Goal: Task Accomplishment & Management: Manage account settings

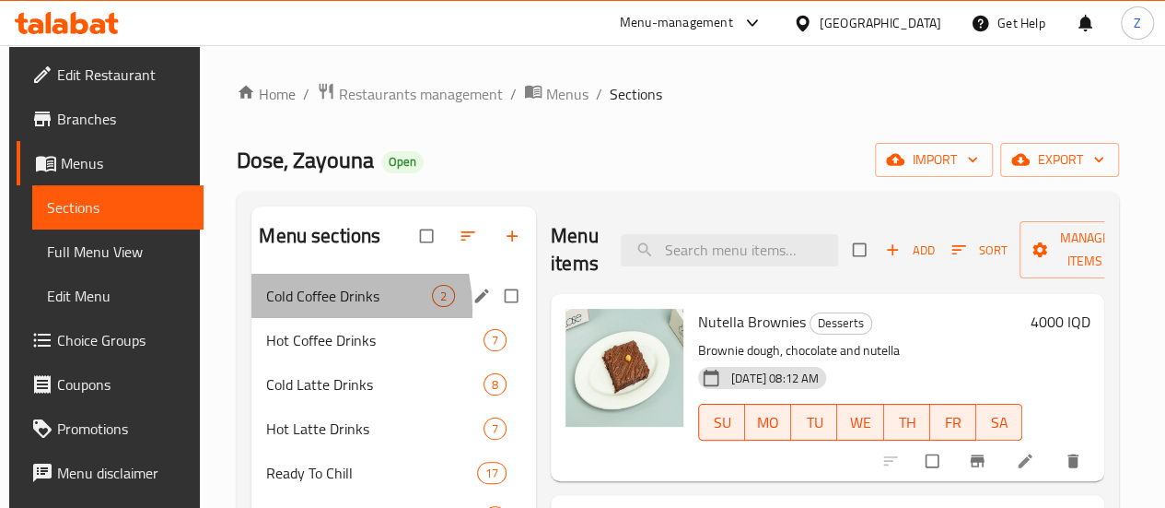
click at [298, 318] on div "Cold Coffee Drinks 2" at bounding box center [393, 296] width 285 height 44
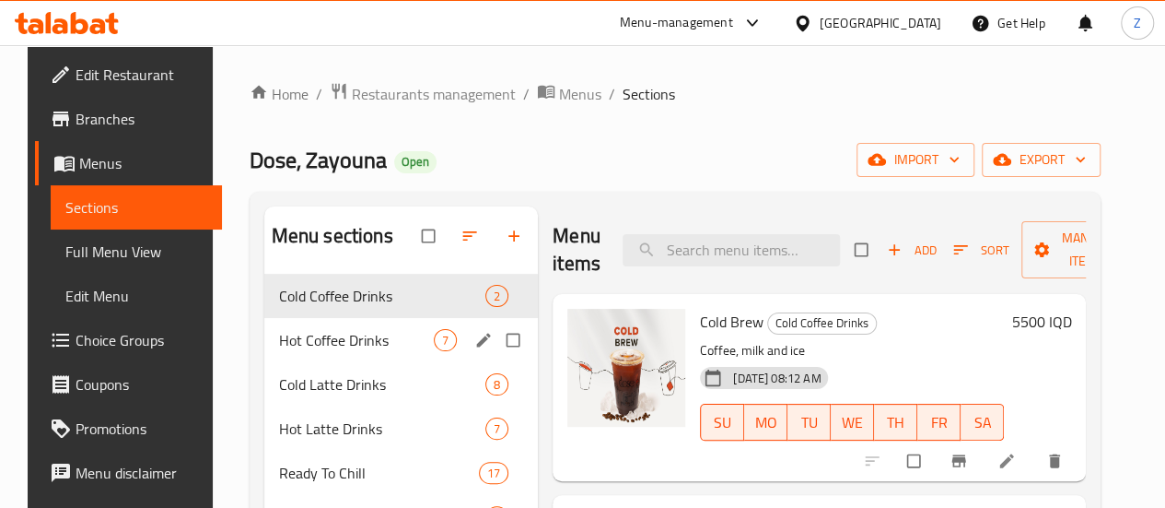
click at [321, 351] on span "Hot Coffee Drinks" at bounding box center [356, 340] width 155 height 22
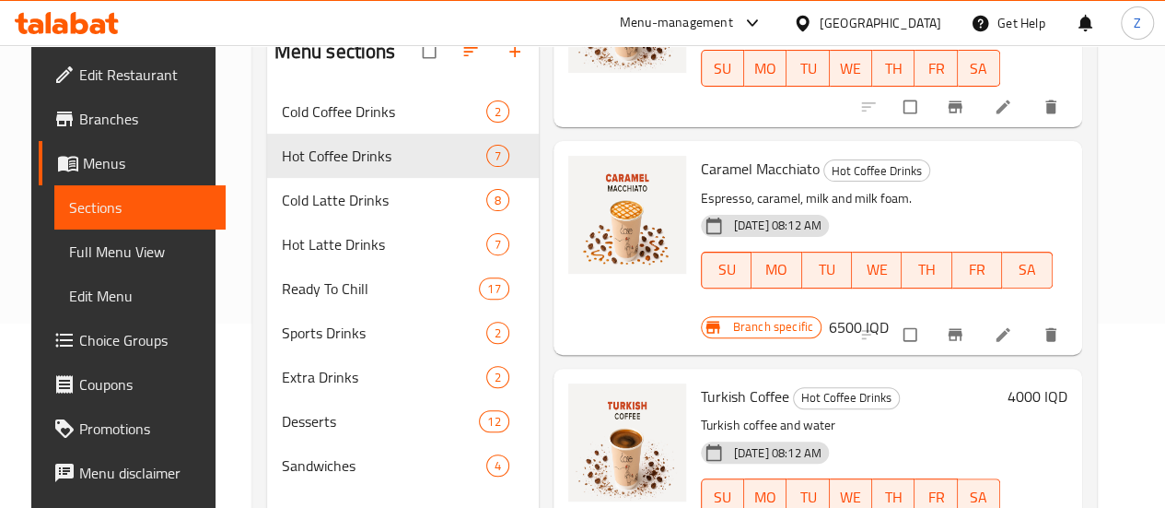
scroll to position [514, 0]
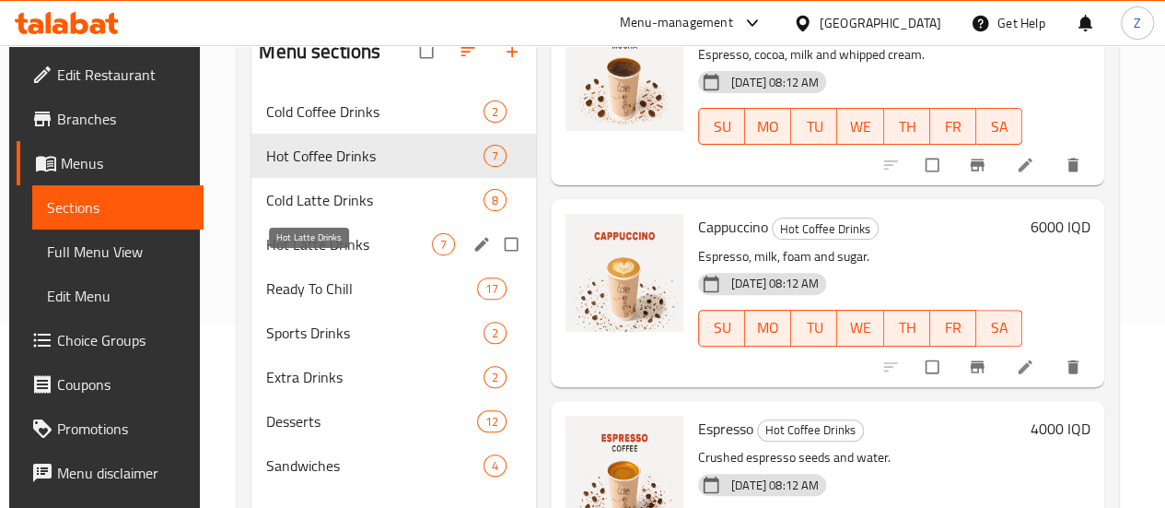
click at [352, 255] on span "Hot Latte Drinks" at bounding box center [349, 244] width 166 height 22
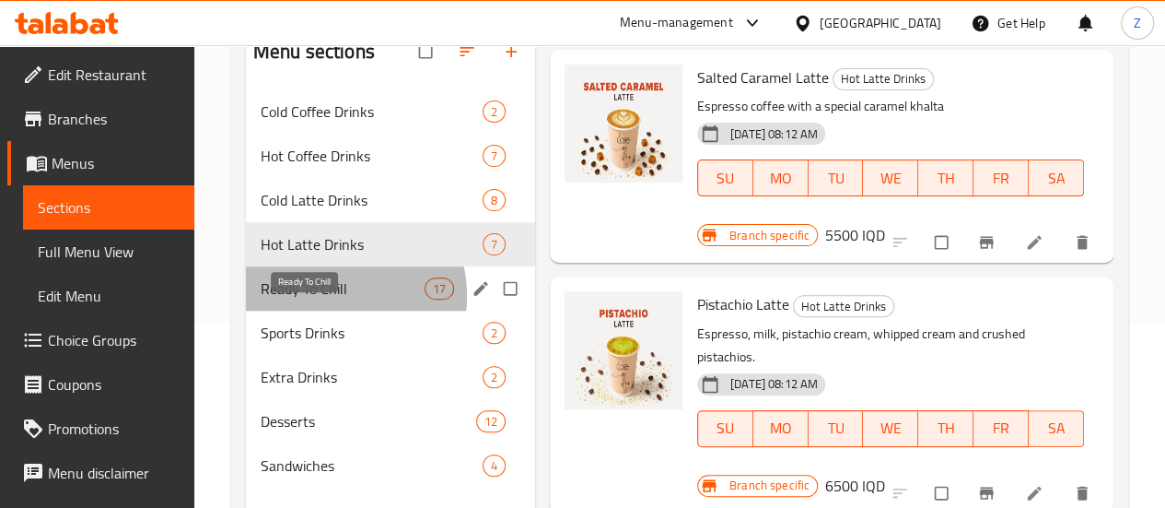
click at [330, 299] on span "Ready To Chill" at bounding box center [343, 288] width 164 height 22
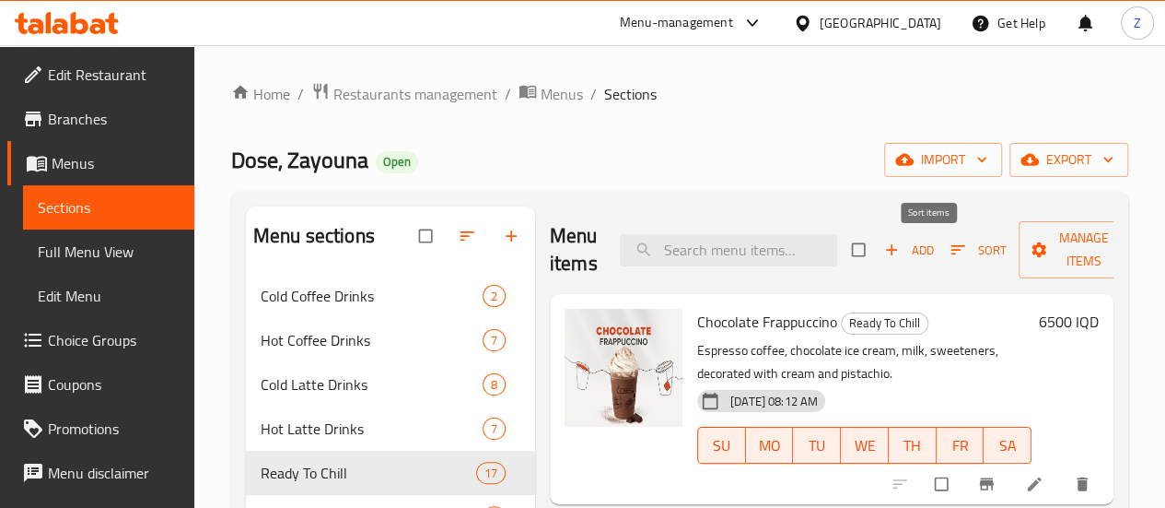
click at [949, 254] on span "button" at bounding box center [960, 249] width 22 height 18
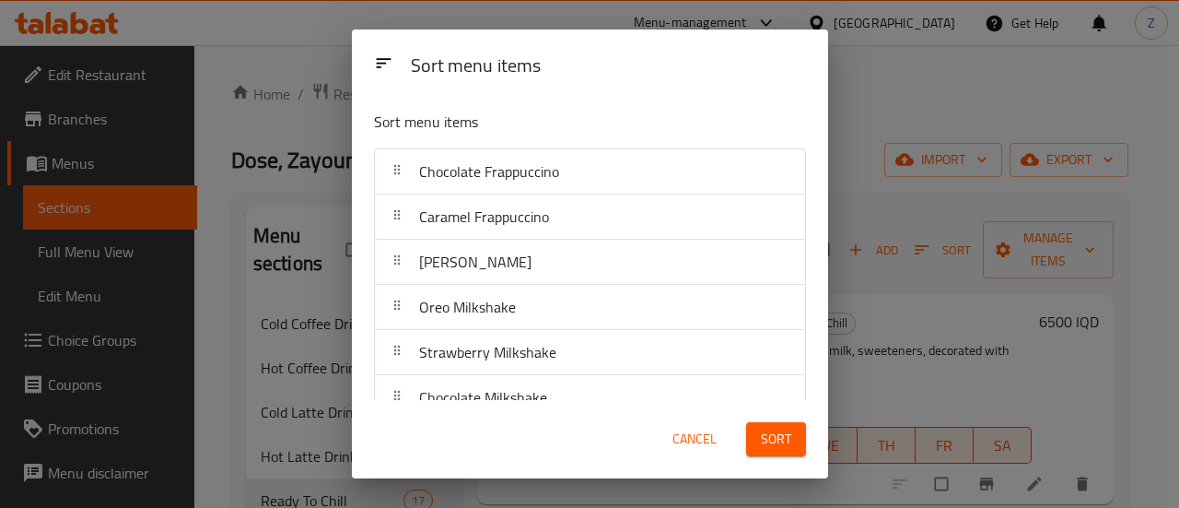
click at [697, 441] on span "Cancel" at bounding box center [694, 438] width 44 height 23
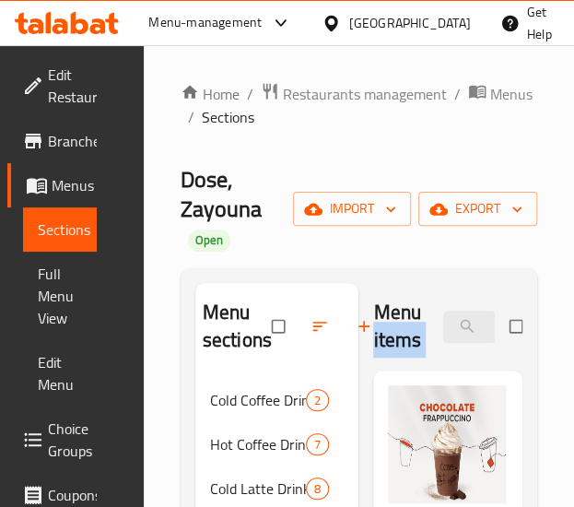
scroll to position [0, 298]
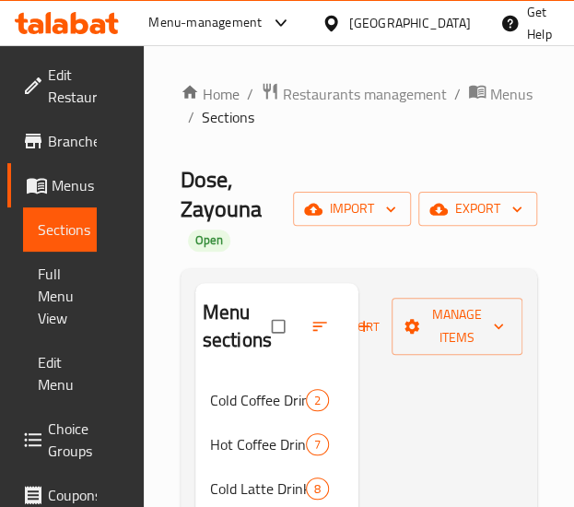
drag, startPoint x: 421, startPoint y: 319, endPoint x: 581, endPoint y: 364, distance: 166.5
click at [574, 364] on html "​ Menu-management [GEOGRAPHIC_DATA] Get Help Z Edit Restaurant Branches Menus S…" at bounding box center [287, 253] width 574 height 507
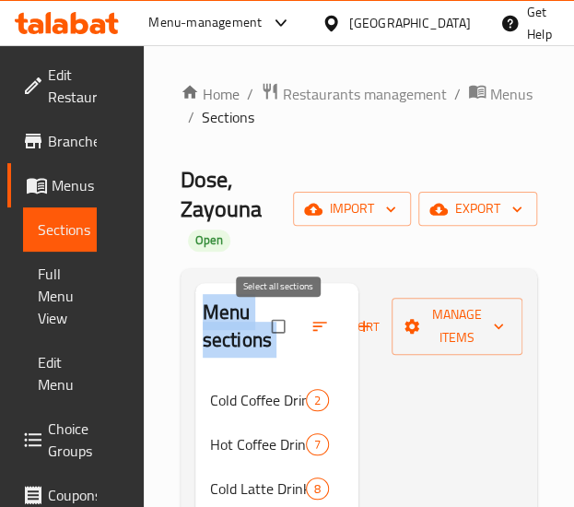
drag, startPoint x: 418, startPoint y: 286, endPoint x: 374, endPoint y: 362, distance: 87.5
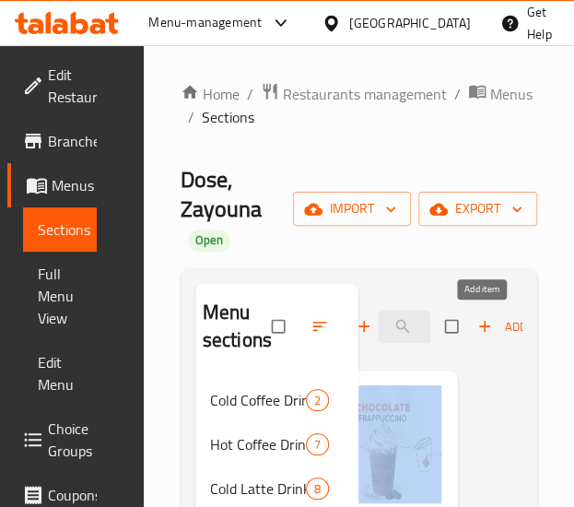
scroll to position [0, 99]
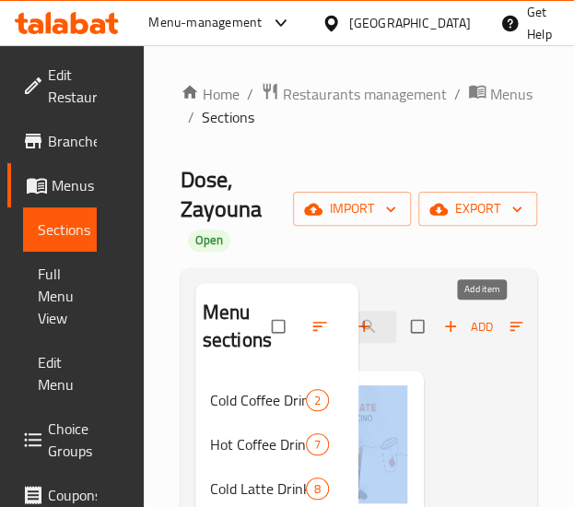
drag, startPoint x: 414, startPoint y: 384, endPoint x: 493, endPoint y: 329, distance: 96.6
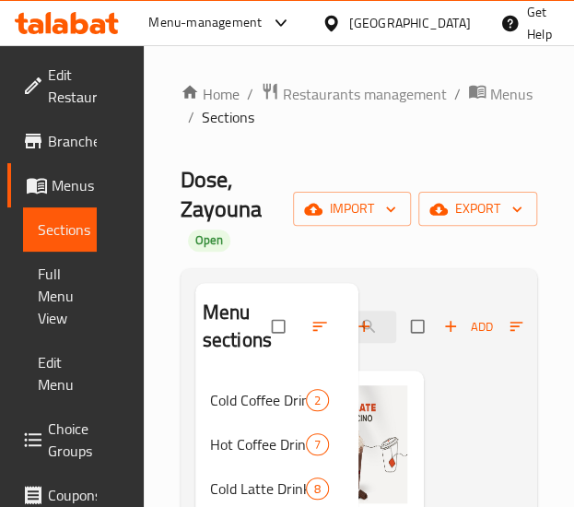
drag, startPoint x: 451, startPoint y: 355, endPoint x: 513, endPoint y: 344, distance: 62.7
drag, startPoint x: 460, startPoint y: 305, endPoint x: 459, endPoint y: 340, distance: 35.0
drag, startPoint x: 420, startPoint y: 338, endPoint x: 490, endPoint y: 345, distance: 70.4
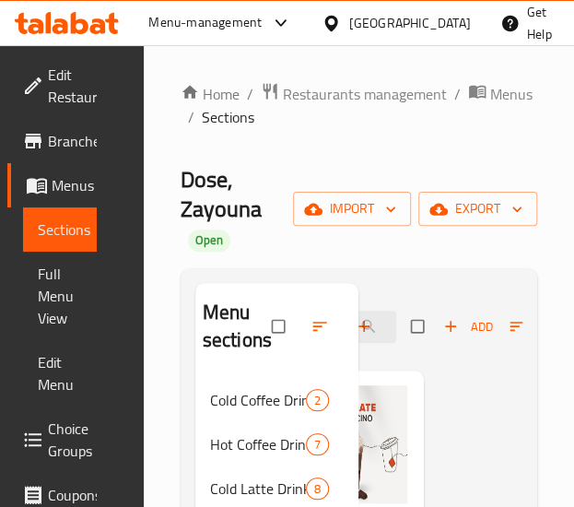
click at [496, 343] on div "Add Sort Manage items" at bounding box center [560, 326] width 298 height 57
drag, startPoint x: 448, startPoint y: 358, endPoint x: 578, endPoint y: 324, distance: 135.2
click at [574, 324] on html "​ Menu-management [GEOGRAPHIC_DATA] Get Help Z Edit Restaurant Branches Menus S…" at bounding box center [287, 253] width 574 height 507
drag, startPoint x: 400, startPoint y: 274, endPoint x: 589, endPoint y: 345, distance: 202.6
click at [574, 345] on html "​ Menu-management [GEOGRAPHIC_DATA] Get Help Z Edit Restaurant Branches Menus S…" at bounding box center [287, 253] width 574 height 507
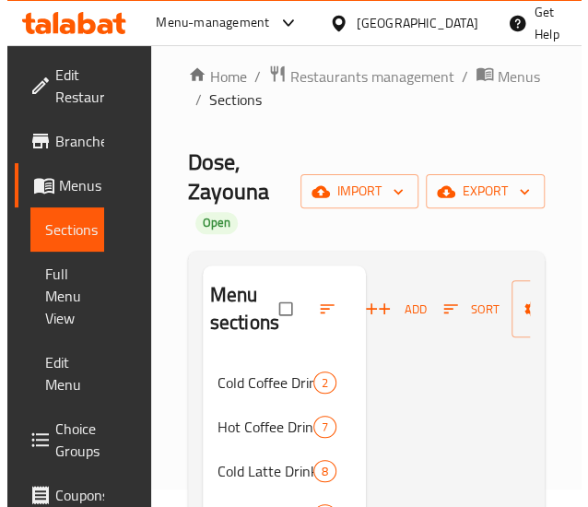
scroll to position [17, 0]
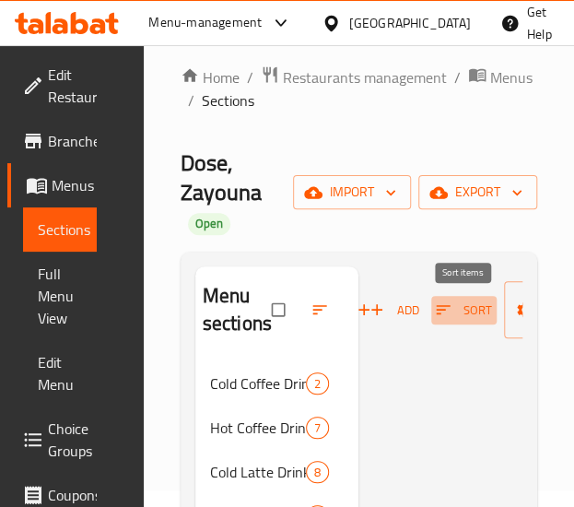
click at [472, 306] on span "Sort" at bounding box center [464, 309] width 56 height 21
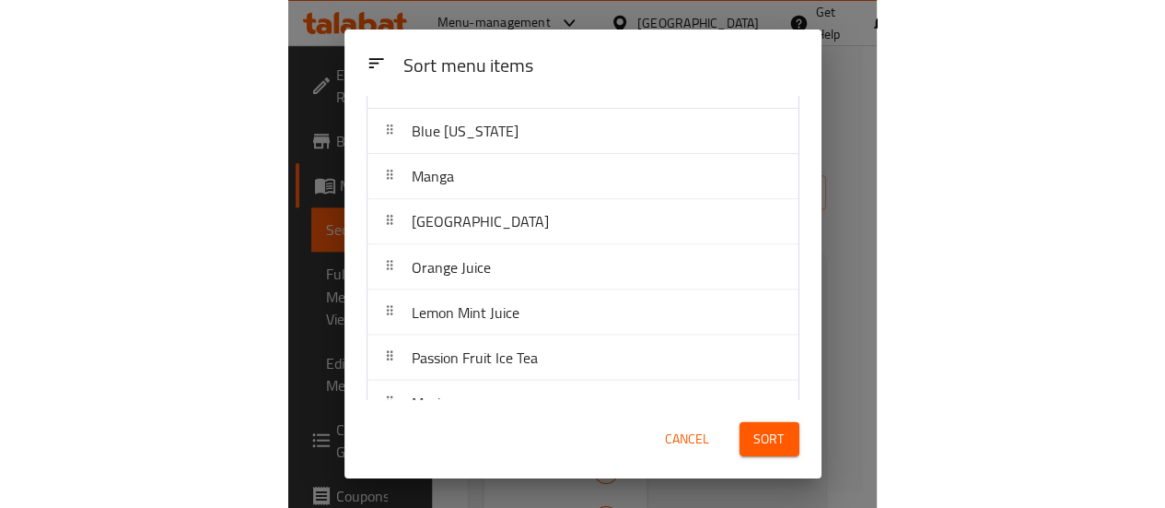
scroll to position [519, 0]
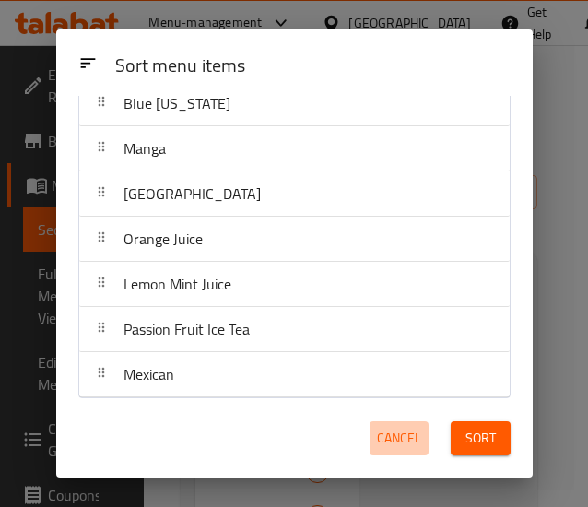
drag, startPoint x: 396, startPoint y: 441, endPoint x: 408, endPoint y: 438, distance: 12.3
click at [402, 441] on span "Cancel" at bounding box center [399, 437] width 44 height 23
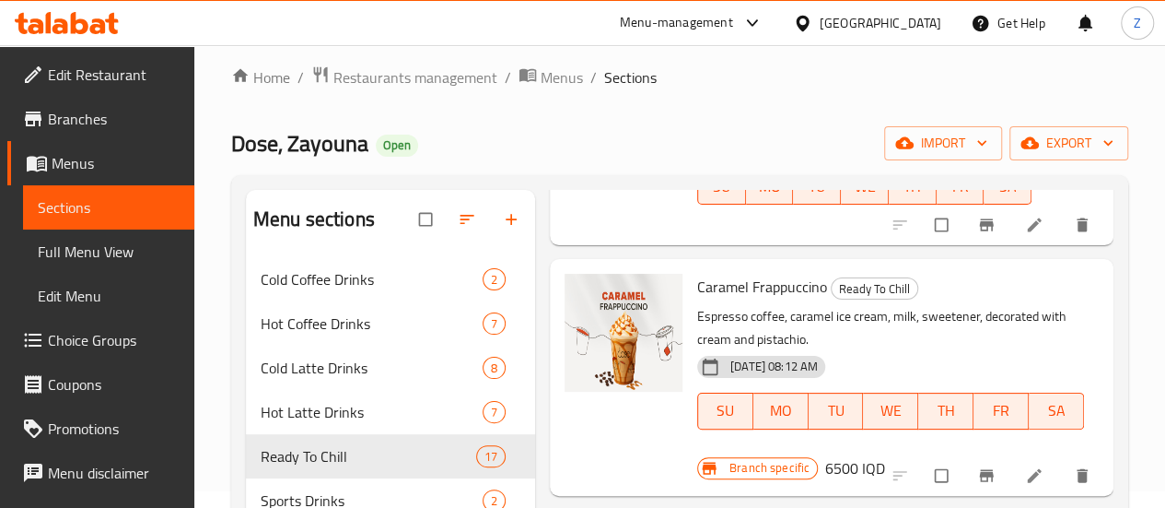
scroll to position [0, 0]
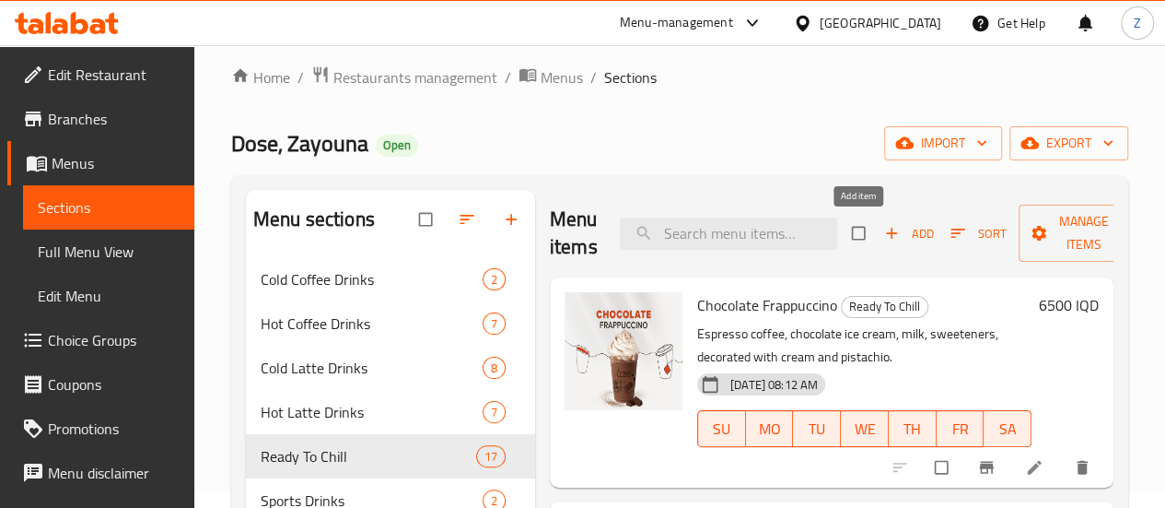
click at [884, 231] on span "Add" at bounding box center [909, 233] width 50 height 21
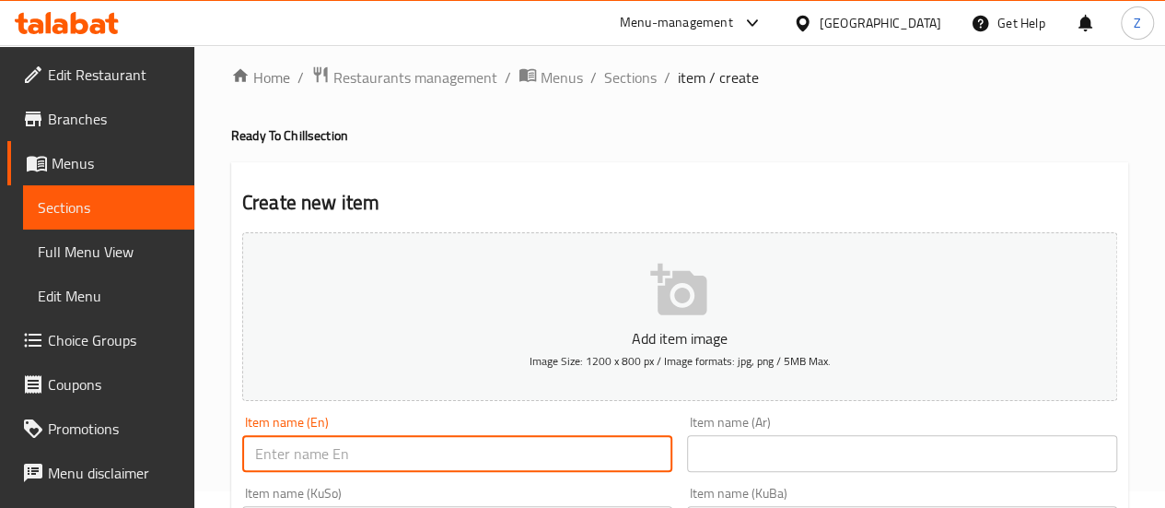
click at [499, 449] on input "text" at bounding box center [457, 453] width 430 height 37
type input "Toffee Stick"
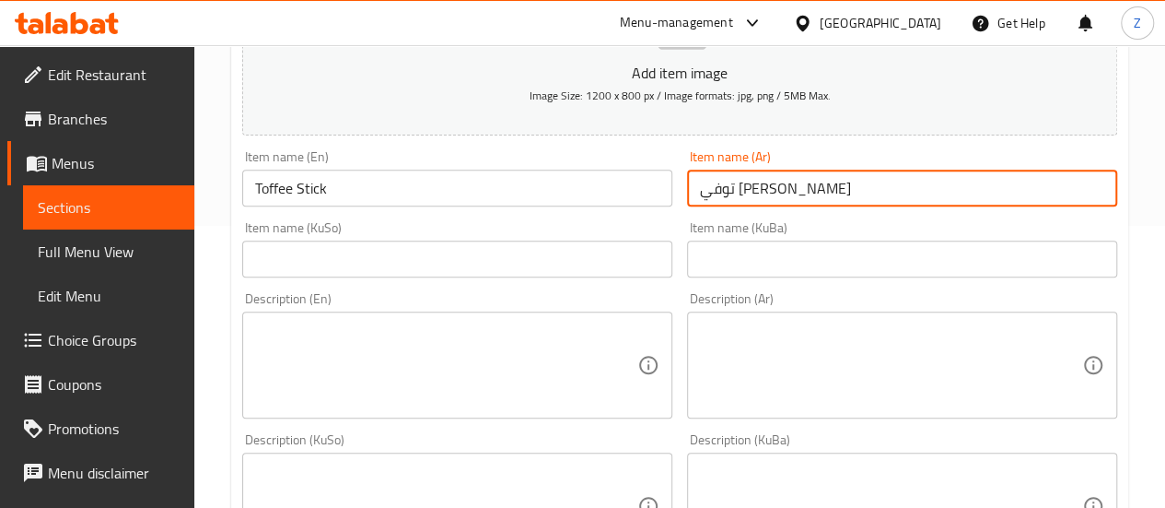
scroll to position [385, 0]
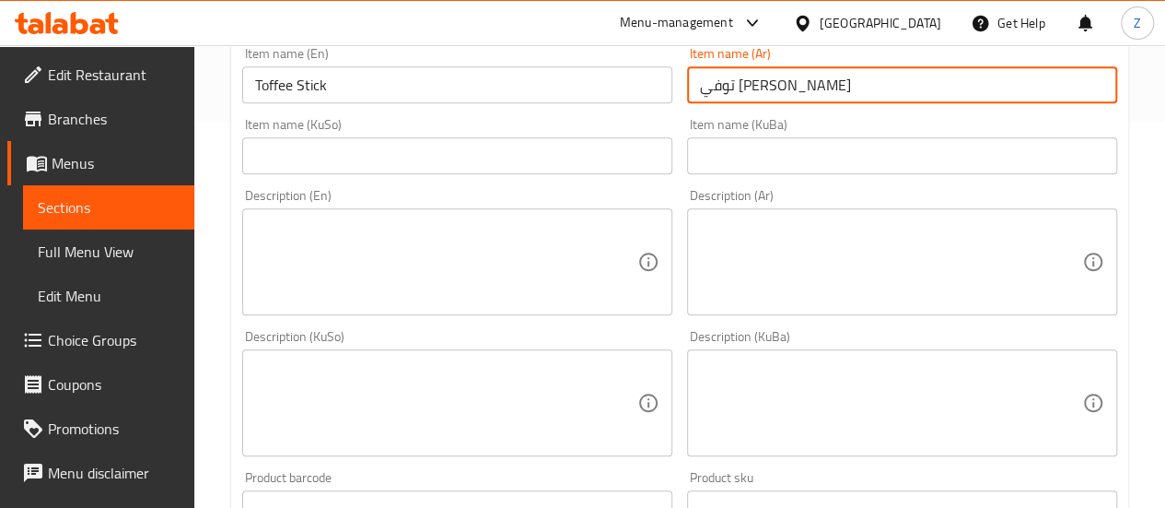
type input "توفي [PERSON_NAME]"
click at [902, 280] on textarea at bounding box center [891, 262] width 382 height 88
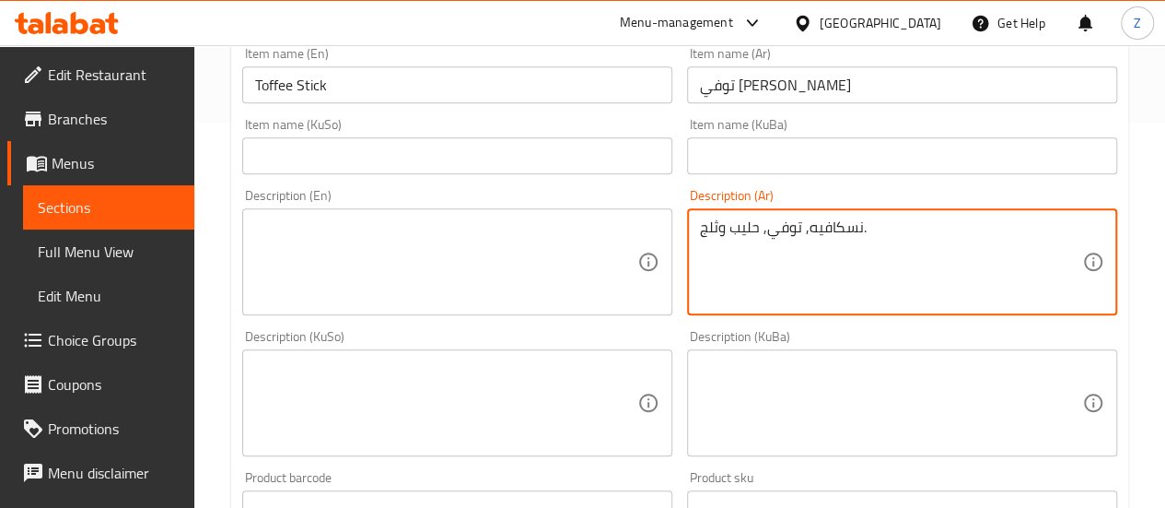
click at [896, 275] on textarea "نسكافيه, توفي, حليب وثلج." at bounding box center [891, 262] width 382 height 88
click at [896, 276] on textarea "نسكافيه, توفي, حليب وثلج." at bounding box center [891, 262] width 382 height 88
click at [895, 241] on textarea "نسكافيه, توفي, حليب وثلج." at bounding box center [891, 262] width 382 height 88
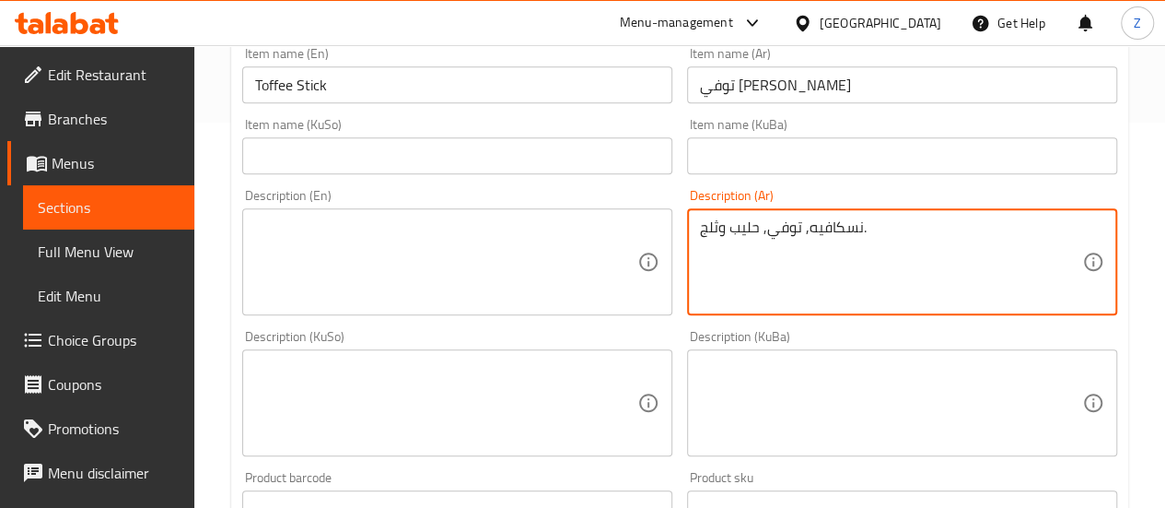
click at [895, 241] on textarea "نسكافيه, توفي, حليب وثلج." at bounding box center [891, 262] width 382 height 88
type textarea "نسكافيه, توفي, حليب وثلج."
click at [421, 294] on textarea at bounding box center [446, 262] width 382 height 88
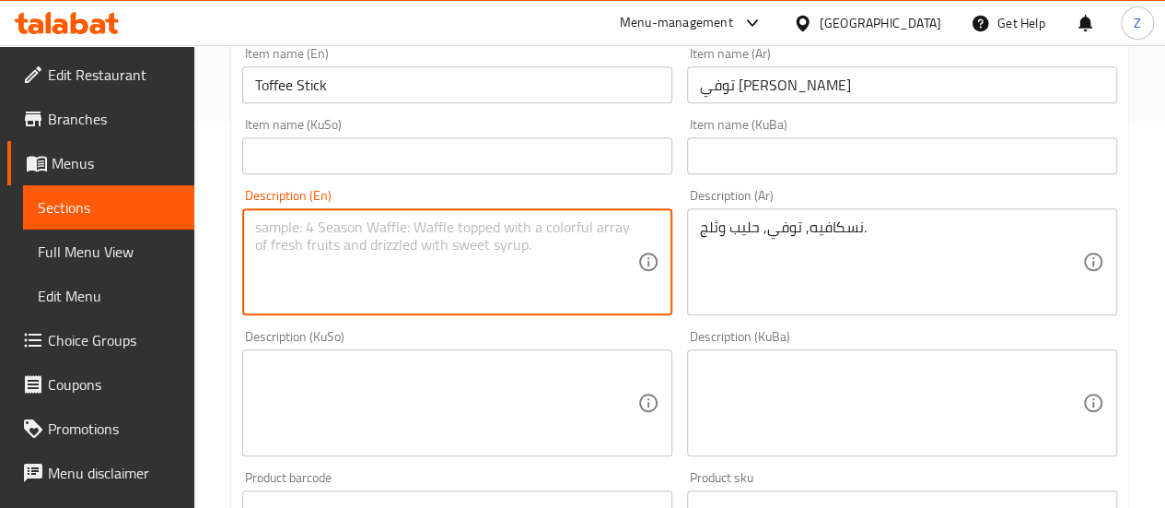
paste textarea "Nescafe, toffee, milk and ice."
type textarea "Nescafe, toffee, milk and ice."
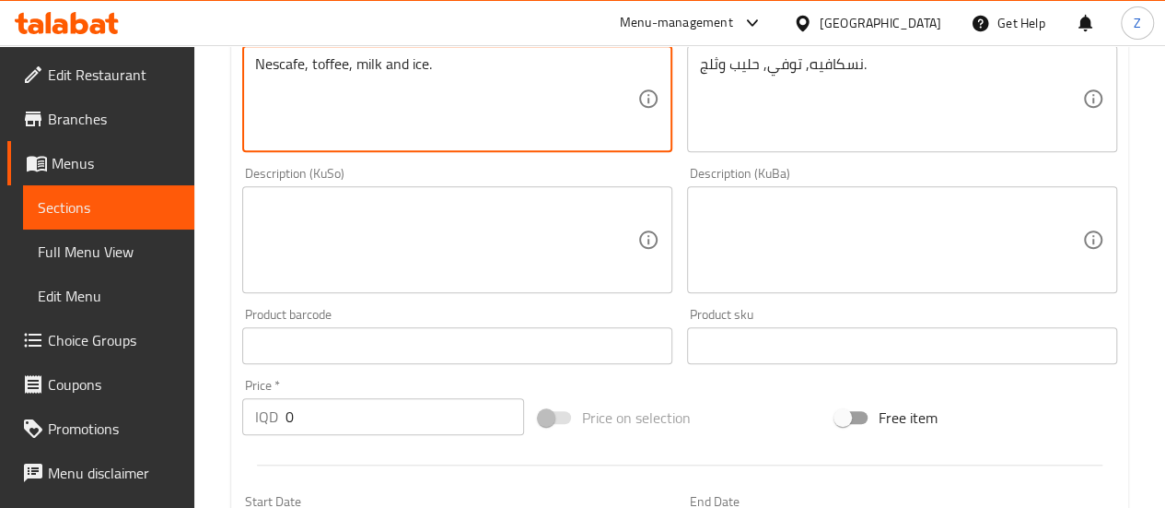
scroll to position [661, 0]
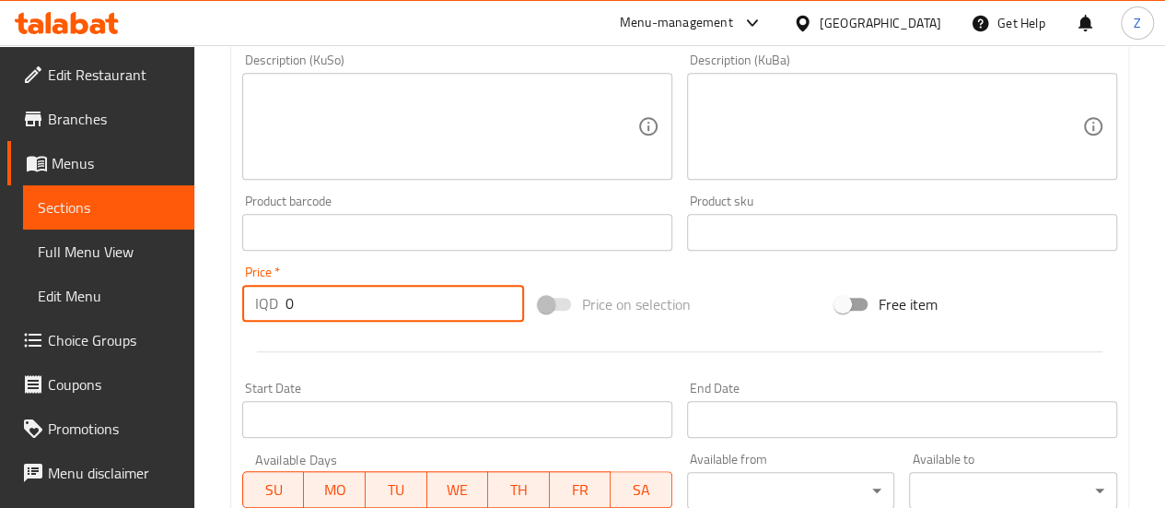
click at [352, 289] on input "0" at bounding box center [405, 303] width 239 height 37
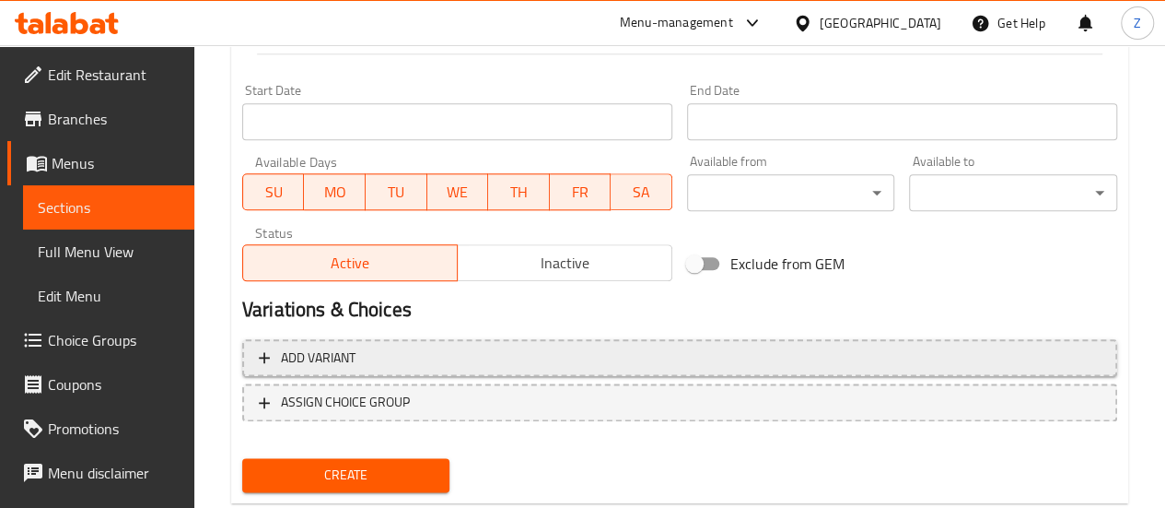
scroll to position [1005, 0]
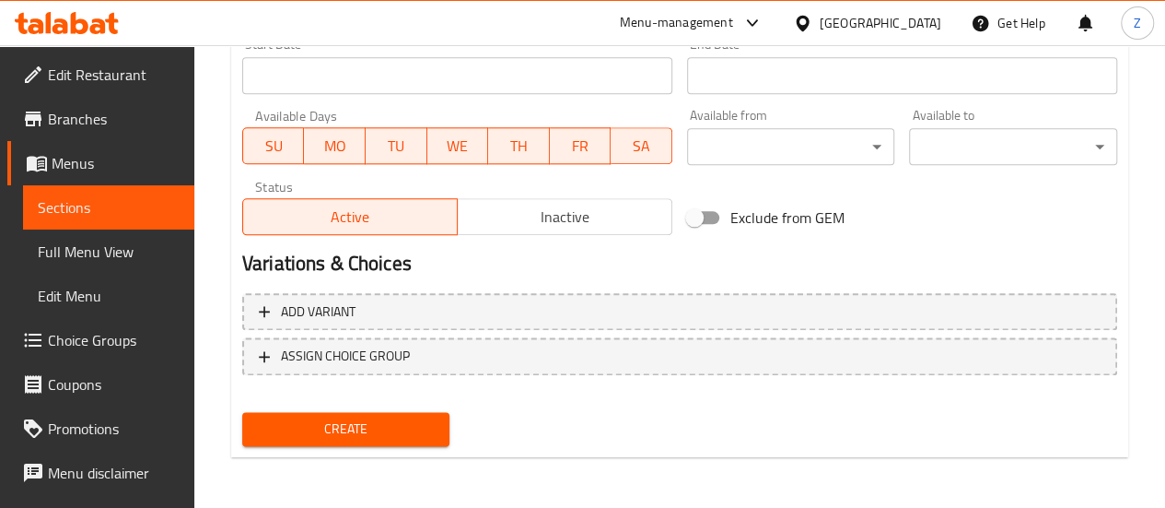
type input "6500"
click at [359, 424] on span "Create" at bounding box center [346, 428] width 179 height 23
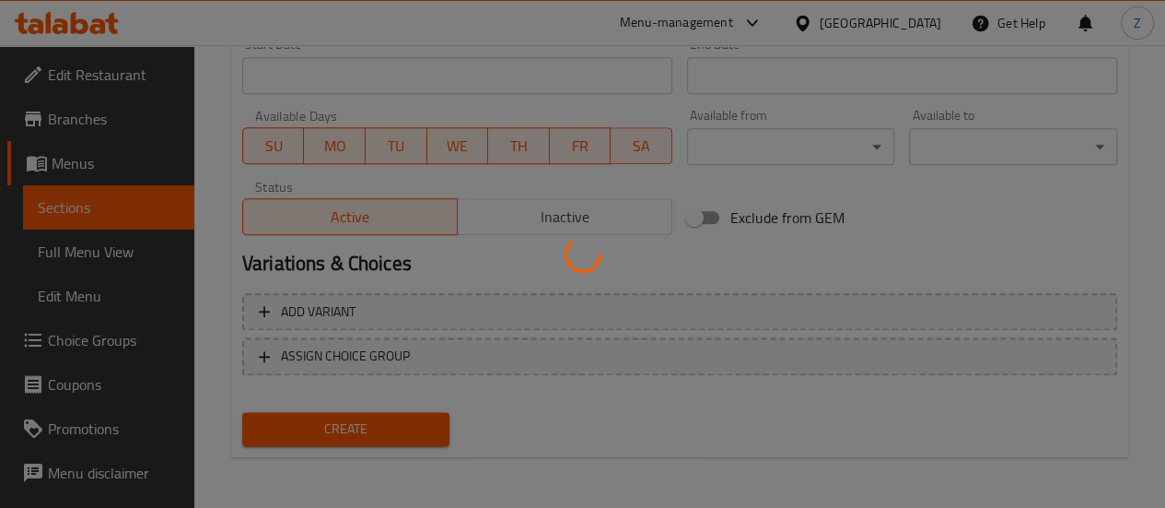
type input "0"
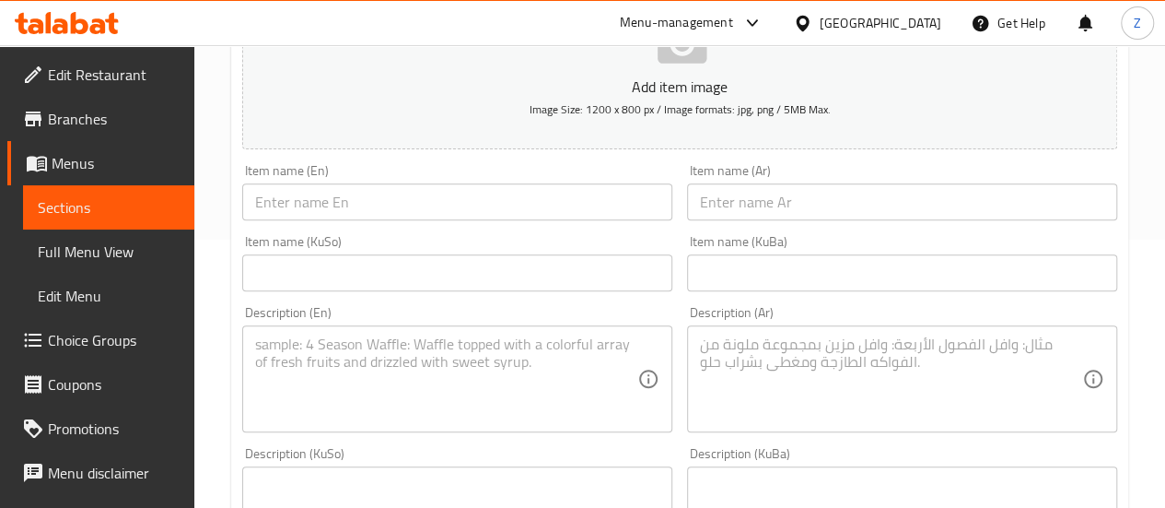
scroll to position [0, 0]
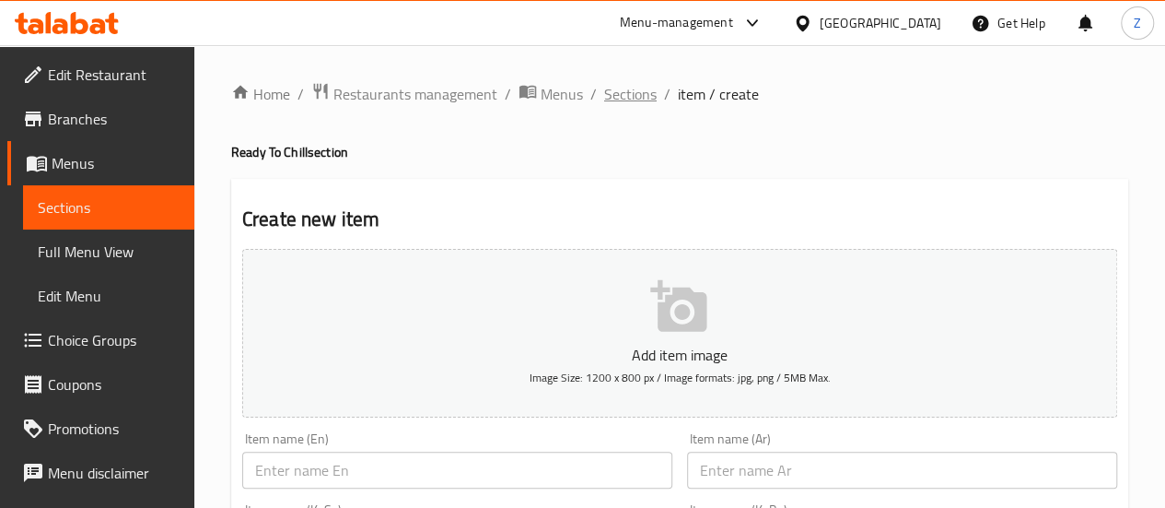
click at [621, 97] on span "Sections" at bounding box center [630, 94] width 53 height 22
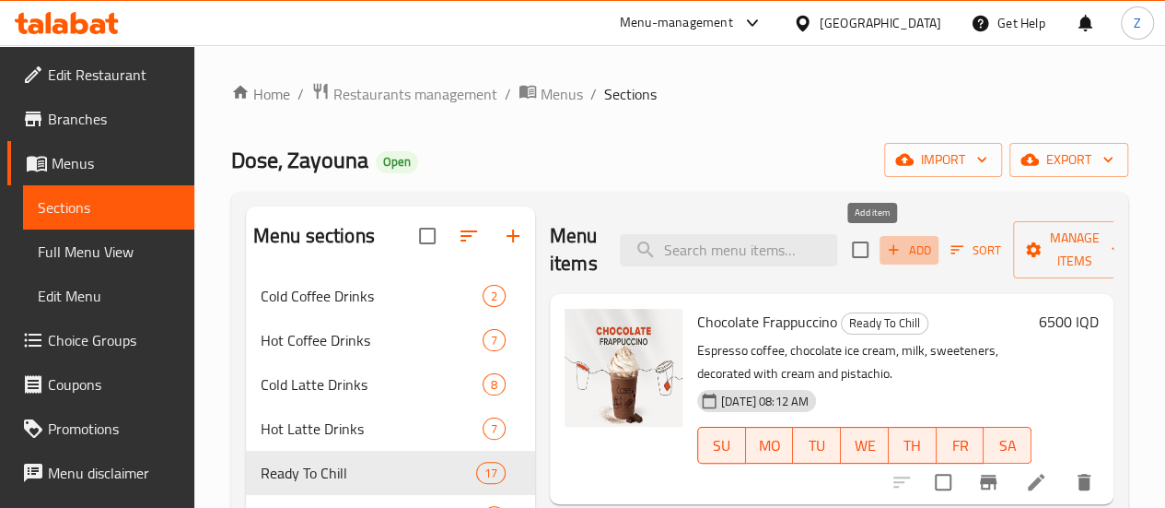
click at [892, 239] on span "Add" at bounding box center [909, 249] width 50 height 21
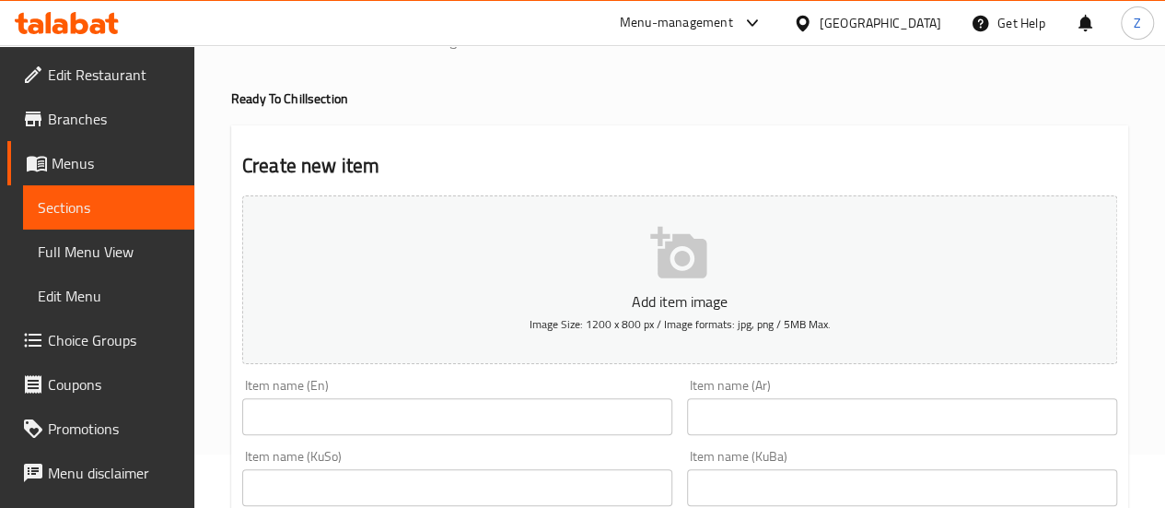
scroll to position [92, 0]
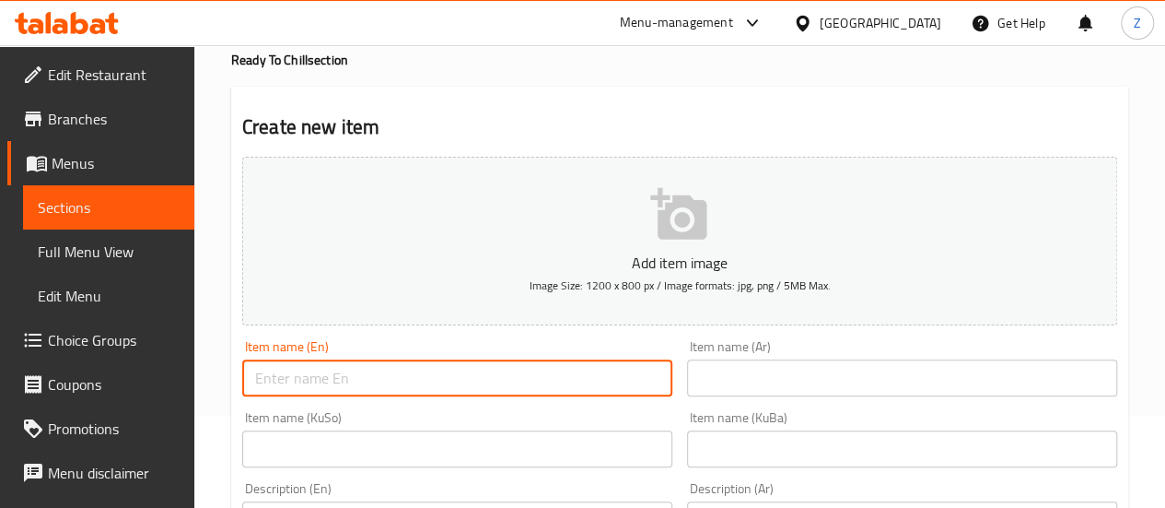
click at [296, 371] on input "text" at bounding box center [457, 377] width 430 height 37
type input "Strawberry Mojito"
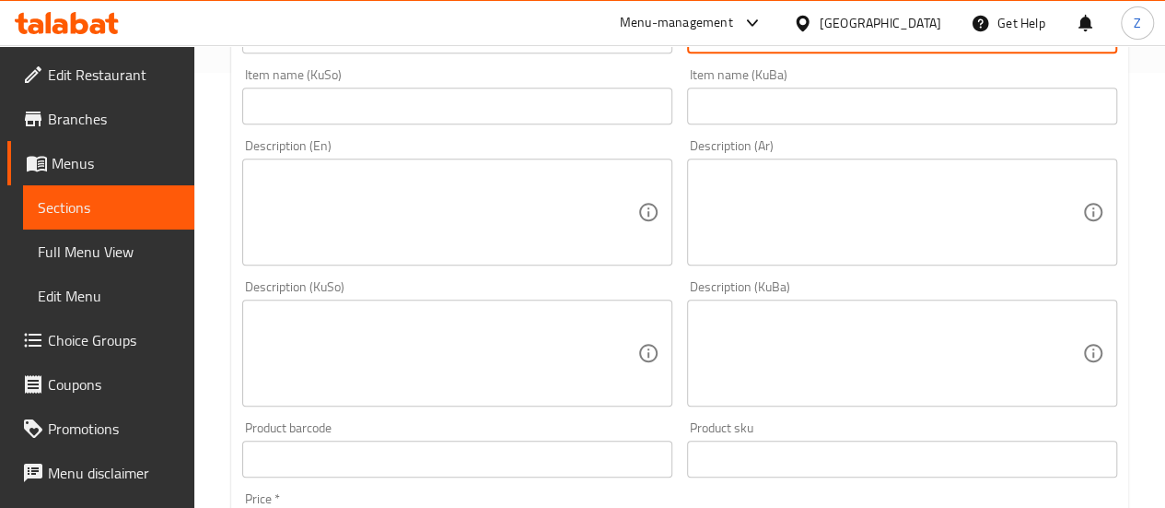
scroll to position [368, 0]
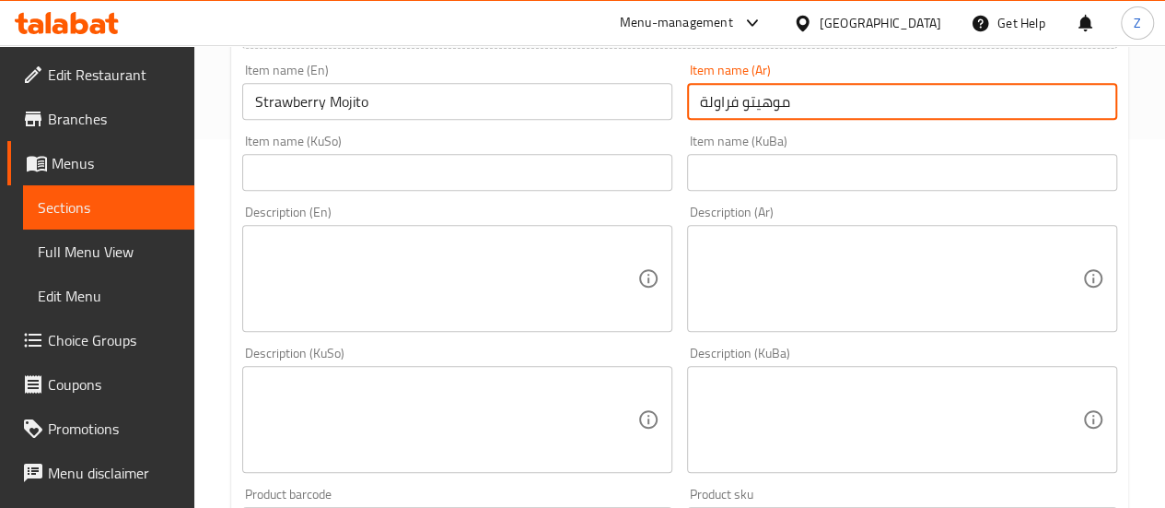
type input "موهيتو فراولة"
click at [865, 294] on textarea at bounding box center [891, 279] width 382 height 88
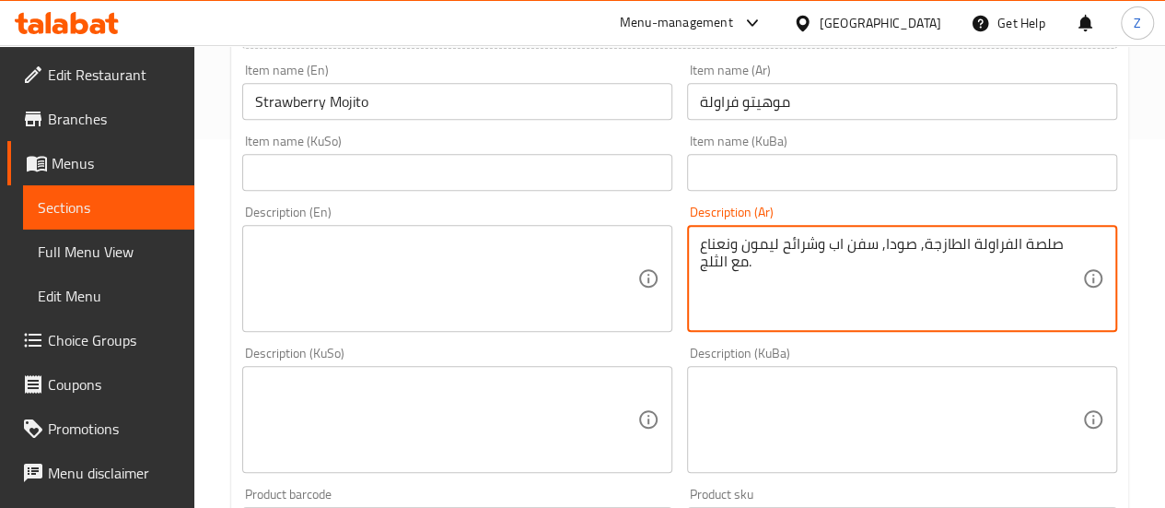
click at [870, 288] on textarea "صلصة الفراولة الطازجة, صودا, سفن اب وشرائح ليمون ونعناع مع الثلج." at bounding box center [891, 279] width 382 height 88
click at [870, 289] on textarea "صلصة الفراولة الطازجة, صودا, سفن اب وشرائح ليمون ونعناع مع الثلج." at bounding box center [891, 279] width 382 height 88
click at [870, 288] on textarea "صلصة الفراولة الطازجة, صودا, سفن اب وشرائح ليمون ونعناع مع الثلج." at bounding box center [891, 279] width 382 height 88
type textarea "صلصة الفراولة الطازجة, صودا, سفن اب وشرائح ليمون ونعناع مع الثلج."
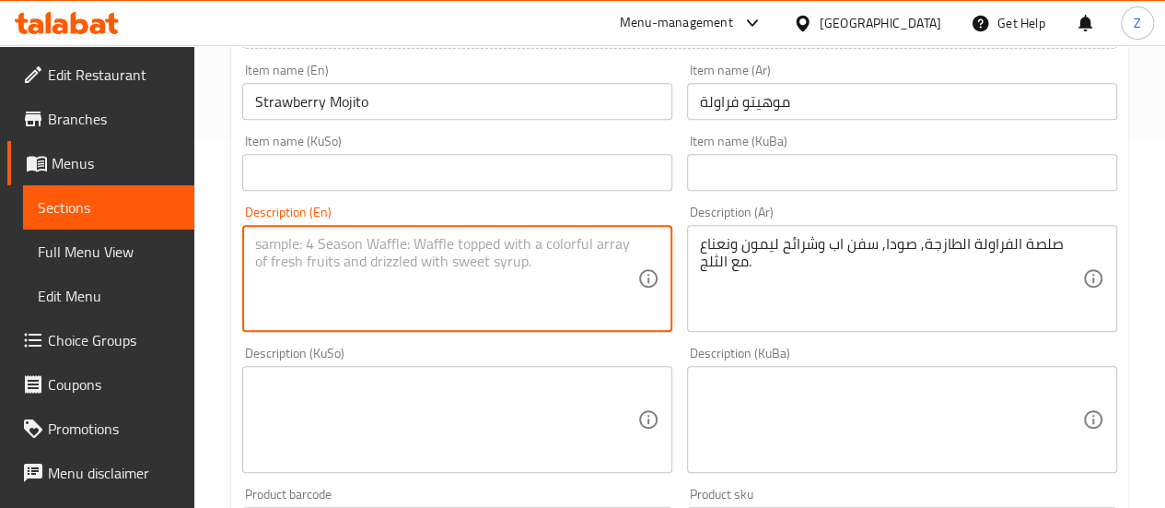
click at [416, 247] on textarea at bounding box center [446, 279] width 382 height 88
paste textarea "Fresh strawberry sauce, soda, 7UP, lemon slices and mint with ice."
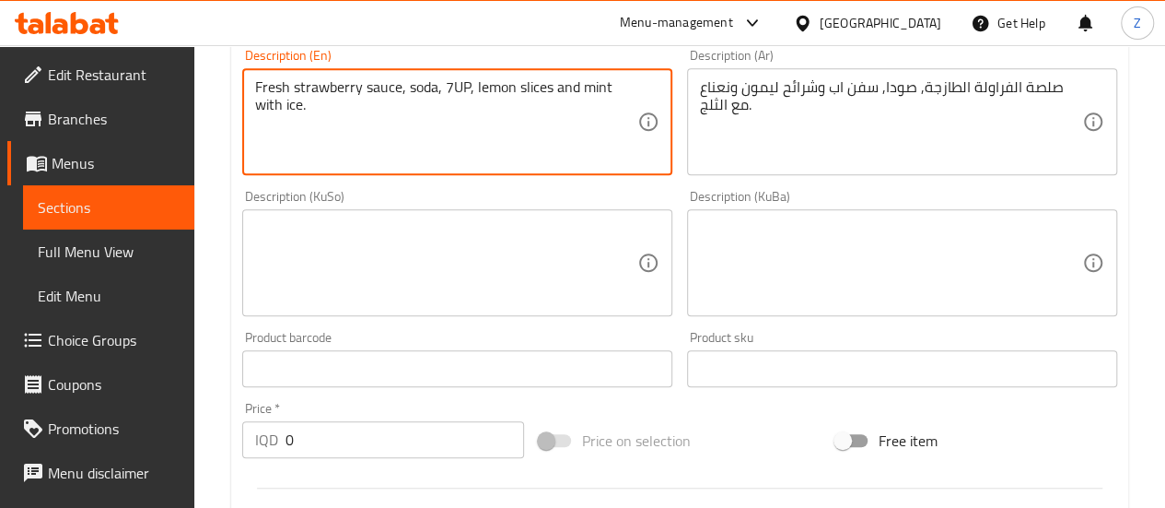
scroll to position [645, 0]
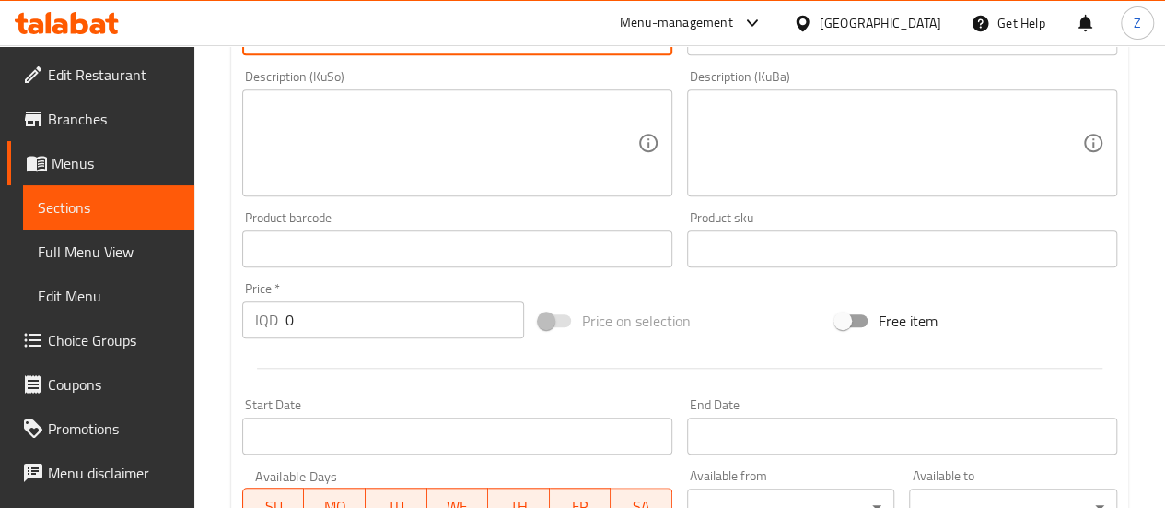
type textarea "Fresh strawberry sauce, soda, 7UP, lemon slices and mint with ice."
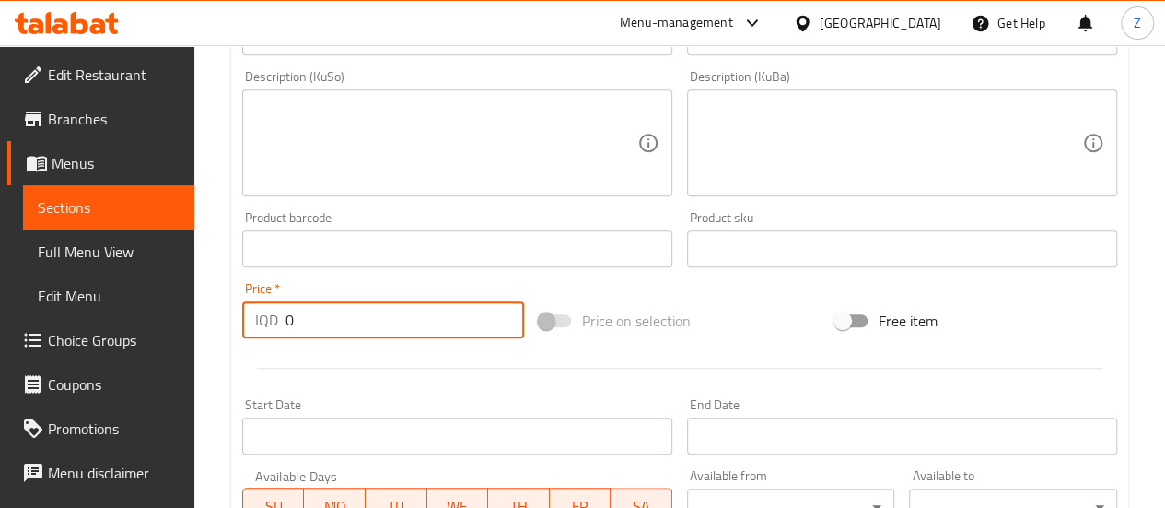
click at [344, 318] on input "0" at bounding box center [405, 319] width 239 height 37
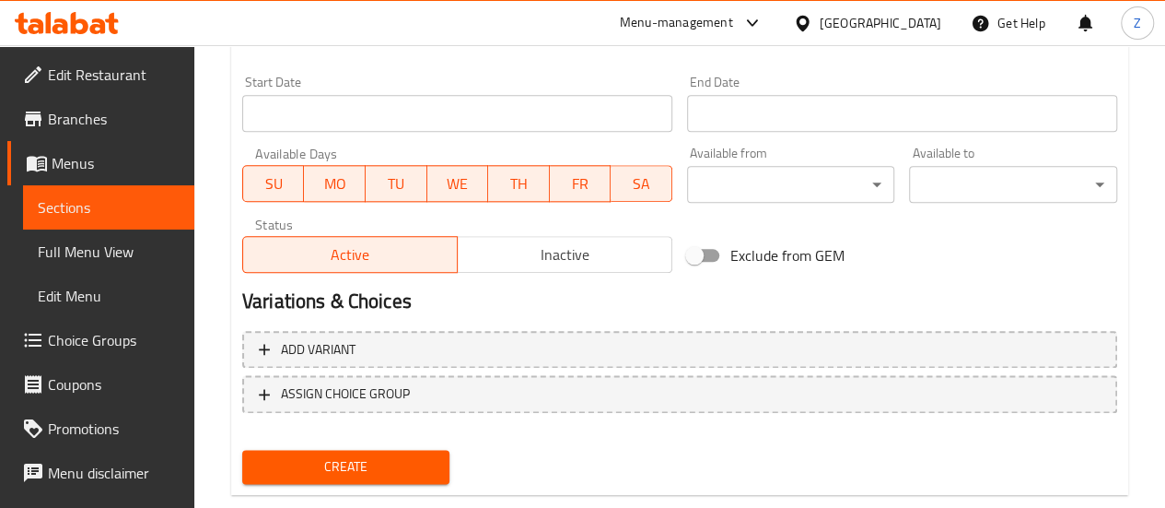
scroll to position [1005, 0]
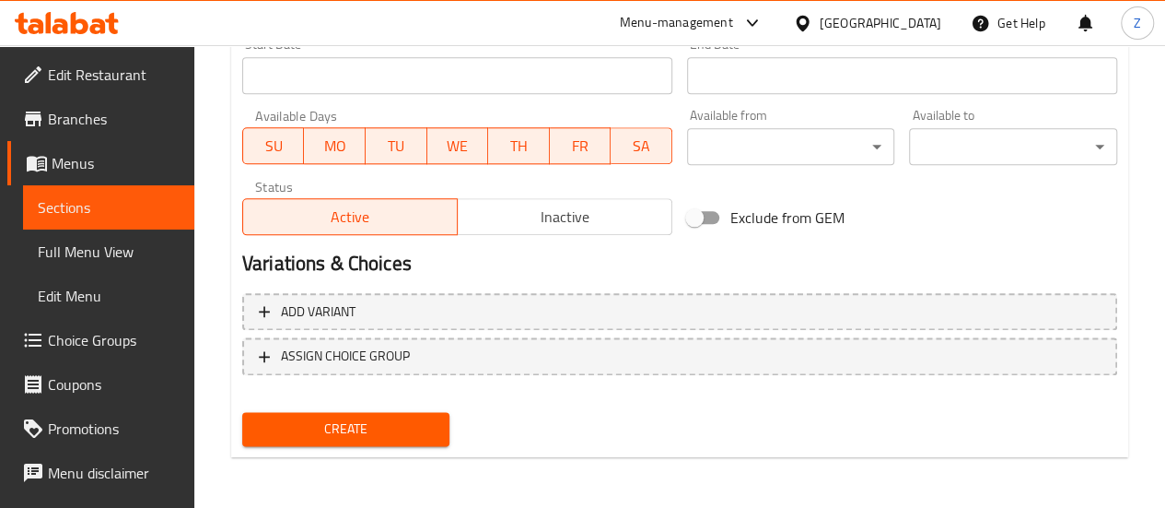
type input "5500"
click at [426, 422] on span "Create" at bounding box center [346, 428] width 179 height 23
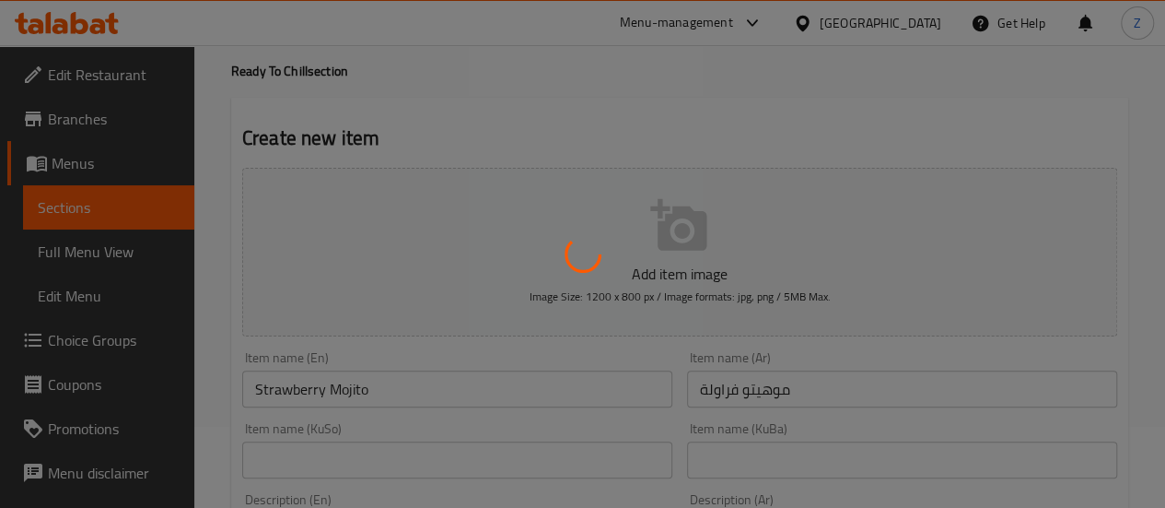
scroll to position [0, 0]
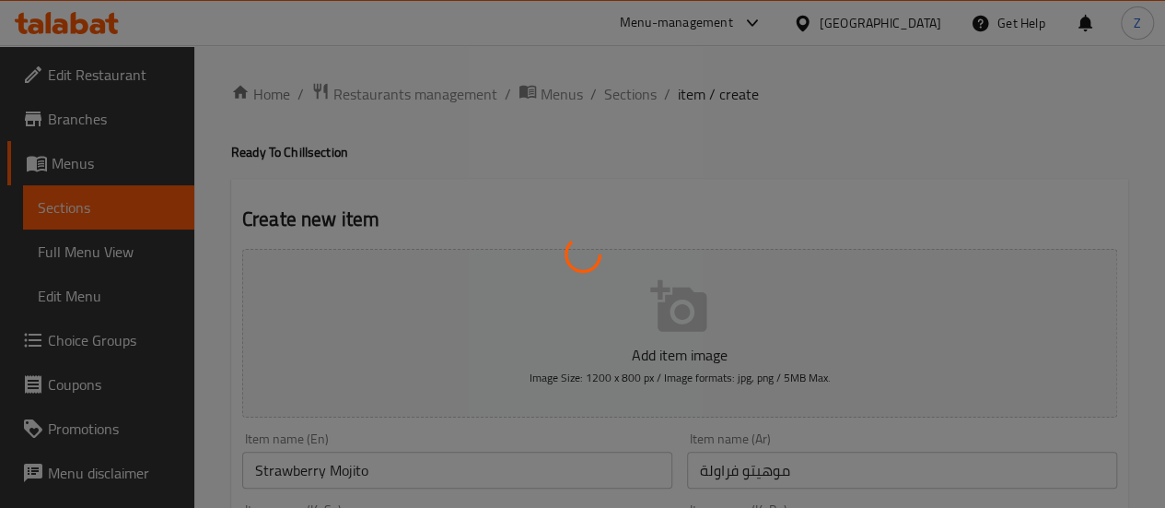
type input "0"
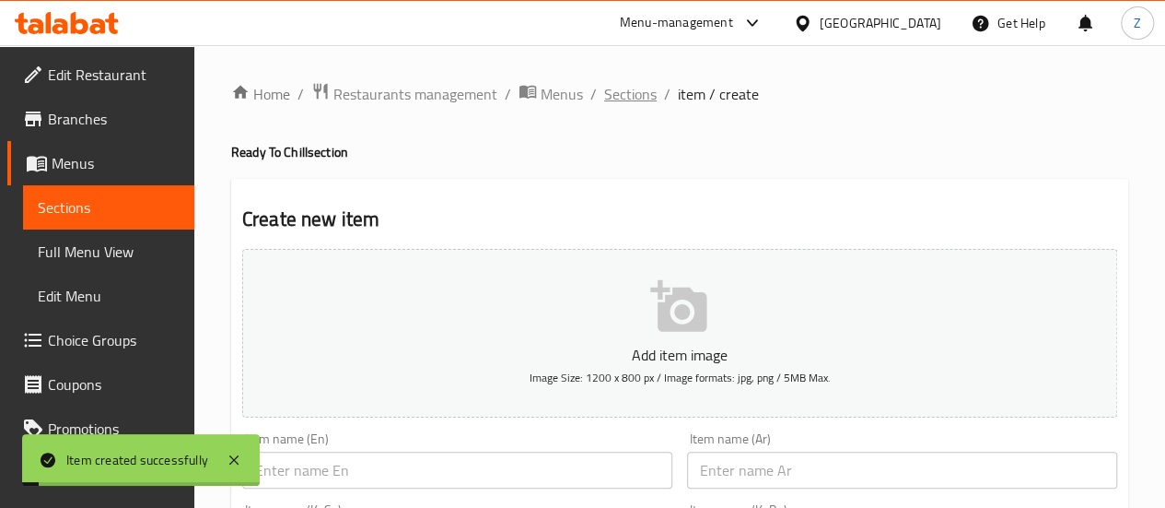
click at [643, 101] on span "Sections" at bounding box center [630, 94] width 53 height 22
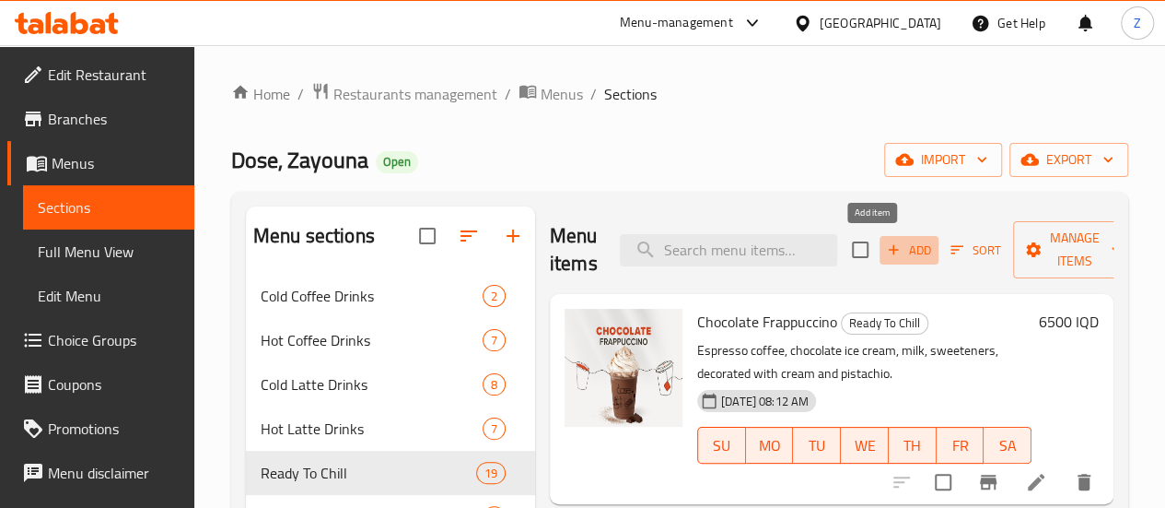
click at [884, 241] on span "Add" at bounding box center [909, 249] width 50 height 21
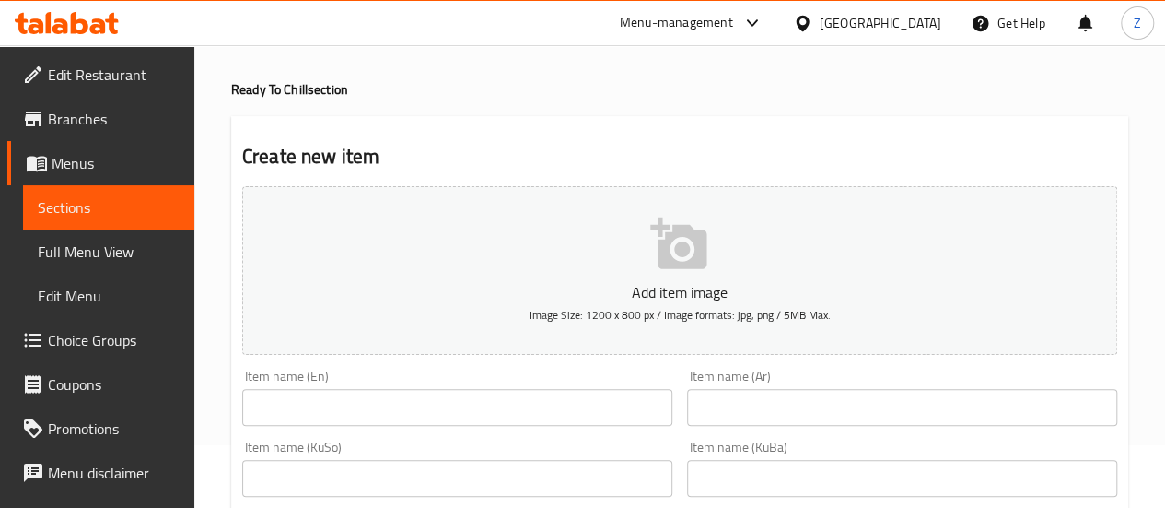
scroll to position [92, 0]
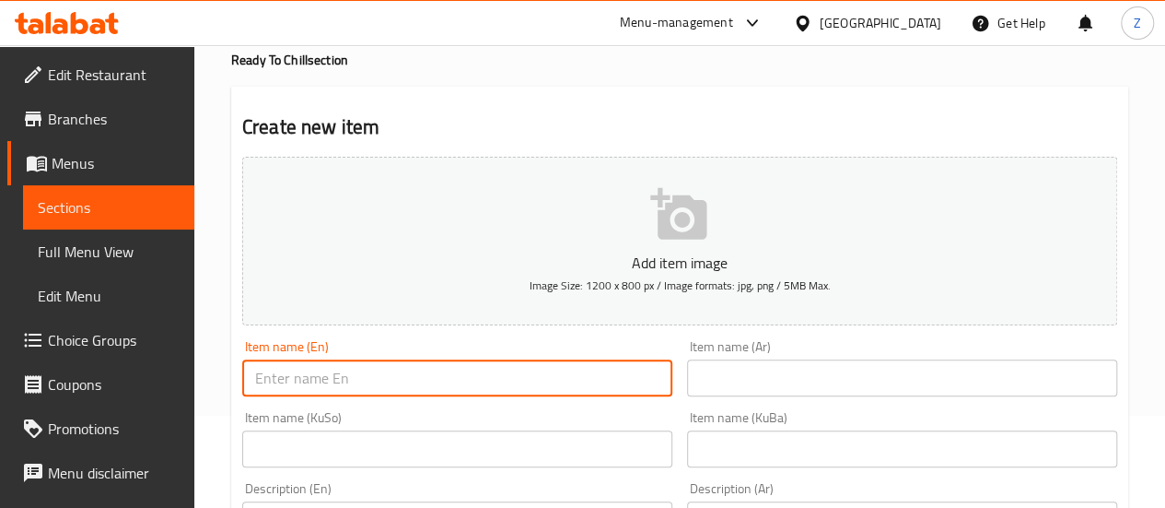
click at [414, 375] on input "text" at bounding box center [457, 377] width 430 height 37
type input "Strawberry Red Bull"
click at [744, 368] on input "text" at bounding box center [902, 377] width 430 height 37
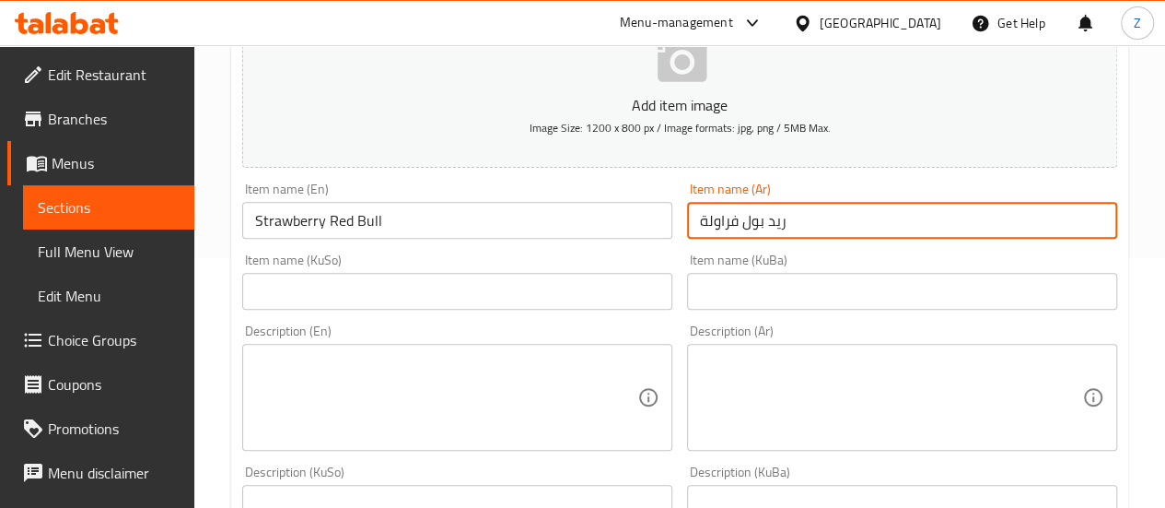
scroll to position [368, 0]
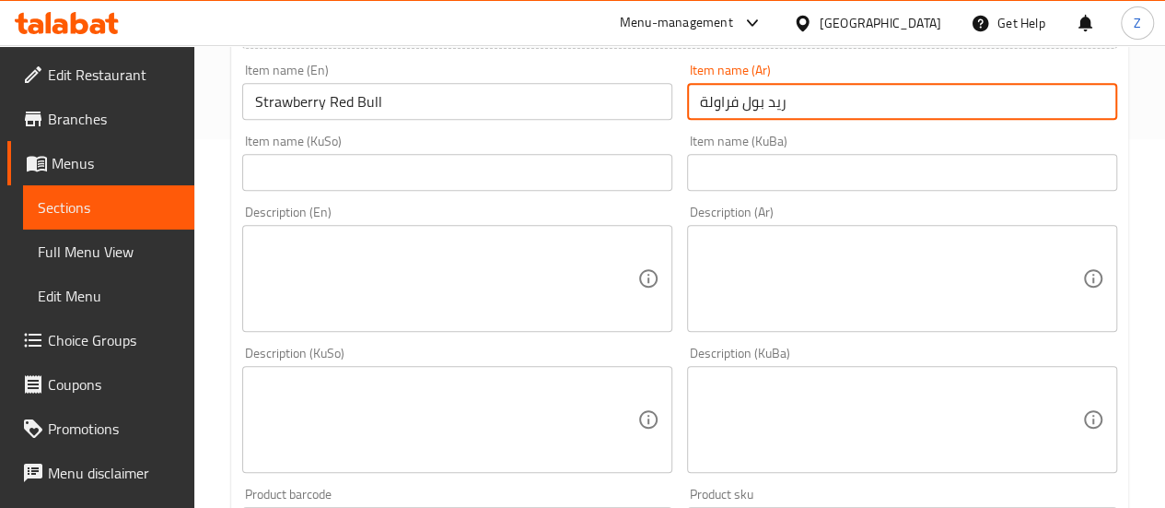
type input "ريد بول فراولة"
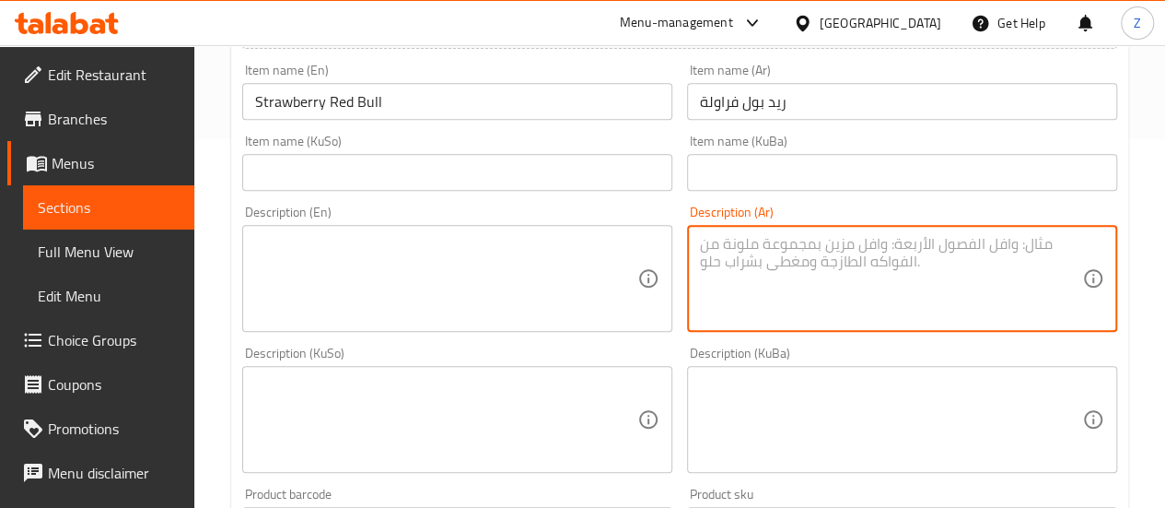
click at [869, 250] on textarea at bounding box center [891, 279] width 382 height 88
click at [869, 244] on textarea "صلصة الفراولة, ريد بول وثلج." at bounding box center [891, 279] width 382 height 88
click at [869, 245] on textarea "صلصة الفراولة, ريد بول وثلج." at bounding box center [891, 279] width 382 height 88
click at [871, 250] on textarea "صلصة الفراولة, ريد بول وثلج." at bounding box center [891, 279] width 382 height 88
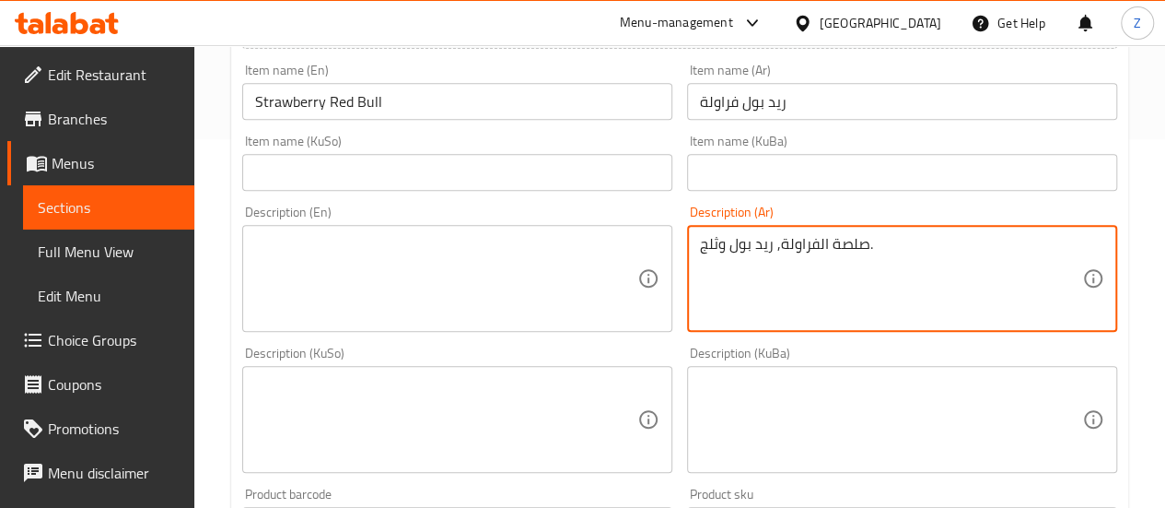
click at [871, 250] on textarea "صلصة الفراولة, ريد بول وثلج." at bounding box center [891, 279] width 382 height 88
type textarea "صلصة الفراولة, ريد بول وثلج."
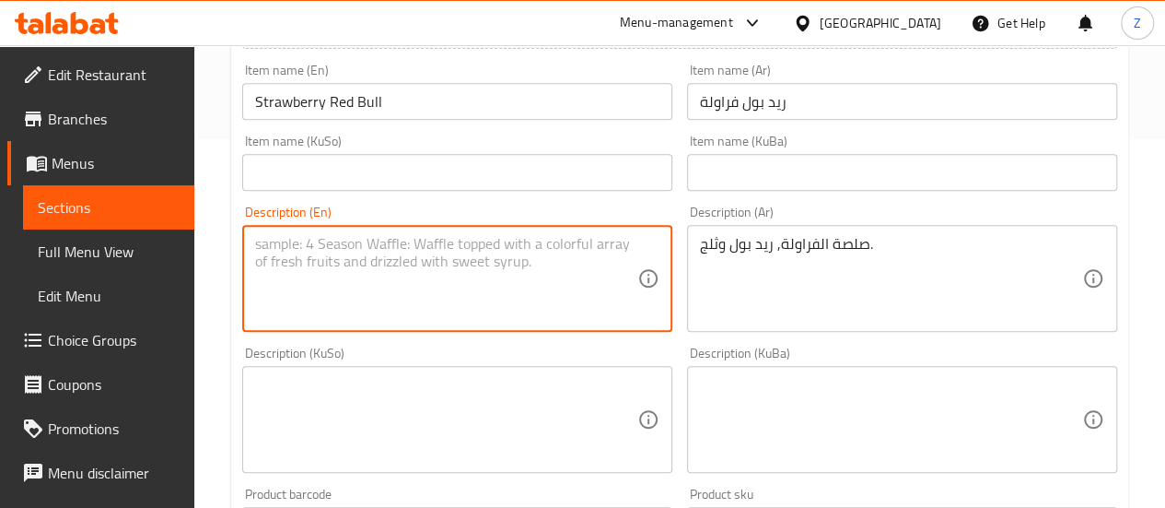
click at [352, 286] on textarea at bounding box center [446, 279] width 382 height 88
paste textarea "Strawberry sauce, Red Bull and ice."
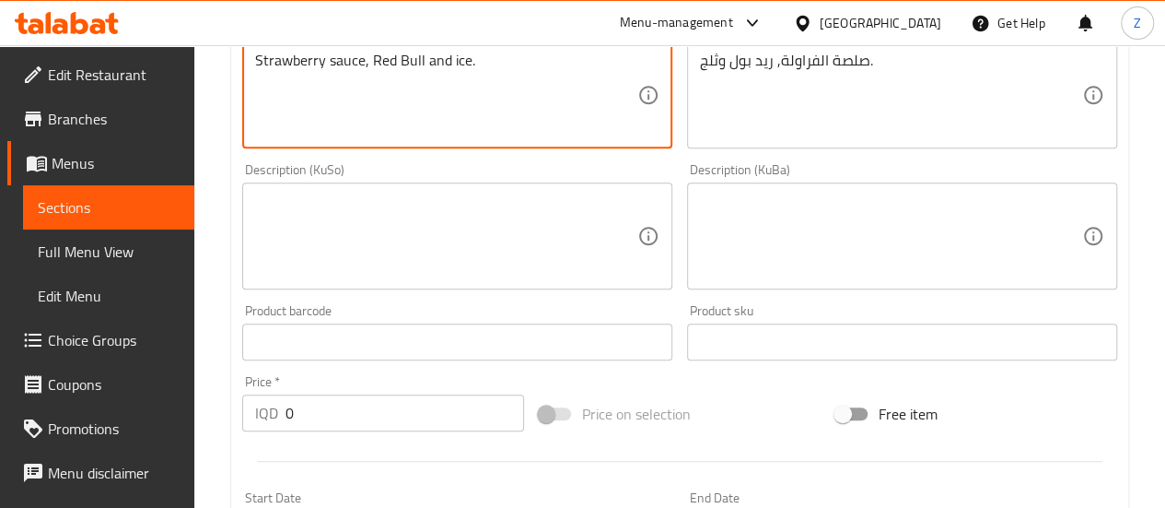
scroll to position [553, 0]
type textarea "Strawberry sauce, Red Bull and ice."
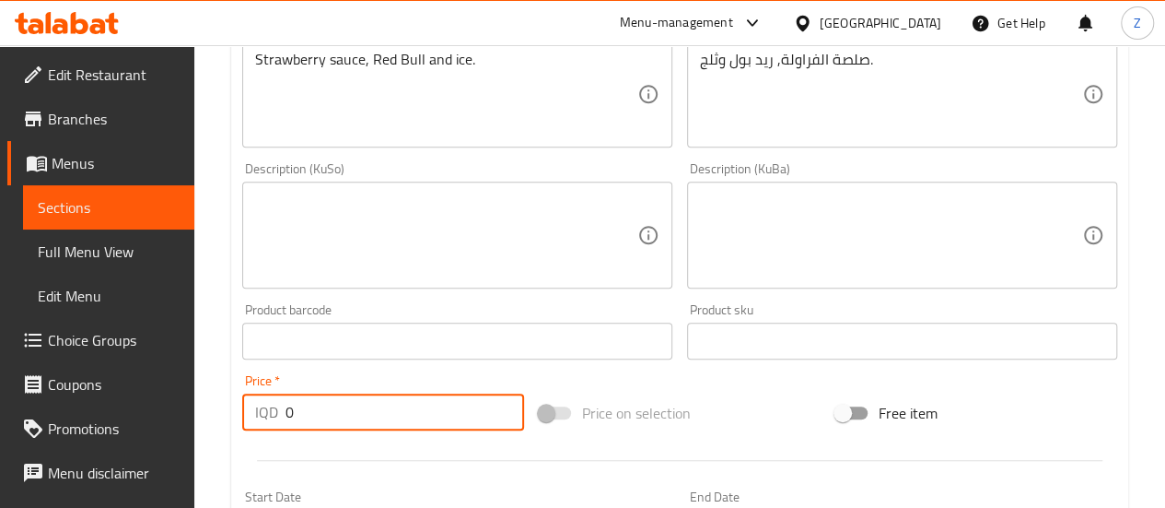
click at [335, 399] on input "0" at bounding box center [405, 411] width 239 height 37
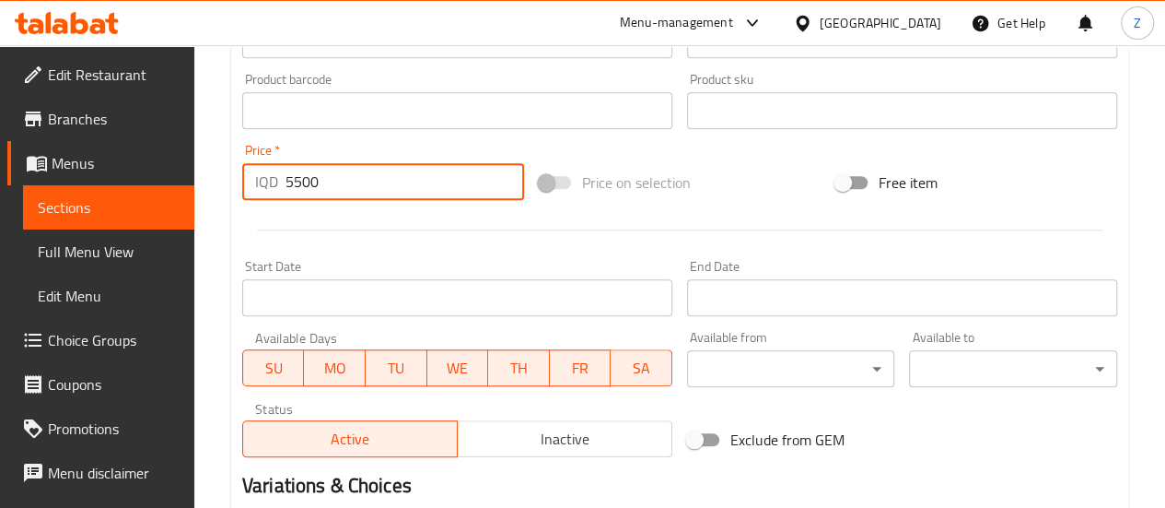
scroll to position [1005, 0]
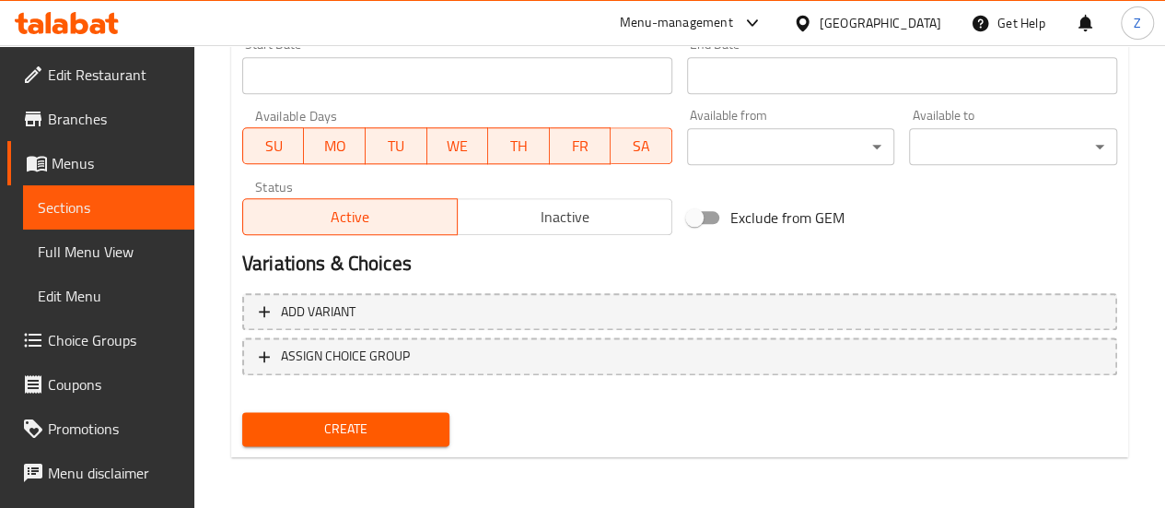
type input "5500"
click at [360, 426] on span "Create" at bounding box center [346, 428] width 179 height 23
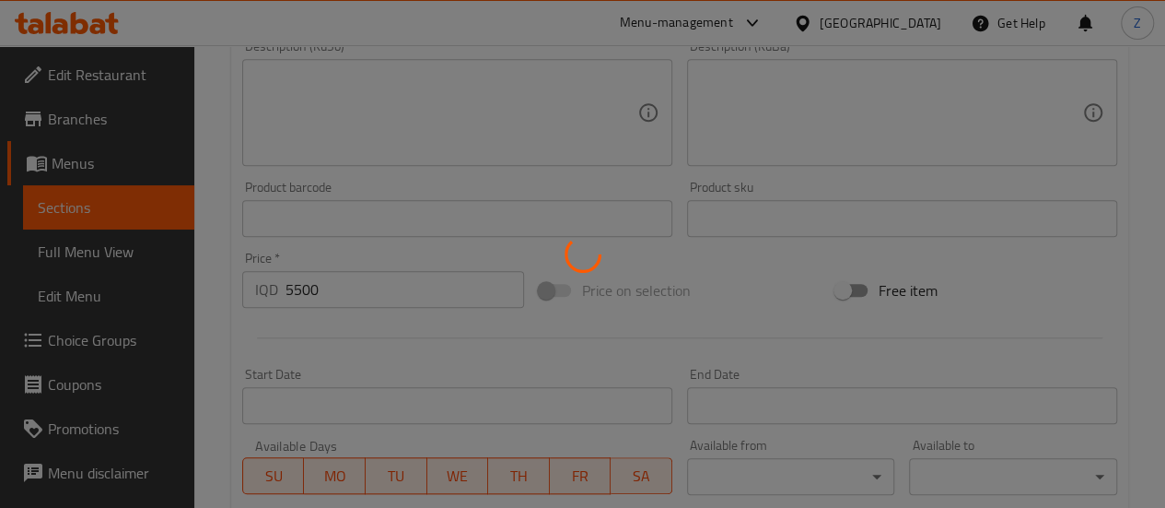
scroll to position [636, 0]
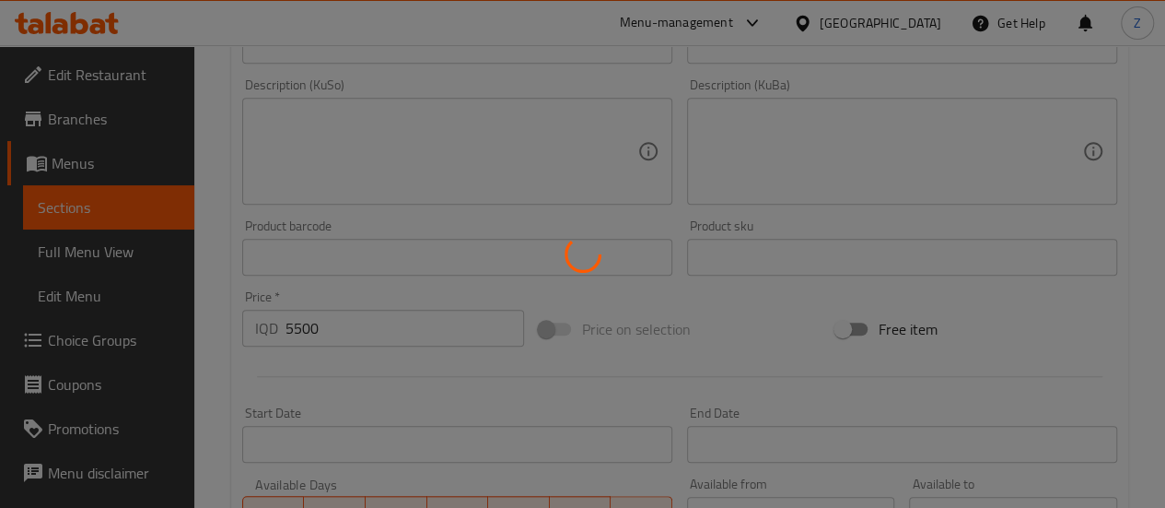
type input "0"
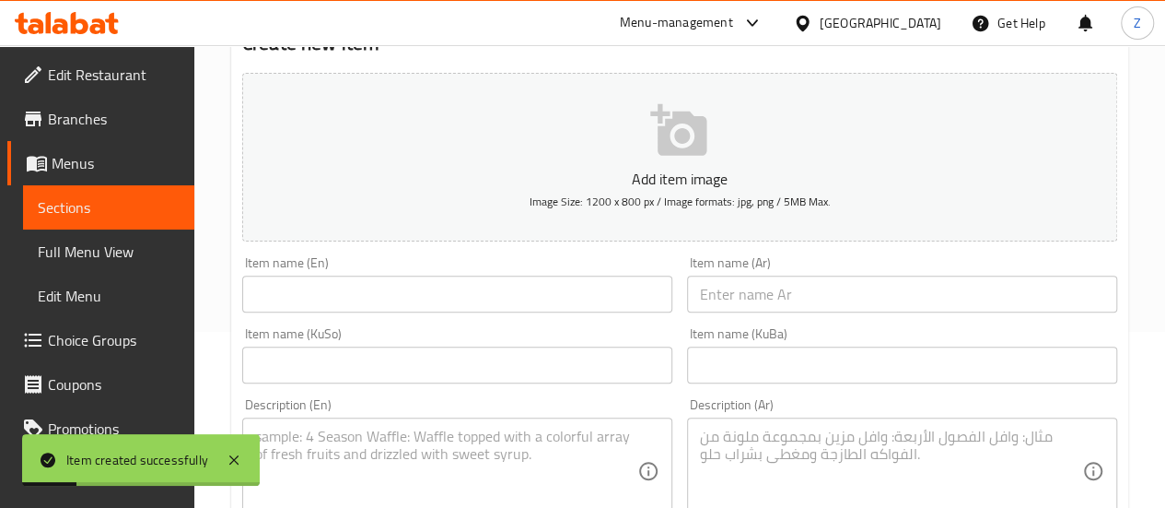
scroll to position [0, 0]
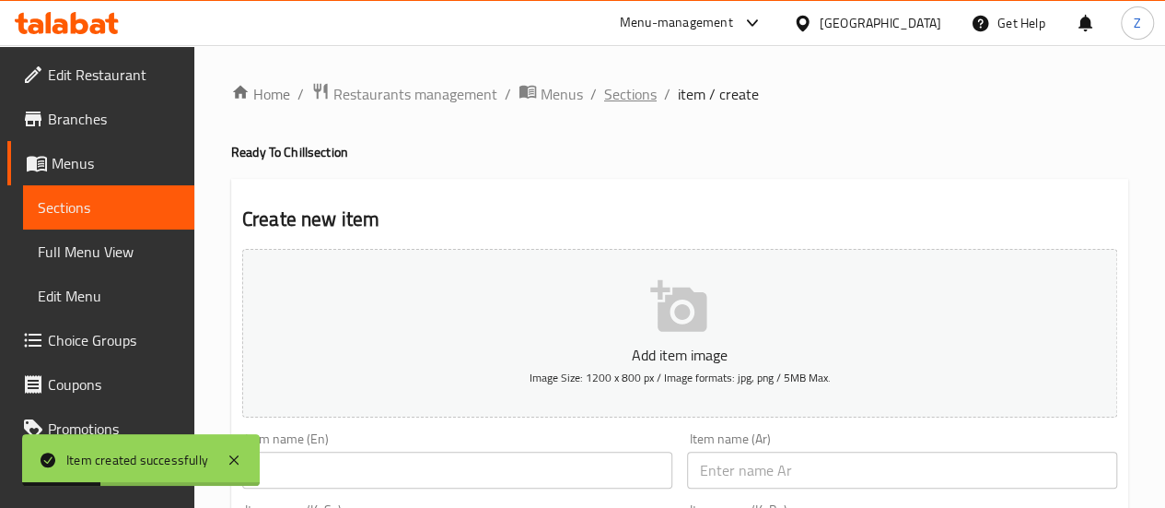
click at [645, 88] on span "Sections" at bounding box center [630, 94] width 53 height 22
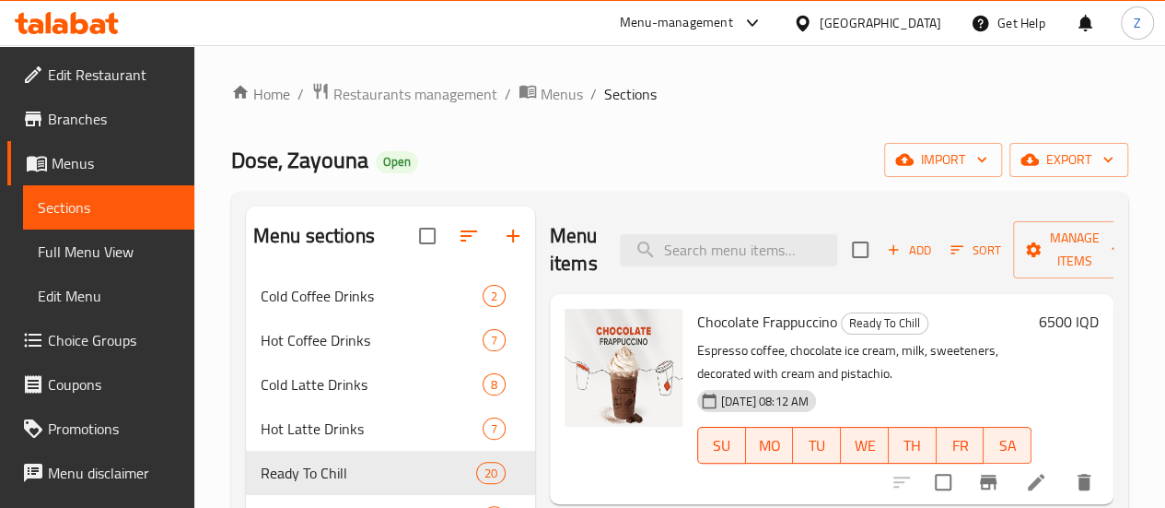
click at [886, 253] on span "Add" at bounding box center [909, 249] width 50 height 21
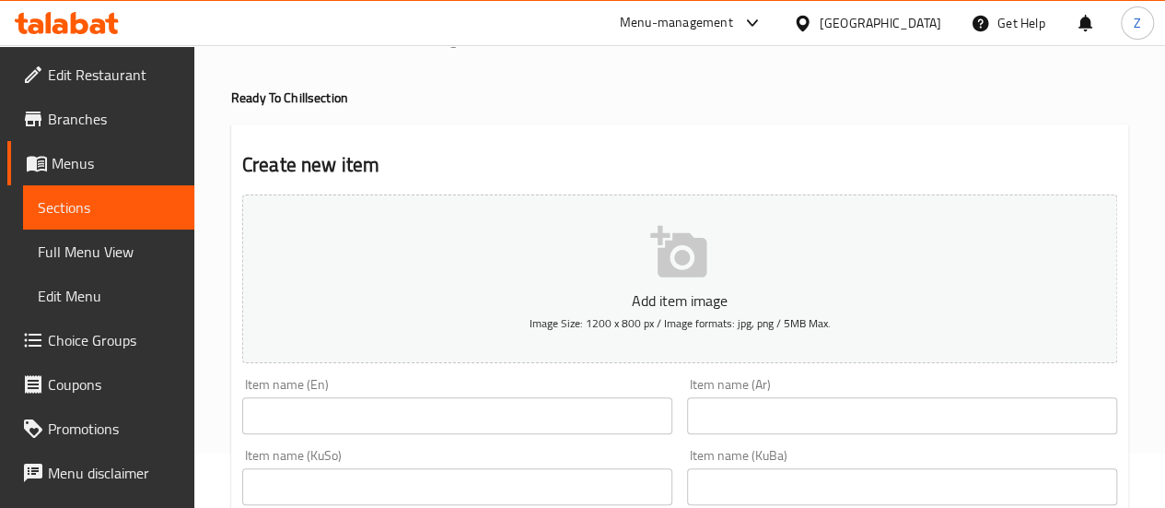
scroll to position [92, 0]
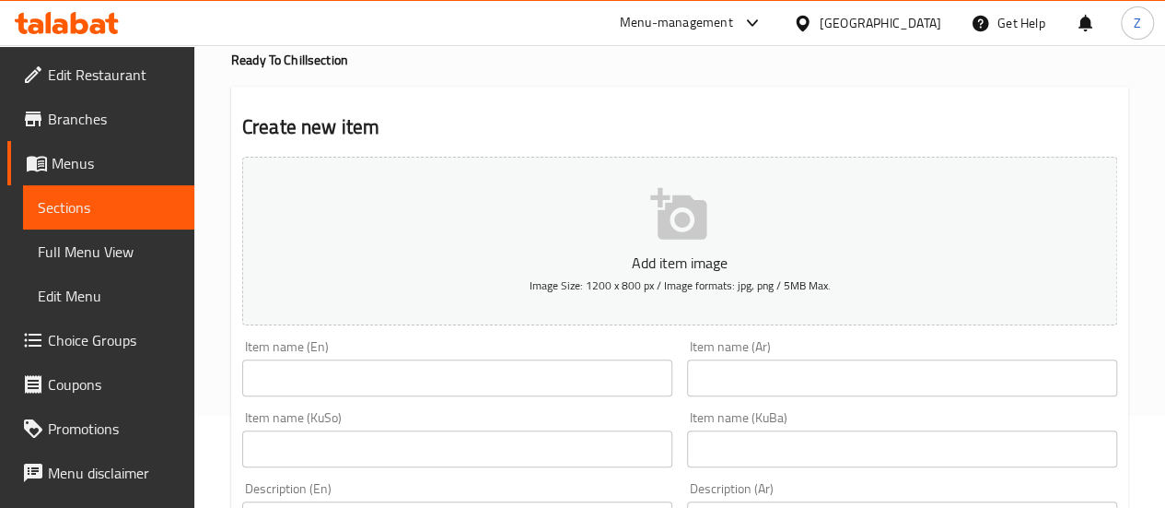
click at [530, 379] on input "text" at bounding box center [457, 377] width 430 height 37
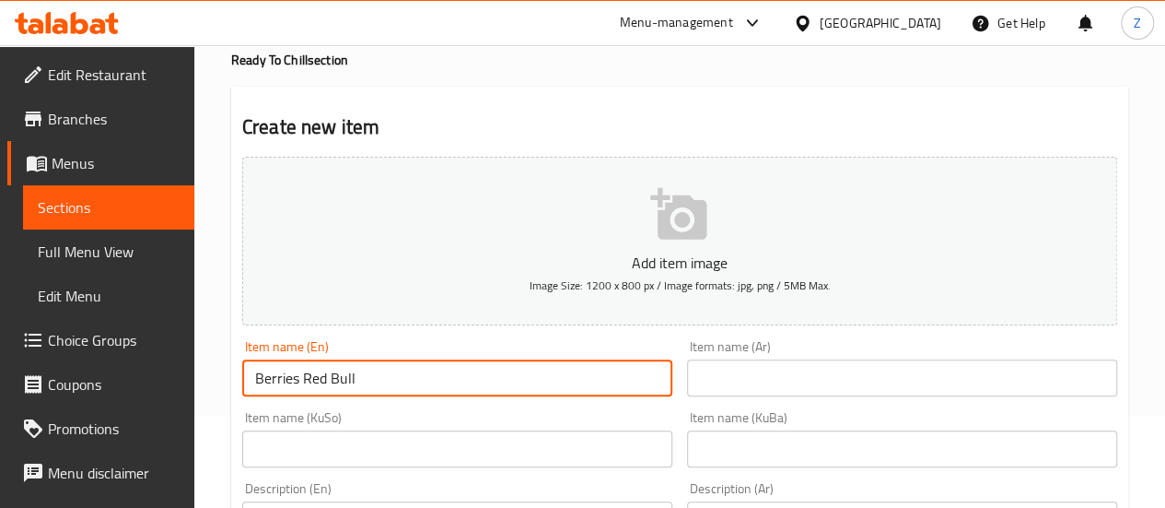
type input "Berries Red Bull"
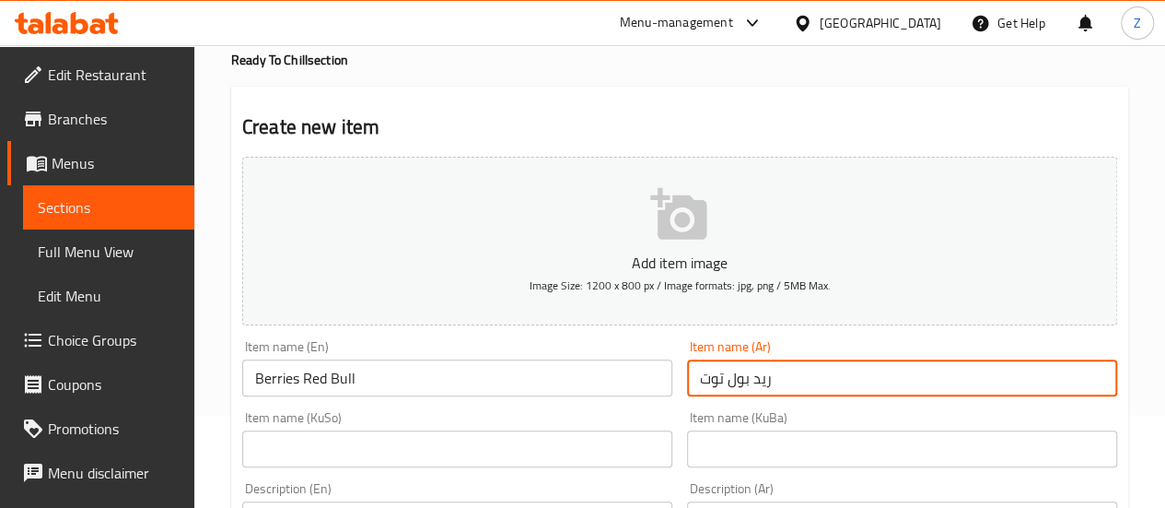
type input "ريد بول توت"
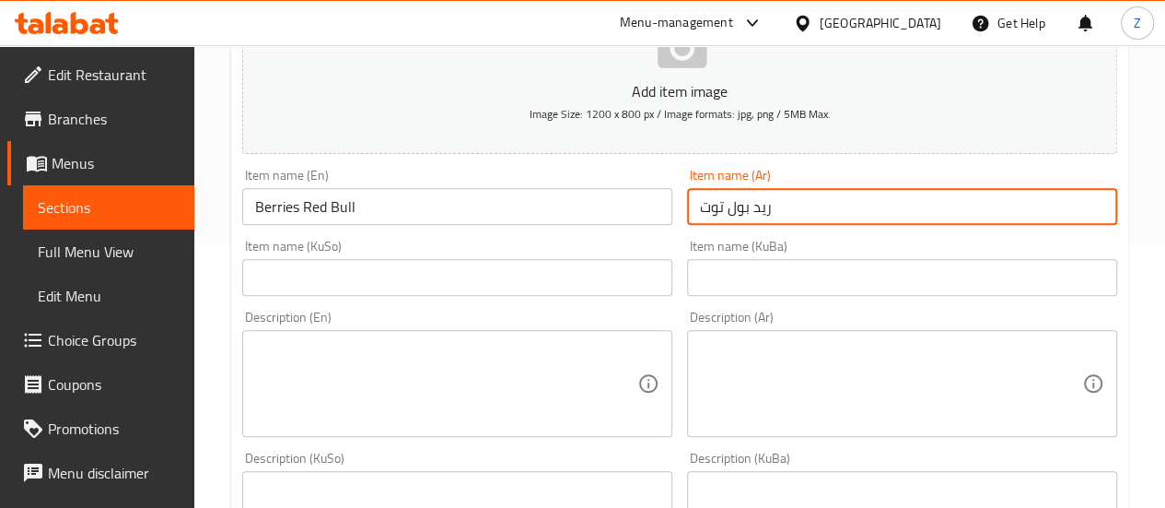
scroll to position [368, 0]
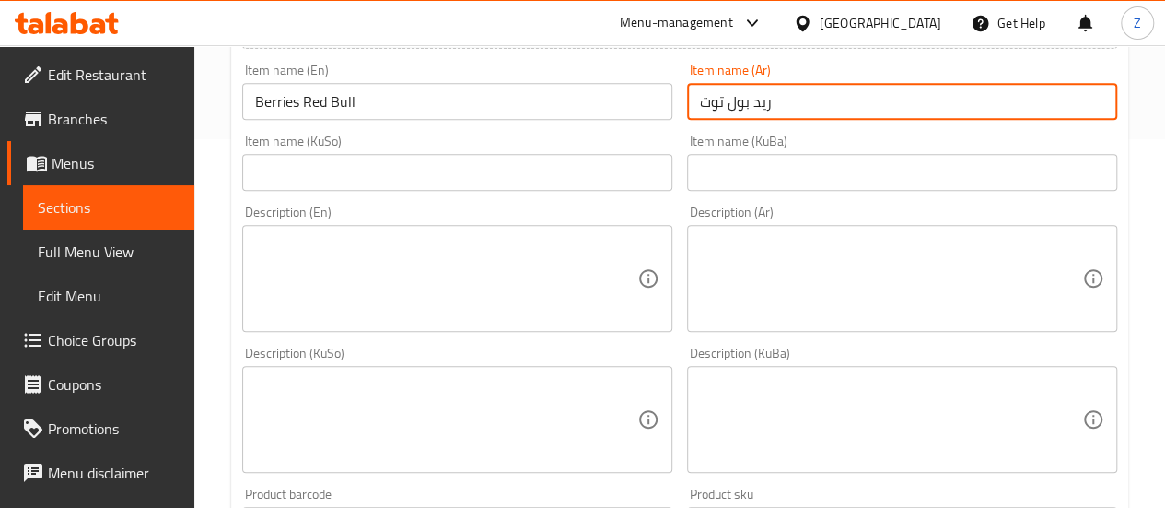
click at [804, 274] on textarea at bounding box center [891, 279] width 382 height 88
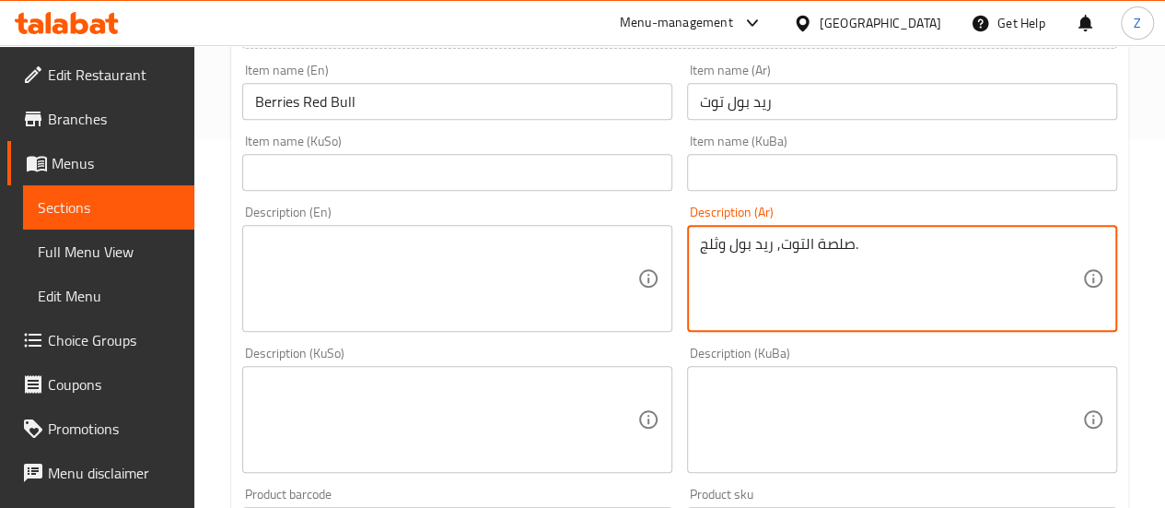
click at [803, 272] on textarea "صلصة التوت, ريد بول وثلج." at bounding box center [891, 279] width 382 height 88
type textarea "صلصة التوت, ريد بول وثلج."
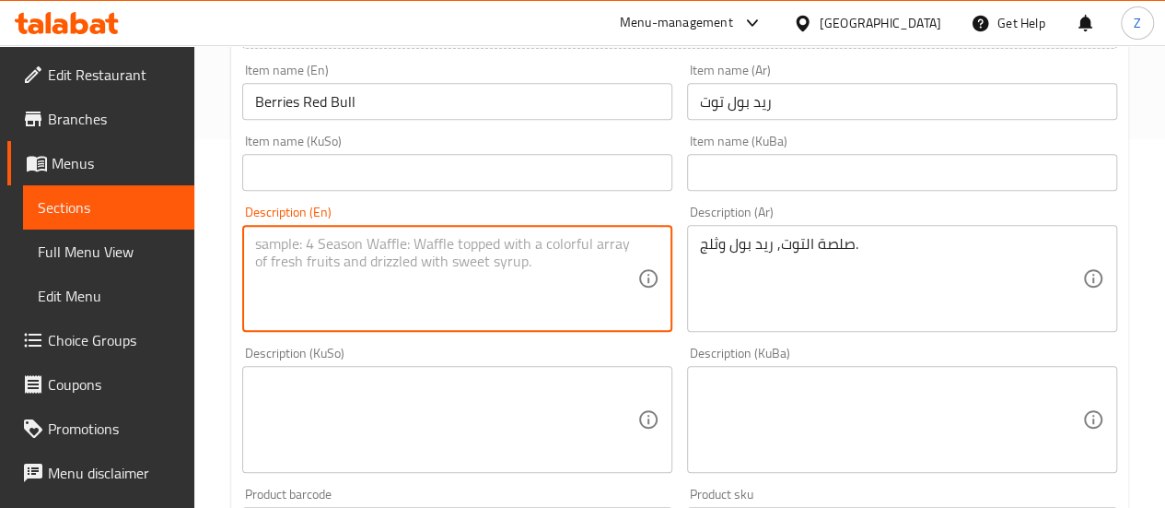
click at [426, 269] on textarea at bounding box center [446, 279] width 382 height 88
paste textarea "Raspberry sauce, Red Bull and ice."
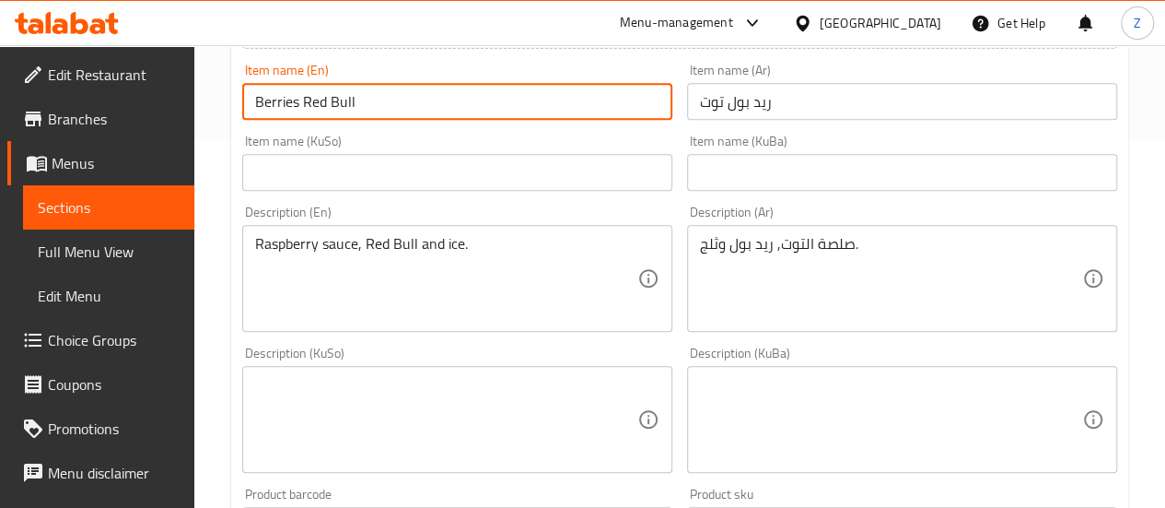
drag, startPoint x: 298, startPoint y: 98, endPoint x: 219, endPoint y: 99, distance: 79.2
click at [219, 99] on div "Home / Restaurants management / Menus / Sections / item / create Ready To Chill…" at bounding box center [679, 411] width 971 height 1468
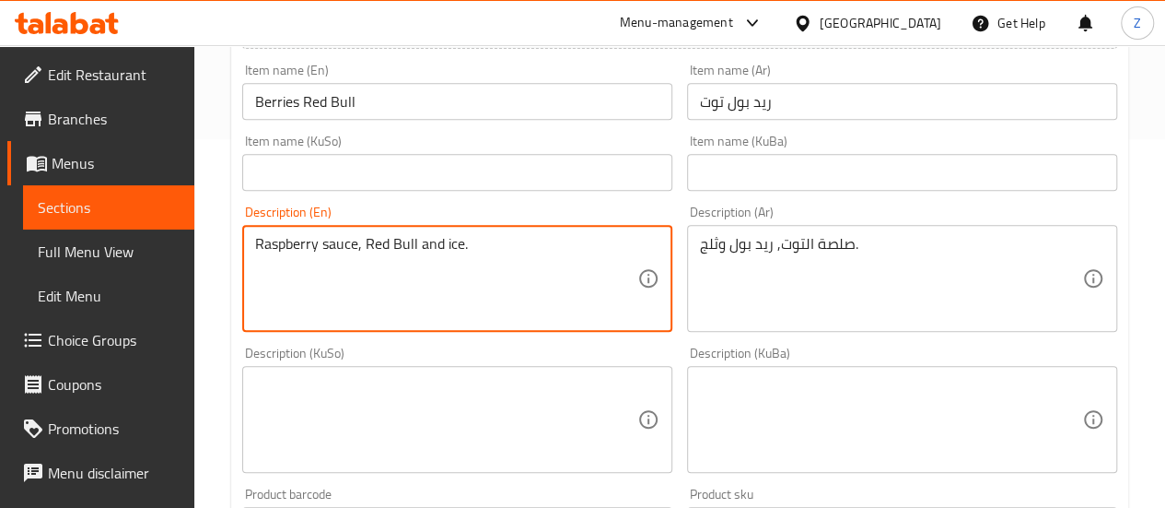
drag, startPoint x: 315, startPoint y: 240, endPoint x: 167, endPoint y: 219, distance: 149.8
paste textarea "Berries"
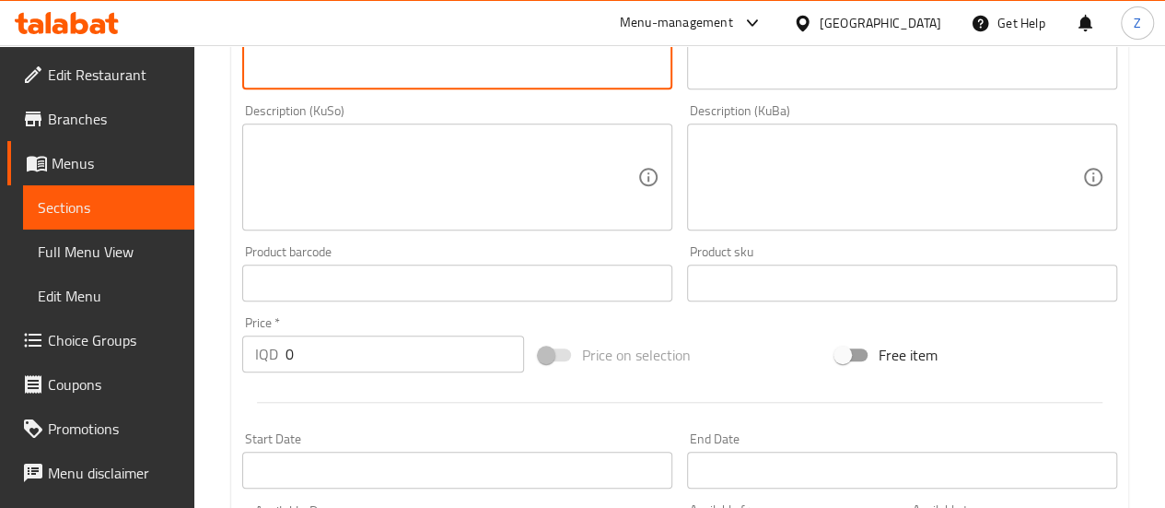
scroll to position [829, 0]
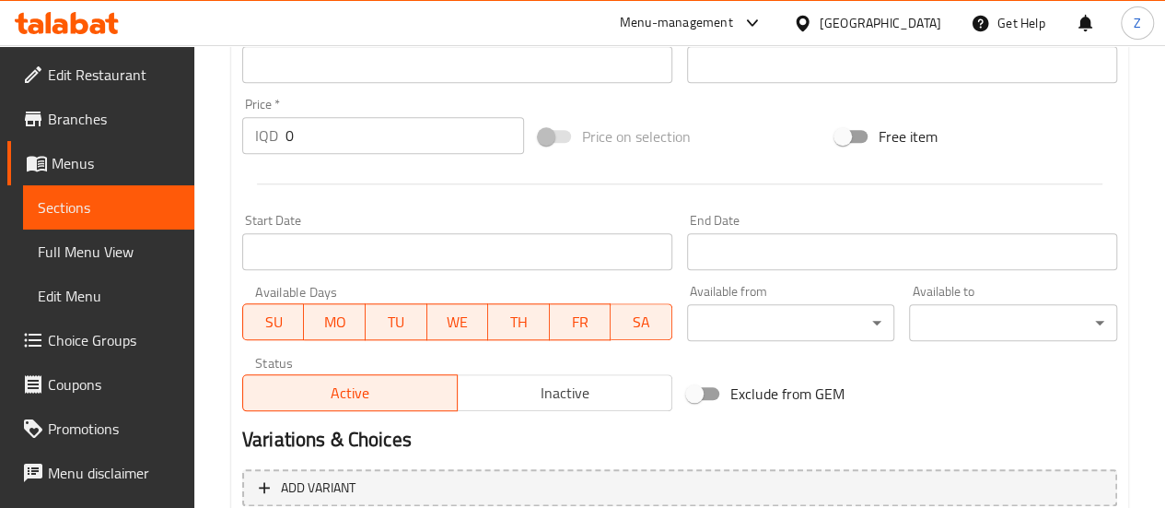
type textarea "Berries sauce, Red Bull and ice."
click at [365, 136] on input "0" at bounding box center [405, 135] width 239 height 37
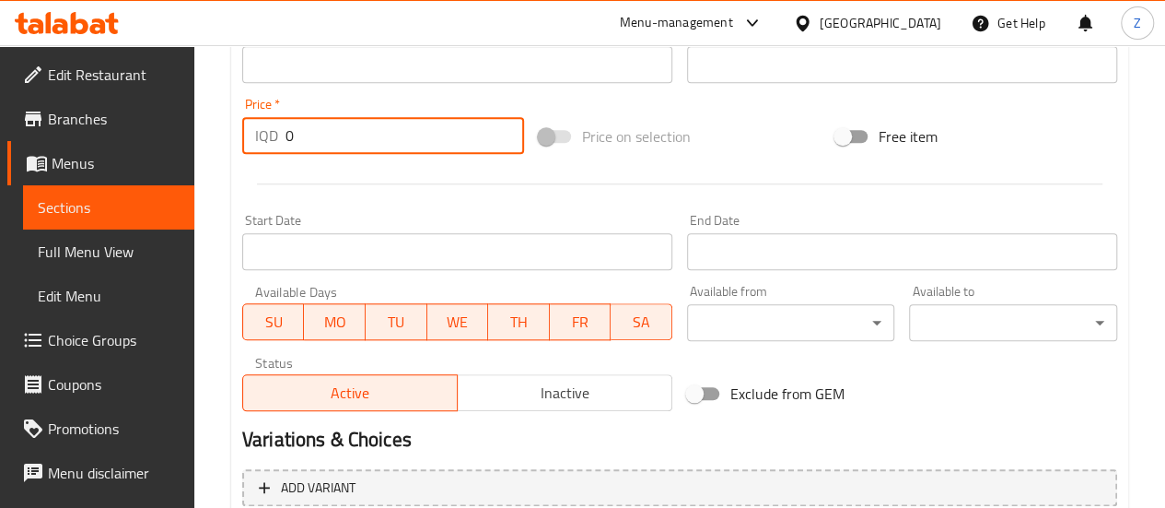
click at [365, 136] on input "0" at bounding box center [405, 135] width 239 height 37
click at [364, 136] on input "0" at bounding box center [405, 135] width 239 height 37
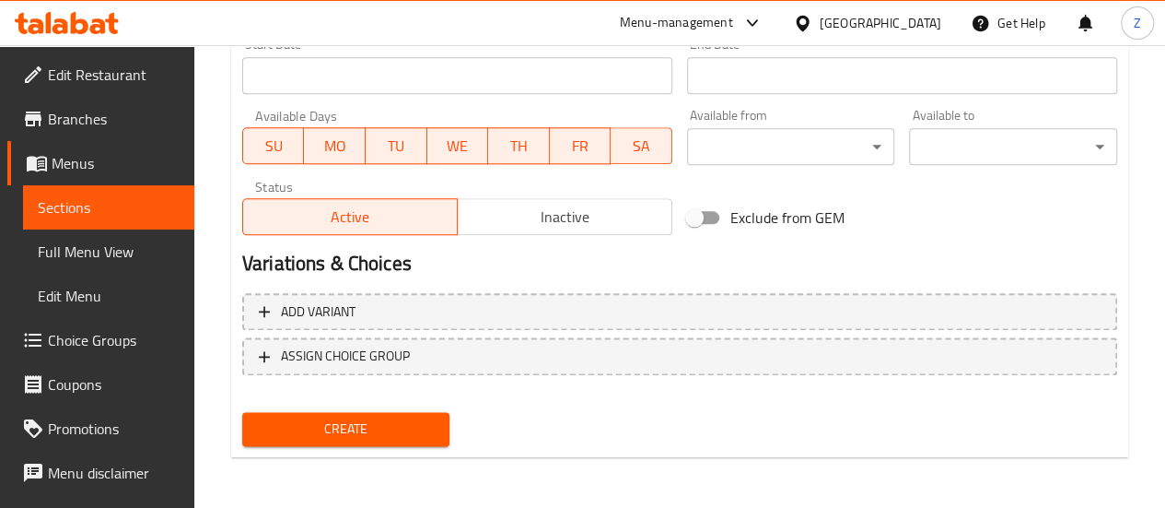
type input "5500"
click at [426, 418] on span "Create" at bounding box center [346, 428] width 179 height 23
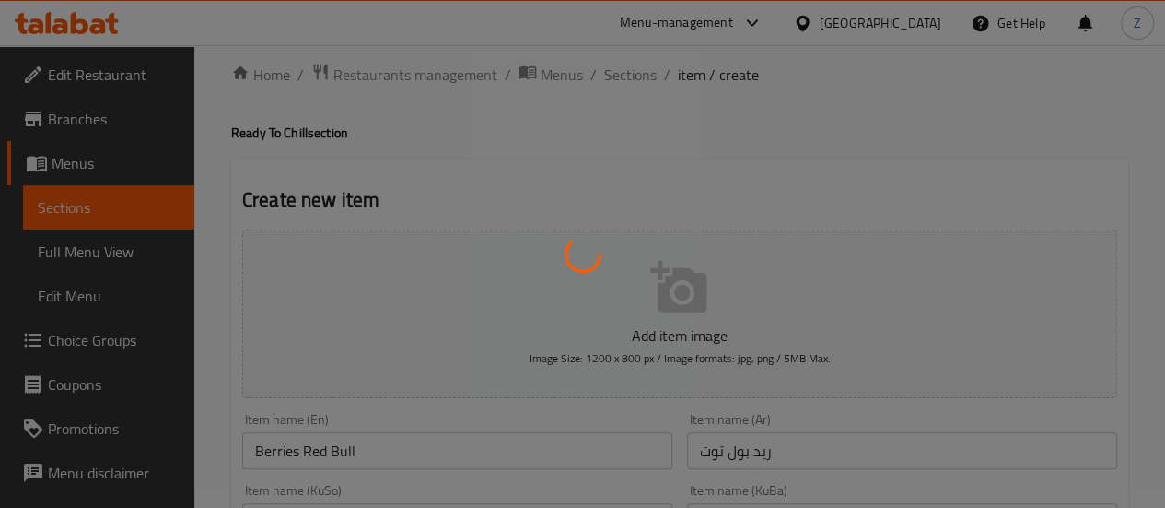
scroll to position [0, 0]
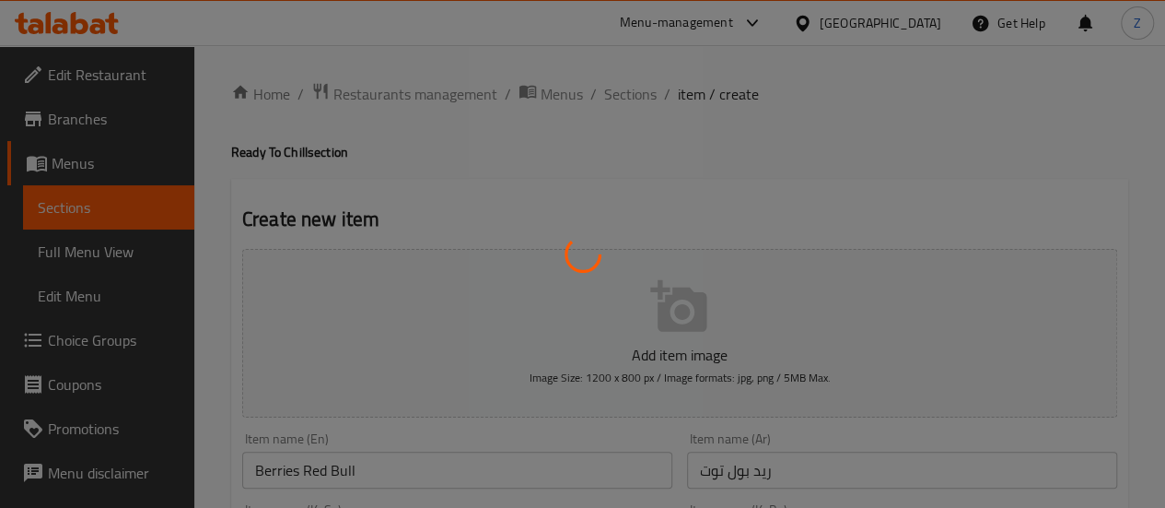
type input "0"
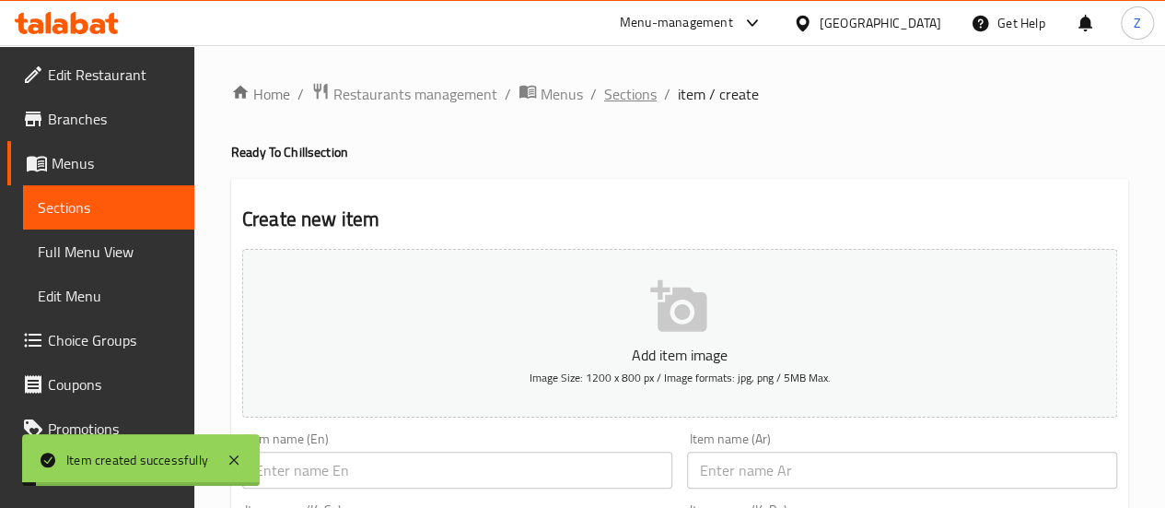
click at [648, 92] on span "Sections" at bounding box center [630, 94] width 53 height 22
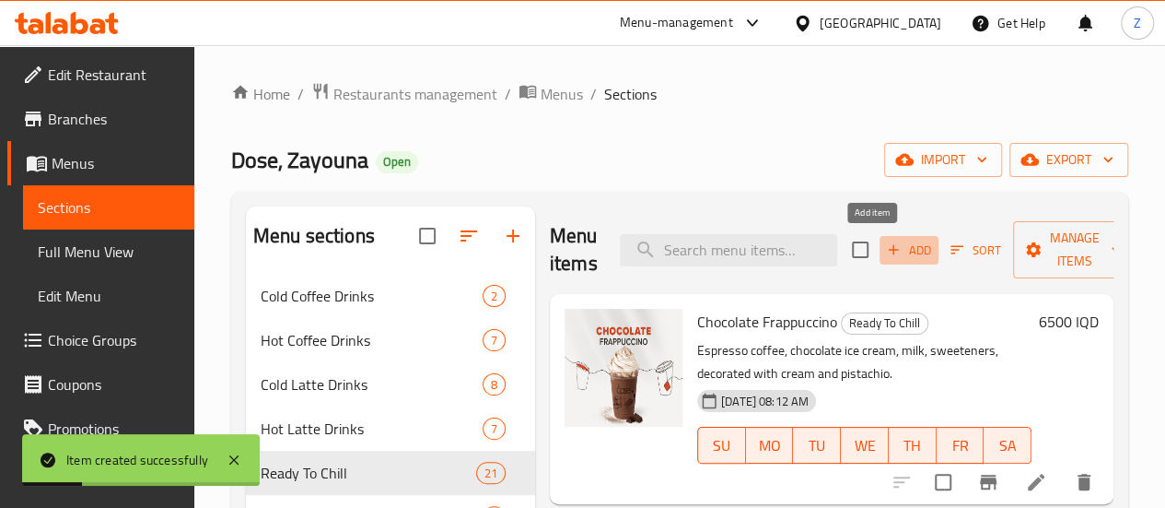
click at [884, 257] on span "Add" at bounding box center [909, 249] width 50 height 21
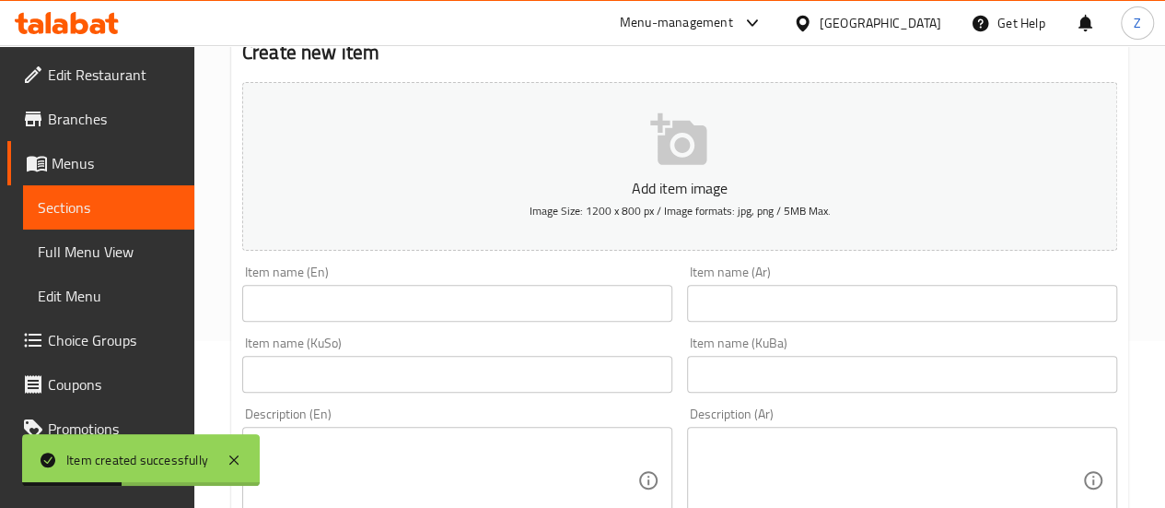
scroll to position [184, 0]
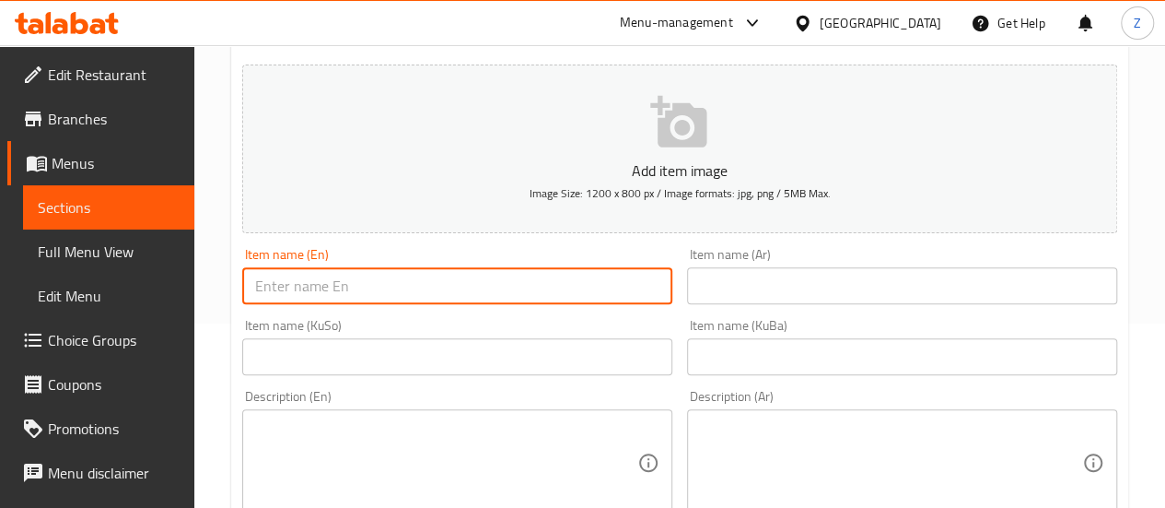
click at [277, 288] on input "text" at bounding box center [457, 285] width 430 height 37
type input "Mixed Berries Iced Tea"
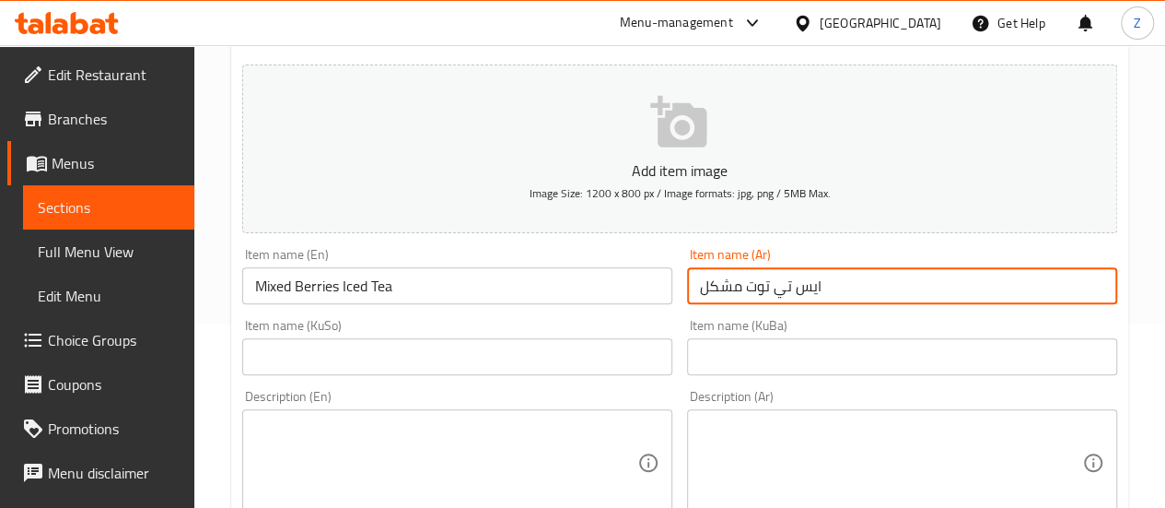
type input "ايس تي توت مشكل"
click at [748, 426] on textarea at bounding box center [891, 463] width 382 height 88
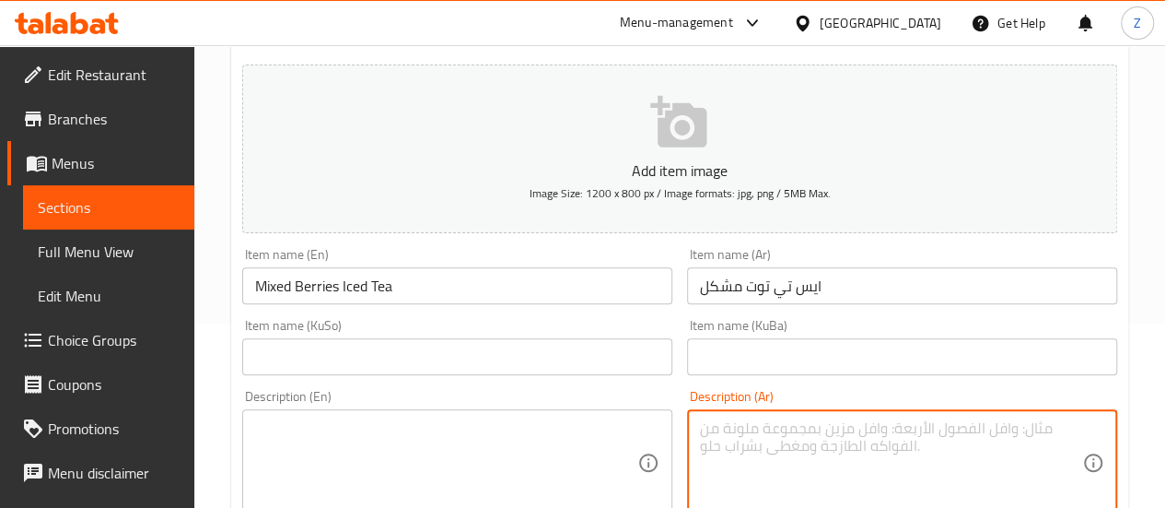
scroll to position [276, 0]
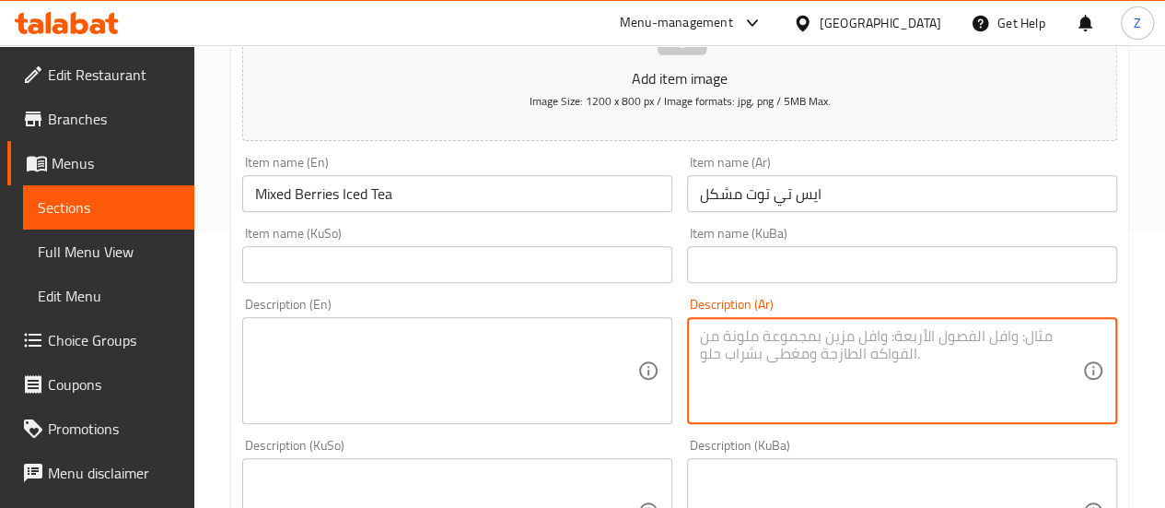
click at [767, 373] on textarea at bounding box center [891, 371] width 382 height 88
click at [819, 329] on textarea "كركديه, فراولة, شاي مثلج وثلج." at bounding box center [891, 371] width 382 height 88
click at [819, 328] on textarea "كركديه, فراولة, شاي مثلج وثلج." at bounding box center [891, 371] width 382 height 88
type textarea "كركديه, فراولة, شاي مثلج وثلج."
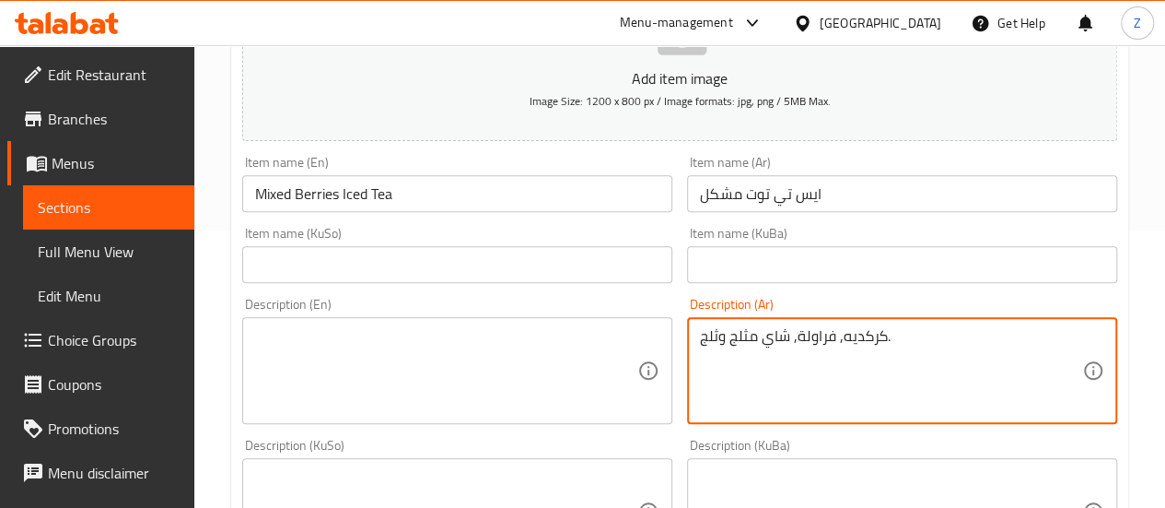
click at [495, 369] on textarea at bounding box center [446, 371] width 382 height 88
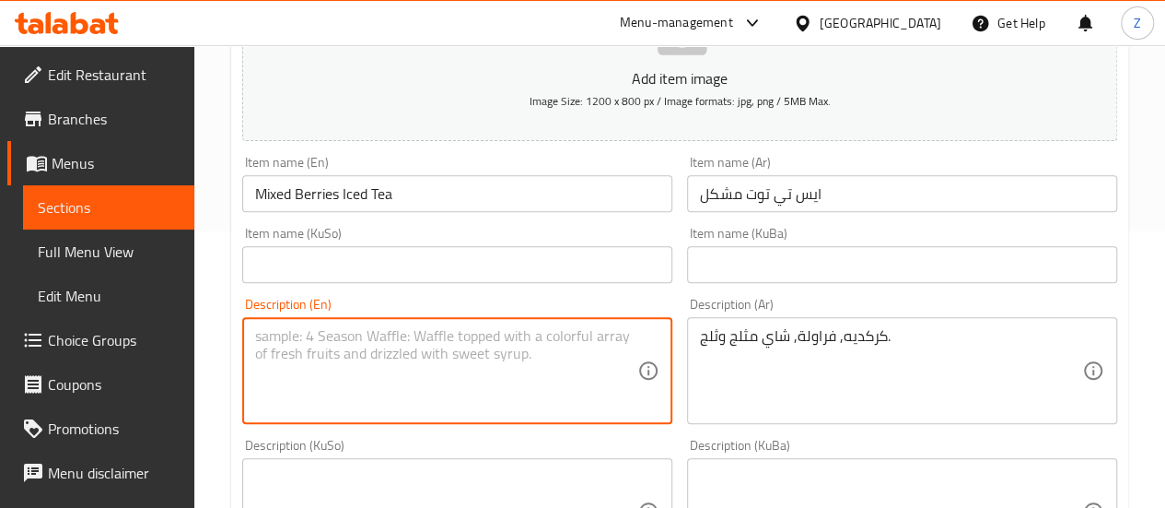
paste textarea "Hibiscus, strawberry, iced tea and ice."
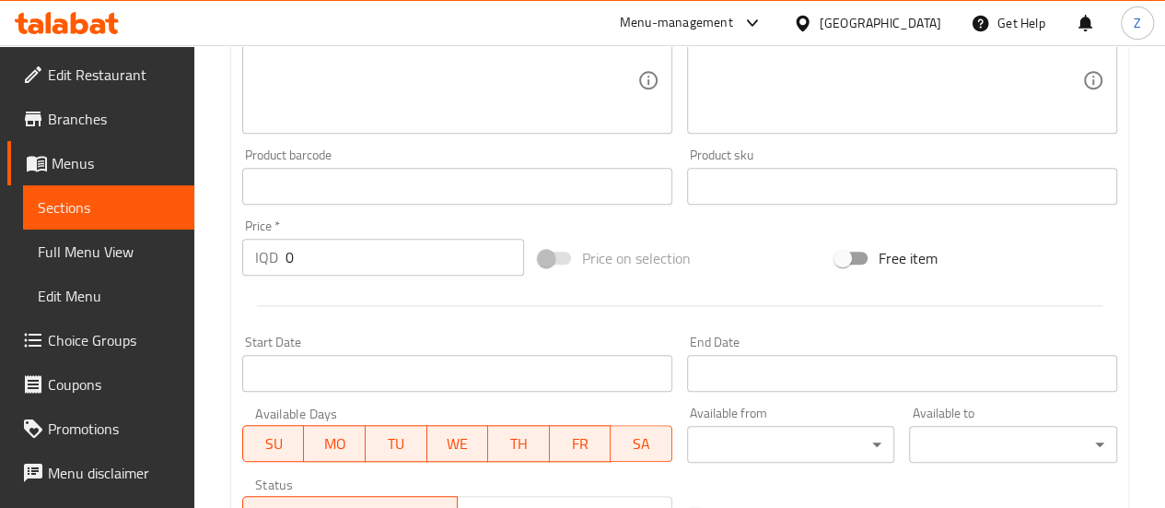
scroll to position [737, 0]
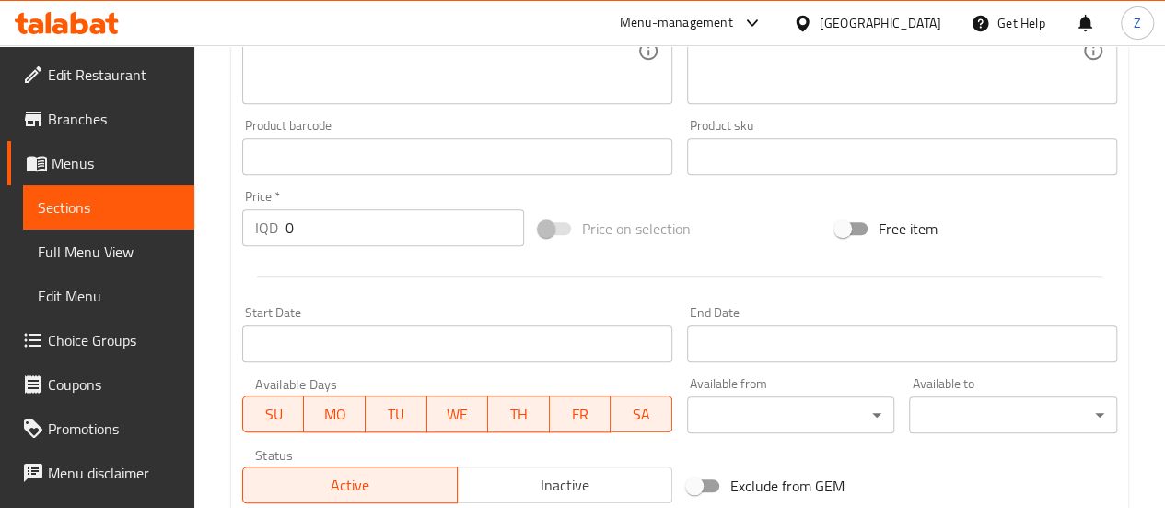
type textarea "Hibiscus, strawberry, iced tea and ice."
drag, startPoint x: 332, startPoint y: 228, endPoint x: 257, endPoint y: 218, distance: 75.2
click at [257, 218] on div "IQD 0 Price *" at bounding box center [383, 227] width 282 height 37
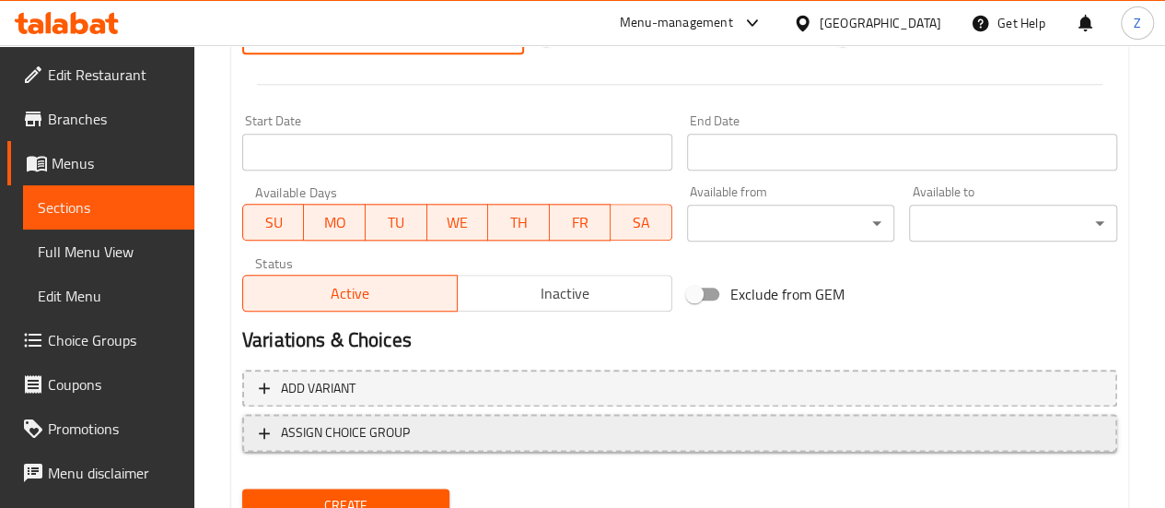
scroll to position [1005, 0]
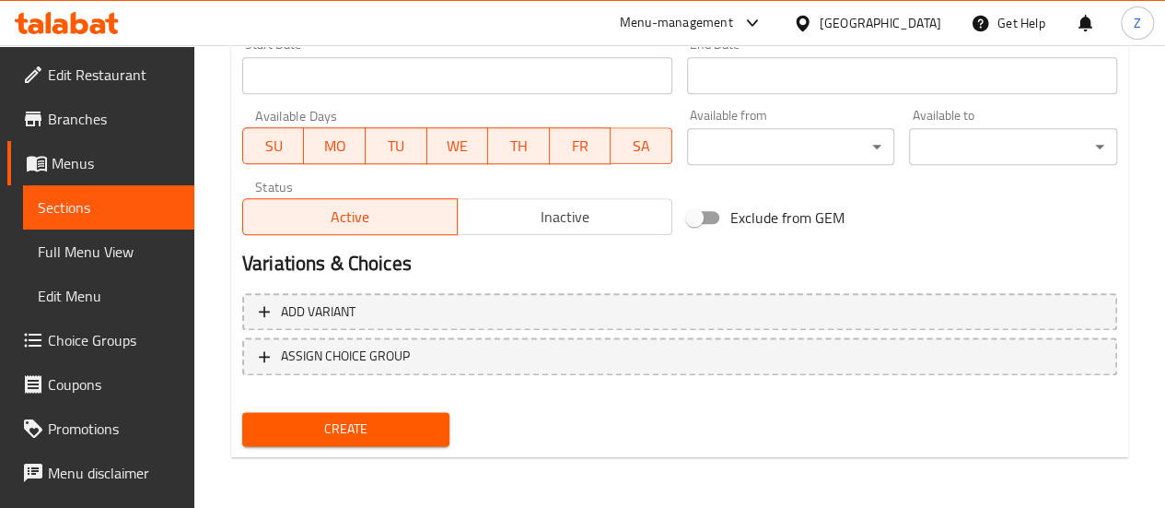
type input "6500"
click at [381, 434] on span "Create" at bounding box center [346, 428] width 179 height 23
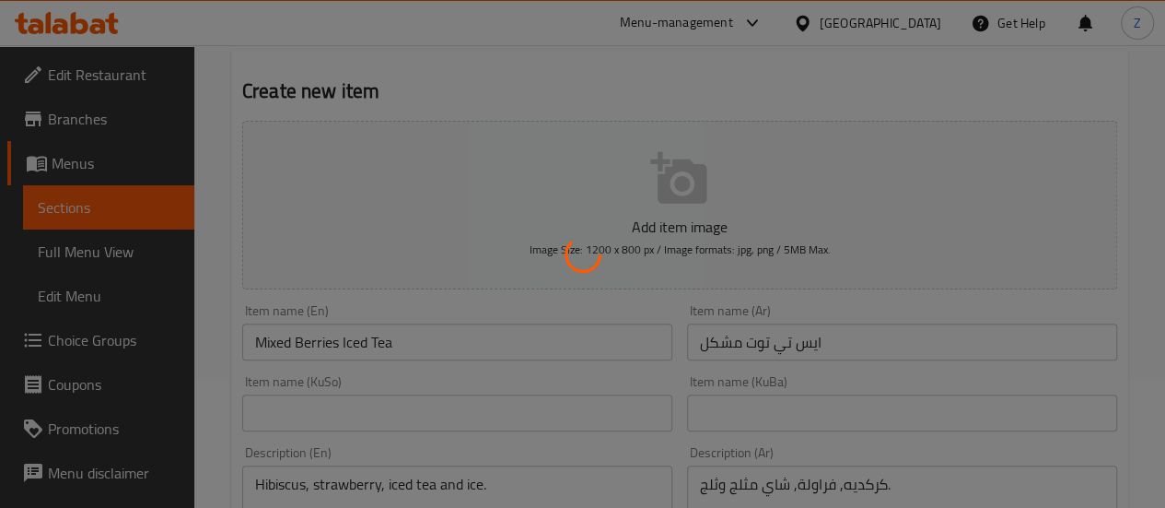
scroll to position [0, 0]
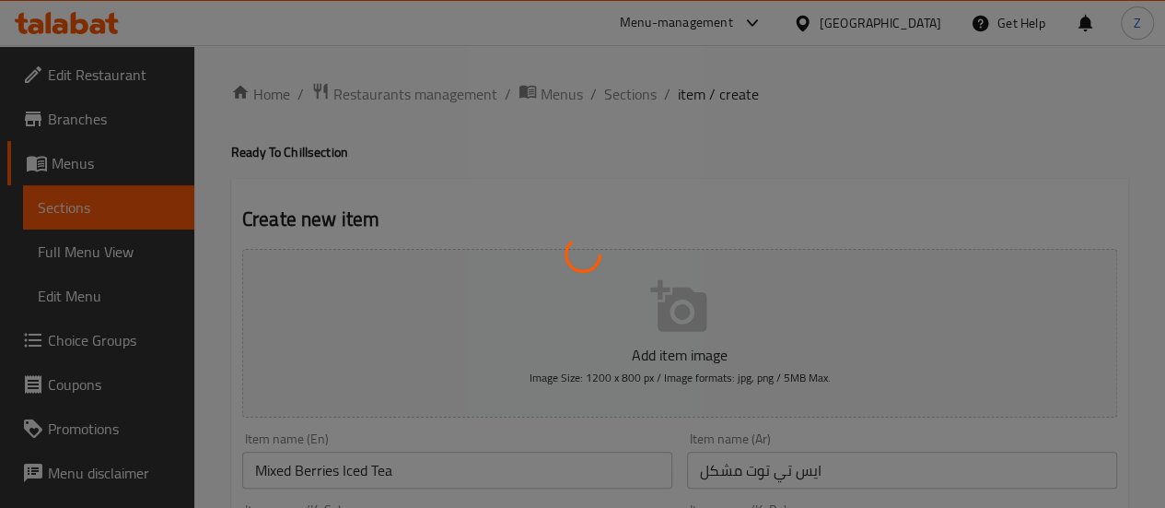
type input "0"
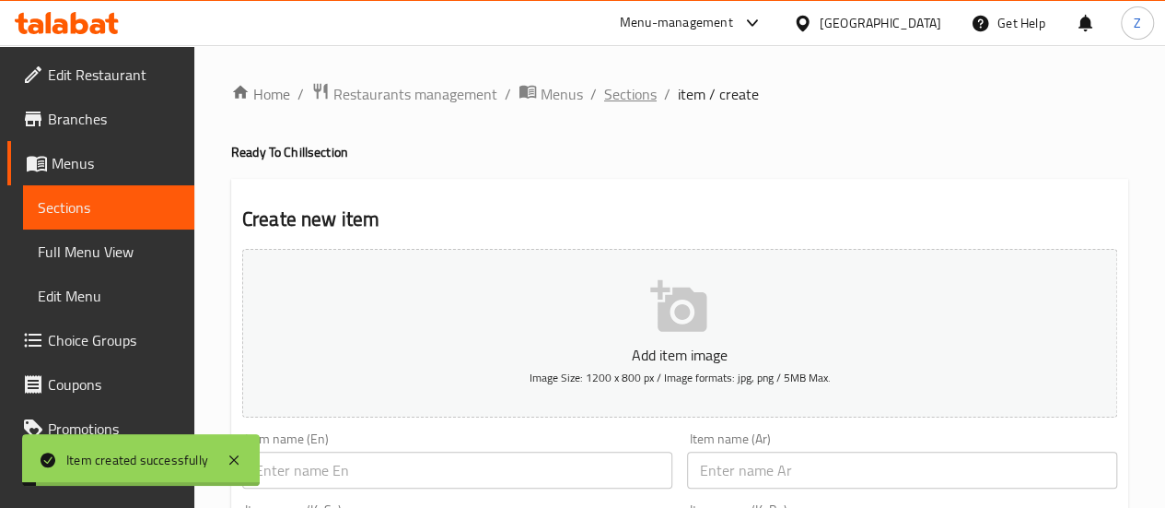
click at [624, 99] on span "Sections" at bounding box center [630, 94] width 53 height 22
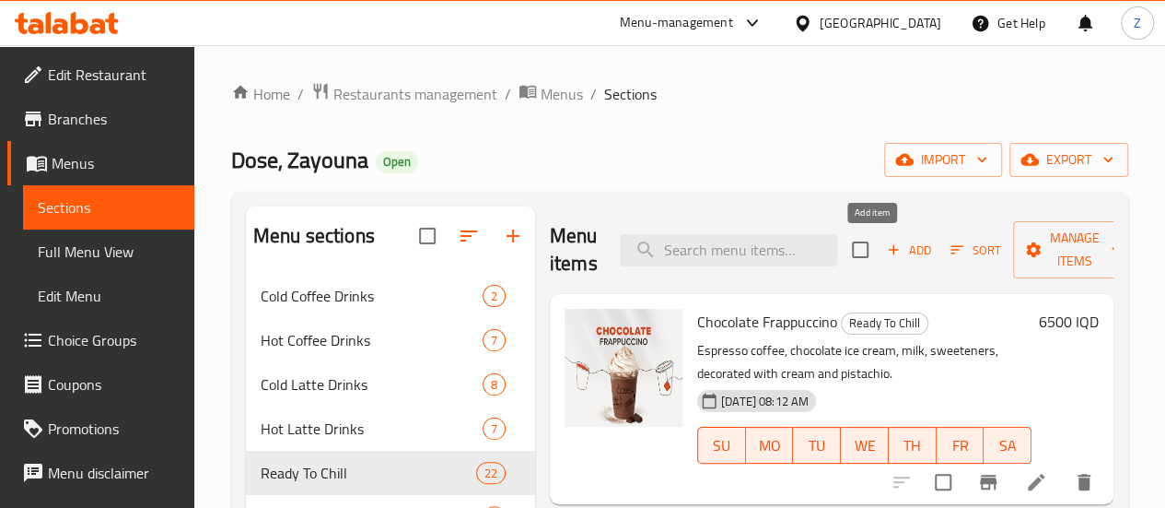
click at [882, 233] on div "Add Sort Manage items" at bounding box center [994, 249] width 285 height 57
click at [880, 237] on button "Add" at bounding box center [909, 250] width 59 height 29
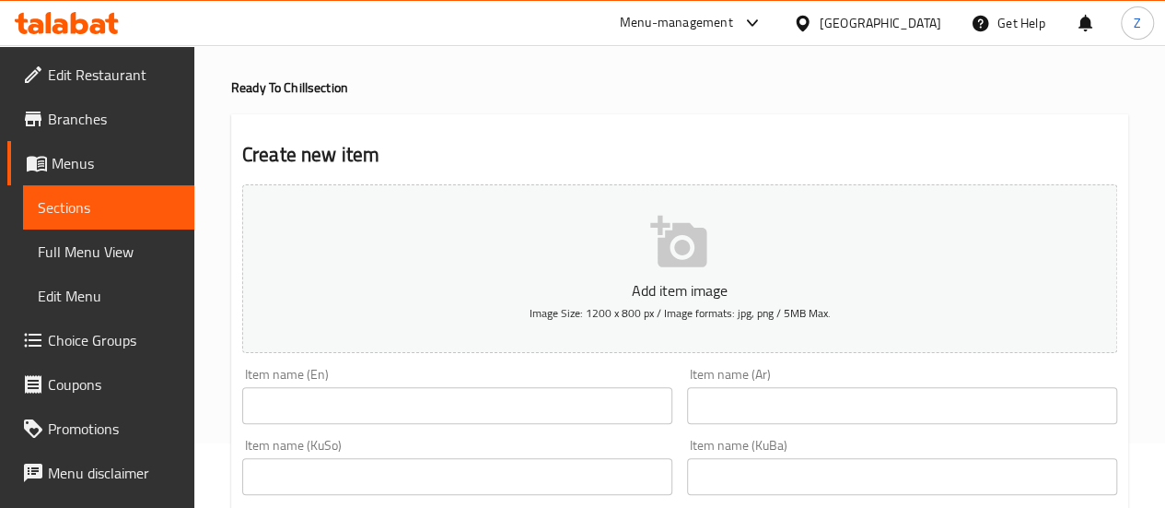
scroll to position [92, 0]
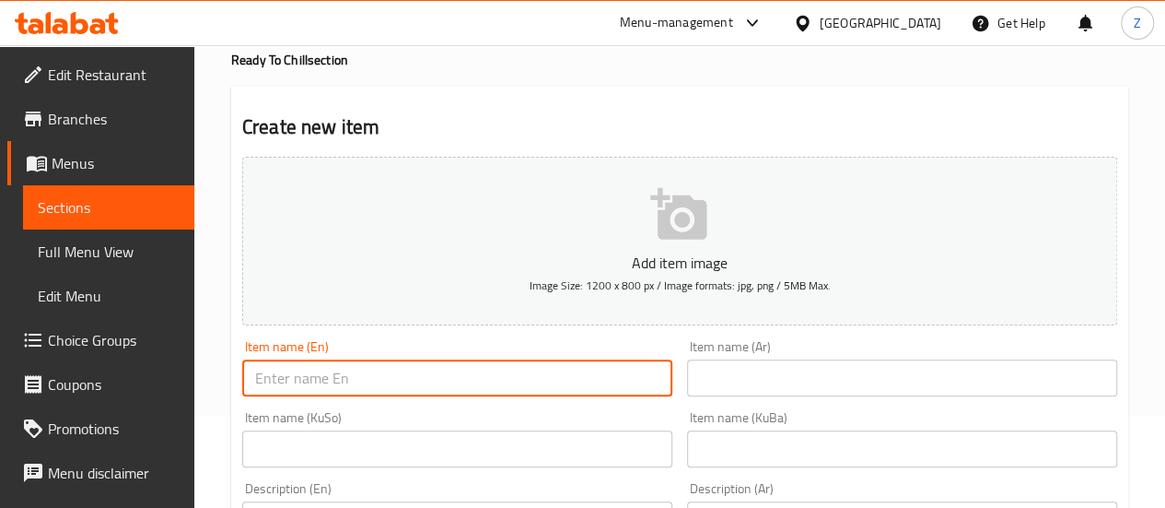
click at [545, 379] on input "text" at bounding box center [457, 377] width 430 height 37
type input "Peach Ice Tea"
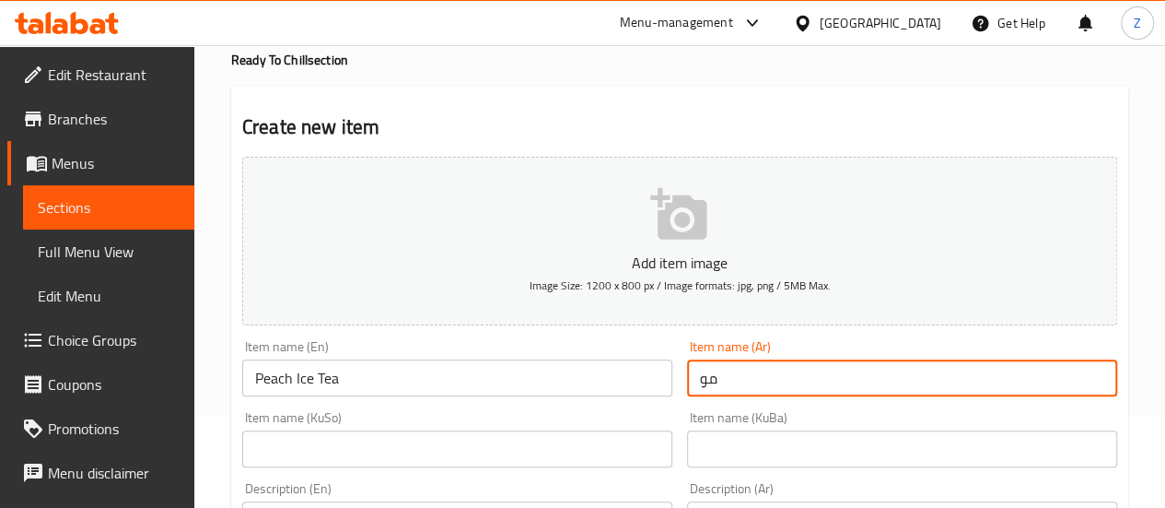
type input "م"
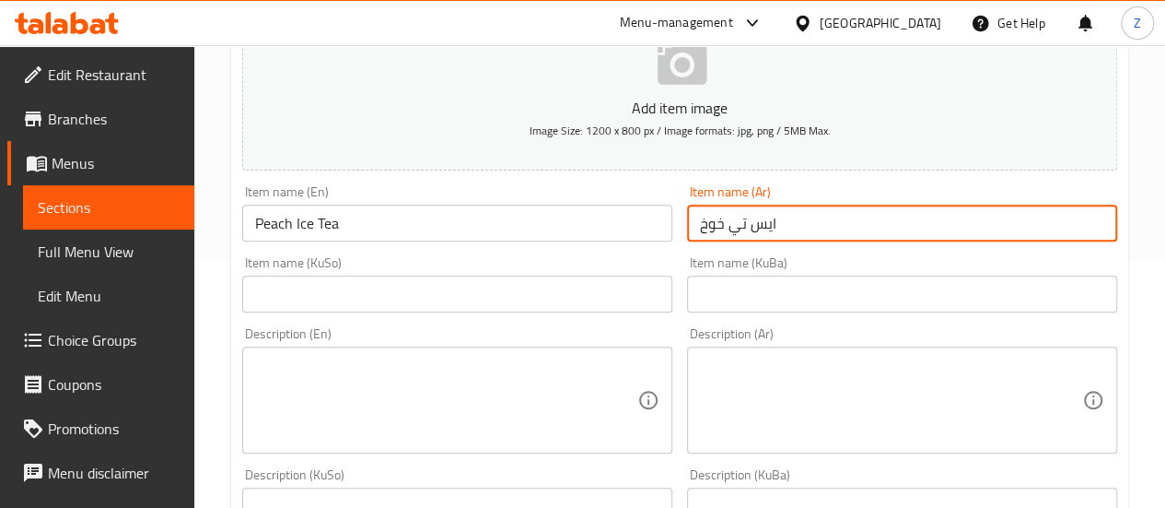
scroll to position [276, 0]
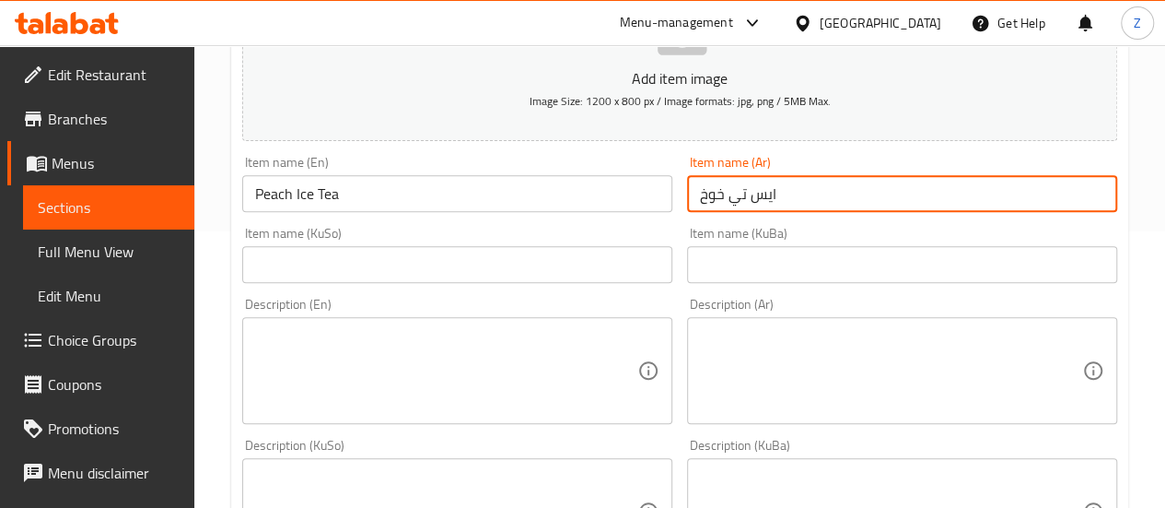
type input "ايس تي خوخ"
click at [831, 330] on textarea at bounding box center [891, 371] width 382 height 88
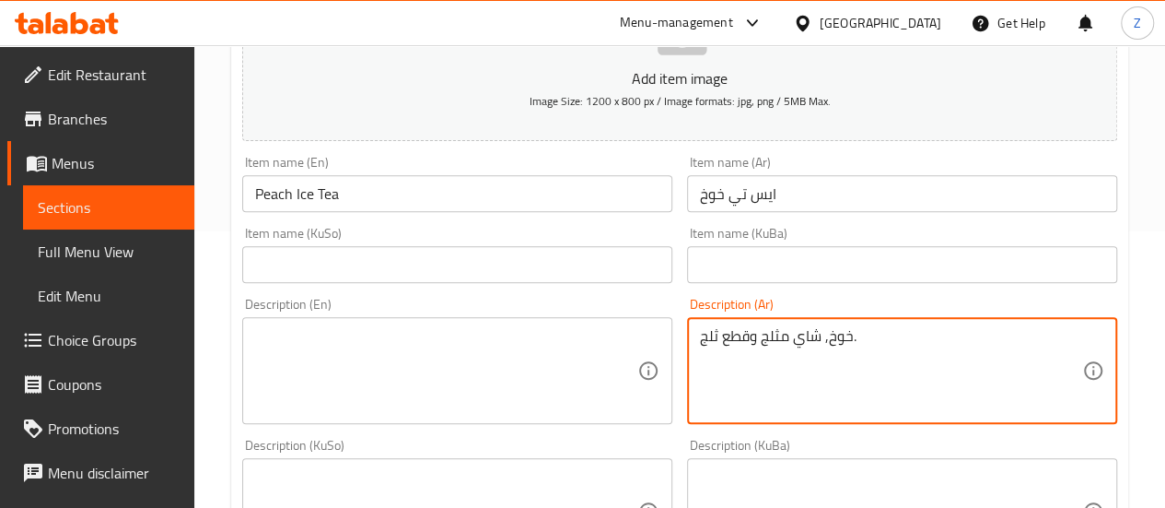
click at [827, 324] on div "خوخ, شاي مثلج وقطع ثلج. Description (Ar)" at bounding box center [902, 370] width 430 height 107
type textarea "خوخ, شاي مثلج وقطع ثلج."
click at [827, 324] on div "خوخ, شاي مثلج وقطع ثلج. Description (Ar)" at bounding box center [902, 370] width 430 height 107
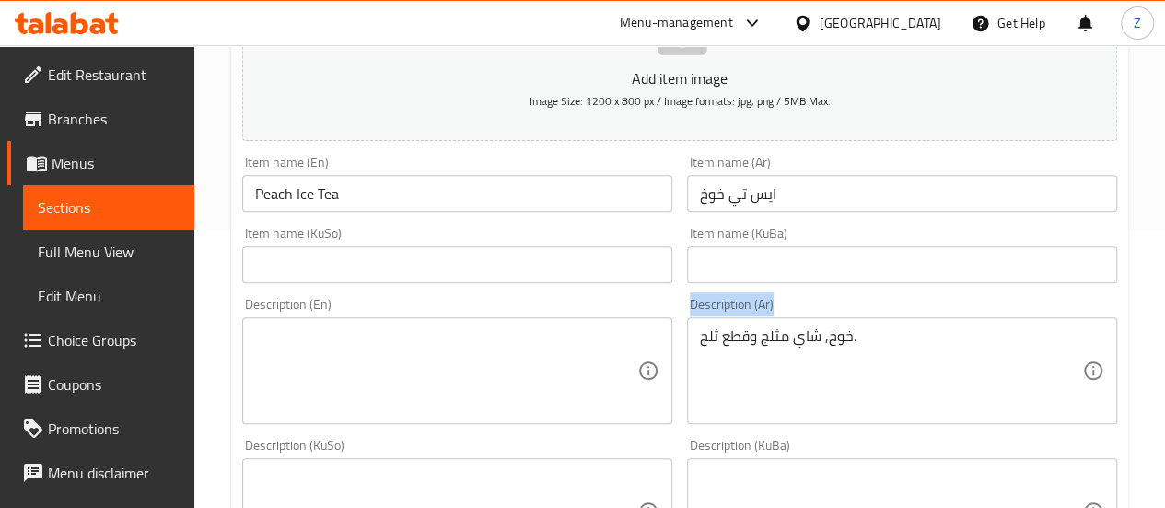
click at [827, 323] on div "خوخ, شاي مثلج وقطع ثلج. Description (Ar)" at bounding box center [902, 370] width 430 height 107
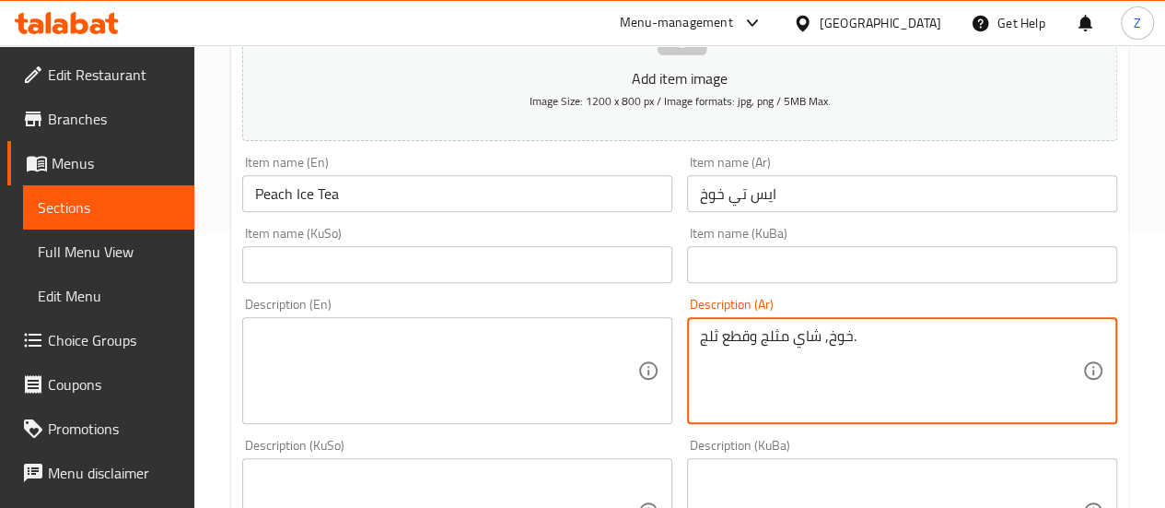
click at [838, 342] on textarea "خوخ, شاي مثلج وقطع ثلج." at bounding box center [891, 371] width 382 height 88
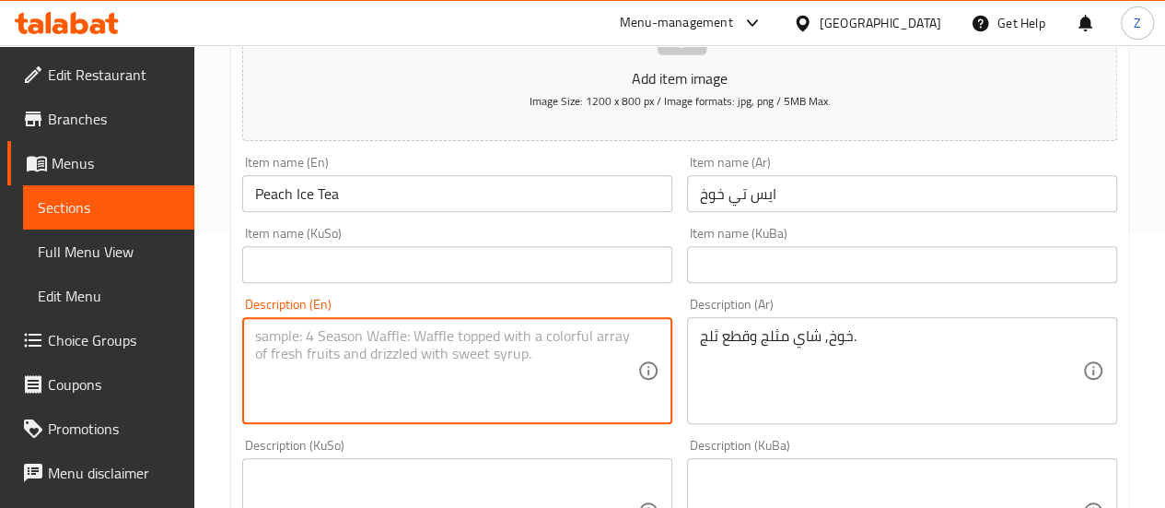
click at [457, 356] on textarea at bounding box center [446, 371] width 382 height 88
paste textarea "Peach, iced tea and ice cubes."
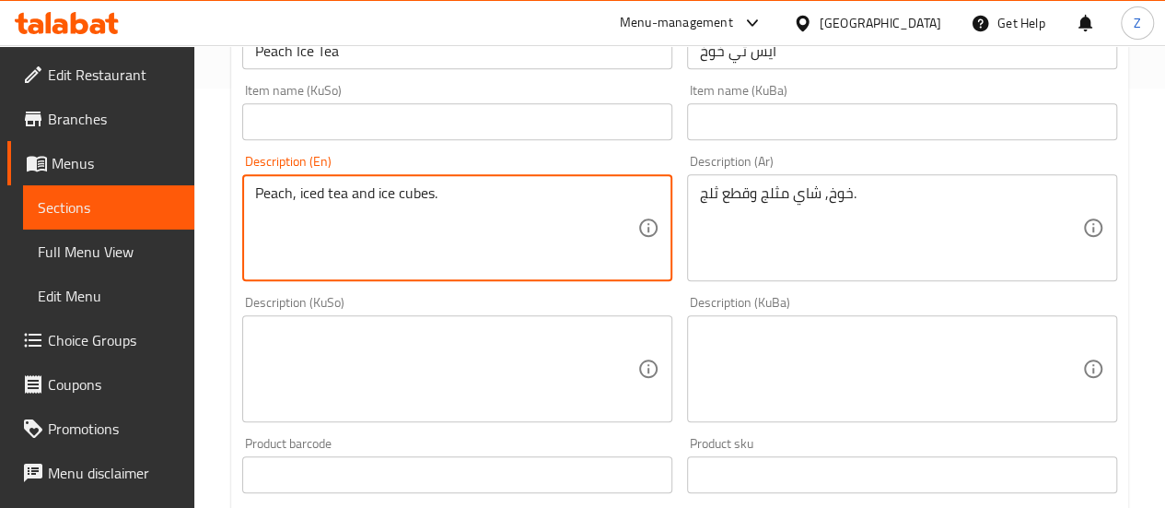
scroll to position [645, 0]
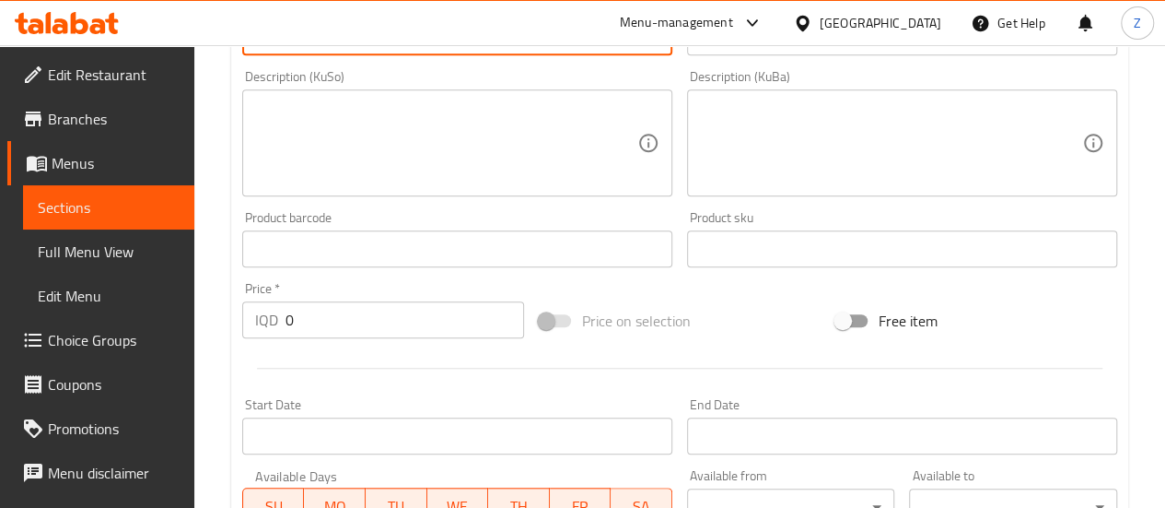
type textarea "Peach, iced tea and ice cubes."
click at [304, 325] on input "0" at bounding box center [405, 319] width 239 height 37
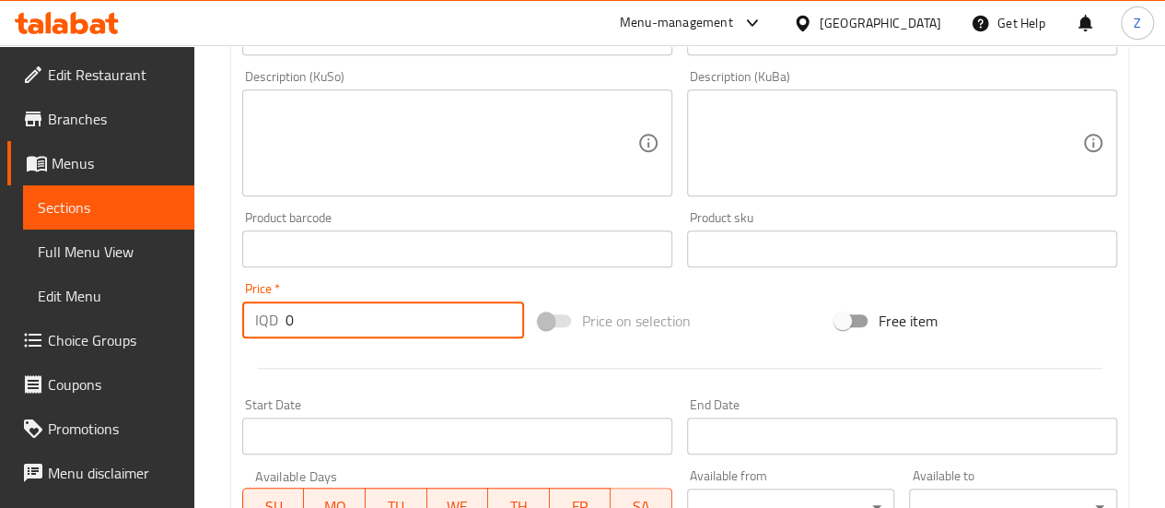
click at [304, 325] on input "0" at bounding box center [405, 319] width 239 height 37
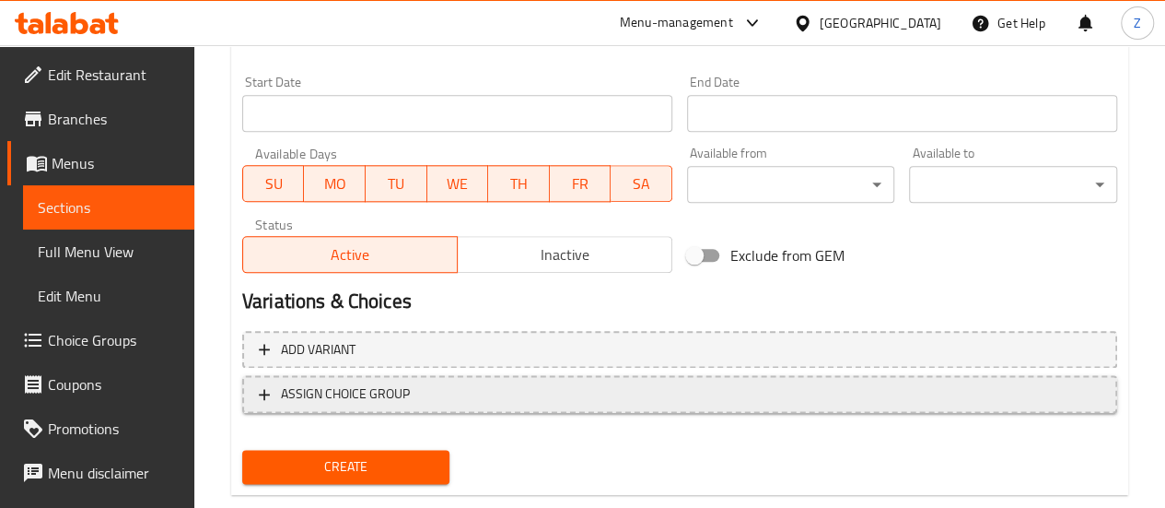
scroll to position [1005, 0]
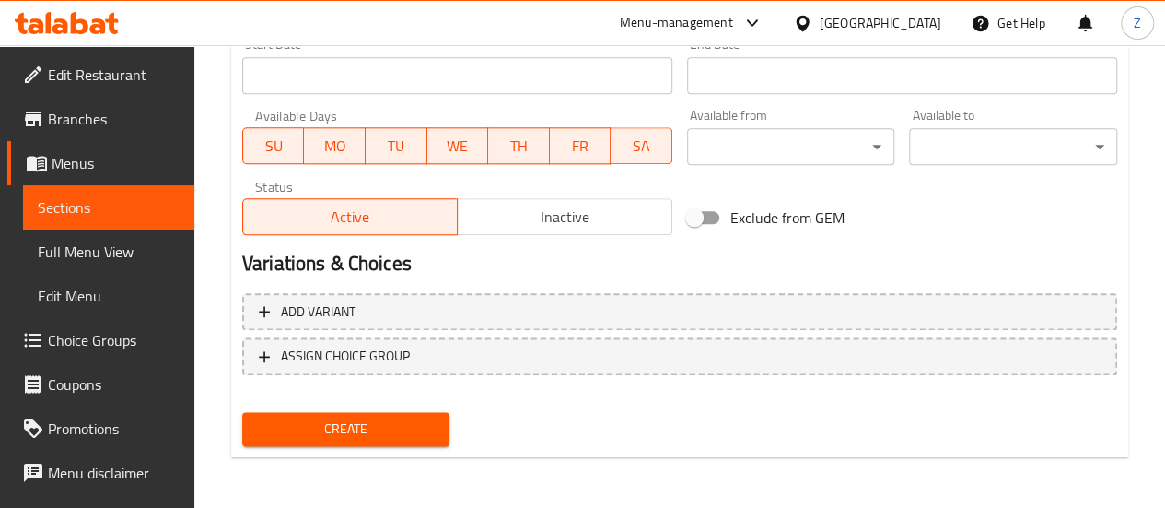
type input "5500"
click at [429, 418] on span "Create" at bounding box center [346, 428] width 179 height 23
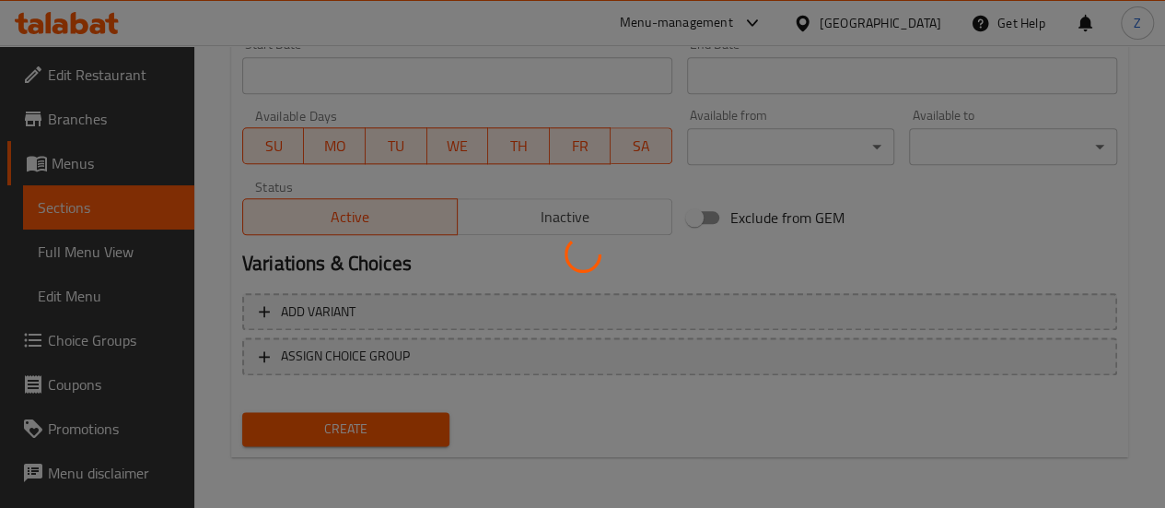
type input "0"
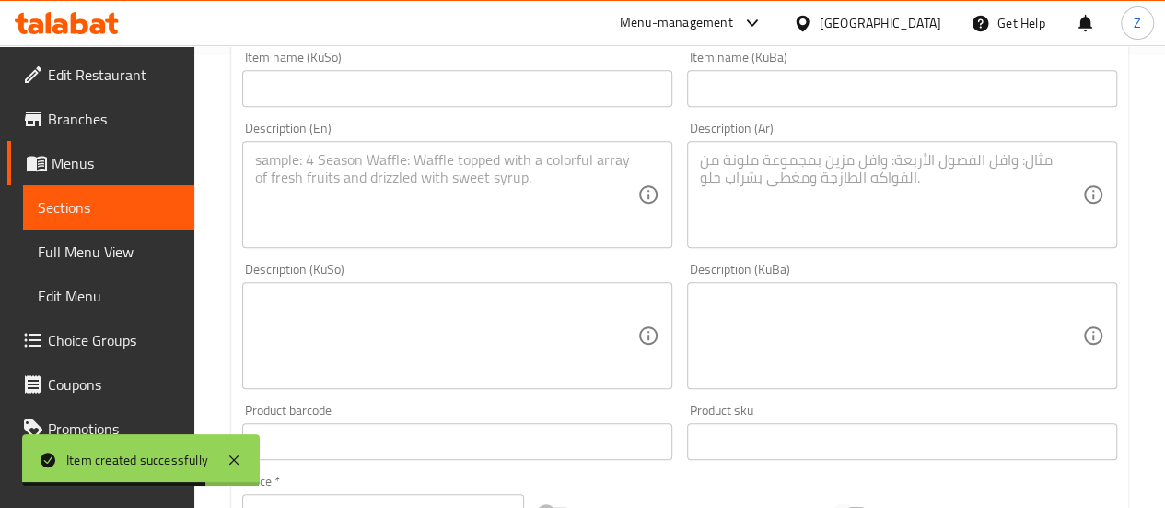
scroll to position [0, 0]
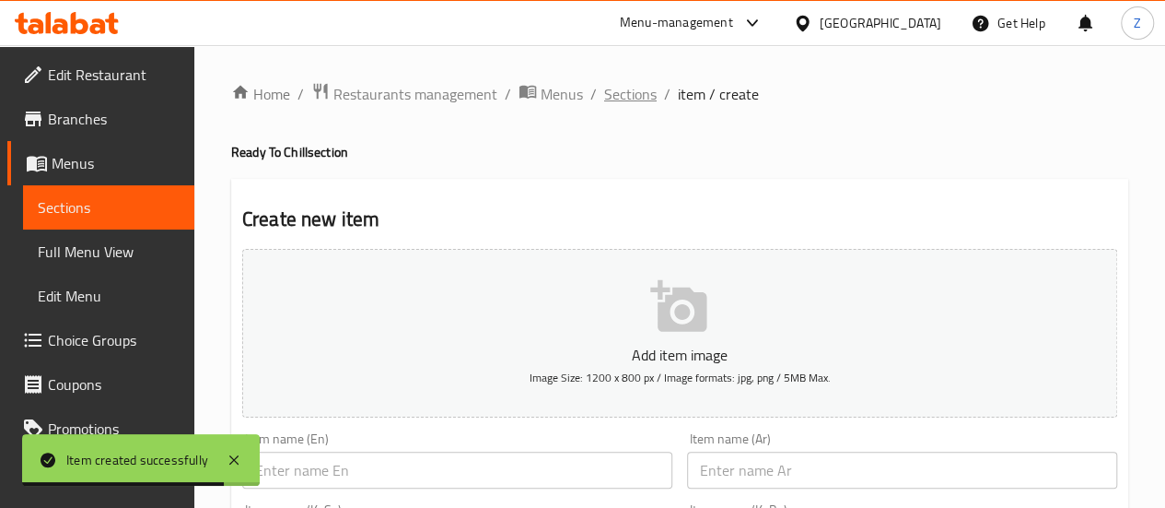
click at [613, 88] on span "Sections" at bounding box center [630, 94] width 53 height 22
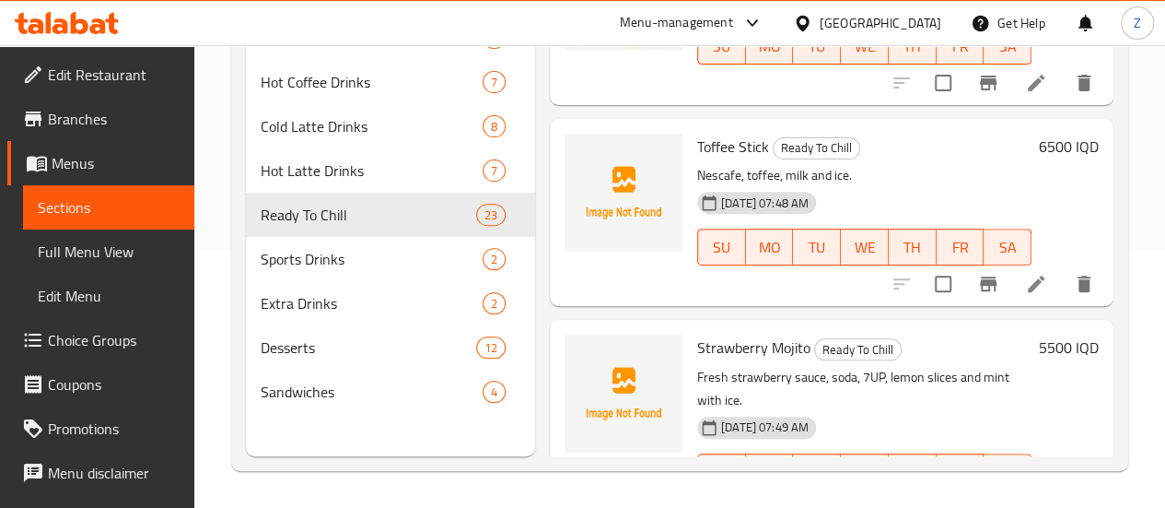
scroll to position [3316, 0]
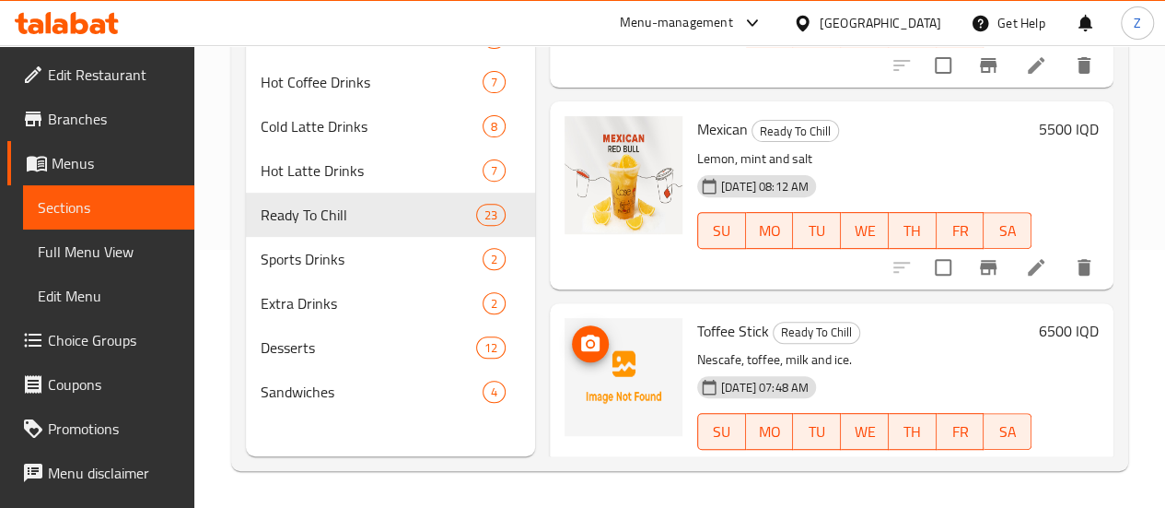
click at [565, 318] on img at bounding box center [624, 377] width 118 height 118
click at [572, 325] on button "upload picture" at bounding box center [590, 343] width 37 height 37
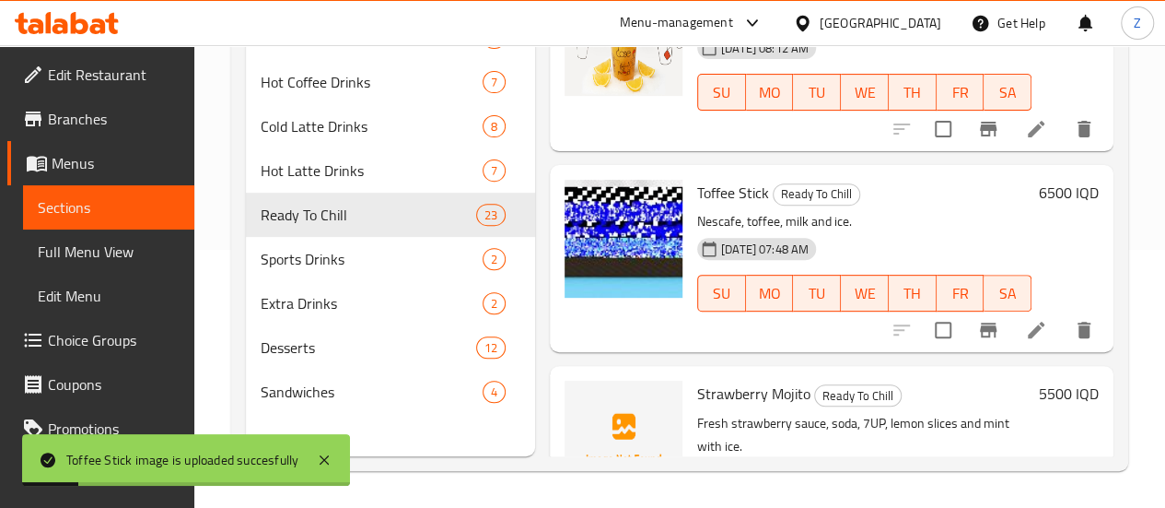
scroll to position [3592, 0]
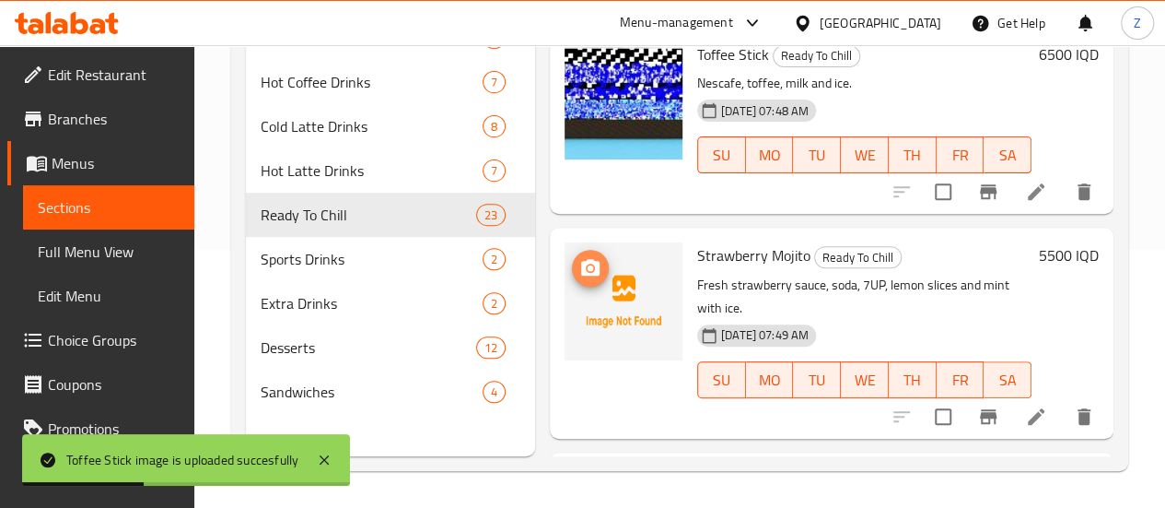
click at [579, 257] on icon "upload picture" at bounding box center [590, 268] width 22 height 22
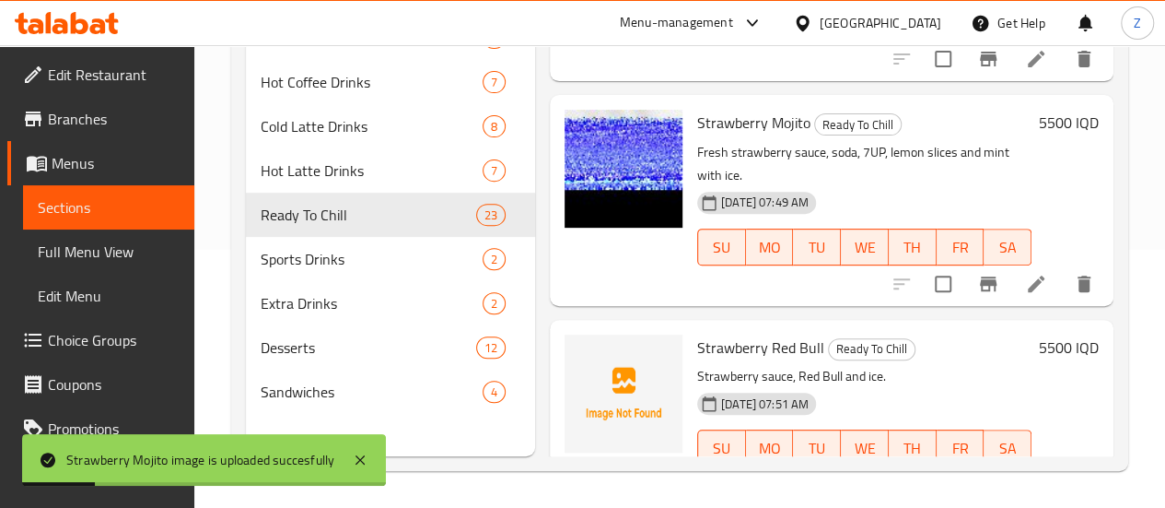
scroll to position [3776, 0]
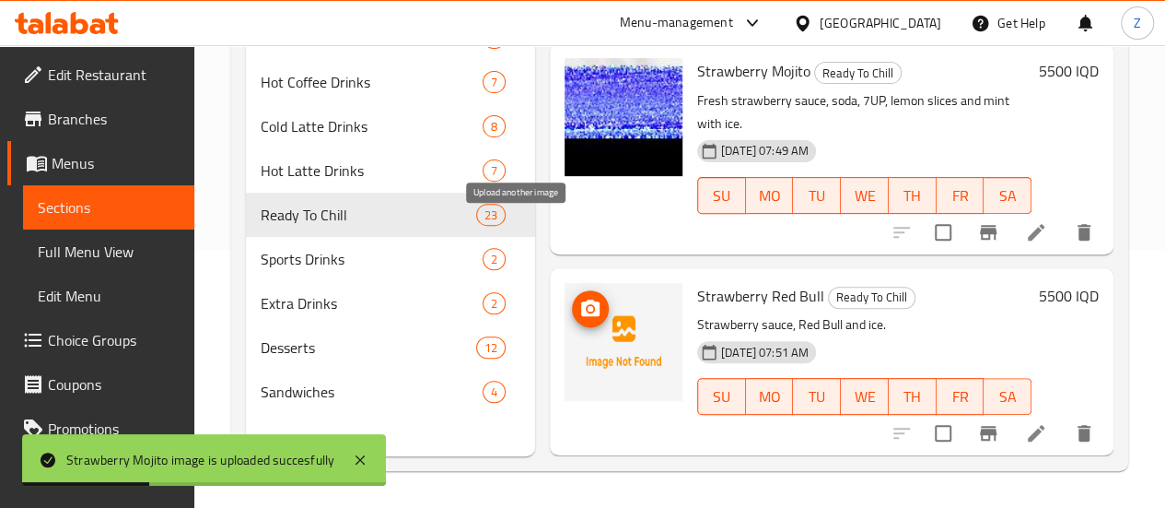
click at [579, 298] on icon "upload picture" at bounding box center [590, 309] width 22 height 22
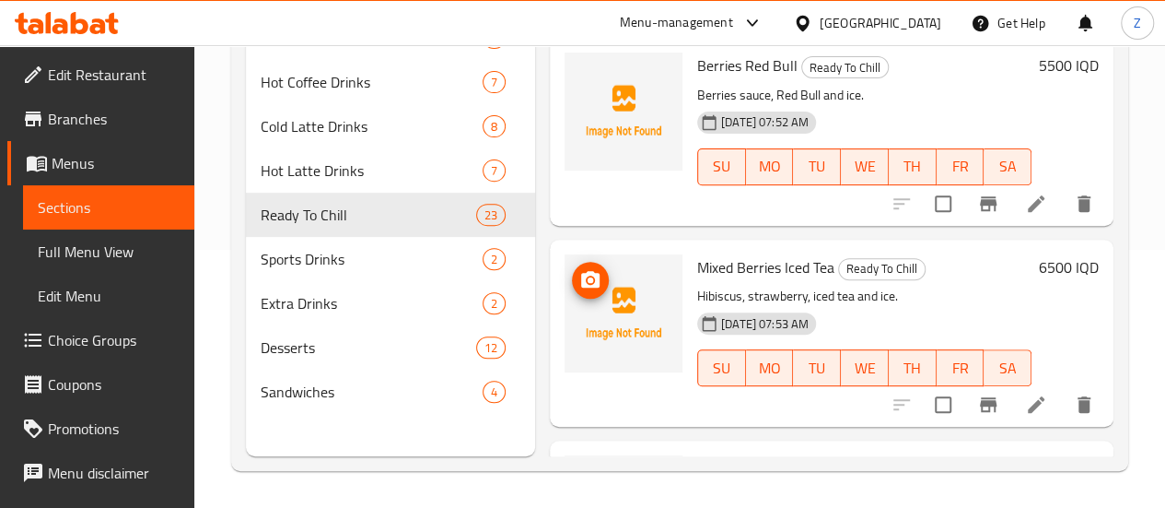
scroll to position [4237, 0]
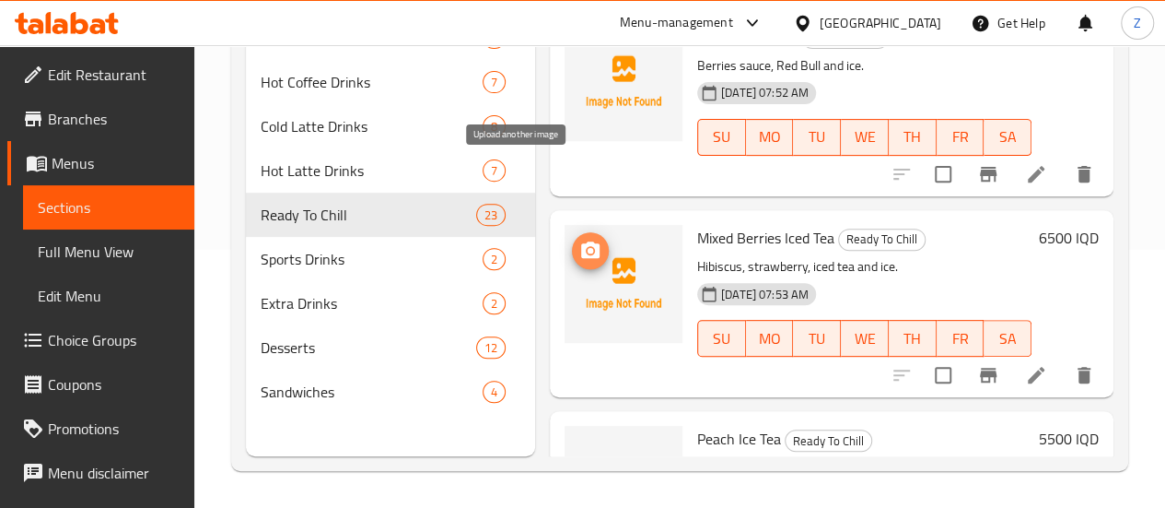
click at [581, 241] on icon "upload picture" at bounding box center [590, 249] width 18 height 17
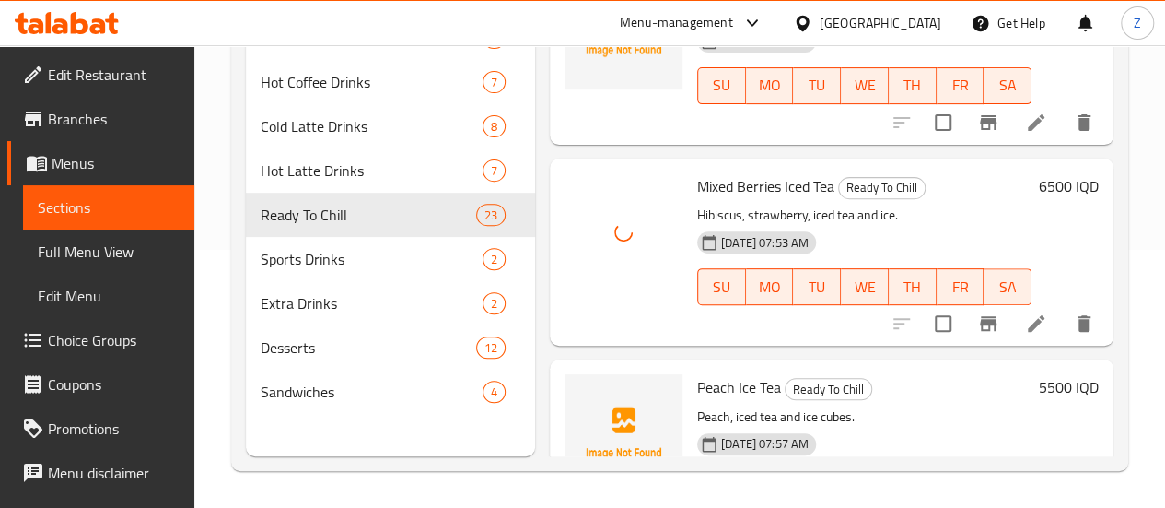
scroll to position [4304, 0]
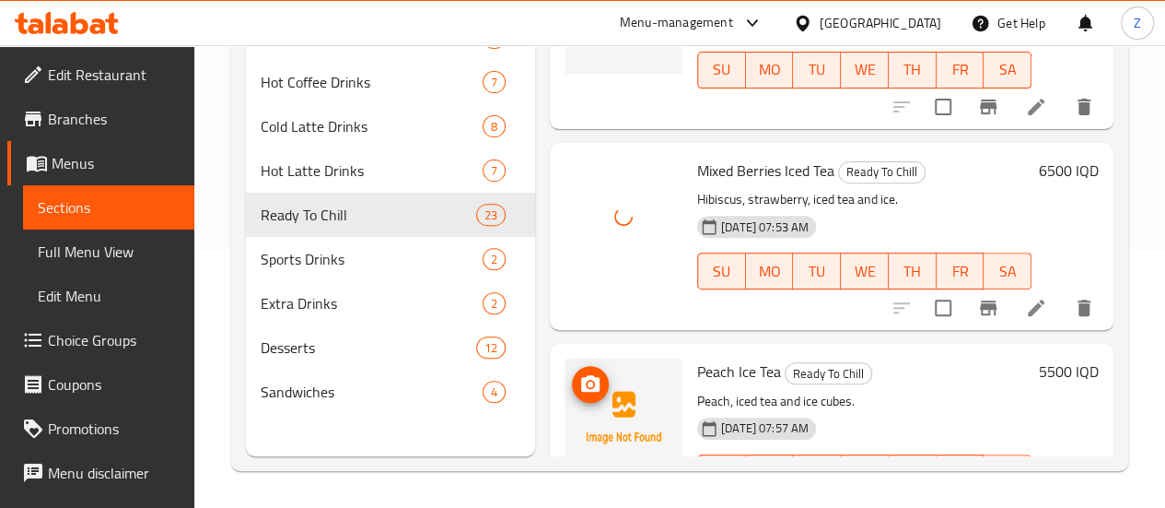
click at [572, 366] on button "upload picture" at bounding box center [590, 384] width 37 height 37
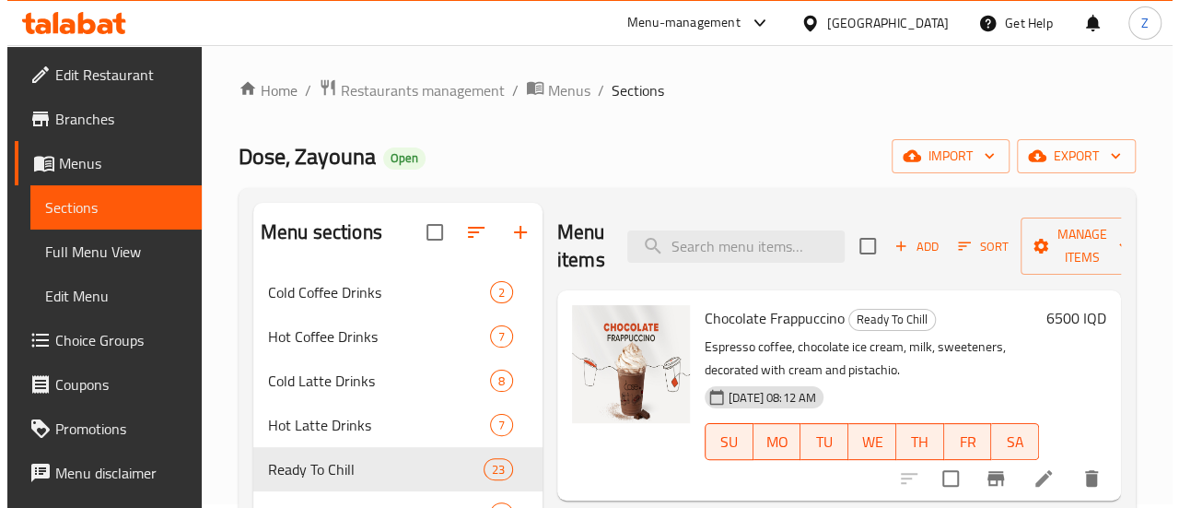
scroll to position [0, 0]
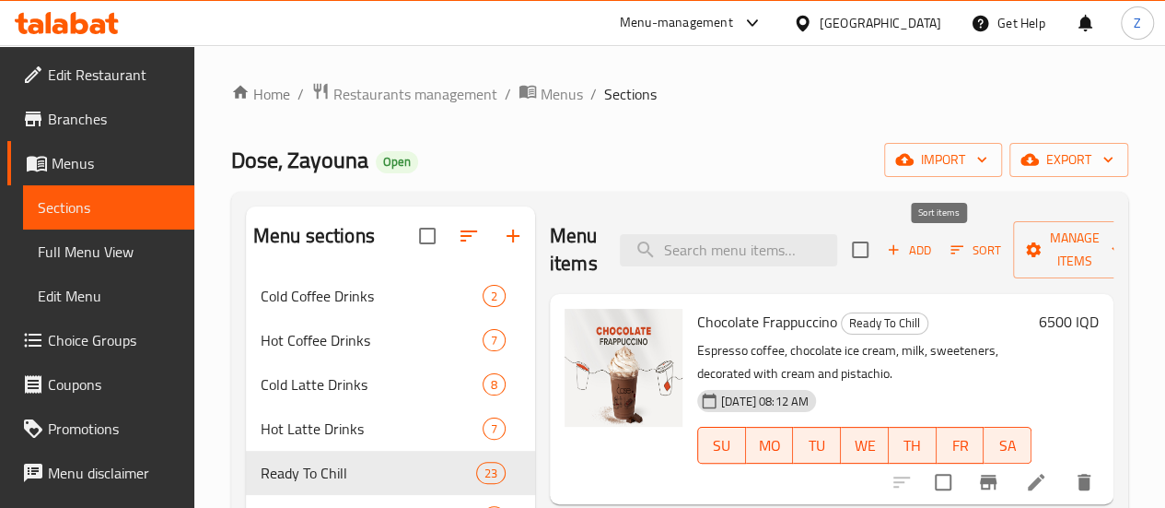
click at [955, 243] on span "Sort" at bounding box center [976, 249] width 51 height 21
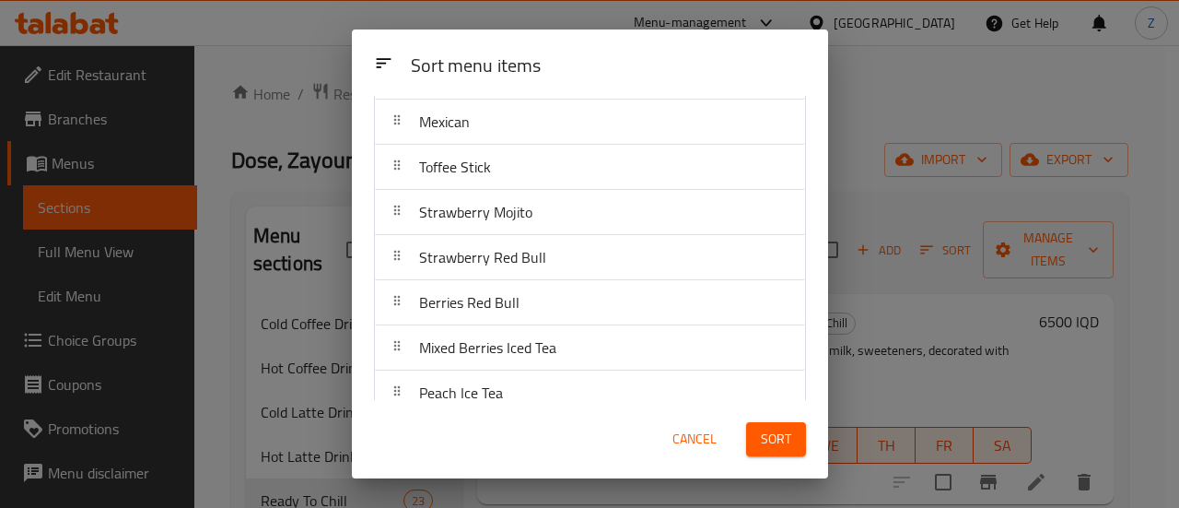
scroll to position [788, 0]
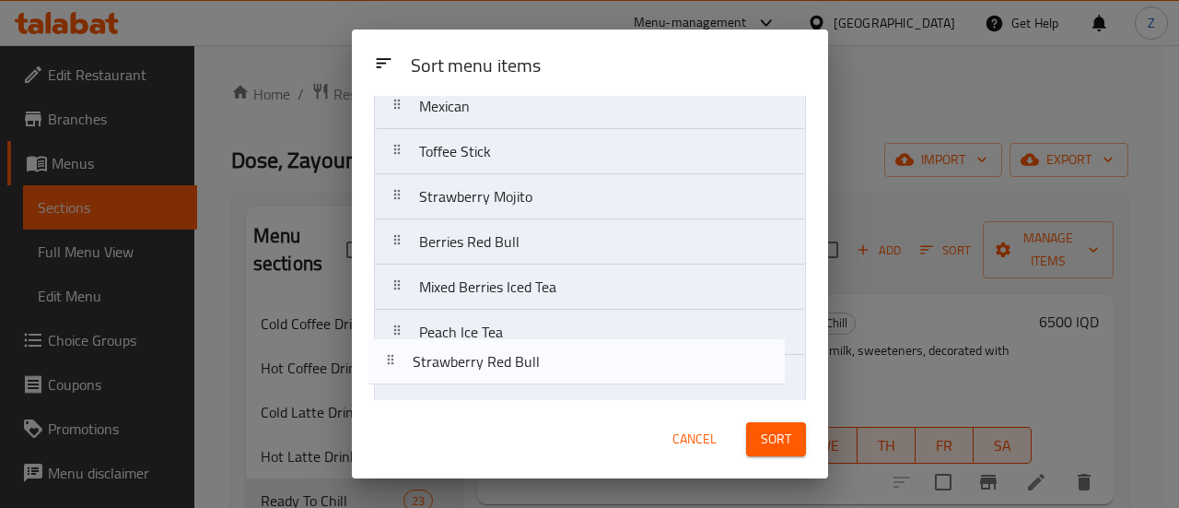
drag, startPoint x: 544, startPoint y: 241, endPoint x: 540, endPoint y: 387, distance: 145.6
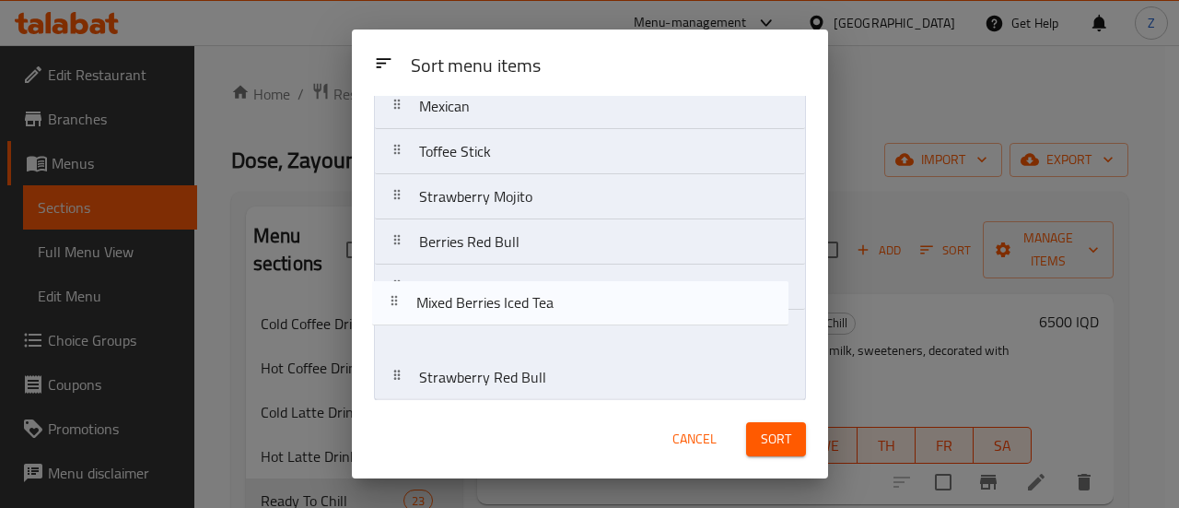
drag, startPoint x: 512, startPoint y: 259, endPoint x: 504, endPoint y: 266, distance: 11.1
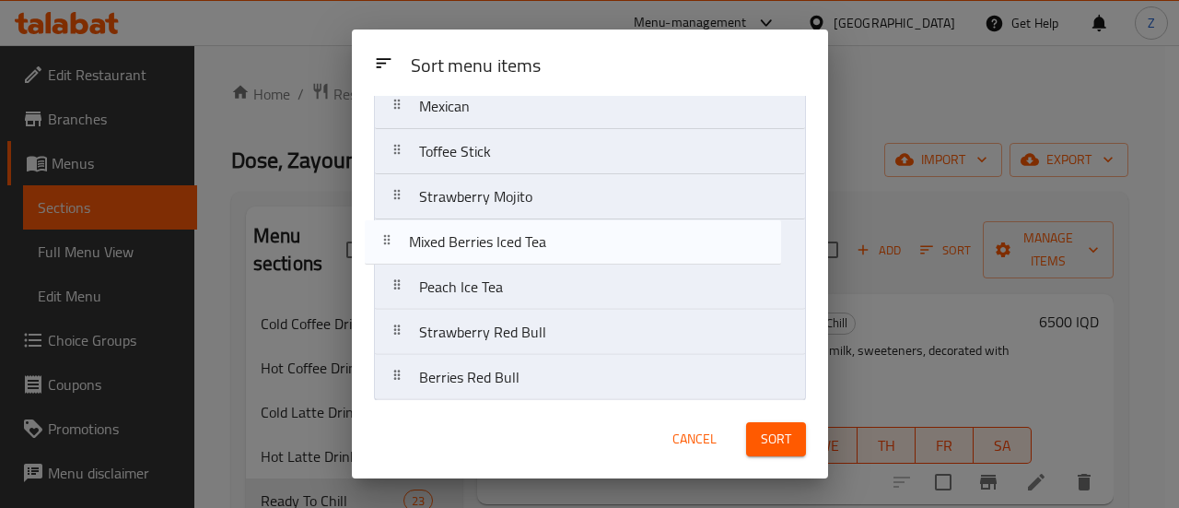
drag, startPoint x: 510, startPoint y: 298, endPoint x: 499, endPoint y: 241, distance: 57.3
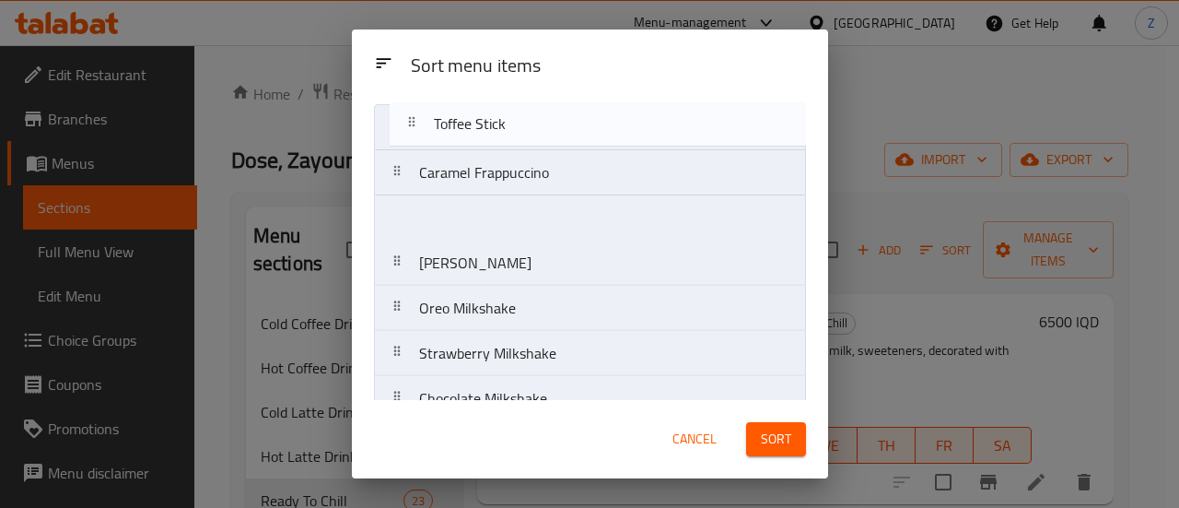
scroll to position [0, 0]
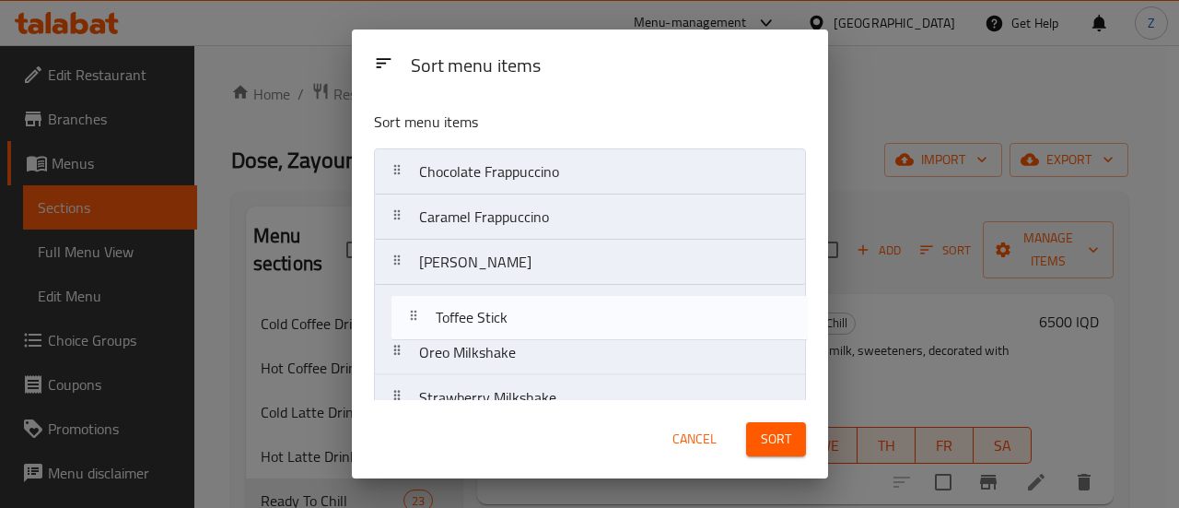
drag, startPoint x: 488, startPoint y: 333, endPoint x: 504, endPoint y: 312, distance: 25.6
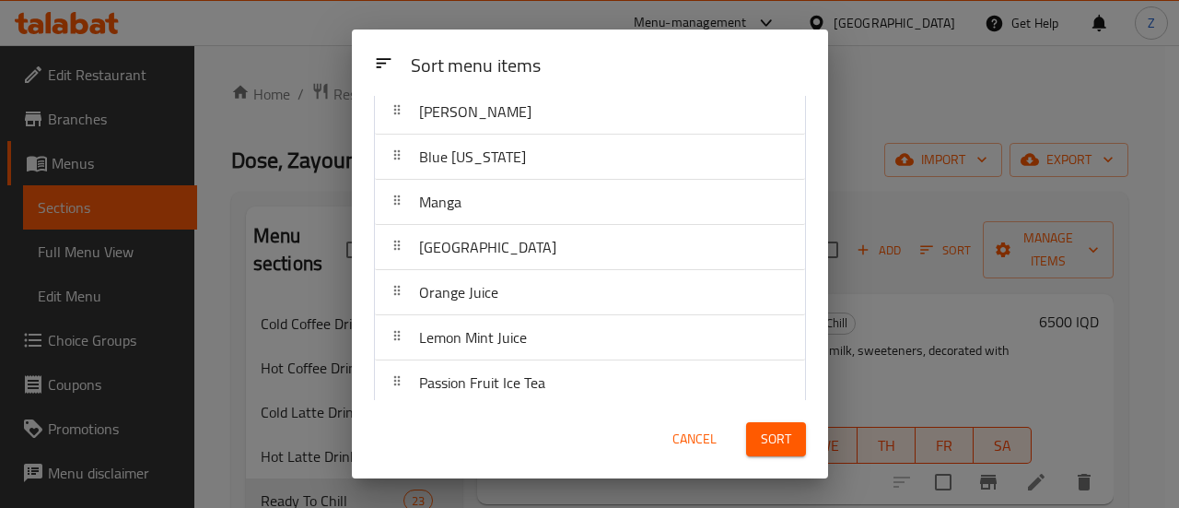
scroll to position [603, 0]
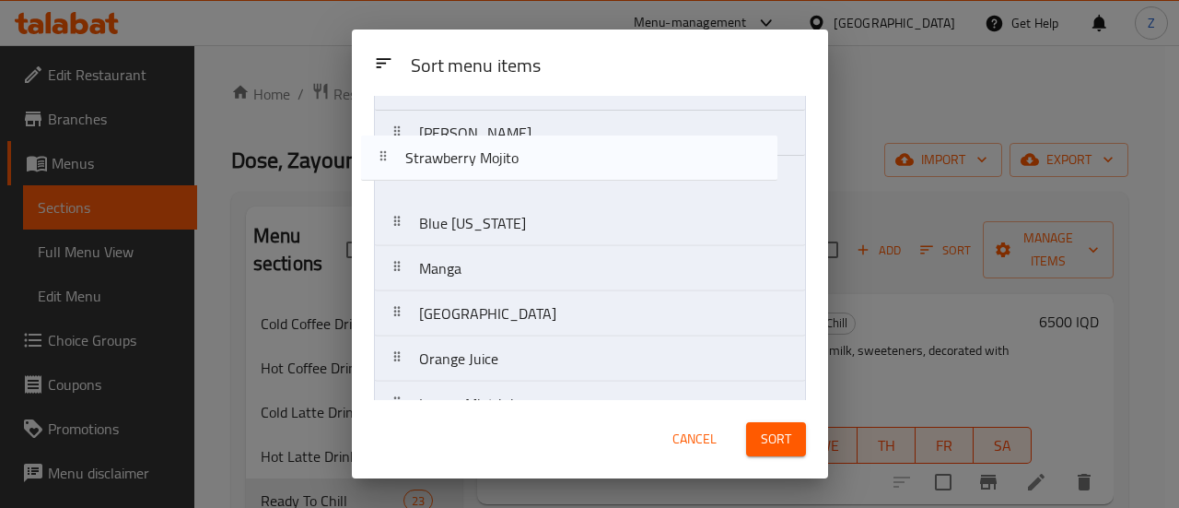
drag, startPoint x: 547, startPoint y: 384, endPoint x: 529, endPoint y: 165, distance: 220.0
click at [529, 165] on nav "Chocolate Frappuccino Caramel Frappuccino Mocha Frappuccino Toffee Stick Oreo M…" at bounding box center [590, 179] width 432 height 1040
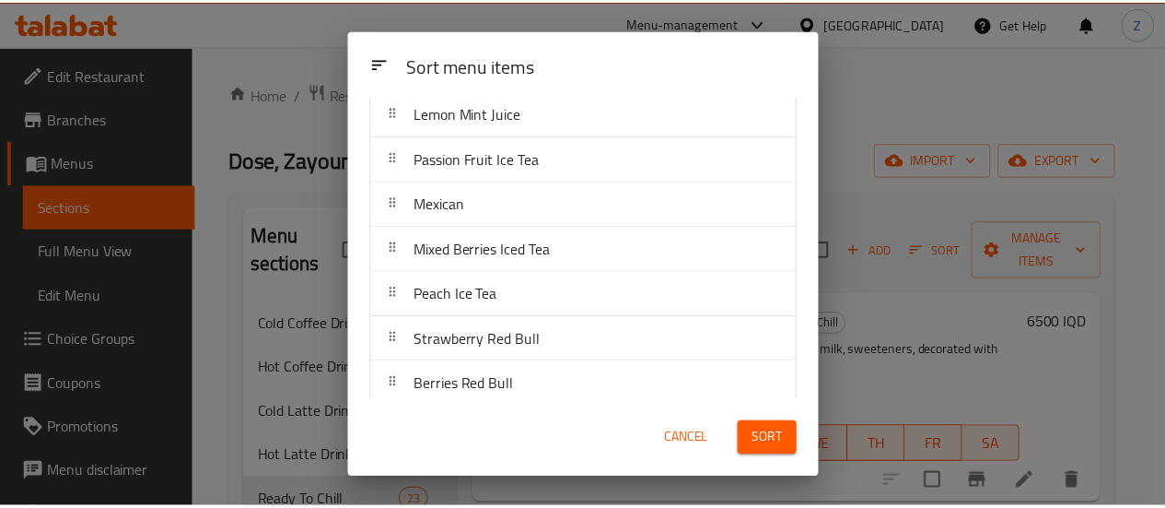
scroll to position [788, 0]
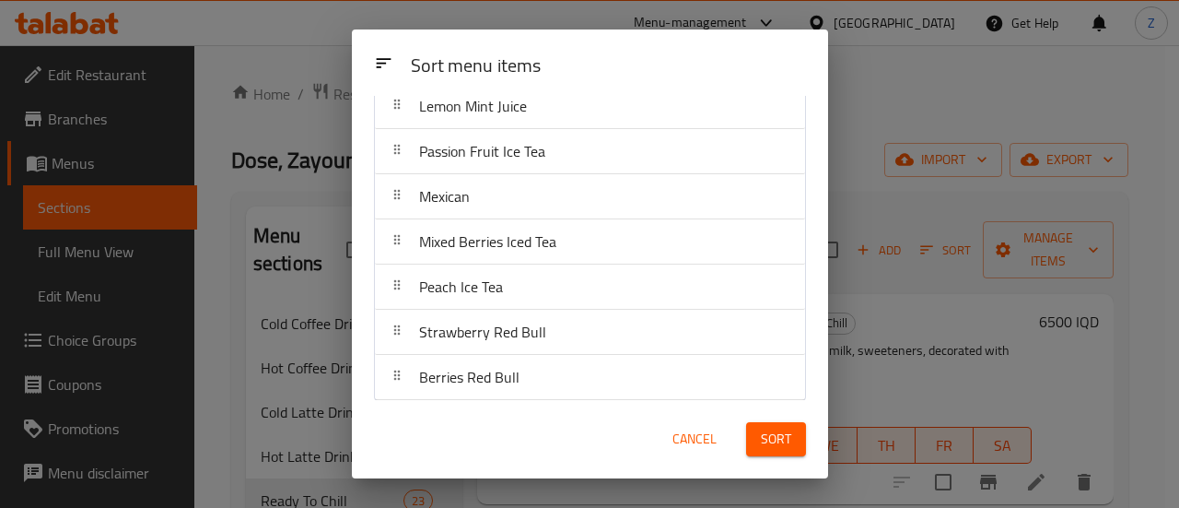
click at [788, 441] on span "Sort" at bounding box center [776, 438] width 30 height 23
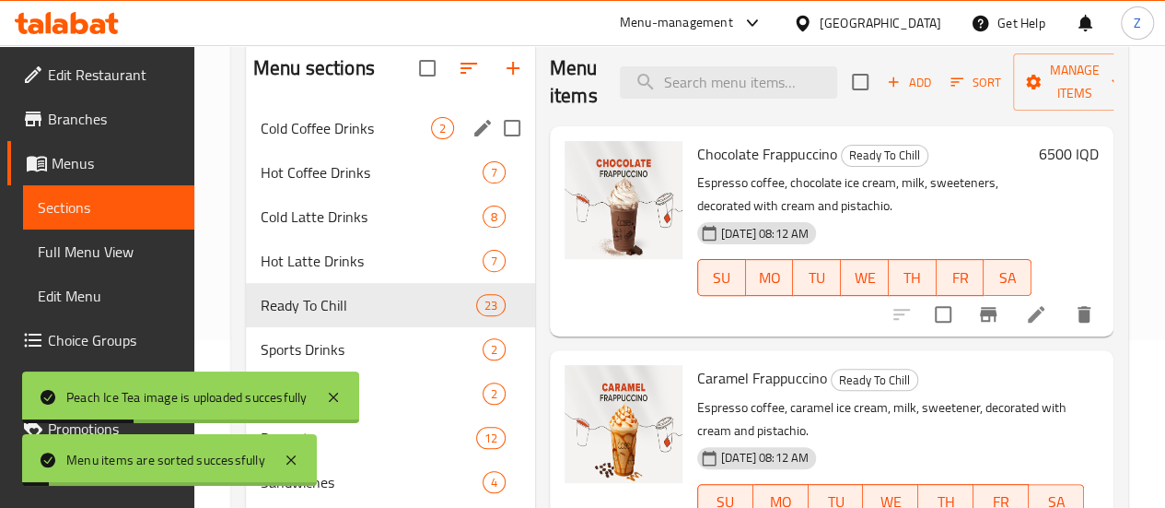
scroll to position [258, 0]
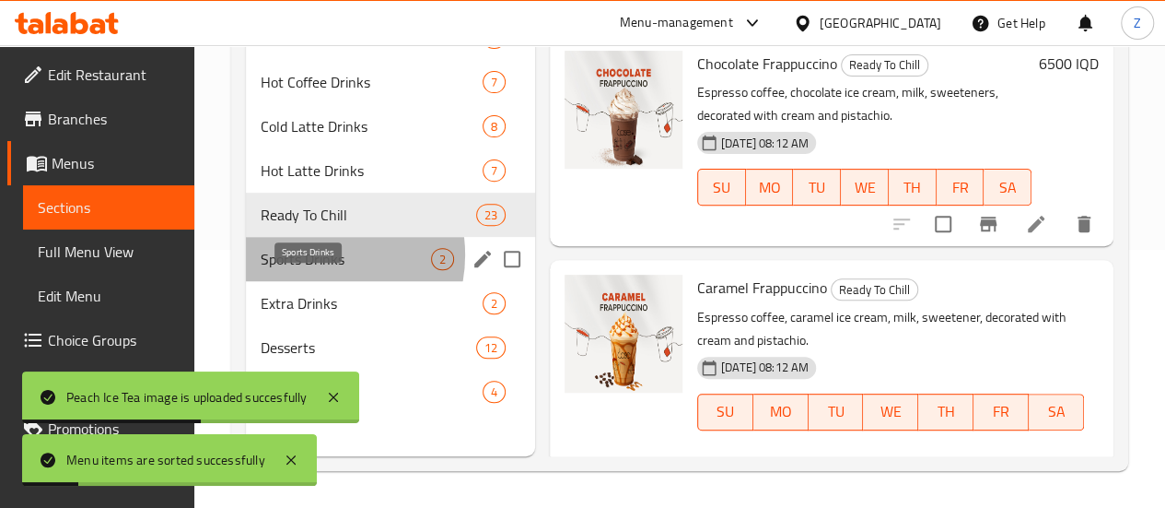
click at [312, 270] on span "Sports Drinks" at bounding box center [346, 259] width 170 height 22
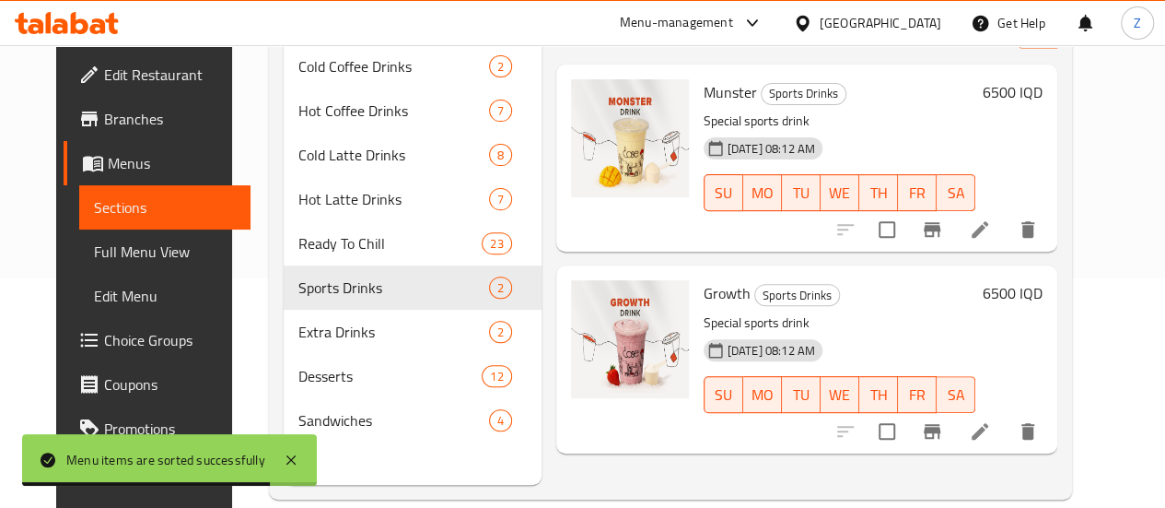
scroll to position [258, 0]
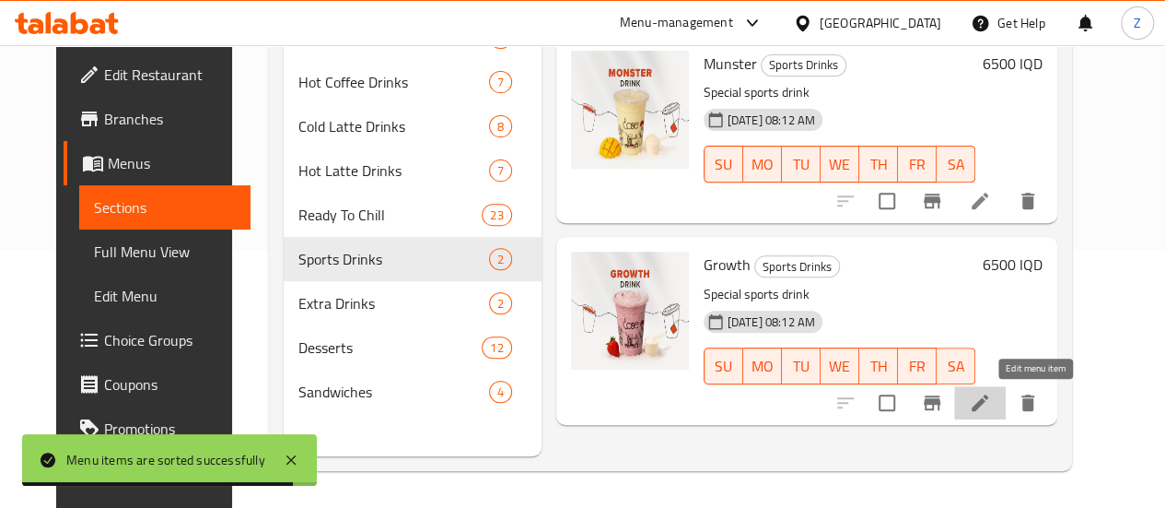
click at [991, 398] on icon at bounding box center [980, 402] width 22 height 22
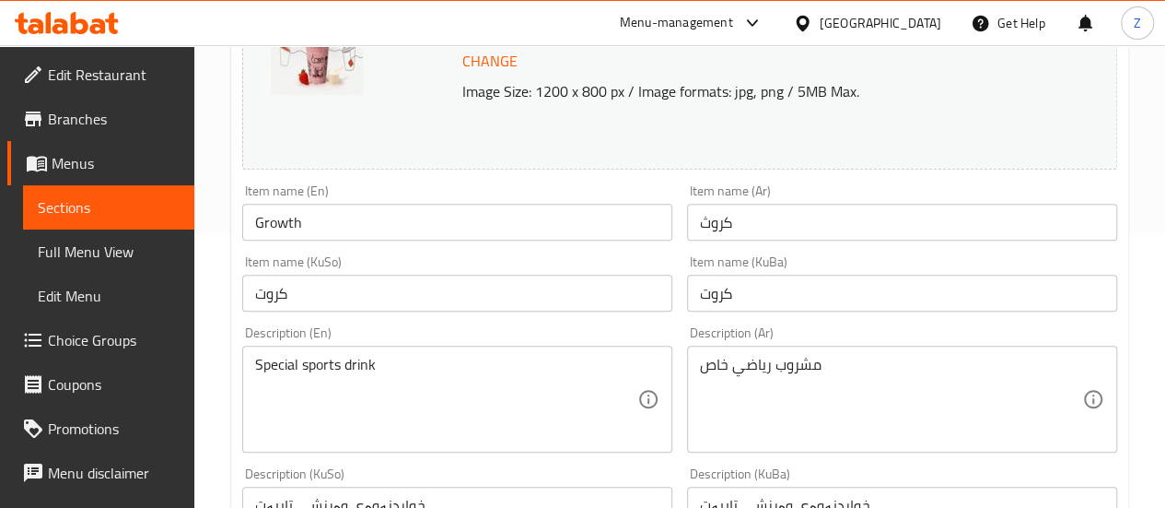
scroll to position [276, 0]
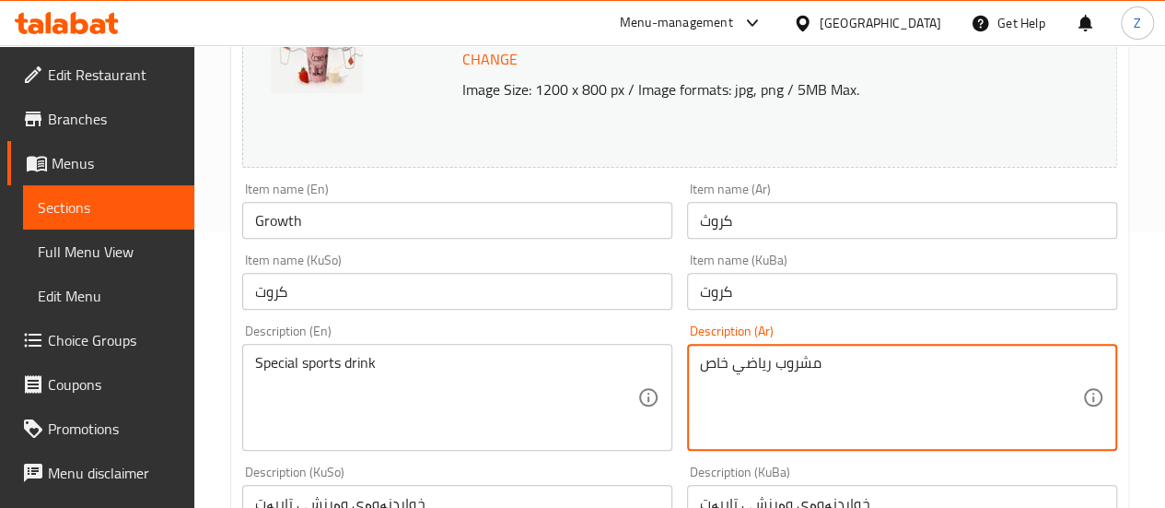
click at [861, 374] on textarea "مشروب رياضي خاص" at bounding box center [891, 398] width 382 height 88
type textarea "t"
click at [859, 373] on textarea "فراولة, حليب, سكوب بروتين وثلج." at bounding box center [891, 398] width 382 height 88
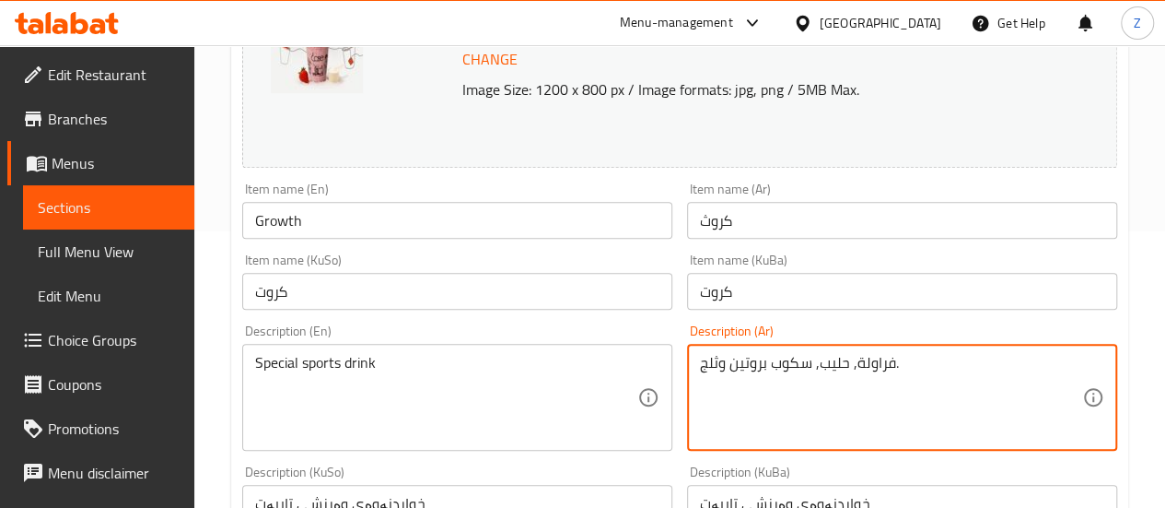
click at [859, 373] on textarea "فراولة, حليب, سكوب بروتين وثلج." at bounding box center [891, 398] width 382 height 88
type textarea "فراولة, حليب, سكوب بروتين وثلج."
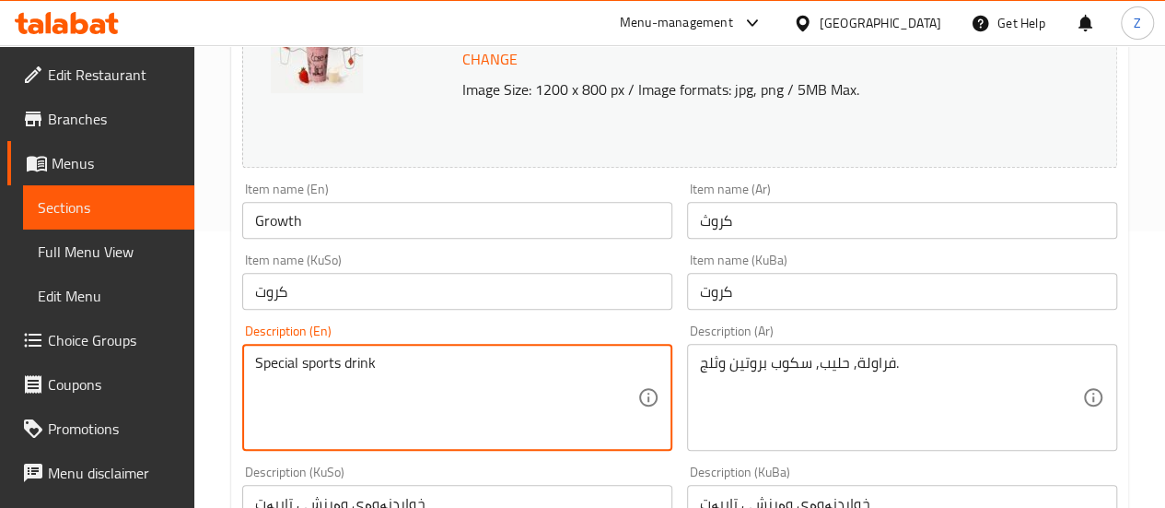
click at [503, 360] on textarea "Special sports drink" at bounding box center [446, 398] width 382 height 88
paste textarea "trawberries, milk, a scoop of protein and ice."
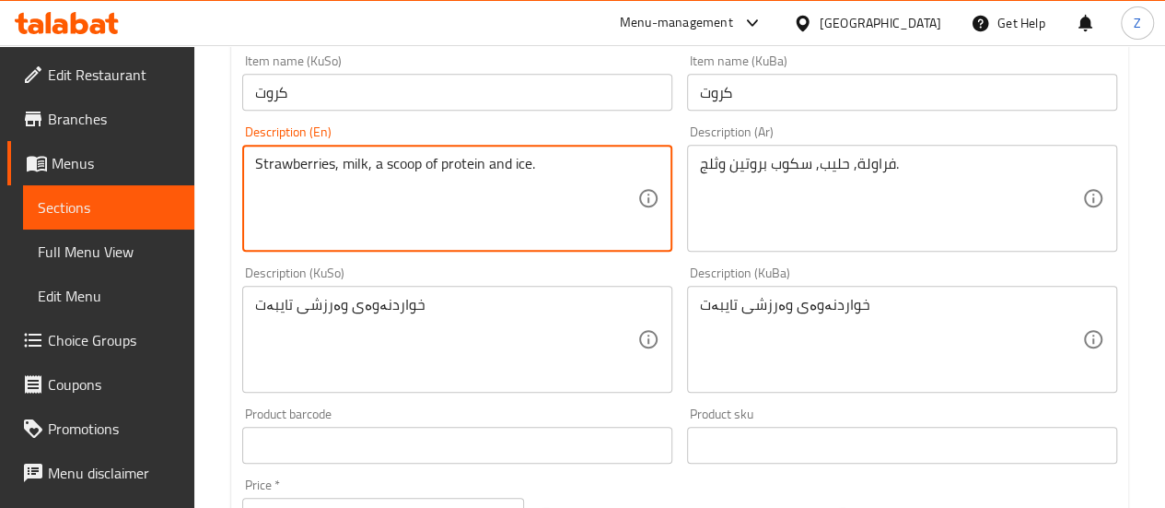
scroll to position [645, 0]
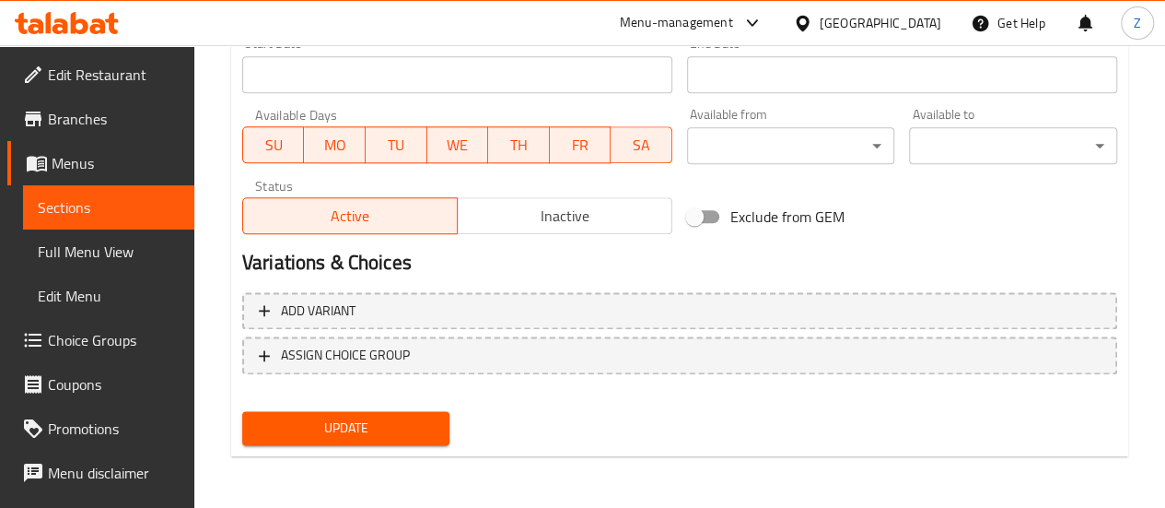
type textarea "Strawberries, milk, a scoop of protein and ice."
click at [418, 441] on button "Update" at bounding box center [346, 428] width 208 height 34
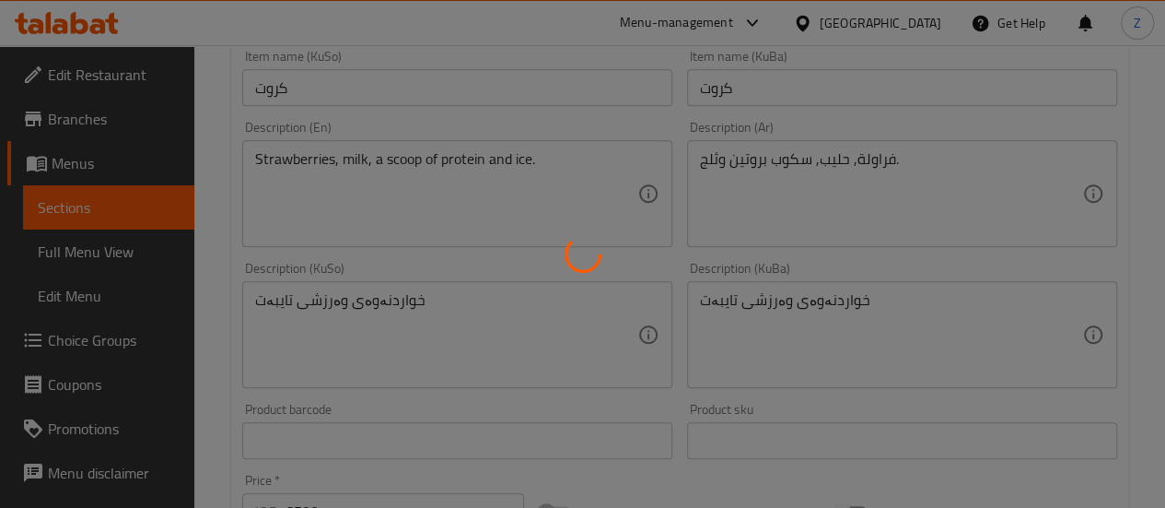
scroll to position [19, 0]
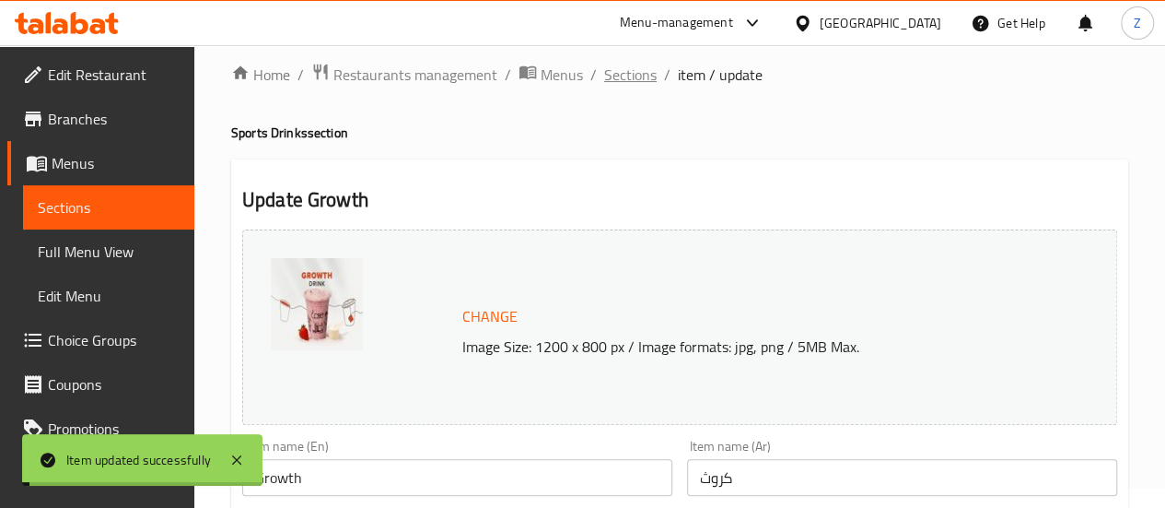
click at [610, 74] on span "Sections" at bounding box center [630, 75] width 53 height 22
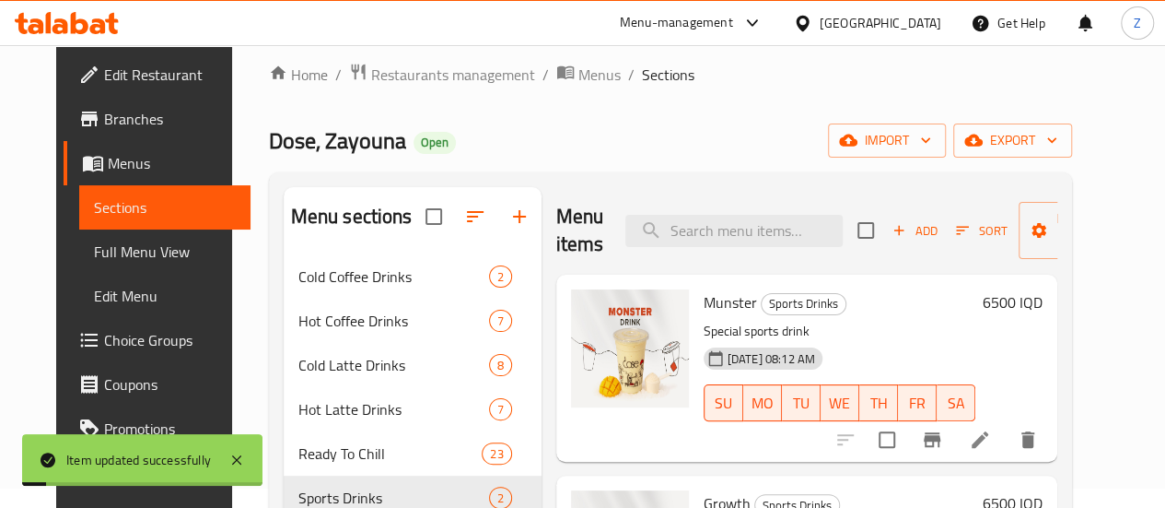
scroll to position [204, 0]
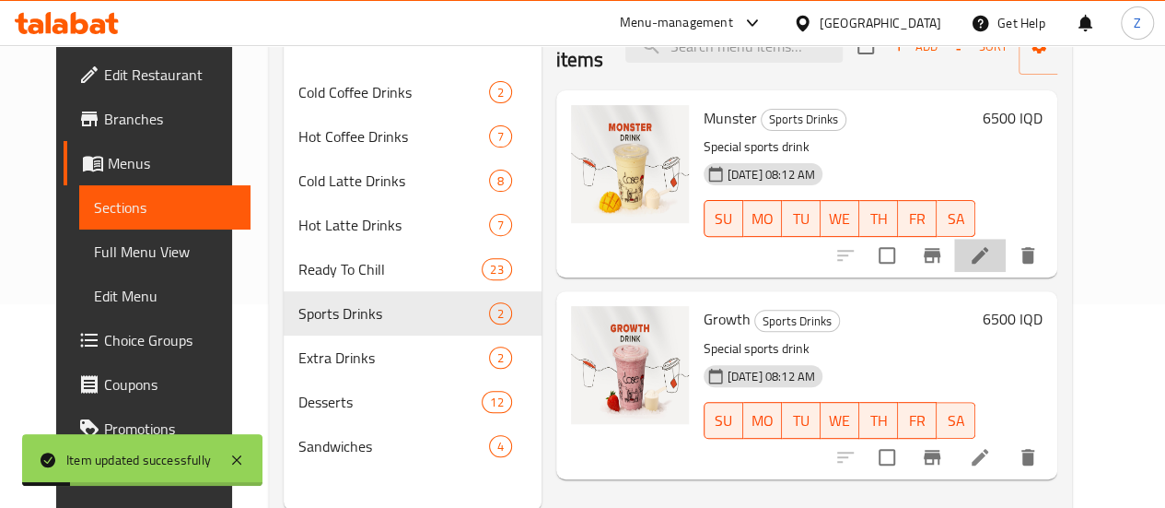
click at [1006, 259] on li at bounding box center [980, 255] width 52 height 33
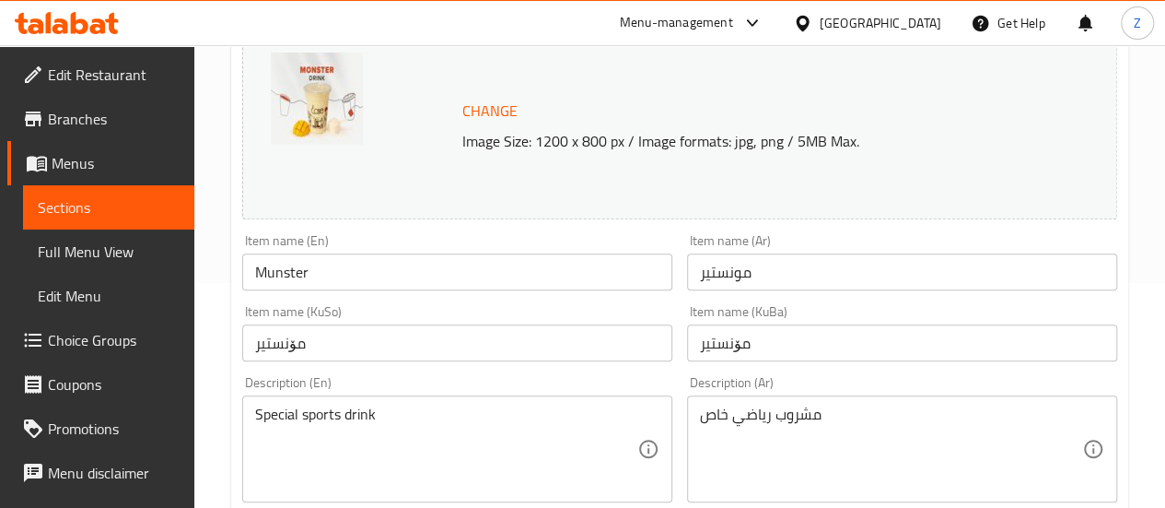
scroll to position [461, 0]
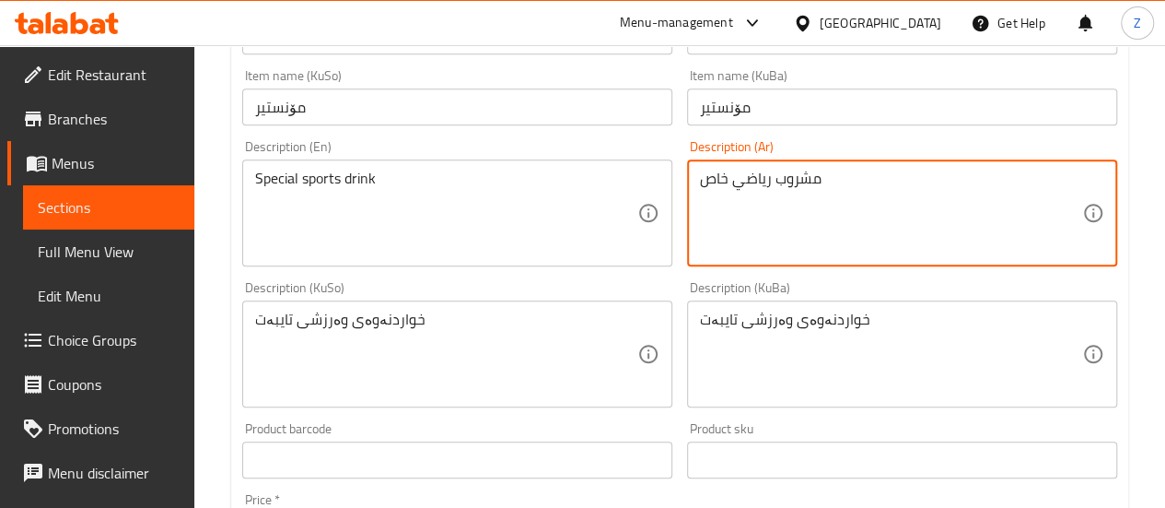
click at [844, 204] on textarea "مشروب رياضي خاص" at bounding box center [891, 213] width 382 height 88
click at [844, 203] on textarea "مشروب رياضي خاص" at bounding box center [891, 213] width 382 height 88
click at [846, 200] on textarea "مانجو, حليب, سكوب بروتين وثلج." at bounding box center [891, 213] width 382 height 88
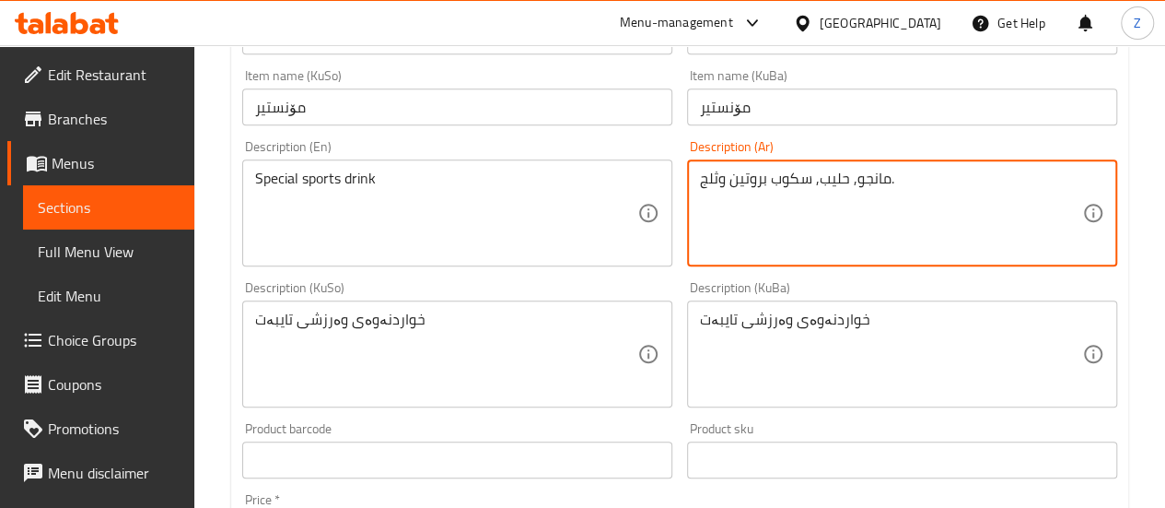
click at [846, 200] on textarea "مانجو, حليب, سكوب بروتين وثلج." at bounding box center [891, 213] width 382 height 88
click at [846, 199] on textarea "مانجو, حليب, سكوب بروتين وثلج." at bounding box center [891, 213] width 382 height 88
type textarea "مانجو, حليب, سكوب بروتين وثلج."
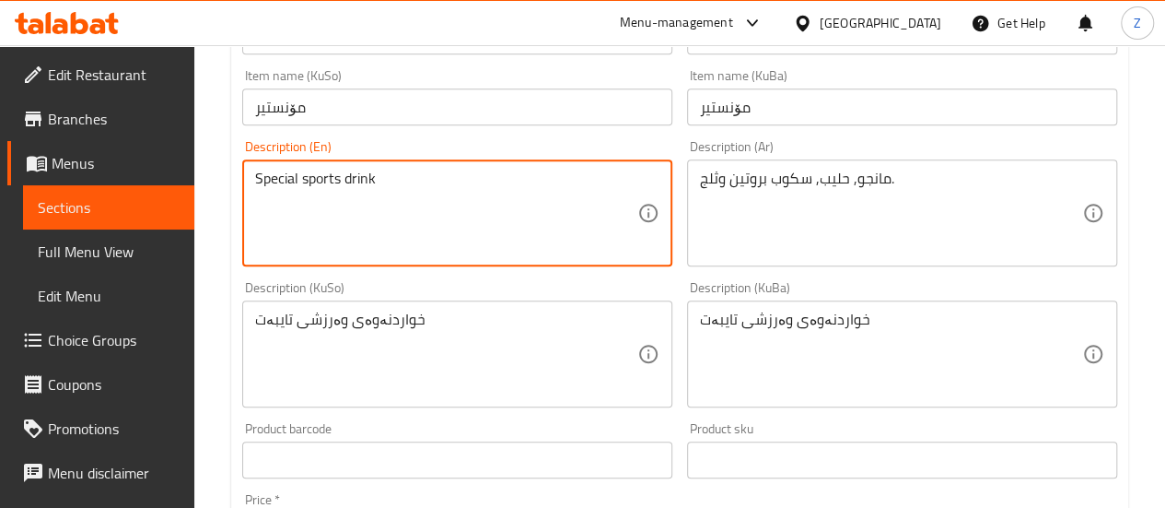
click at [416, 195] on textarea "Special sports drink" at bounding box center [446, 213] width 382 height 88
paste textarea "Mango, milk, scoop of protein and ice."
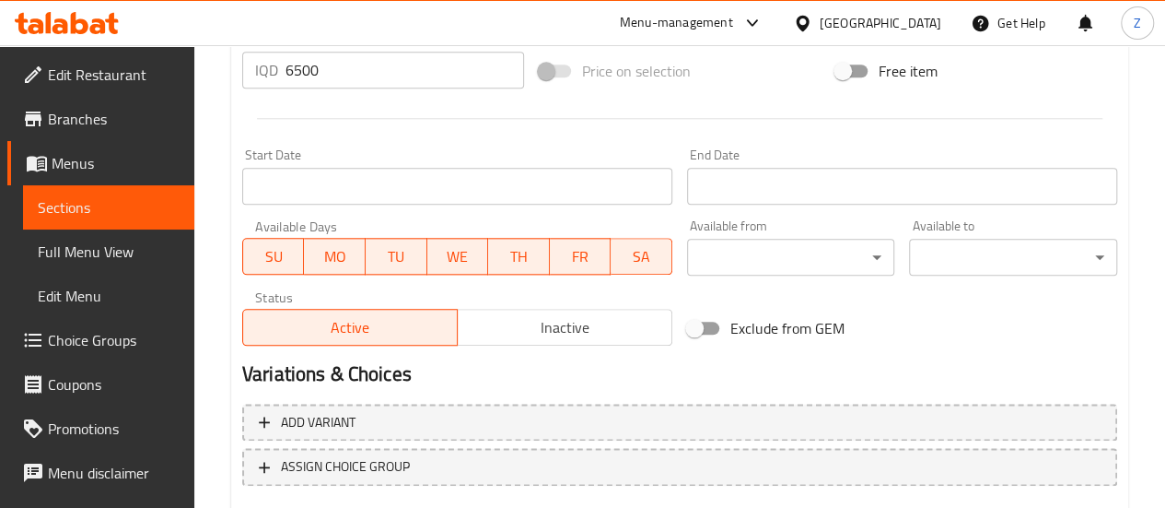
scroll to position [1033, 0]
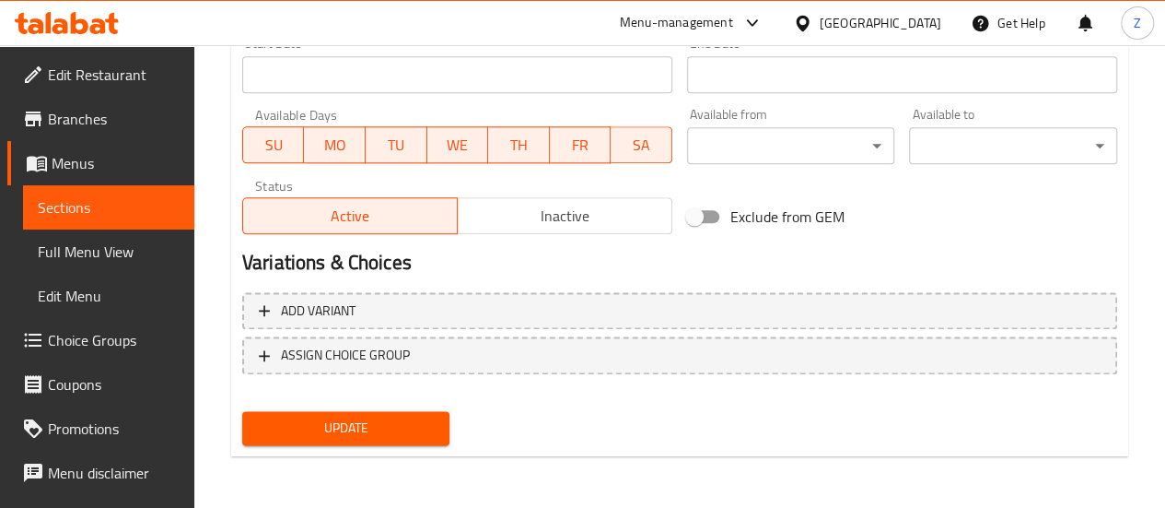
type textarea "Mango, milk, scoop of protein and ice."
click at [392, 430] on span "Update" at bounding box center [346, 427] width 179 height 23
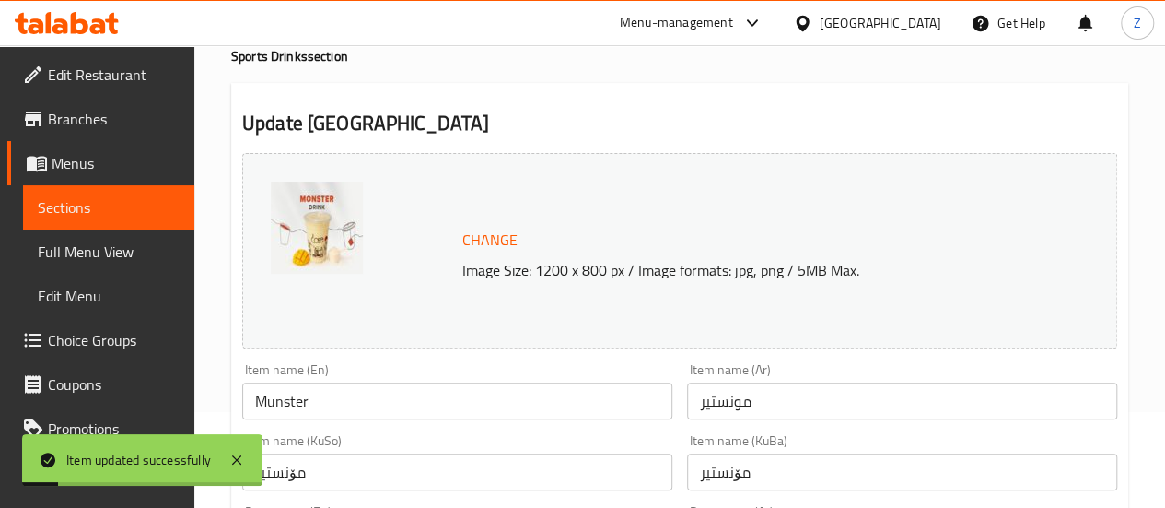
scroll to position [0, 0]
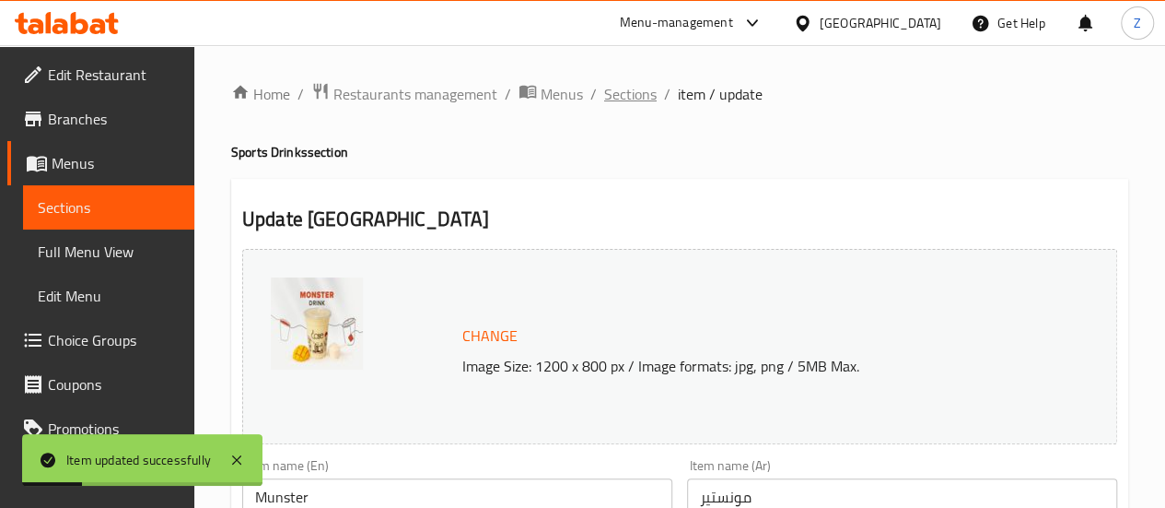
click at [634, 95] on span "Sections" at bounding box center [630, 94] width 53 height 22
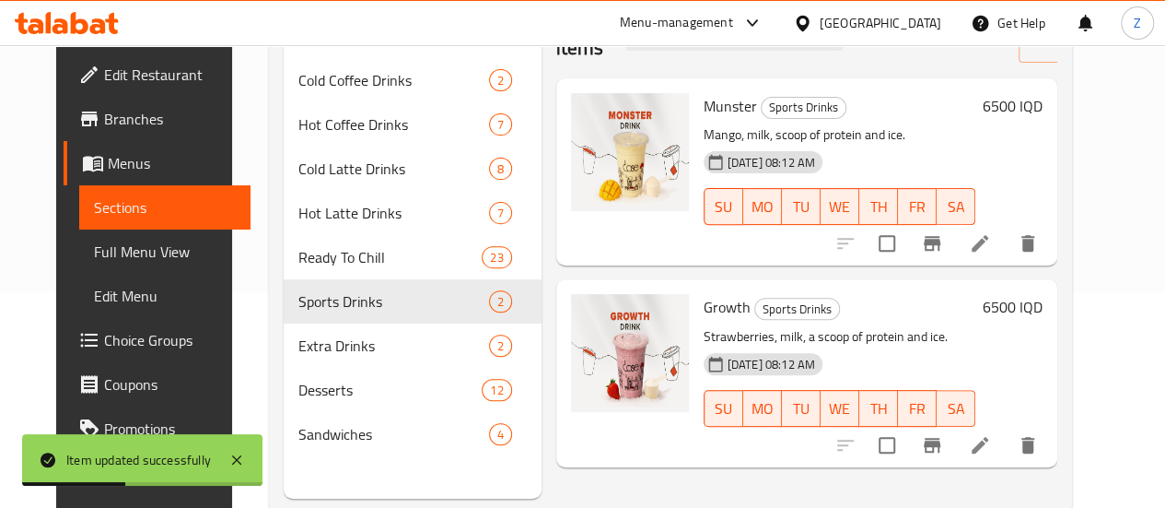
scroll to position [258, 0]
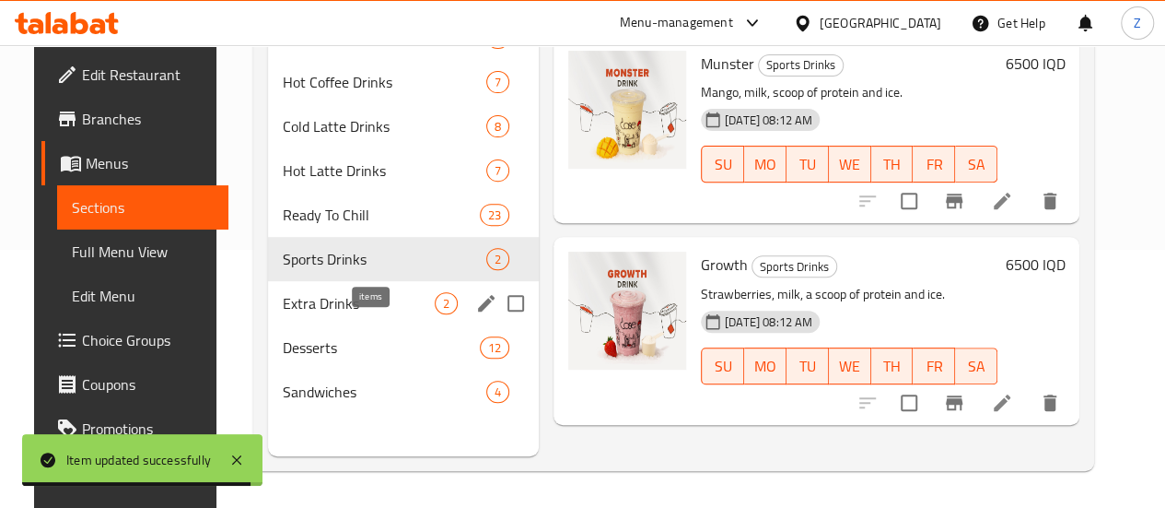
click at [436, 312] on span "2" at bounding box center [446, 304] width 21 height 18
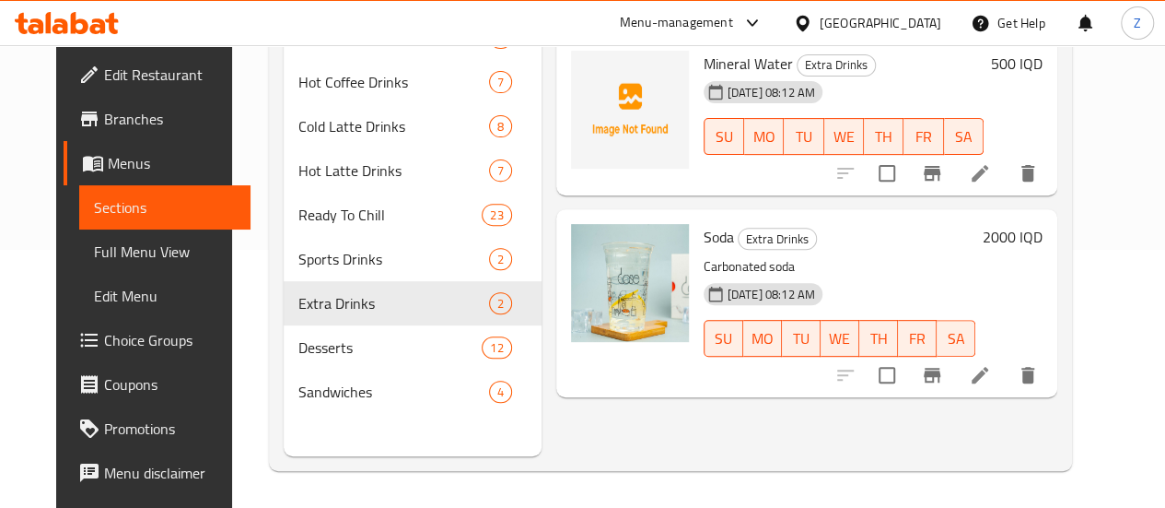
scroll to position [166, 0]
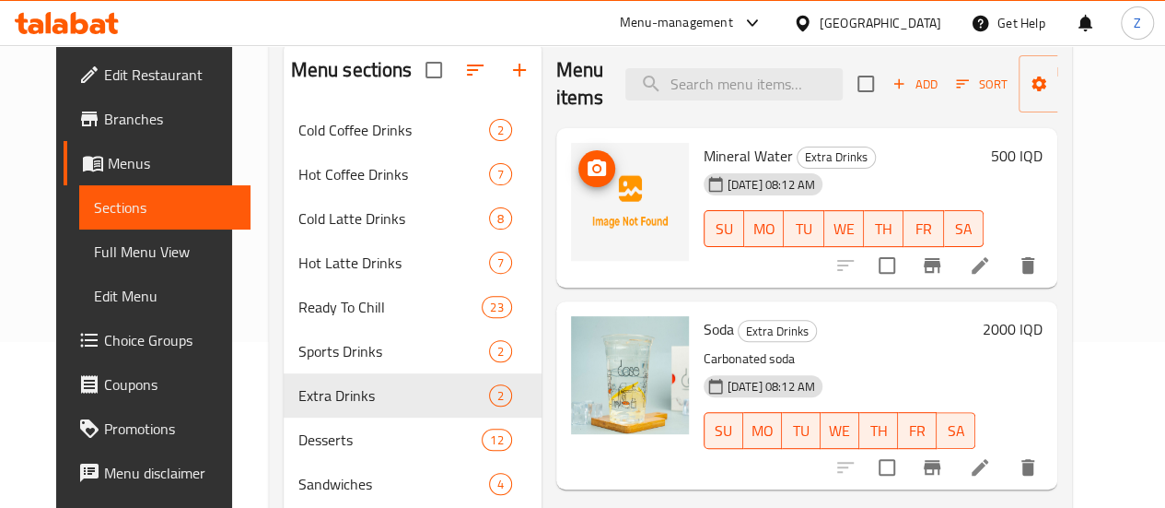
click at [588, 174] on icon "upload picture" at bounding box center [597, 167] width 18 height 17
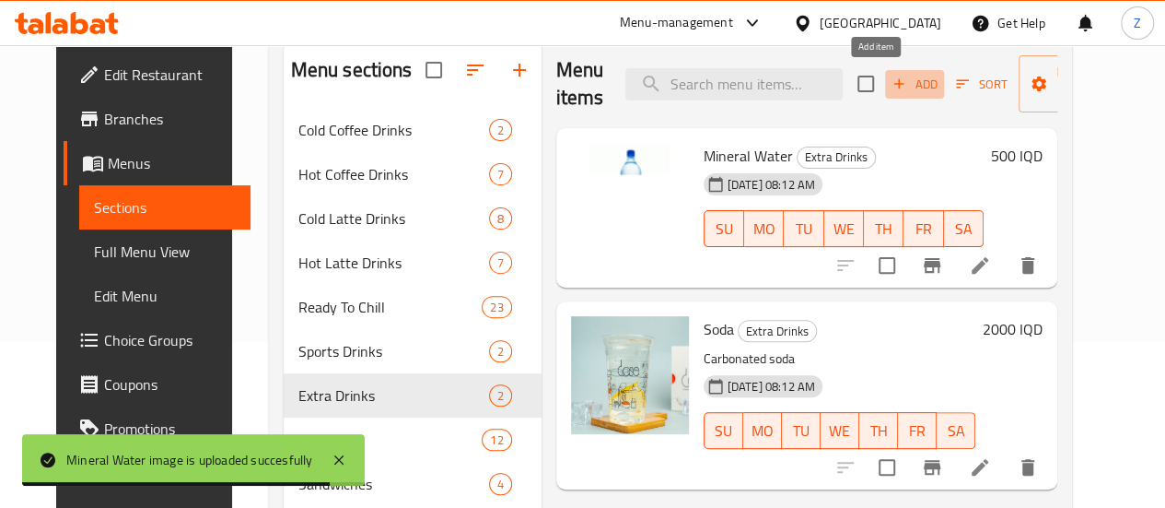
click at [894, 94] on span "Add" at bounding box center [915, 84] width 50 height 21
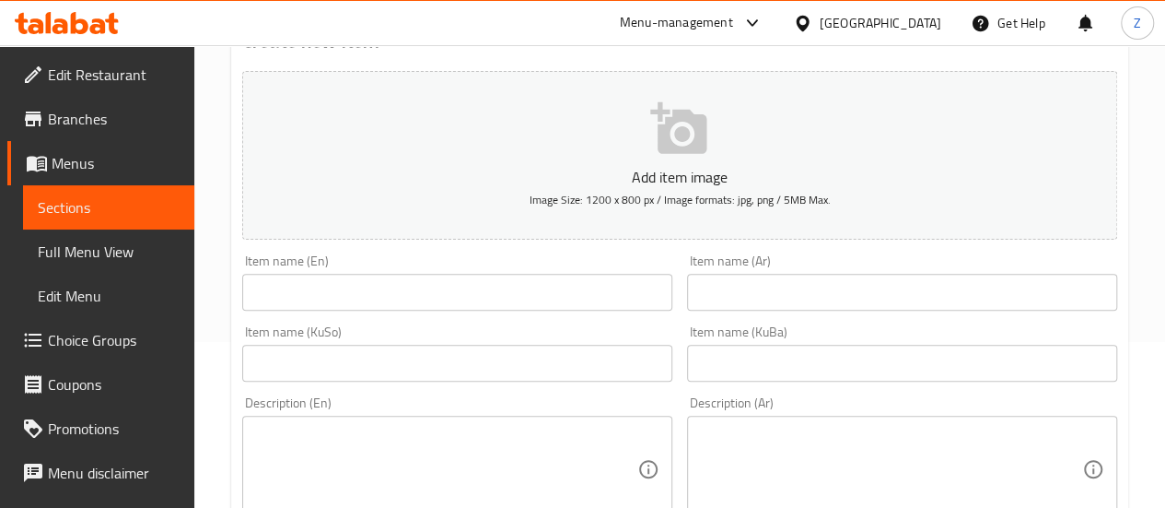
click at [477, 299] on input "text" at bounding box center [457, 292] width 430 height 37
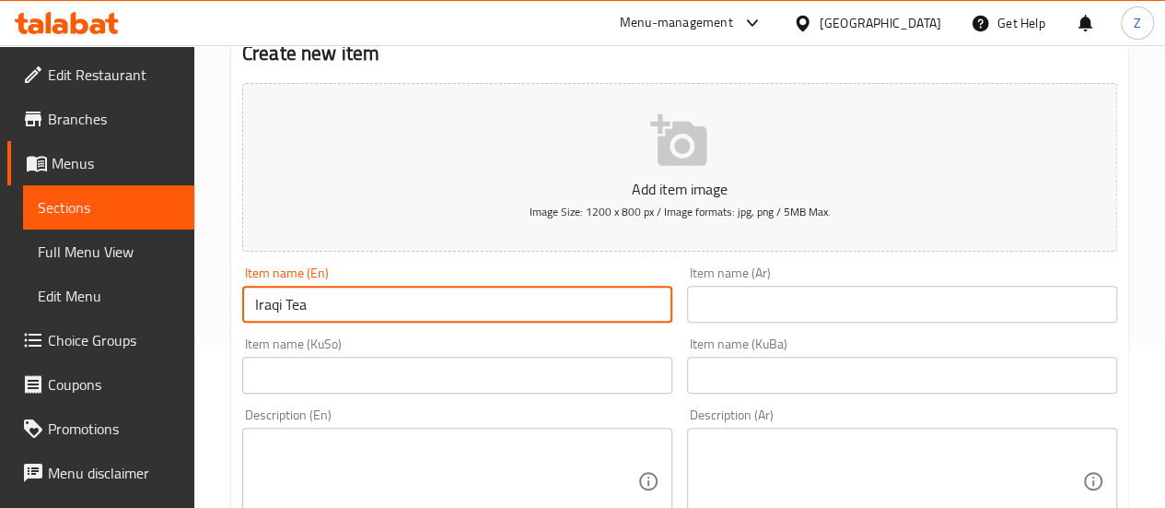
type input "Iraqi Tea"
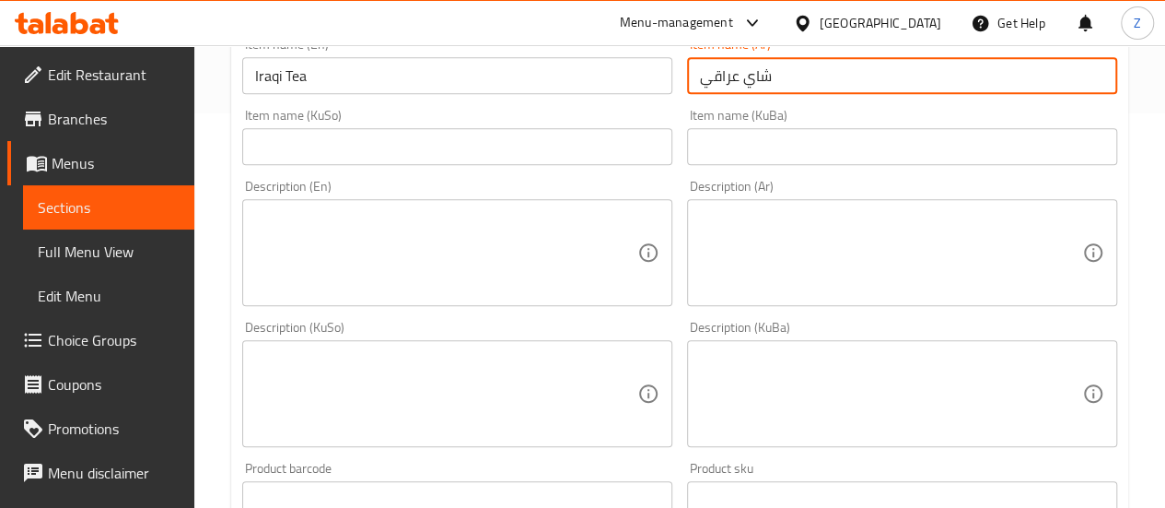
scroll to position [534, 0]
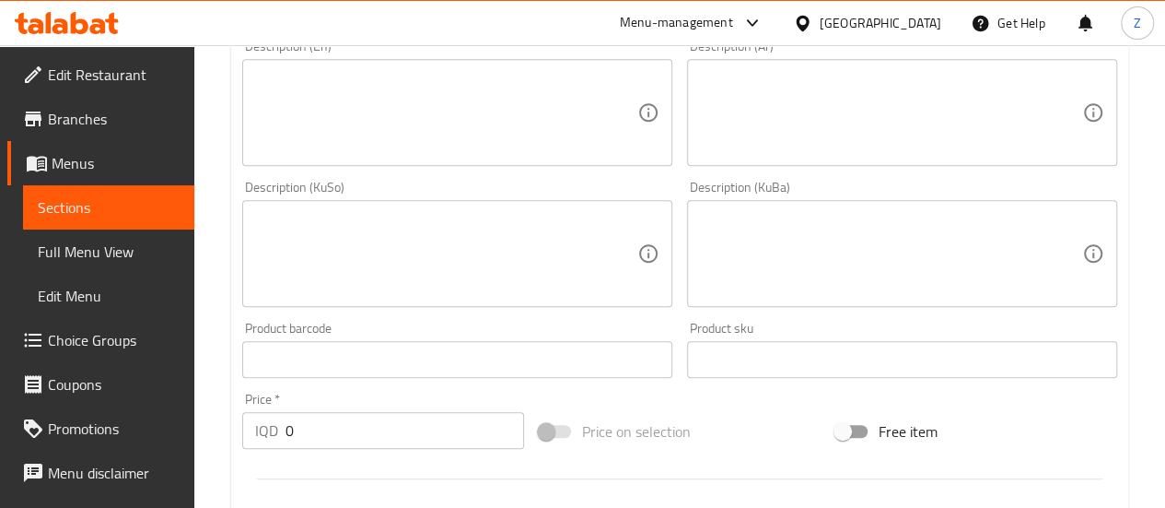
type input "شاي عراقي"
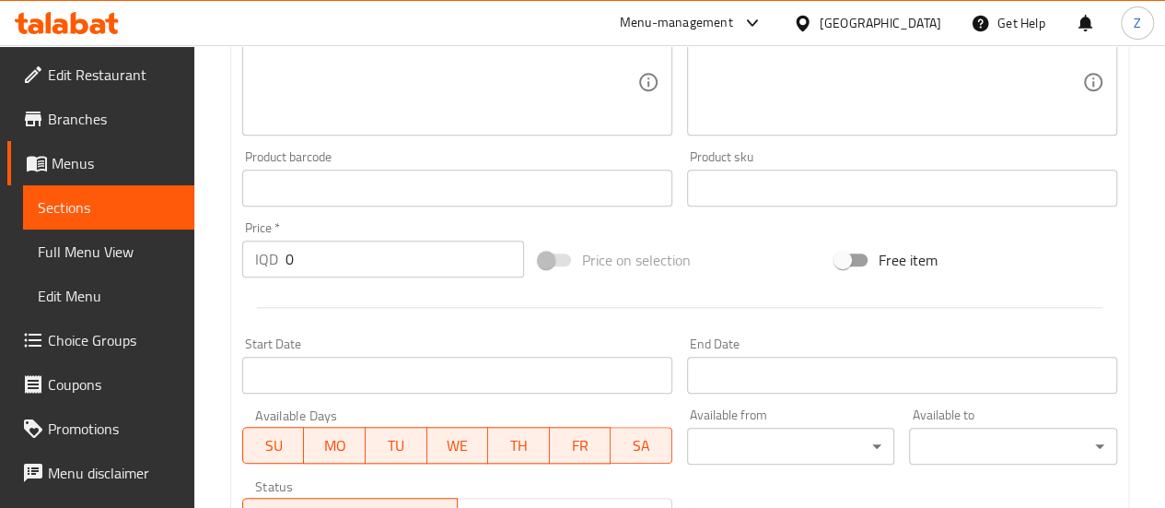
scroll to position [811, 0]
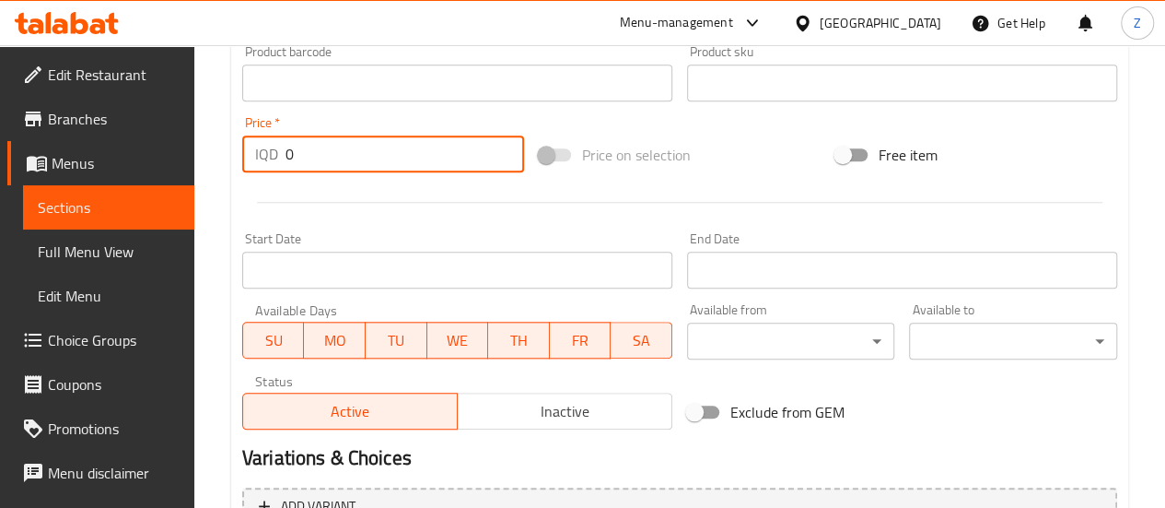
drag, startPoint x: 355, startPoint y: 169, endPoint x: 355, endPoint y: 150, distance: 19.3
click at [352, 158] on input "0" at bounding box center [405, 153] width 239 height 37
click at [355, 150] on input "0" at bounding box center [405, 153] width 239 height 37
click at [354, 150] on input "0" at bounding box center [405, 153] width 239 height 37
click at [354, 149] on input "0" at bounding box center [405, 153] width 239 height 37
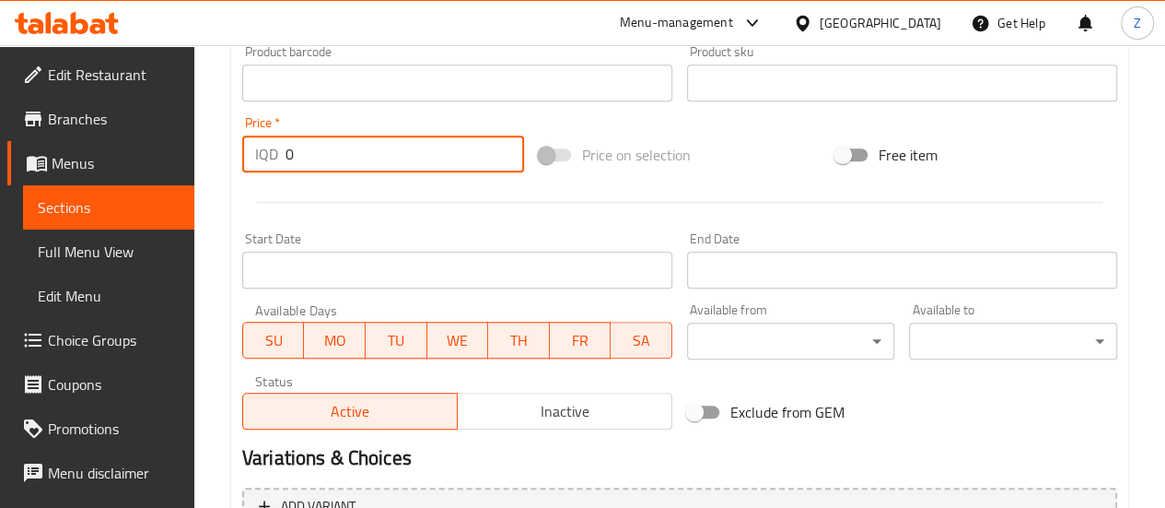
drag, startPoint x: 339, startPoint y: 146, endPoint x: 265, endPoint y: 140, distance: 74.0
click at [265, 140] on div "IQD 0 Price *" at bounding box center [383, 153] width 282 height 37
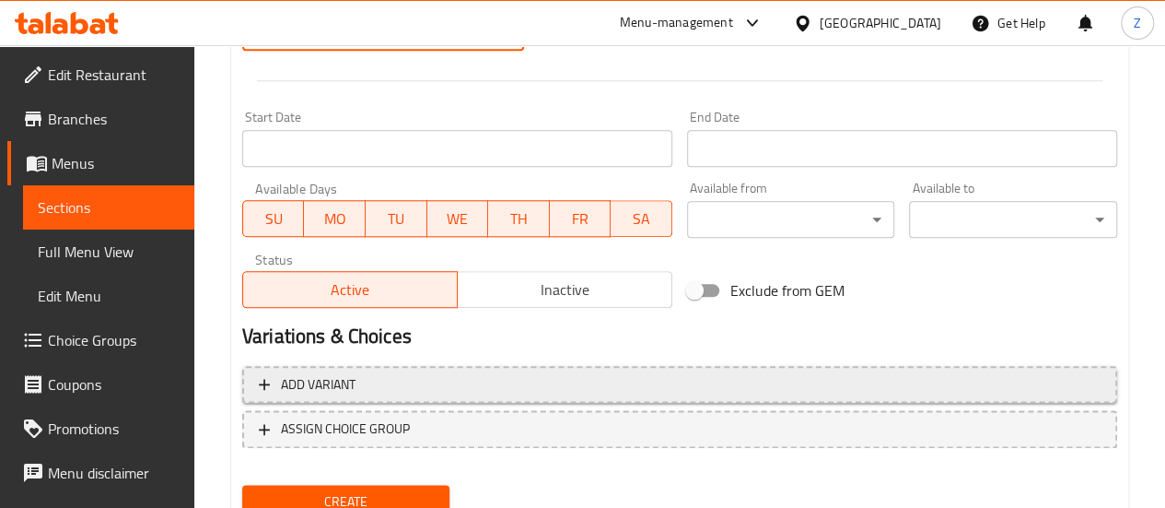
scroll to position [1005, 0]
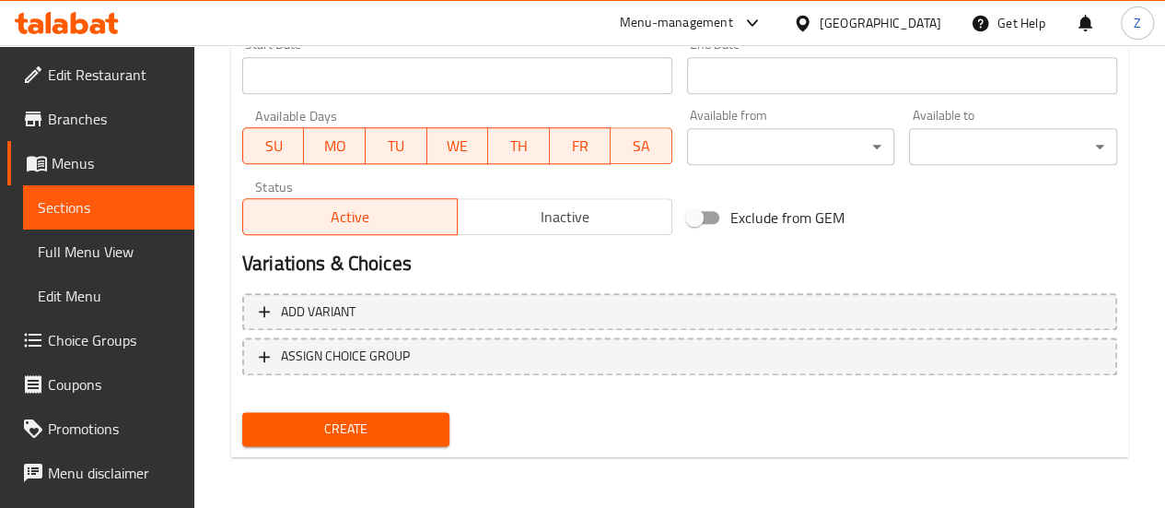
type input "2500"
click at [426, 432] on span "Create" at bounding box center [346, 428] width 179 height 23
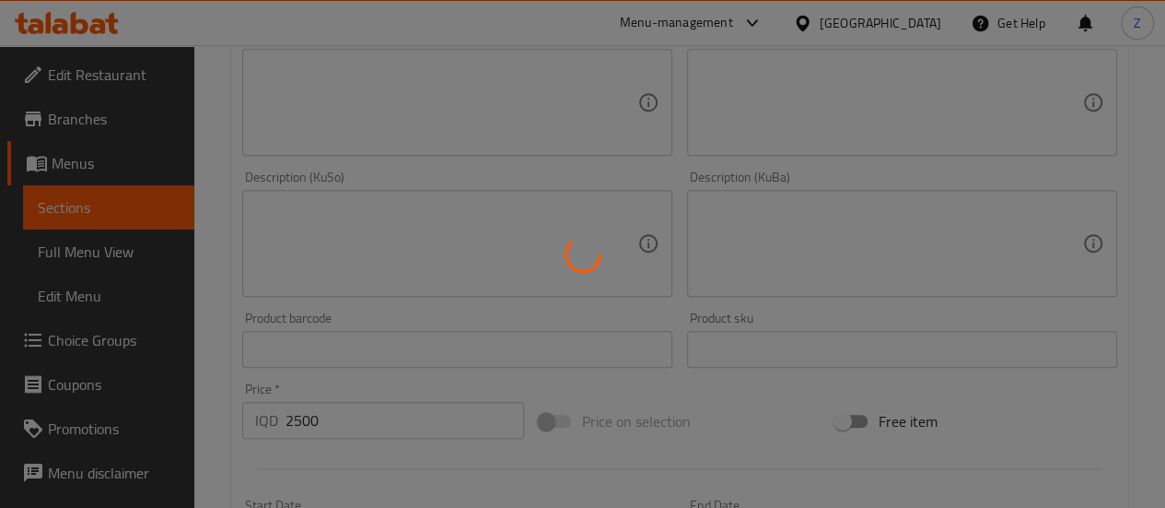
type input "0"
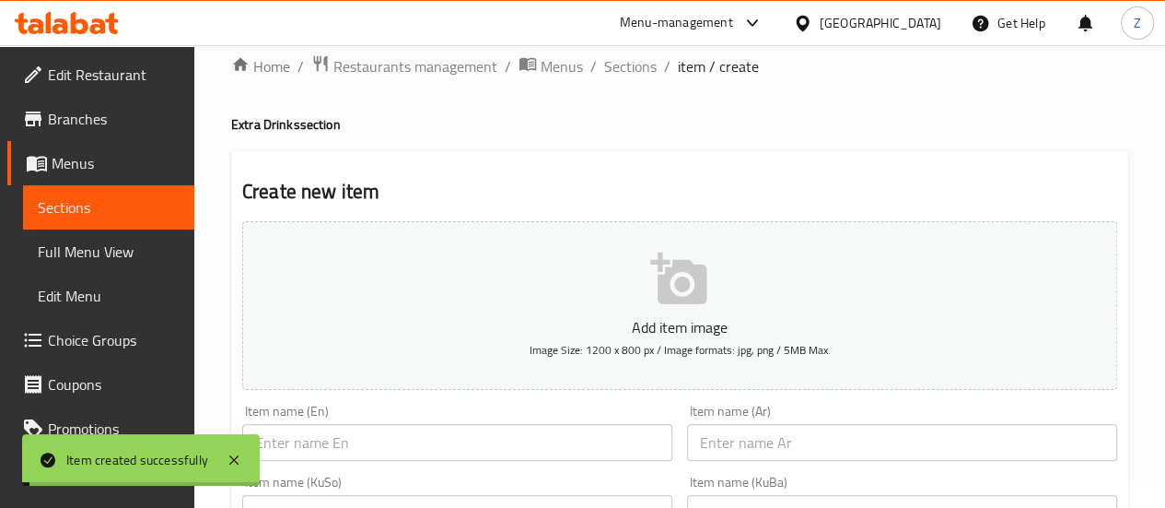
scroll to position [0, 0]
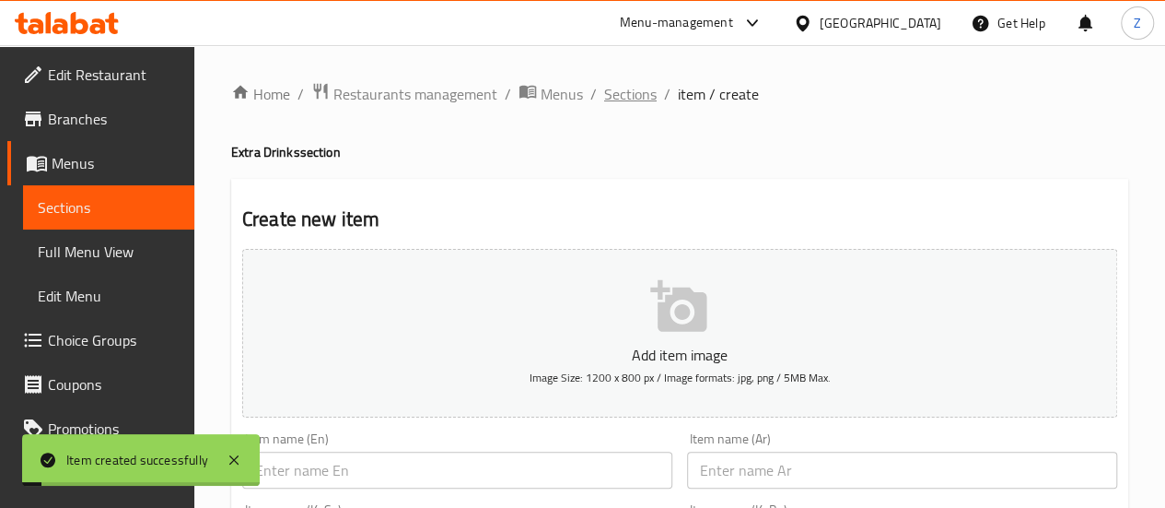
click at [610, 95] on span "Sections" at bounding box center [630, 94] width 53 height 22
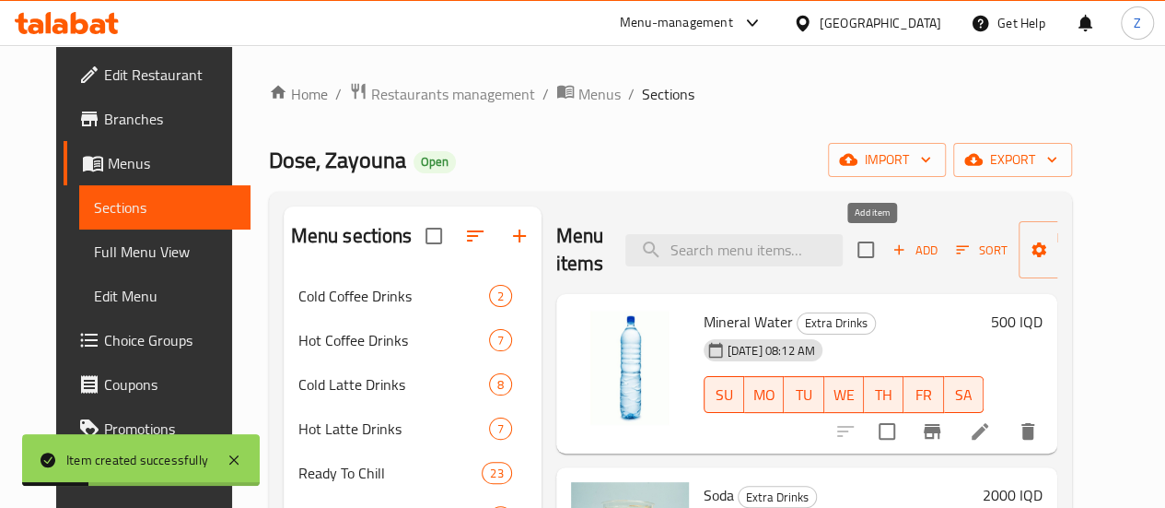
click at [890, 253] on span "Add" at bounding box center [915, 249] width 50 height 21
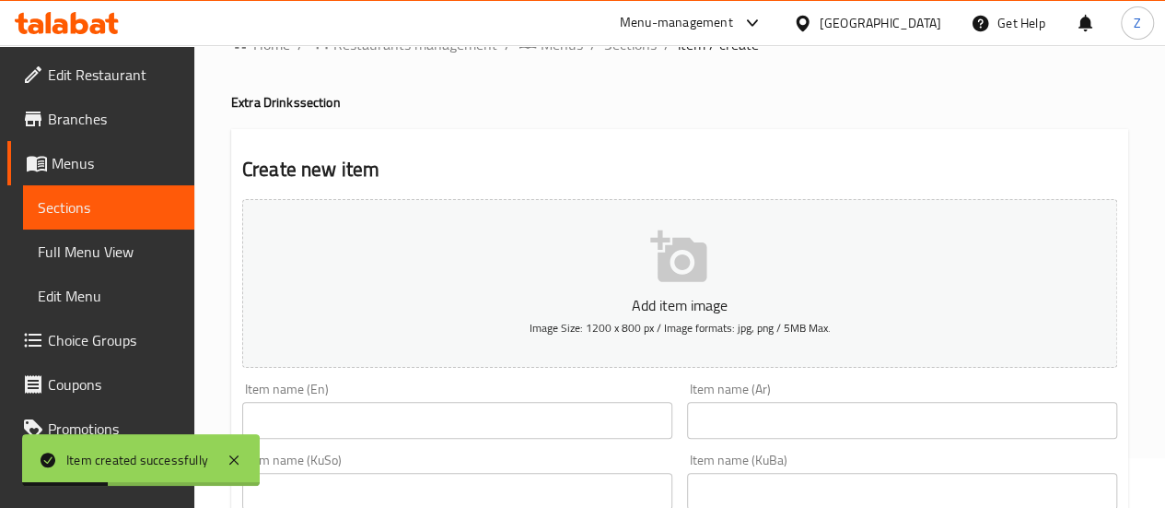
scroll to position [92, 0]
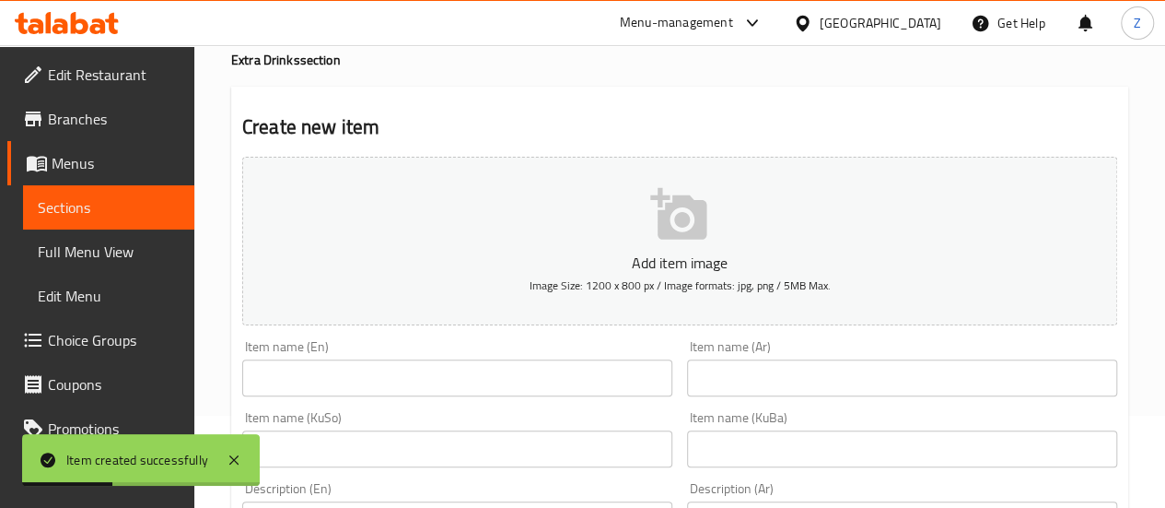
click at [544, 380] on input "text" at bounding box center [457, 377] width 430 height 37
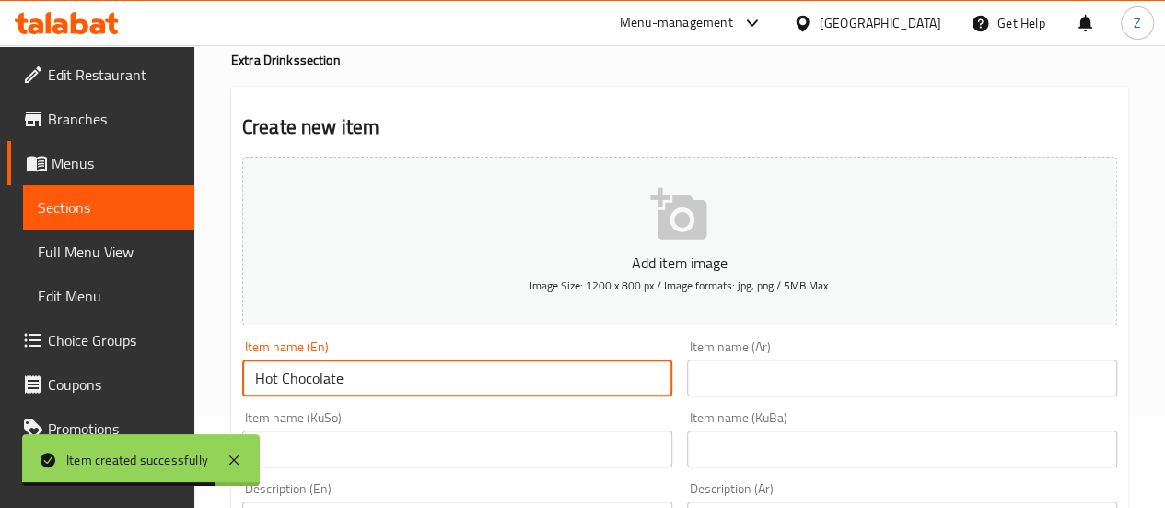
type input "Hot Chocolate"
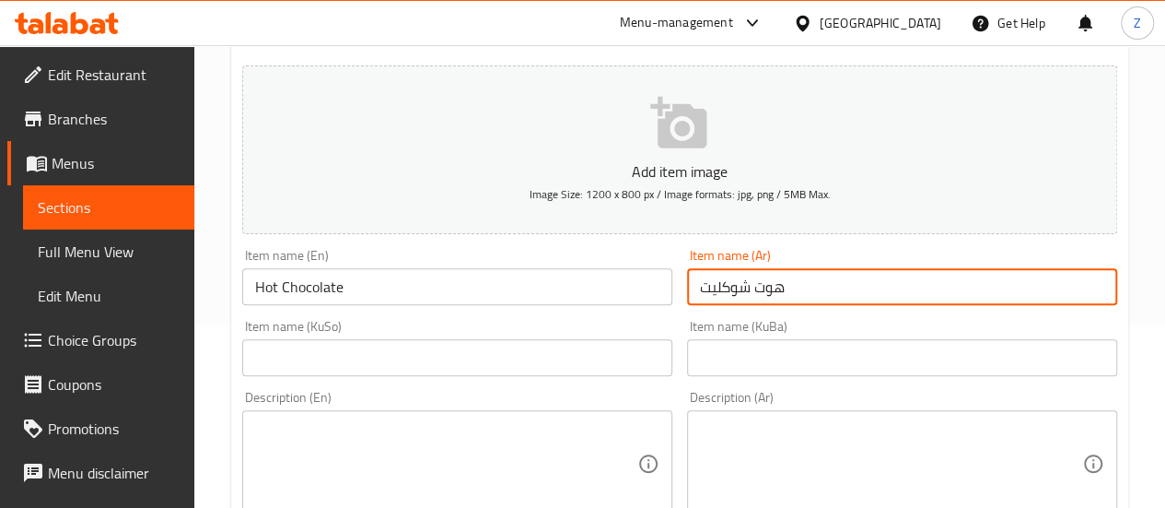
scroll to position [276, 0]
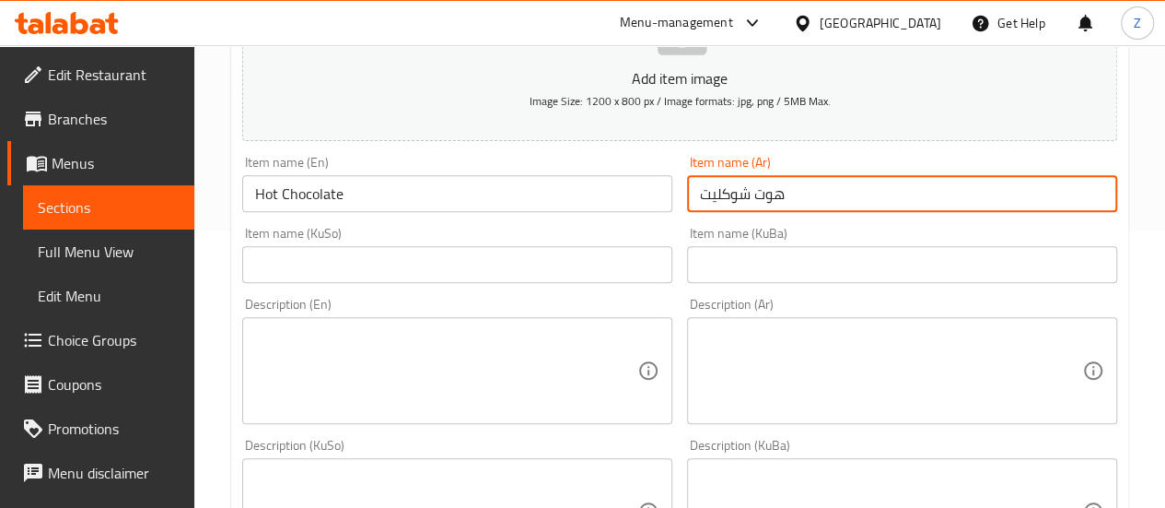
type input "هوت شوكليت"
click at [767, 355] on textarea at bounding box center [891, 371] width 382 height 88
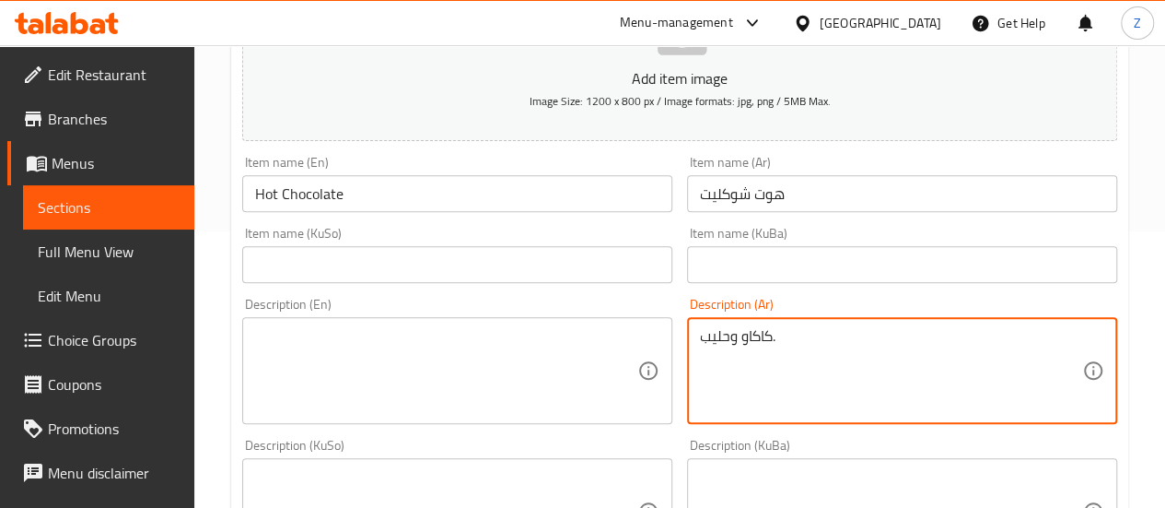
click at [892, 329] on textarea "كاكاو وحليب." at bounding box center [891, 371] width 382 height 88
type textarea "كاكاو وحليب."
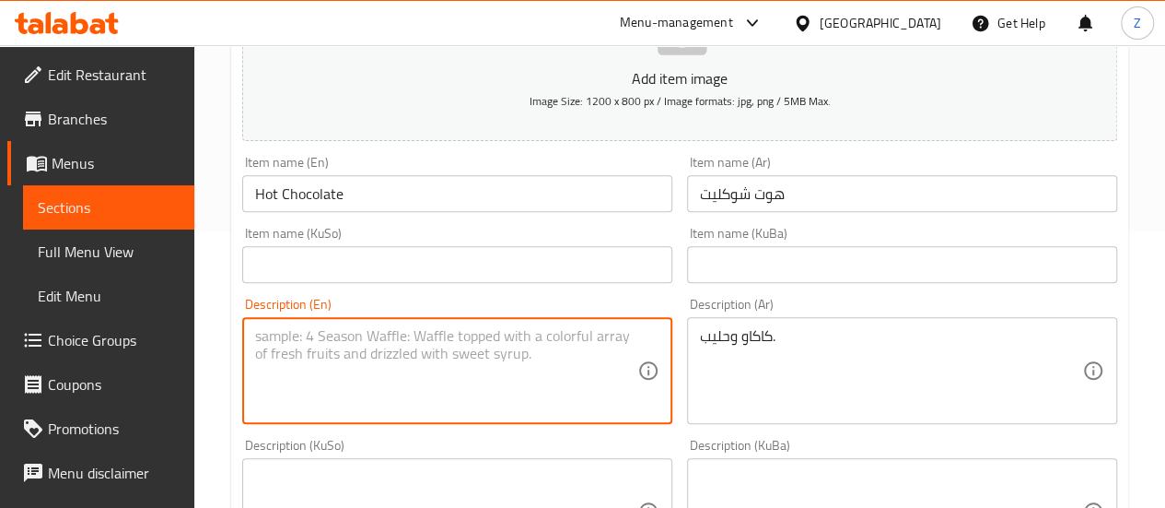
click at [425, 378] on textarea at bounding box center [446, 371] width 382 height 88
paste textarea "Cocoa and milk."
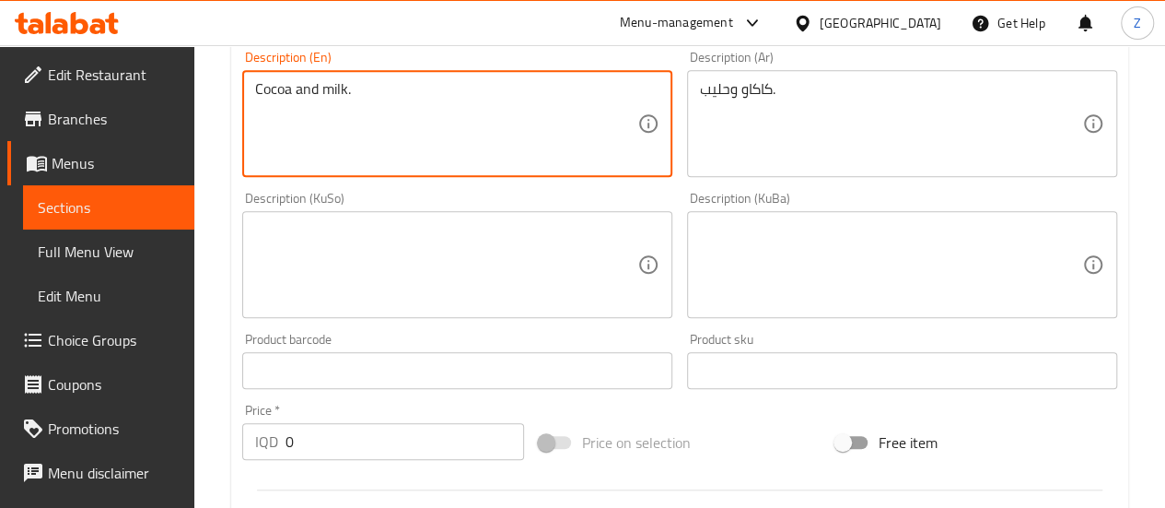
scroll to position [645, 0]
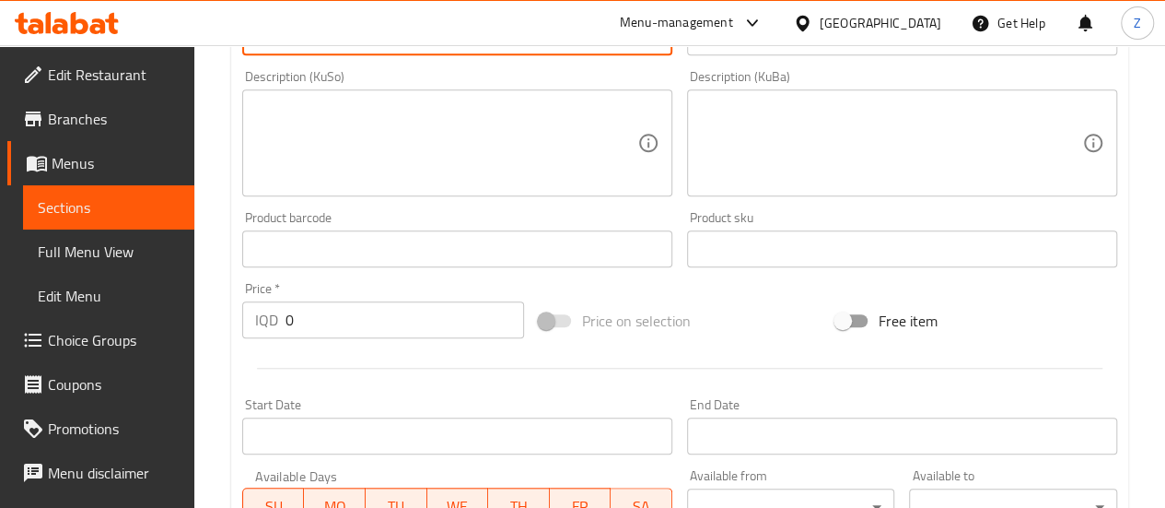
type textarea "Cocoa and milk."
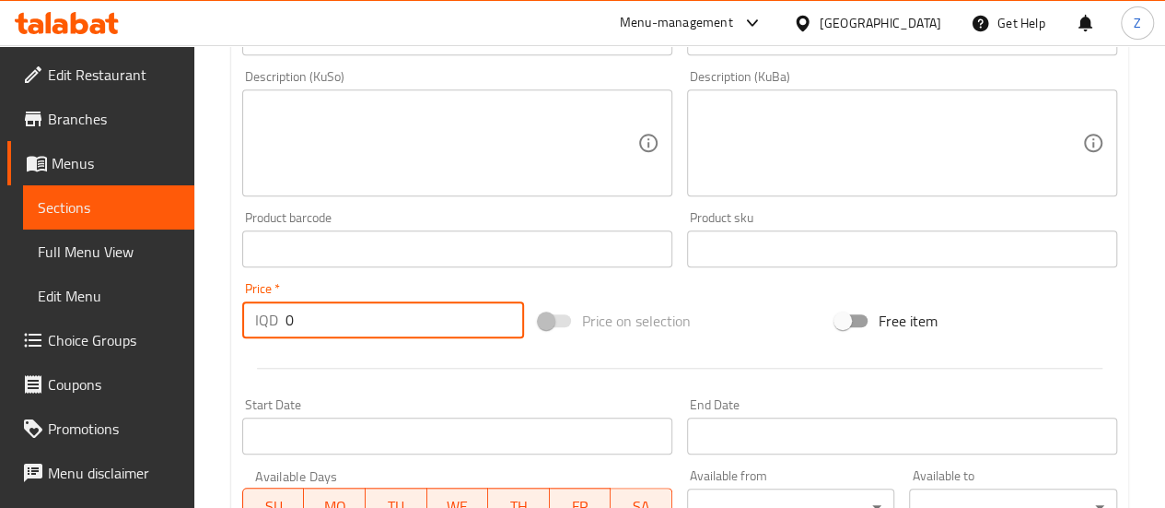
click at [357, 304] on input "0" at bounding box center [405, 319] width 239 height 37
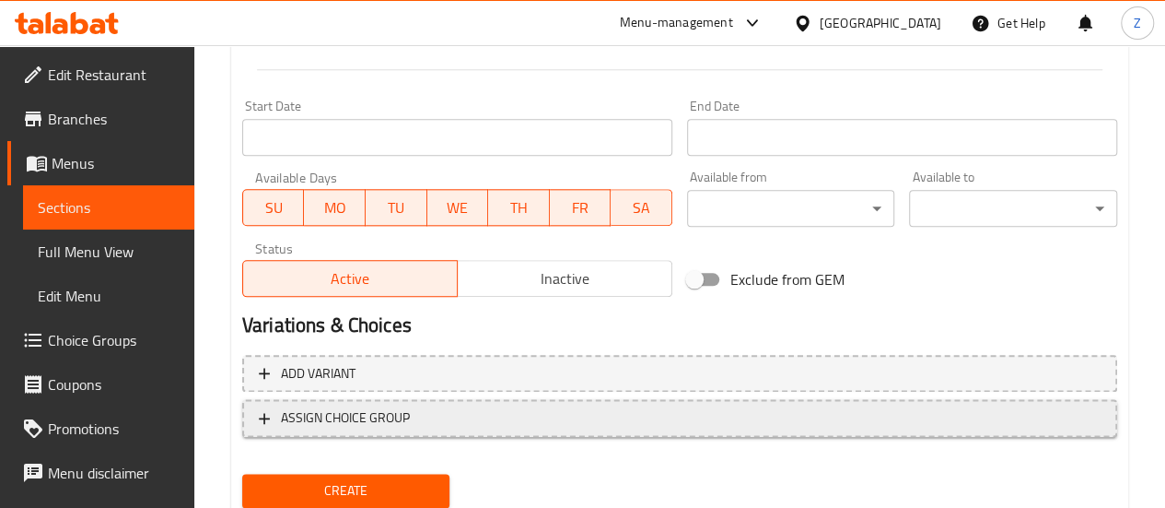
scroll to position [1005, 0]
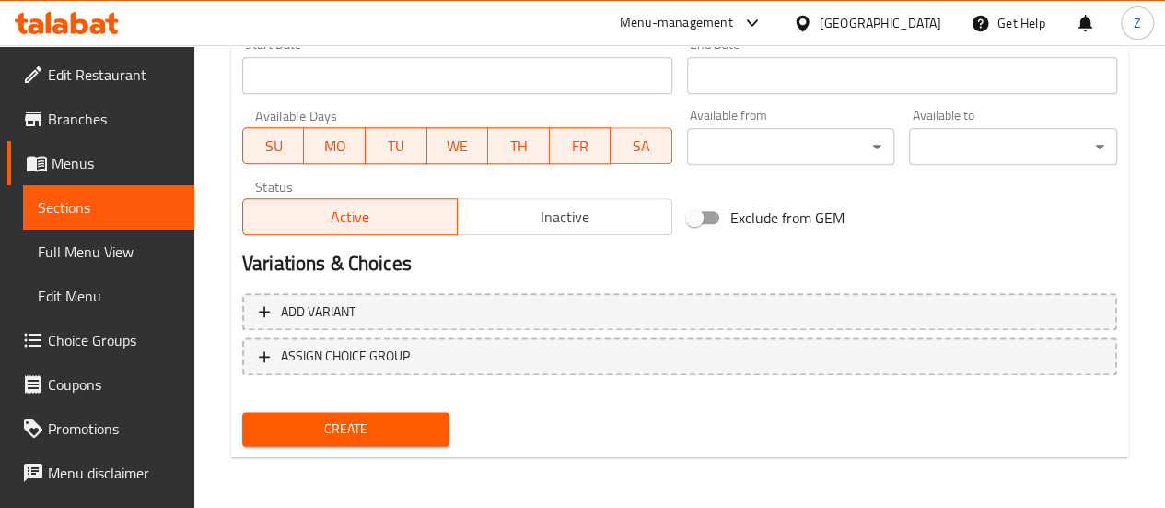
type input "5500"
click at [365, 438] on span "Create" at bounding box center [346, 428] width 179 height 23
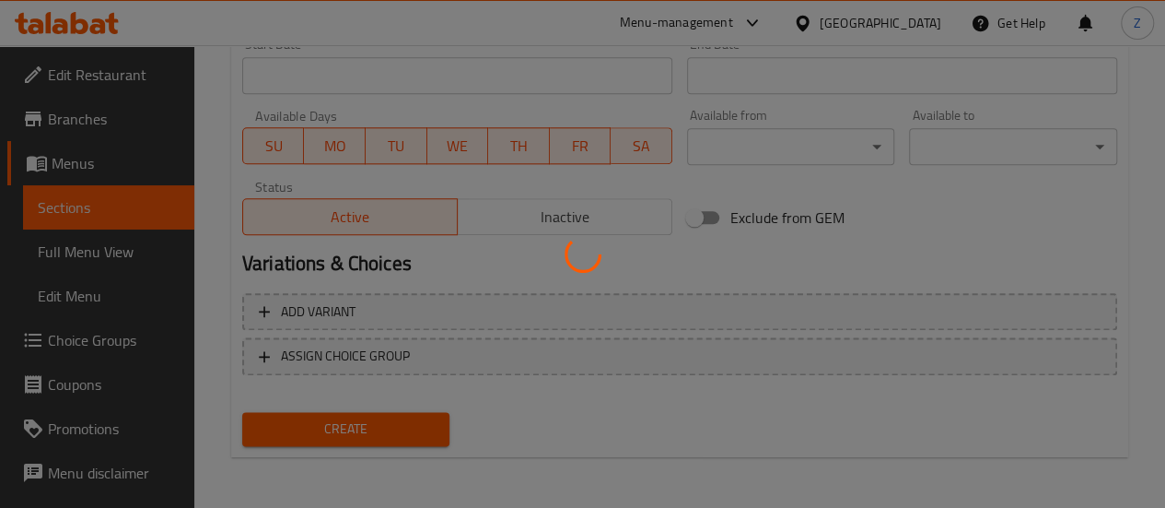
type input "0"
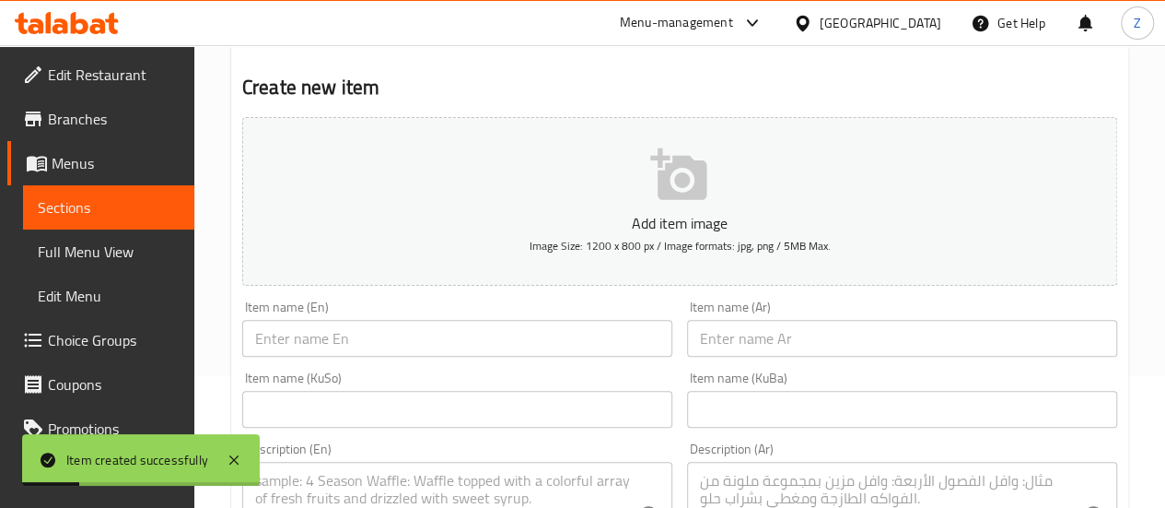
scroll to position [0, 0]
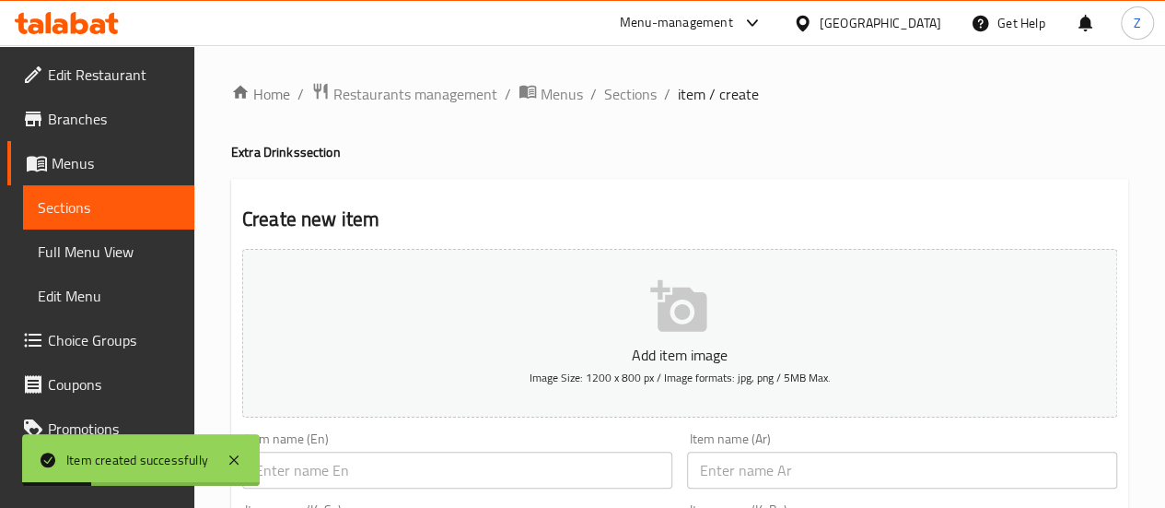
click at [664, 88] on li "/" at bounding box center [667, 94] width 6 height 22
click at [629, 86] on span "Sections" at bounding box center [630, 94] width 53 height 22
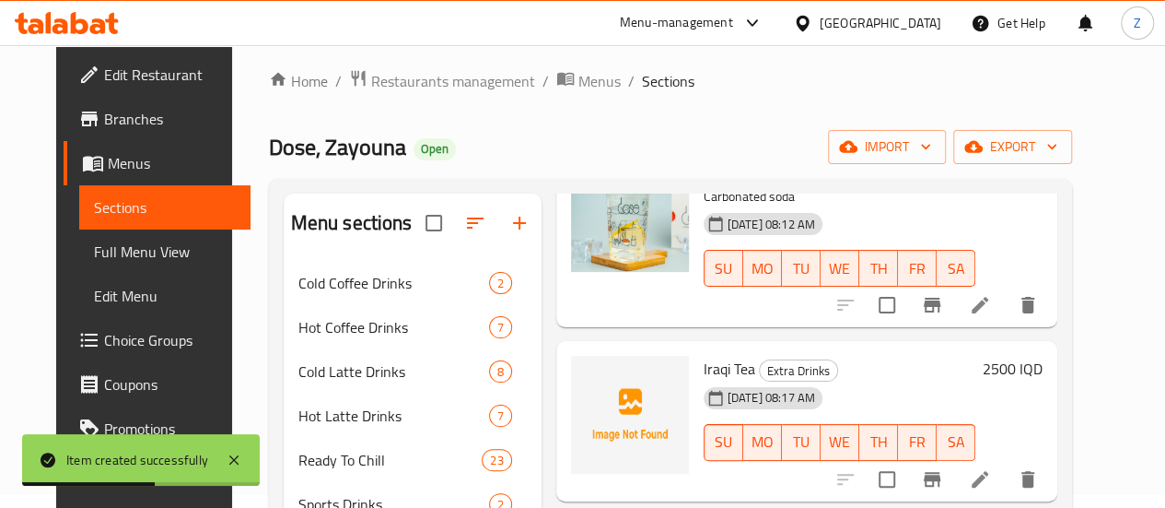
scroll to position [92, 0]
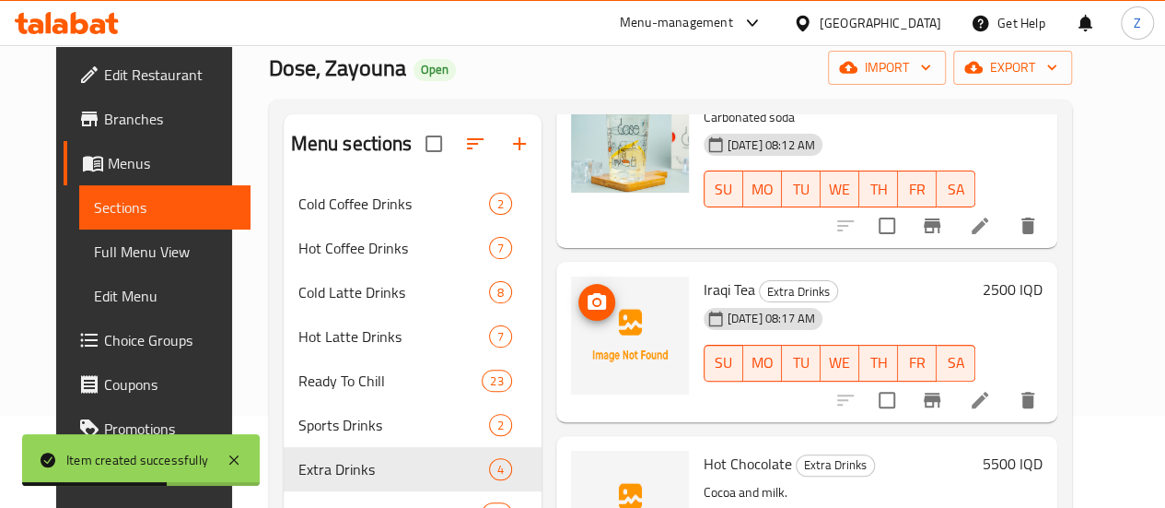
click at [578, 302] on span "upload picture" at bounding box center [596, 302] width 37 height 22
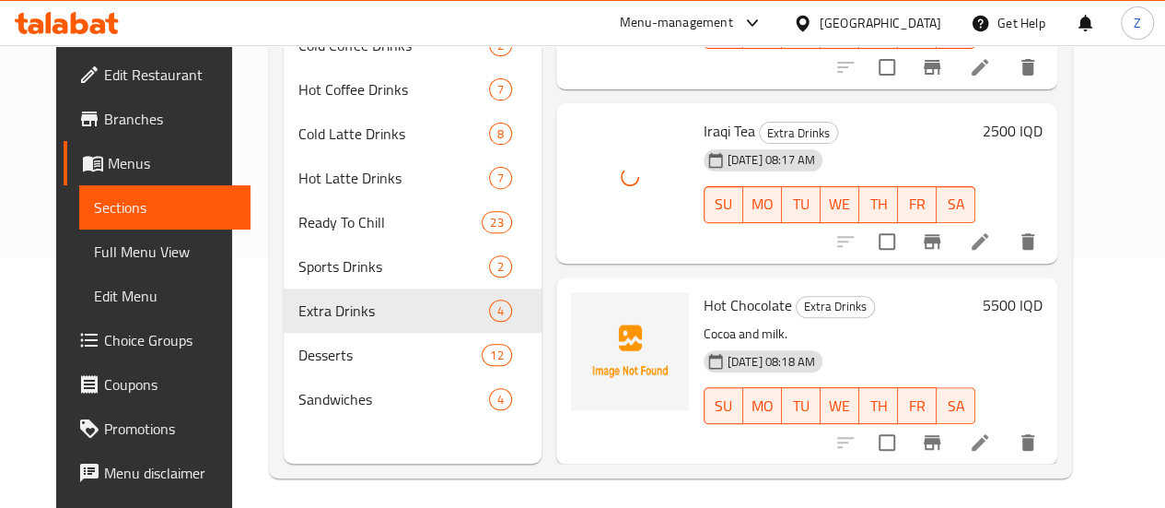
scroll to position [258, 0]
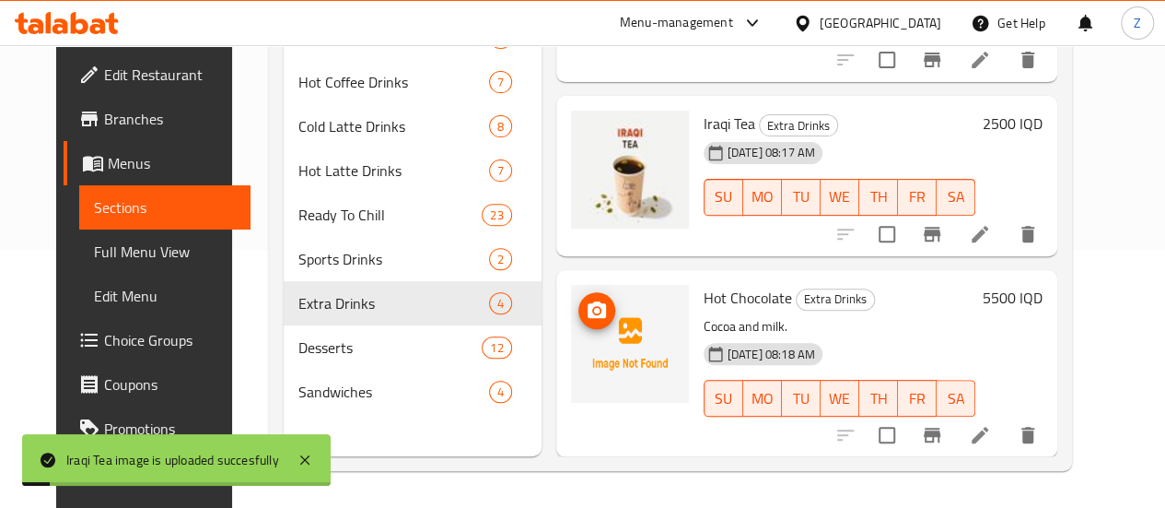
click at [586, 312] on icon "upload picture" at bounding box center [597, 310] width 22 height 22
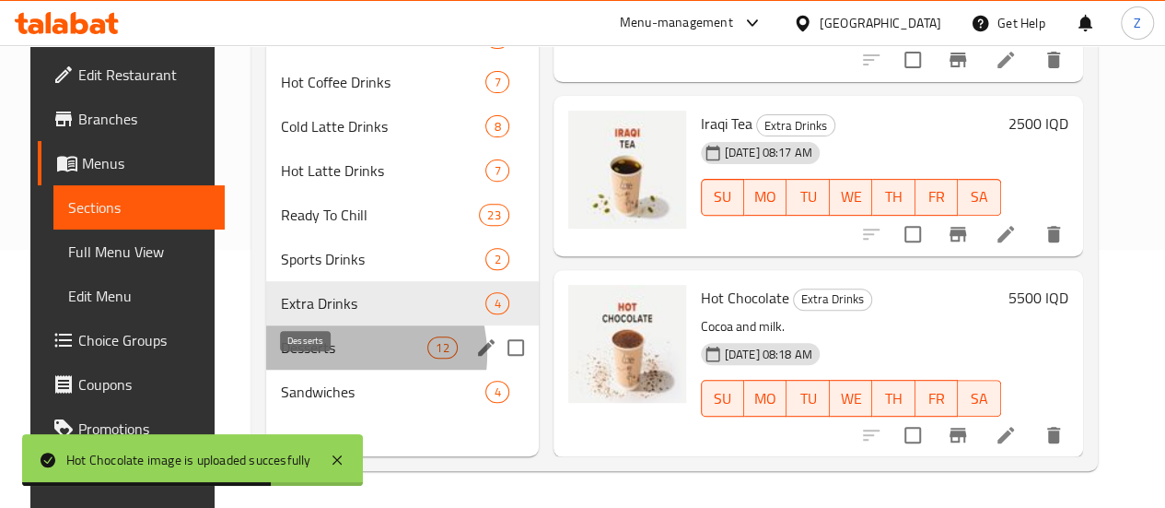
click at [326, 358] on span "Desserts" at bounding box center [354, 347] width 146 height 22
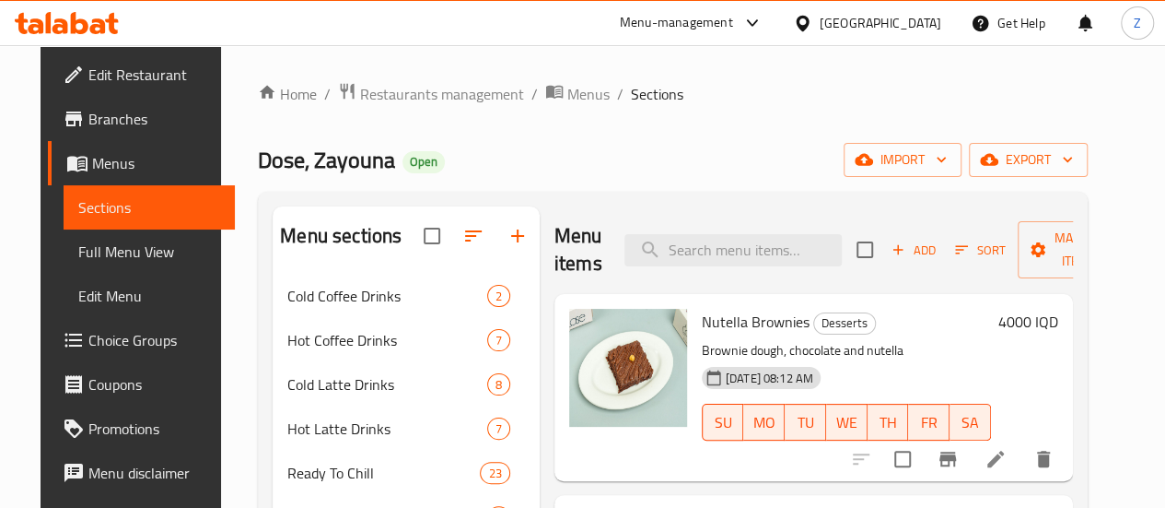
click at [965, 255] on button "Sort" at bounding box center [981, 250] width 60 height 29
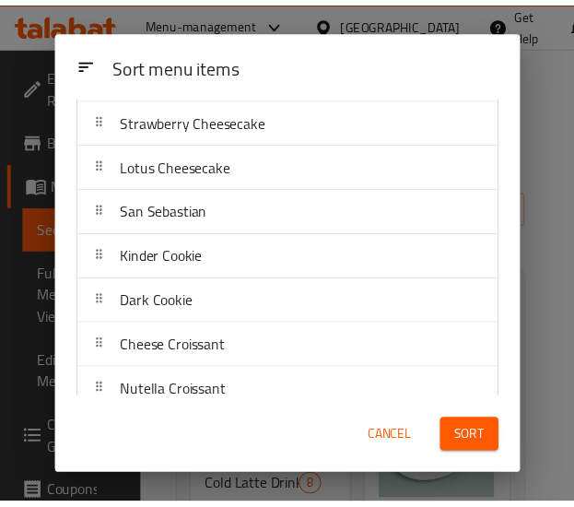
scroll to position [296, 0]
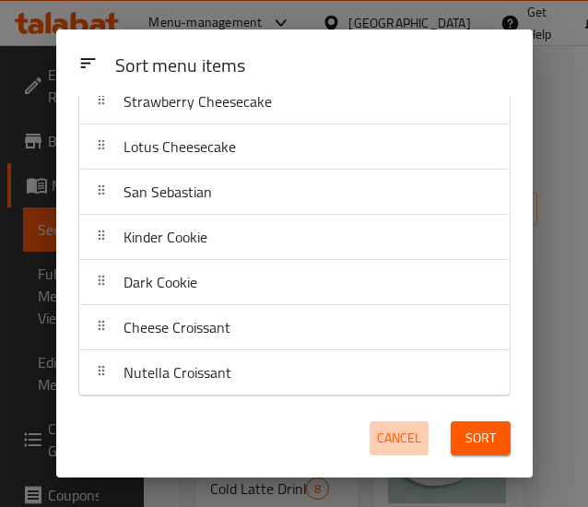
click at [395, 436] on span "Cancel" at bounding box center [399, 437] width 44 height 23
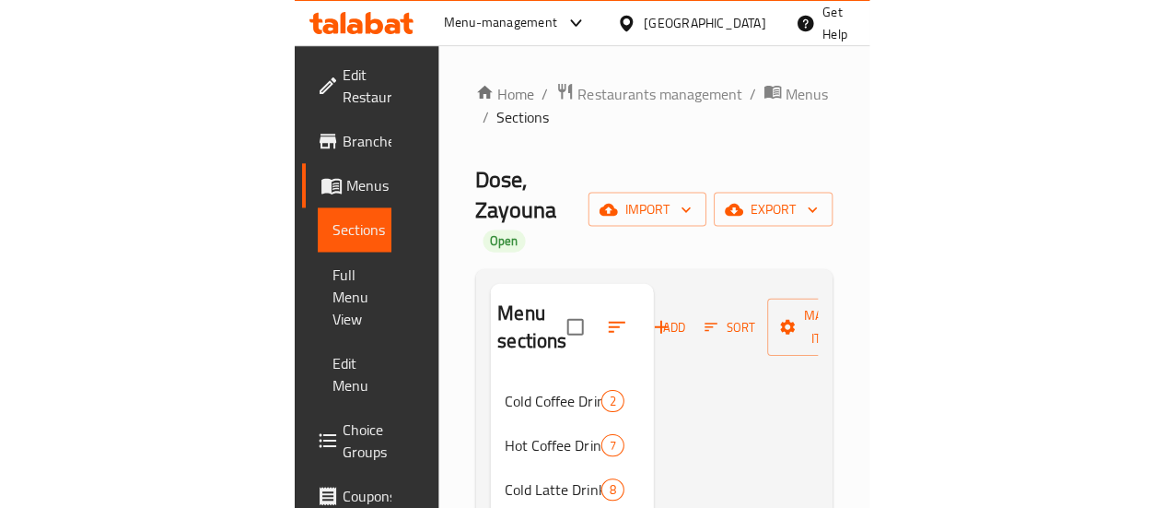
scroll to position [0, 0]
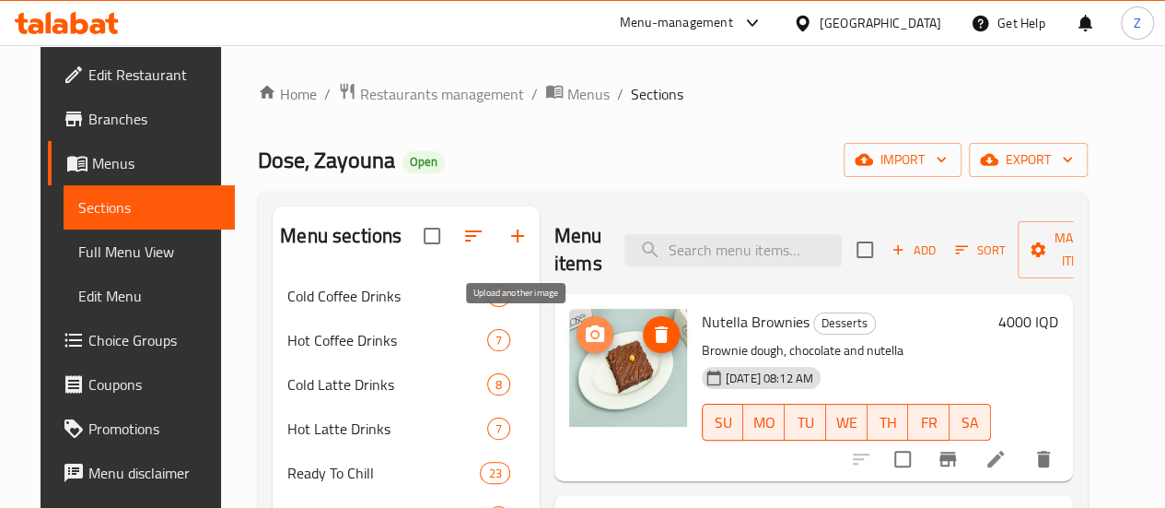
click at [577, 321] on button "upload picture" at bounding box center [595, 334] width 37 height 37
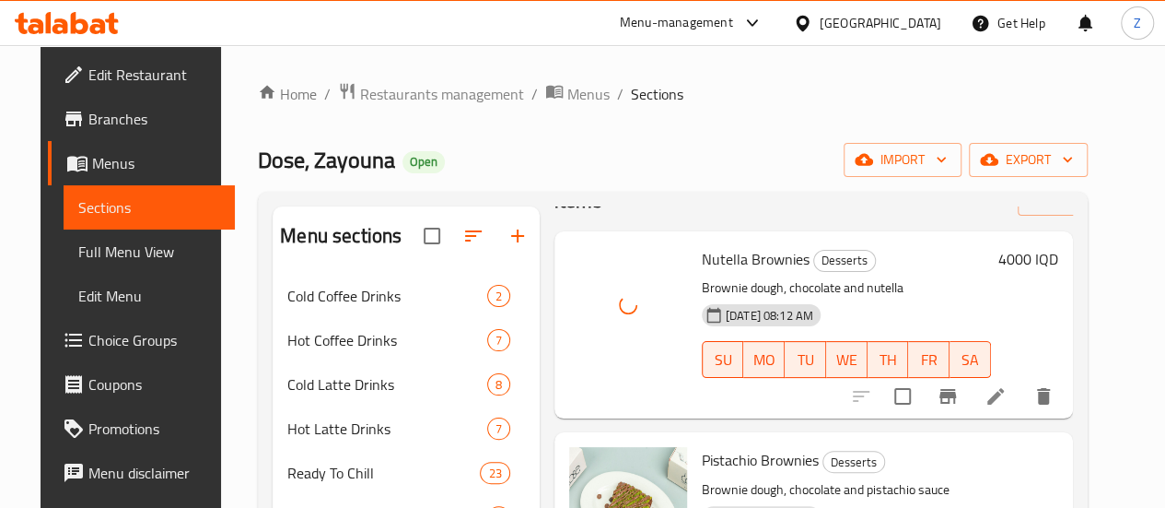
scroll to position [92, 0]
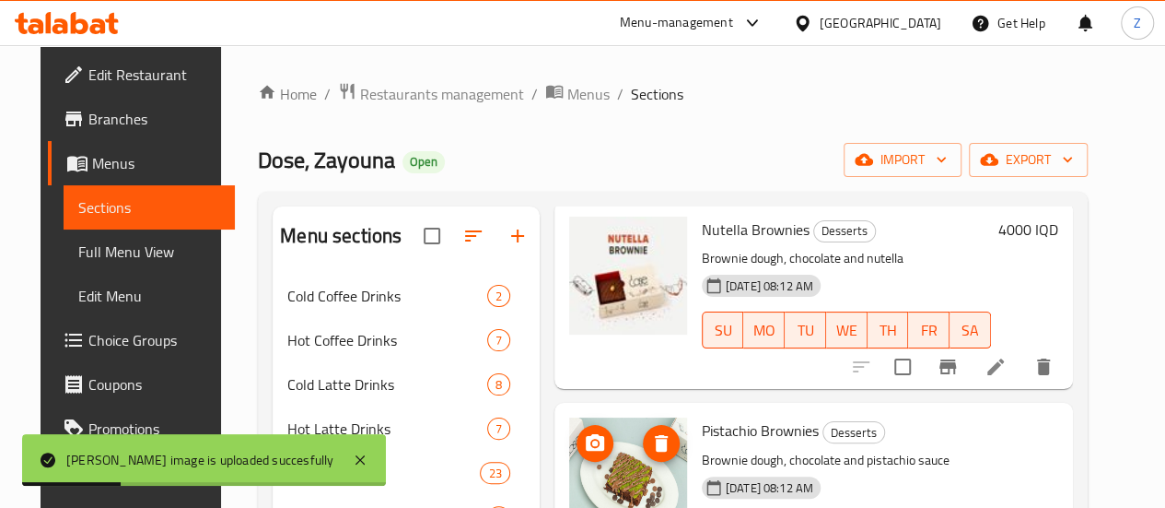
click at [586, 438] on icon "upload picture" at bounding box center [595, 442] width 18 height 17
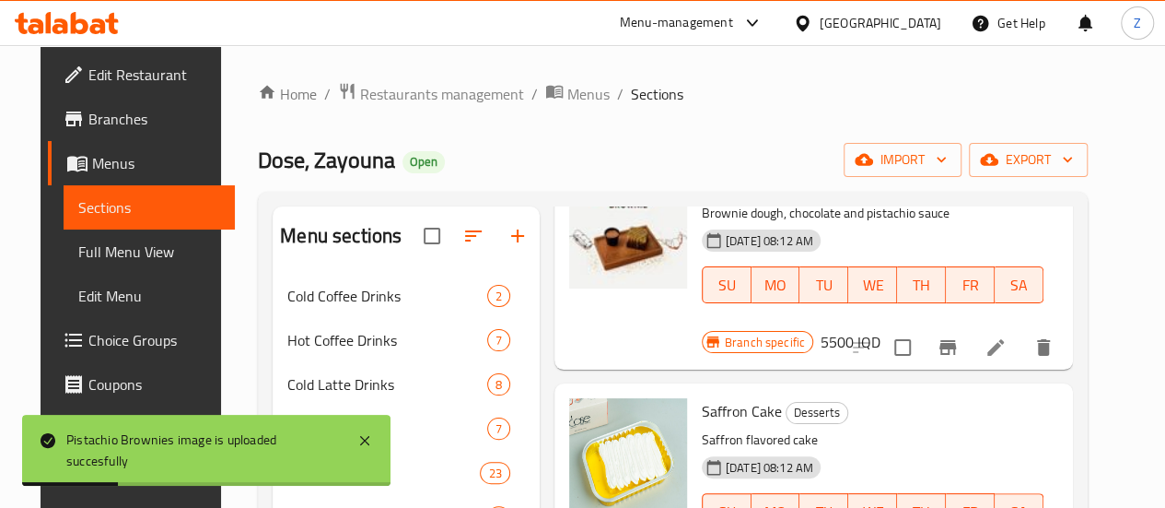
scroll to position [368, 0]
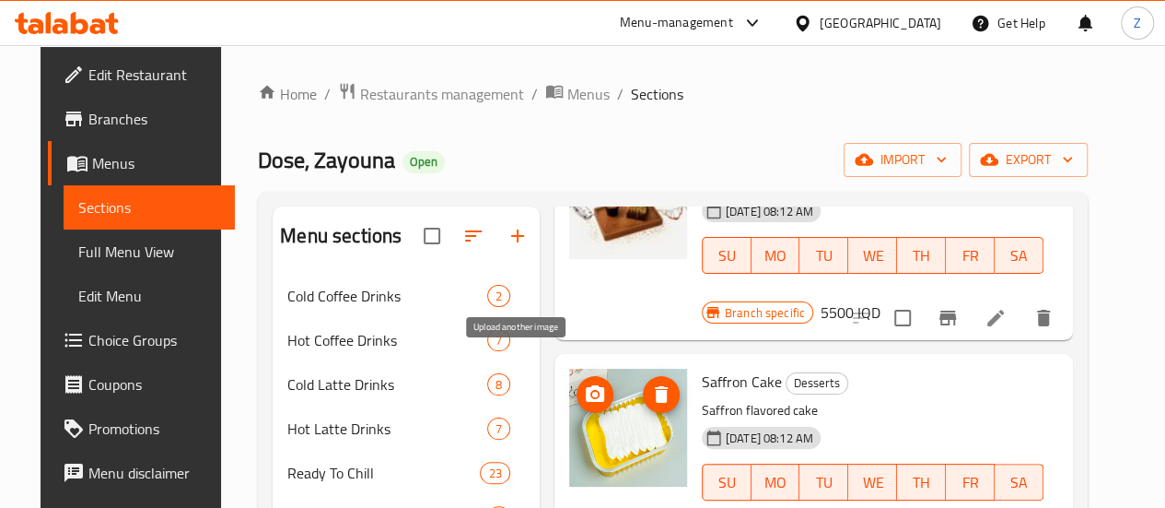
click at [577, 380] on button "upload picture" at bounding box center [595, 394] width 37 height 37
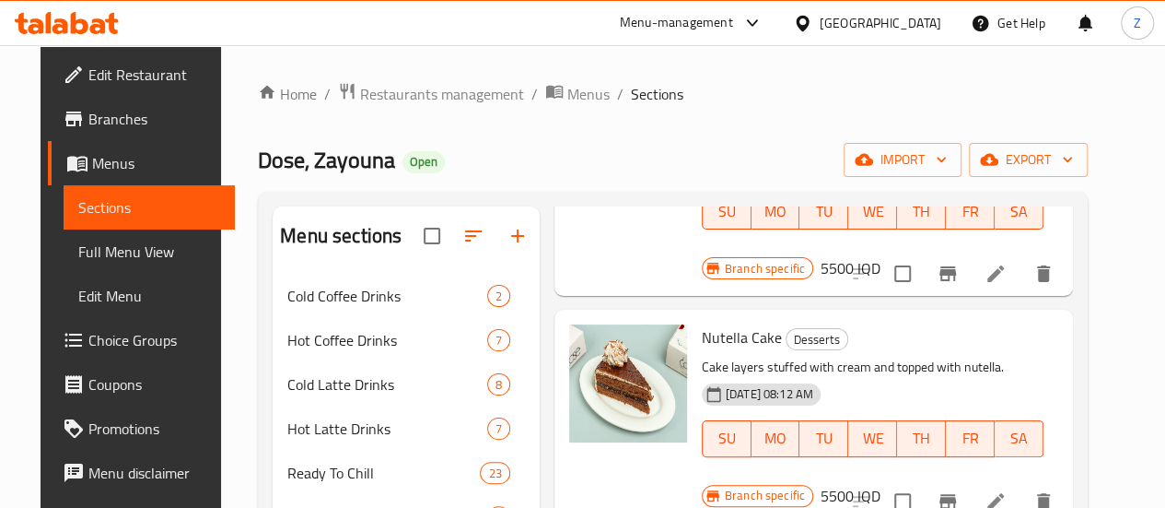
scroll to position [645, 0]
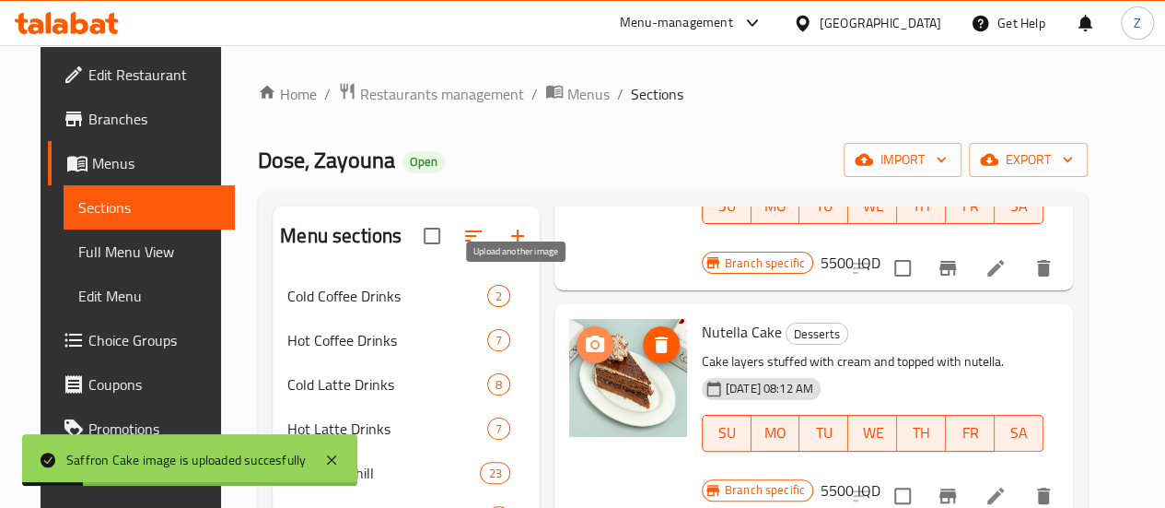
click at [577, 326] on button "upload picture" at bounding box center [595, 344] width 37 height 37
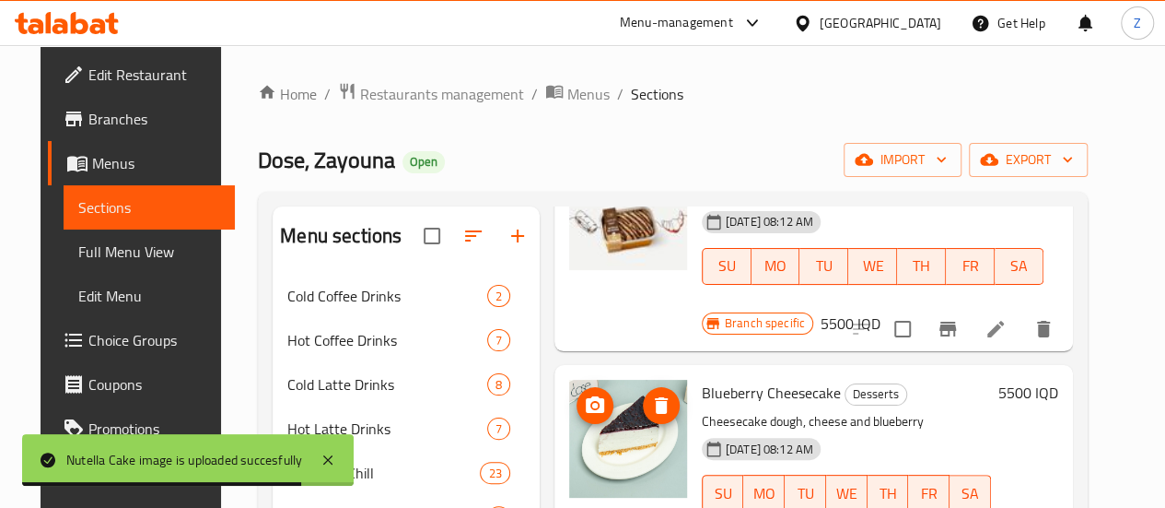
scroll to position [829, 0]
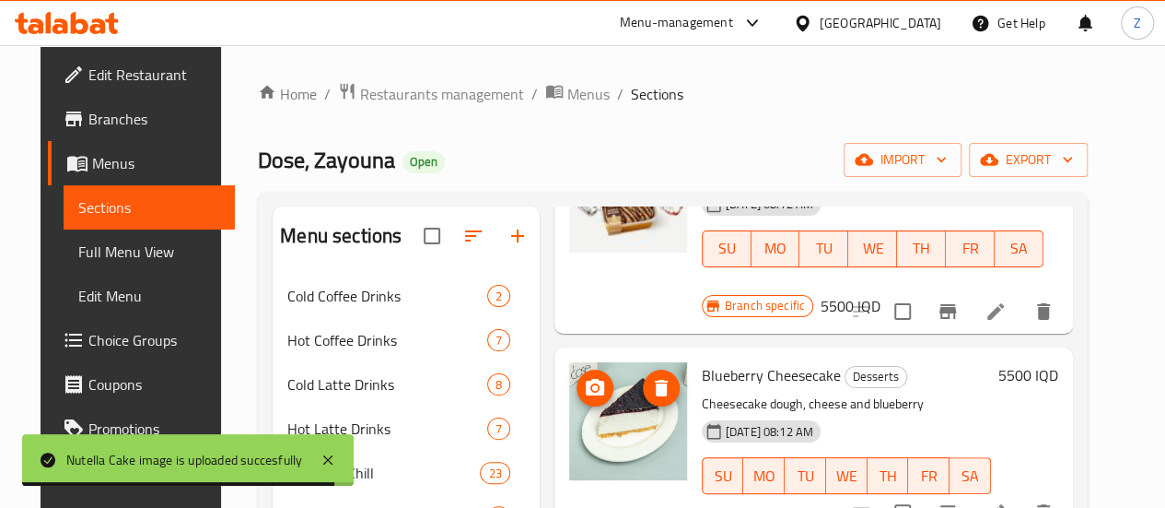
click at [577, 369] on button "upload picture" at bounding box center [595, 387] width 37 height 37
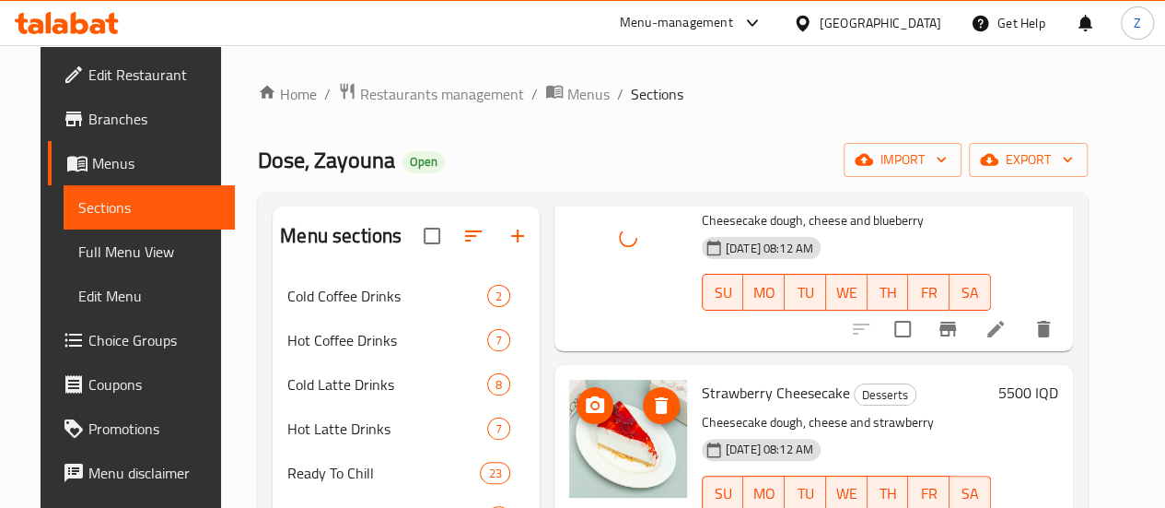
scroll to position [1013, 0]
click at [586, 395] on icon "upload picture" at bounding box center [595, 403] width 18 height 17
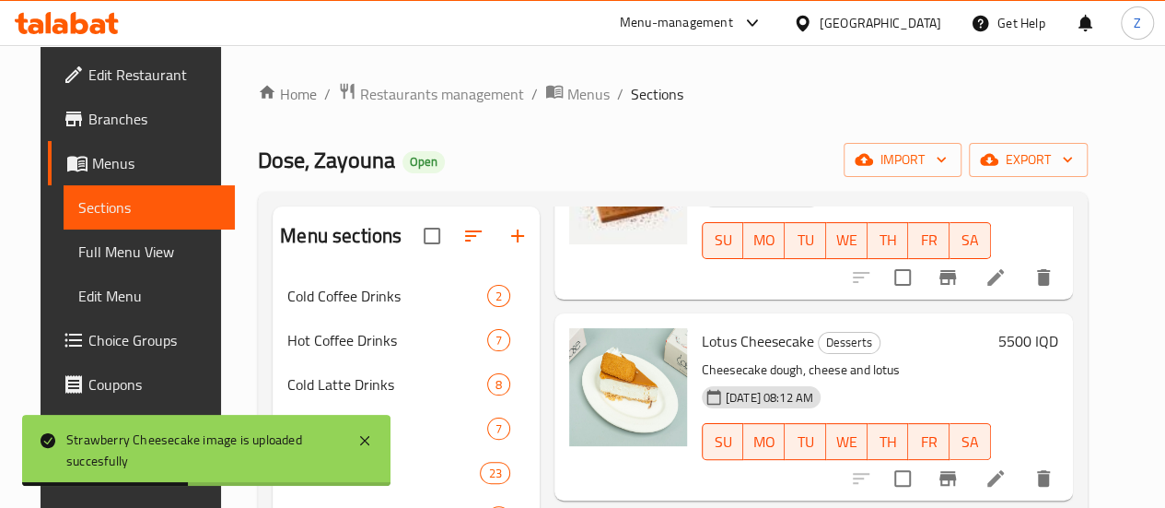
scroll to position [1289, 0]
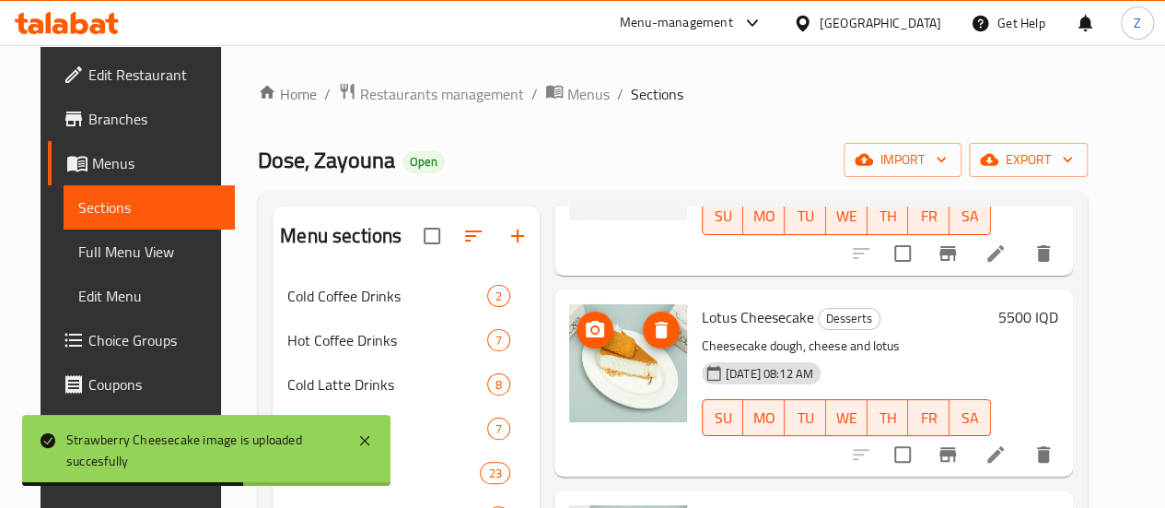
click at [592, 326] on circle "upload picture" at bounding box center [595, 329] width 6 height 6
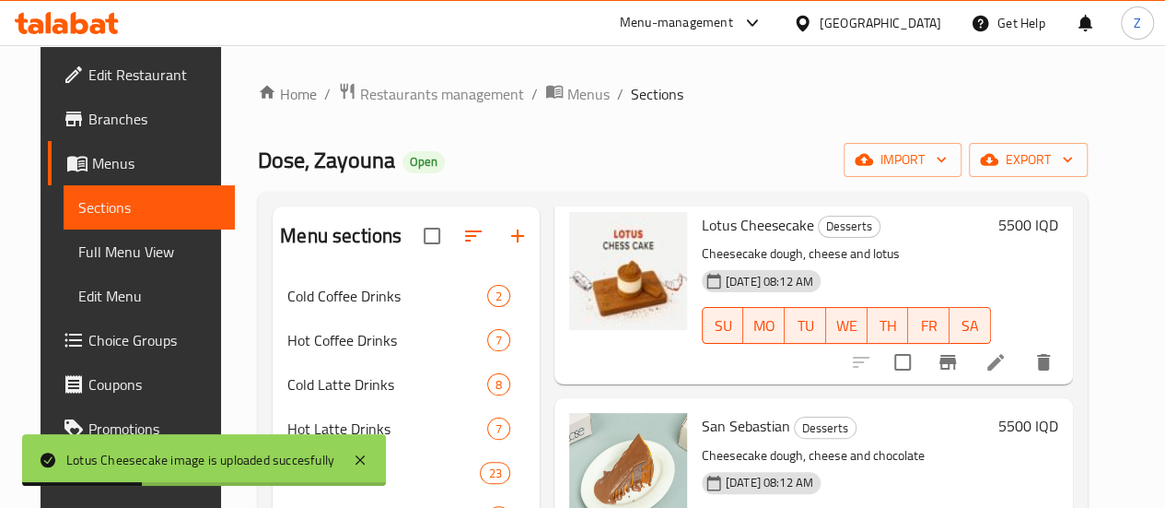
scroll to position [1474, 0]
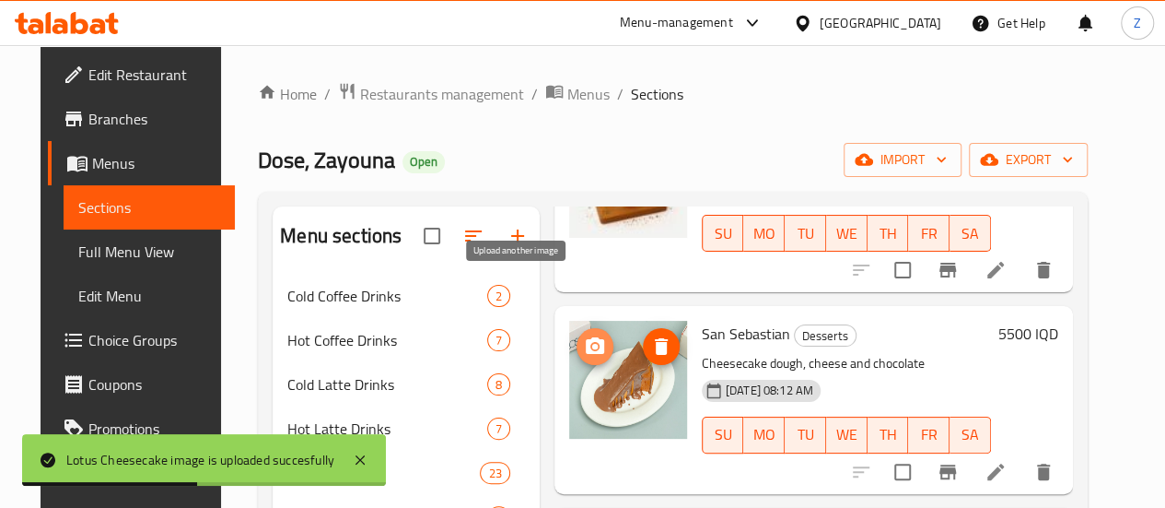
click at [584, 335] on icon "upload picture" at bounding box center [595, 346] width 22 height 22
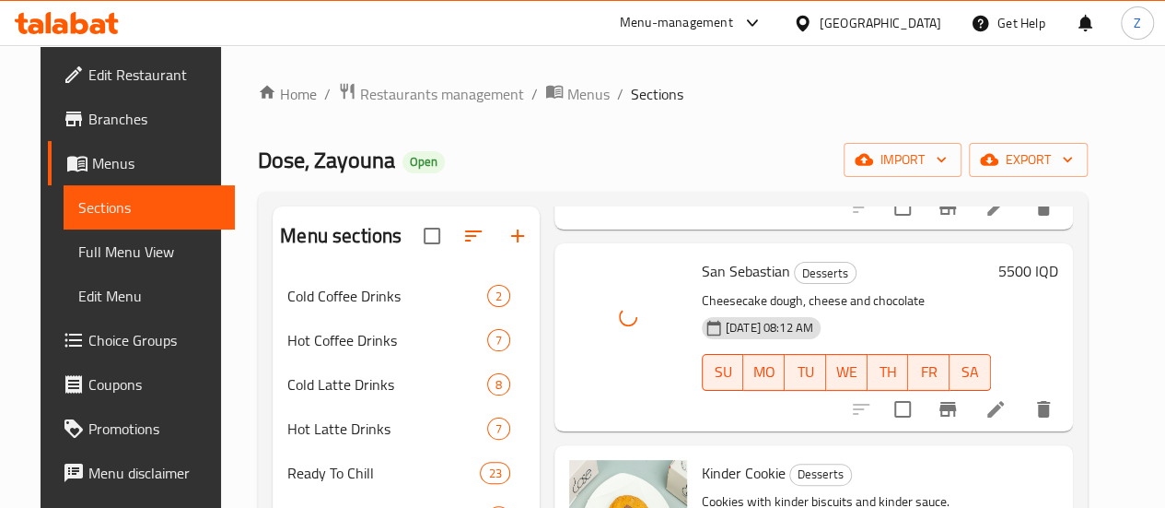
scroll to position [1566, 0]
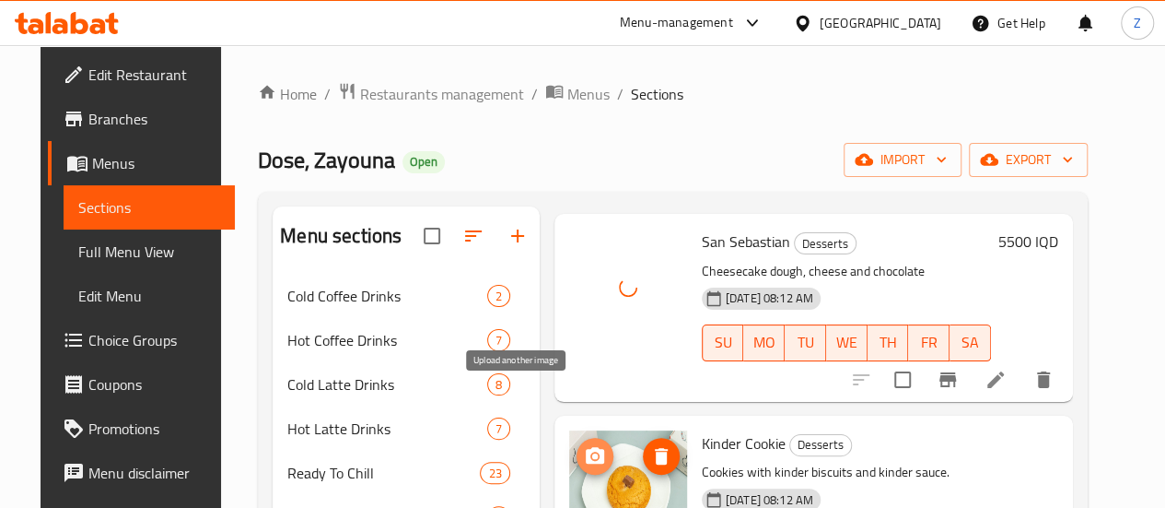
click at [584, 445] on icon "upload picture" at bounding box center [595, 456] width 22 height 22
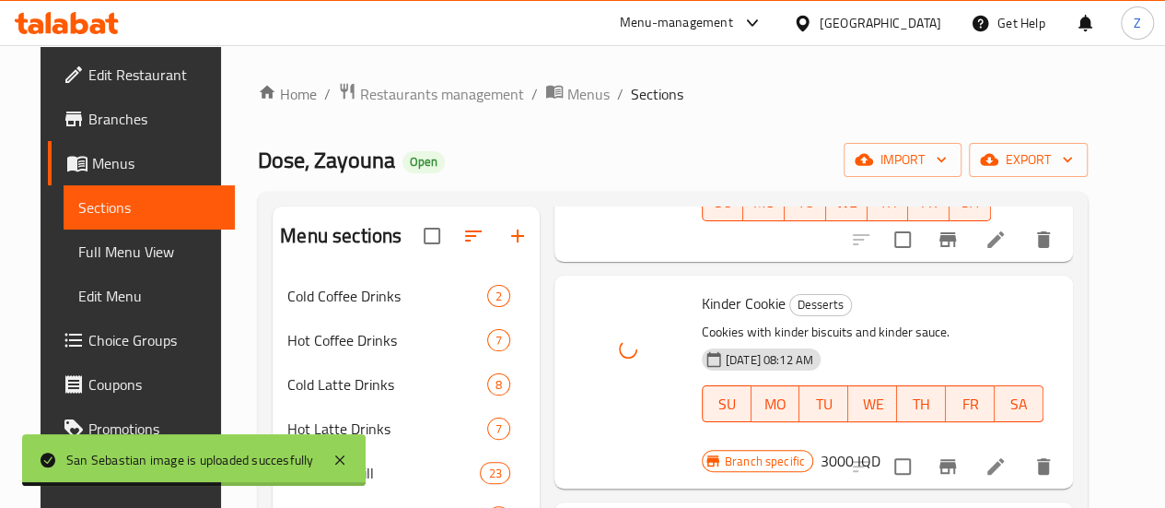
scroll to position [1750, 0]
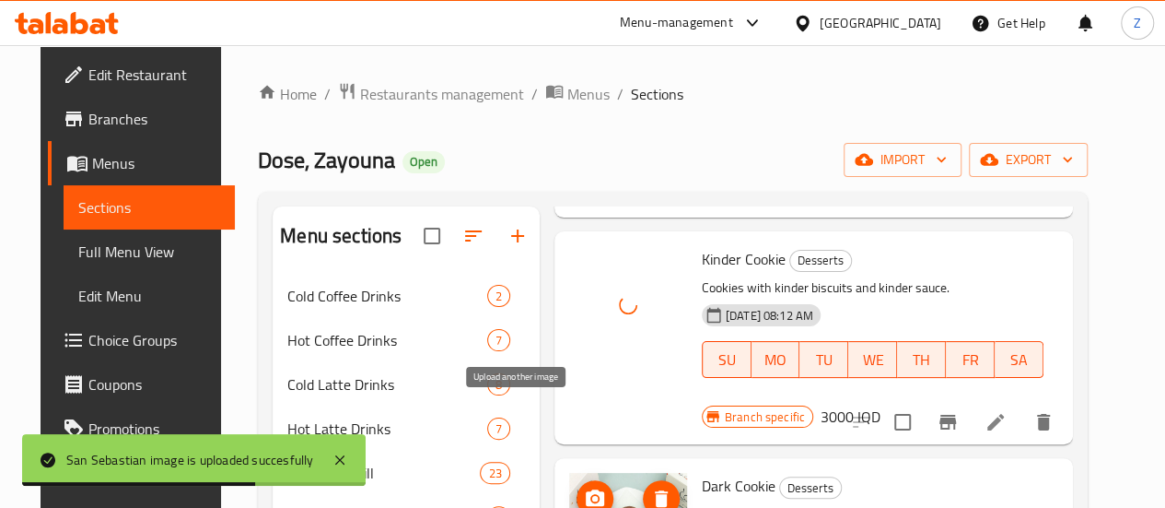
click at [586, 489] on icon "upload picture" at bounding box center [595, 497] width 18 height 17
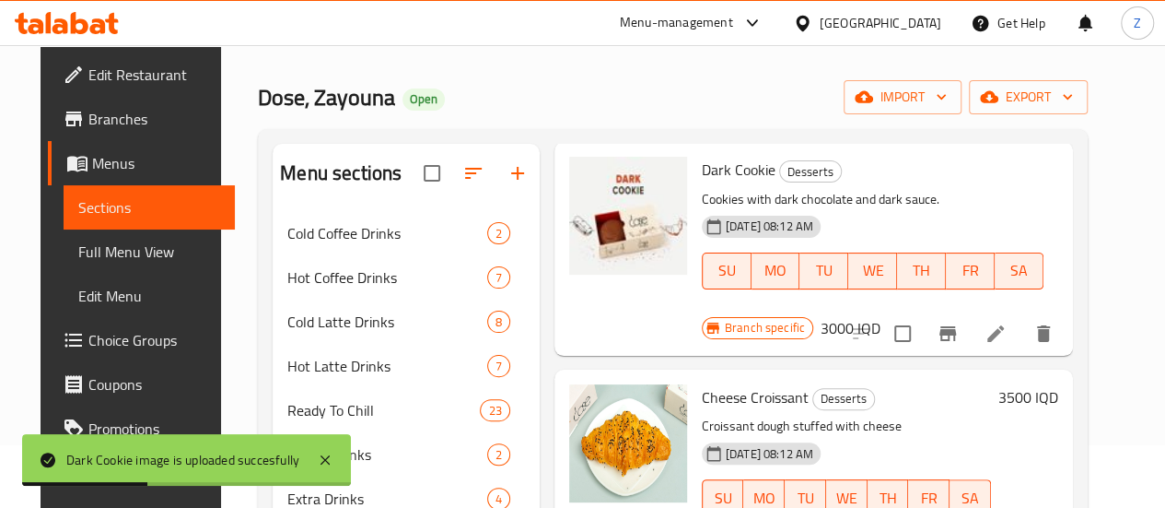
scroll to position [92, 0]
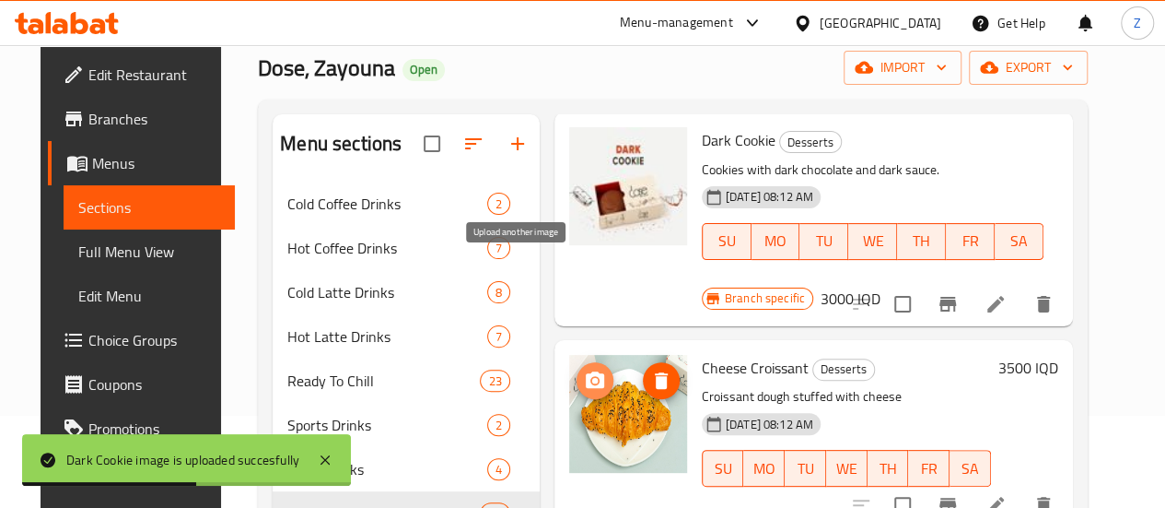
click at [584, 369] on icon "upload picture" at bounding box center [595, 380] width 22 height 22
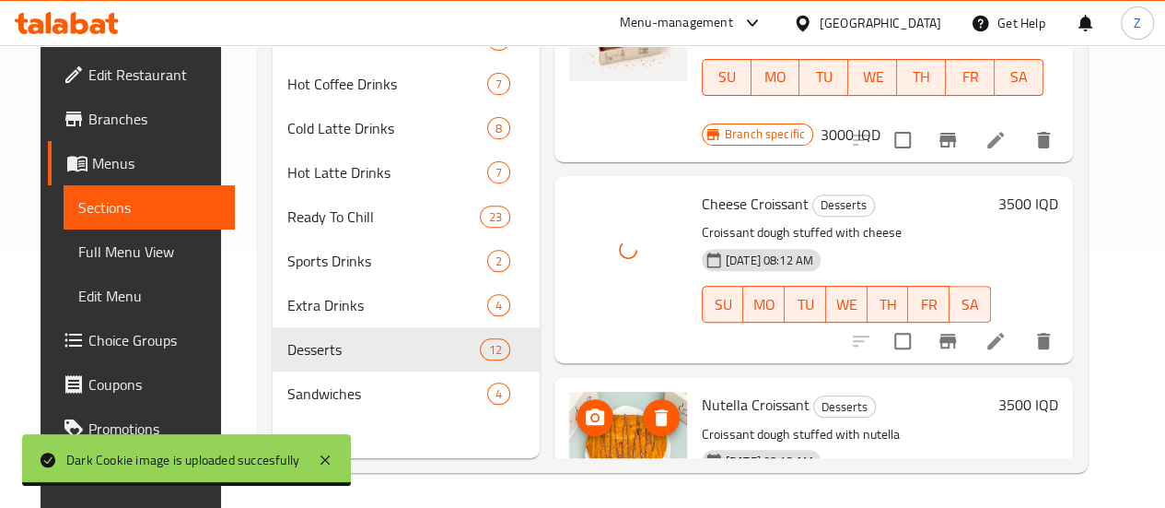
scroll to position [258, 0]
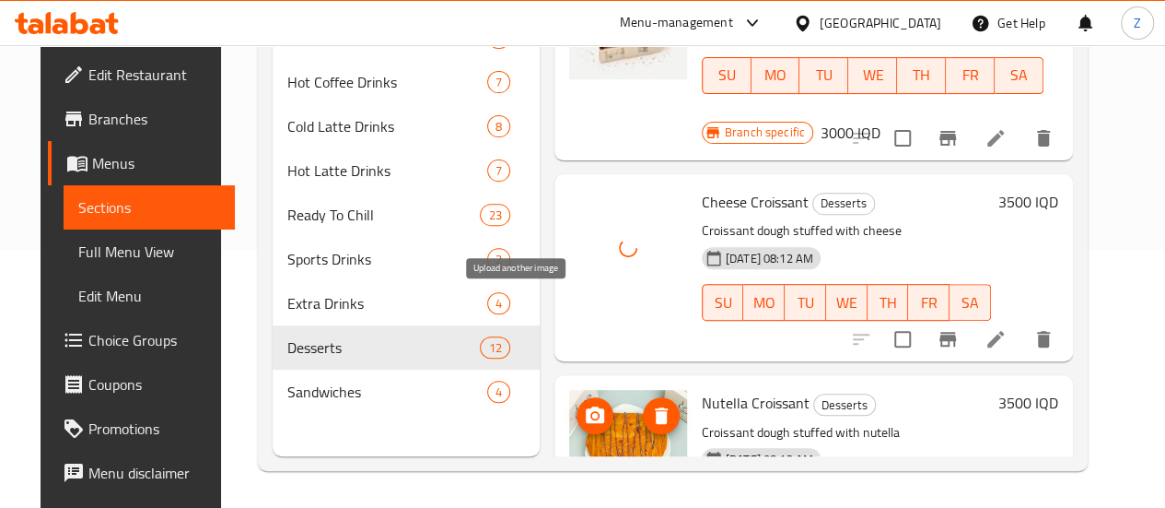
click at [586, 406] on icon "upload picture" at bounding box center [595, 414] width 18 height 17
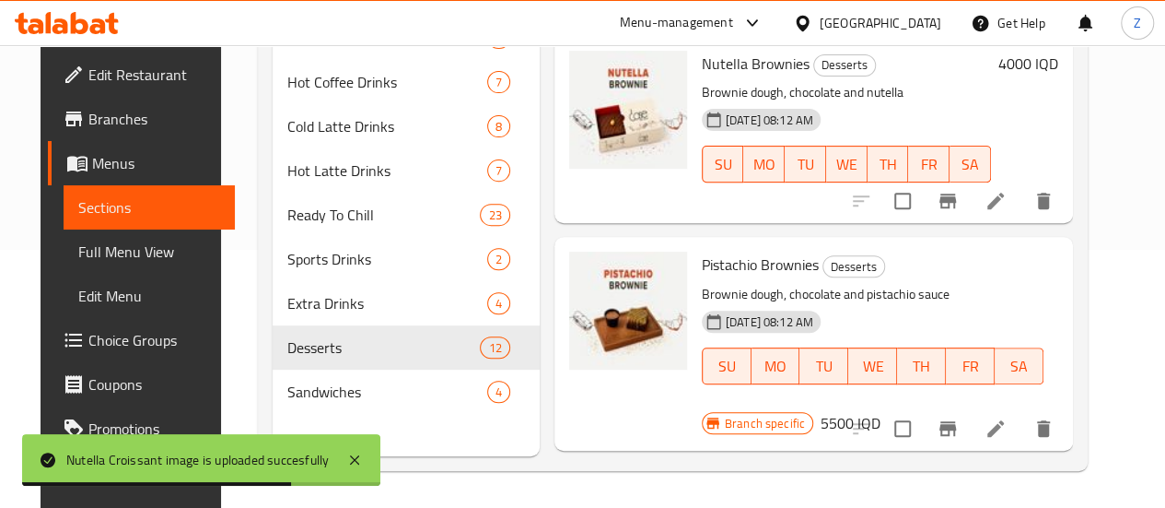
scroll to position [0, 0]
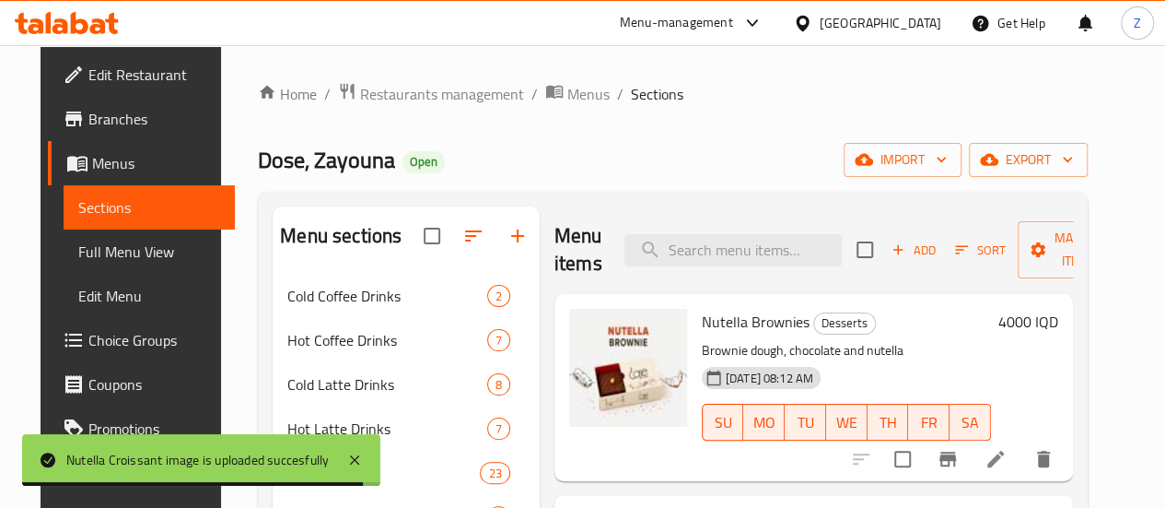
click at [889, 257] on span "Add" at bounding box center [914, 249] width 50 height 21
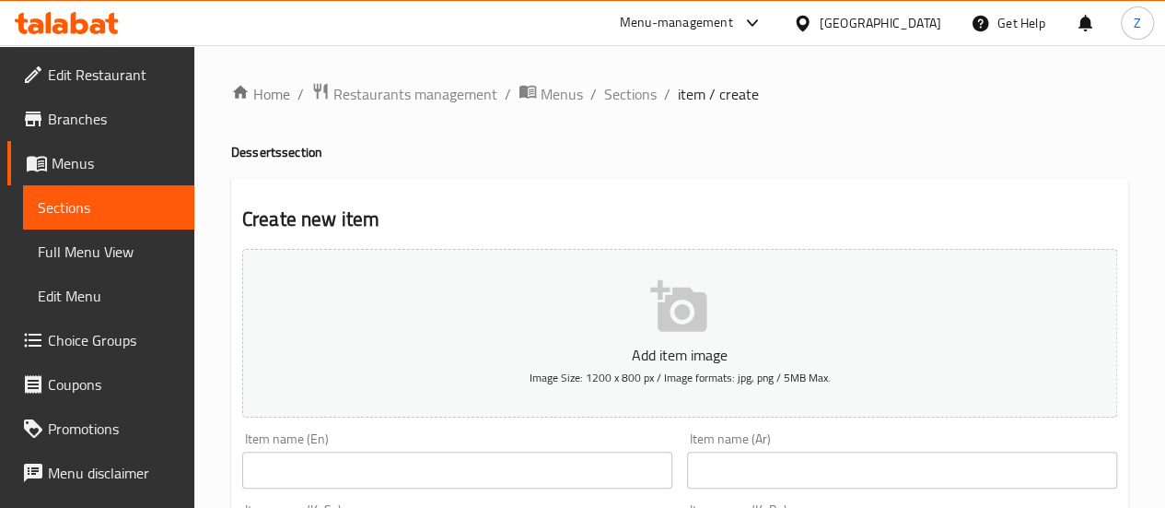
scroll to position [184, 0]
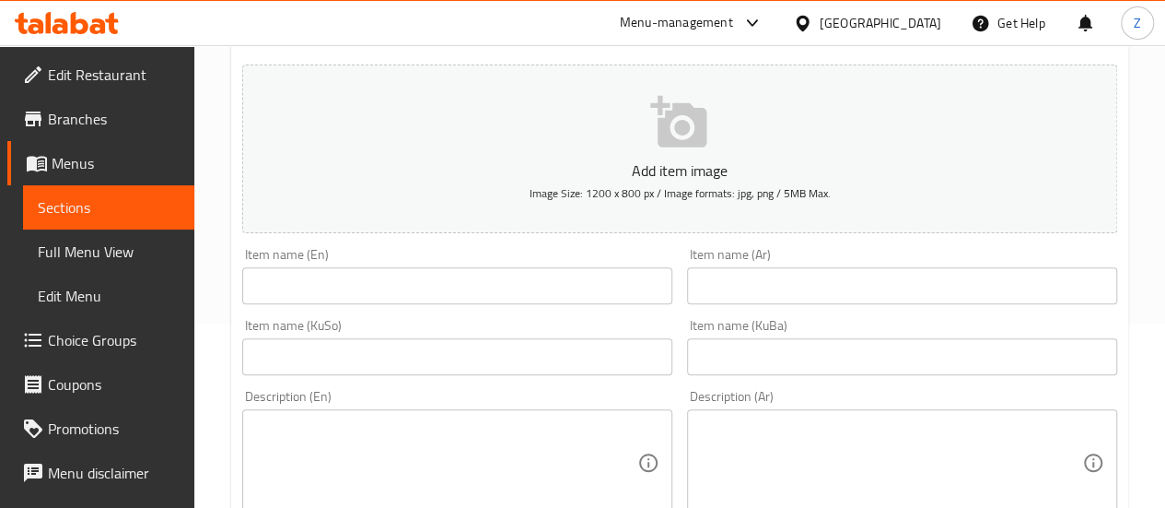
click at [409, 275] on input "text" at bounding box center [457, 285] width 430 height 37
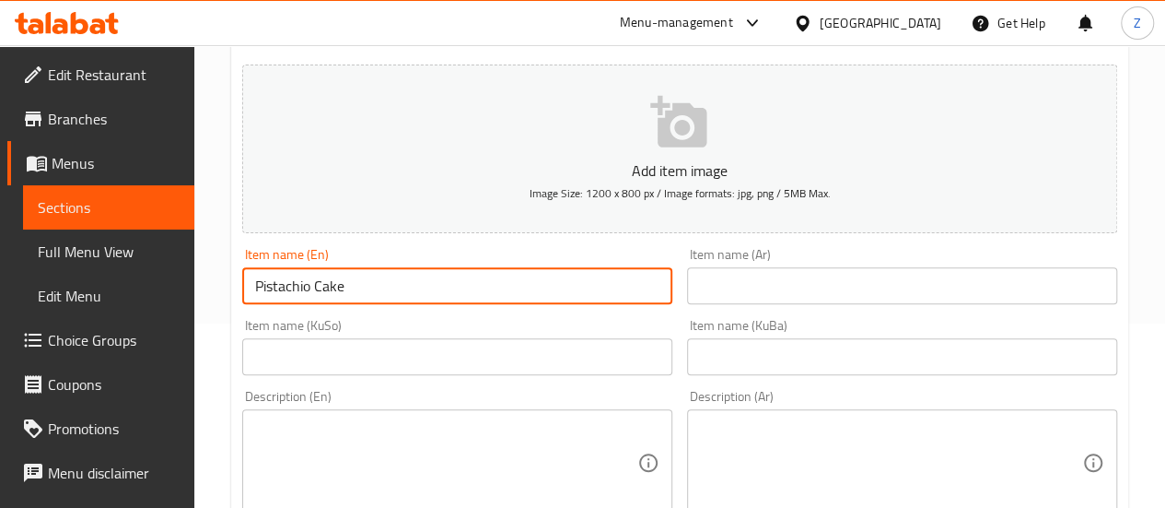
type input "Pistachio Cake"
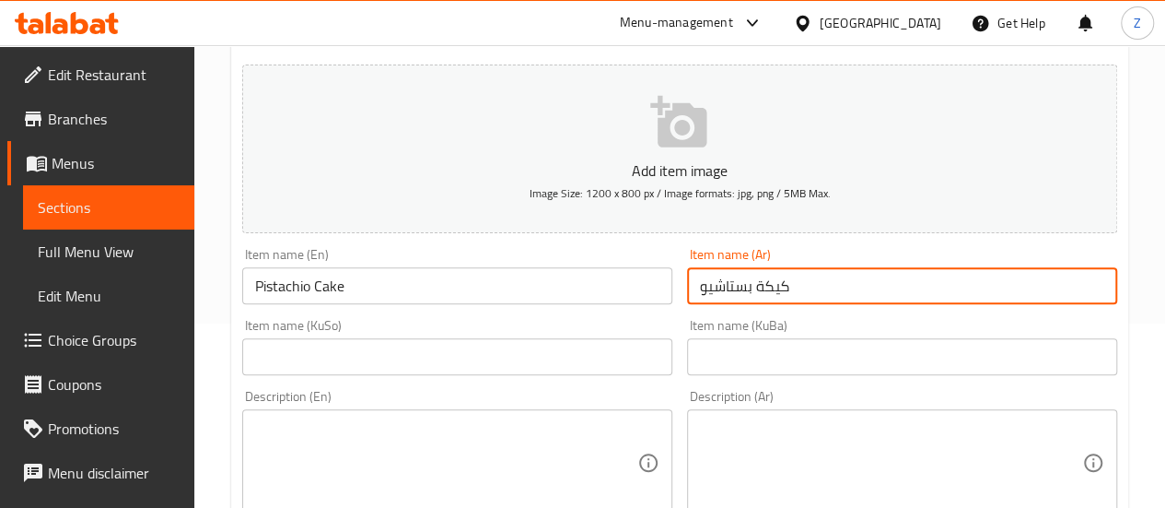
type input "كيكة بستاشيو"
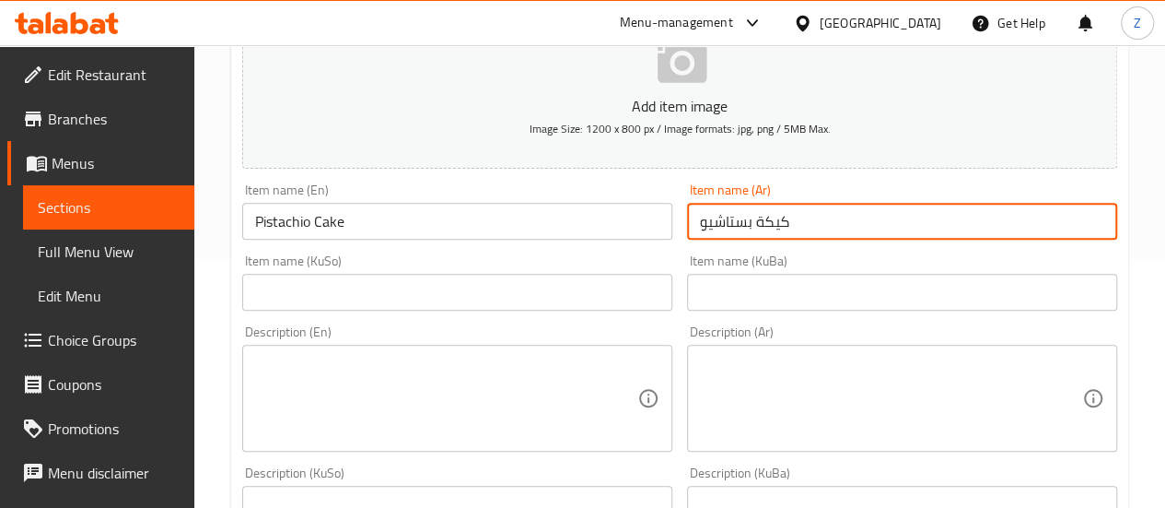
scroll to position [276, 0]
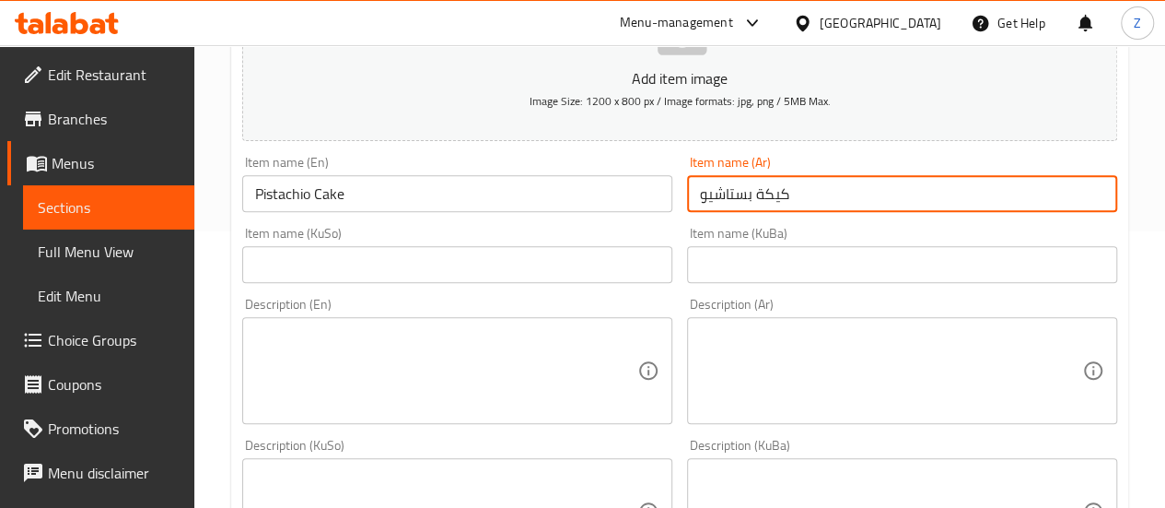
click at [899, 313] on div "Description (Ar) Description (Ar)" at bounding box center [902, 361] width 430 height 126
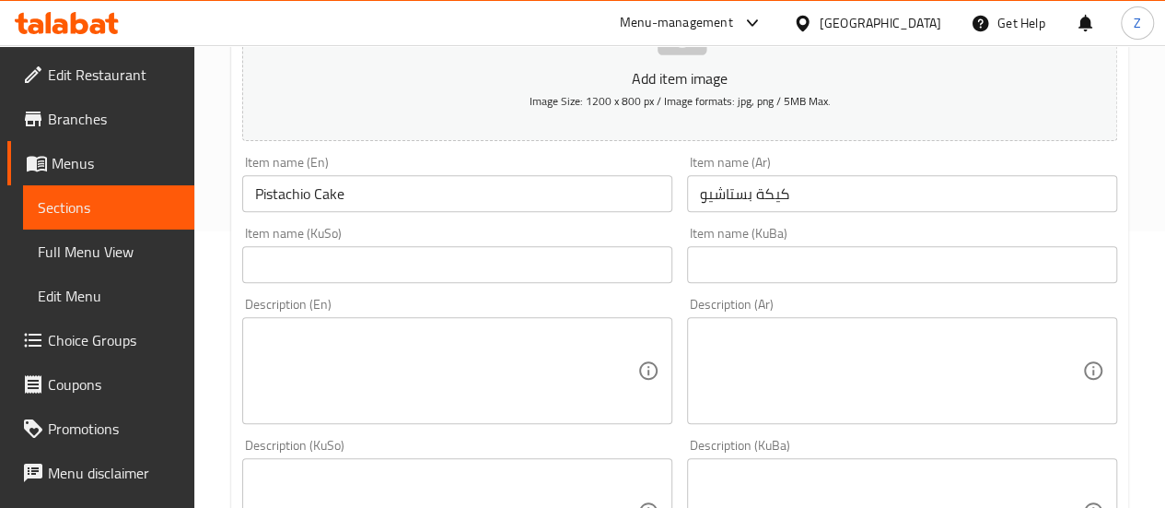
click at [912, 351] on textarea at bounding box center [891, 371] width 382 height 88
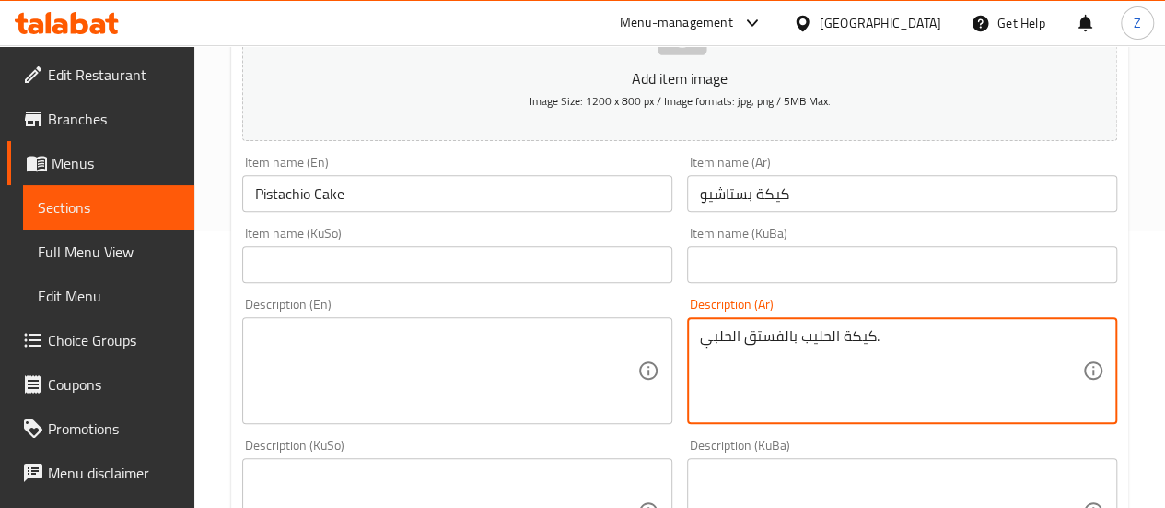
click at [923, 347] on textarea "كيكة الحليب بالفستق الحلبي." at bounding box center [891, 371] width 382 height 88
click at [922, 346] on textarea "كيكة الحليب بالفستق الحلبي." at bounding box center [891, 371] width 382 height 88
type textarea "كيكة الحليب بالفستق الحلبي."
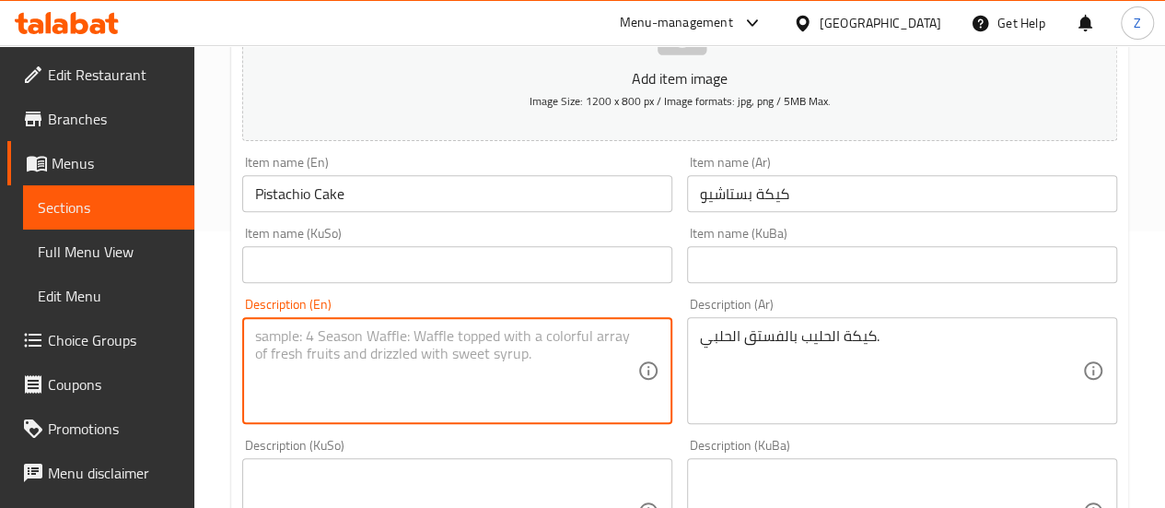
click at [499, 327] on textarea at bounding box center [446, 371] width 382 height 88
paste textarea "Pistachio milk cake."
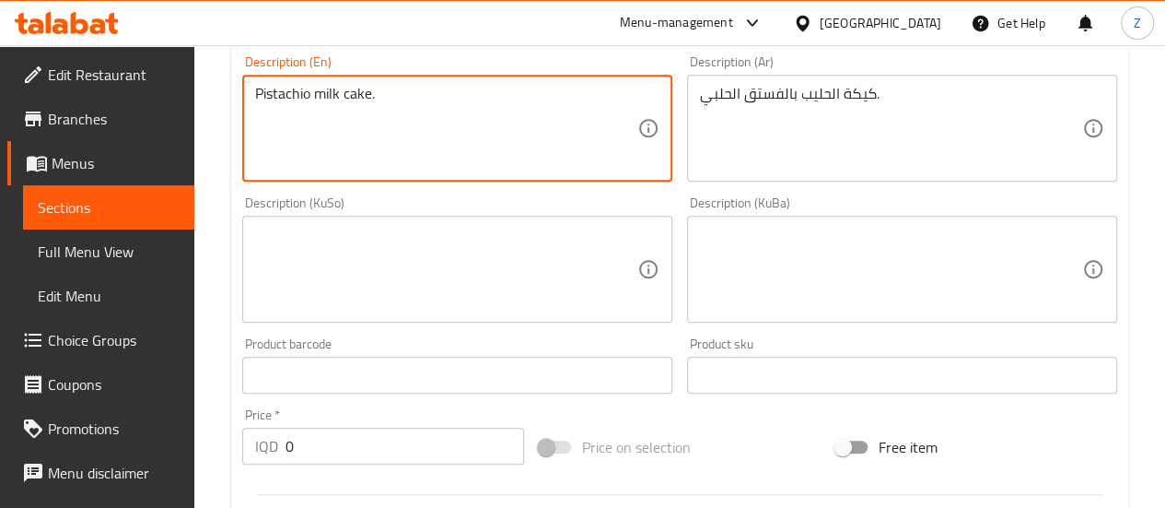
scroll to position [645, 0]
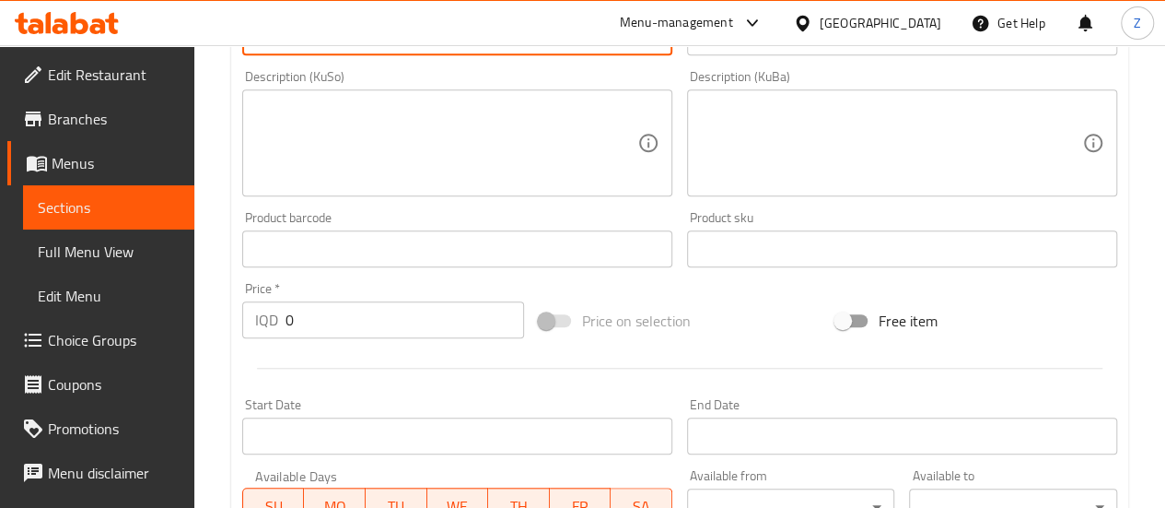
type textarea "Pistachio milk cake."
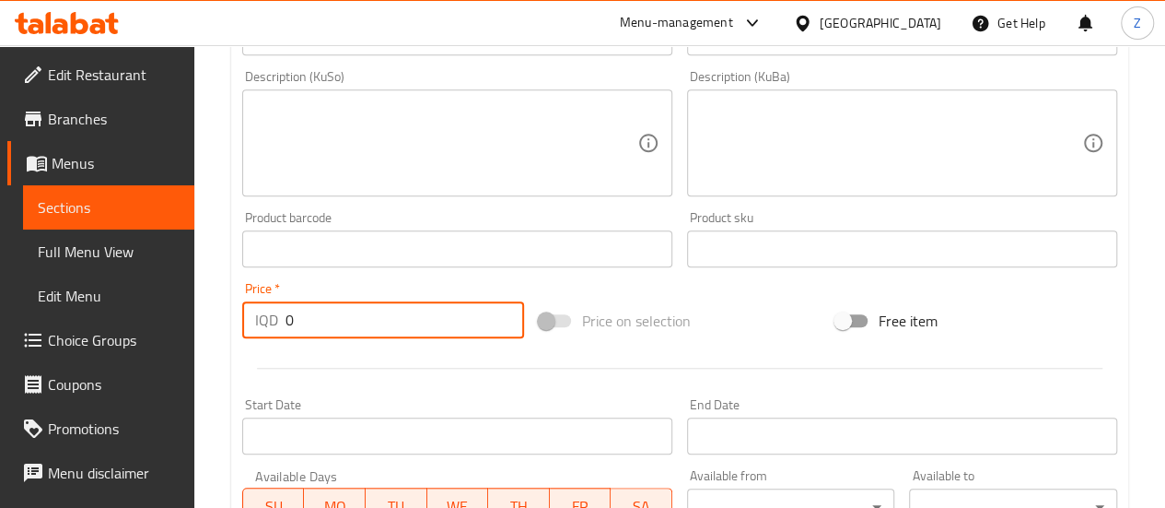
click at [368, 323] on input "0" at bounding box center [405, 319] width 239 height 37
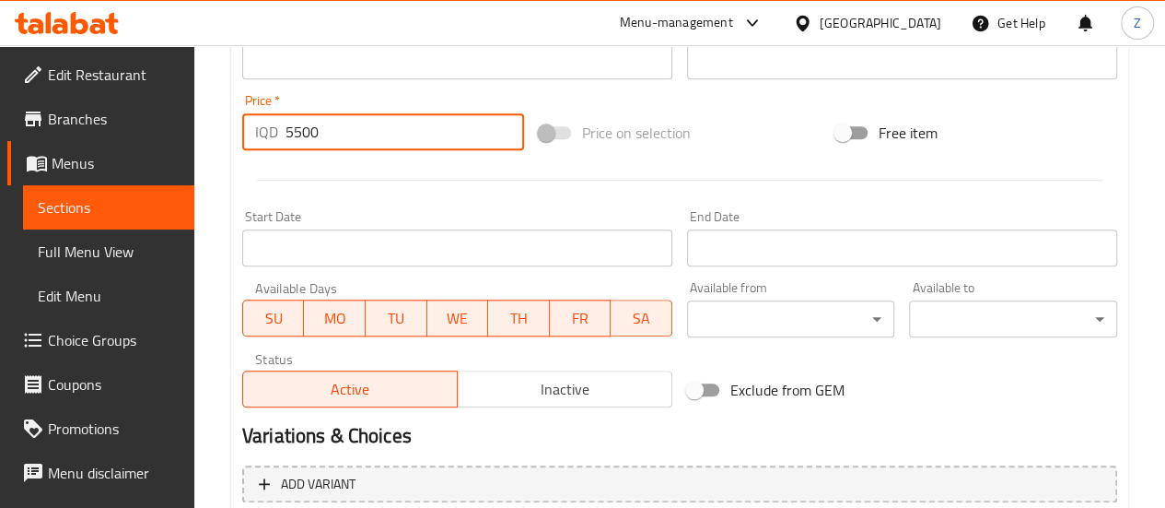
scroll to position [1005, 0]
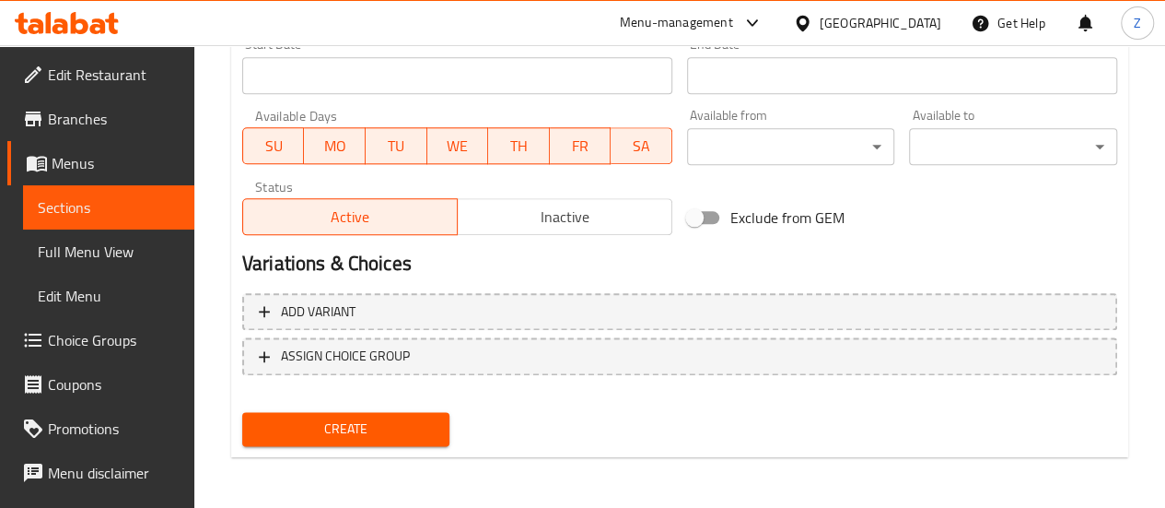
type input "5500"
click at [388, 426] on span "Create" at bounding box center [346, 428] width 179 height 23
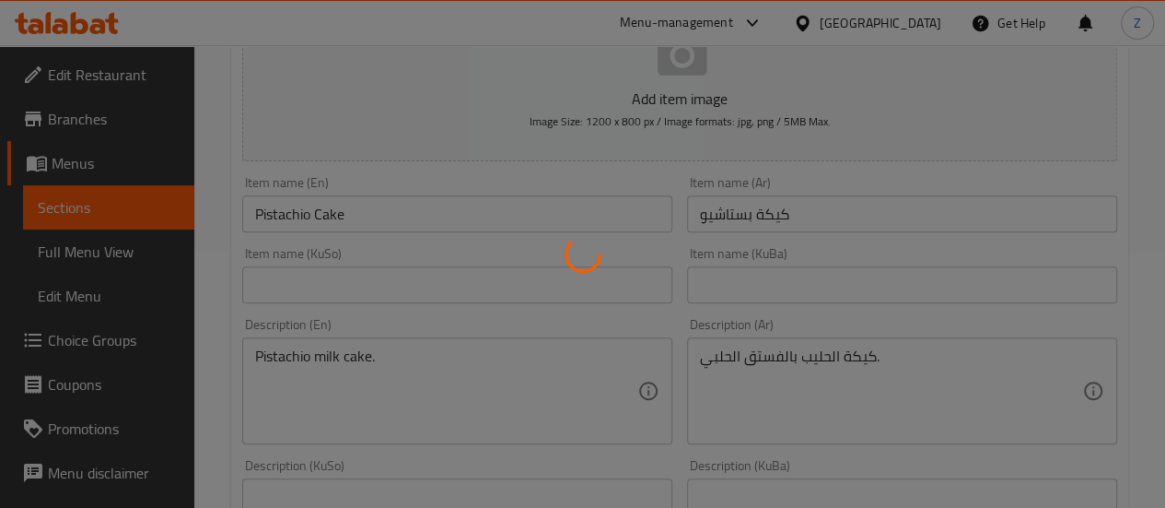
type input "0"
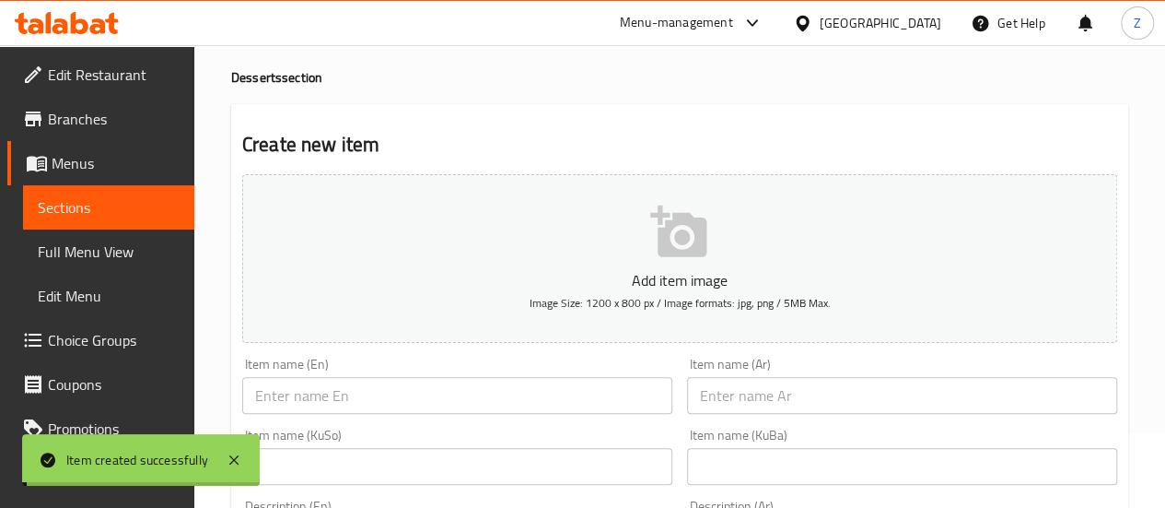
scroll to position [0, 0]
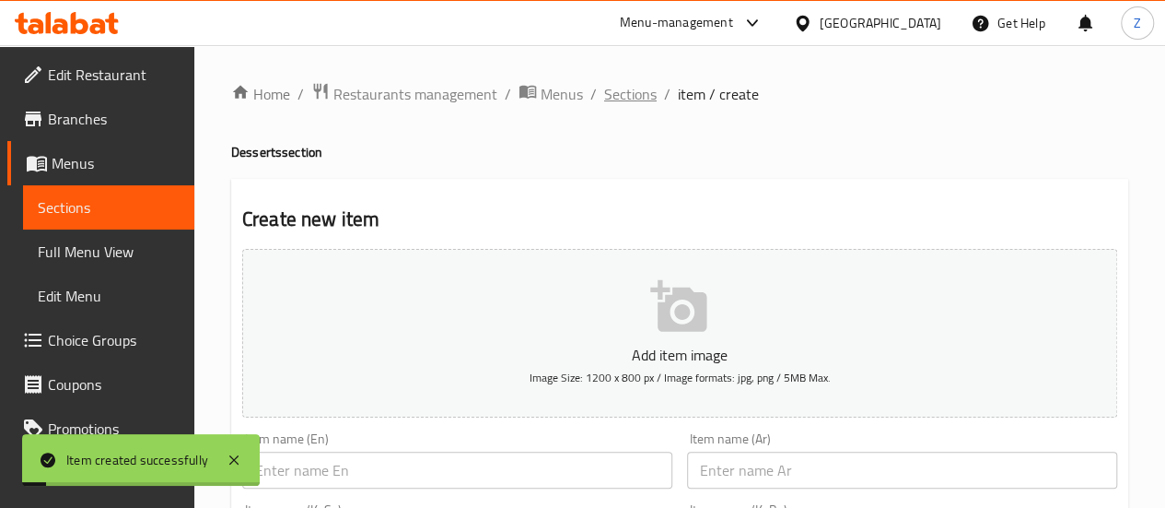
click at [630, 83] on span "Sections" at bounding box center [630, 94] width 53 height 22
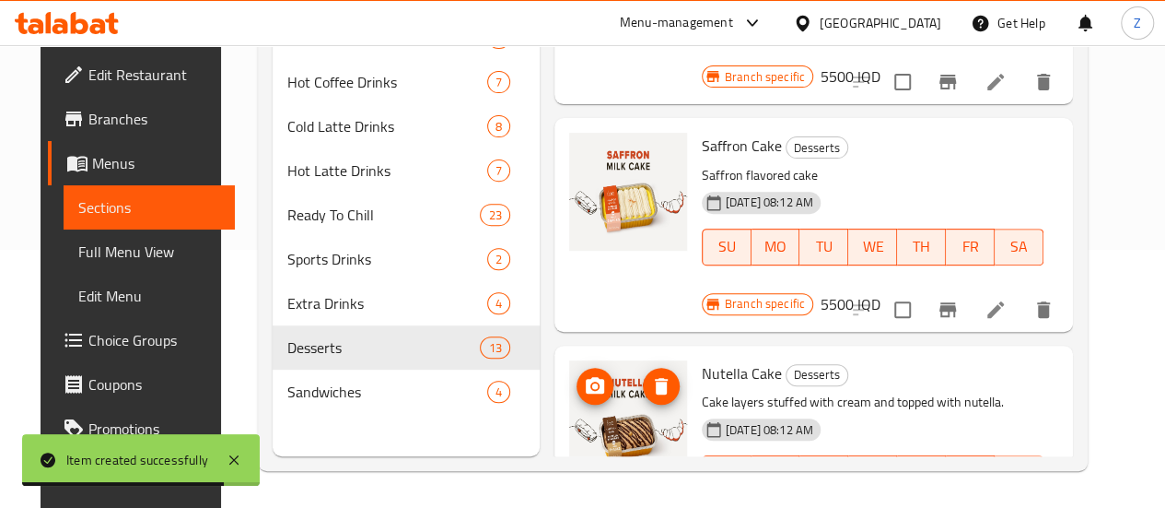
scroll to position [87, 0]
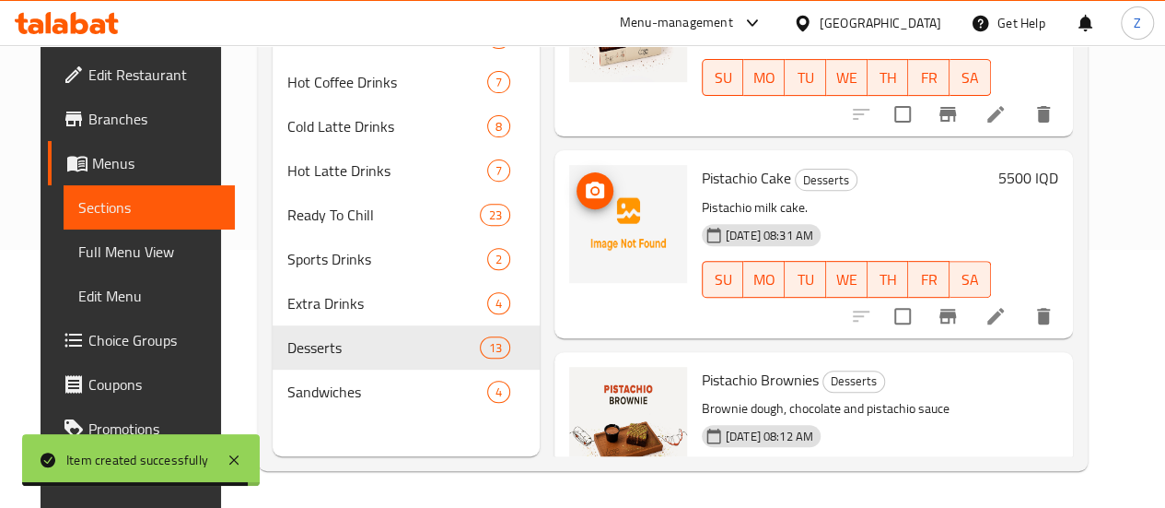
click at [586, 191] on icon "upload picture" at bounding box center [595, 189] width 18 height 17
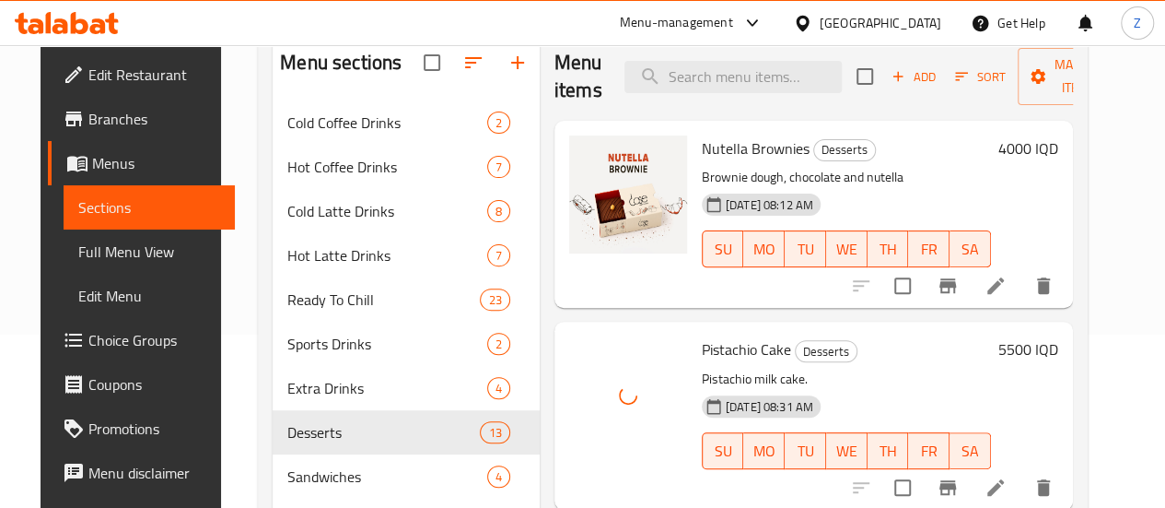
scroll to position [74, 0]
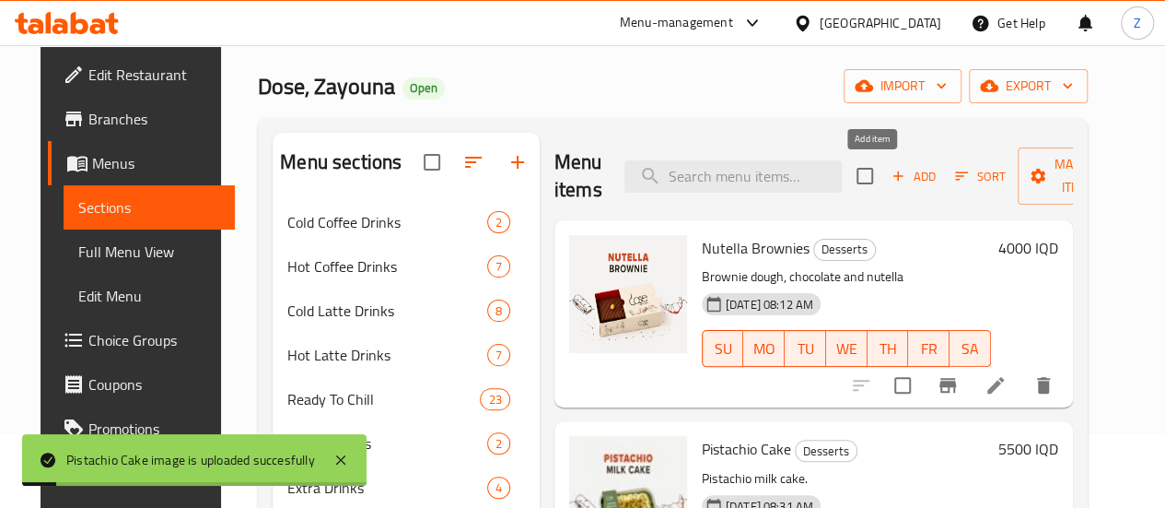
click at [889, 184] on span "Add" at bounding box center [914, 176] width 50 height 21
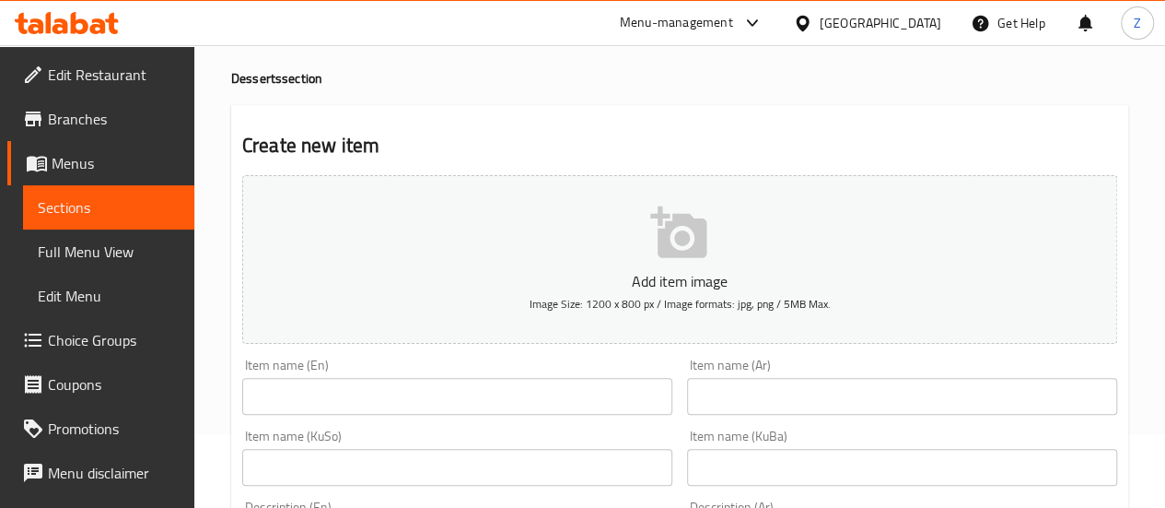
click at [367, 375] on div "Item name (En) Item name (En)" at bounding box center [457, 386] width 430 height 56
click at [356, 412] on input "text" at bounding box center [457, 396] width 430 height 37
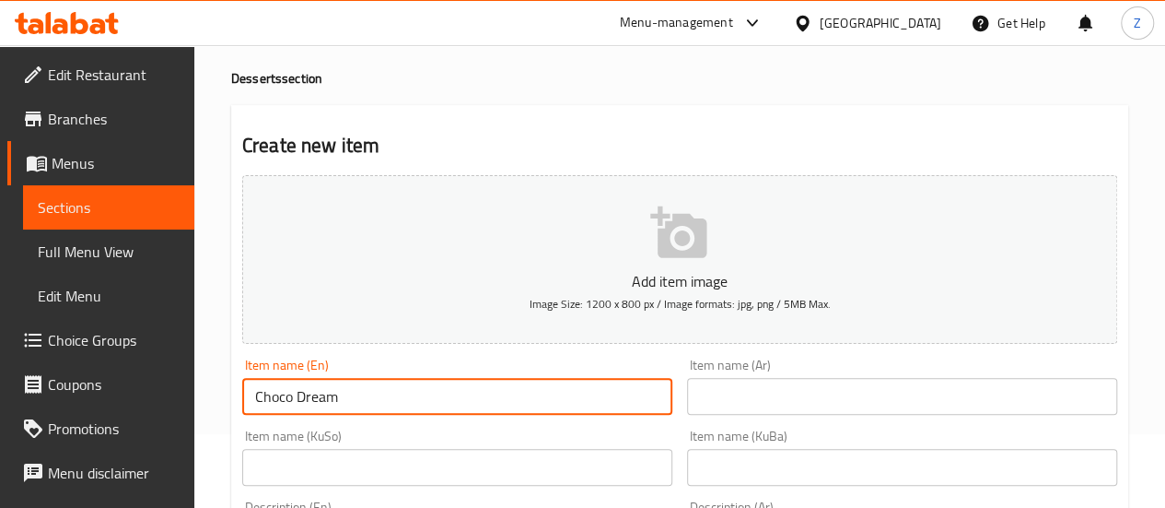
type input "Choco Dream"
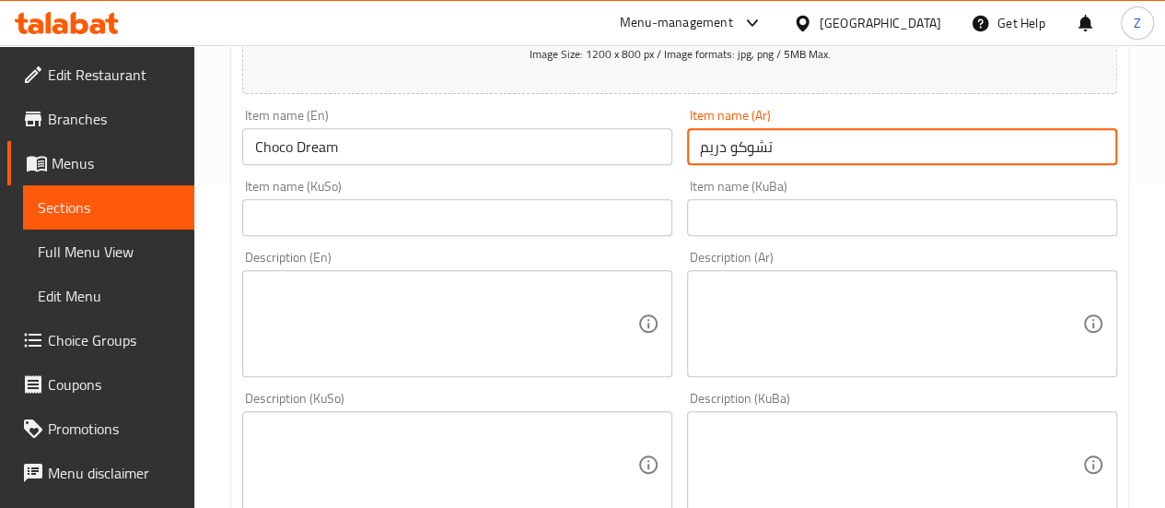
scroll to position [350, 0]
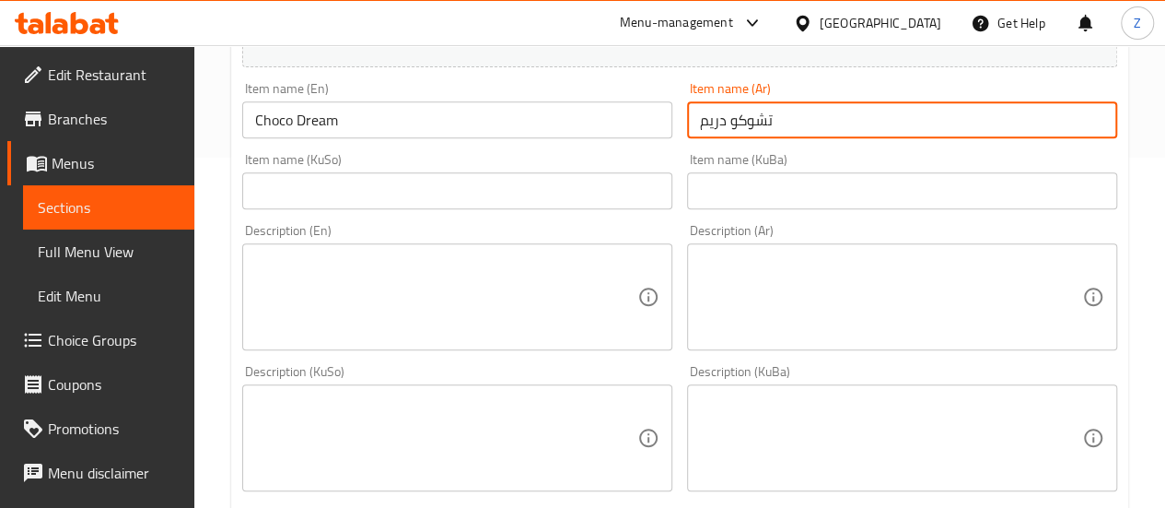
type input "تشوكو دريم"
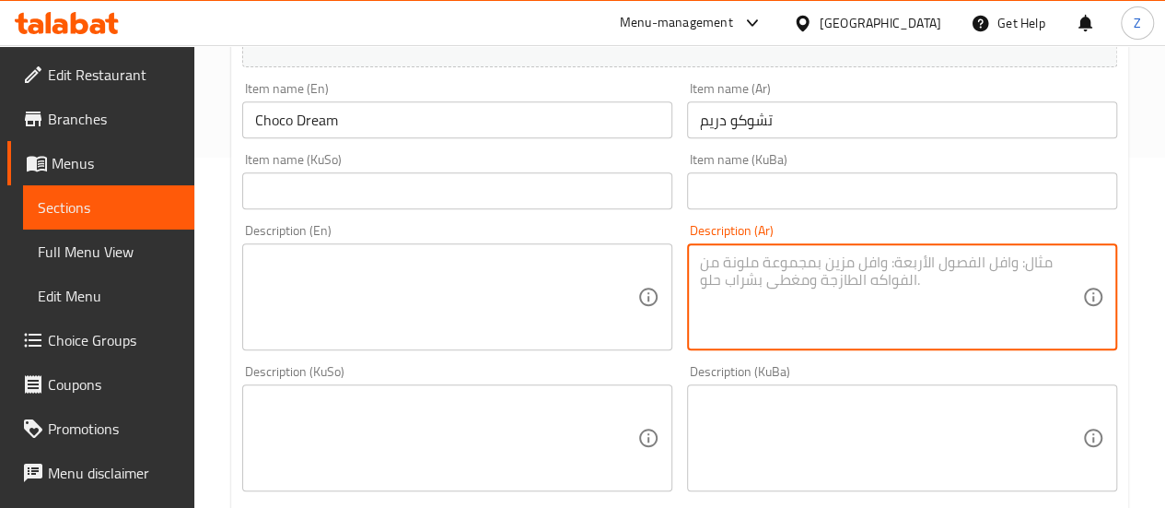
click at [834, 299] on textarea at bounding box center [891, 297] width 382 height 88
click at [831, 296] on textarea "كيكة المولتن مع حشوة الشوكولا." at bounding box center [891, 297] width 382 height 88
click at [831, 297] on textarea "كيكة المولتن مع حشوة الشوكولا." at bounding box center [891, 297] width 382 height 88
type textarea "كيكة المولتن مع حشوة الشوكولا."
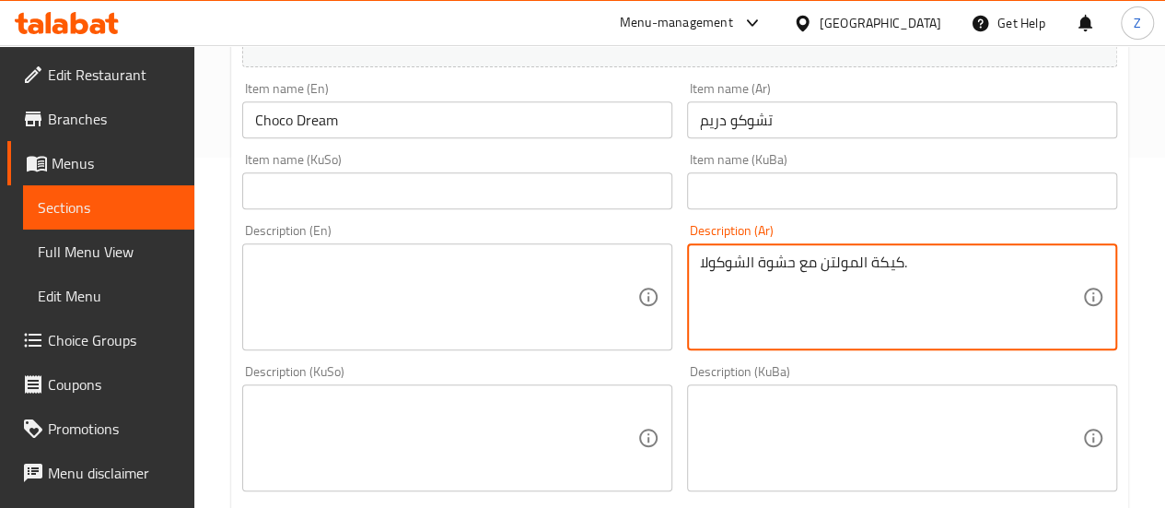
click at [500, 283] on textarea at bounding box center [446, 297] width 382 height 88
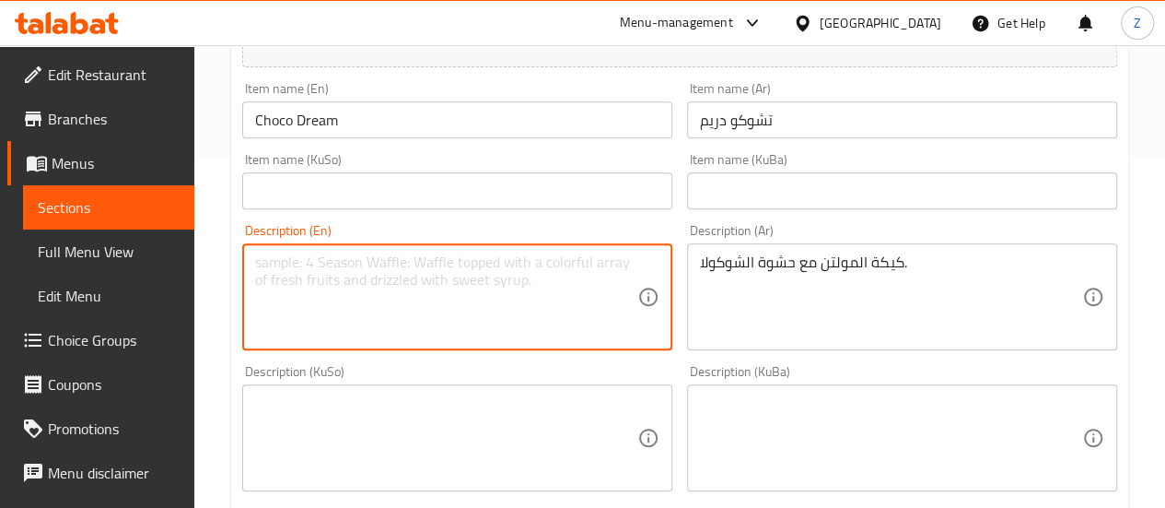
paste textarea "Molten cake with chocolate filling."
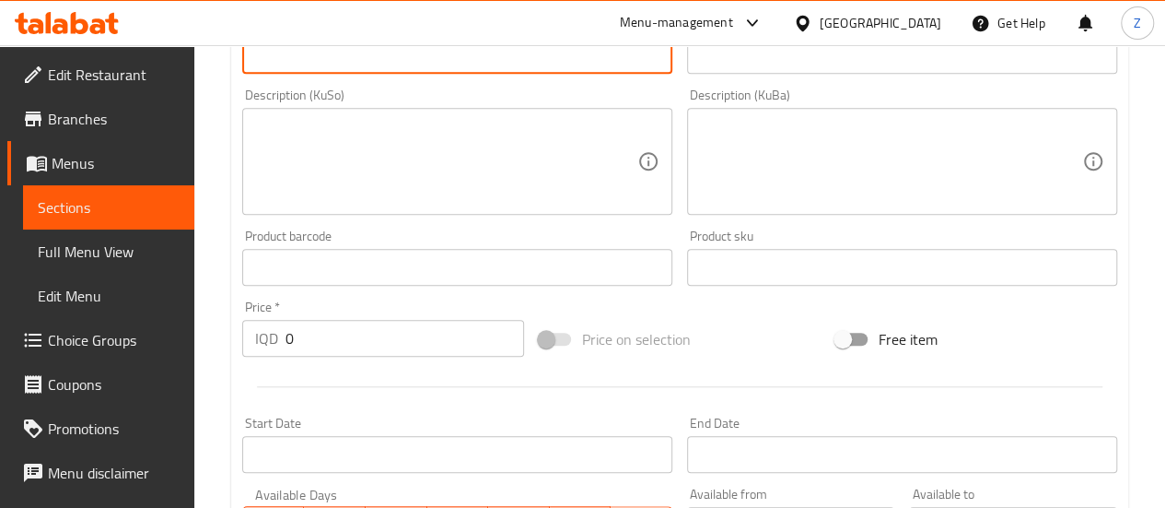
scroll to position [718, 0]
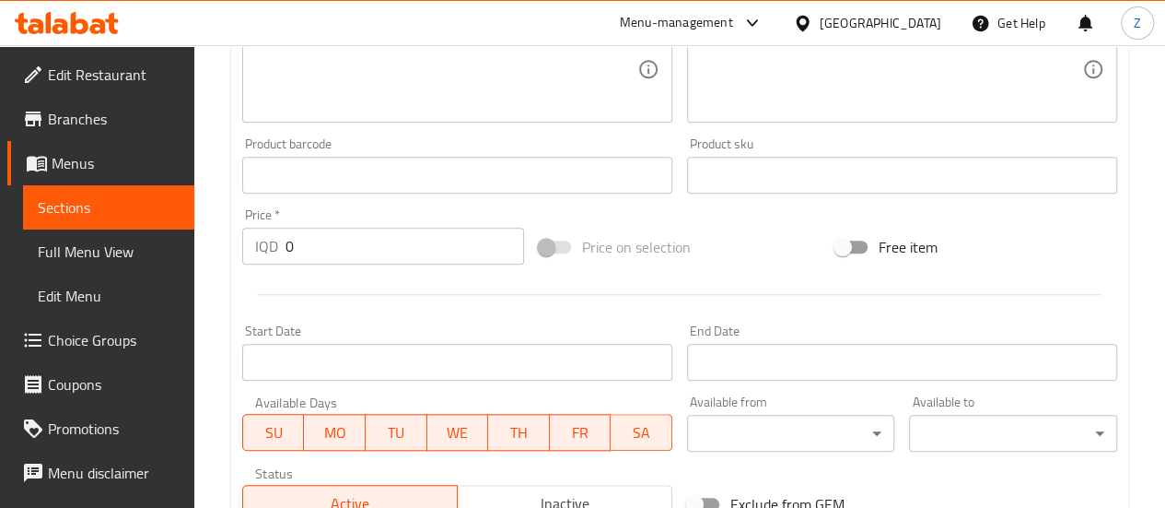
type textarea "Molten cake with chocolate filling."
click at [359, 262] on input "0" at bounding box center [405, 246] width 239 height 37
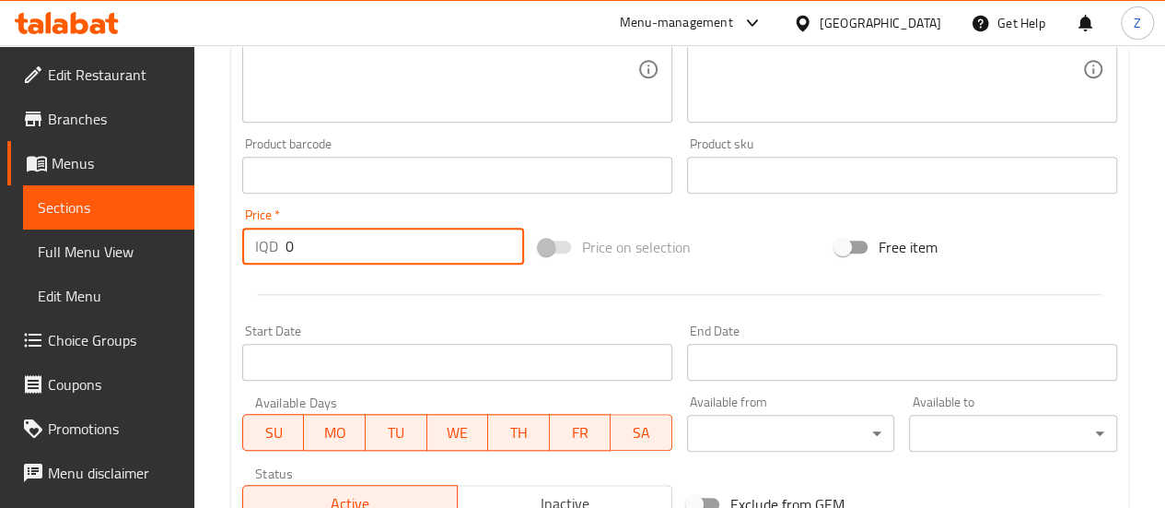
click at [359, 262] on input "0" at bounding box center [405, 246] width 239 height 37
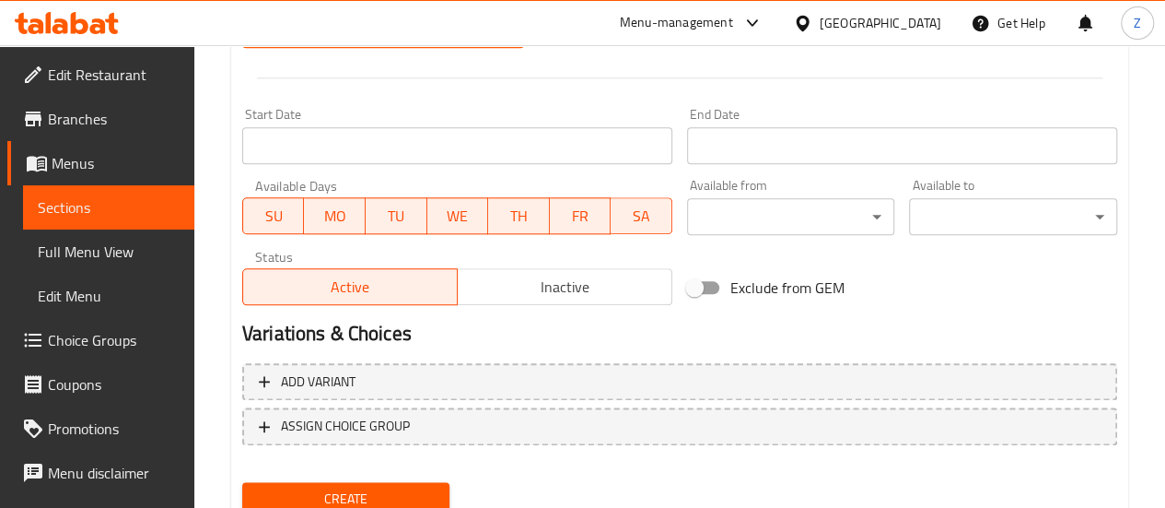
scroll to position [1005, 0]
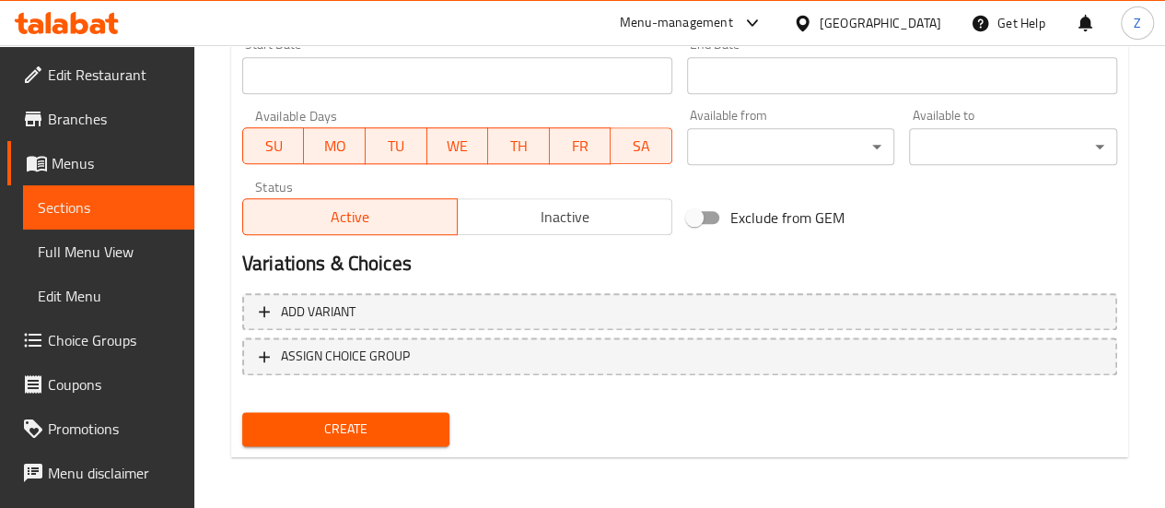
type input "4500"
click at [414, 432] on span "Create" at bounding box center [346, 428] width 179 height 23
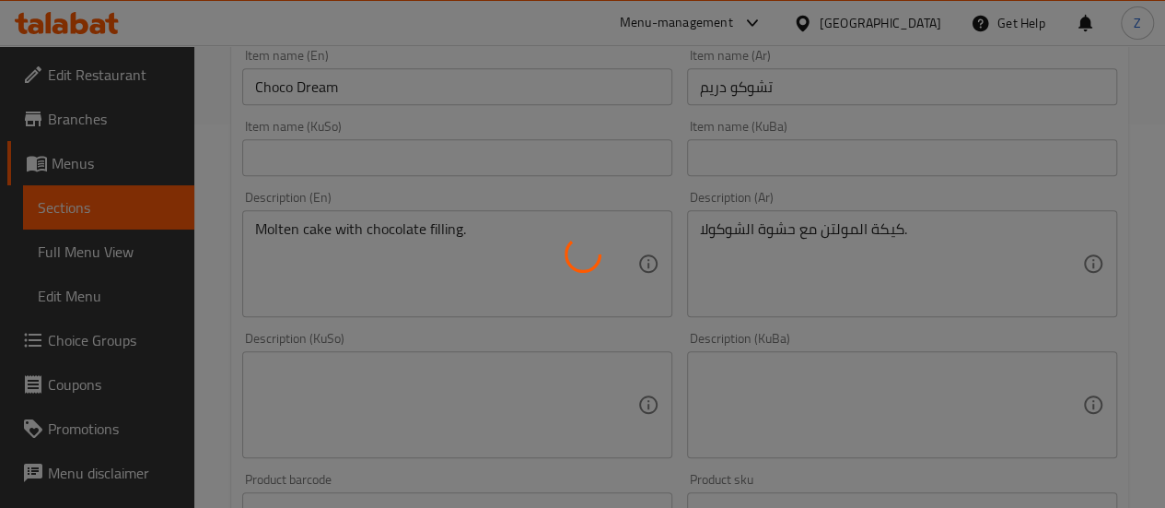
scroll to position [0, 0]
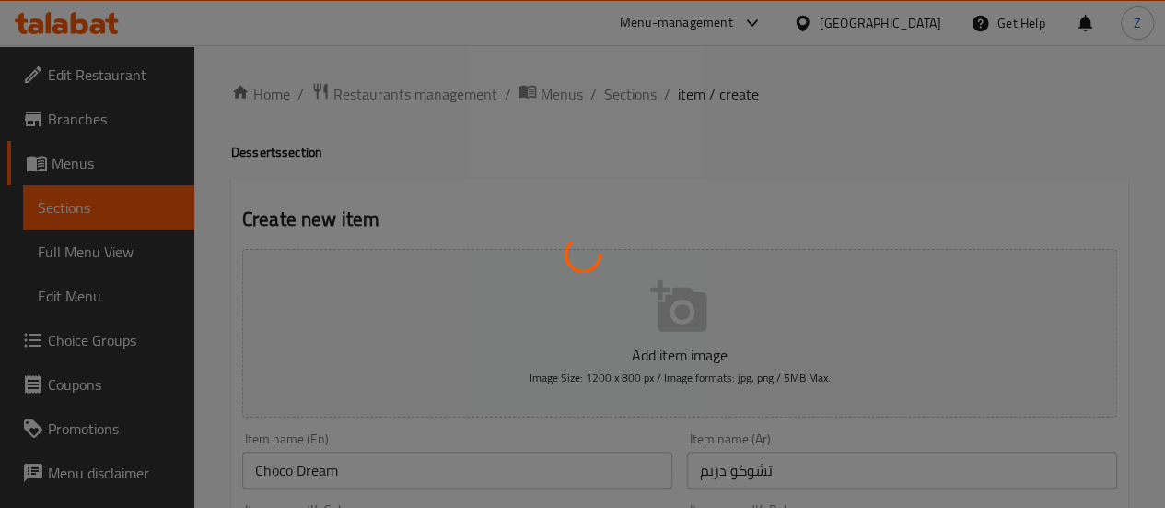
type input "0"
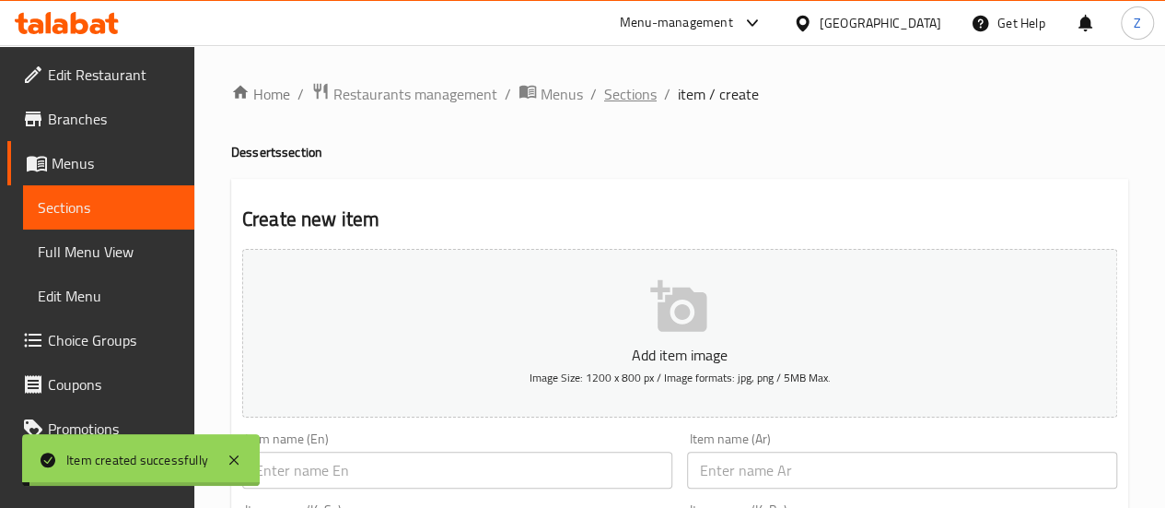
click at [632, 102] on span "Sections" at bounding box center [630, 94] width 53 height 22
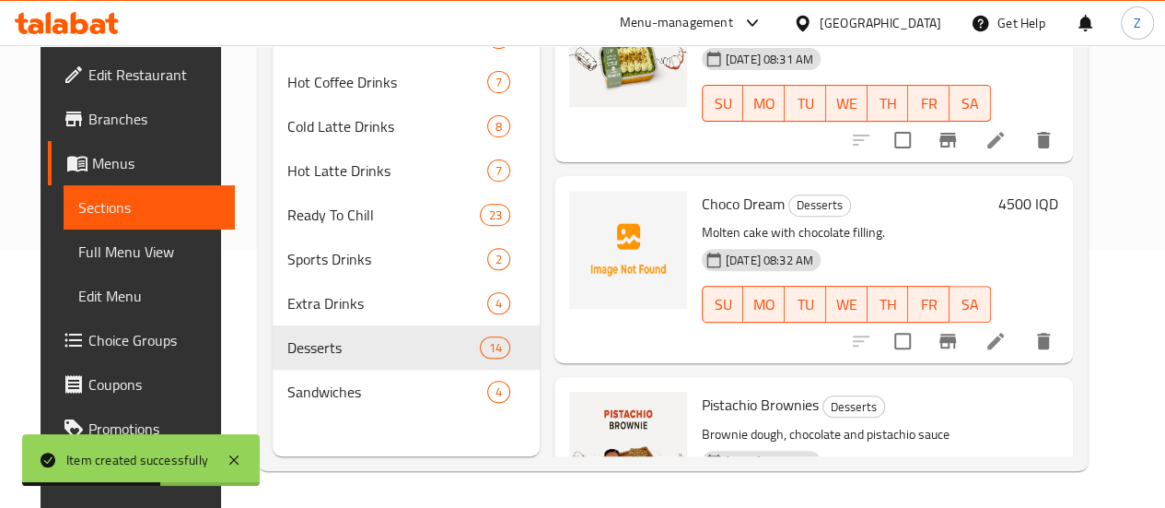
scroll to position [195, 0]
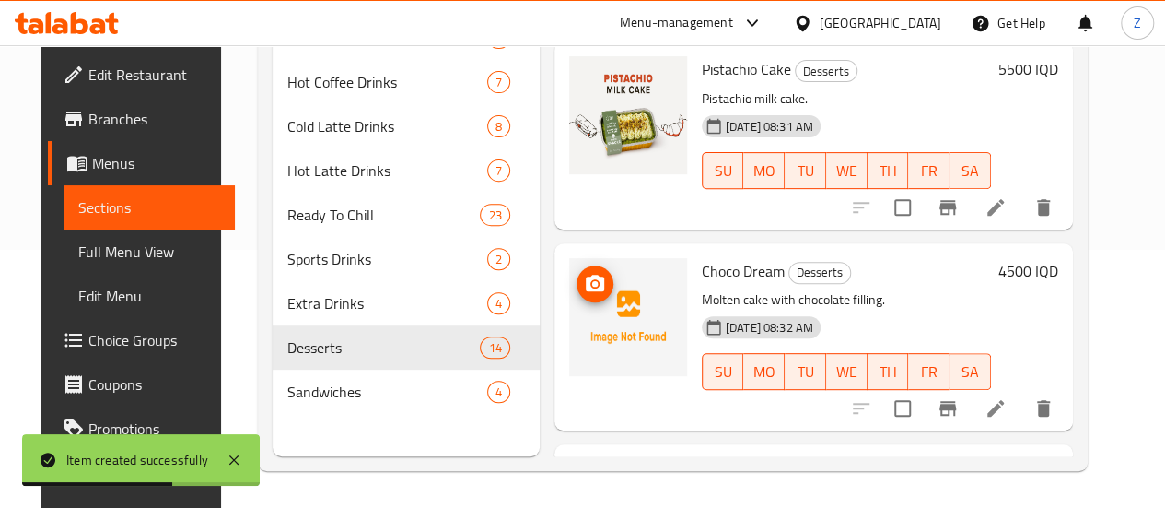
click at [584, 273] on icon "upload picture" at bounding box center [595, 284] width 22 height 22
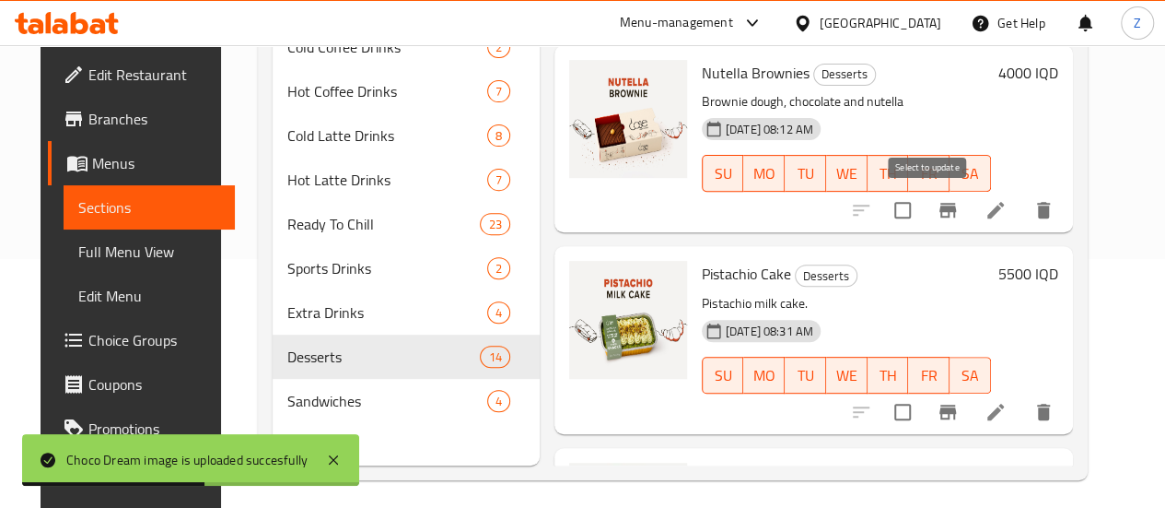
scroll to position [0, 0]
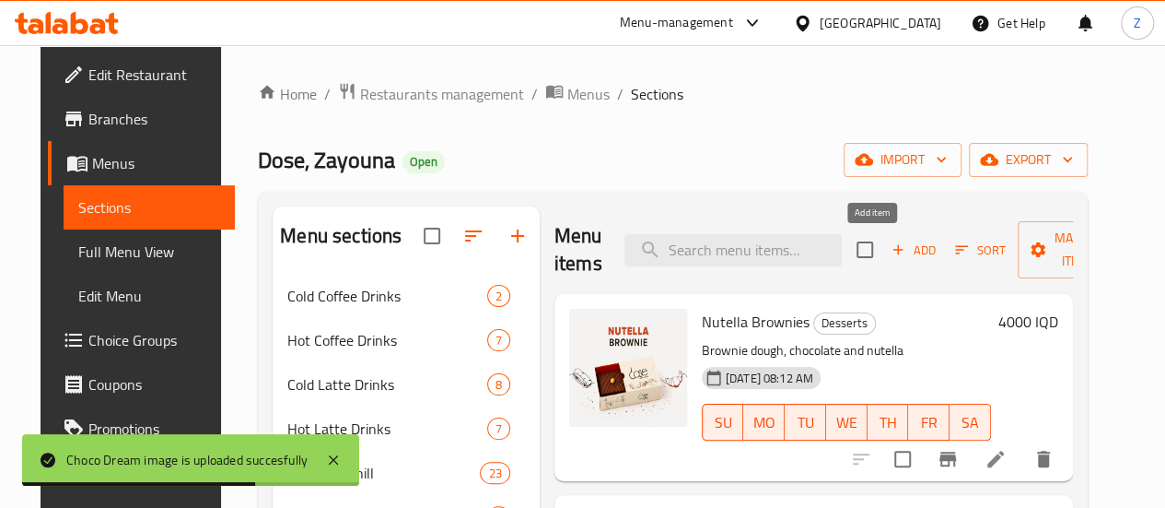
click at [884, 261] on button "Add" at bounding box center [913, 250] width 59 height 29
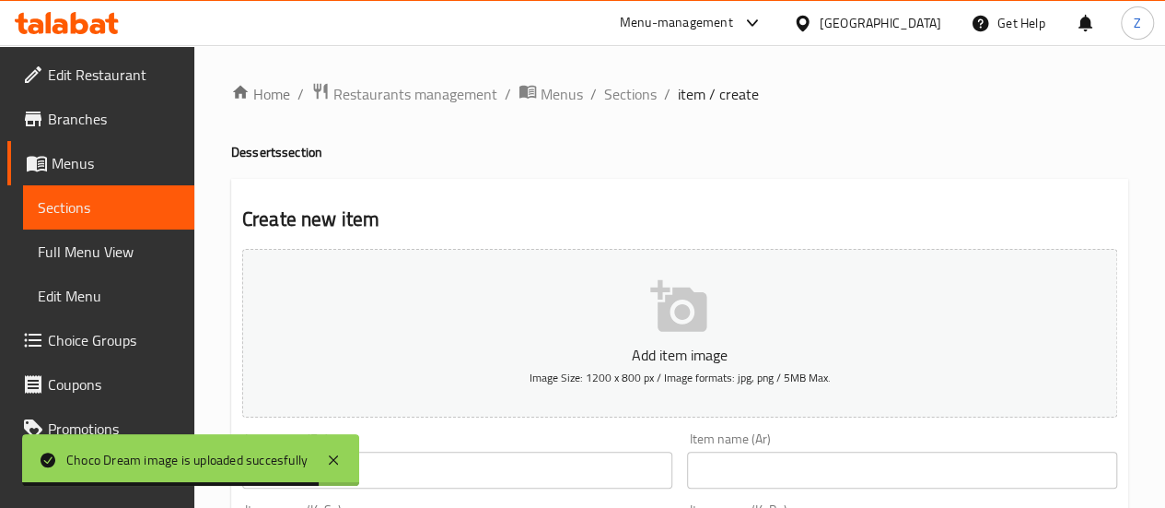
click at [456, 452] on input "text" at bounding box center [457, 469] width 430 height 37
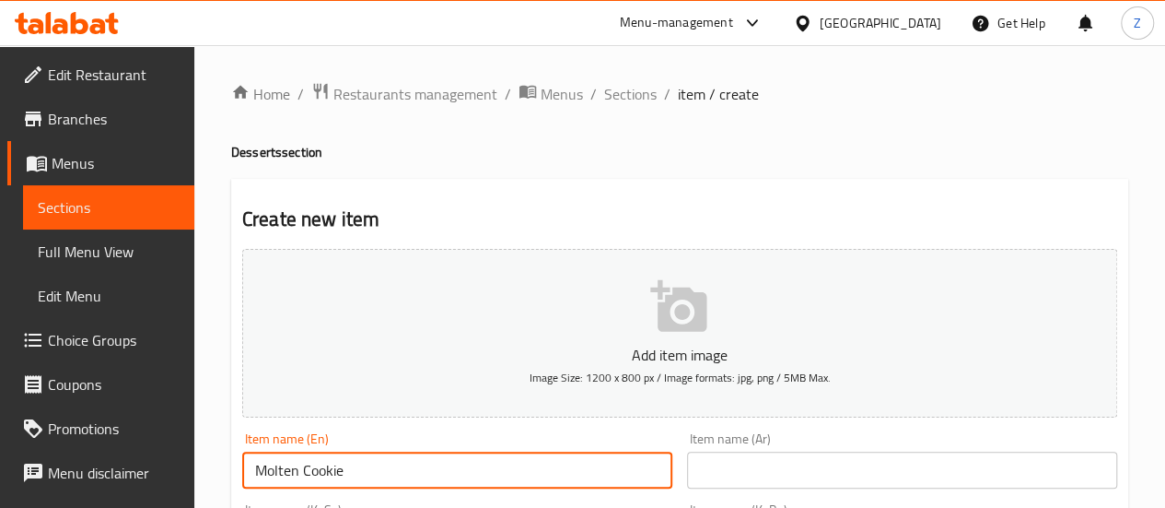
type input "Molten Cookie"
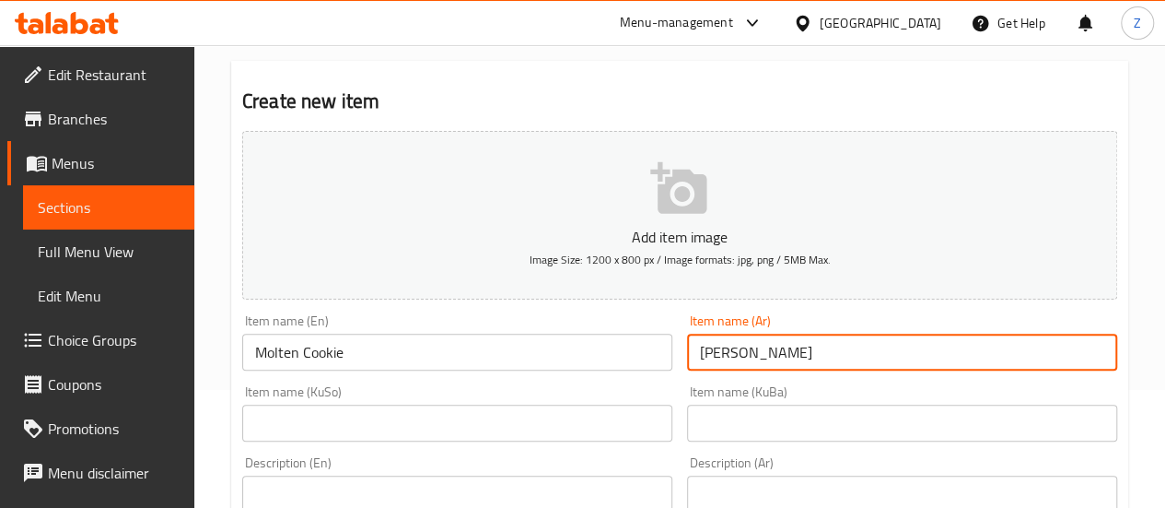
scroll to position [184, 0]
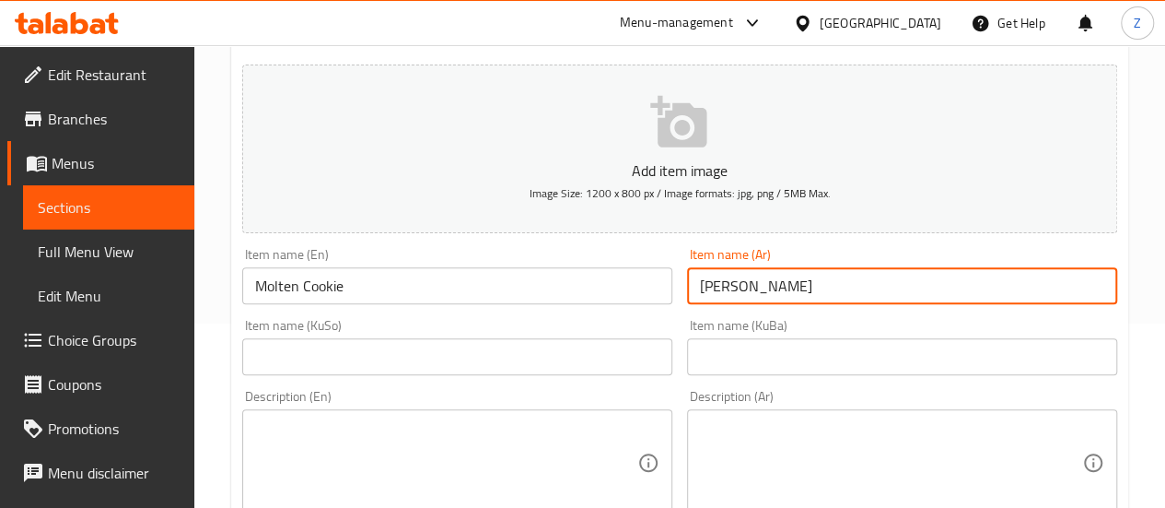
type input "[PERSON_NAME]"
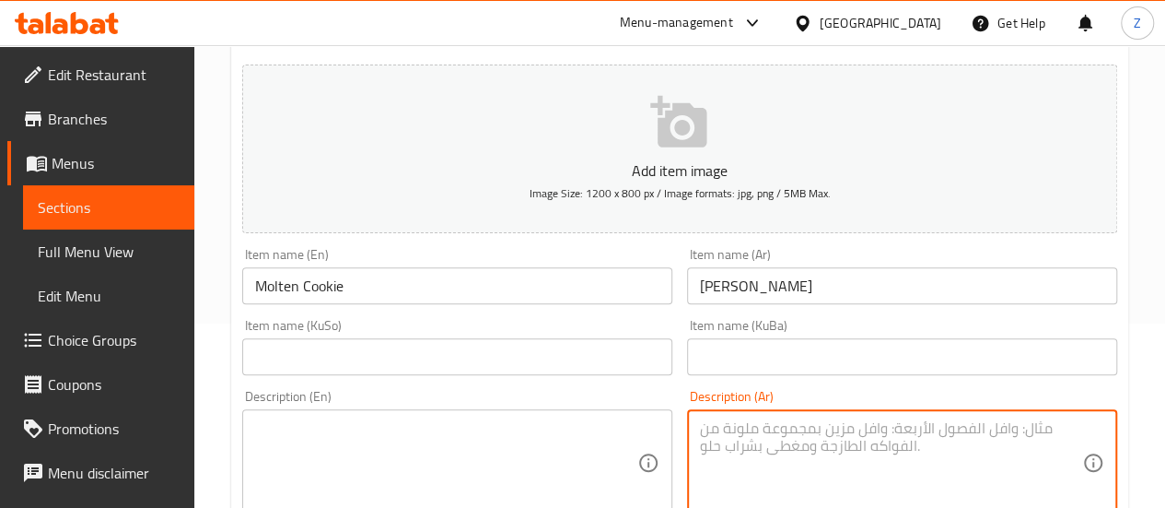
click at [821, 432] on textarea at bounding box center [891, 463] width 382 height 88
click at [818, 432] on textarea "عجينة الكوكيز مع حشوة الشوكولا." at bounding box center [891, 463] width 382 height 88
type textarea "عجينة الكوكيز مع حشوة الشوكولا."
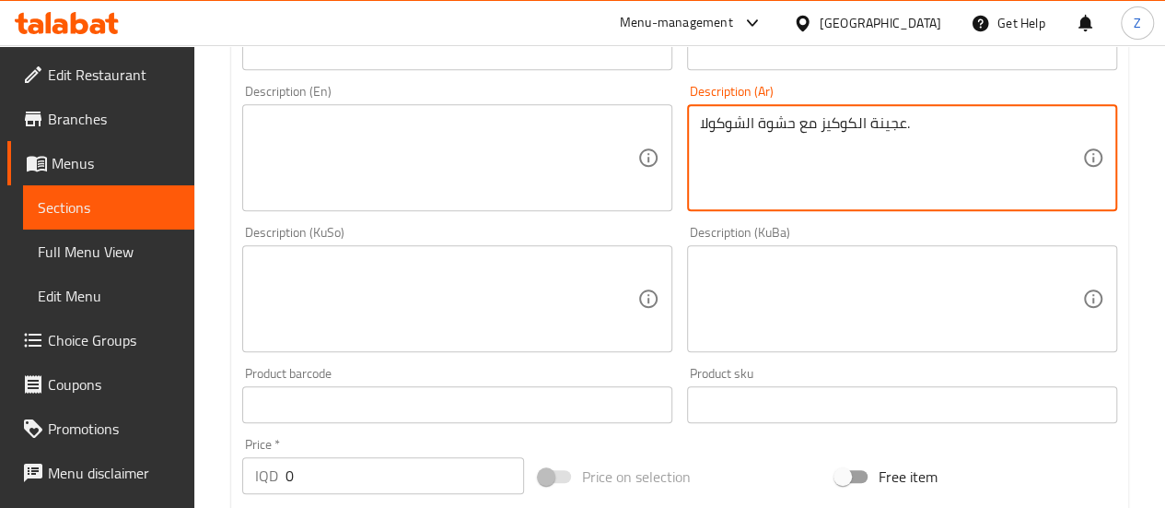
scroll to position [461, 0]
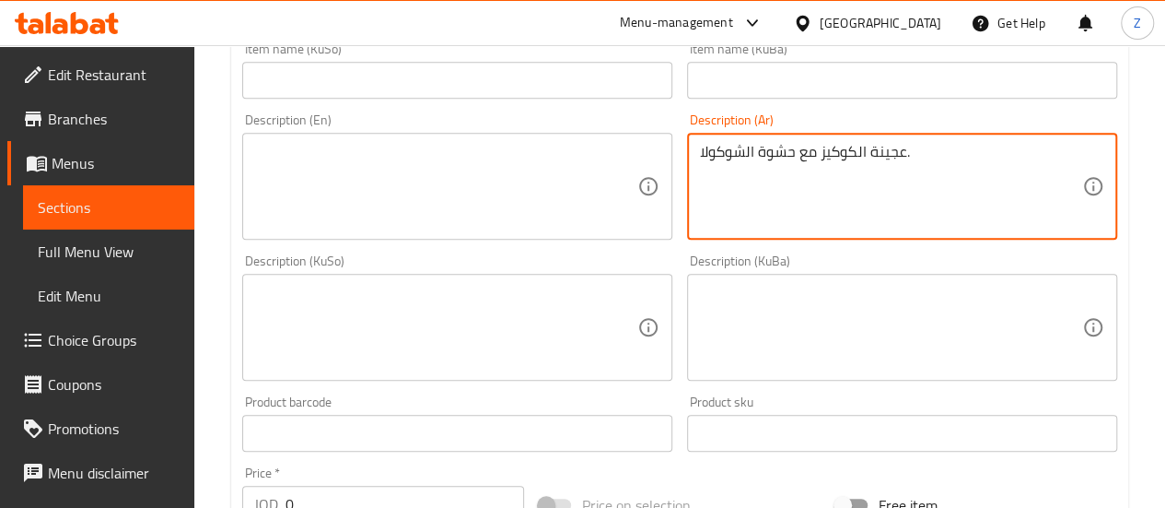
click at [439, 169] on textarea at bounding box center [446, 187] width 382 height 88
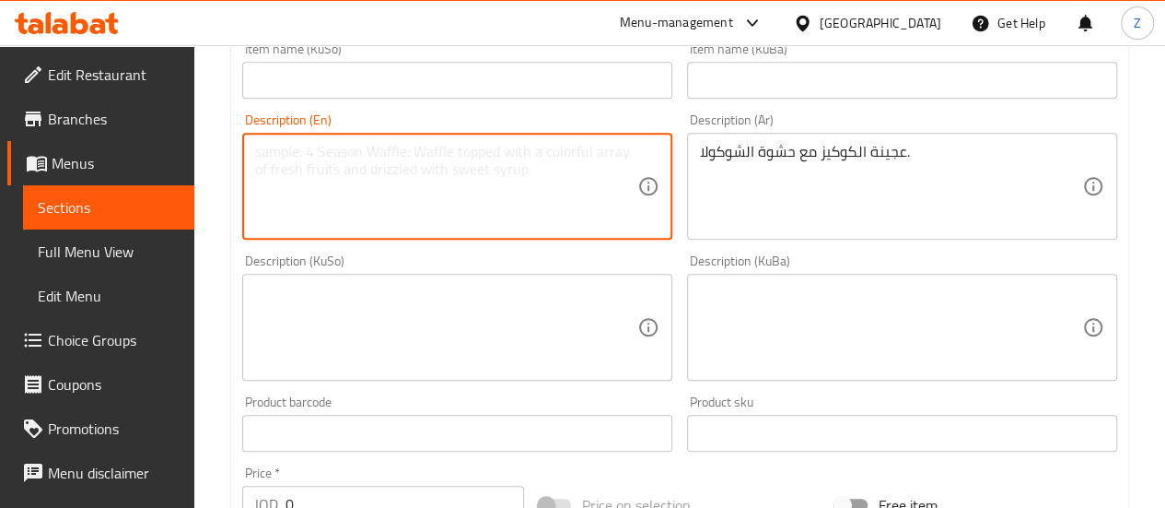
paste textarea "Cookie dough with chocolate filling."
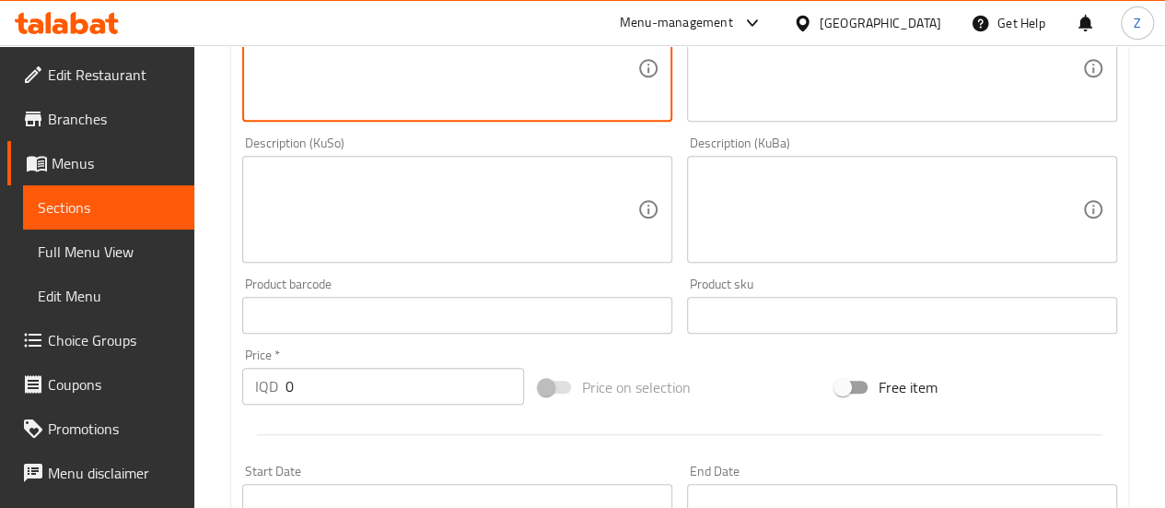
scroll to position [645, 0]
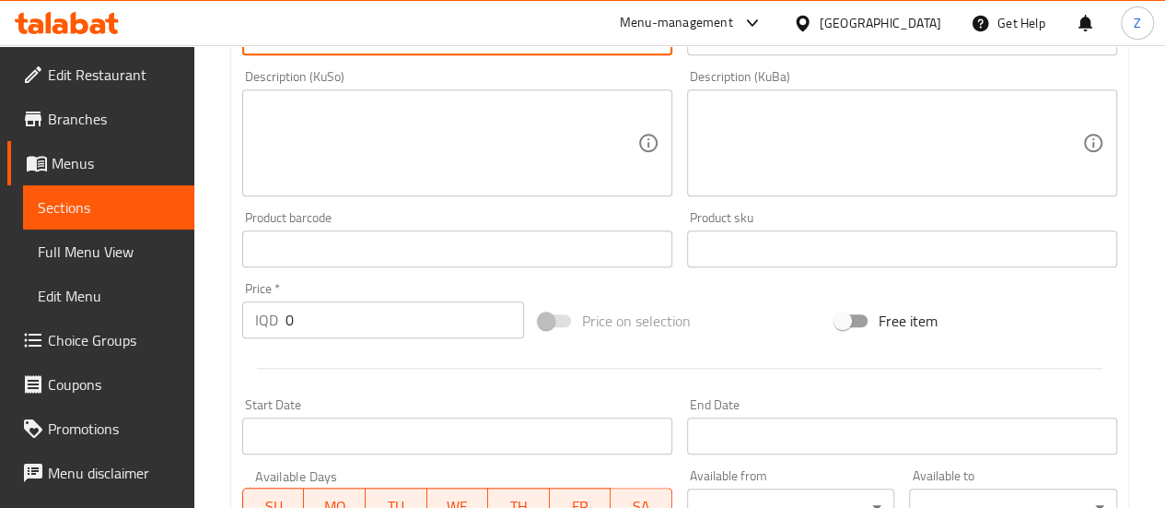
type textarea "Cookie dough with chocolate filling."
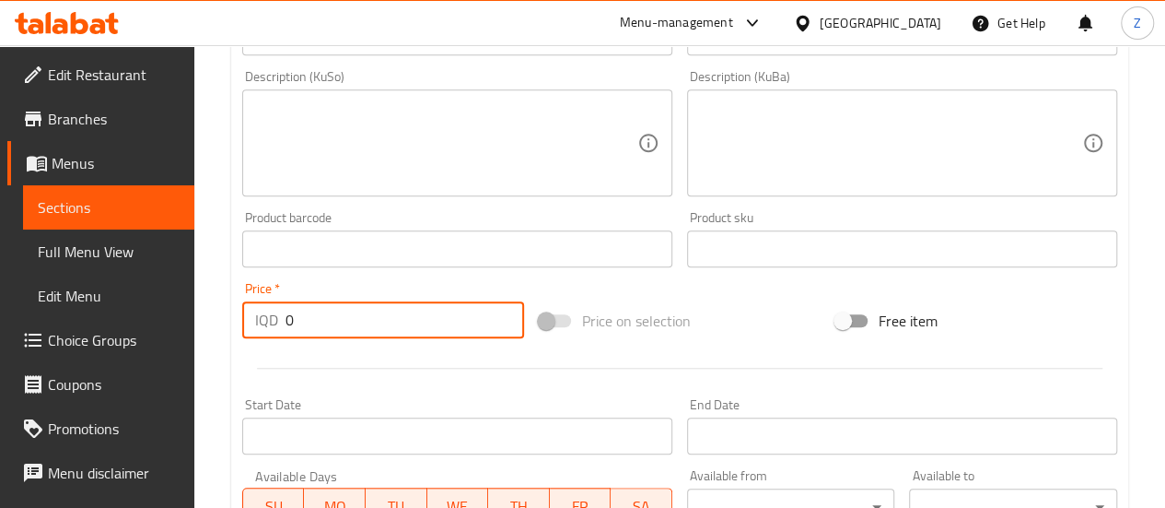
drag, startPoint x: 352, startPoint y: 313, endPoint x: 234, endPoint y: 301, distance: 118.5
click at [235, 301] on div "Price   * IQD 0 Price *" at bounding box center [383, 309] width 297 height 71
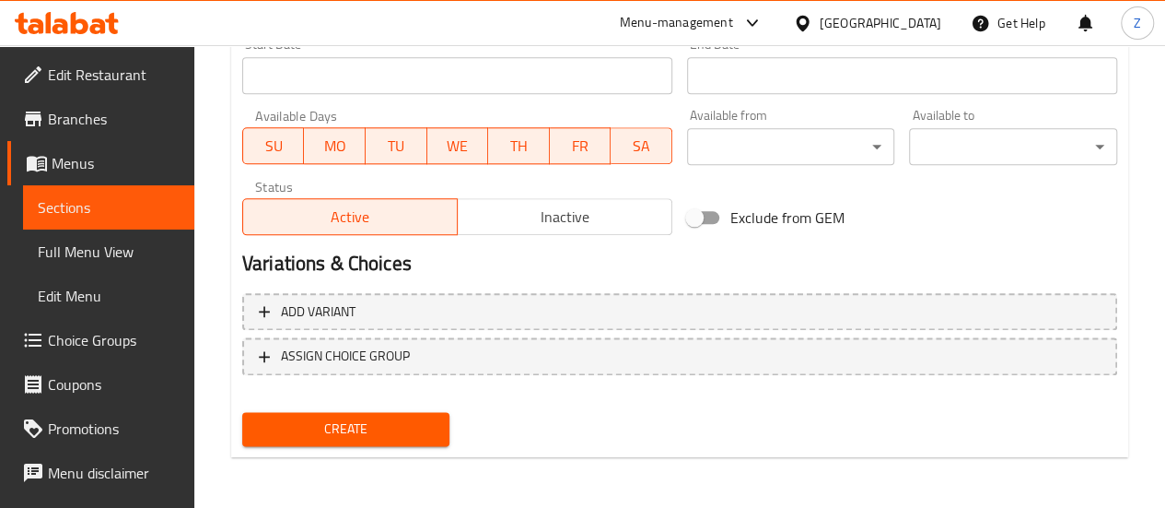
type input "4500"
click at [347, 423] on span "Create" at bounding box center [346, 428] width 179 height 23
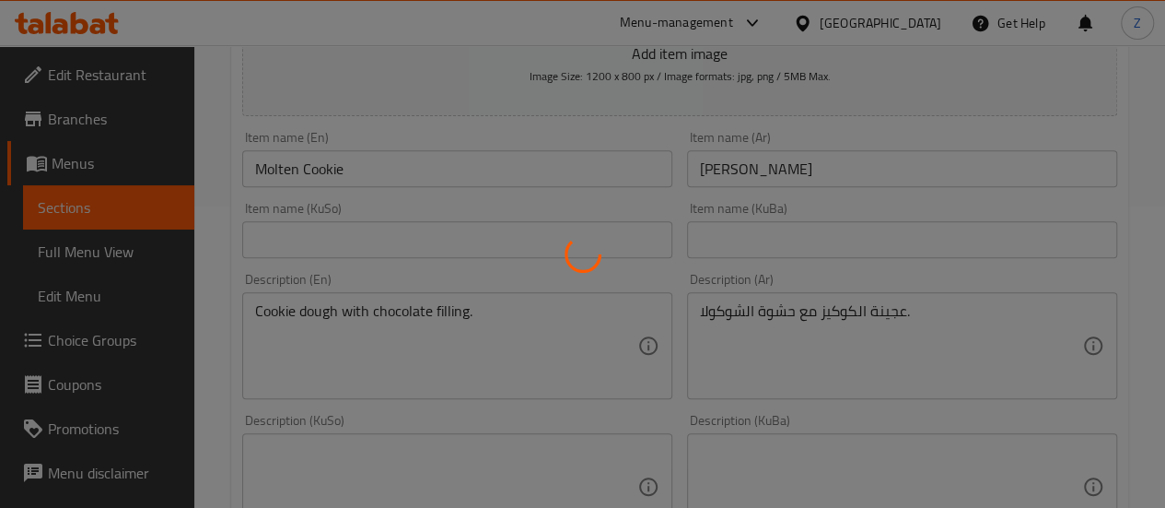
type input "0"
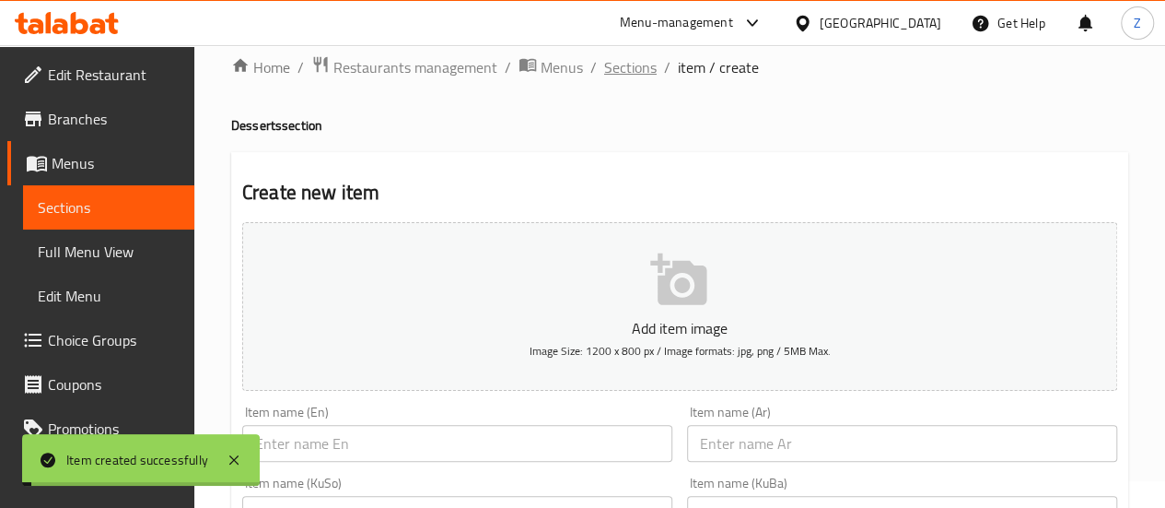
scroll to position [0, 0]
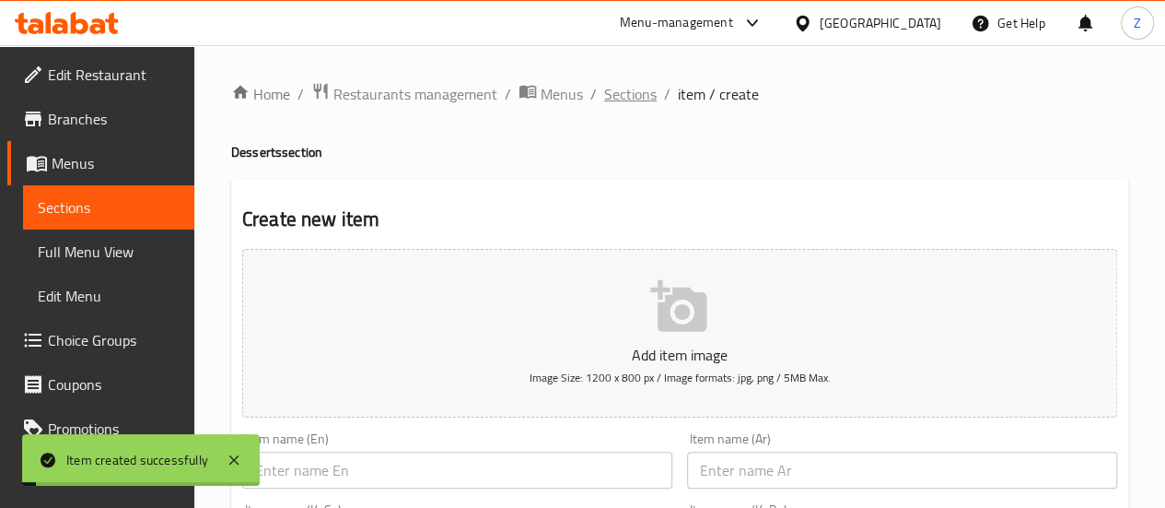
click at [615, 90] on span "Sections" at bounding box center [630, 94] width 53 height 22
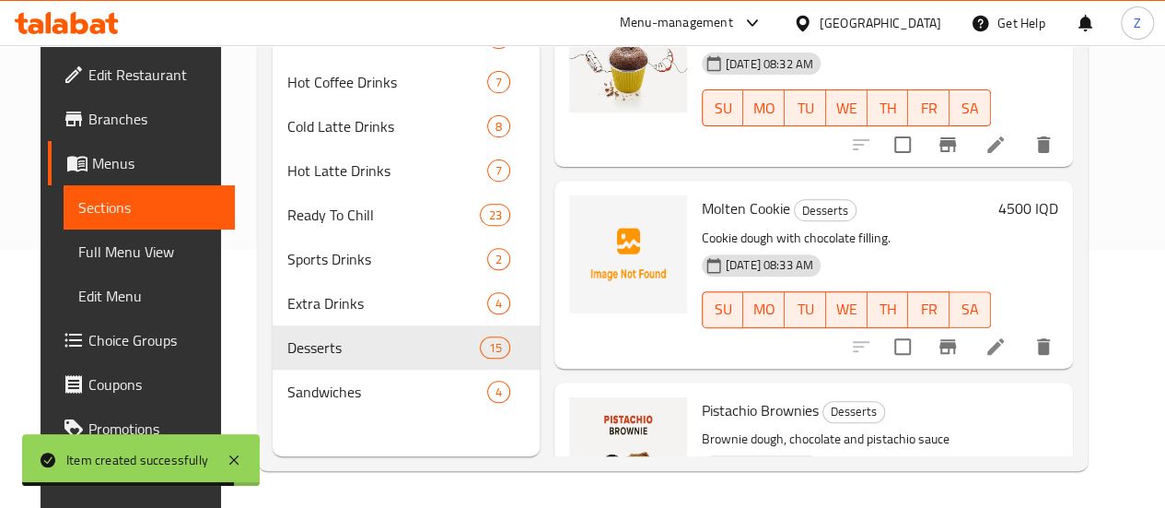
scroll to position [396, 0]
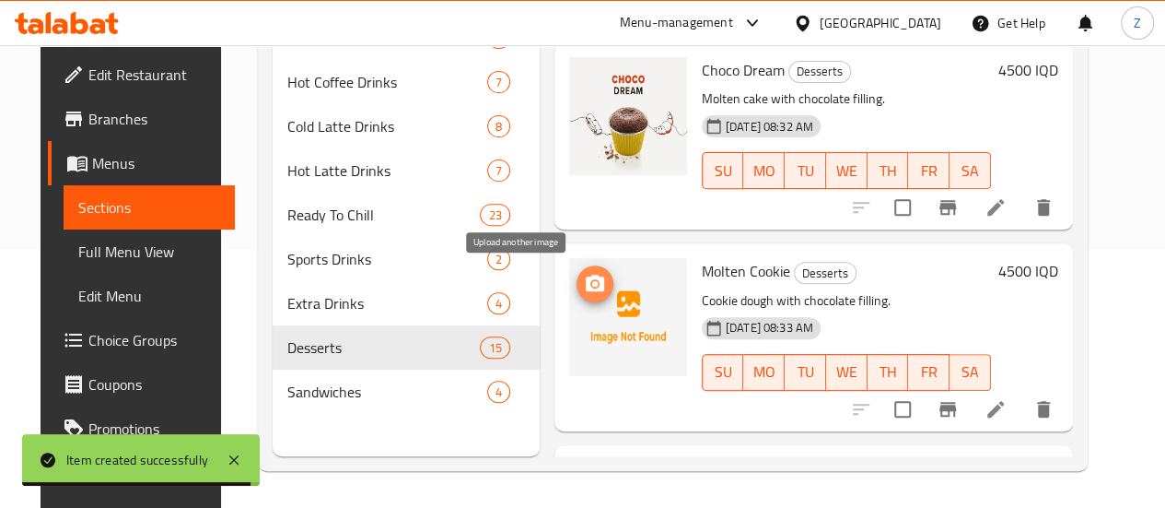
click at [584, 278] on icon "upload picture" at bounding box center [595, 284] width 22 height 22
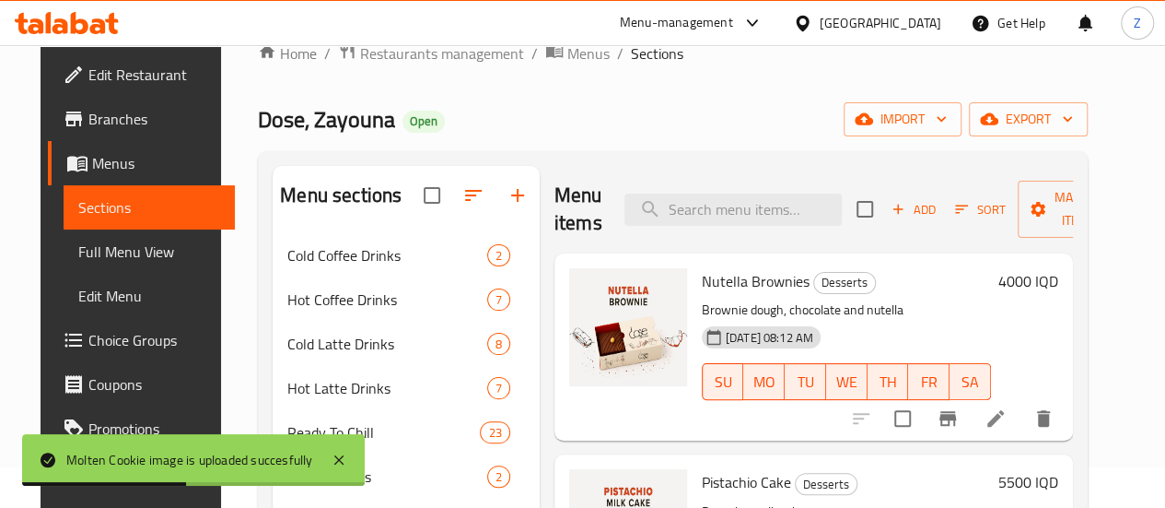
scroll to position [0, 0]
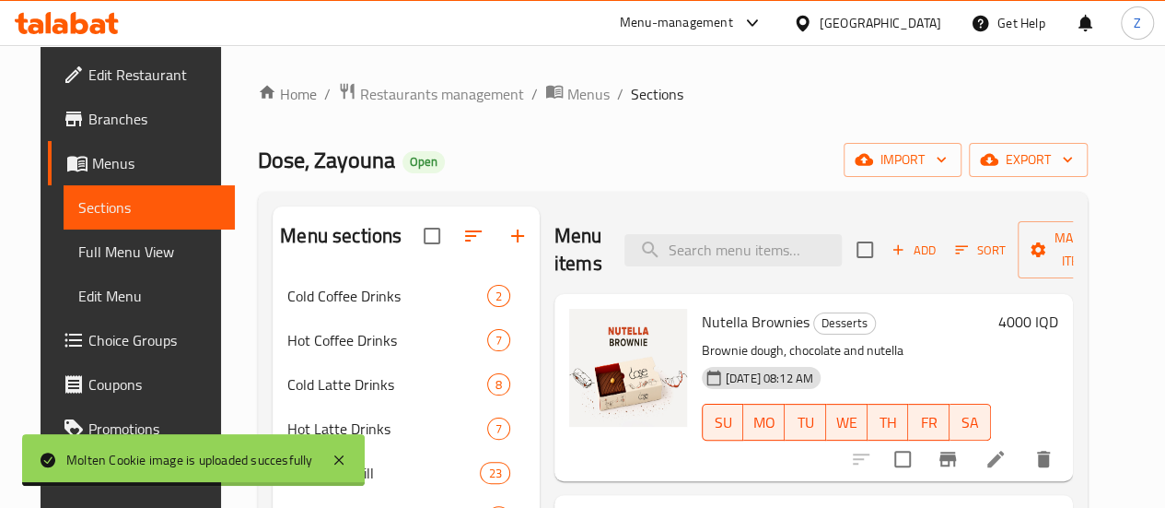
click at [889, 244] on span "Add" at bounding box center [914, 249] width 50 height 21
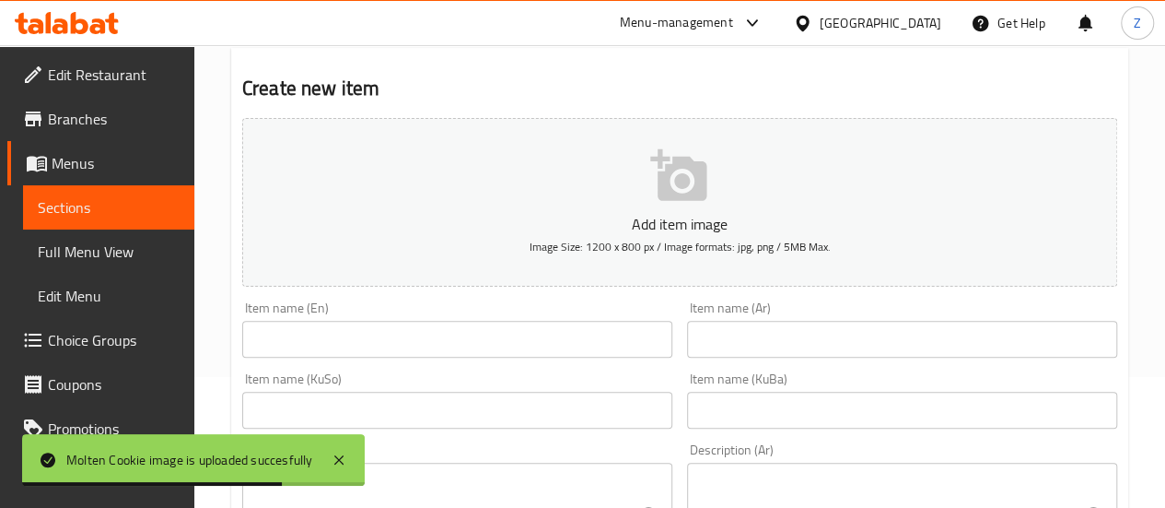
scroll to position [184, 0]
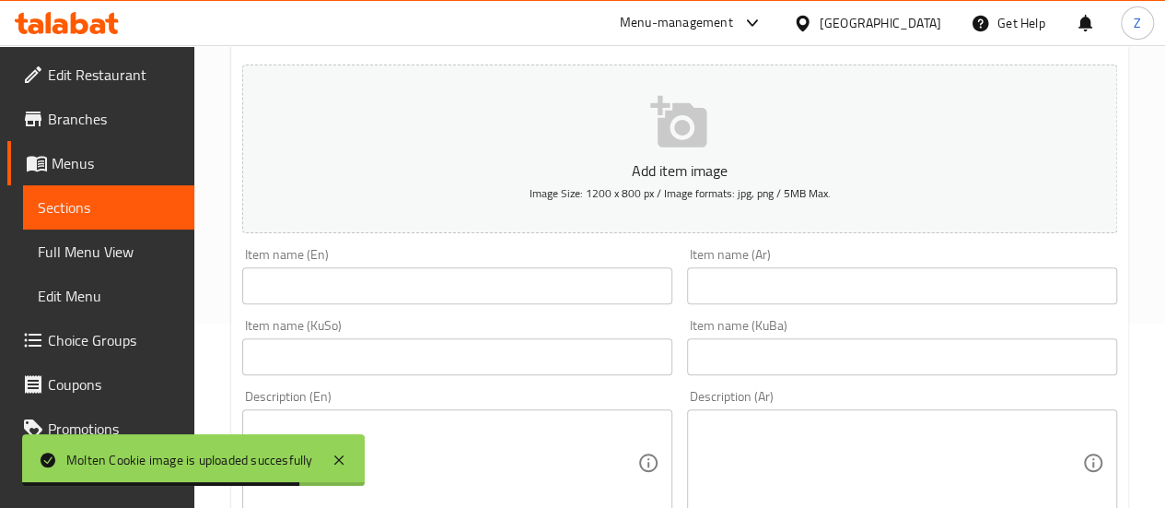
click at [440, 296] on input "text" at bounding box center [457, 285] width 430 height 37
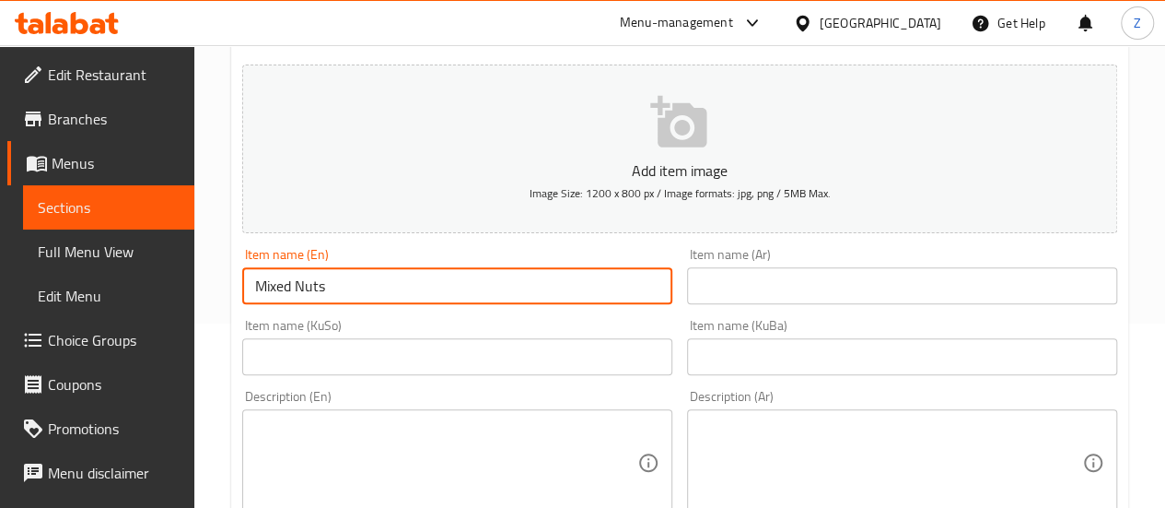
type input "Mixed Nuts"
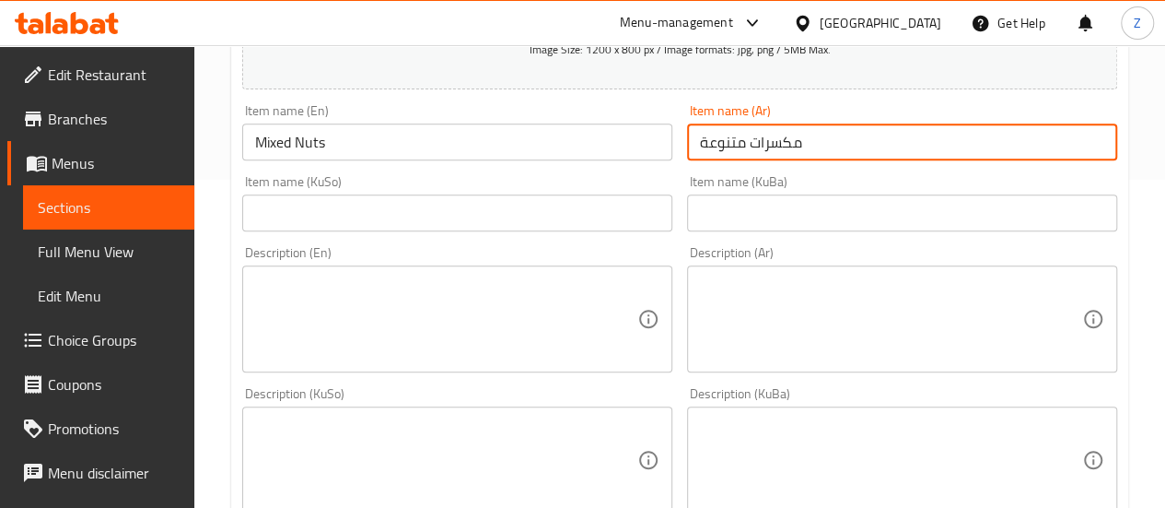
scroll to position [368, 0]
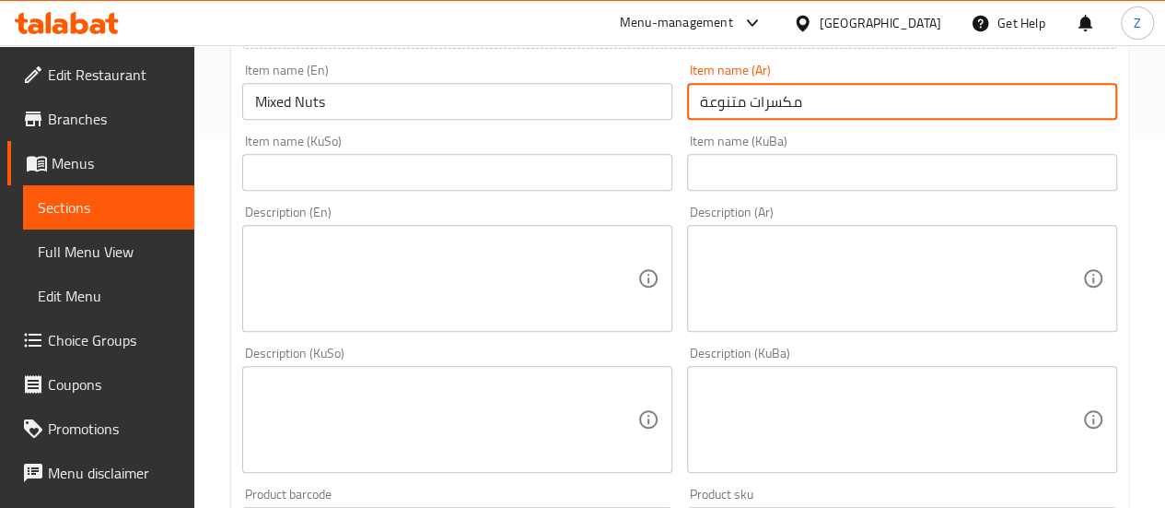
type input "مكسرات متنوعة"
click at [824, 281] on textarea at bounding box center [891, 279] width 382 height 88
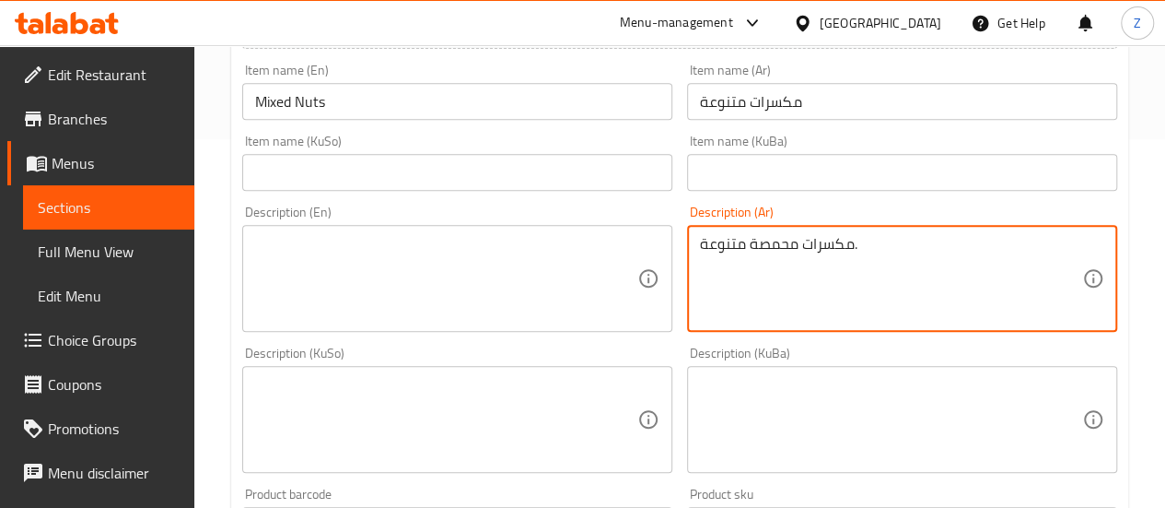
click at [825, 279] on textarea "مكسرات محمصة متنوعة." at bounding box center [891, 279] width 382 height 88
type textarea "مكسرات محمصة متنوعة."
click at [461, 249] on textarea at bounding box center [446, 279] width 382 height 88
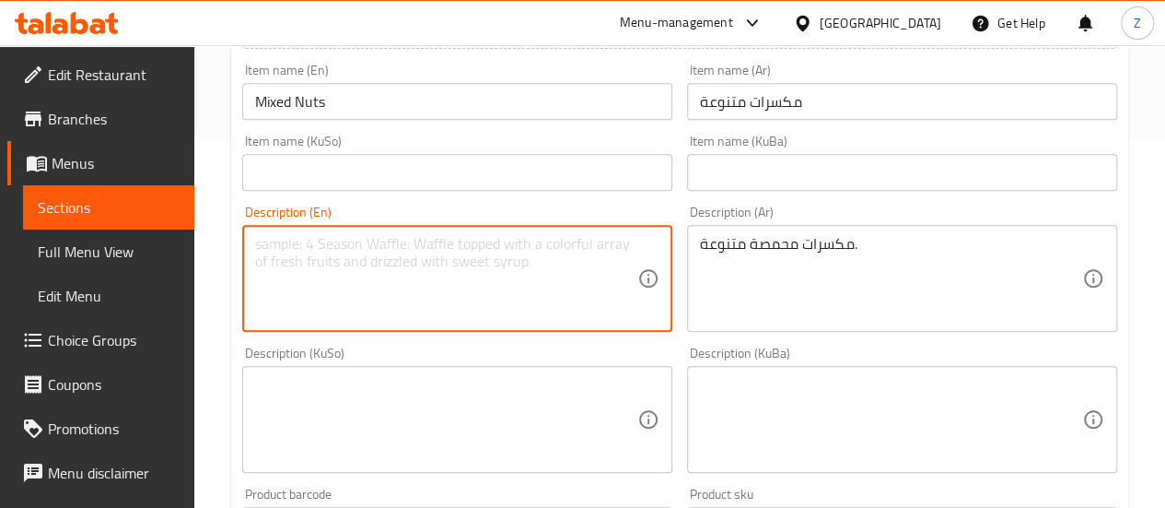
paste textarea "Assorted roasted nuts."
type textarea "Assorted roasted nuts."
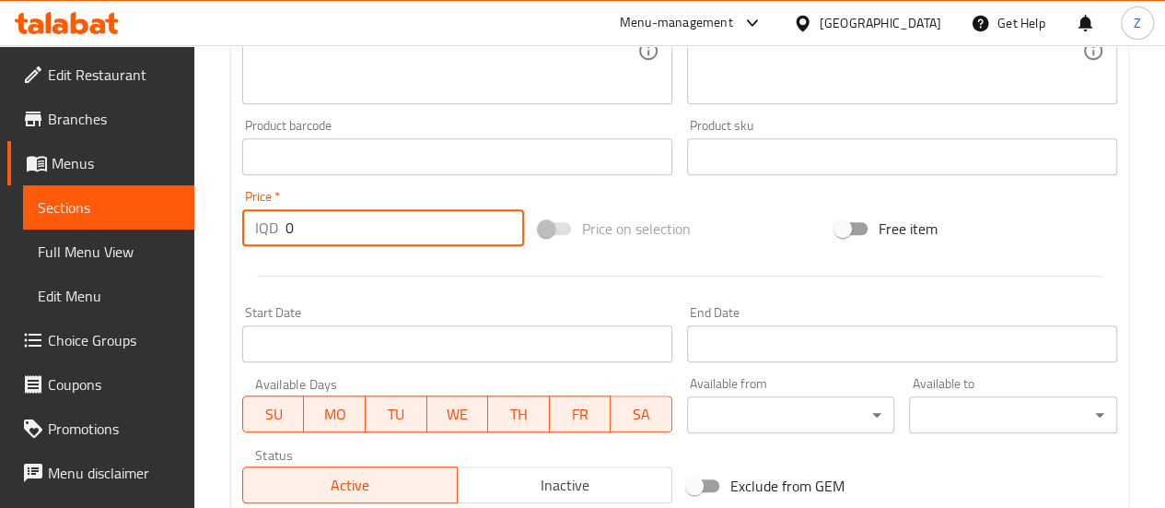
drag, startPoint x: 348, startPoint y: 223, endPoint x: 167, endPoint y: 242, distance: 182.5
click at [175, 241] on div "Edit Restaurant Branches Menus Sections Full Menu View Edit Menu Choice Groups …" at bounding box center [582, 42] width 1165 height 1468
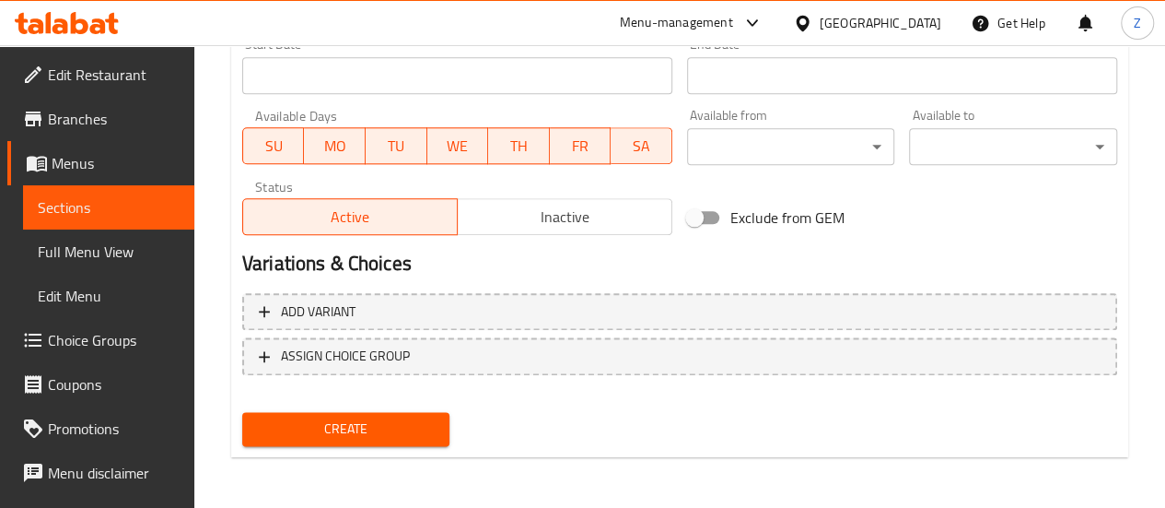
type input "3500"
click at [368, 422] on span "Create" at bounding box center [346, 428] width 179 height 23
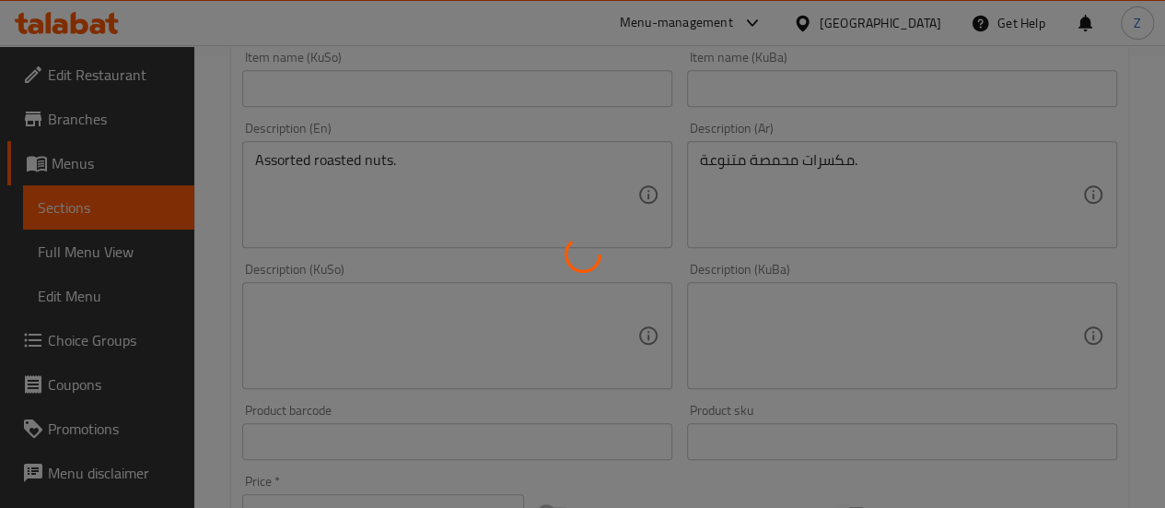
scroll to position [0, 0]
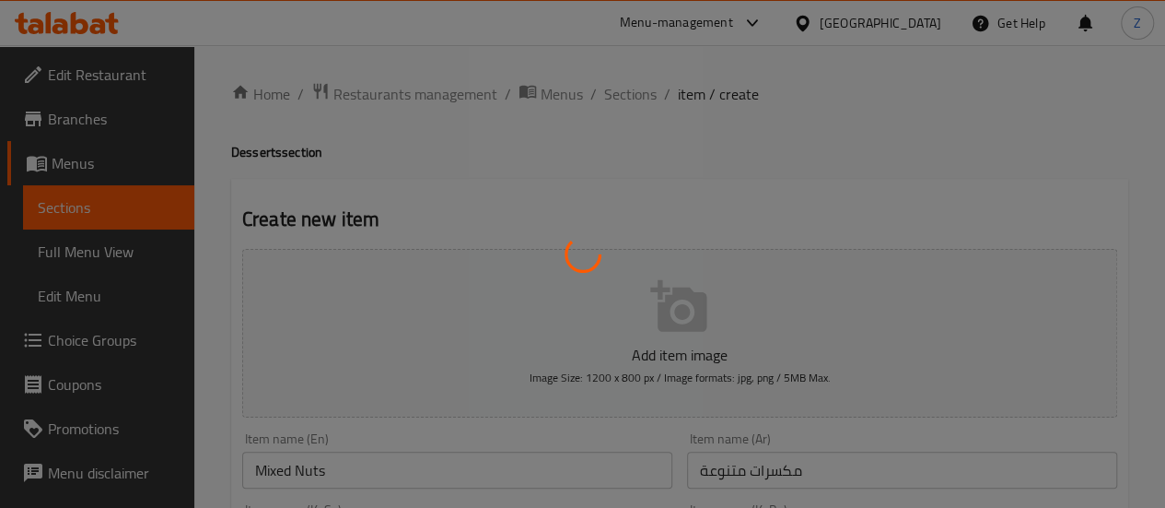
type input "0"
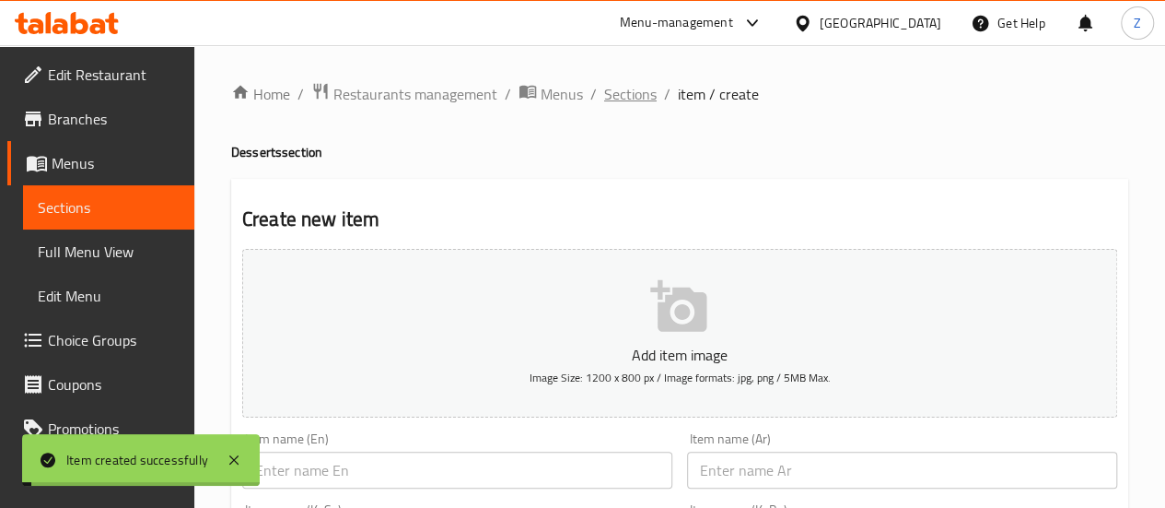
click at [613, 86] on span "Sections" at bounding box center [630, 94] width 53 height 22
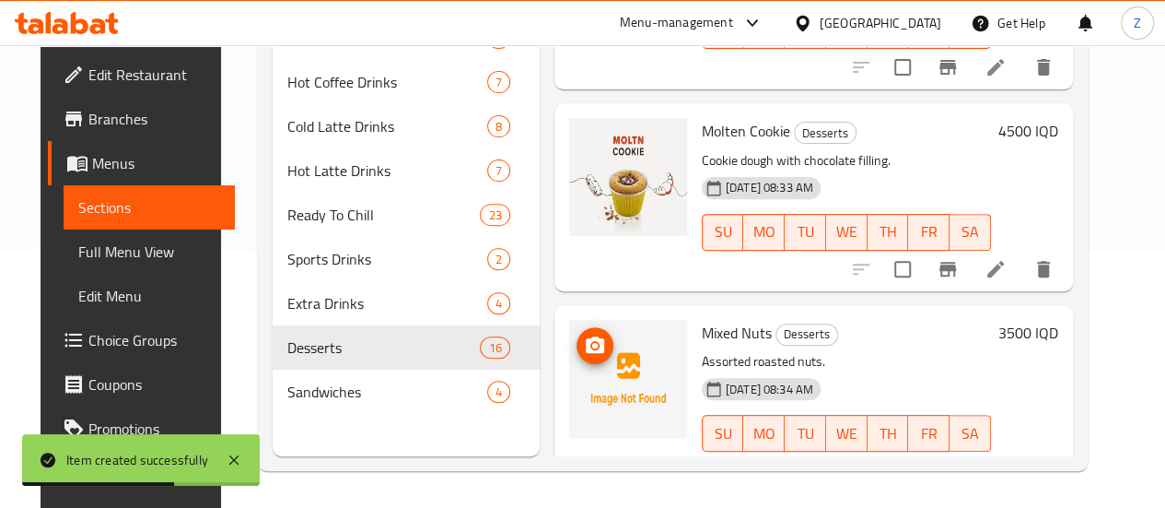
scroll to position [598, 0]
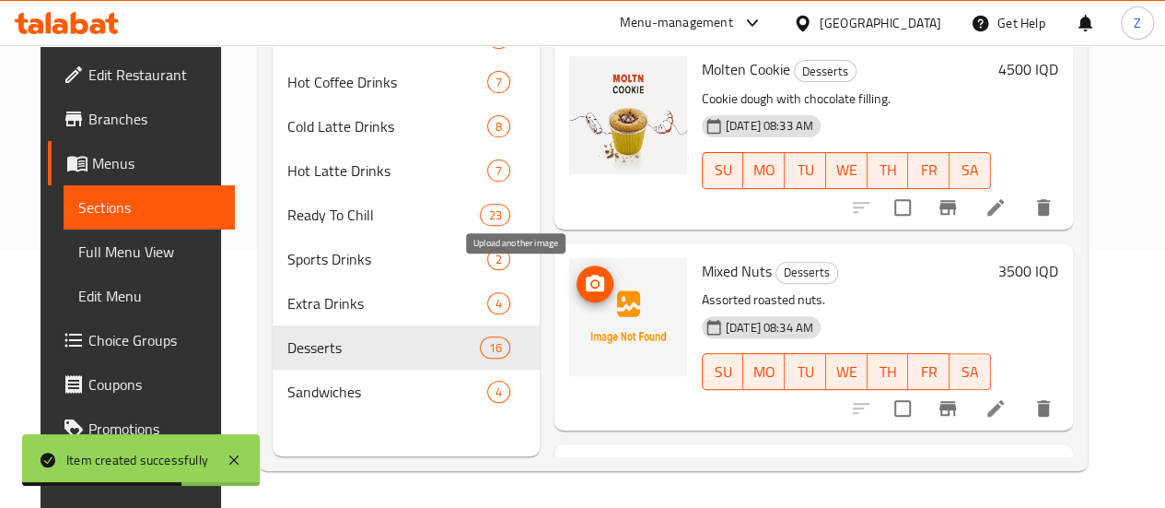
click at [584, 273] on icon "upload picture" at bounding box center [595, 284] width 22 height 22
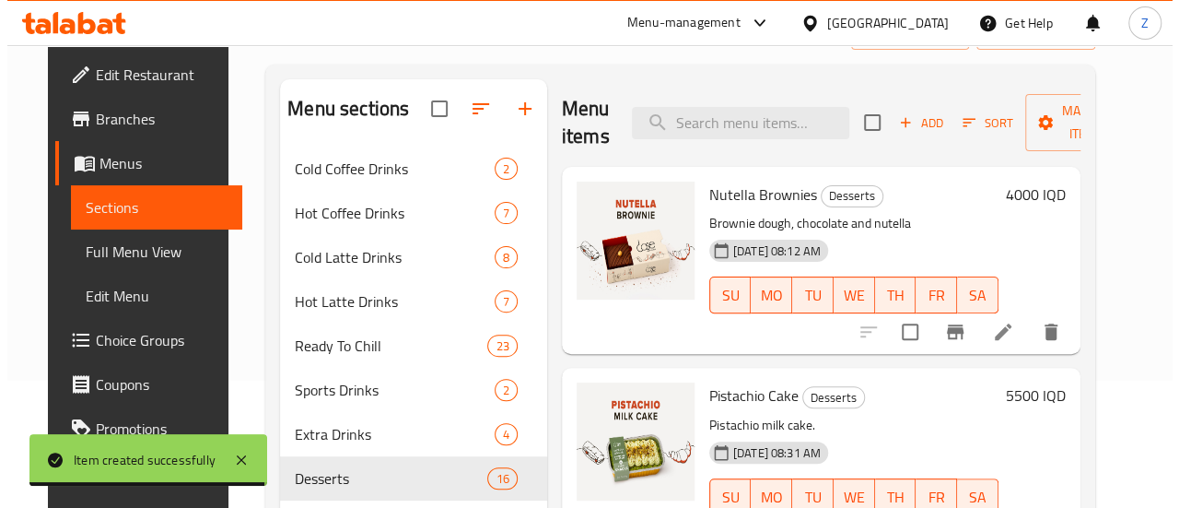
scroll to position [0, 0]
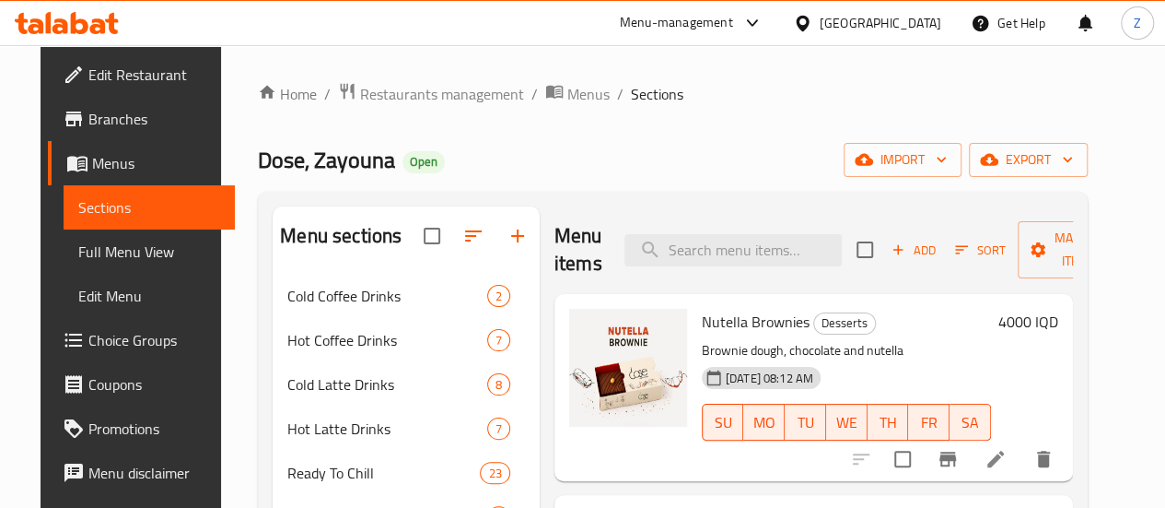
click at [955, 240] on span "Sort" at bounding box center [980, 249] width 51 height 21
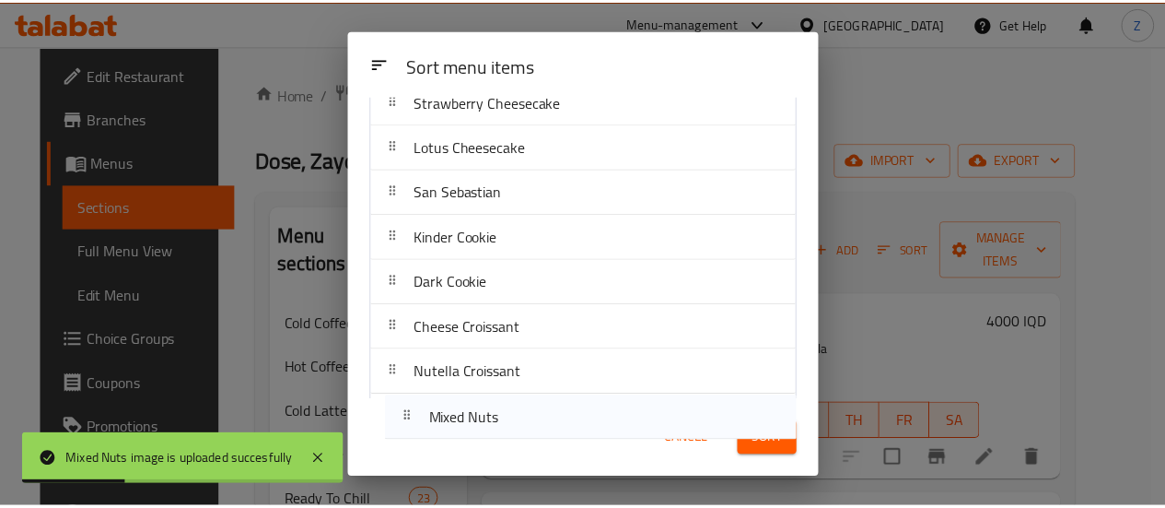
scroll to position [473, 0]
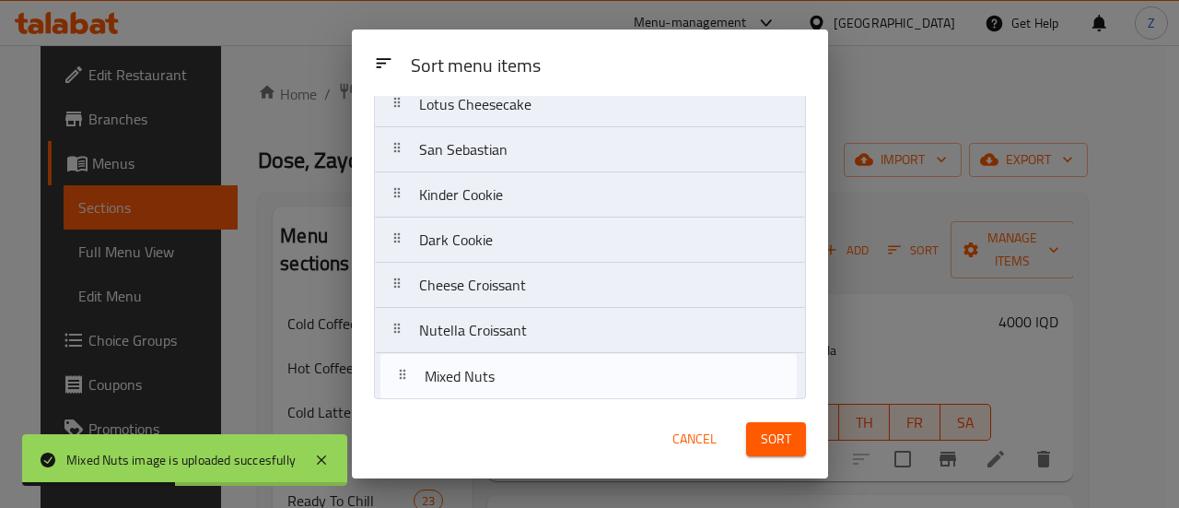
click at [542, 377] on nav "Nutella Brownies Pistachio Cake Choco Dream Molten Cookie Mixed Nuts Pistachio …" at bounding box center [590, 37] width 432 height 724
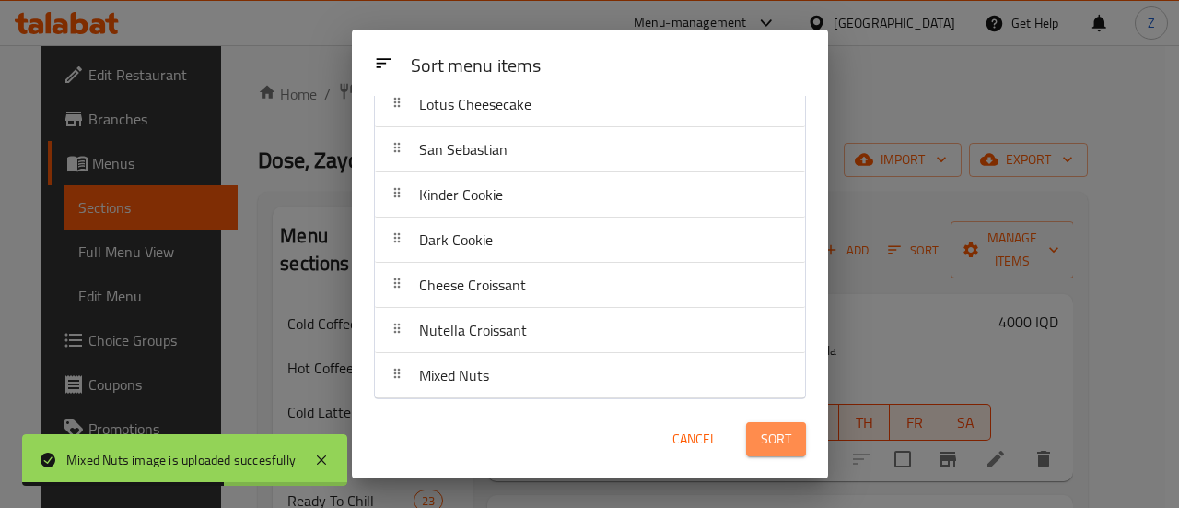
click at [770, 432] on span "Sort" at bounding box center [776, 438] width 30 height 23
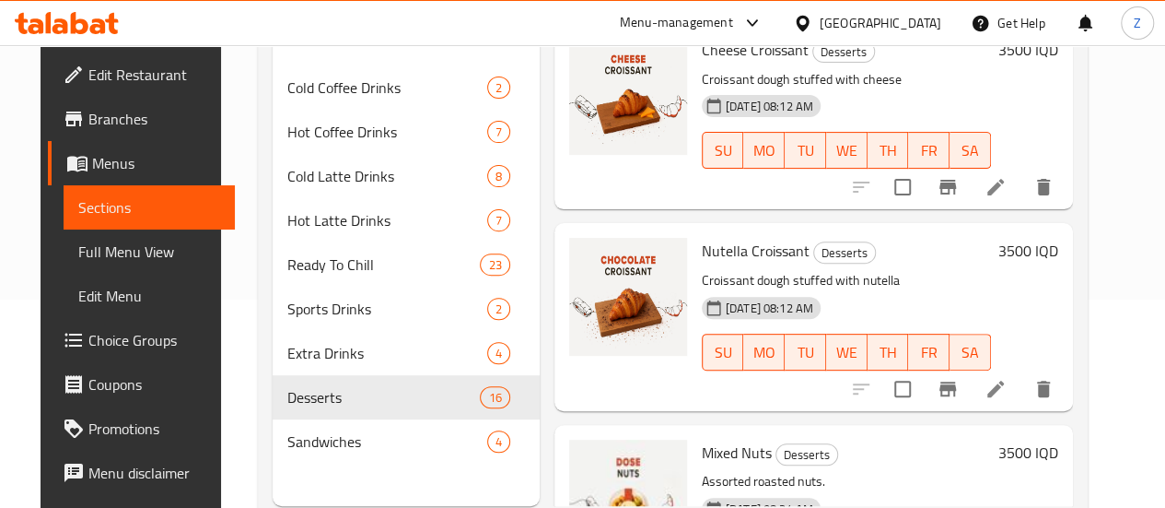
scroll to position [258, 0]
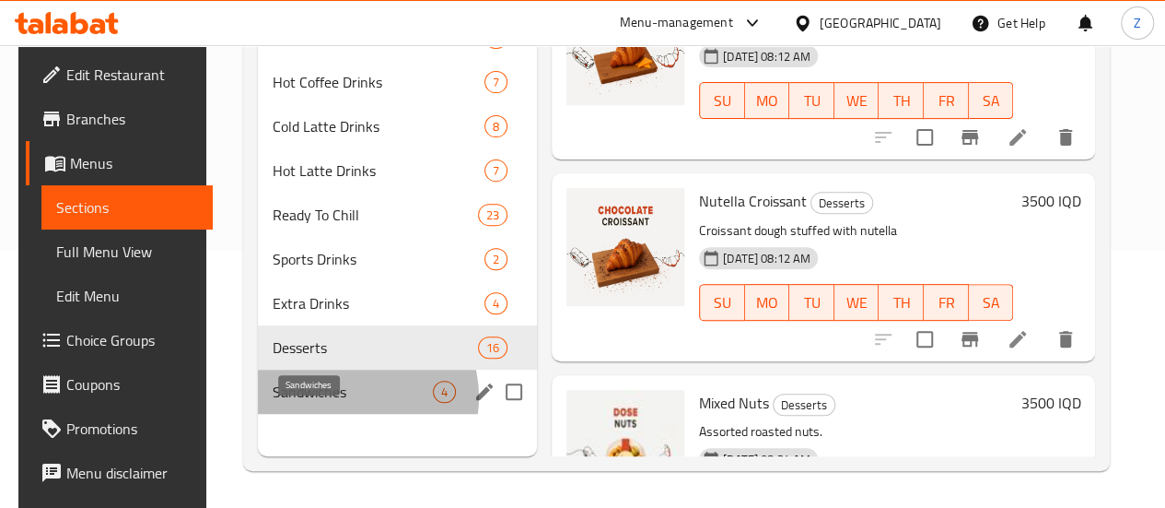
click at [343, 403] on span "Sandwiches" at bounding box center [353, 391] width 160 height 22
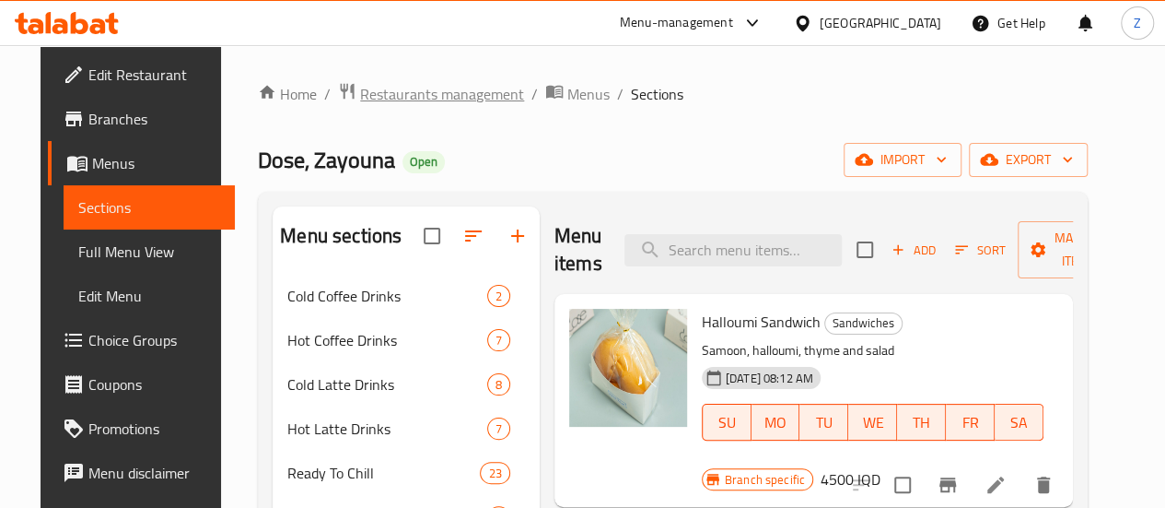
drag, startPoint x: 394, startPoint y: 88, endPoint x: 391, endPoint y: 97, distance: 9.6
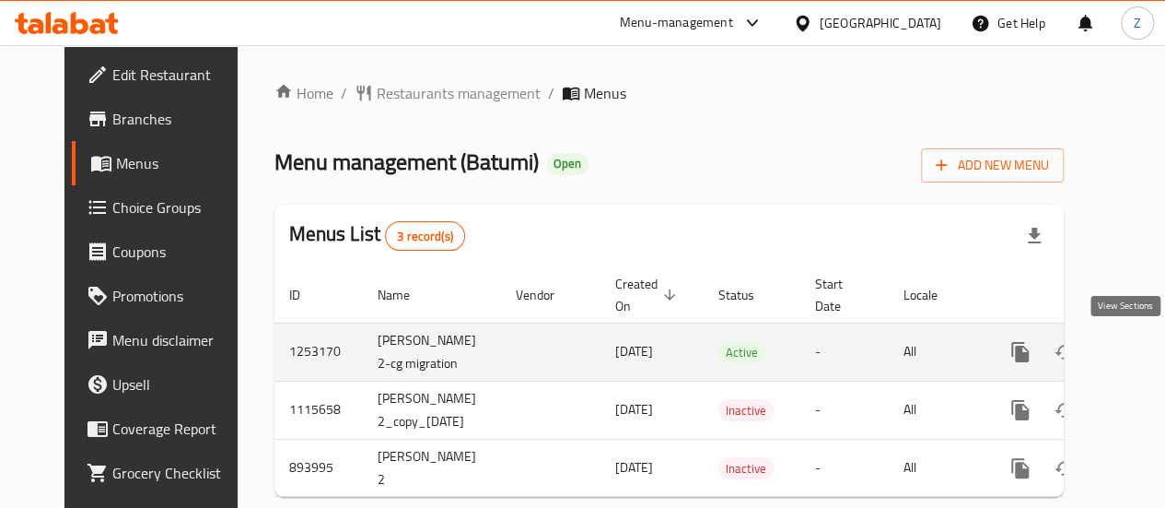
click at [1142, 356] on icon "enhanced table" at bounding box center [1153, 352] width 22 height 22
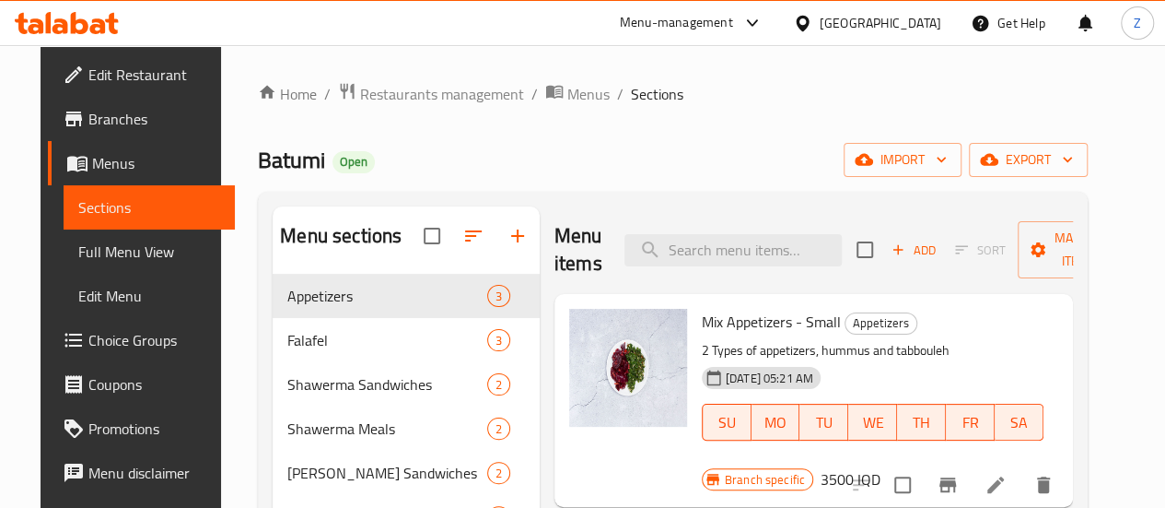
click at [646, 257] on input "search" at bounding box center [732, 250] width 217 height 32
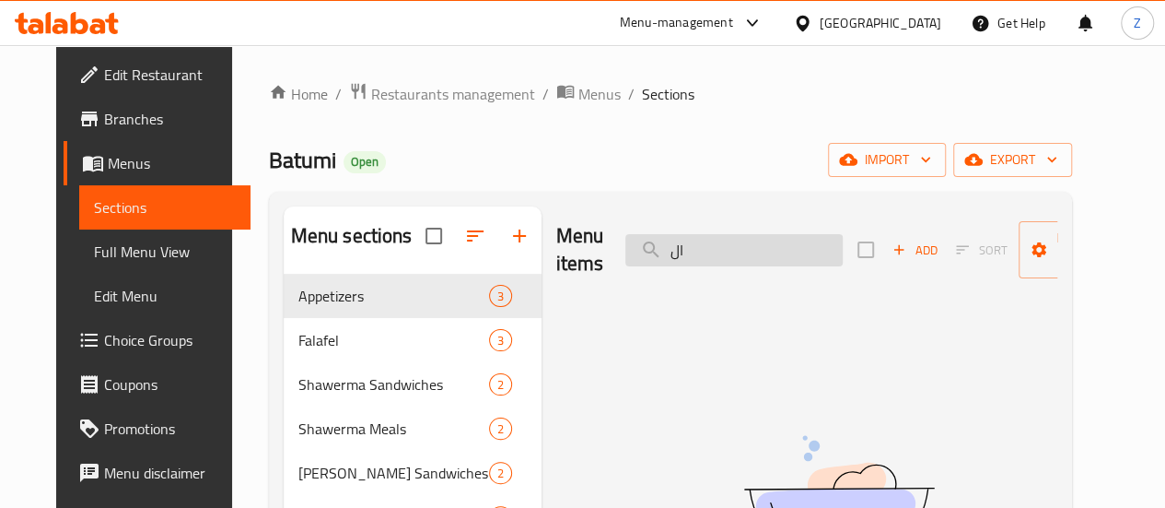
type input "ا"
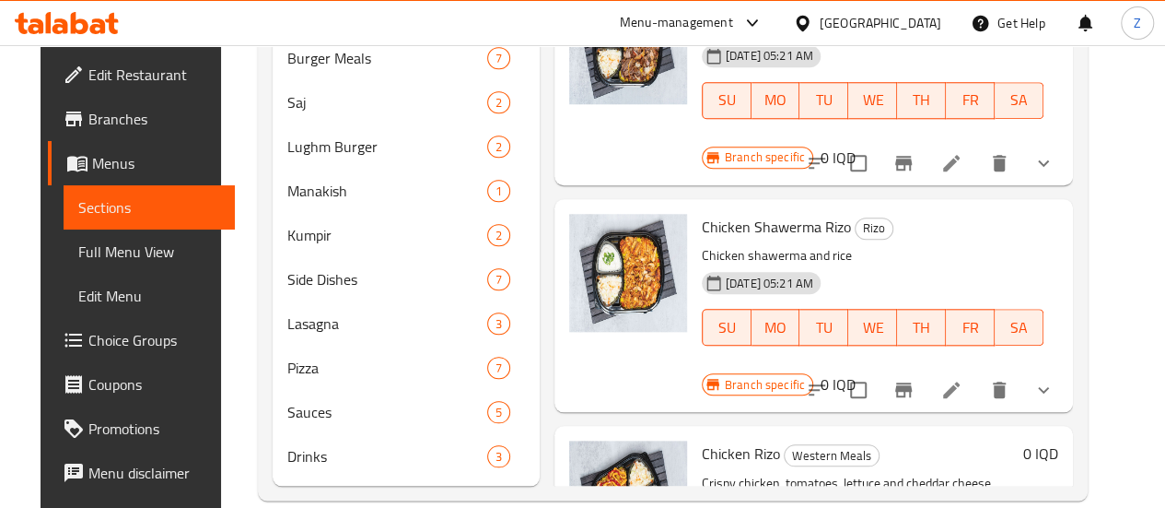
scroll to position [869, 0]
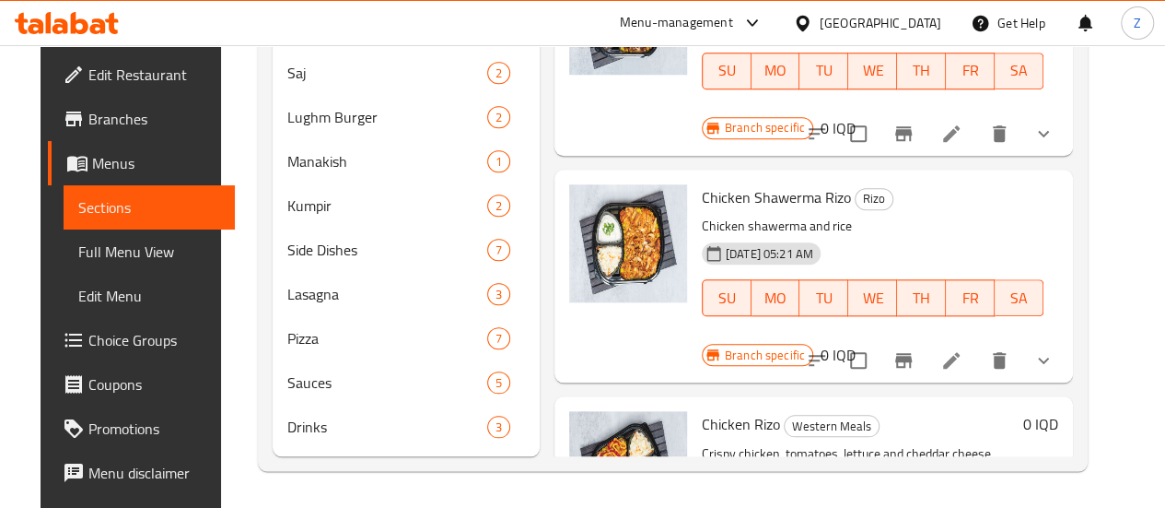
type input "ريزو"
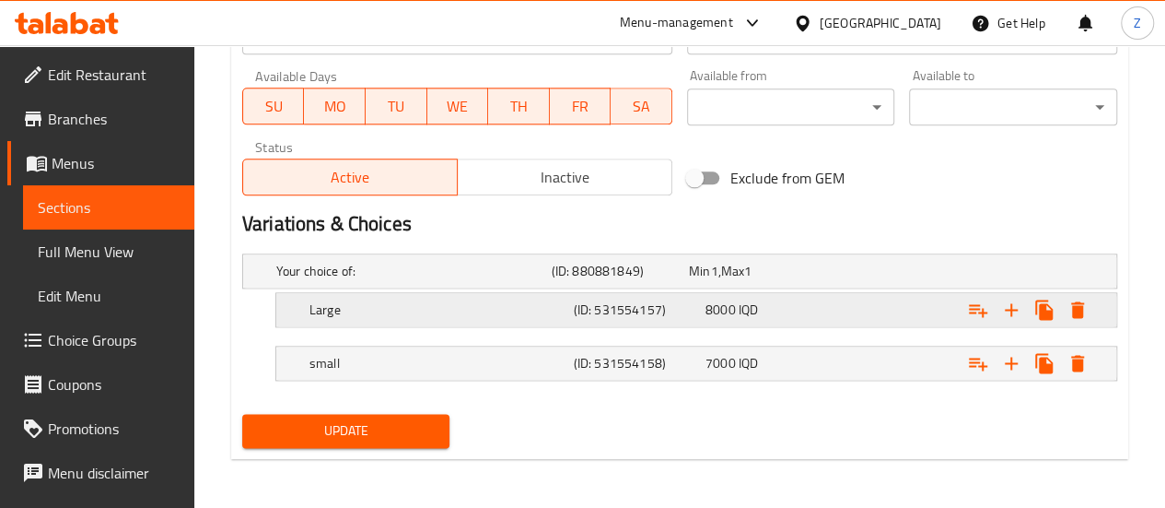
click at [682, 280] on h5 "(ID: 531554157)" at bounding box center [617, 271] width 130 height 18
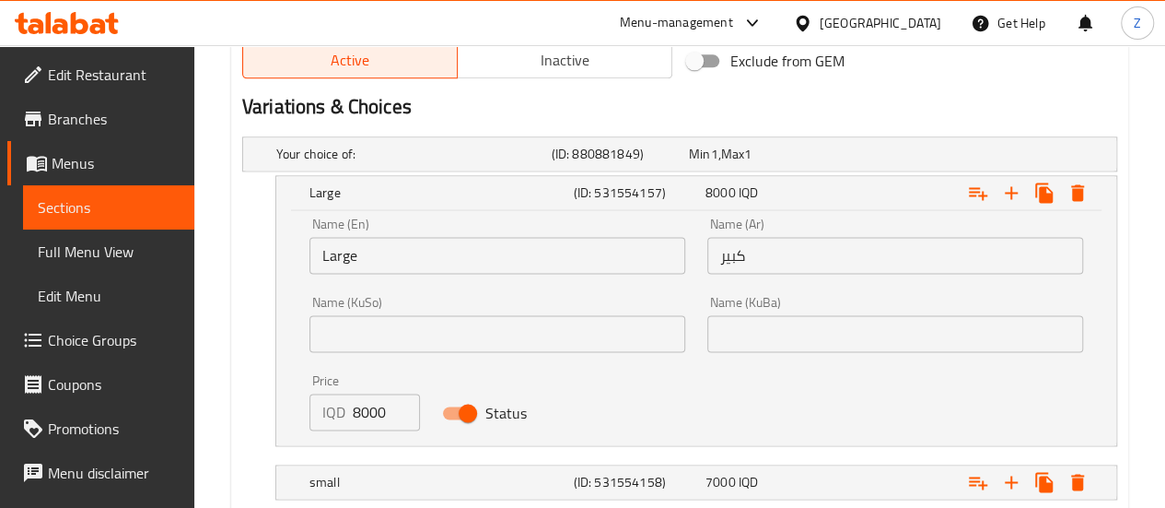
scroll to position [1255, 0]
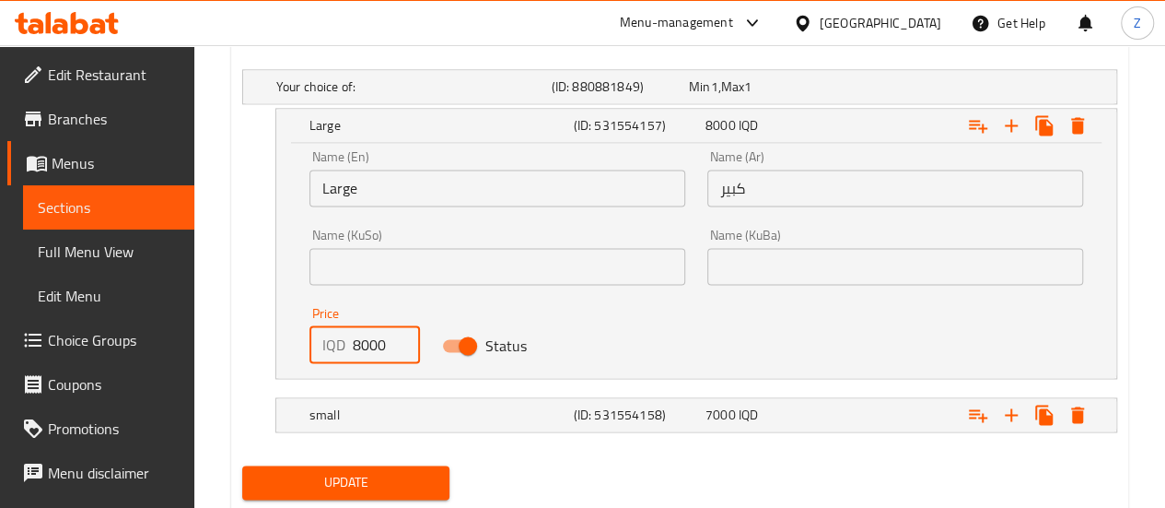
click at [348, 331] on div "IQD 8000 Price" at bounding box center [364, 344] width 111 height 37
type input "7000"
click at [378, 107] on div "small (ID: 531554158) 7000 IQD" at bounding box center [685, 86] width 825 height 41
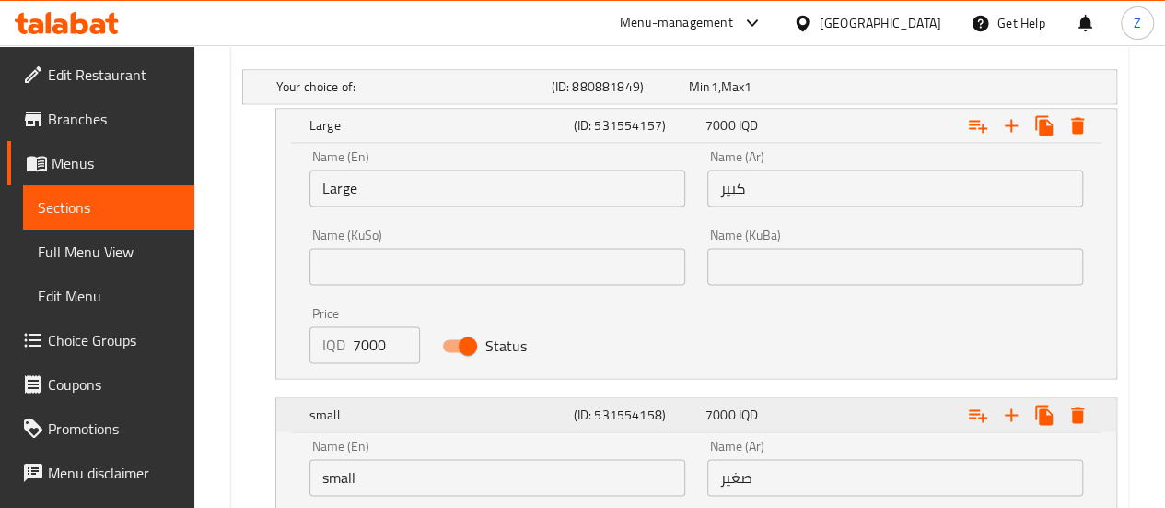
scroll to position [1532, 0]
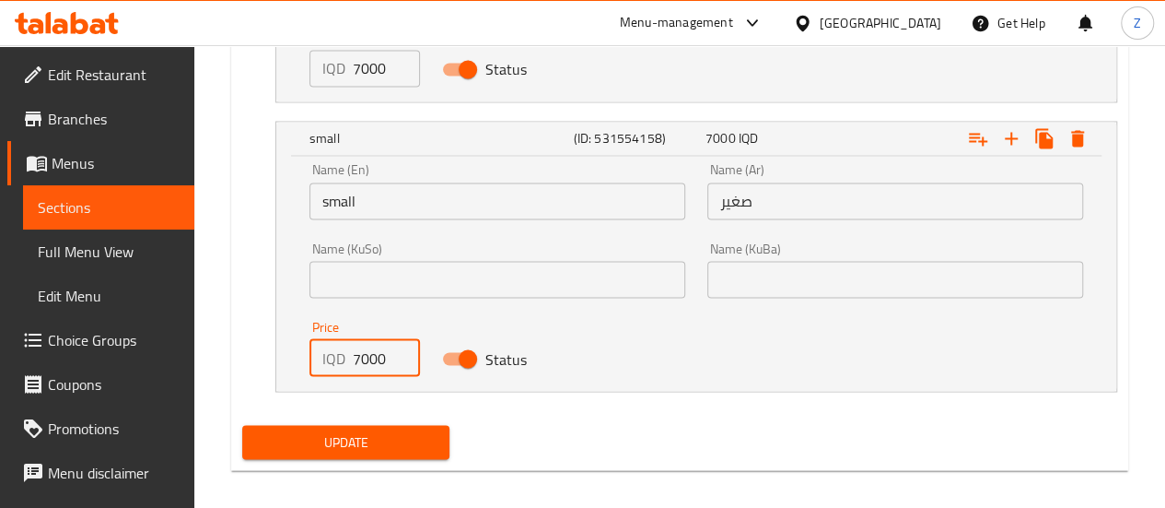
drag, startPoint x: 364, startPoint y: 356, endPoint x: 348, endPoint y: 356, distance: 15.7
click at [348, 356] on div "IQD 7000 Price" at bounding box center [364, 357] width 111 height 37
type input "6000"
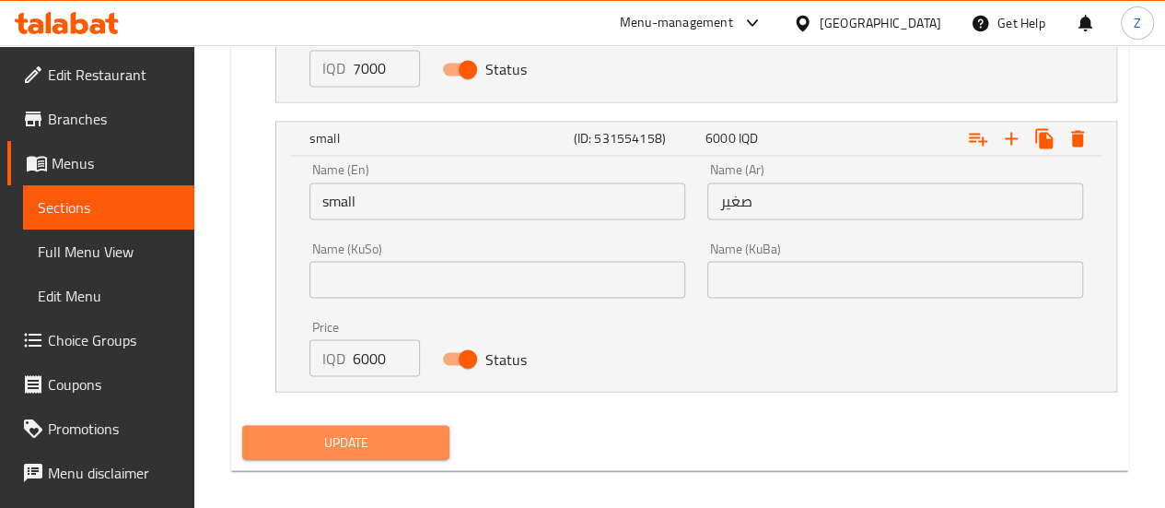
click at [379, 449] on button "Update" at bounding box center [346, 442] width 208 height 34
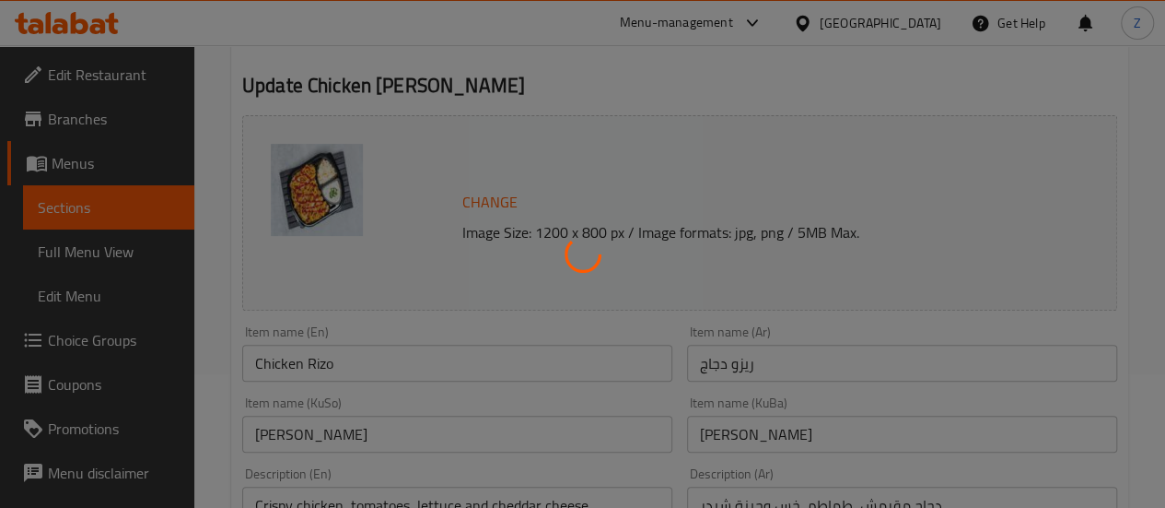
scroll to position [0, 0]
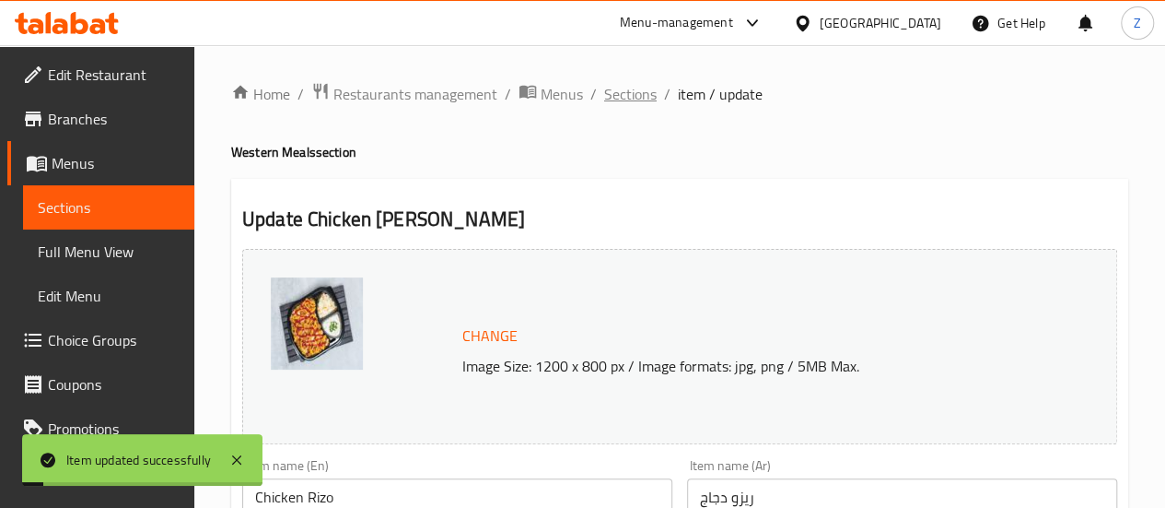
click at [623, 91] on span "Sections" at bounding box center [630, 94] width 53 height 22
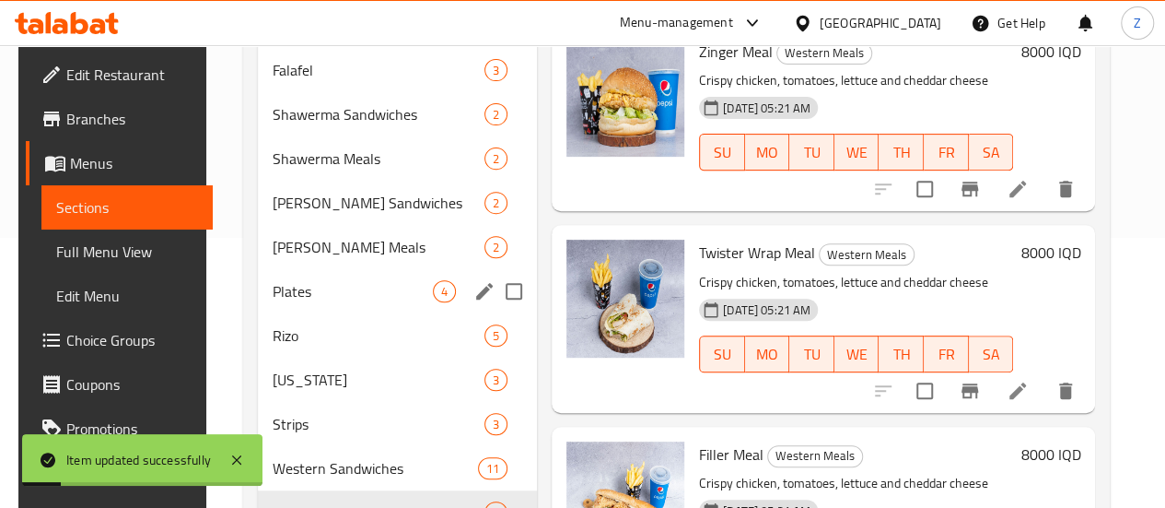
scroll to position [276, 0]
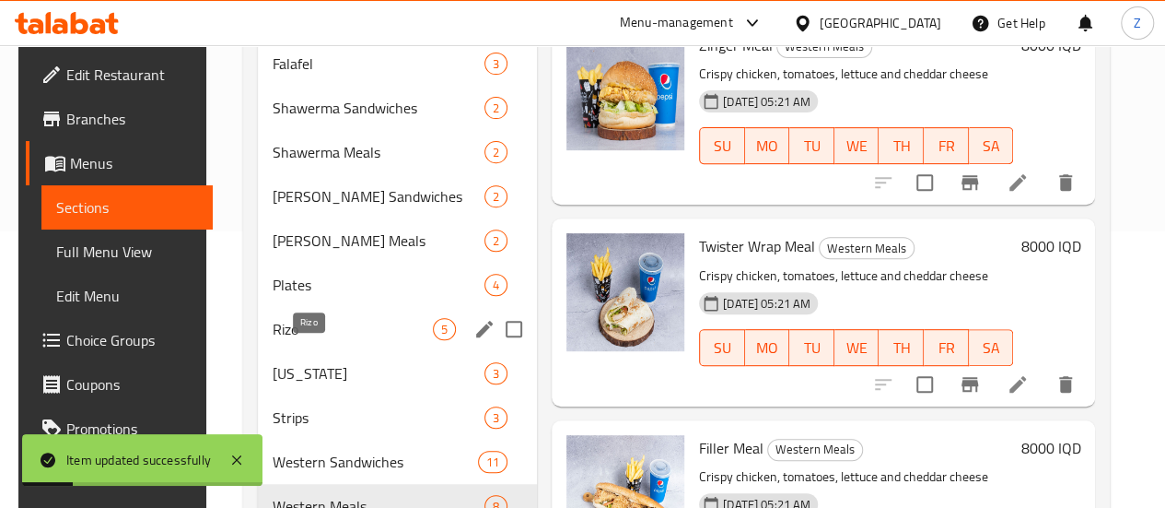
click at [314, 343] on div "Rizo 5" at bounding box center [397, 329] width 279 height 44
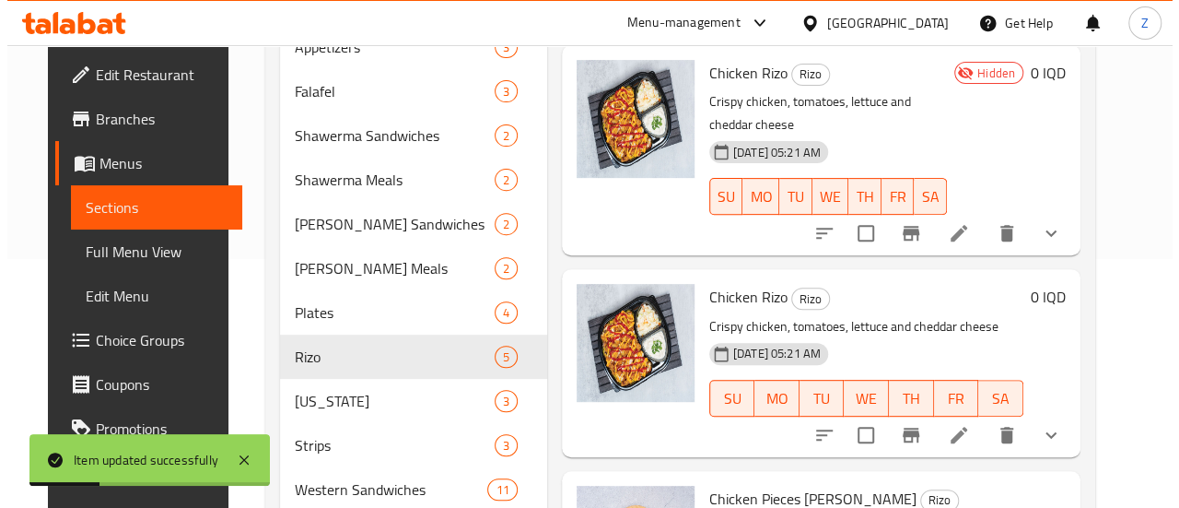
scroll to position [92, 0]
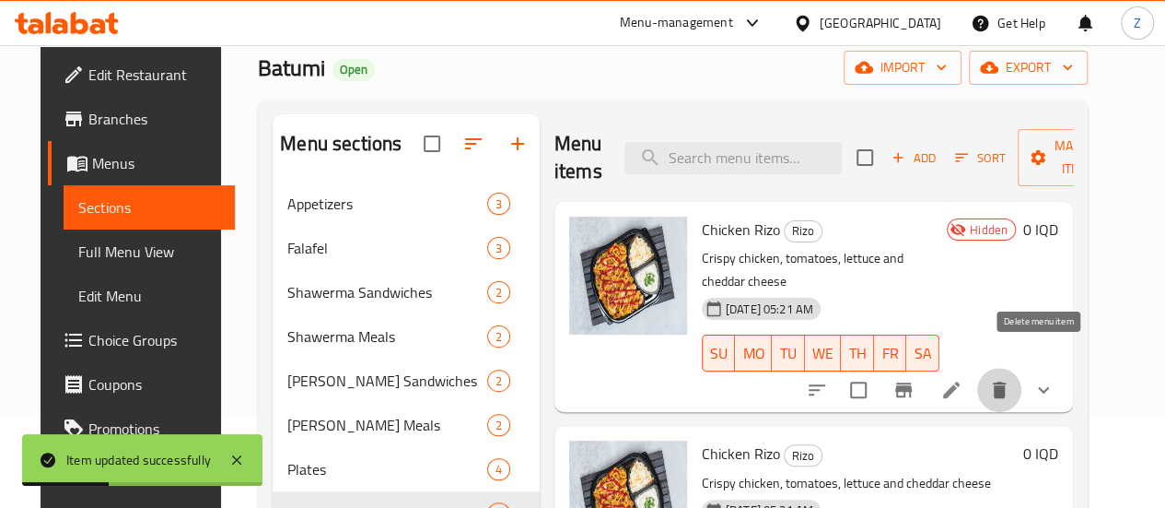
click at [1010, 379] on icon "delete" at bounding box center [999, 390] width 22 height 22
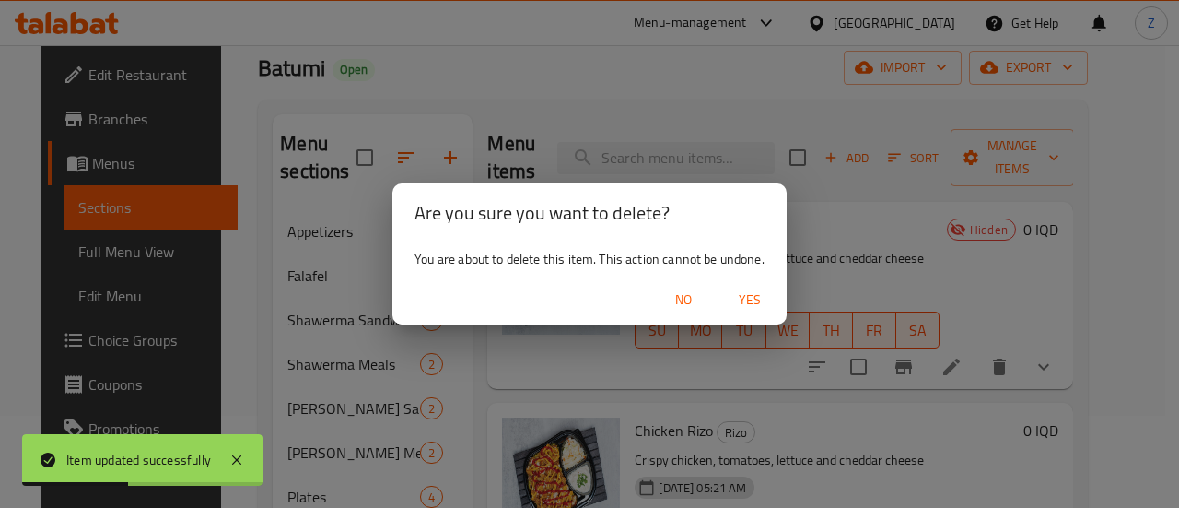
click at [774, 299] on button "Yes" at bounding box center [749, 300] width 59 height 34
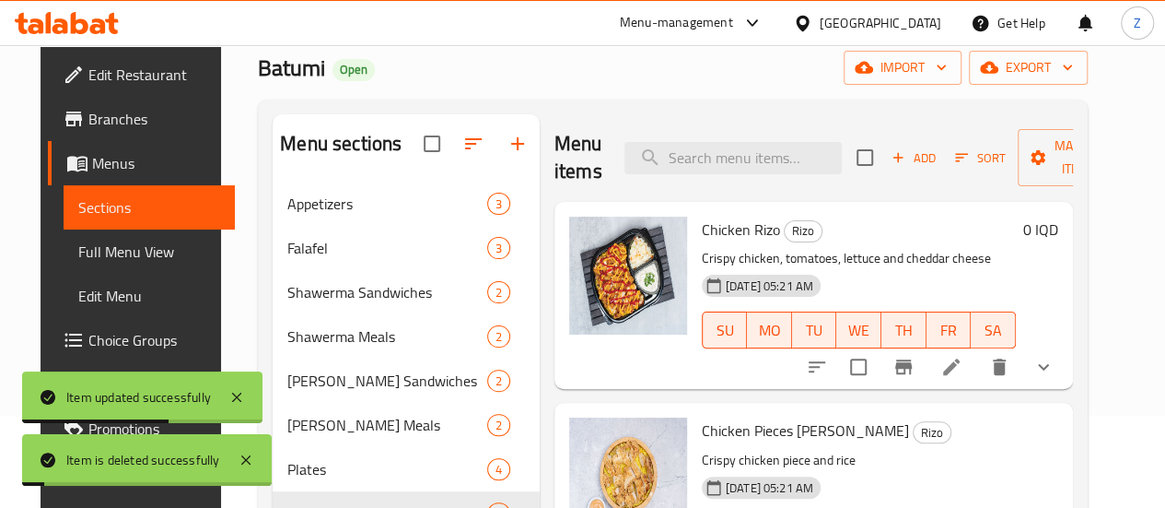
click at [1066, 350] on button "show more" at bounding box center [1043, 366] width 44 height 44
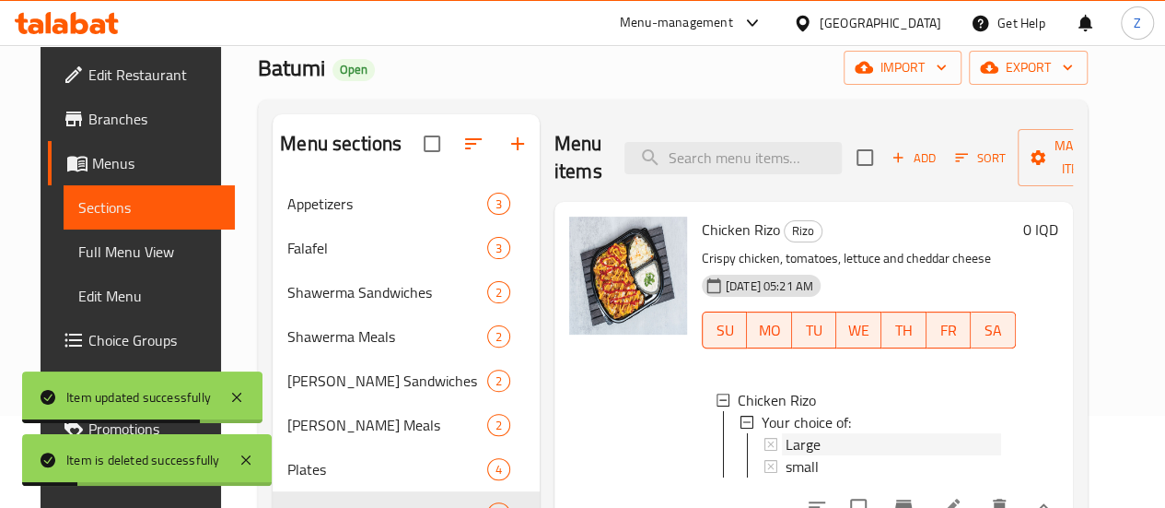
click at [786, 443] on span "Large" at bounding box center [803, 444] width 35 height 22
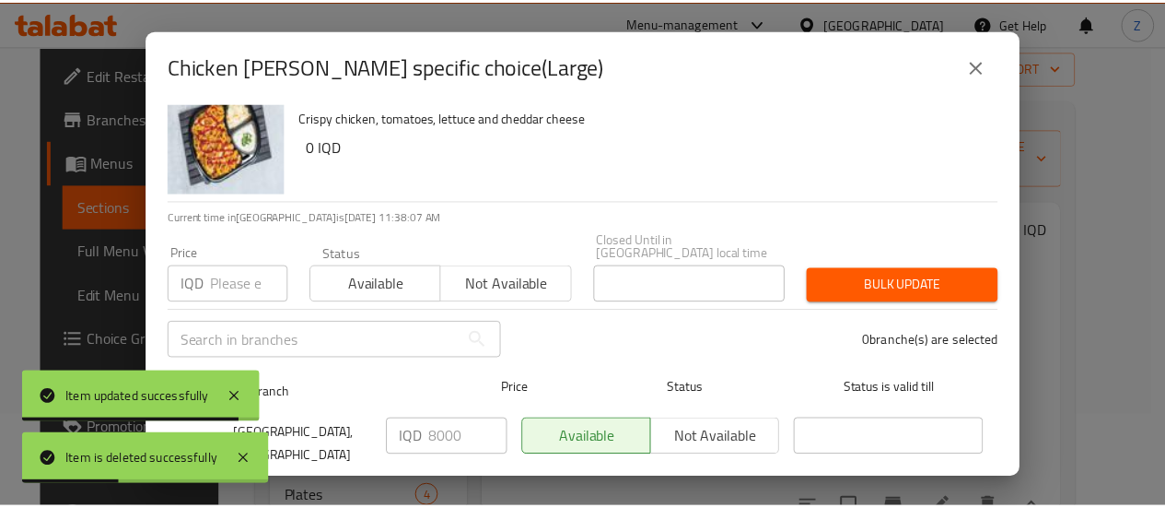
scroll to position [53, 0]
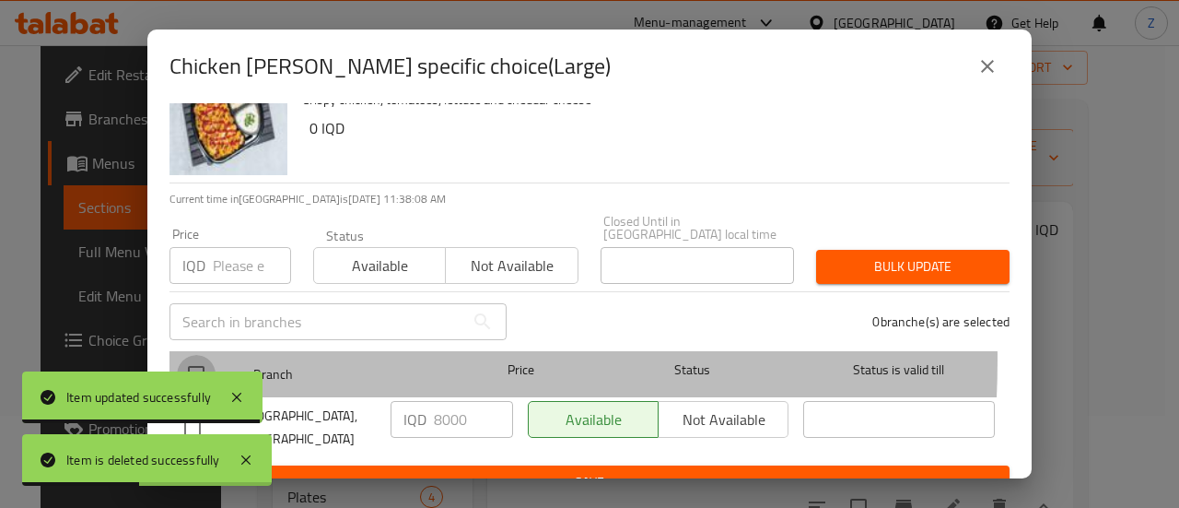
drag, startPoint x: 190, startPoint y: 345, endPoint x: 221, endPoint y: 359, distance: 34.2
click at [193, 355] on input "checkbox" at bounding box center [196, 374] width 39 height 39
checkbox input "true"
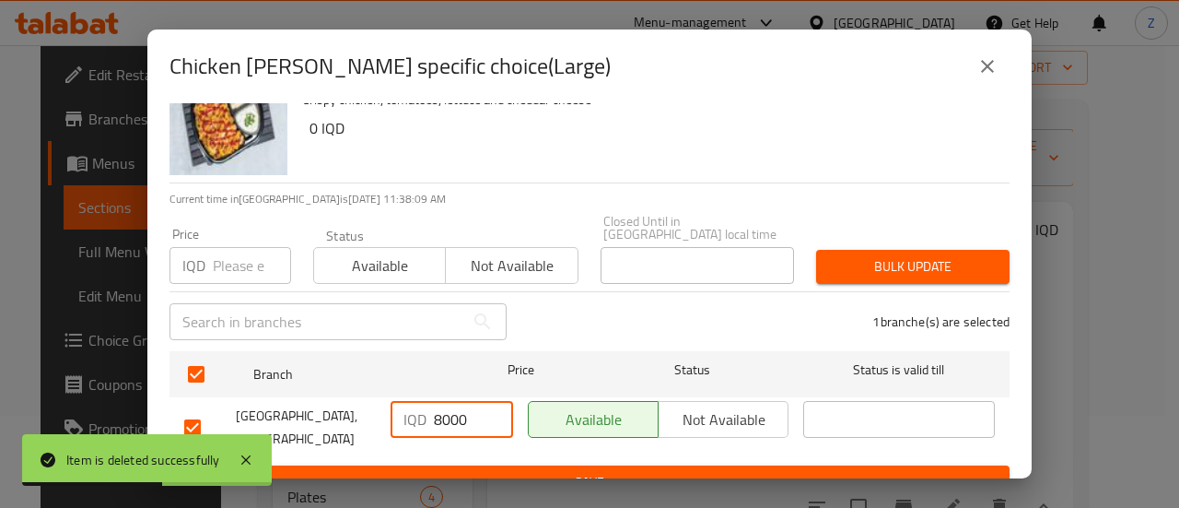
click at [427, 401] on div "IQD 8000 ​" at bounding box center [452, 419] width 123 height 37
type input "7000"
click at [477, 471] on span "Save" at bounding box center [589, 482] width 811 height 23
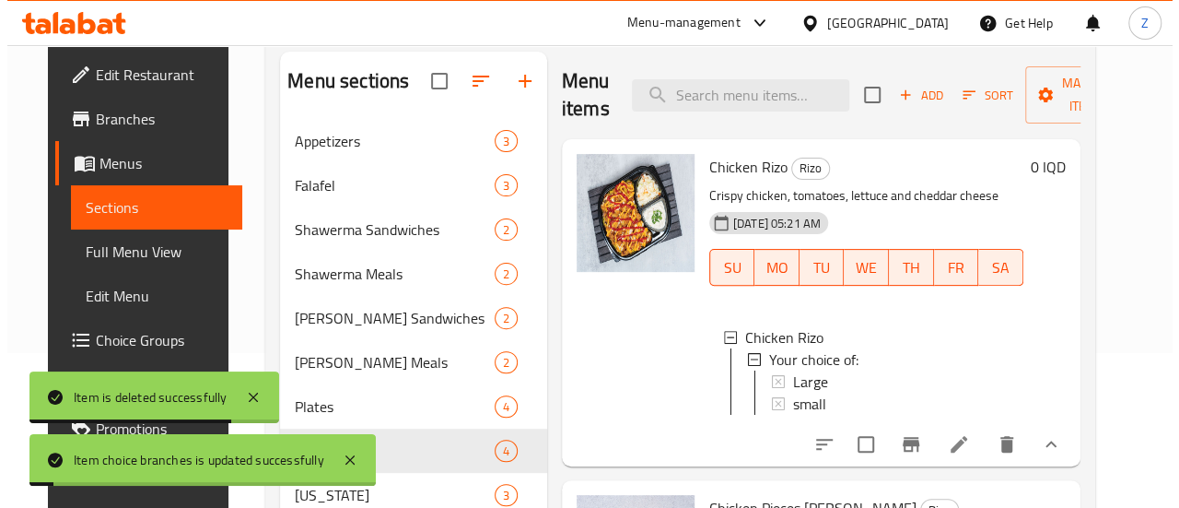
scroll to position [184, 0]
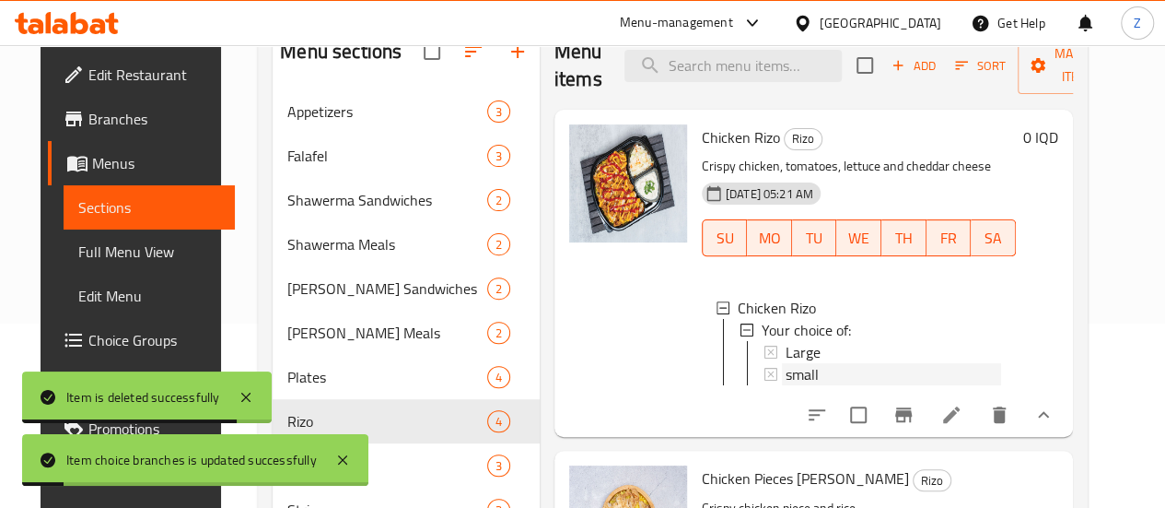
click at [786, 377] on span "small" at bounding box center [802, 374] width 33 height 22
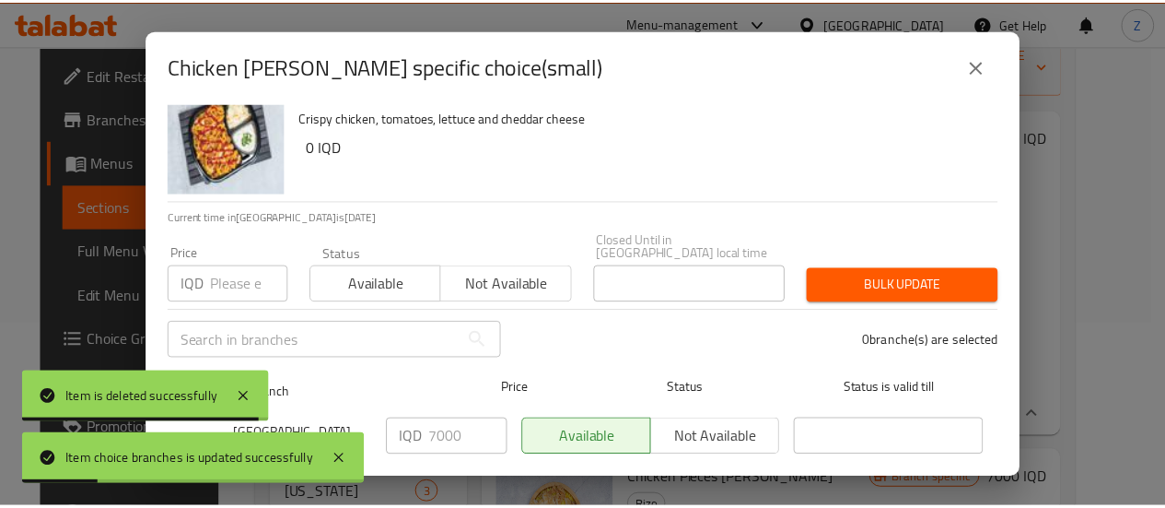
scroll to position [53, 0]
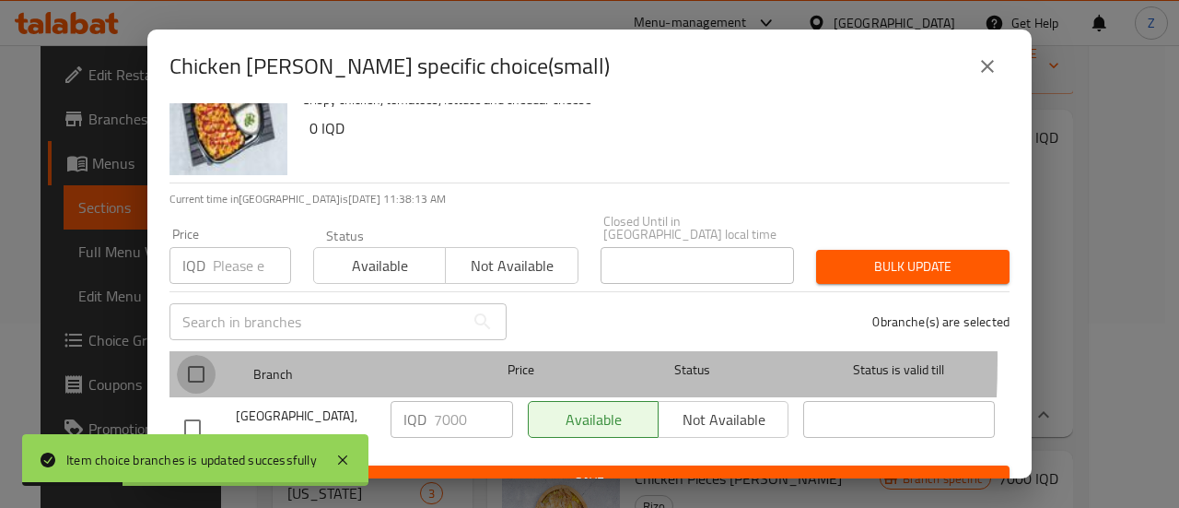
click at [208, 355] on input "checkbox" at bounding box center [196, 374] width 39 height 39
checkbox input "true"
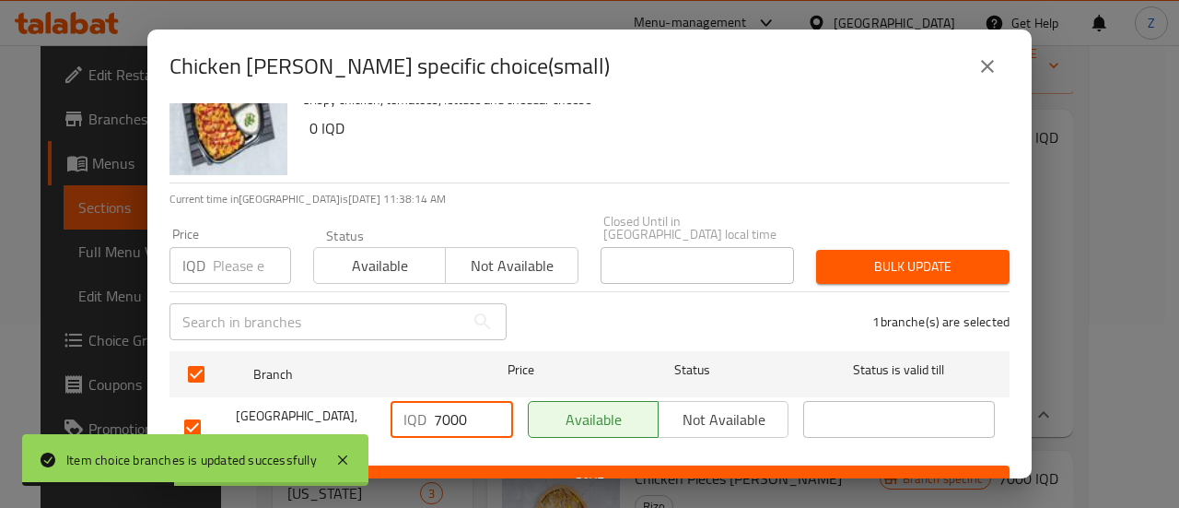
click at [435, 414] on input "7000" at bounding box center [473, 419] width 79 height 37
type input "6000"
click at [455, 471] on span "Save" at bounding box center [589, 482] width 811 height 23
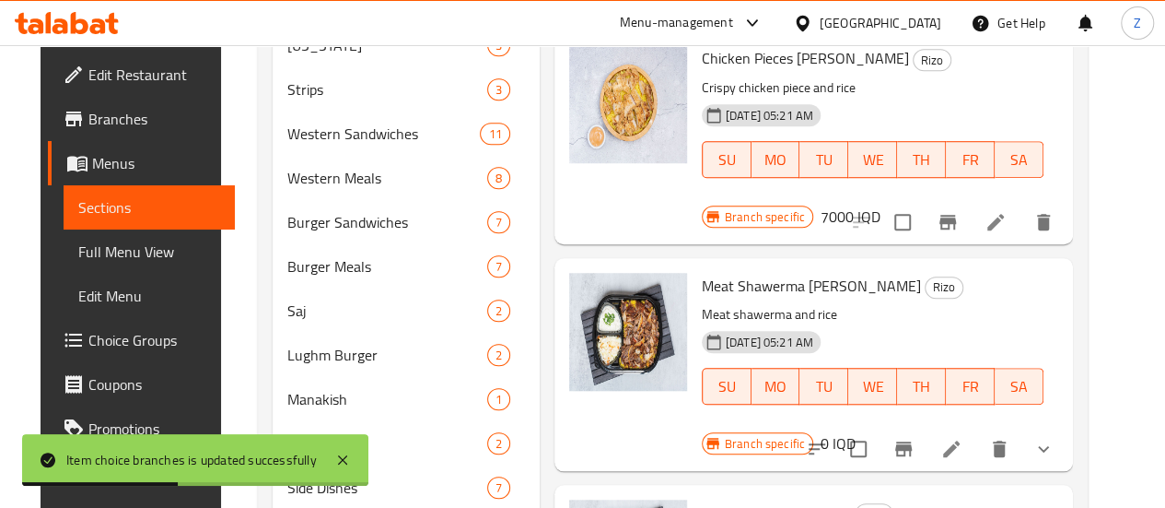
scroll to position [645, 0]
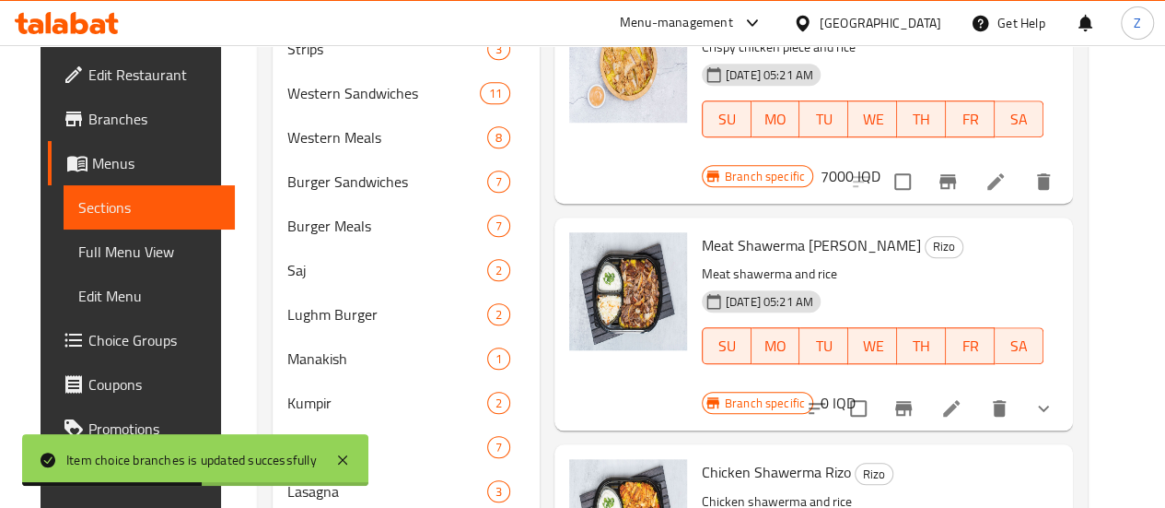
drag, startPoint x: 1081, startPoint y: 360, endPoint x: 1068, endPoint y: 360, distance: 12.9
click at [1055, 397] on icon "show more" at bounding box center [1044, 408] width 22 height 22
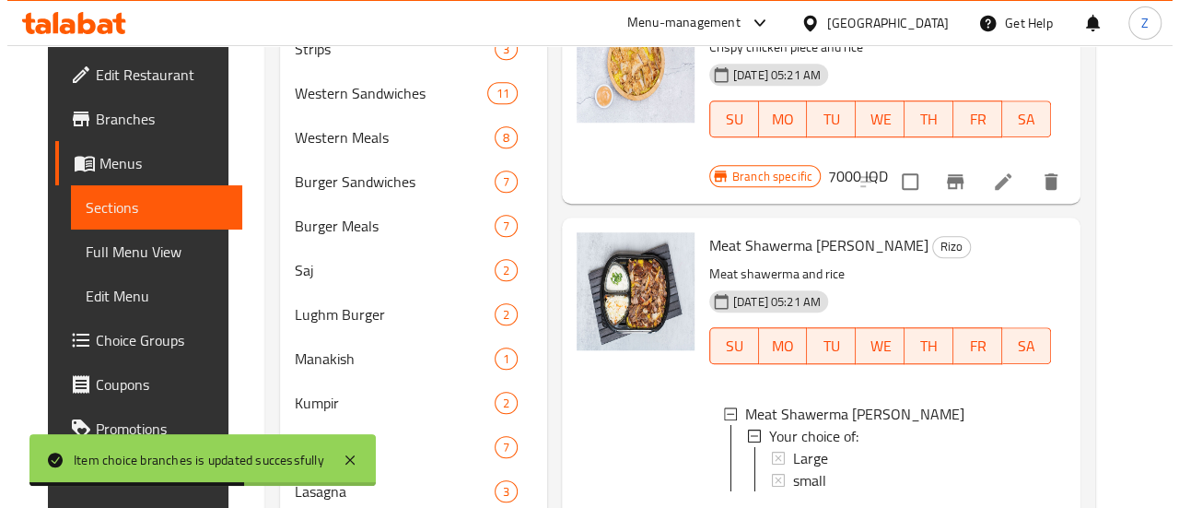
scroll to position [2, 0]
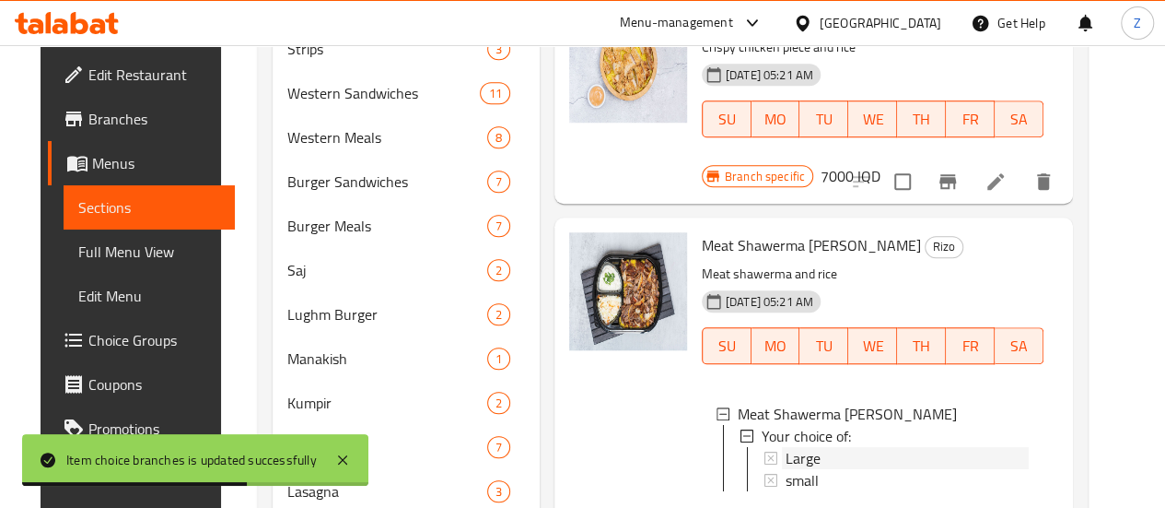
click at [786, 447] on span "Large" at bounding box center [803, 458] width 35 height 22
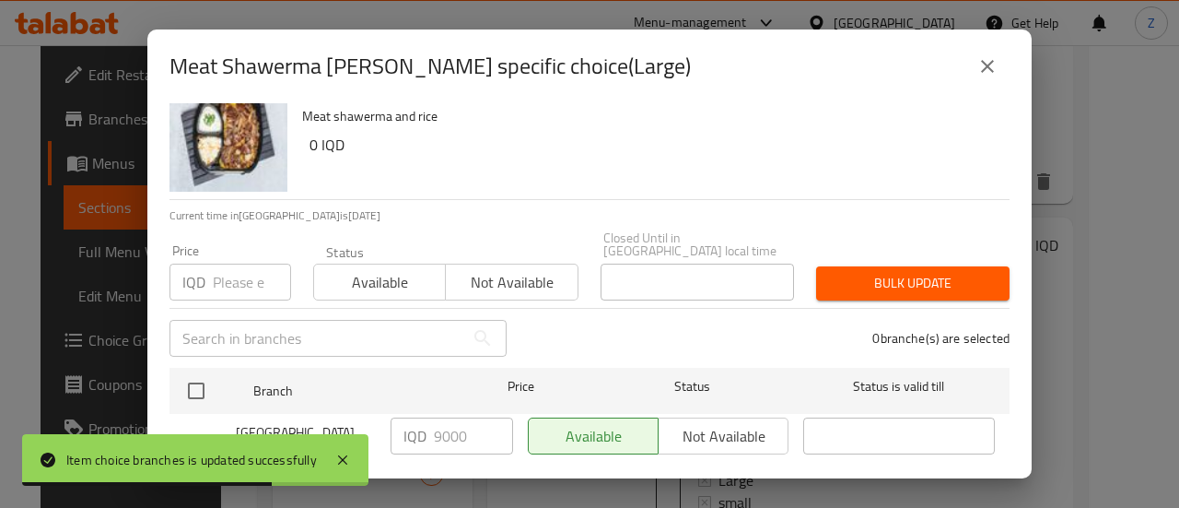
scroll to position [53, 0]
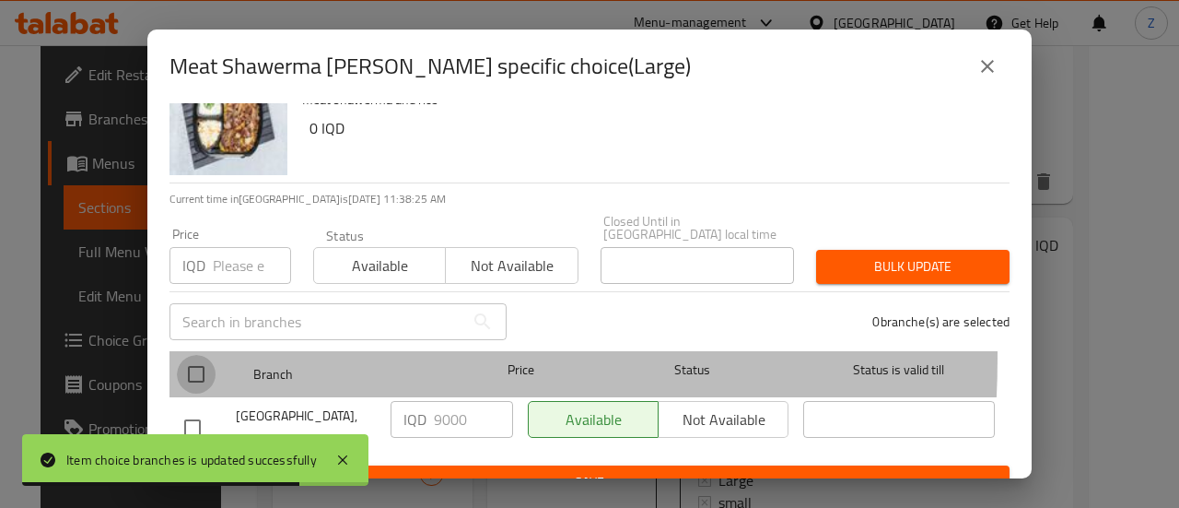
click at [213, 355] on input "checkbox" at bounding box center [196, 374] width 39 height 39
checkbox input "true"
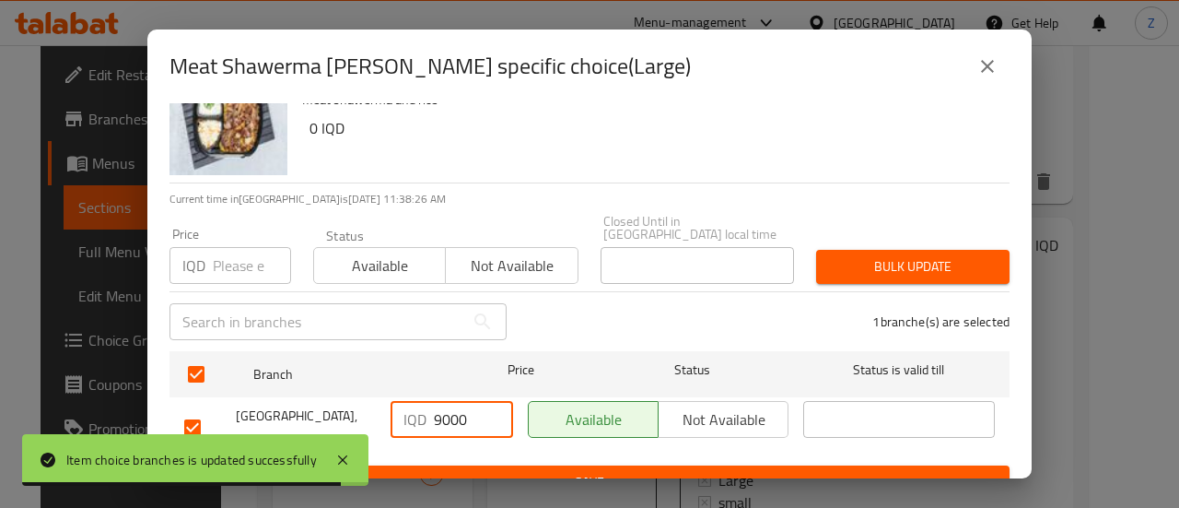
drag, startPoint x: 437, startPoint y: 408, endPoint x: 424, endPoint y: 404, distance: 13.4
click at [424, 404] on div "IQD 9000 ​" at bounding box center [452, 419] width 123 height 37
type input "7000"
click at [468, 471] on span "Save" at bounding box center [589, 482] width 811 height 23
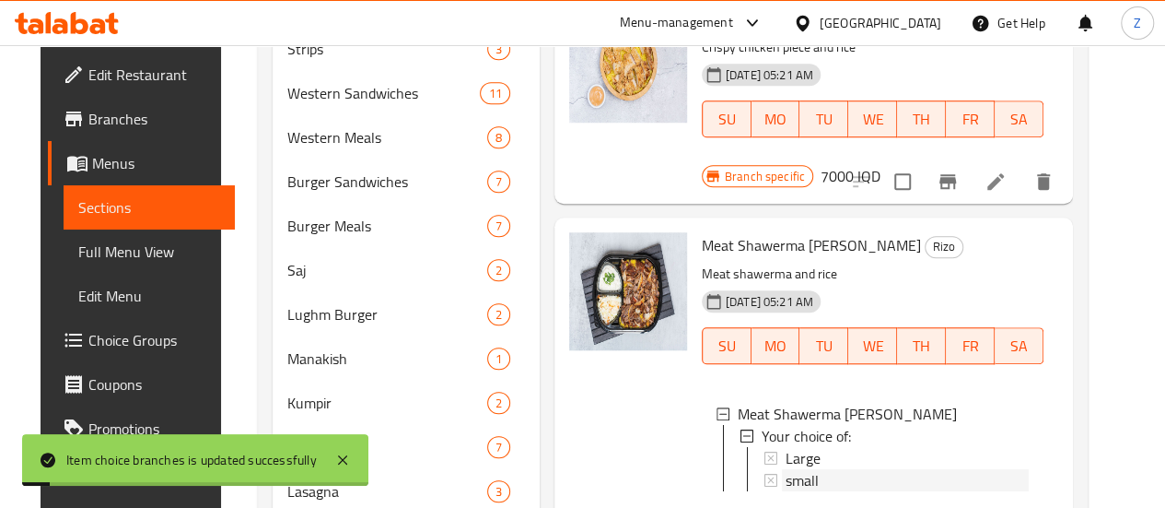
click at [786, 469] on span "small" at bounding box center [802, 480] width 33 height 22
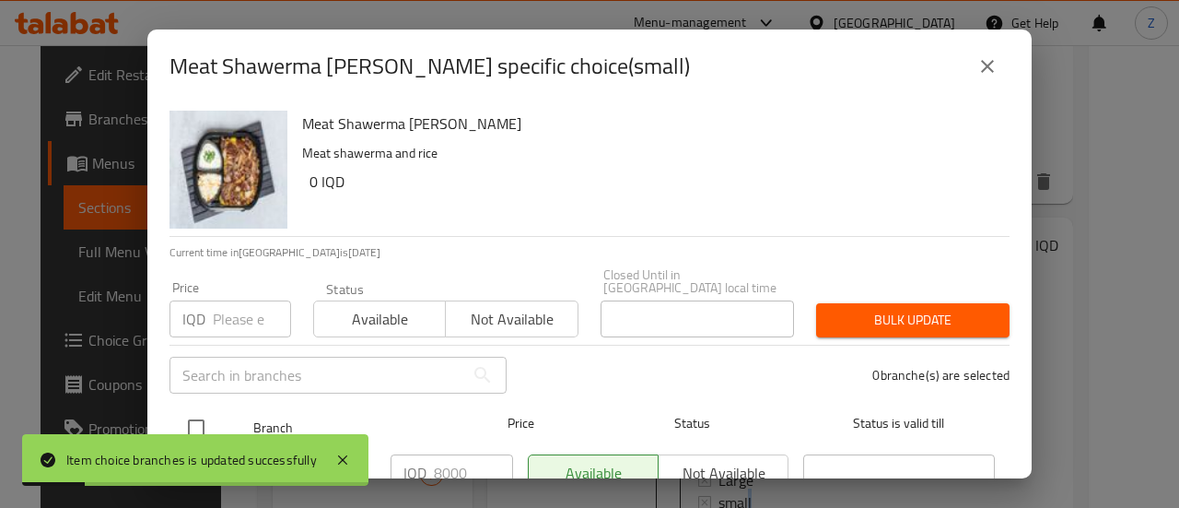
click at [208, 401] on div at bounding box center [211, 427] width 69 height 53
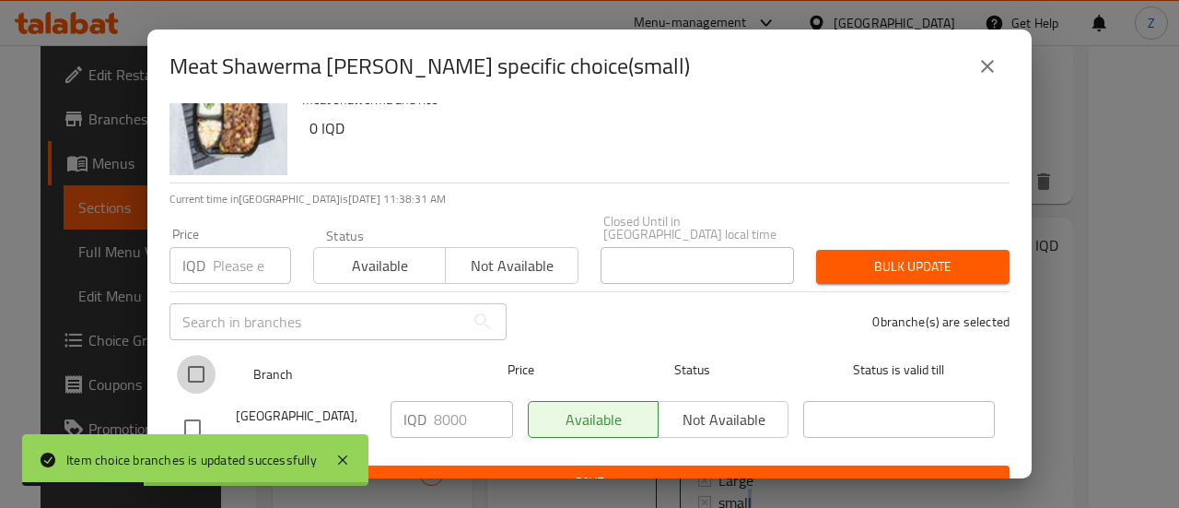
drag, startPoint x: 200, startPoint y: 358, endPoint x: 212, endPoint y: 363, distance: 12.8
click at [201, 359] on input "checkbox" at bounding box center [196, 374] width 39 height 39
checkbox input "true"
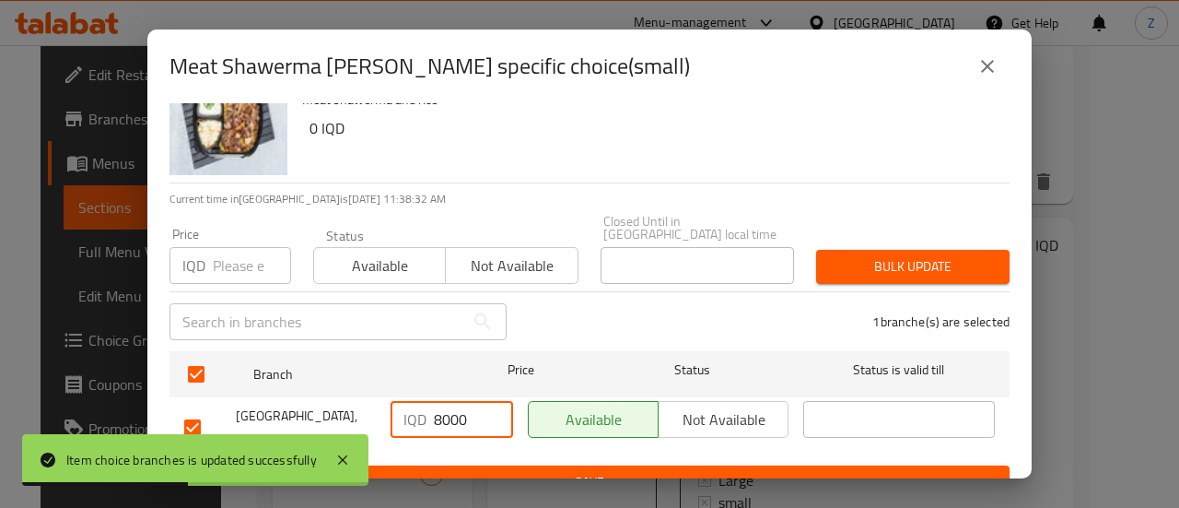
drag, startPoint x: 432, startPoint y: 407, endPoint x: 441, endPoint y: 411, distance: 9.9
click at [441, 411] on input "8000" at bounding box center [473, 419] width 79 height 37
type input "6000"
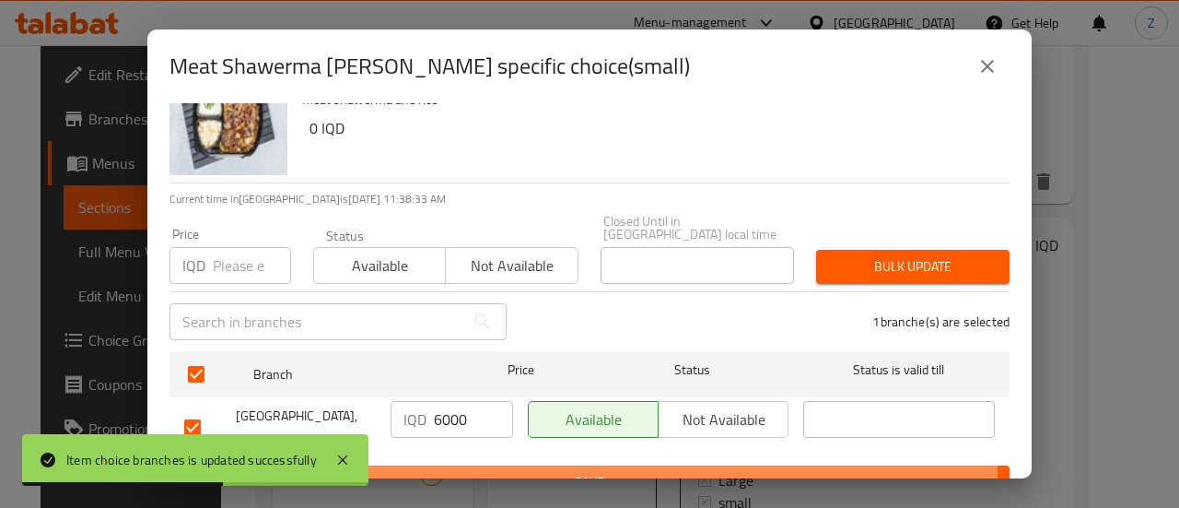
click at [474, 471] on span "Save" at bounding box center [589, 482] width 811 height 23
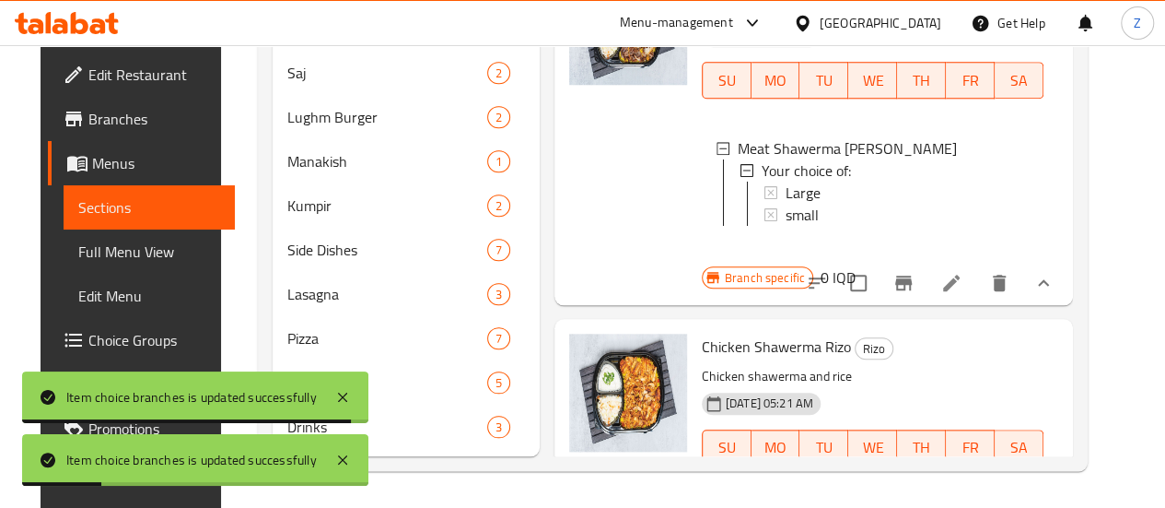
scroll to position [869, 0]
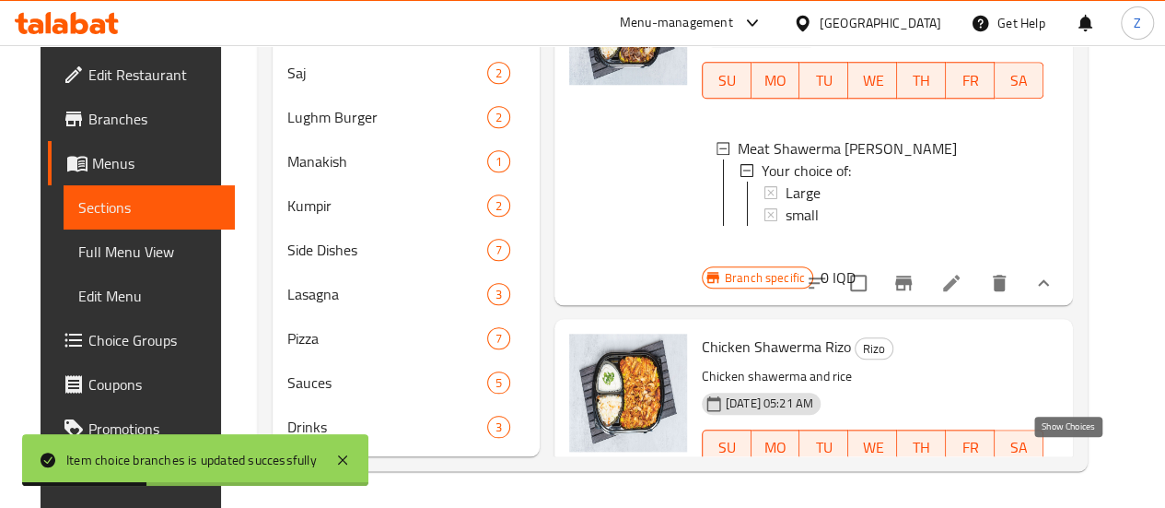
drag, startPoint x: 1073, startPoint y: 440, endPoint x: 1063, endPoint y: 438, distance: 10.5
click at [1055, 499] on icon "show more" at bounding box center [1044, 510] width 22 height 22
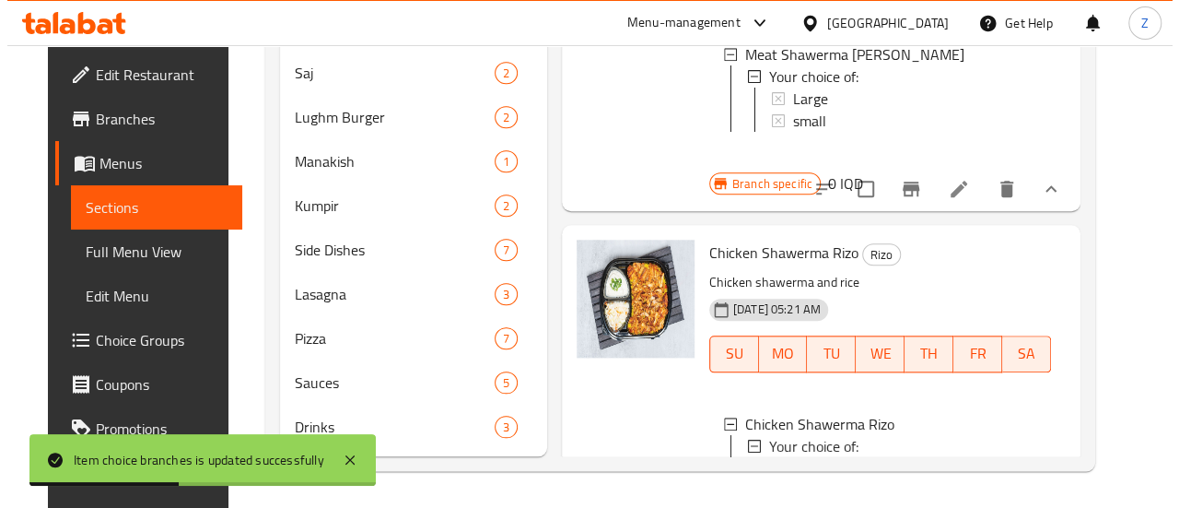
scroll to position [222, 0]
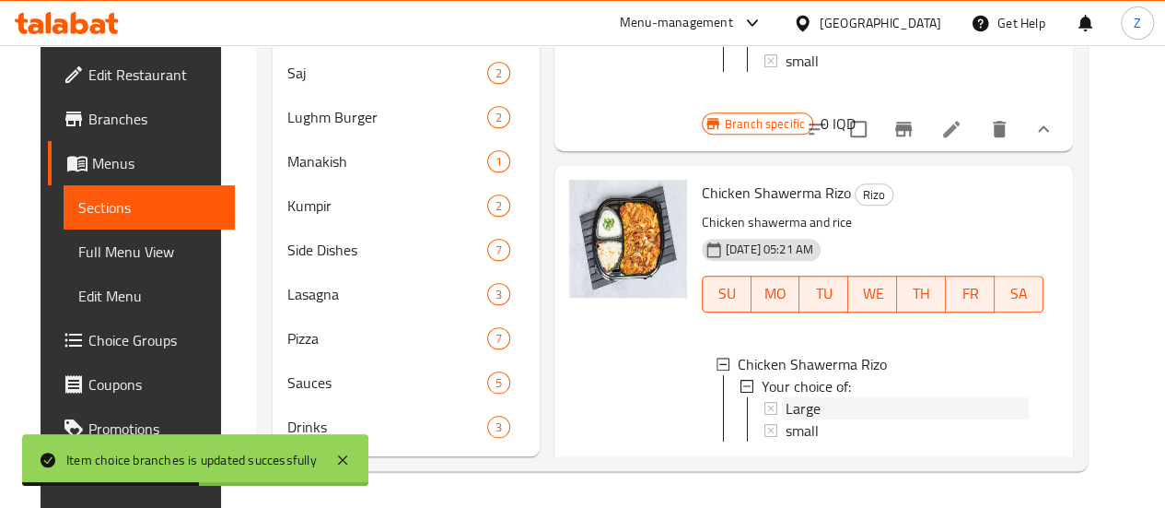
click at [786, 397] on div "Large" at bounding box center [907, 408] width 243 height 22
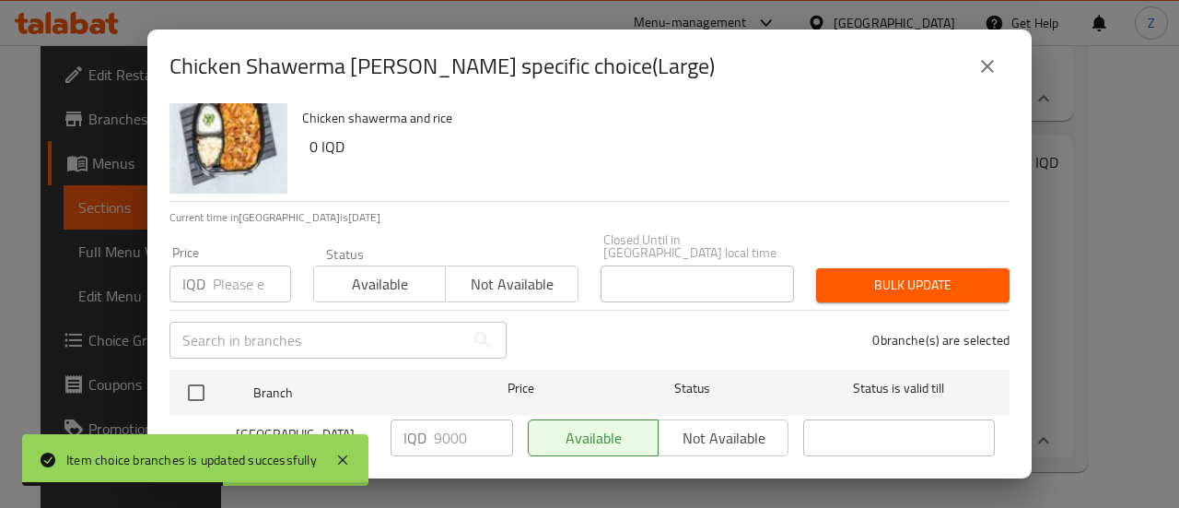
scroll to position [53, 0]
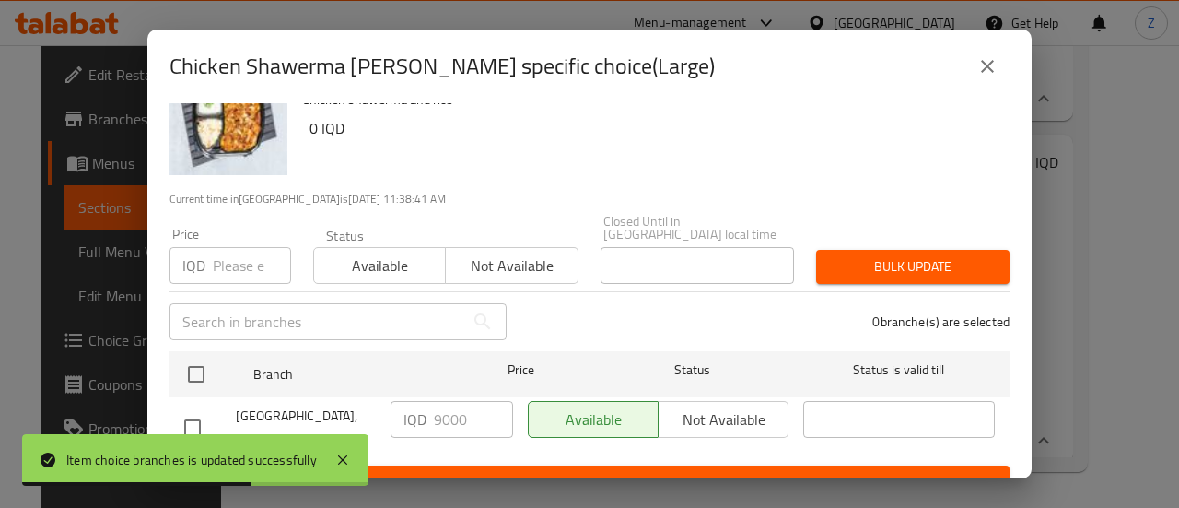
drag, startPoint x: 199, startPoint y: 354, endPoint x: 298, endPoint y: 386, distance: 103.7
click at [201, 356] on input "checkbox" at bounding box center [196, 374] width 39 height 39
checkbox input "true"
drag, startPoint x: 438, startPoint y: 410, endPoint x: 418, endPoint y: 404, distance: 21.0
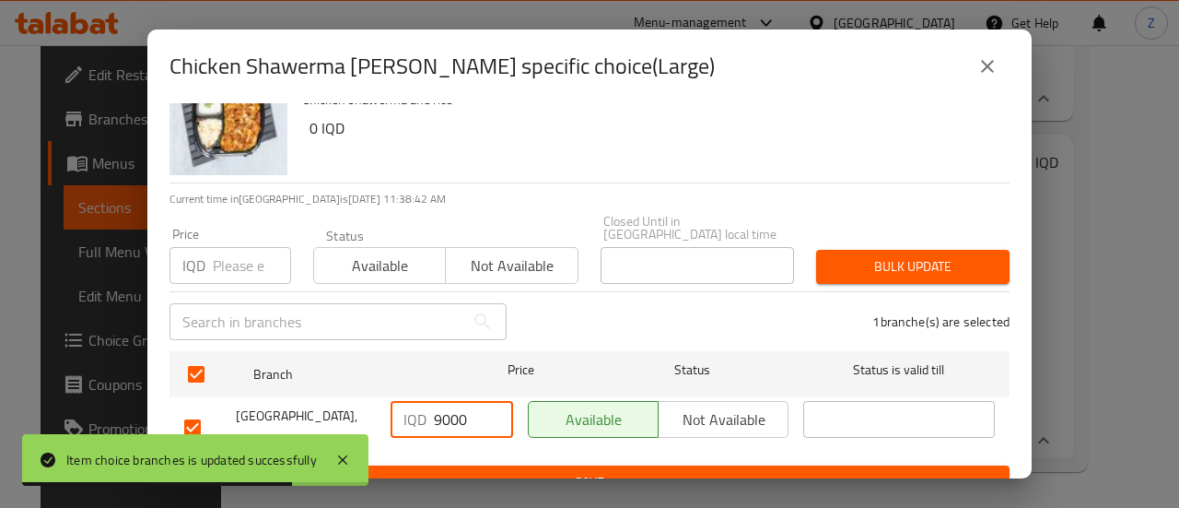
click at [418, 404] on div "IQD 9000 ​" at bounding box center [452, 419] width 123 height 37
type input "7000"
click at [497, 471] on span "Save" at bounding box center [589, 482] width 811 height 23
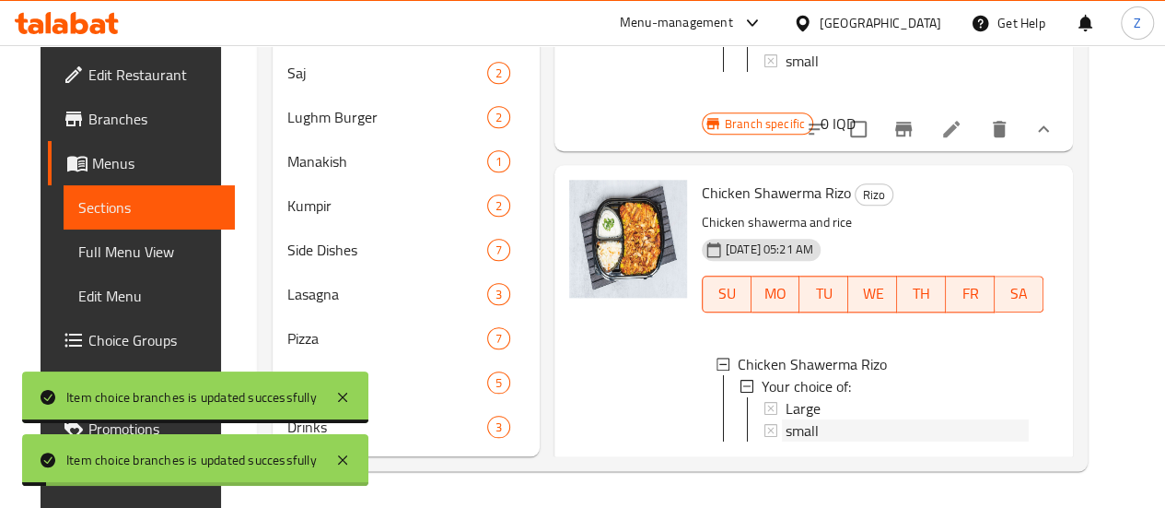
click at [786, 419] on span "small" at bounding box center [802, 430] width 33 height 22
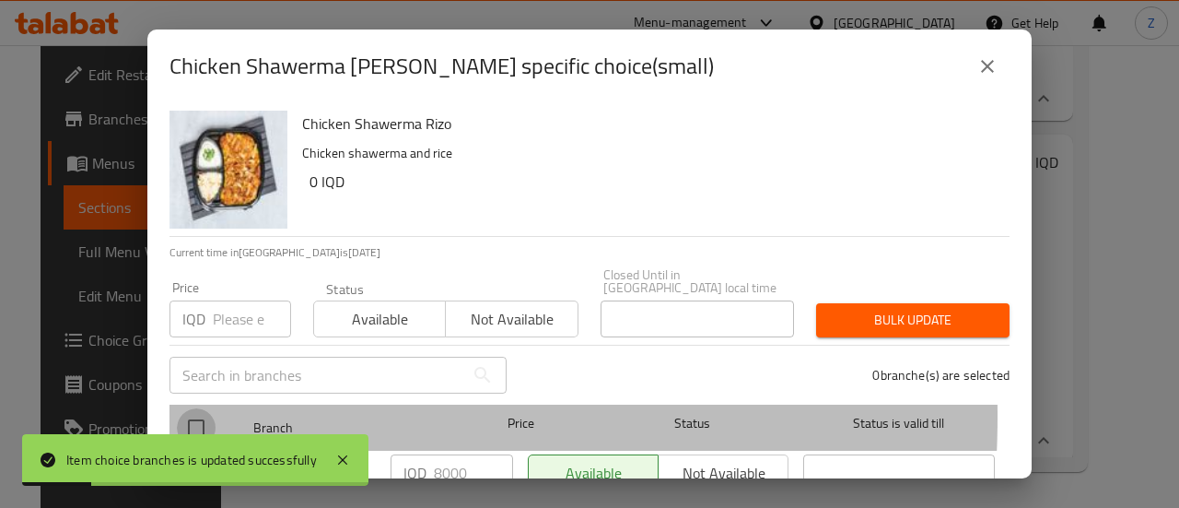
click at [192, 408] on input "checkbox" at bounding box center [196, 427] width 39 height 39
checkbox input "true"
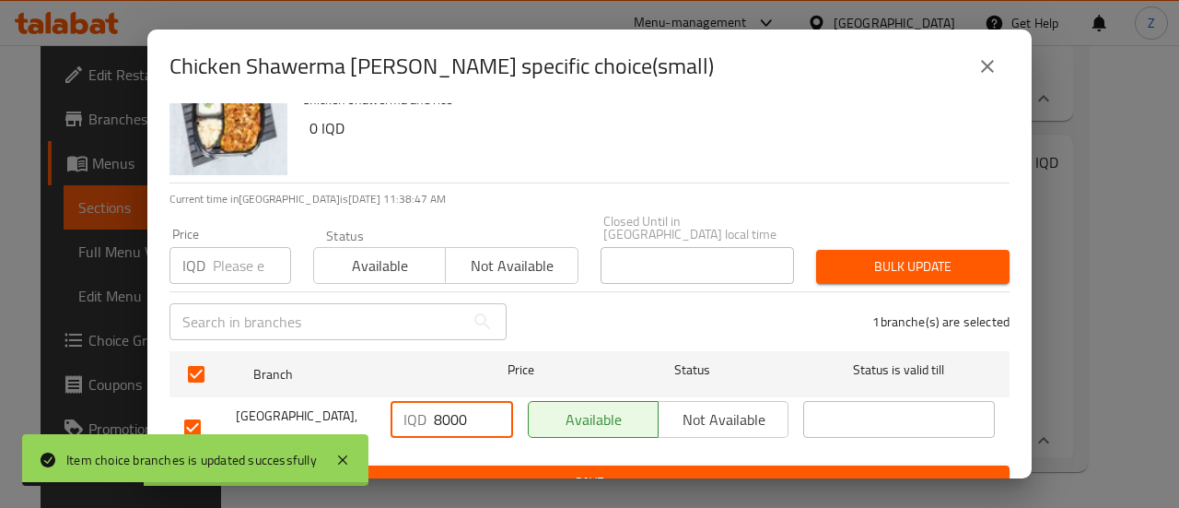
drag, startPoint x: 438, startPoint y: 409, endPoint x: 426, endPoint y: 403, distance: 13.2
click at [426, 403] on div "IQD 8000 ​" at bounding box center [452, 419] width 123 height 37
type input "6000"
click at [464, 471] on span "Save" at bounding box center [589, 482] width 811 height 23
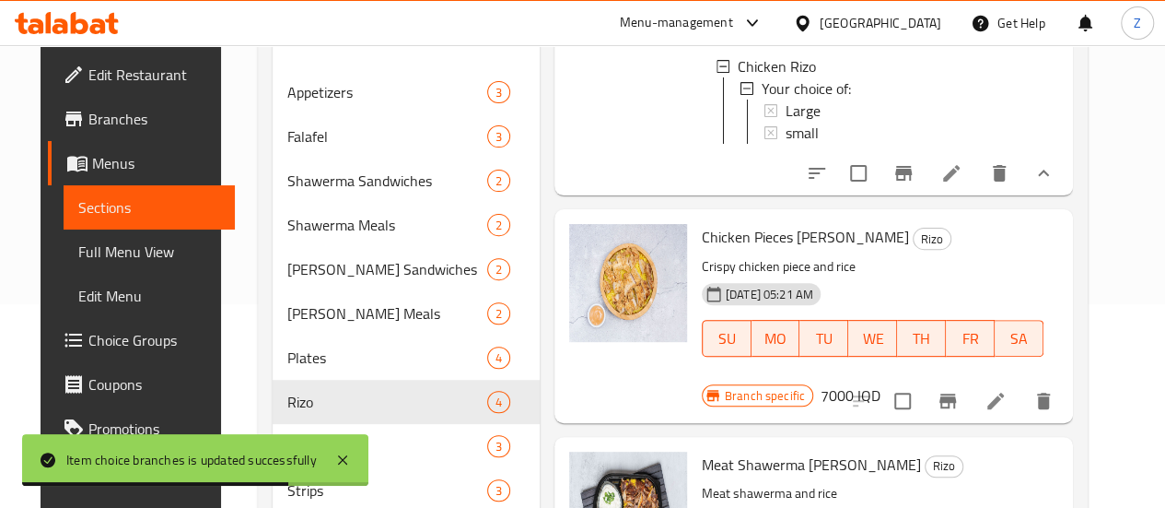
scroll to position [0, 0]
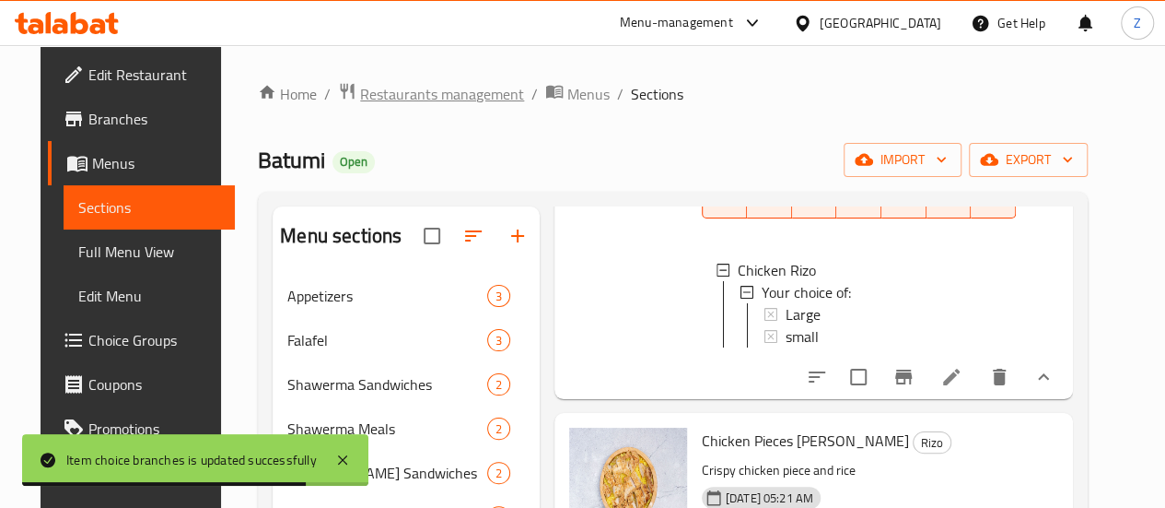
click at [443, 97] on span "Restaurants management" at bounding box center [442, 94] width 164 height 22
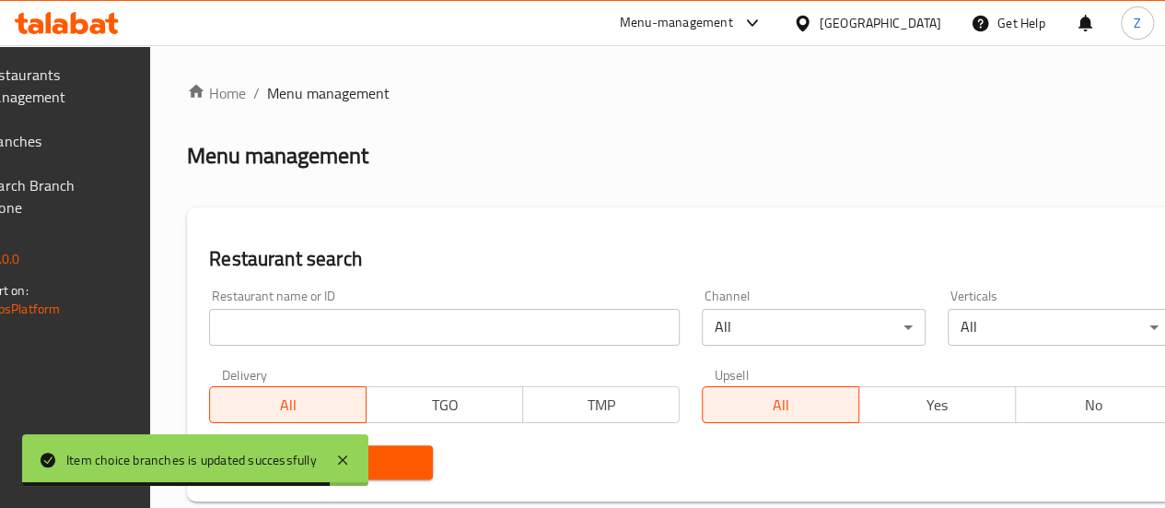
click at [403, 325] on input "search" at bounding box center [444, 327] width 471 height 37
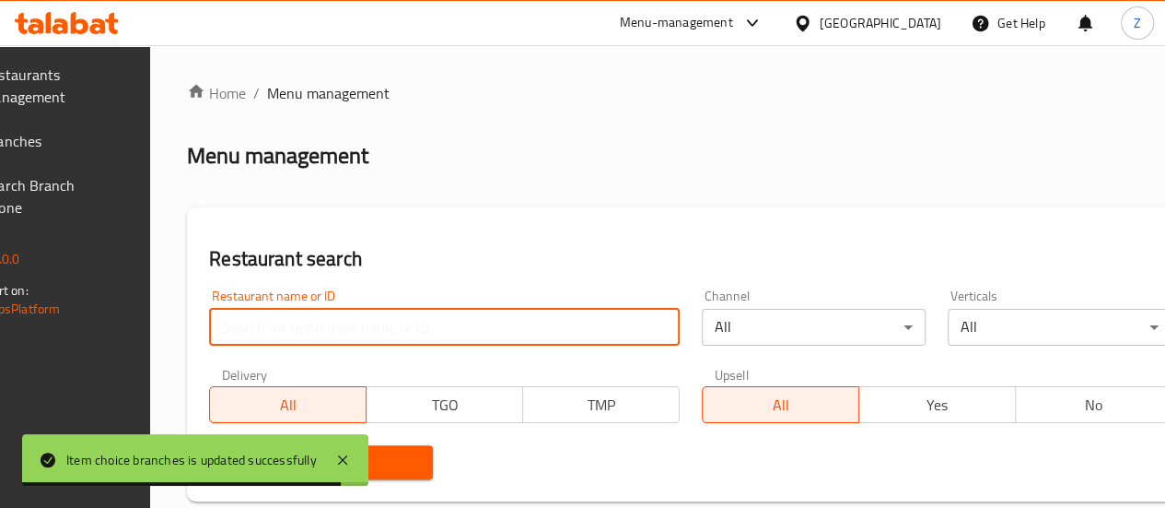
paste input "700988"
type input "700988"
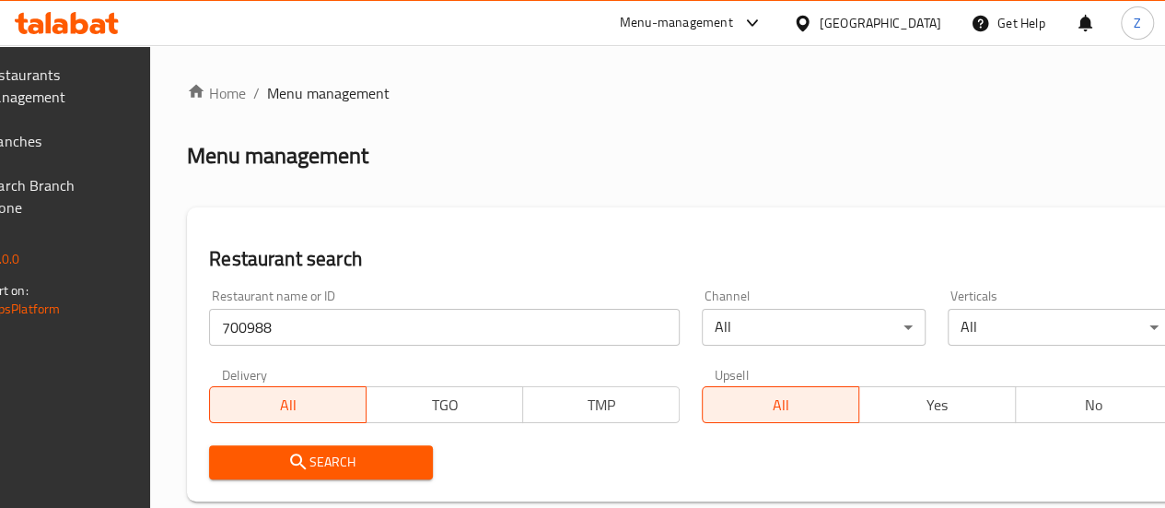
click at [405, 468] on span "Search" at bounding box center [321, 461] width 194 height 23
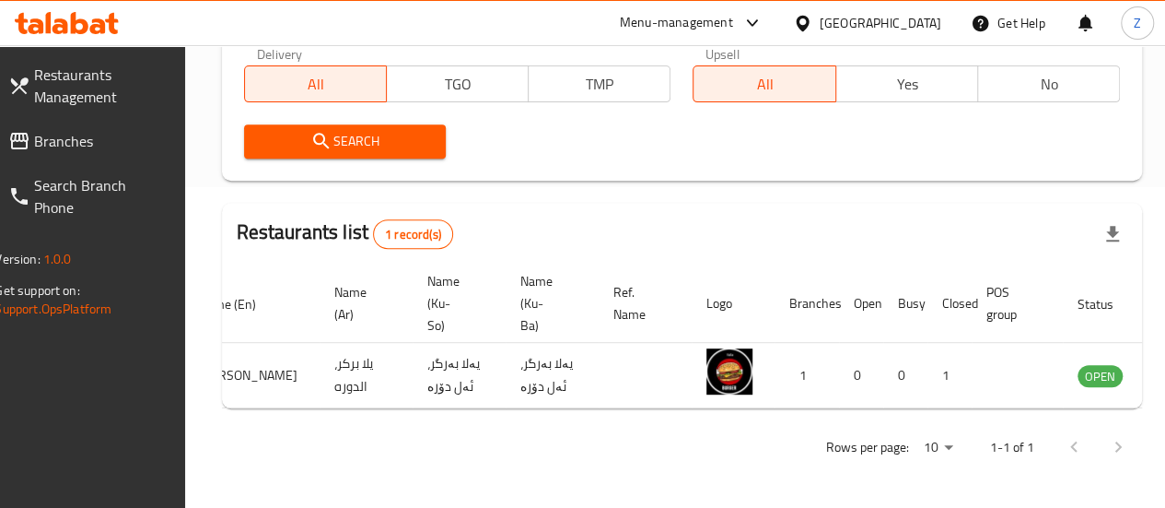
scroll to position [0, 181]
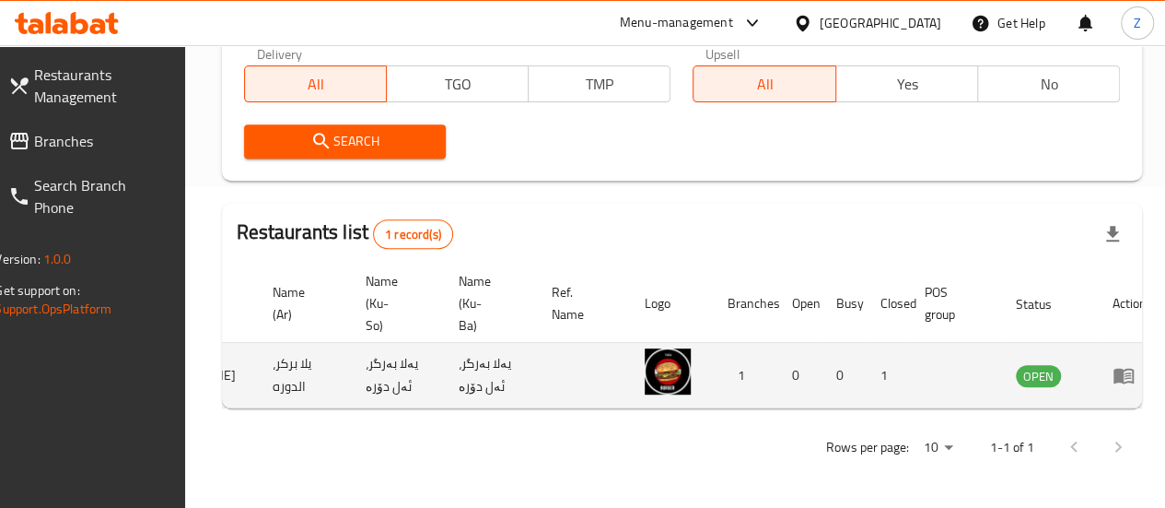
click at [1113, 364] on icon "enhanced table" at bounding box center [1124, 375] width 22 height 22
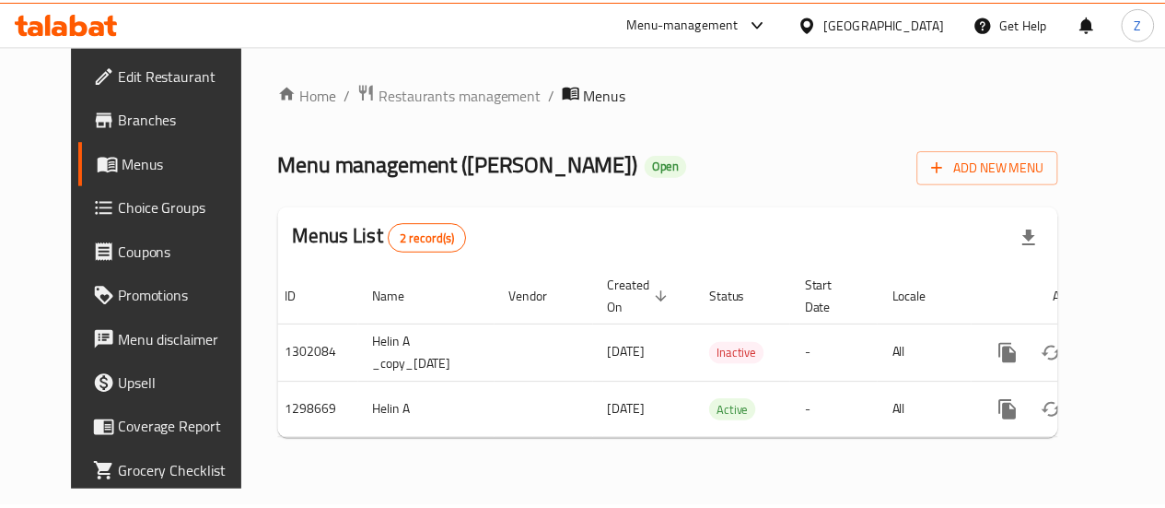
scroll to position [0, 15]
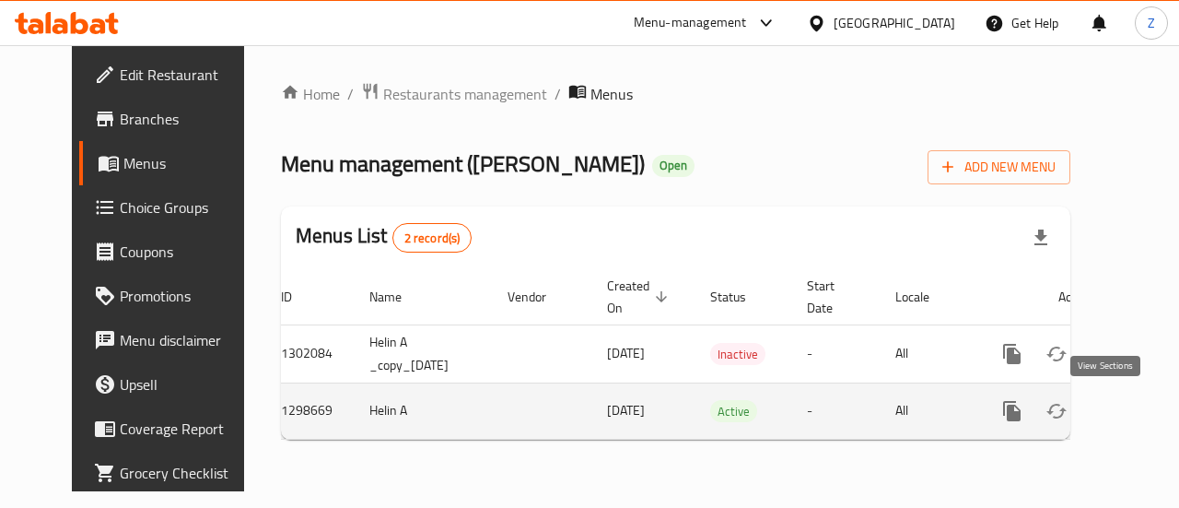
click at [1123, 408] on link "enhanced table" at bounding box center [1145, 411] width 44 height 44
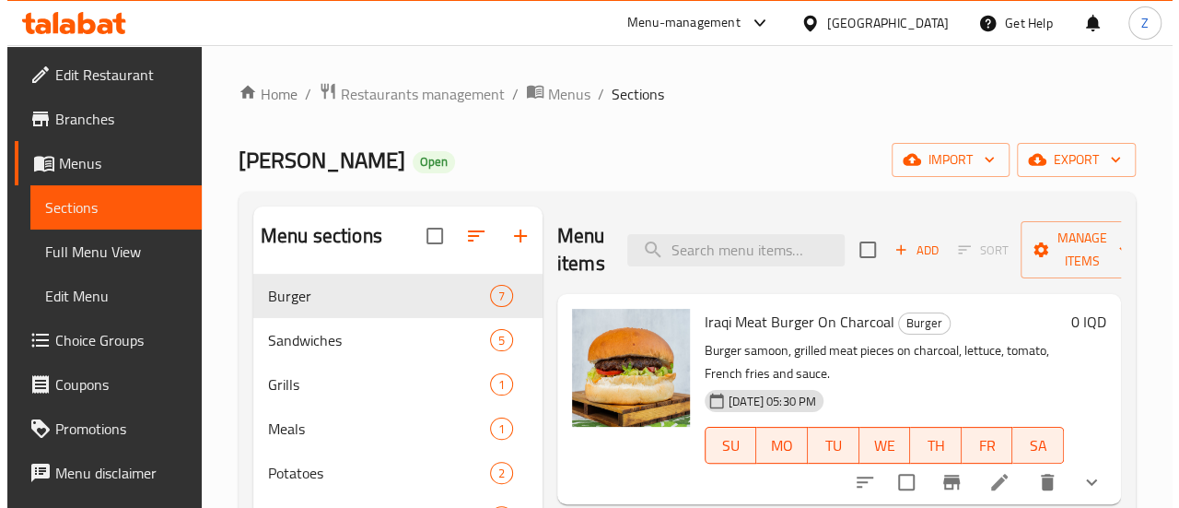
scroll to position [92, 0]
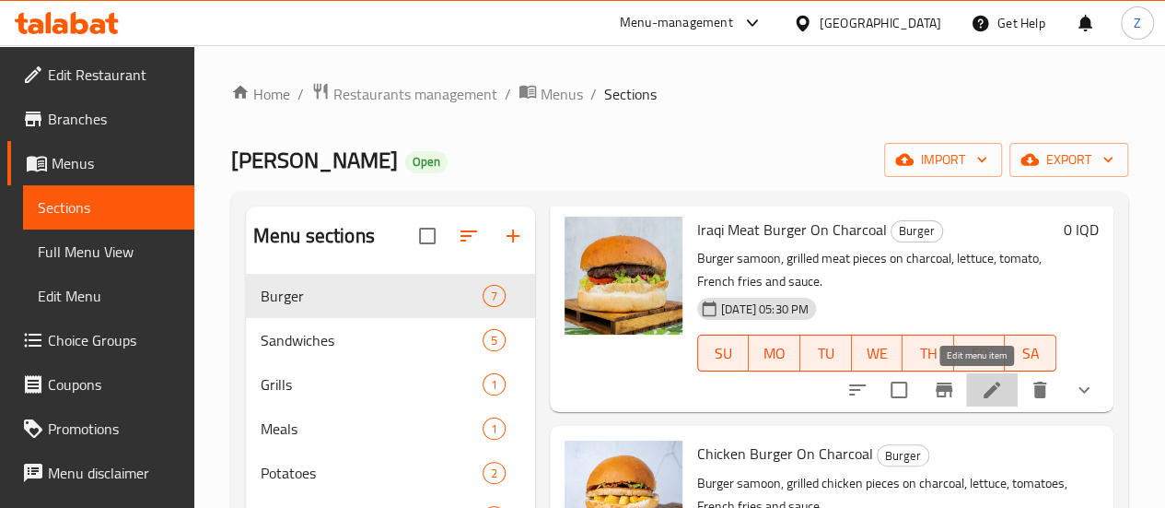
click at [981, 384] on icon at bounding box center [992, 390] width 22 height 22
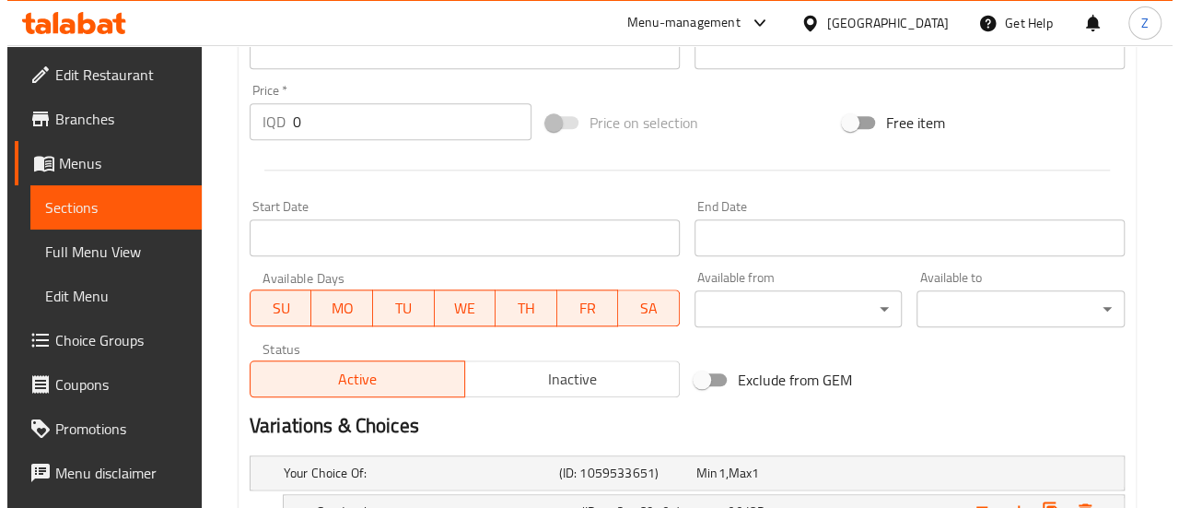
scroll to position [1071, 0]
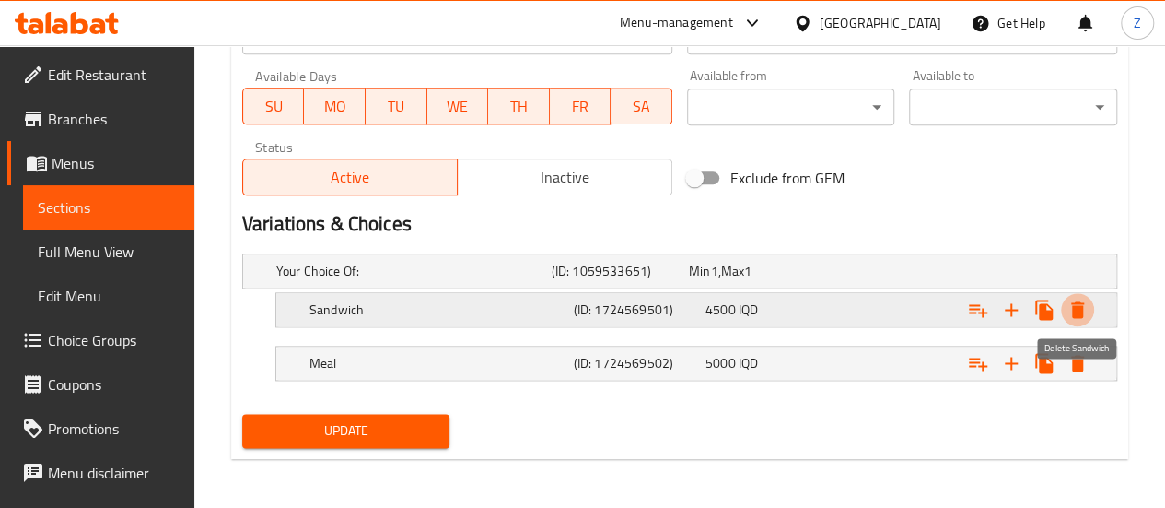
click at [1083, 313] on icon "Expand" at bounding box center [1078, 309] width 22 height 22
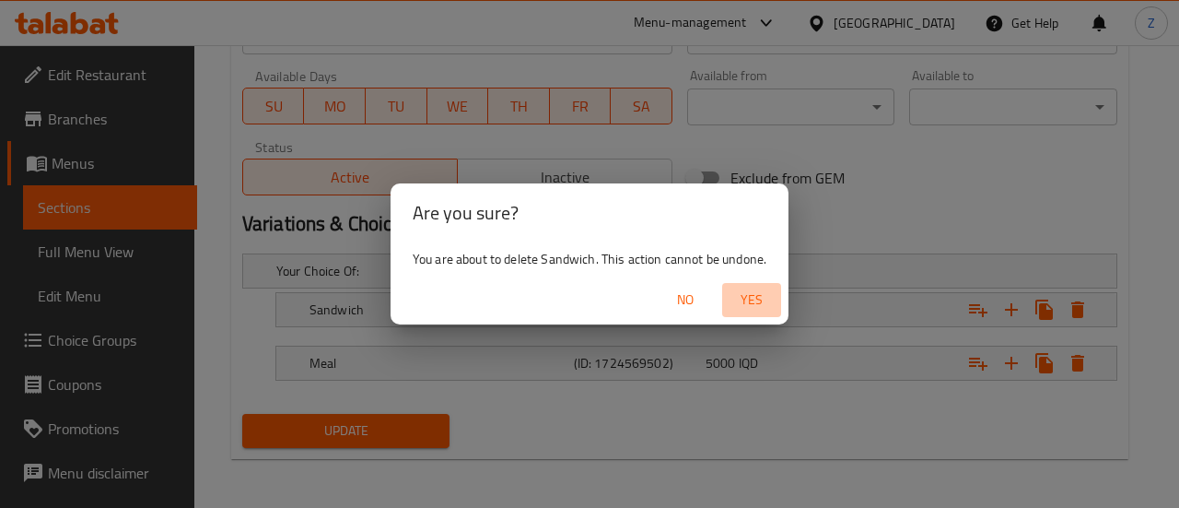
click at [761, 298] on span "Yes" at bounding box center [751, 299] width 44 height 23
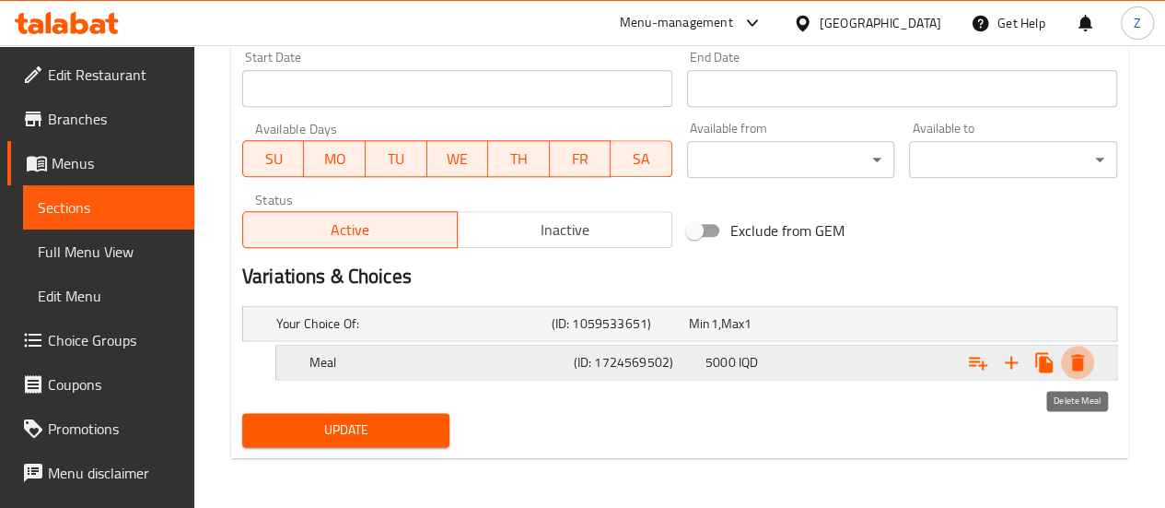
click at [1089, 353] on button "Expand" at bounding box center [1077, 361] width 33 height 33
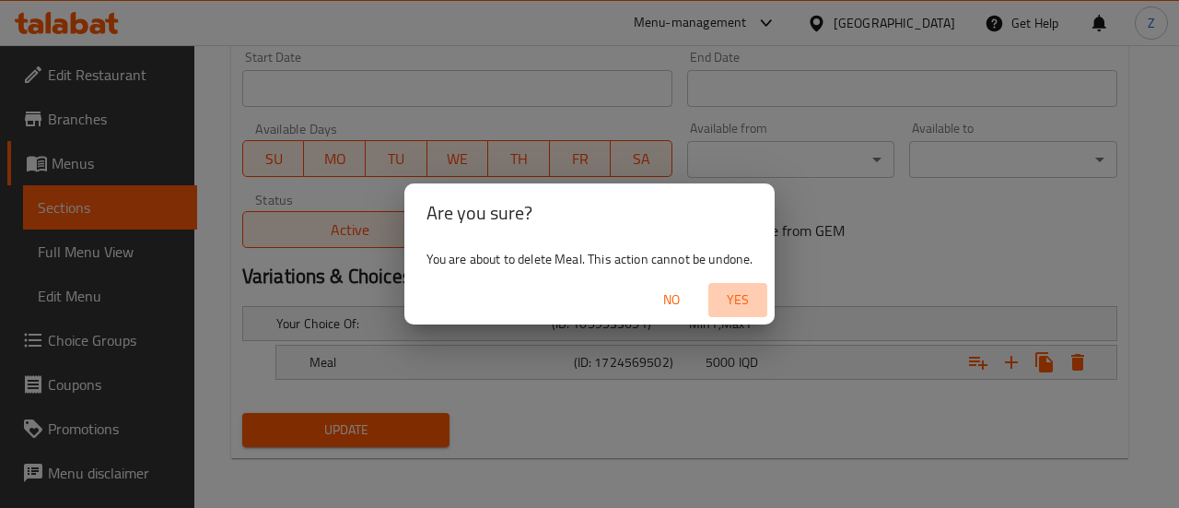
drag, startPoint x: 755, startPoint y: 305, endPoint x: 720, endPoint y: 307, distance: 35.0
click at [753, 305] on span "Yes" at bounding box center [738, 299] width 44 height 23
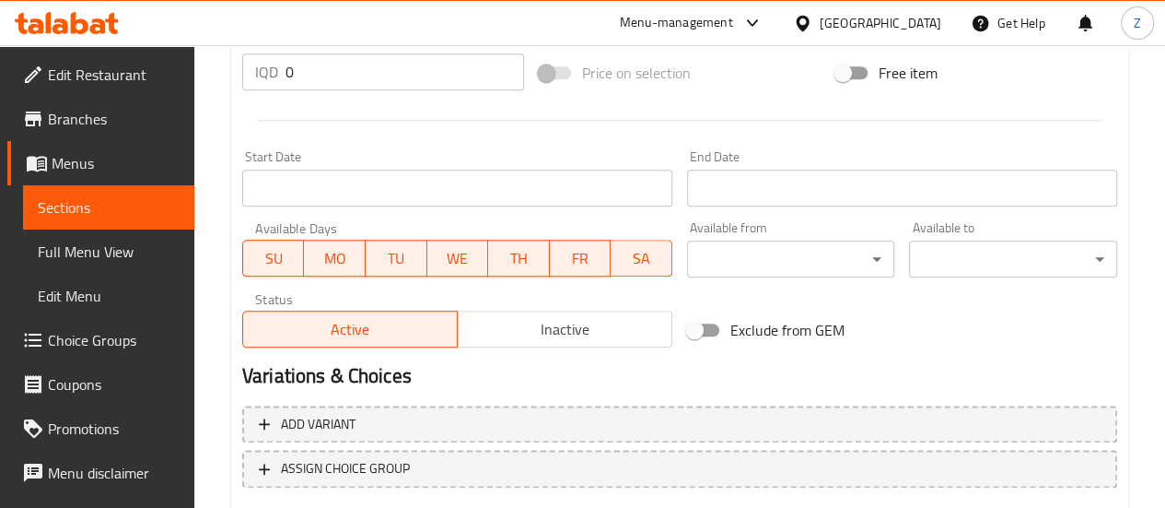
scroll to position [829, 0]
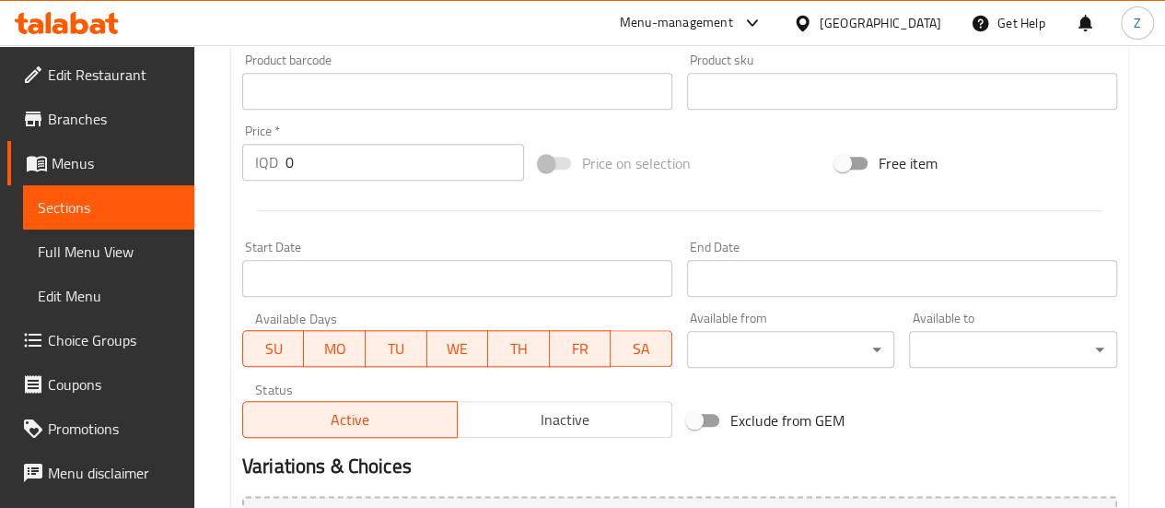
click at [354, 151] on input "0" at bounding box center [405, 162] width 239 height 37
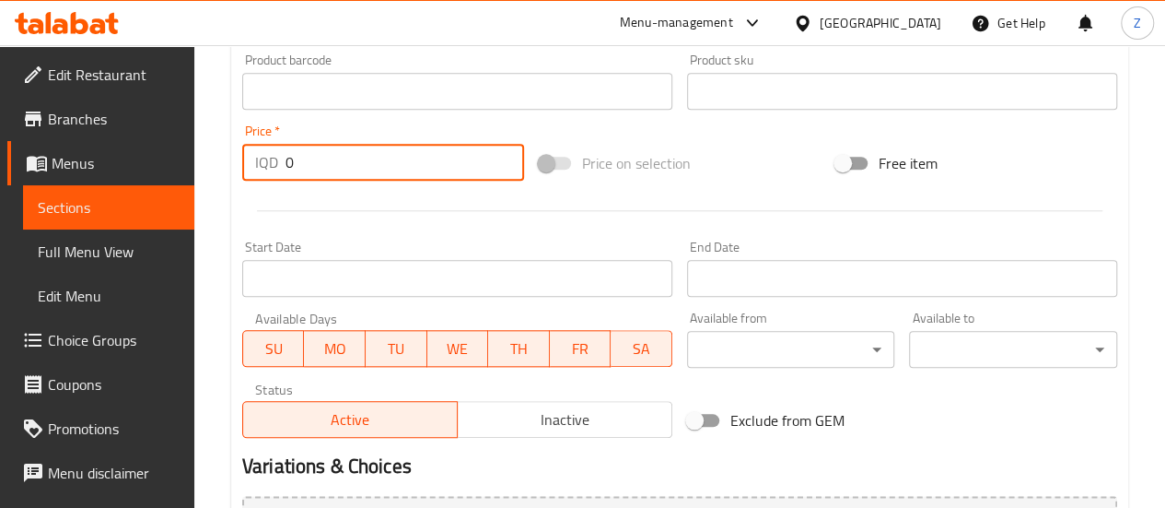
click at [354, 151] on input "0" at bounding box center [405, 162] width 239 height 37
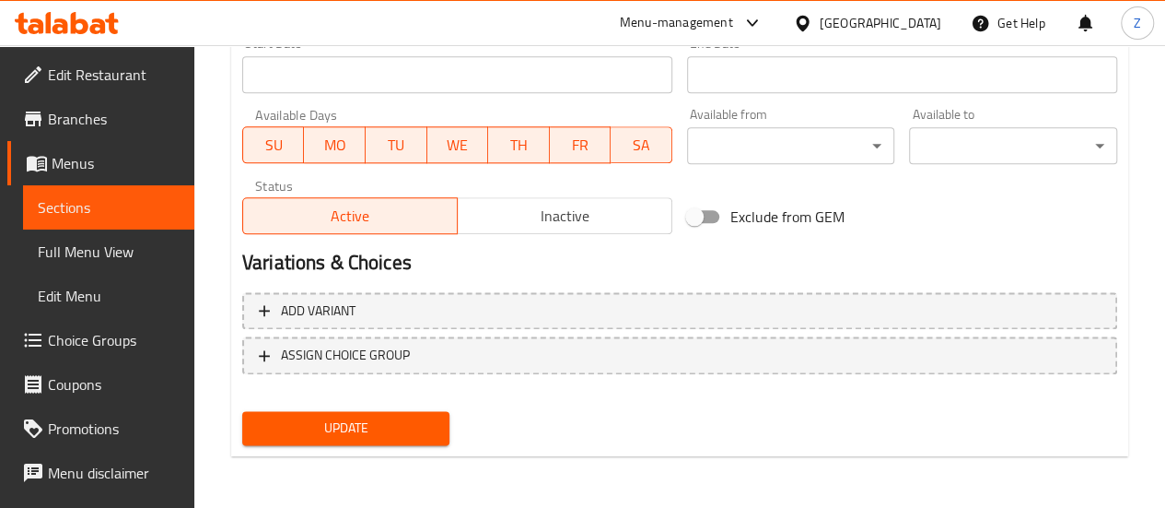
type input "3500"
click at [427, 432] on span "Update" at bounding box center [346, 427] width 179 height 23
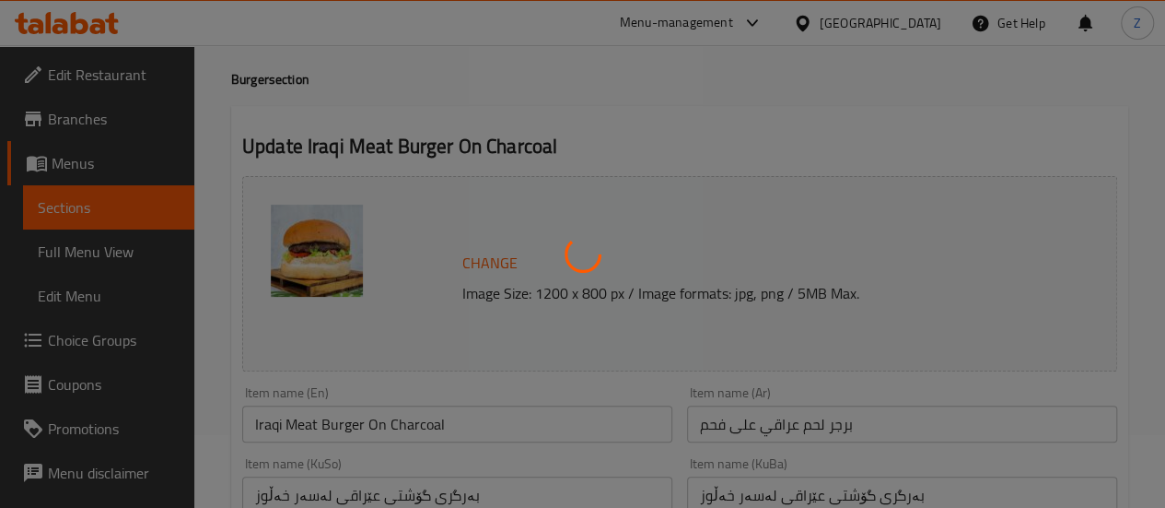
scroll to position [0, 0]
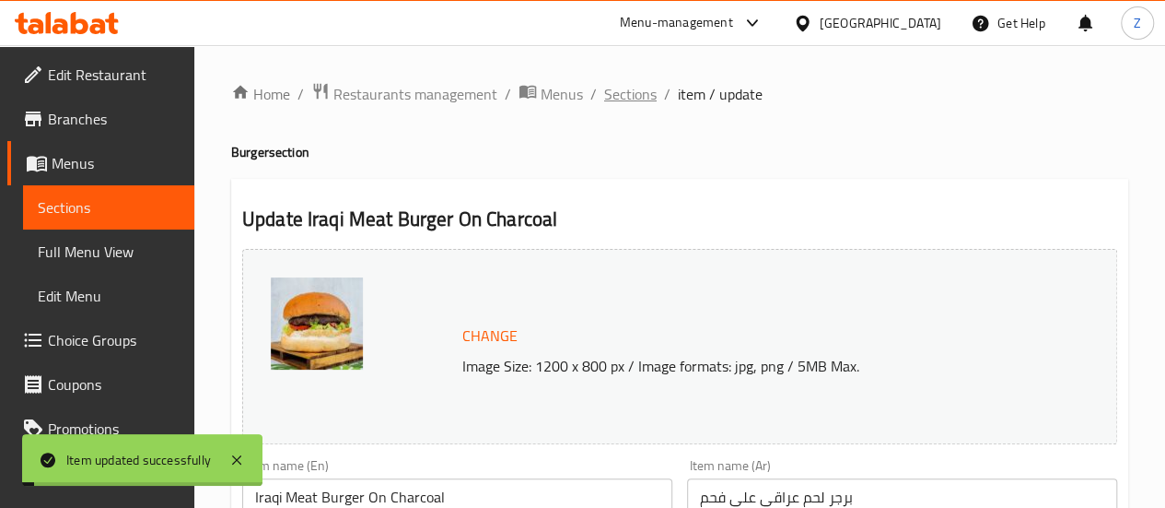
click at [626, 97] on span "Sections" at bounding box center [630, 94] width 53 height 22
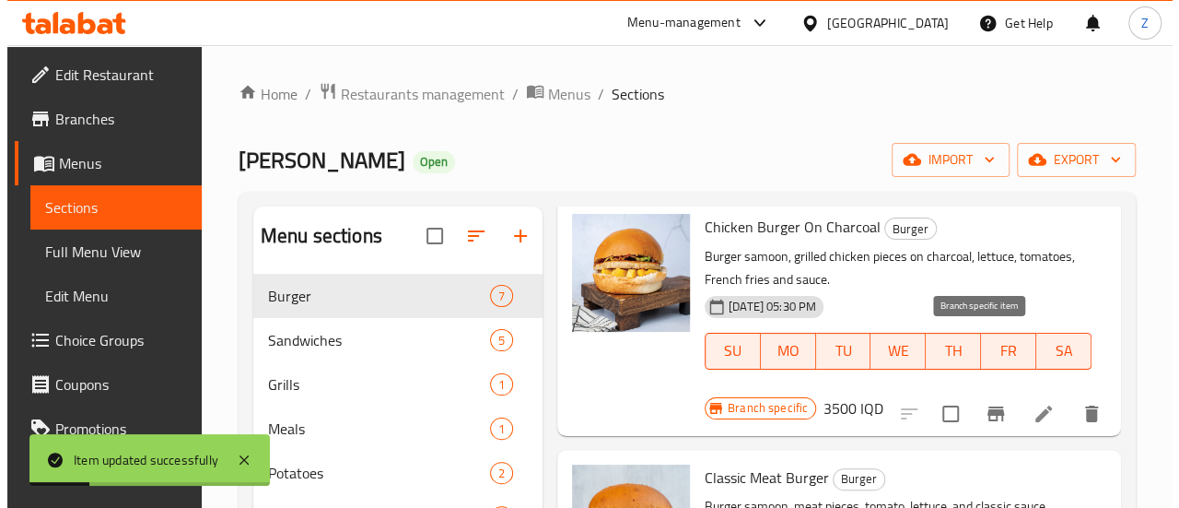
scroll to position [276, 0]
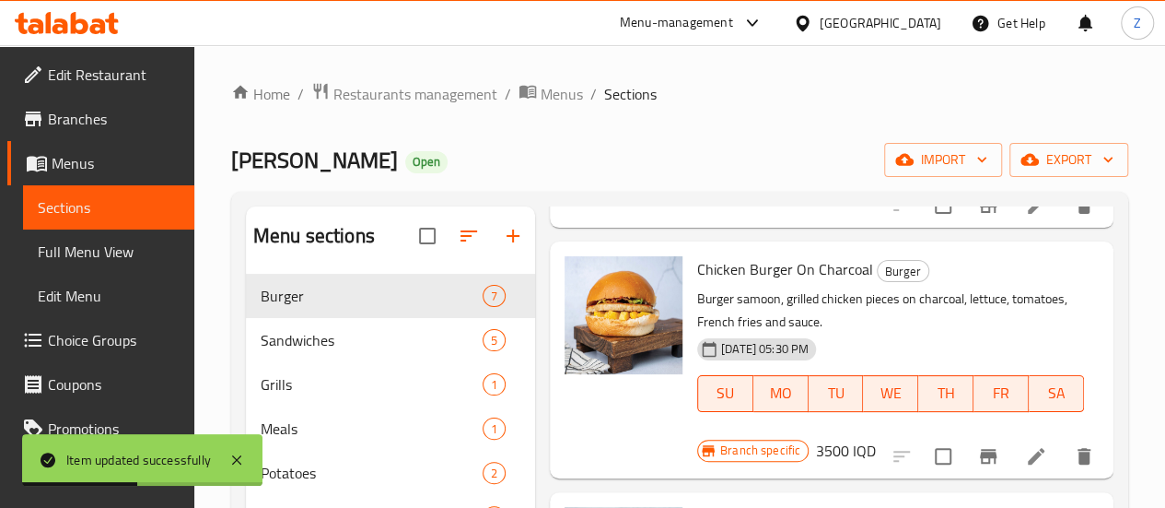
click at [876, 438] on h6 "3500 IQD" at bounding box center [846, 451] width 60 height 26
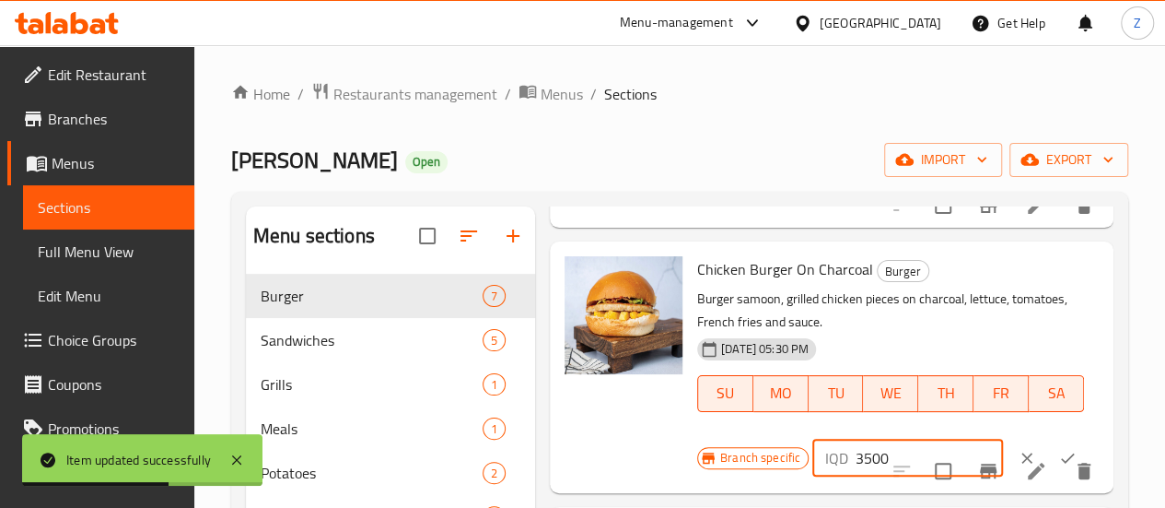
drag, startPoint x: 794, startPoint y: 454, endPoint x: 768, endPoint y: 454, distance: 25.8
click at [812, 454] on div "IQD 3500 ​" at bounding box center [907, 457] width 191 height 37
type input "2500"
click at [1047, 449] on button "ok" at bounding box center [1067, 458] width 41 height 41
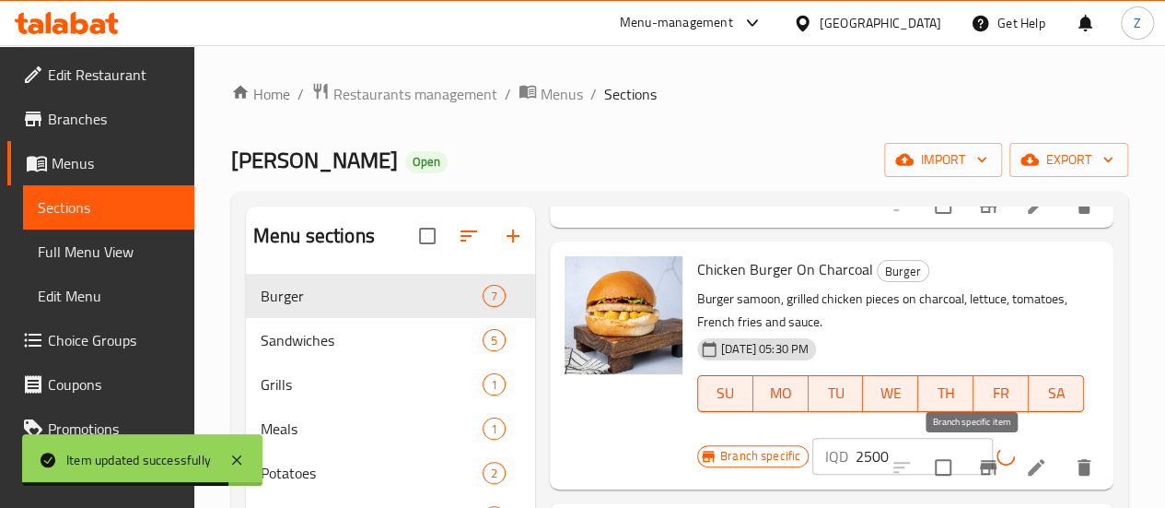
click at [980, 464] on icon "Branch-specific-item" at bounding box center [988, 467] width 17 height 15
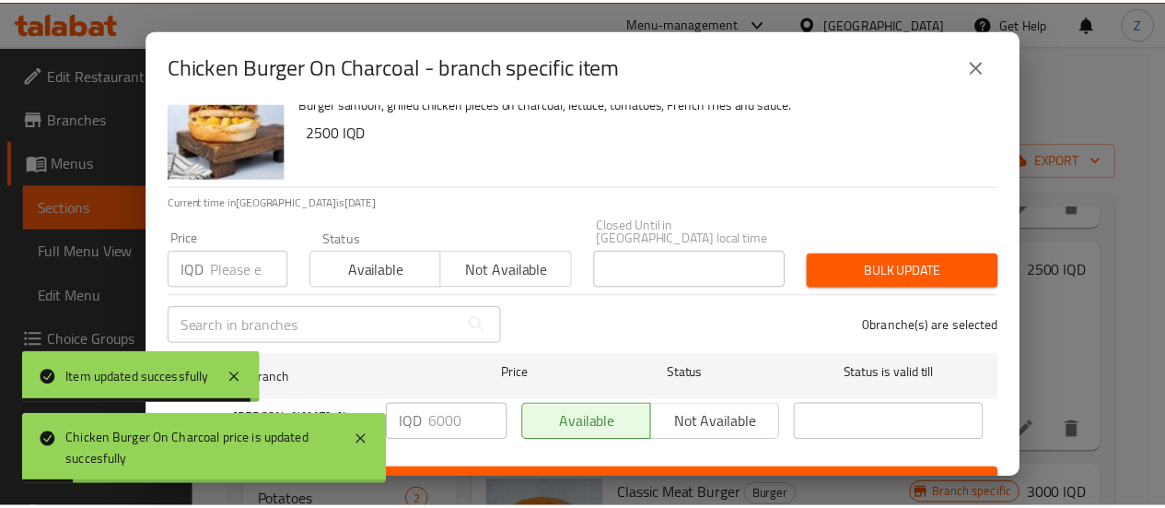
scroll to position [68, 0]
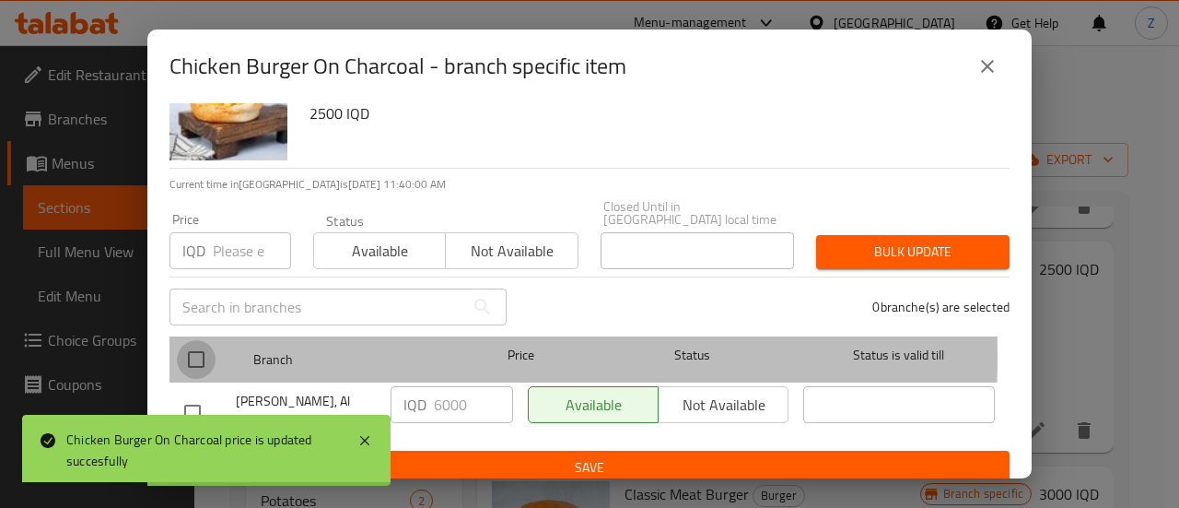
click at [195, 342] on input "checkbox" at bounding box center [196, 359] width 39 height 39
checkbox input "true"
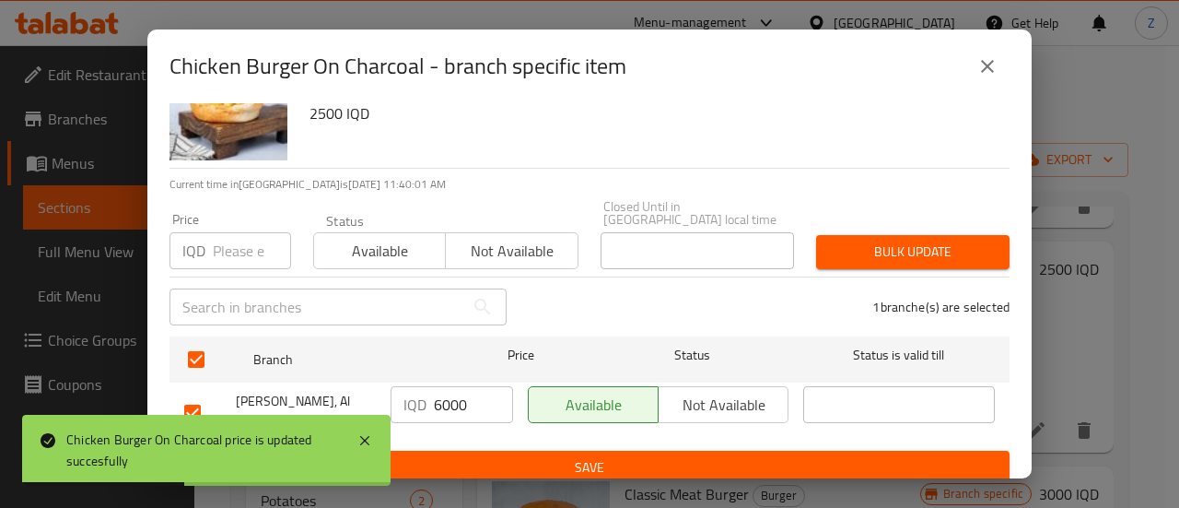
click at [434, 391] on input "6000" at bounding box center [473, 404] width 79 height 37
click at [434, 390] on input "6000" at bounding box center [473, 404] width 79 height 37
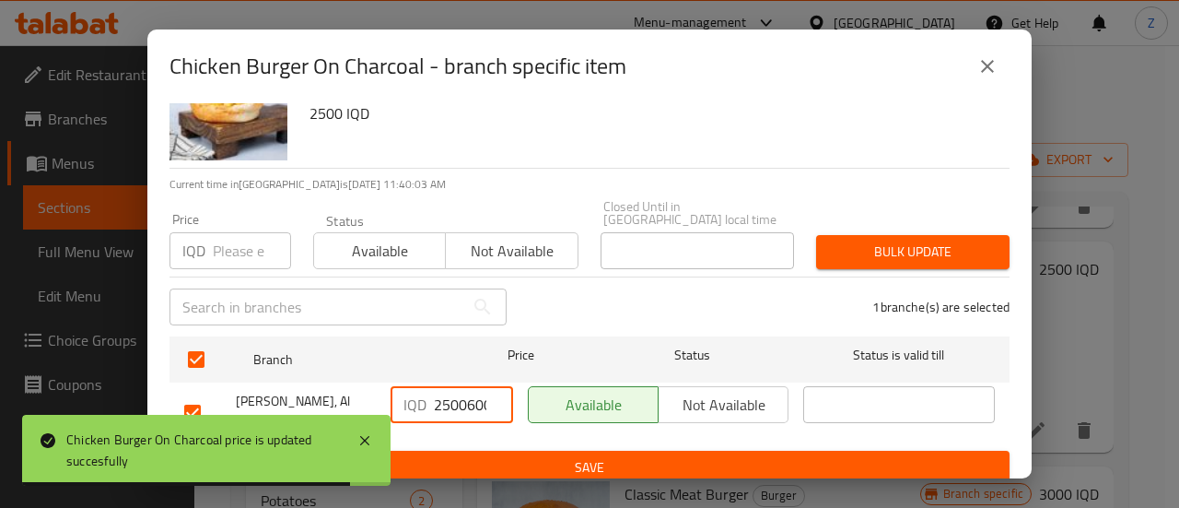
click at [457, 391] on input "25006000" at bounding box center [473, 404] width 79 height 37
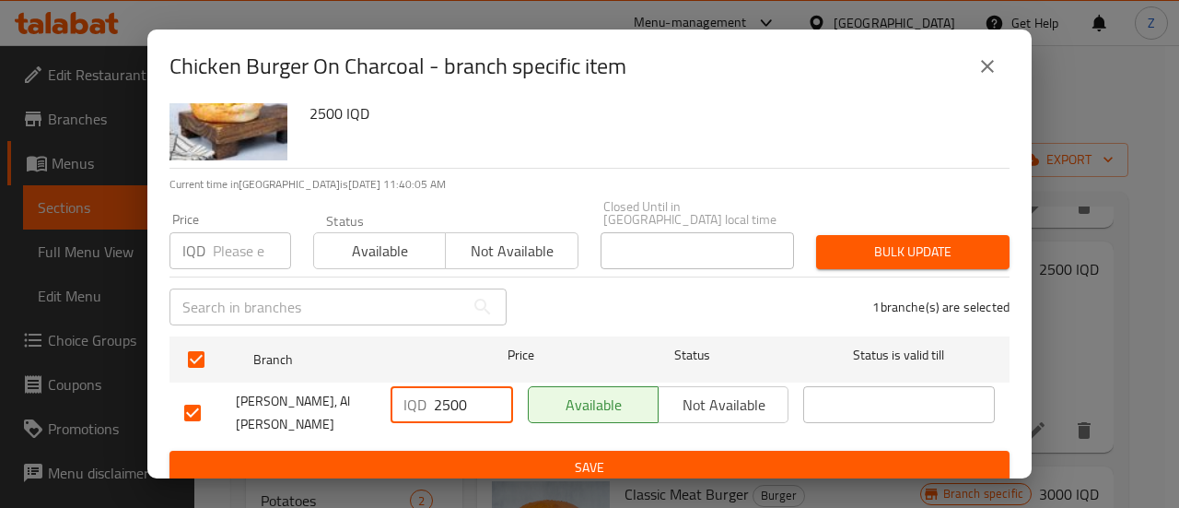
type input "2500"
click at [510, 456] on span "Save" at bounding box center [589, 467] width 811 height 23
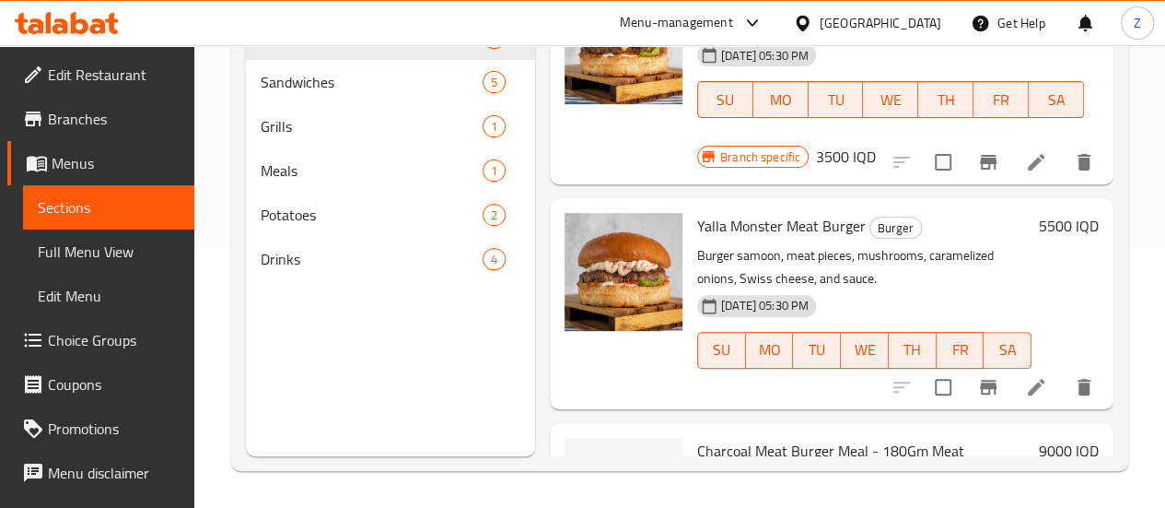
scroll to position [901, 0]
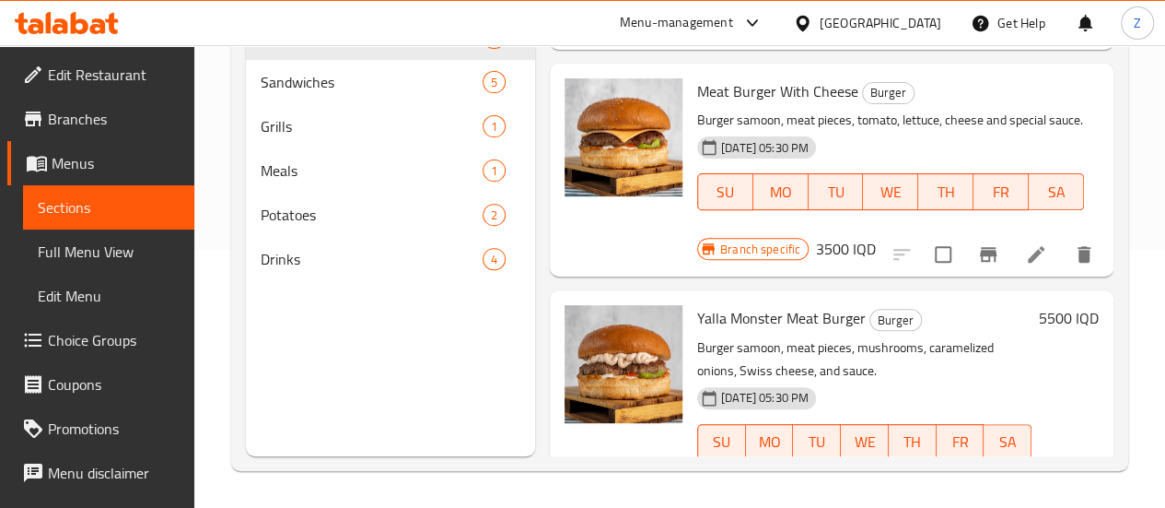
click at [1051, 305] on h6 "5500 IQD" at bounding box center [1069, 318] width 60 height 26
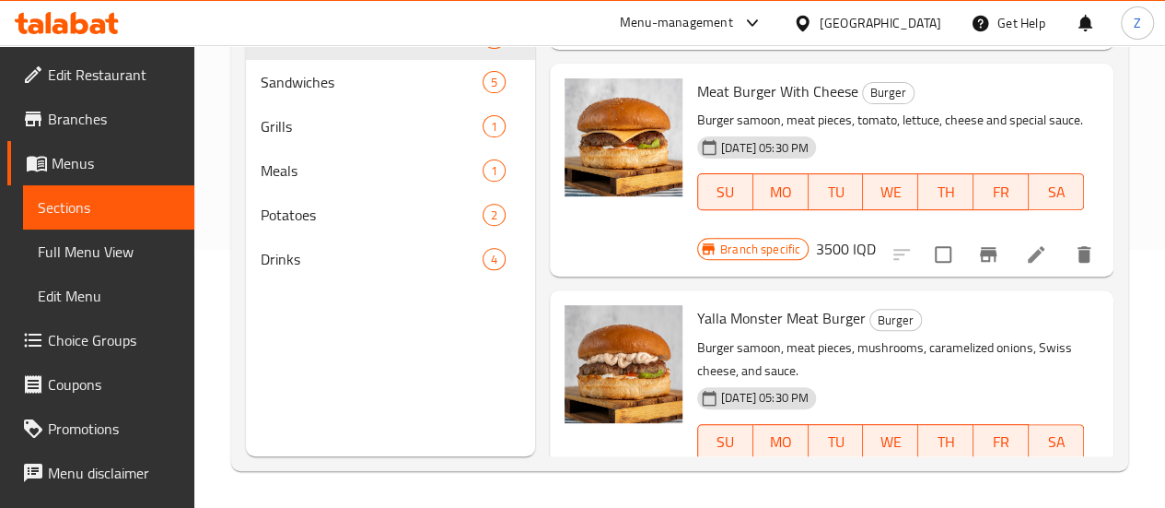
scroll to position [993, 0]
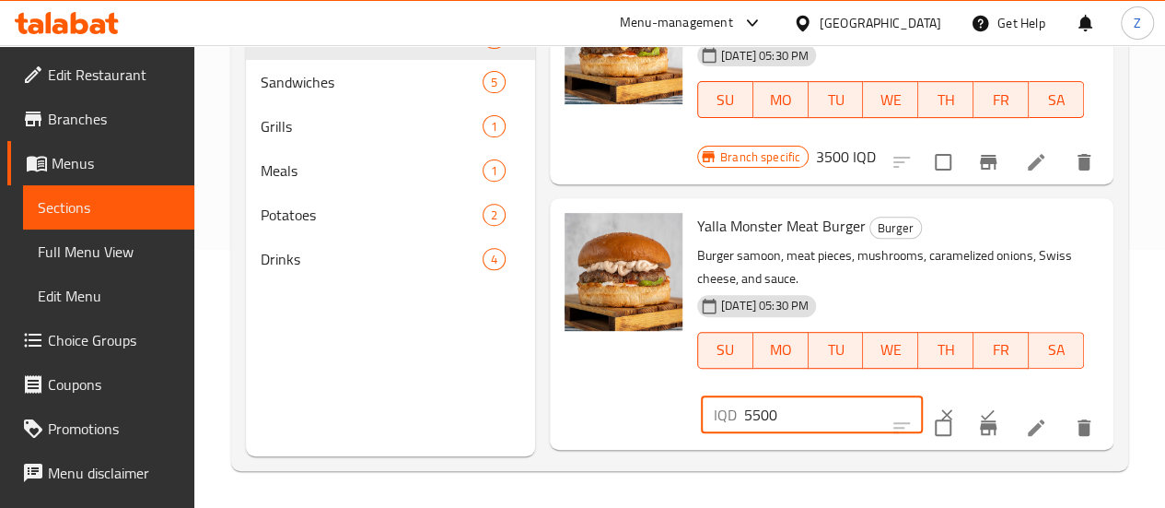
click at [744, 396] on input "5500" at bounding box center [833, 414] width 179 height 37
type input "5000"
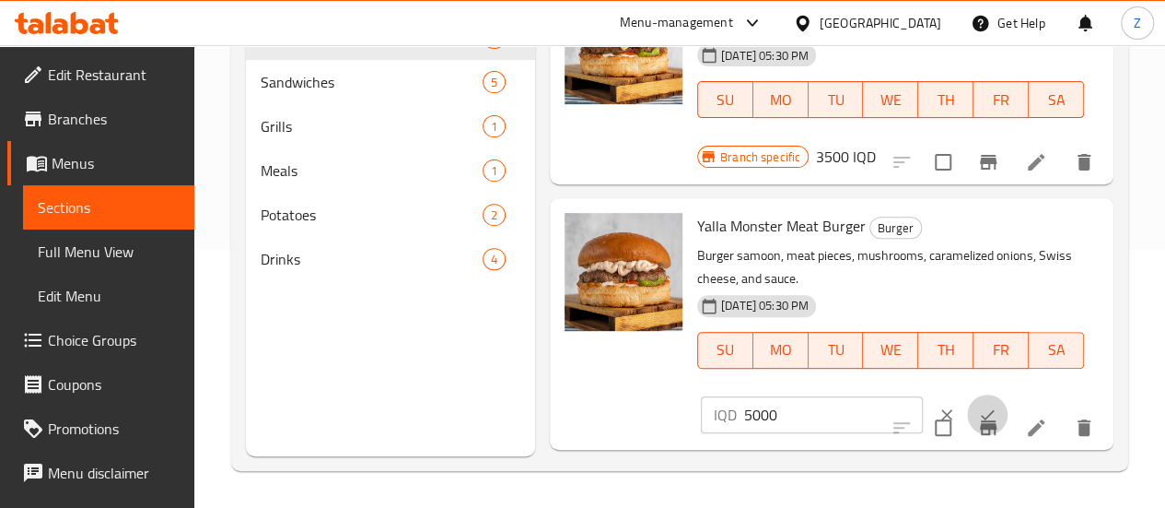
click at [978, 405] on icon "ok" at bounding box center [987, 414] width 18 height 18
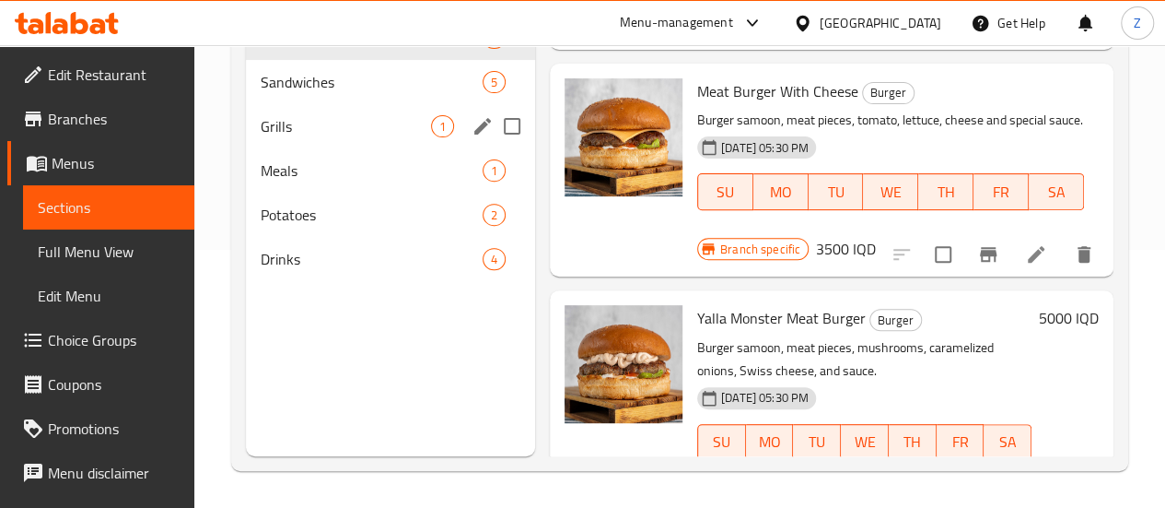
scroll to position [166, 0]
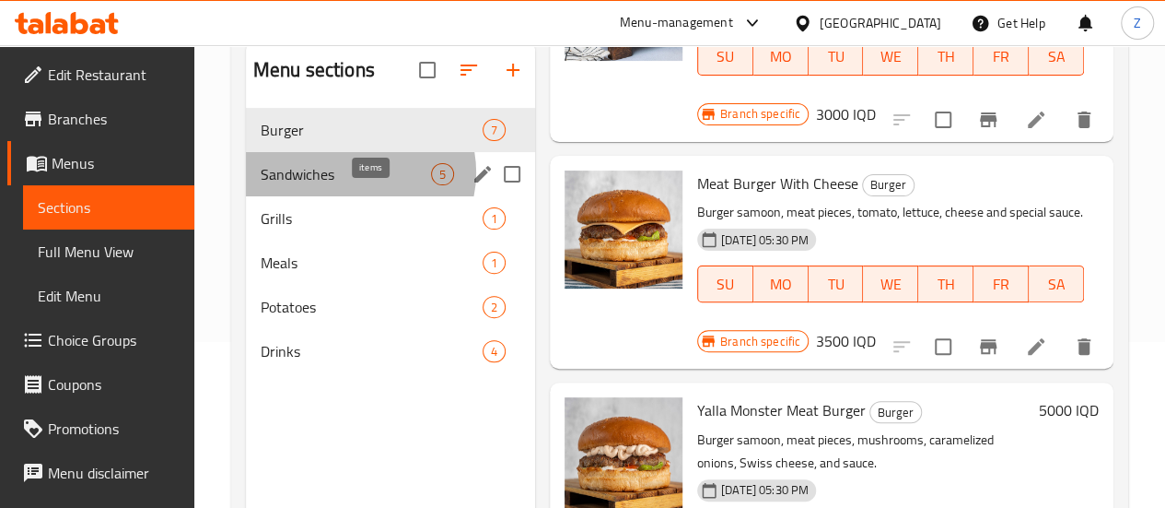
click at [432, 183] on span "5" at bounding box center [442, 175] width 21 height 18
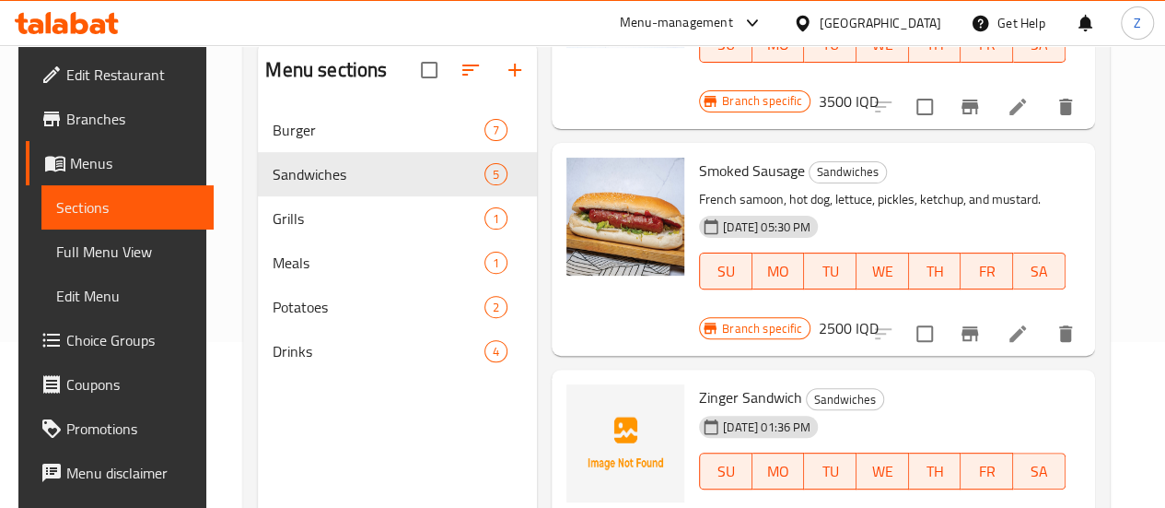
scroll to position [553, 0]
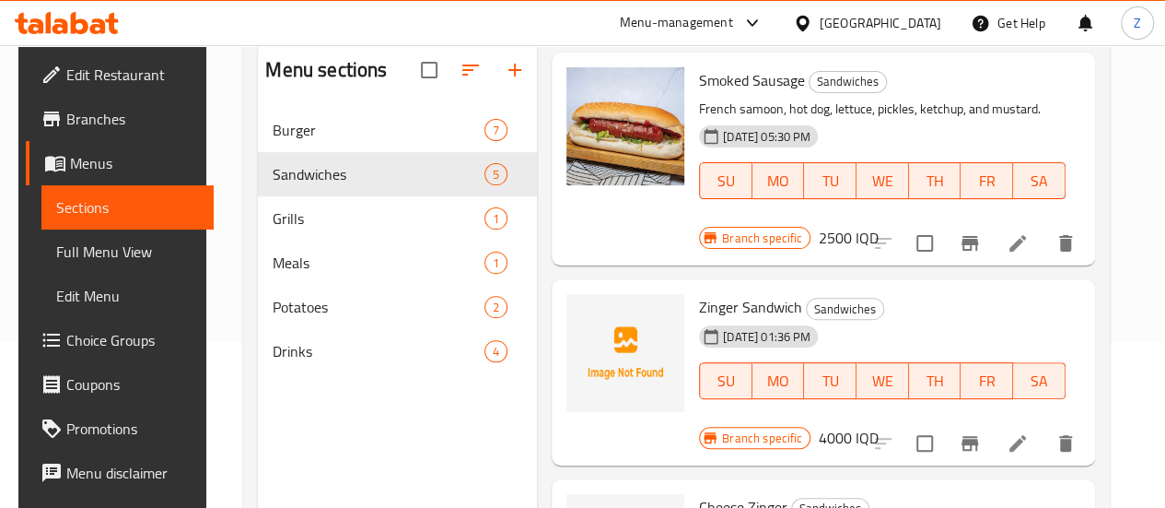
click at [878, 425] on div "Branch specific 4000 IQD" at bounding box center [788, 438] width 179 height 26
click at [878, 425] on h6 "4000 IQD" at bounding box center [848, 438] width 60 height 26
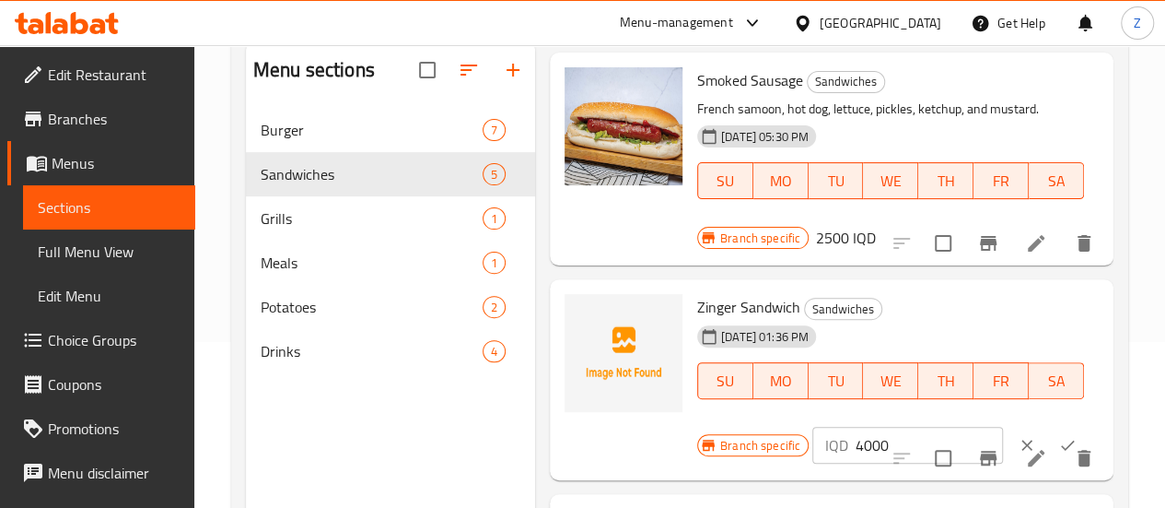
scroll to position [626, 0]
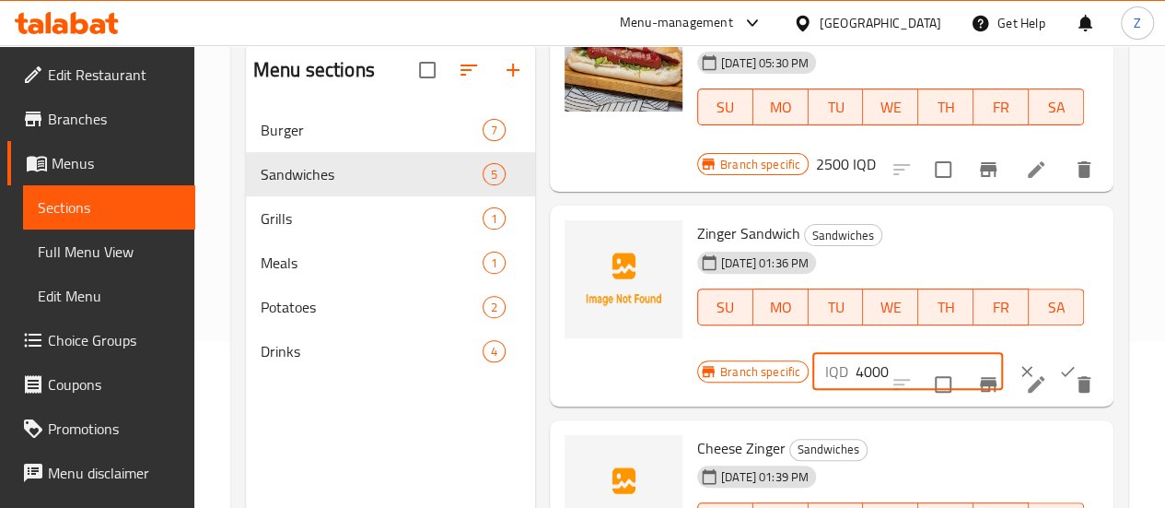
drag, startPoint x: 787, startPoint y: 344, endPoint x: 764, endPoint y: 344, distance: 23.0
click at [812, 353] on div "IQD 4000 ​" at bounding box center [907, 371] width 191 height 37
type input "3000"
click at [1058, 362] on icon "ok" at bounding box center [1067, 371] width 18 height 18
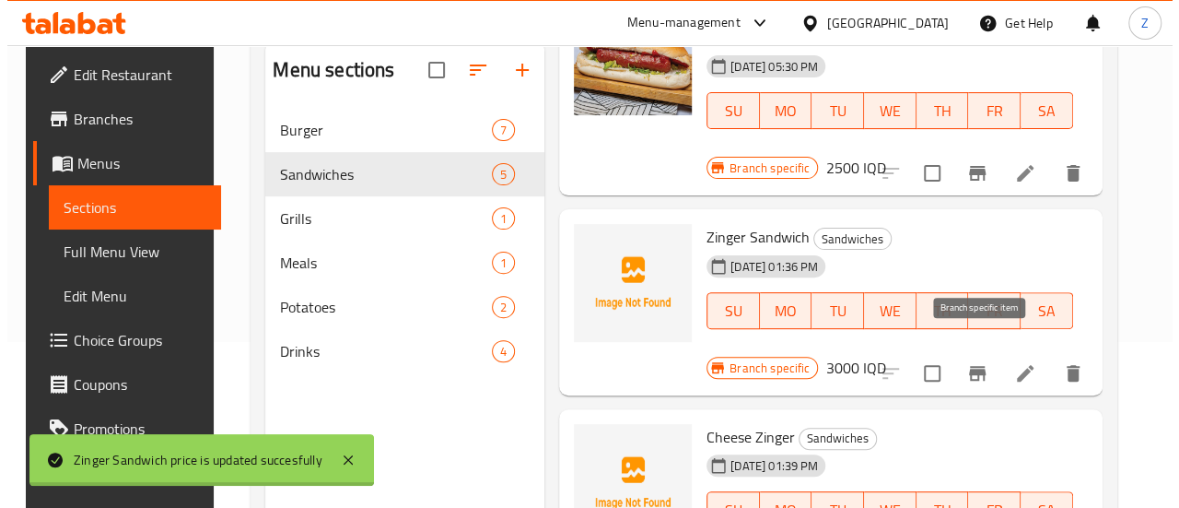
scroll to position [586, 0]
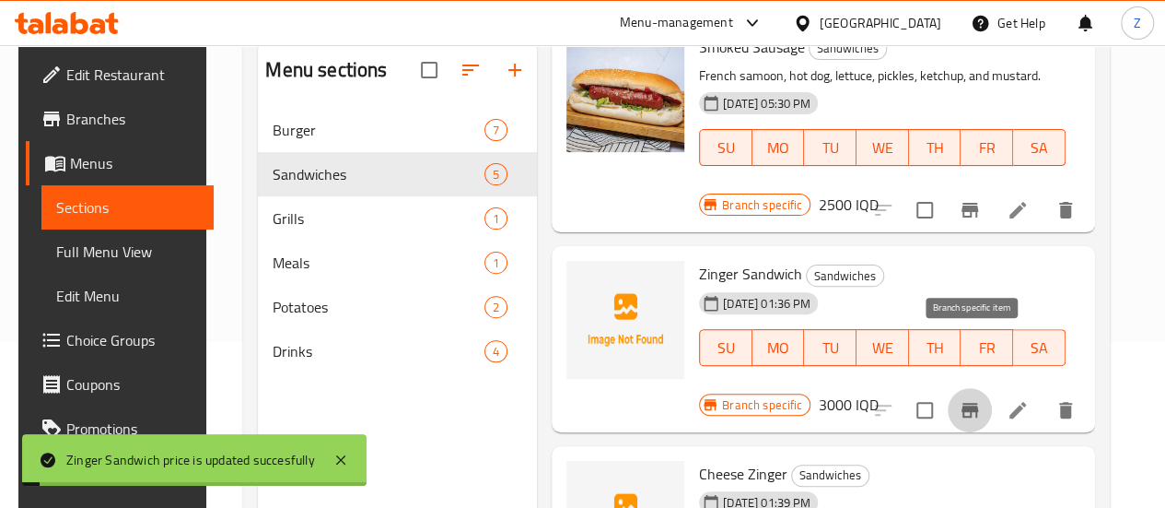
click at [978, 403] on icon "Branch-specific-item" at bounding box center [970, 410] width 17 height 15
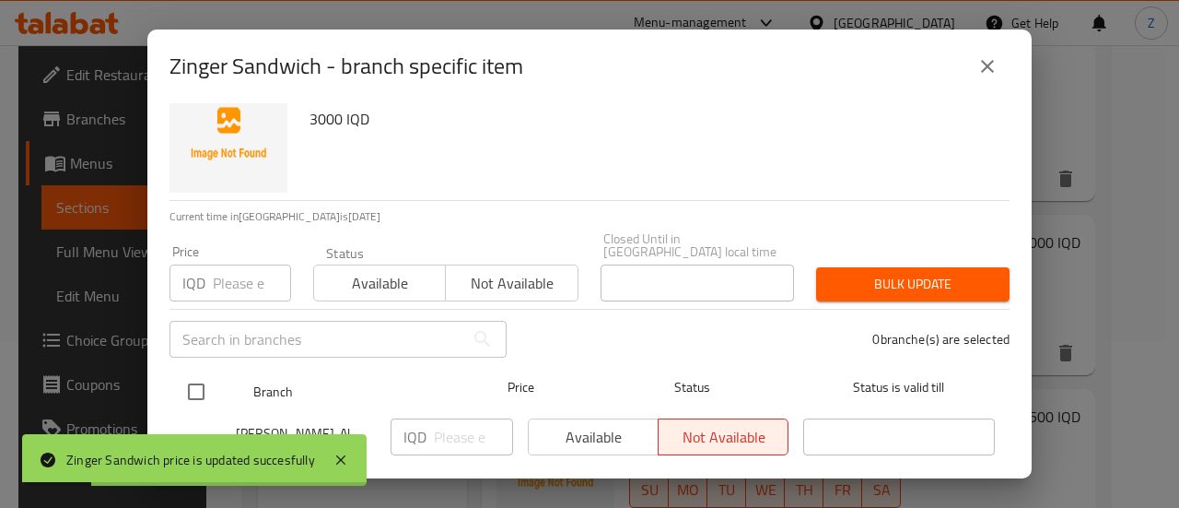
scroll to position [68, 0]
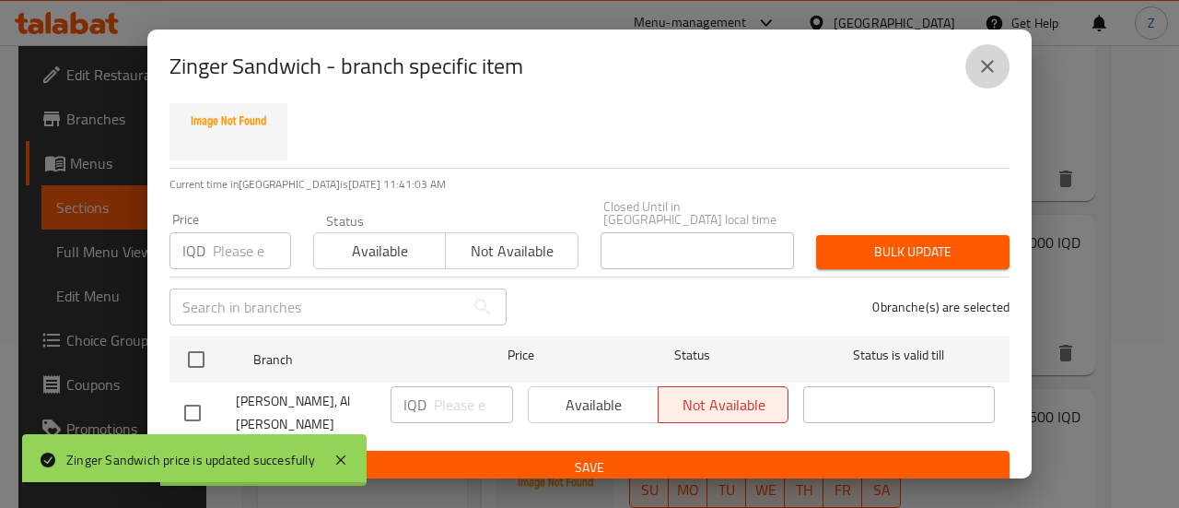
drag, startPoint x: 993, startPoint y: 67, endPoint x: 1006, endPoint y: 217, distance: 150.7
click at [995, 71] on icon "close" at bounding box center [987, 66] width 22 height 22
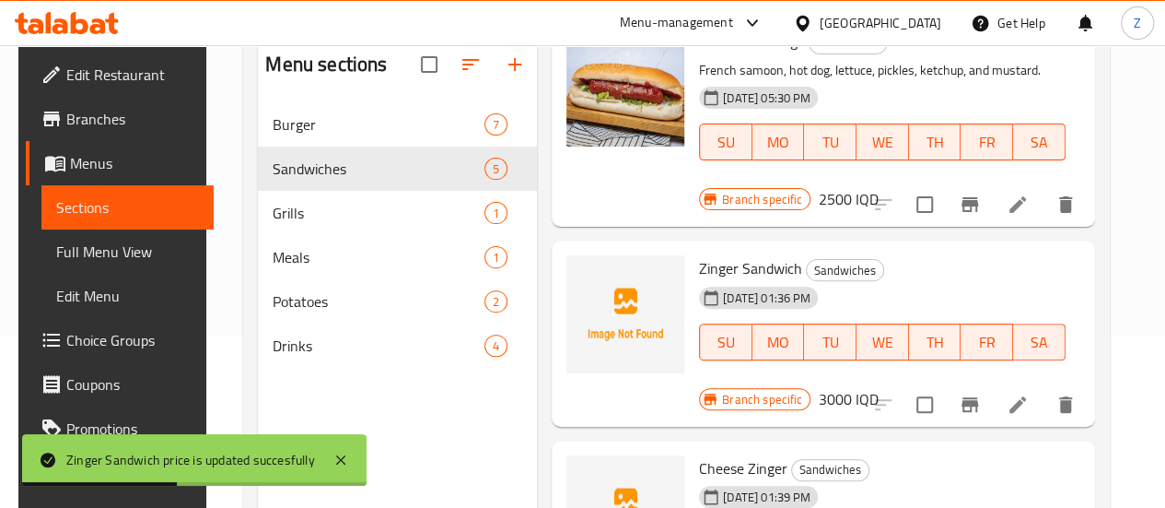
scroll to position [258, 0]
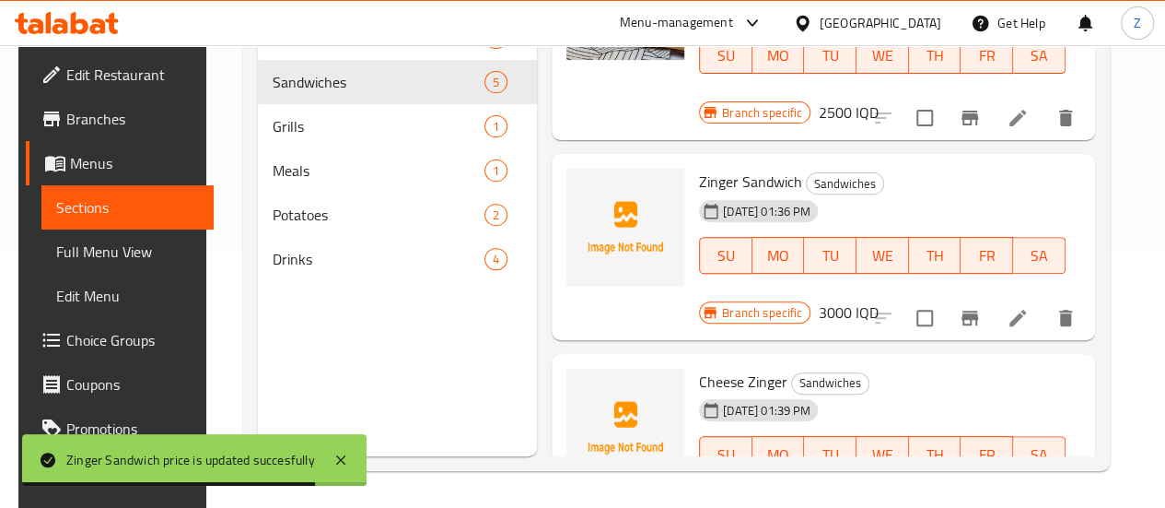
click at [878, 498] on h6 "4500 IQD" at bounding box center [848, 511] width 60 height 26
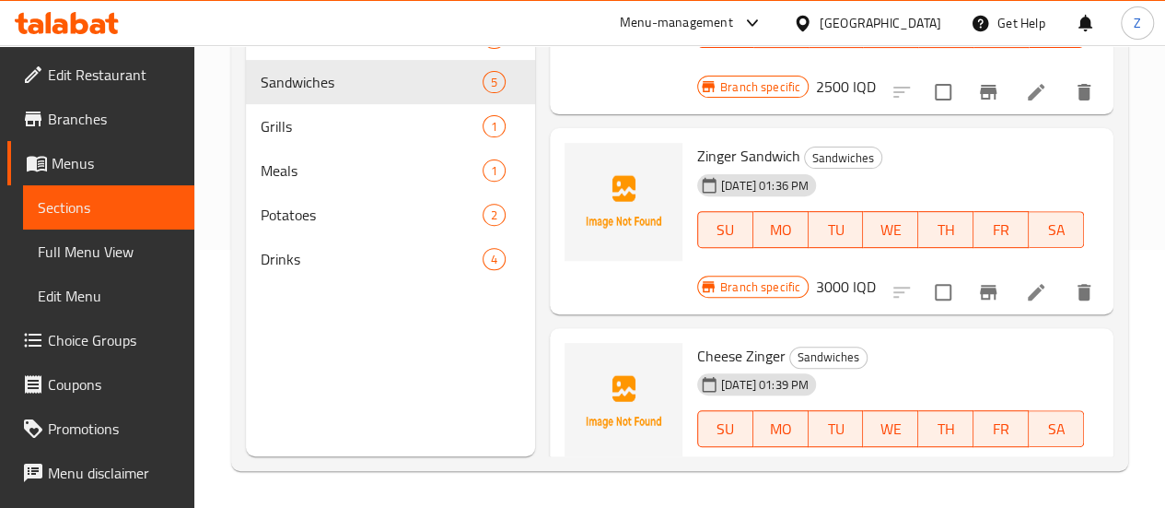
scroll to position [626, 0]
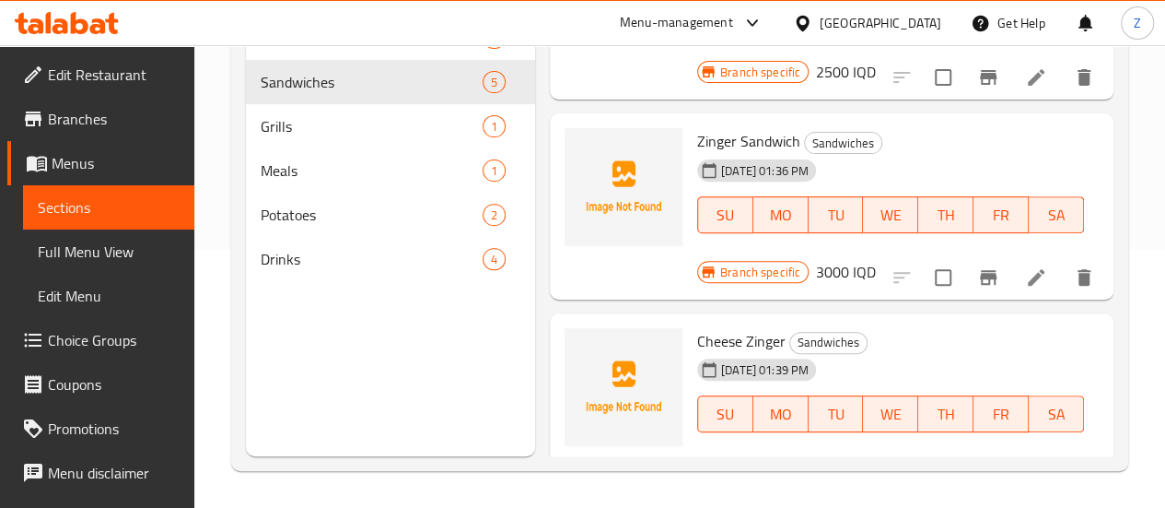
drag, startPoint x: 785, startPoint y: 419, endPoint x: 755, endPoint y: 415, distance: 29.7
click at [812, 460] on div "IQD 4500 ​" at bounding box center [907, 478] width 191 height 37
type input "3500"
click at [1047, 458] on button "ok" at bounding box center [1067, 478] width 41 height 41
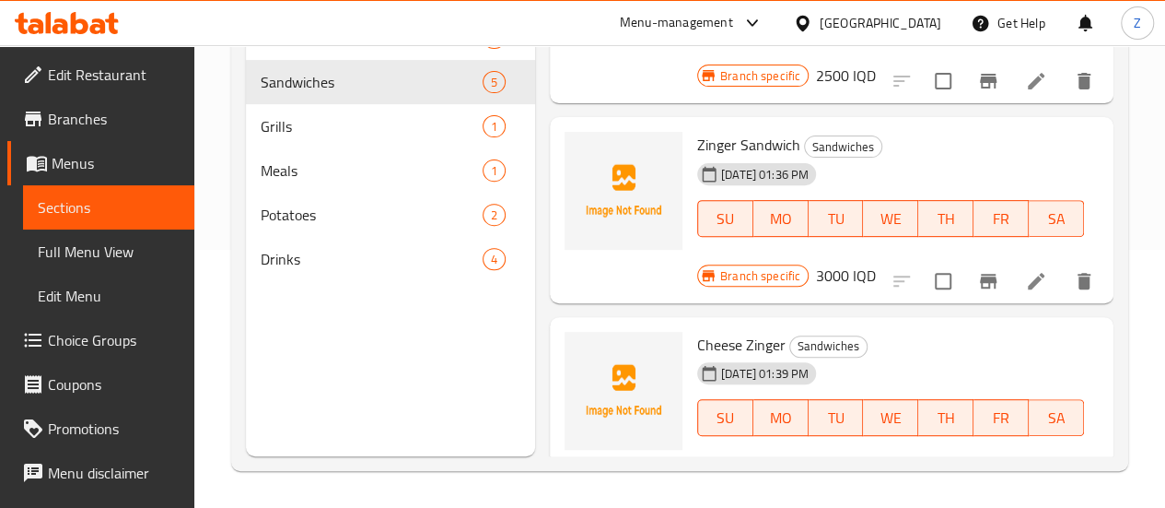
scroll to position [586, 0]
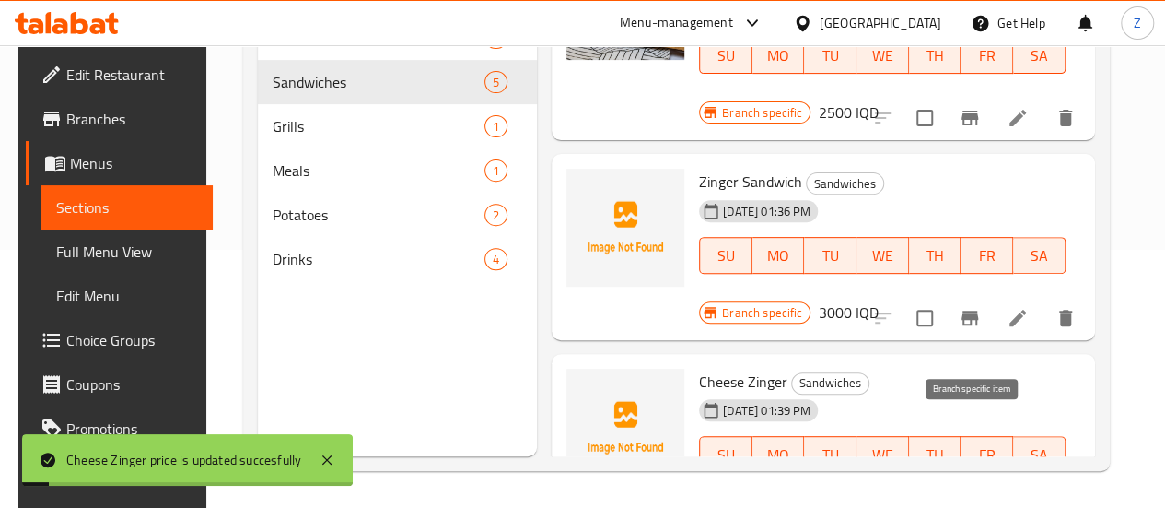
click at [975, 506] on icon "Branch-specific-item" at bounding box center [970, 517] width 22 height 22
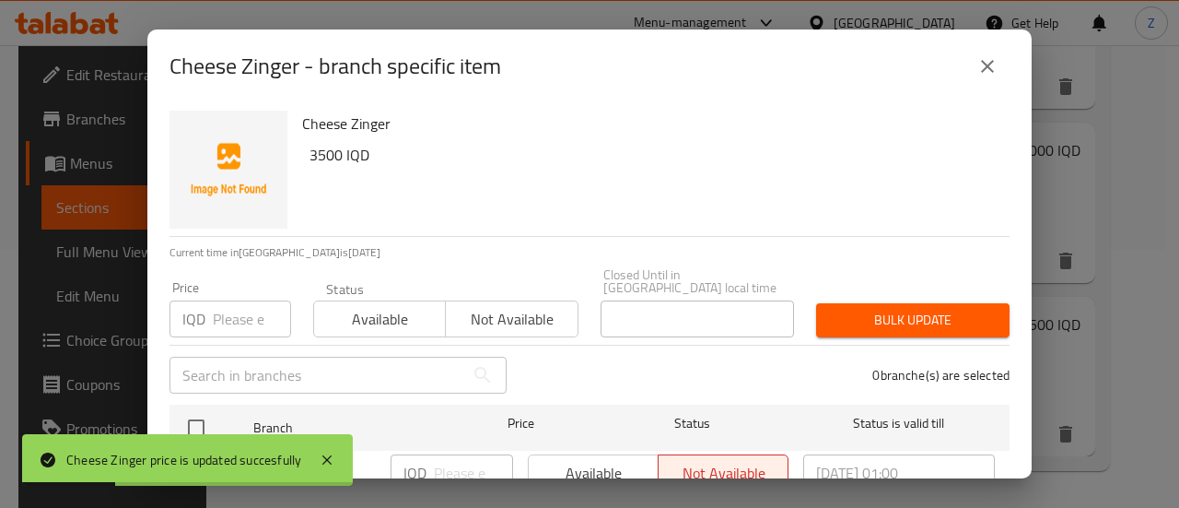
drag, startPoint x: 986, startPoint y: 73, endPoint x: 982, endPoint y: 82, distance: 9.9
click at [986, 73] on icon "close" at bounding box center [987, 66] width 22 height 22
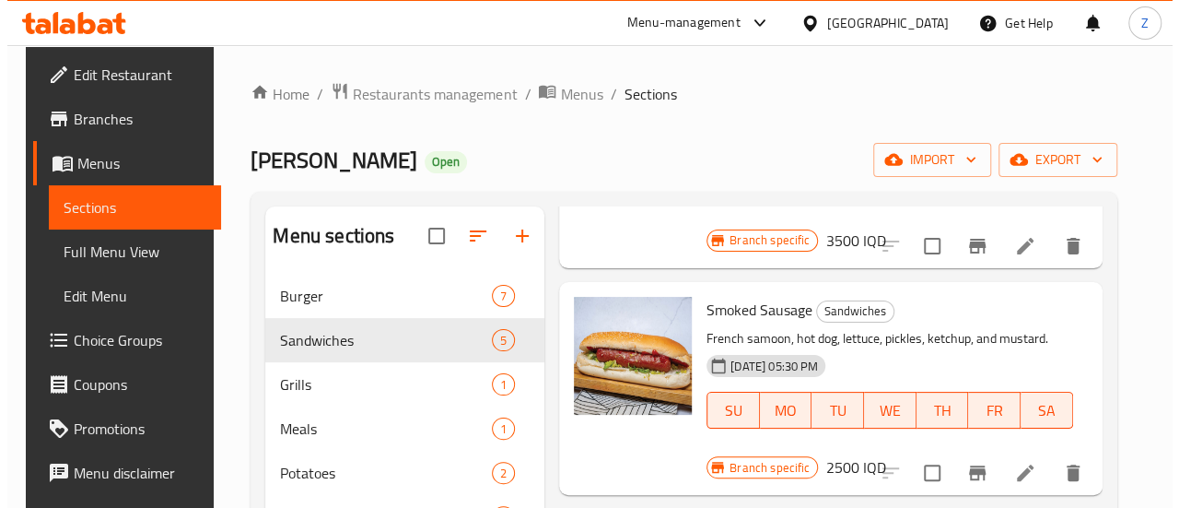
scroll to position [461, 0]
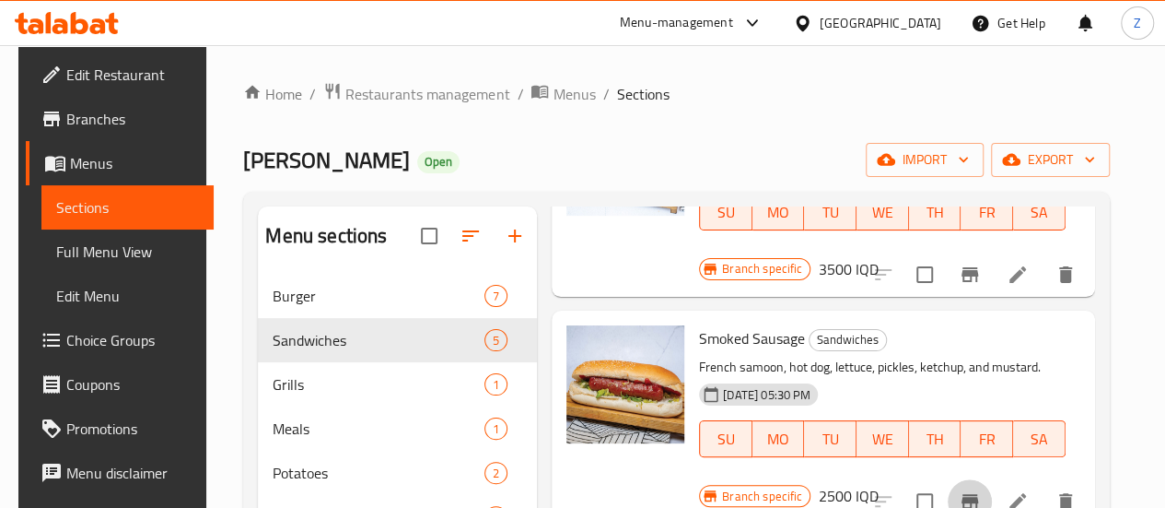
click at [967, 494] on icon "Branch-specific-item" at bounding box center [970, 501] width 17 height 15
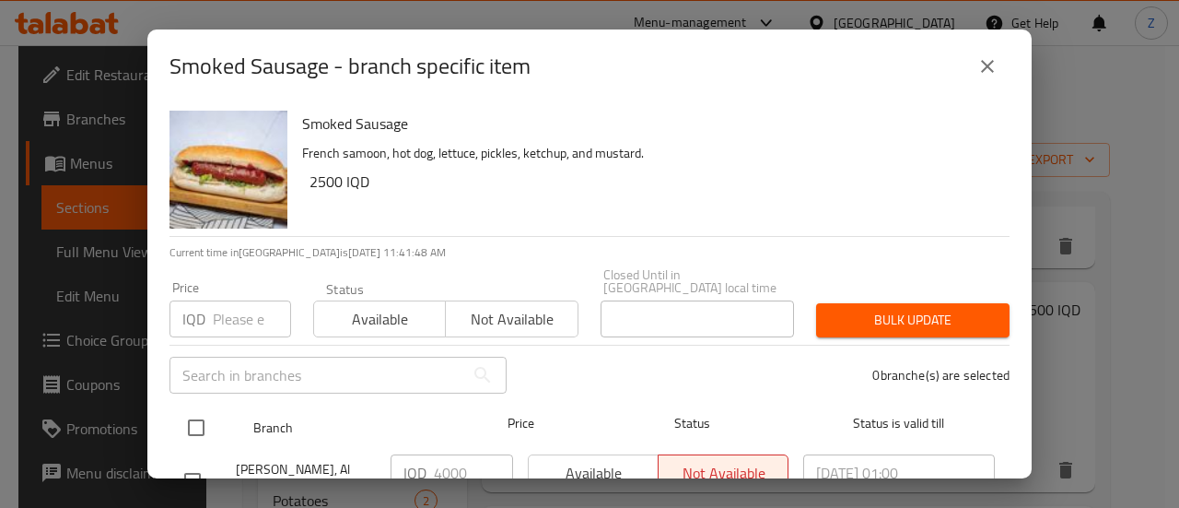
click at [206, 408] on input "checkbox" at bounding box center [196, 427] width 39 height 39
checkbox input "true"
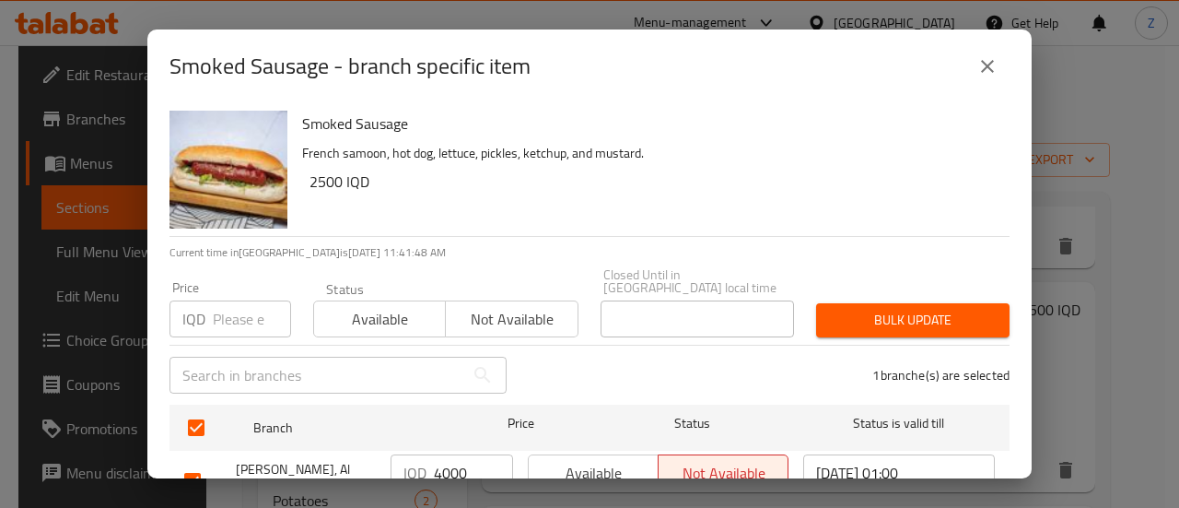
click at [447, 468] on input "4000" at bounding box center [473, 472] width 79 height 37
click at [447, 467] on input "4000" at bounding box center [473, 472] width 79 height 37
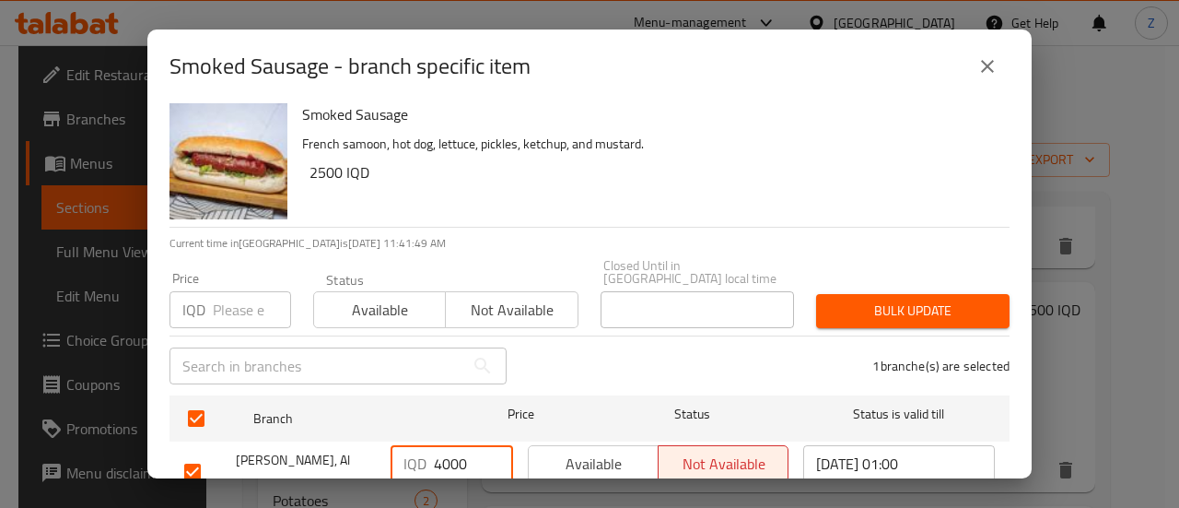
click at [447, 467] on div "IQD 4000 ​" at bounding box center [451, 472] width 137 height 68
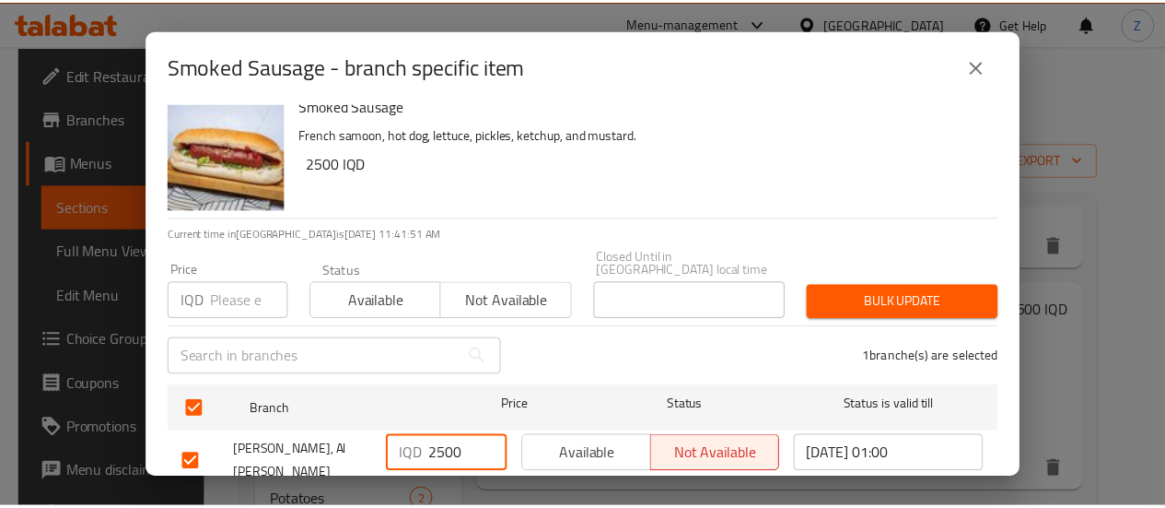
scroll to position [68, 0]
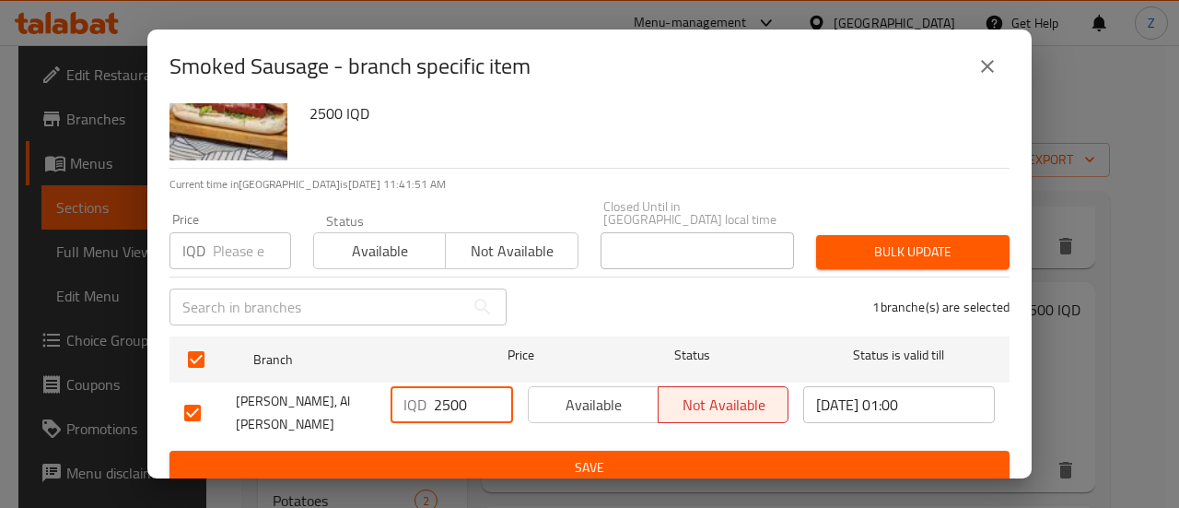
type input "2500"
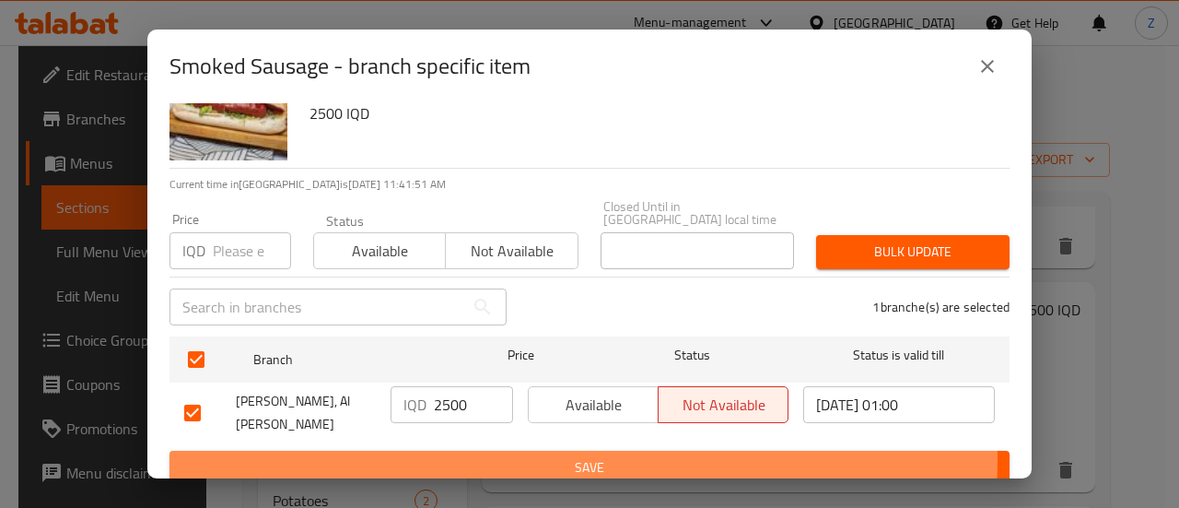
click at [524, 456] on span "Save" at bounding box center [589, 467] width 811 height 23
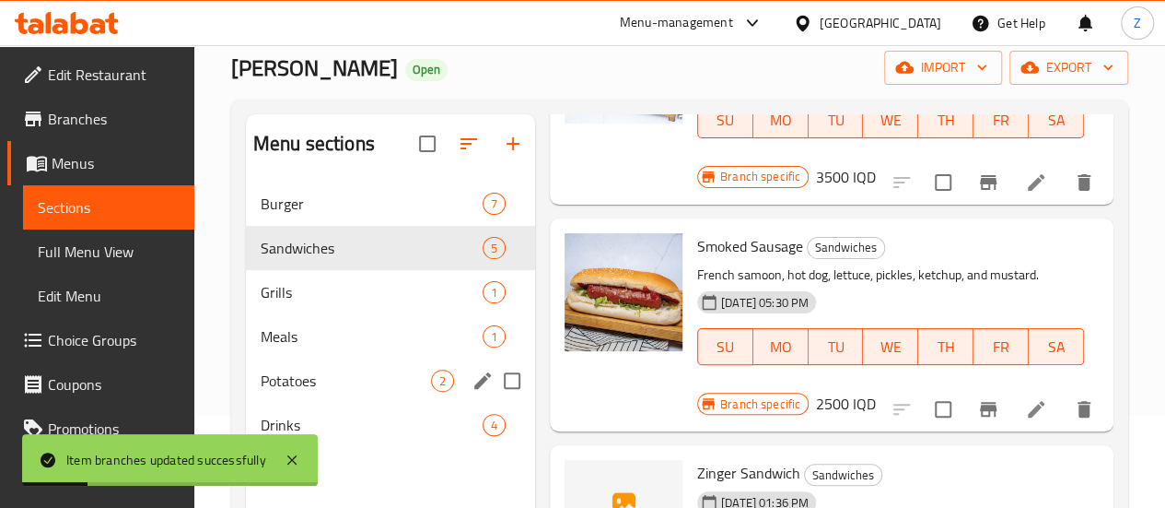
scroll to position [184, 0]
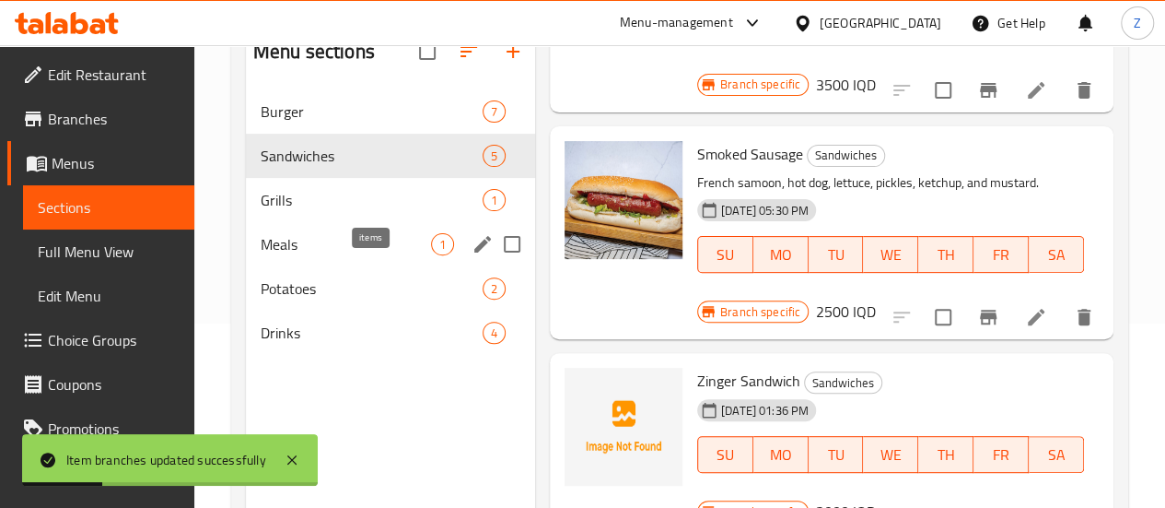
click at [432, 253] on span "1" at bounding box center [442, 245] width 21 height 18
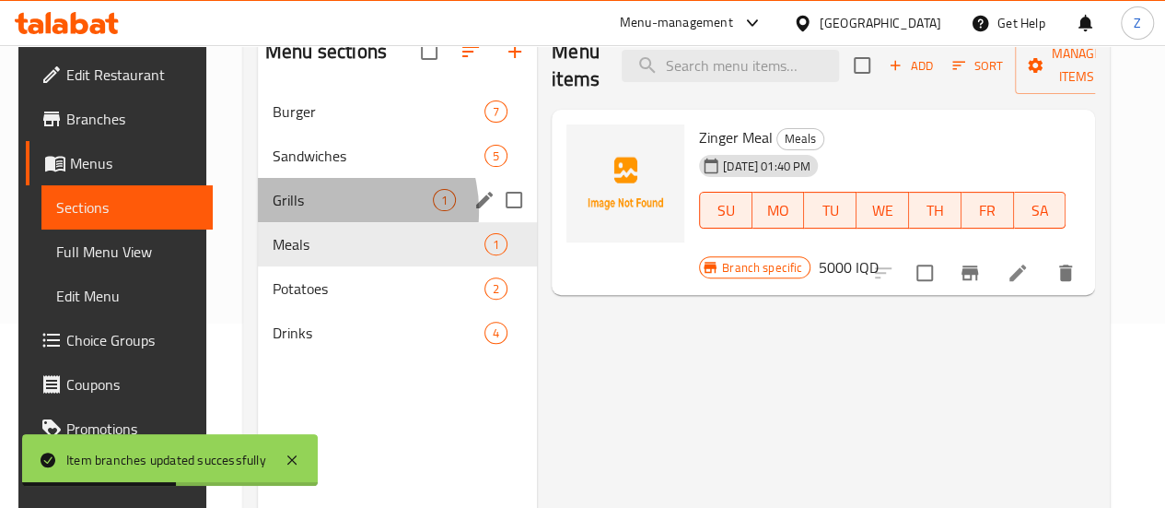
click at [322, 222] on div "Grills 1" at bounding box center [397, 200] width 279 height 44
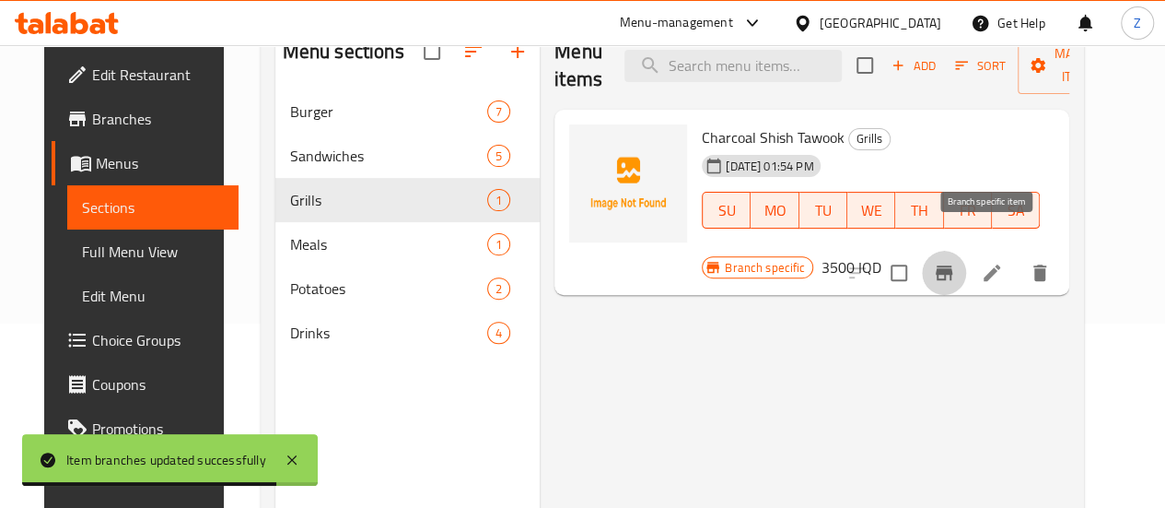
click at [955, 262] on icon "Branch-specific-item" at bounding box center [944, 273] width 22 height 22
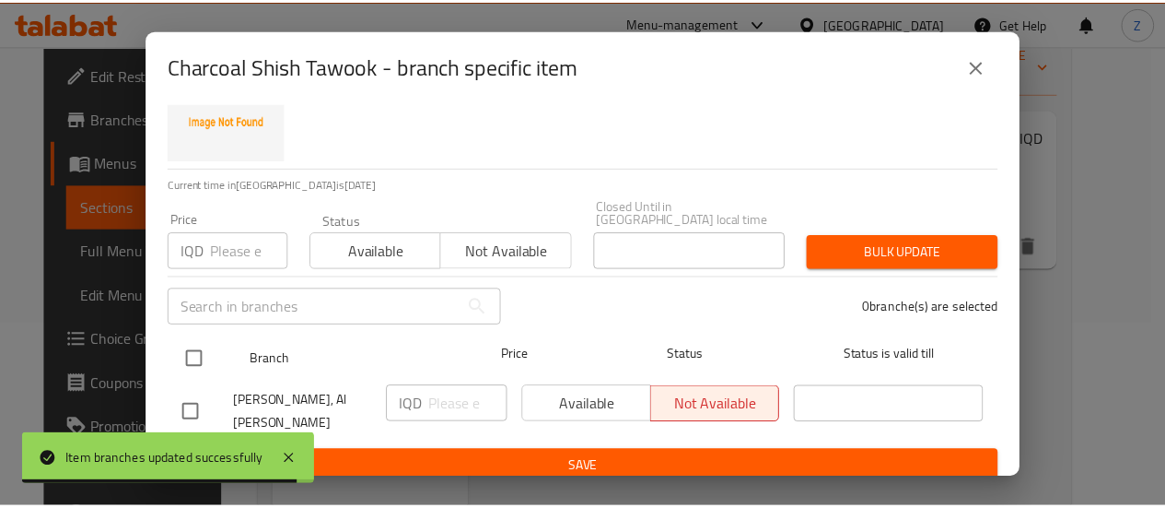
scroll to position [68, 0]
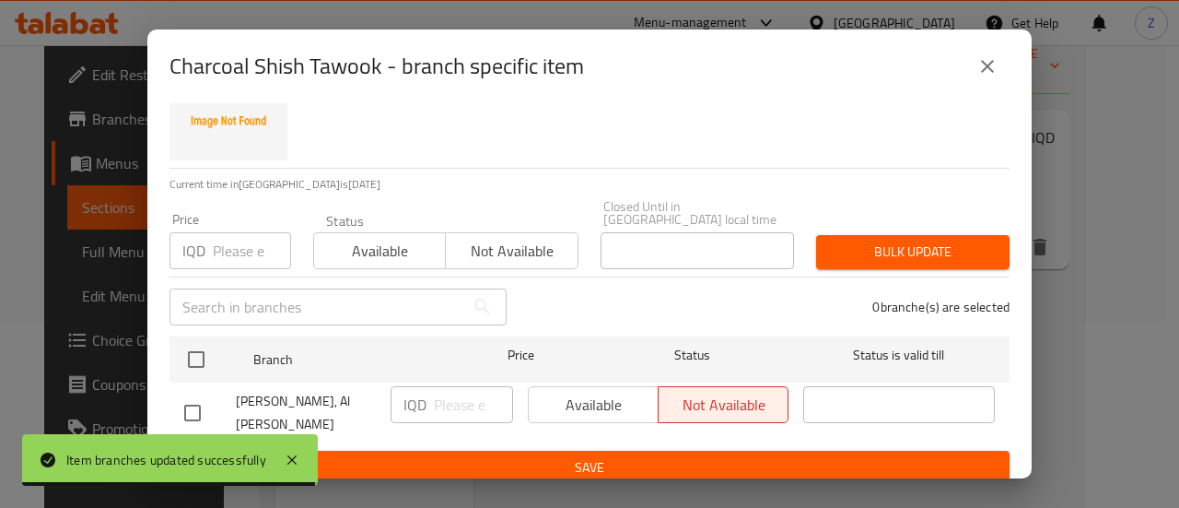
drag, startPoint x: 991, startPoint y: 64, endPoint x: 901, endPoint y: 196, distance: 160.4
click at [984, 77] on button "close" at bounding box center [987, 66] width 44 height 44
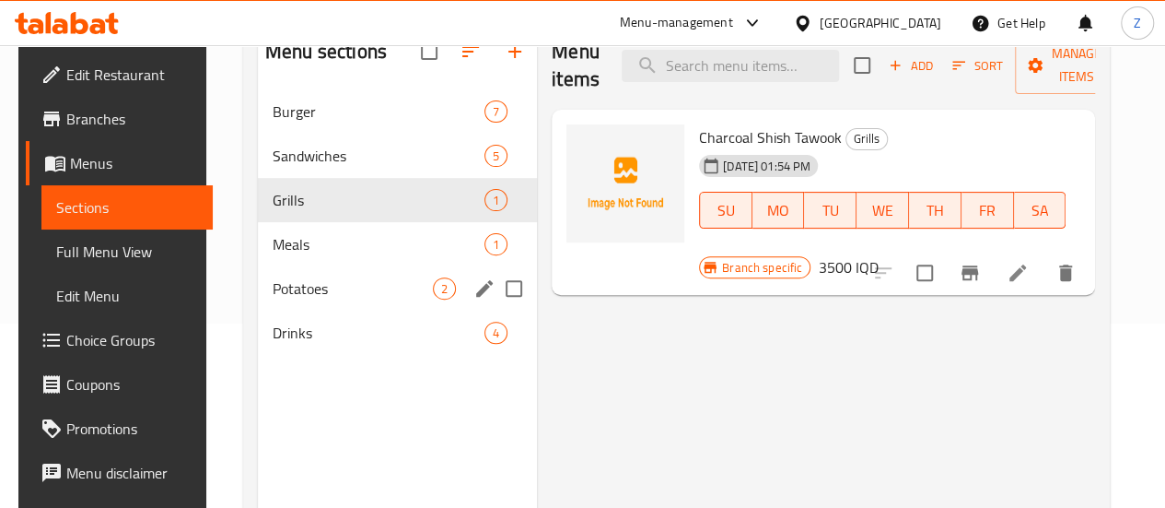
click at [360, 310] on div "Potatoes 2" at bounding box center [397, 288] width 279 height 44
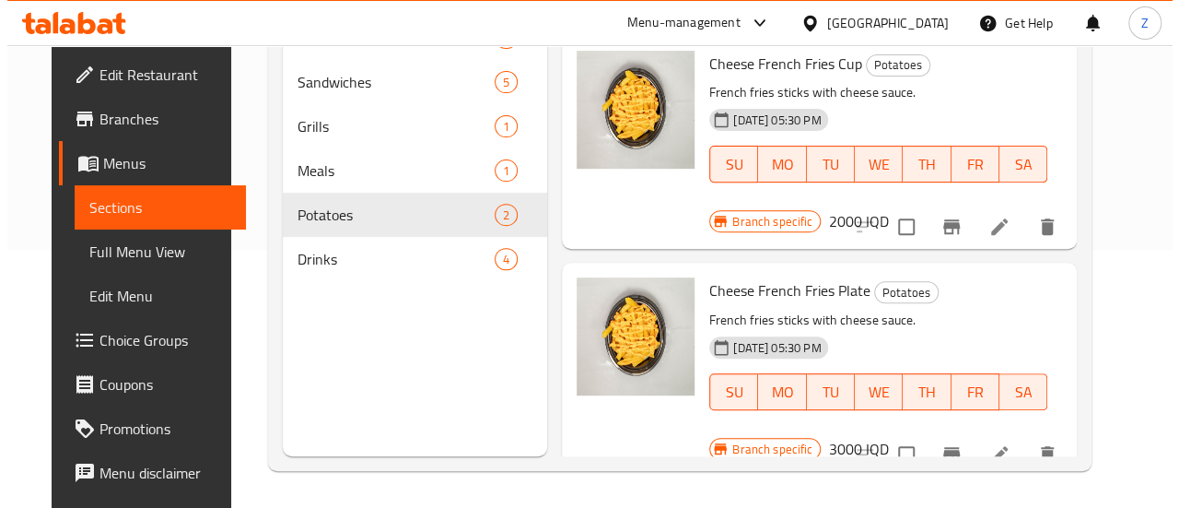
scroll to position [74, 0]
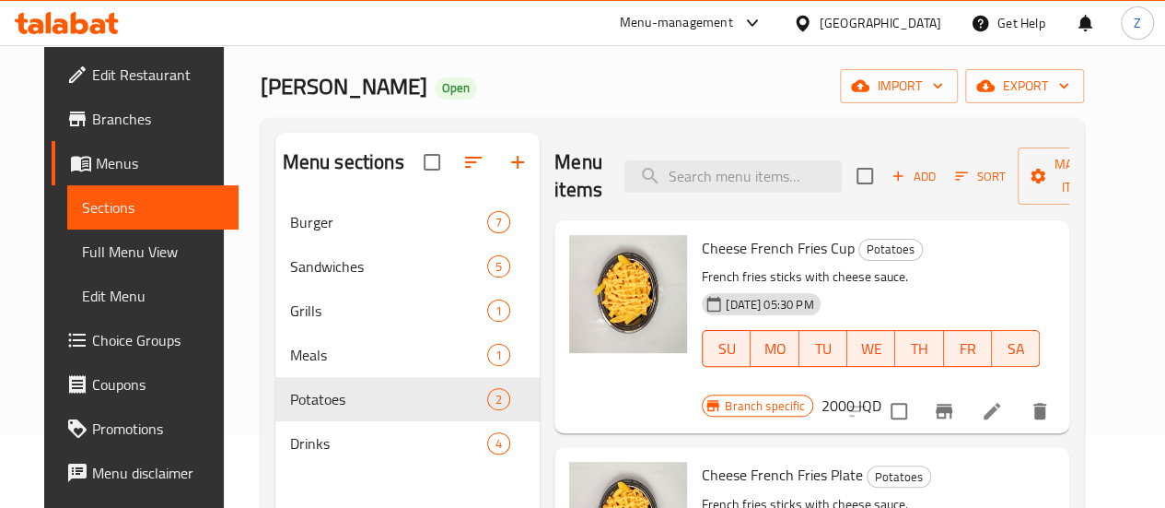
click at [952, 403] on icon "Branch-specific-item" at bounding box center [944, 410] width 17 height 15
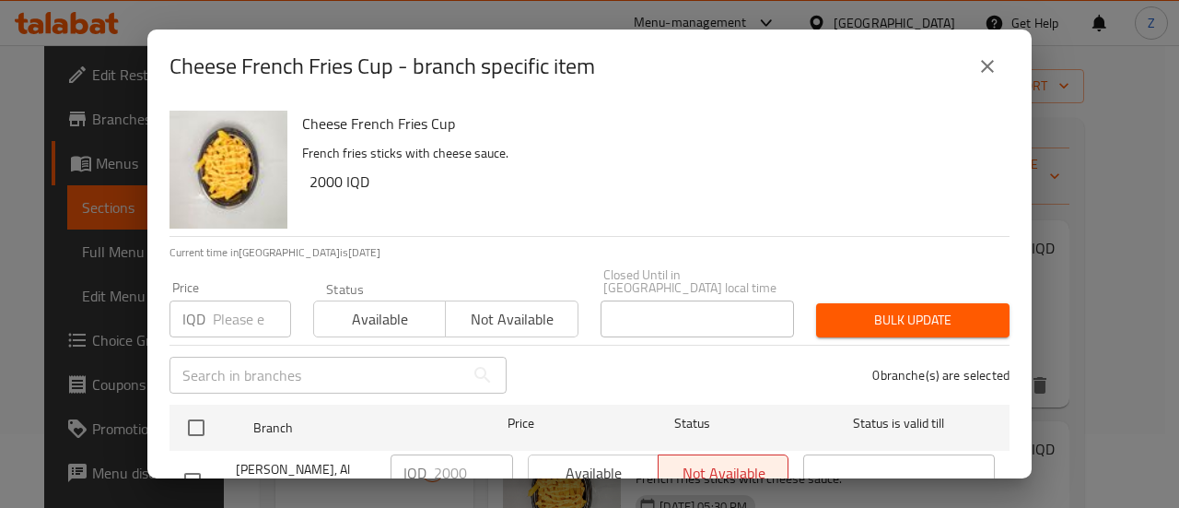
drag, startPoint x: 979, startPoint y: 64, endPoint x: 1000, endPoint y: 152, distance: 90.0
click at [984, 68] on icon "close" at bounding box center [987, 66] width 22 height 22
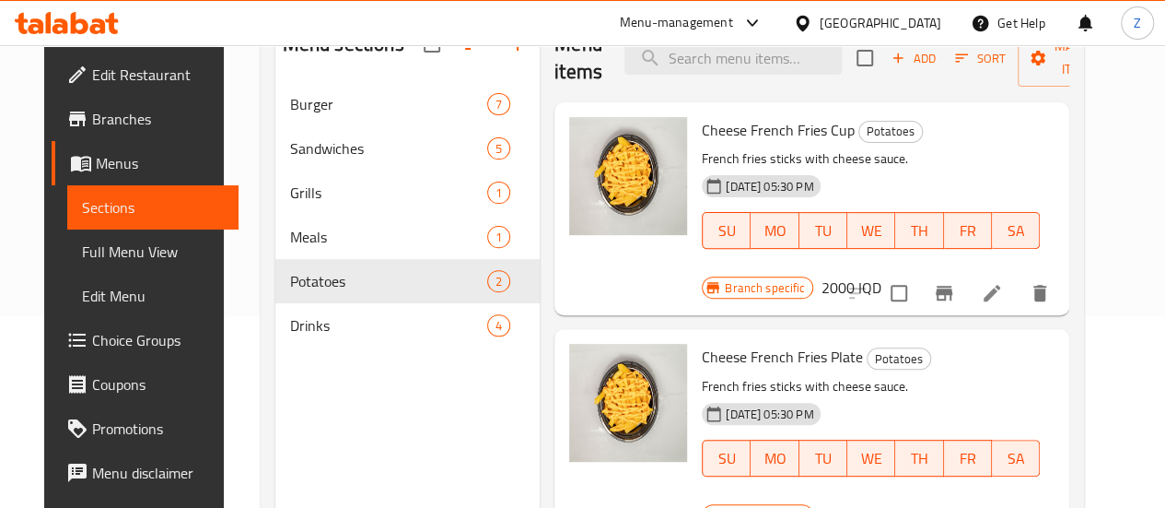
scroll to position [258, 0]
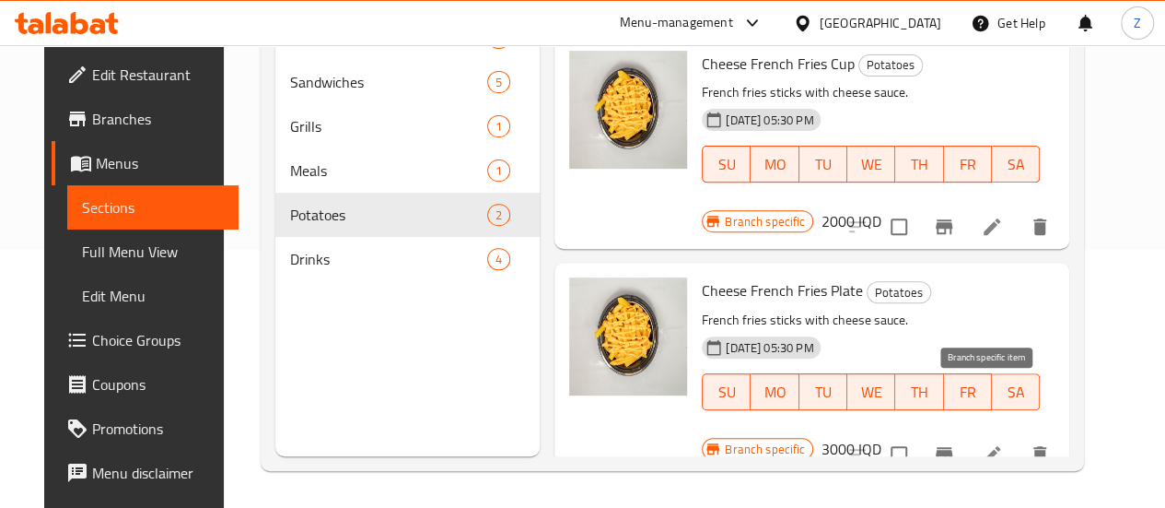
click at [966, 432] on button "Branch-specific-item" at bounding box center [944, 454] width 44 height 44
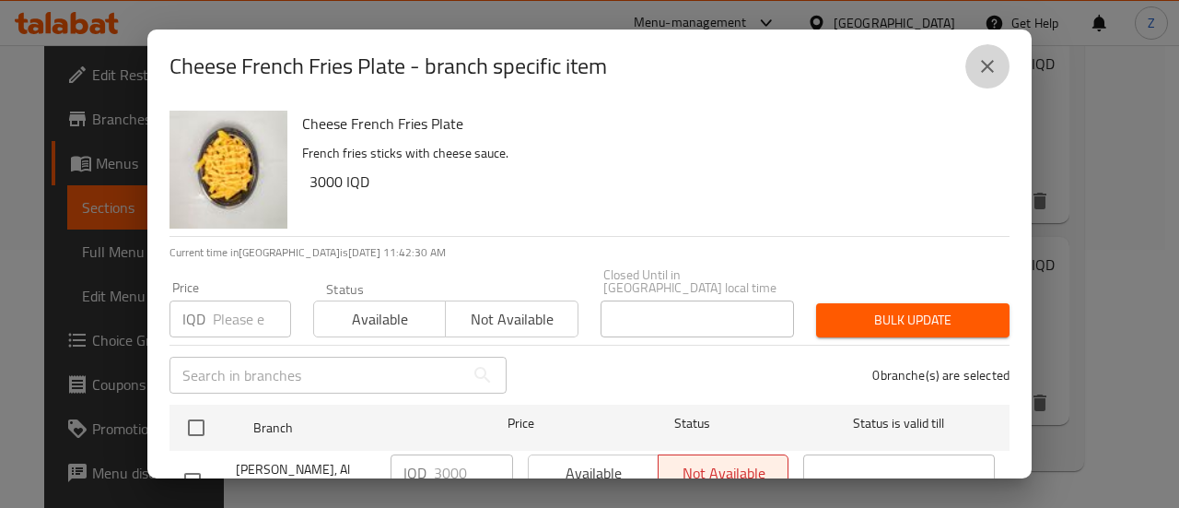
click at [985, 53] on button "close" at bounding box center [987, 66] width 44 height 44
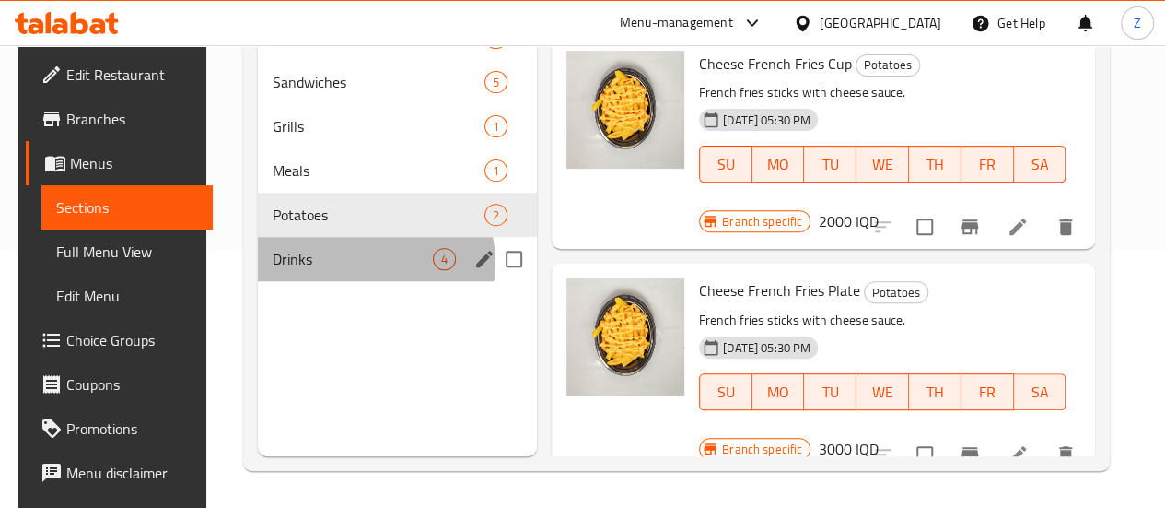
click at [434, 268] on span "4" at bounding box center [444, 260] width 21 height 18
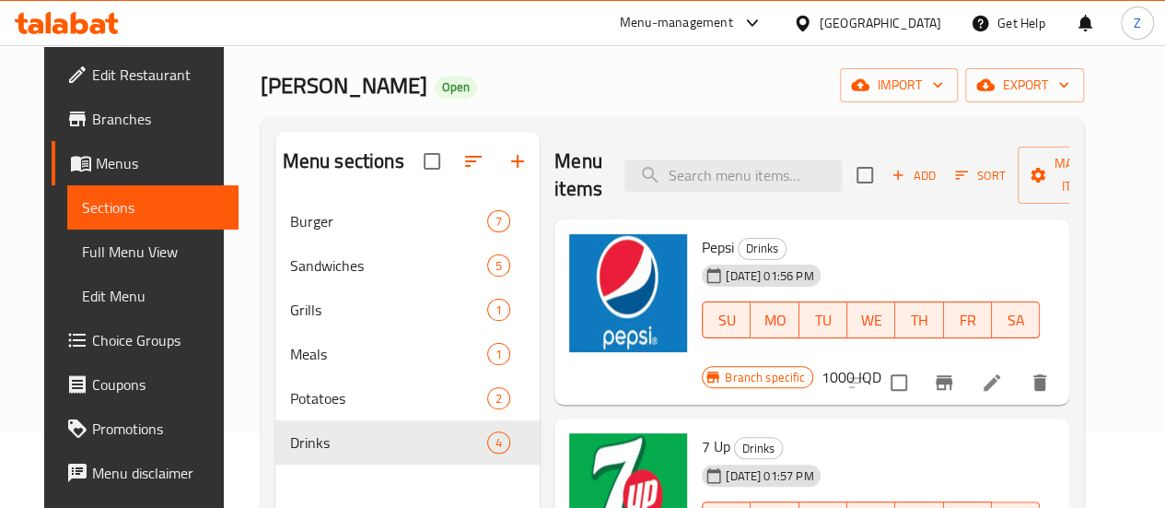
scroll to position [74, 0]
click at [952, 376] on icon "Branch-specific-item" at bounding box center [944, 383] width 17 height 15
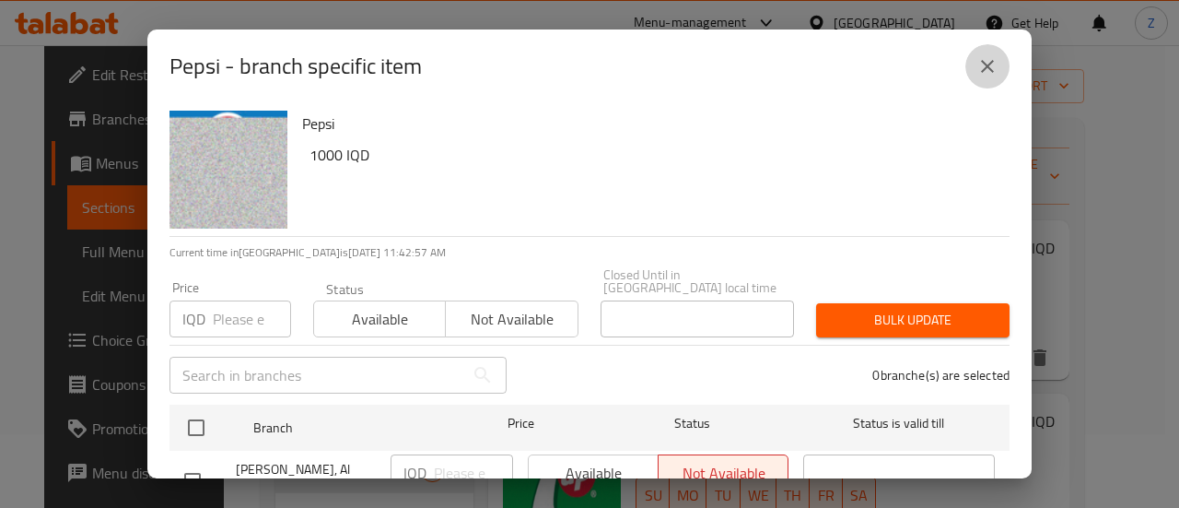
click at [977, 68] on icon "close" at bounding box center [987, 66] width 22 height 22
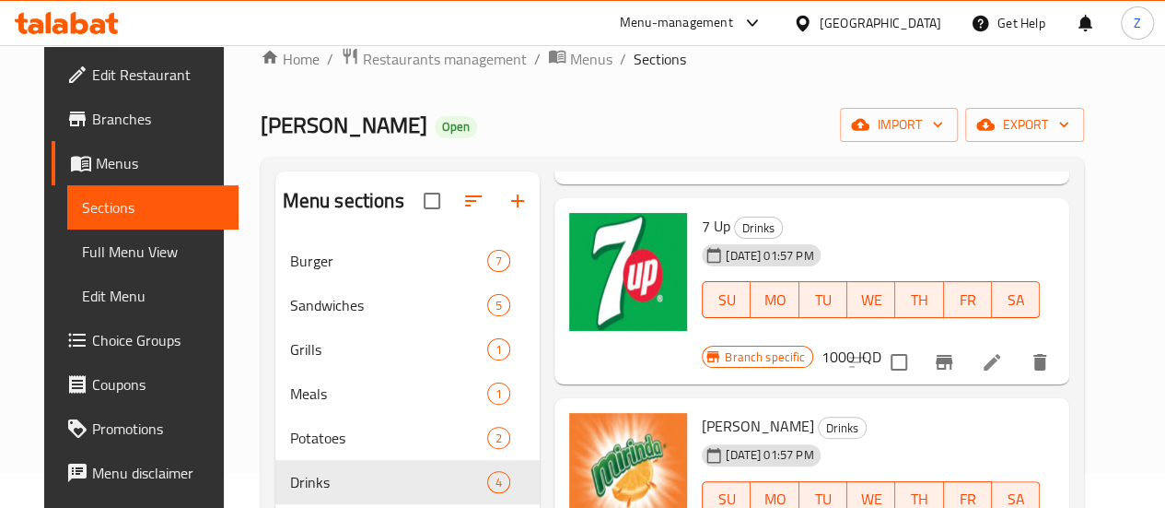
scroll to position [0, 0]
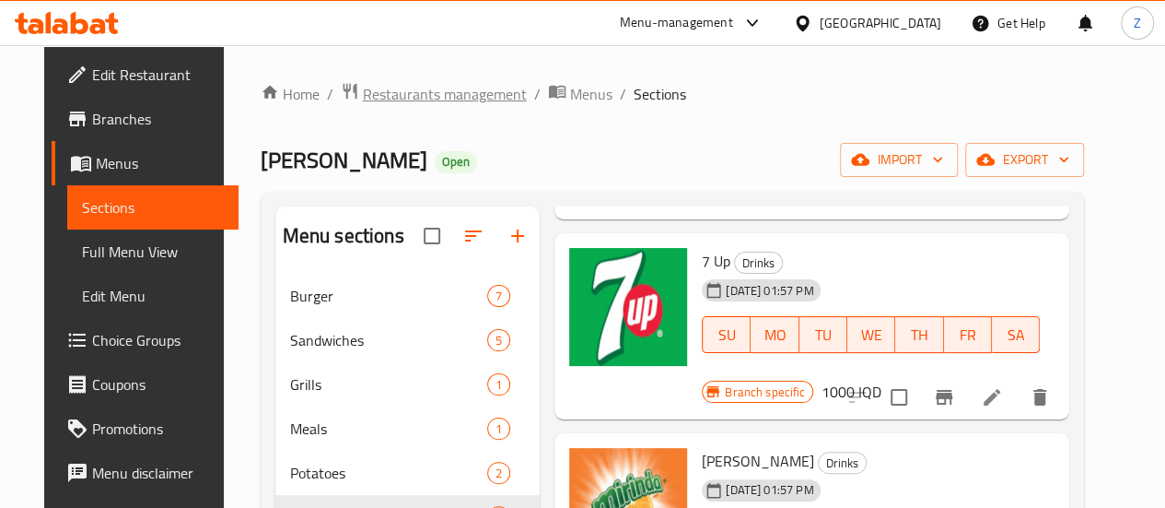
click at [379, 87] on span "Restaurants management" at bounding box center [445, 94] width 164 height 22
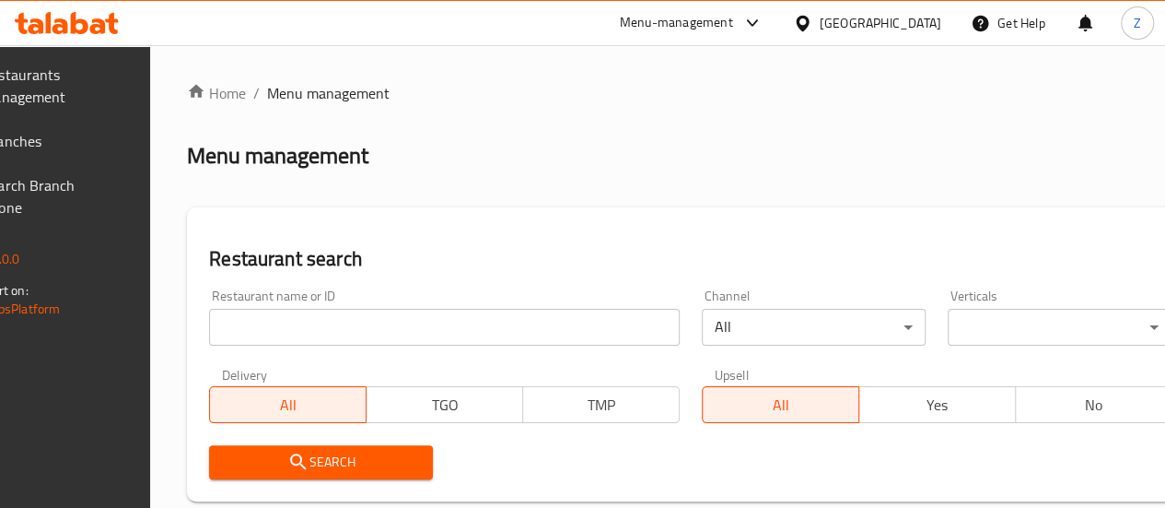
click at [376, 344] on div "Restaurant name or ID Restaurant name or ID" at bounding box center [444, 317] width 493 height 78
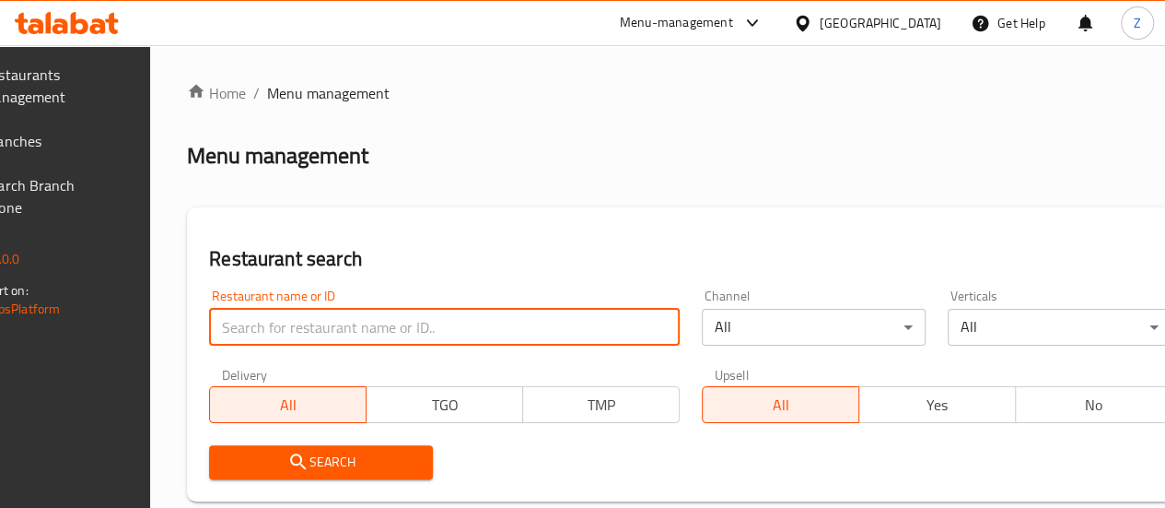
click at [376, 323] on input "search" at bounding box center [444, 327] width 471 height 37
paste input "654601"
type input "654601"
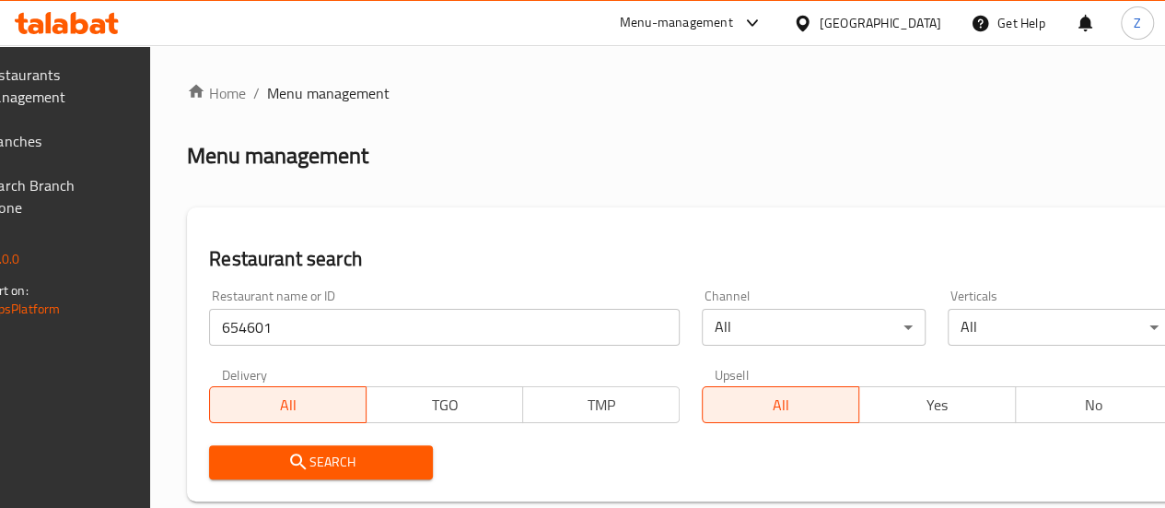
click at [389, 473] on span "Search" at bounding box center [321, 461] width 194 height 23
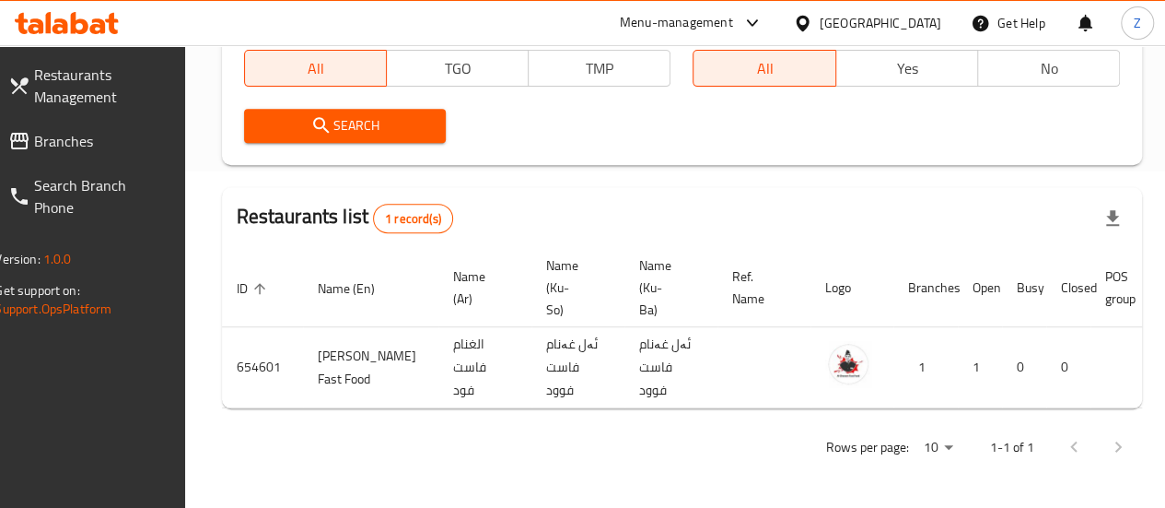
scroll to position [0, 181]
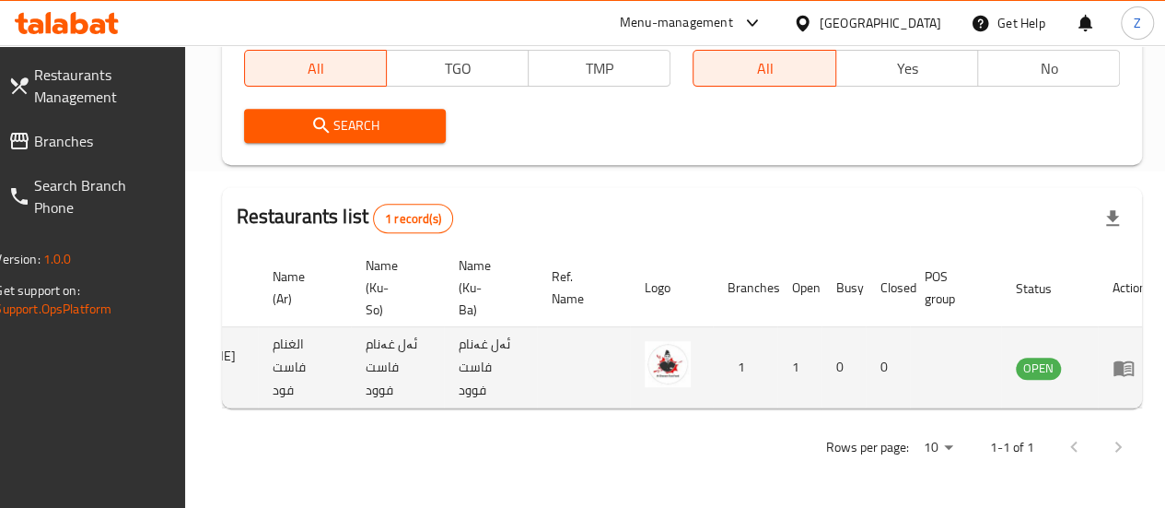
drag, startPoint x: 1070, startPoint y: 340, endPoint x: 1086, endPoint y: 350, distance: 18.6
click at [1098, 342] on td "enhanced table" at bounding box center [1130, 367] width 64 height 81
click at [1114, 360] on icon "enhanced table" at bounding box center [1124, 368] width 20 height 16
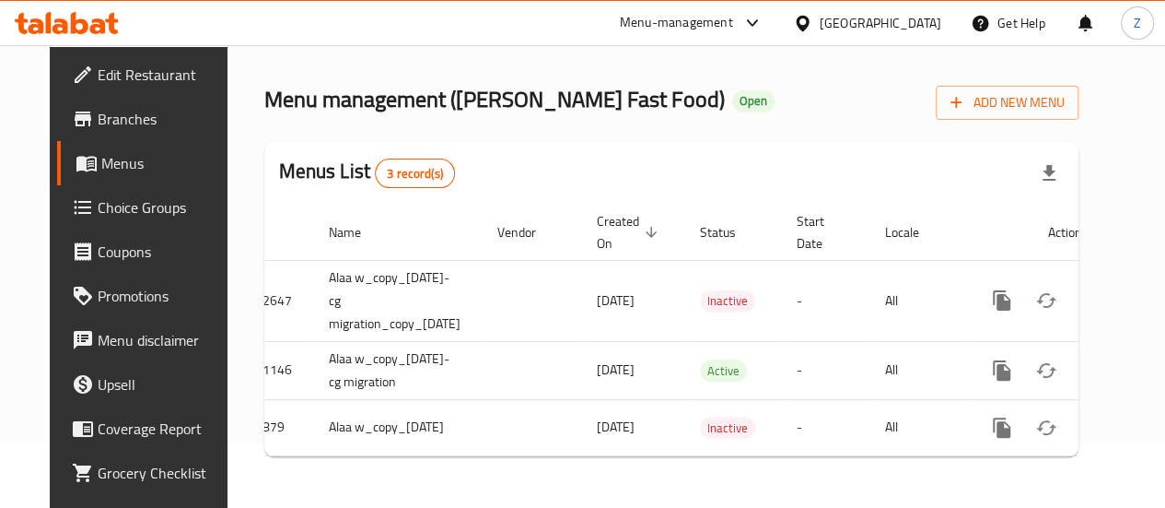
scroll to position [0, 78]
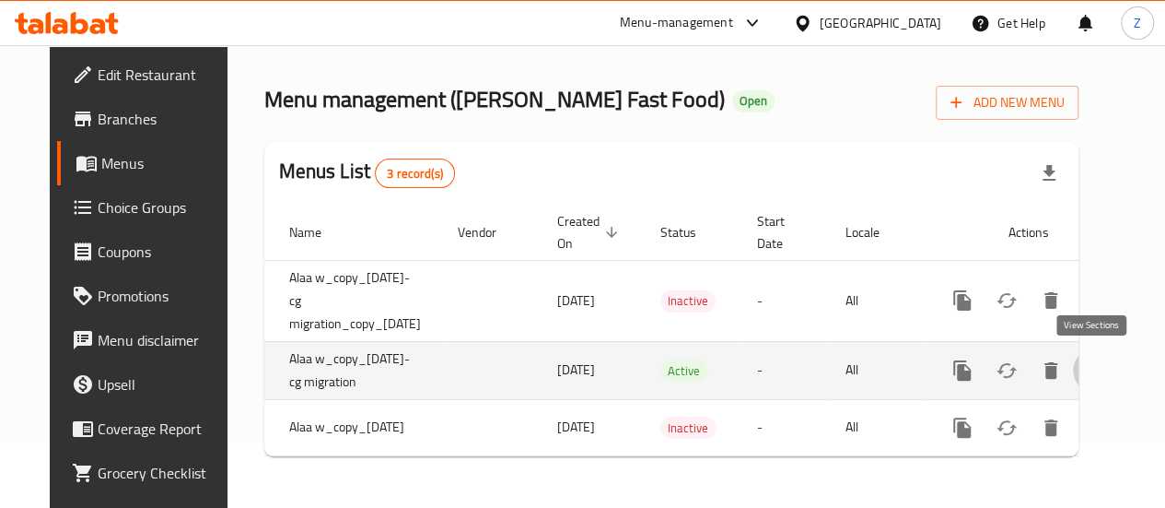
click at [1091, 362] on icon "enhanced table" at bounding box center [1095, 370] width 17 height 17
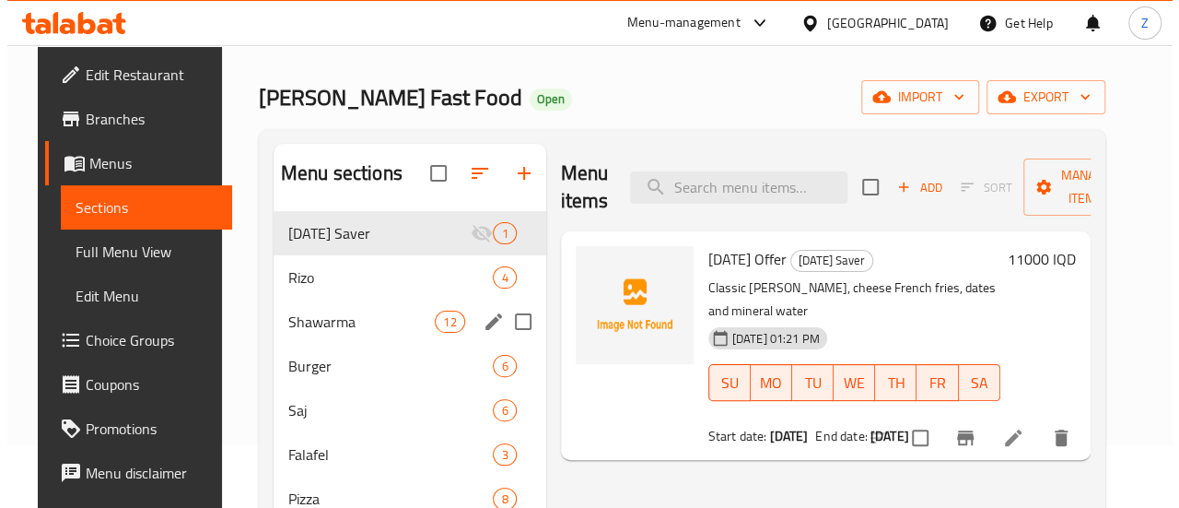
scroll to position [184, 0]
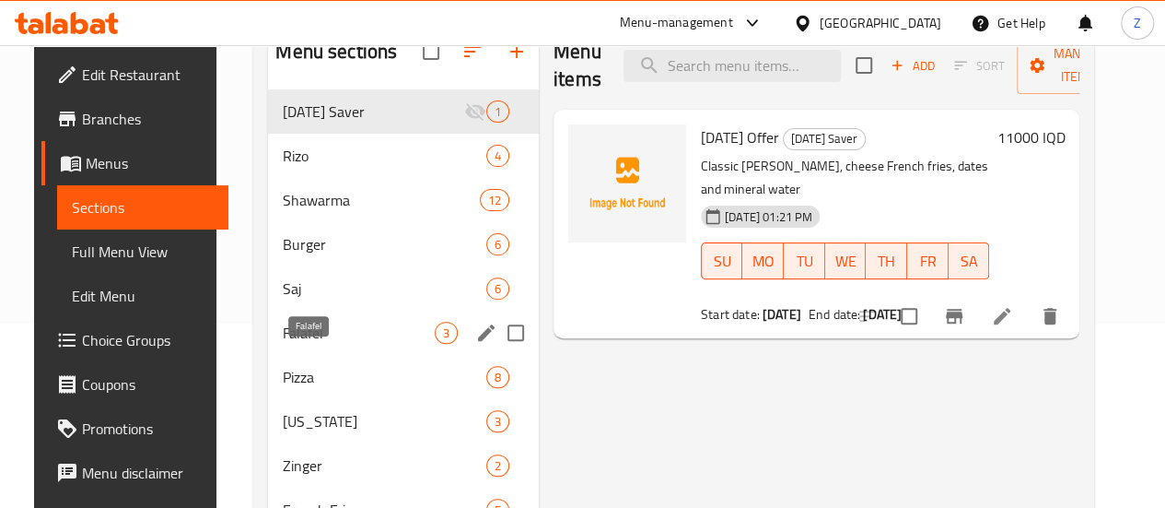
click at [338, 344] on span "Falafel" at bounding box center [359, 332] width 152 height 22
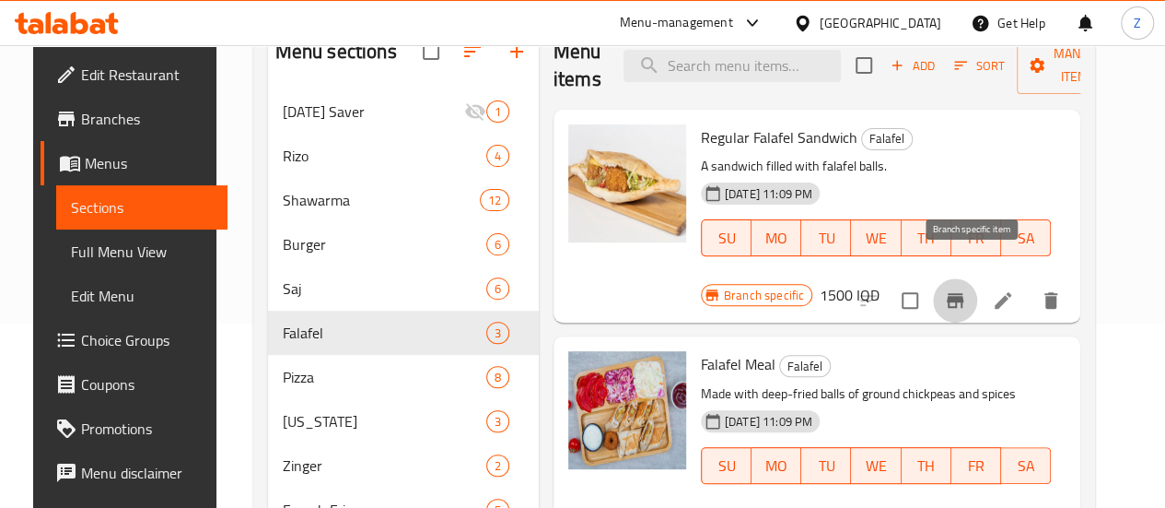
click at [958, 278] on button "Branch-specific-item" at bounding box center [955, 300] width 44 height 44
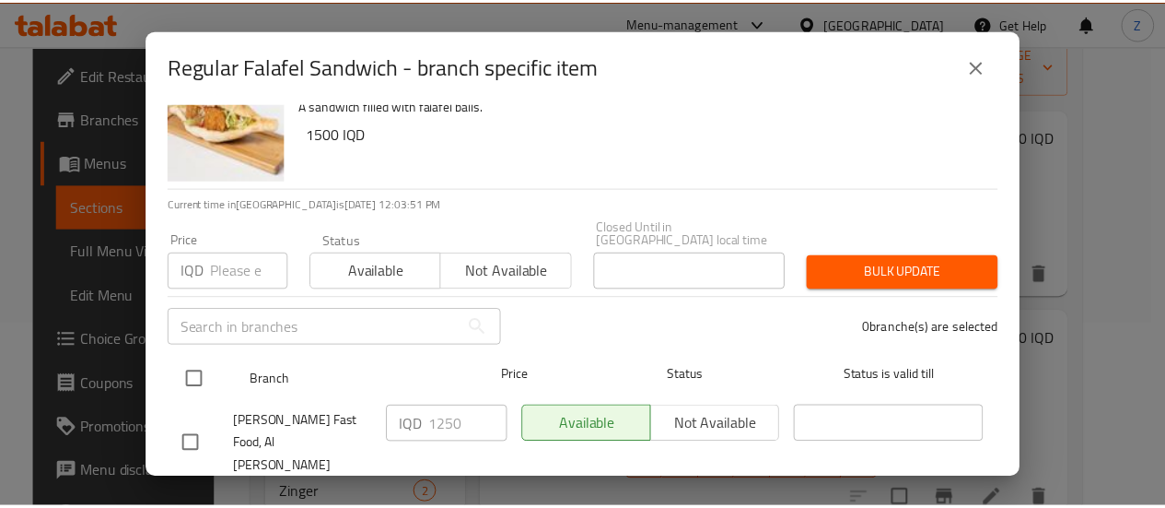
scroll to position [68, 0]
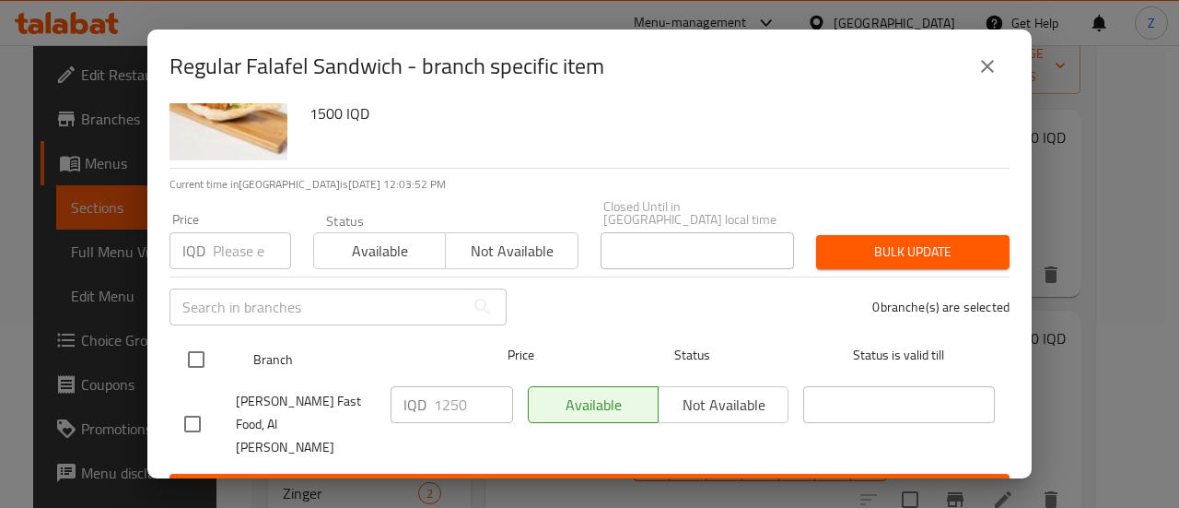
click at [201, 340] on input "checkbox" at bounding box center [196, 359] width 39 height 39
checkbox input "true"
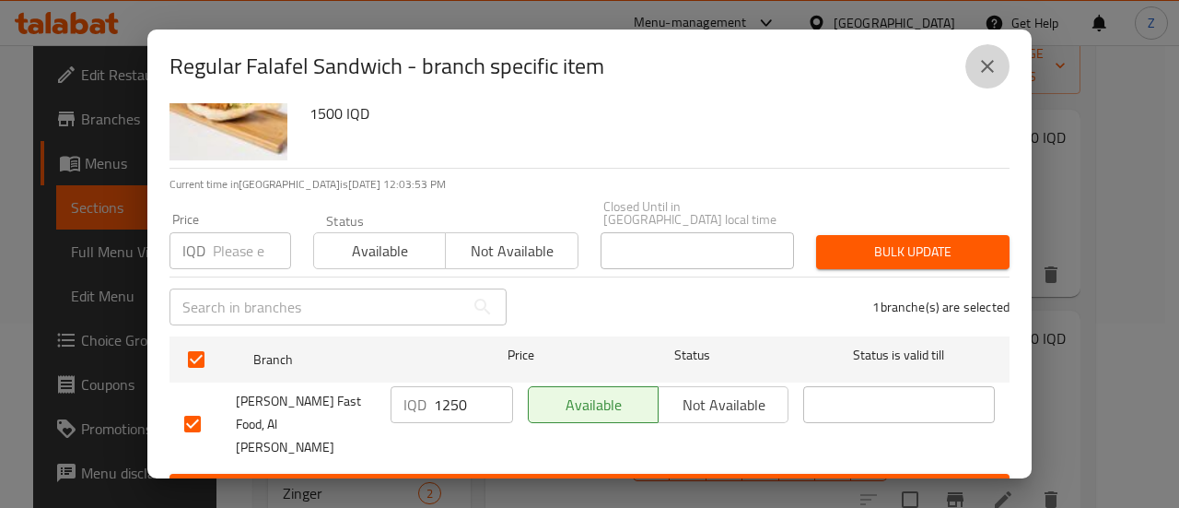
drag, startPoint x: 980, startPoint y: 80, endPoint x: 990, endPoint y: 161, distance: 81.7
click at [980, 80] on button "close" at bounding box center [987, 66] width 44 height 44
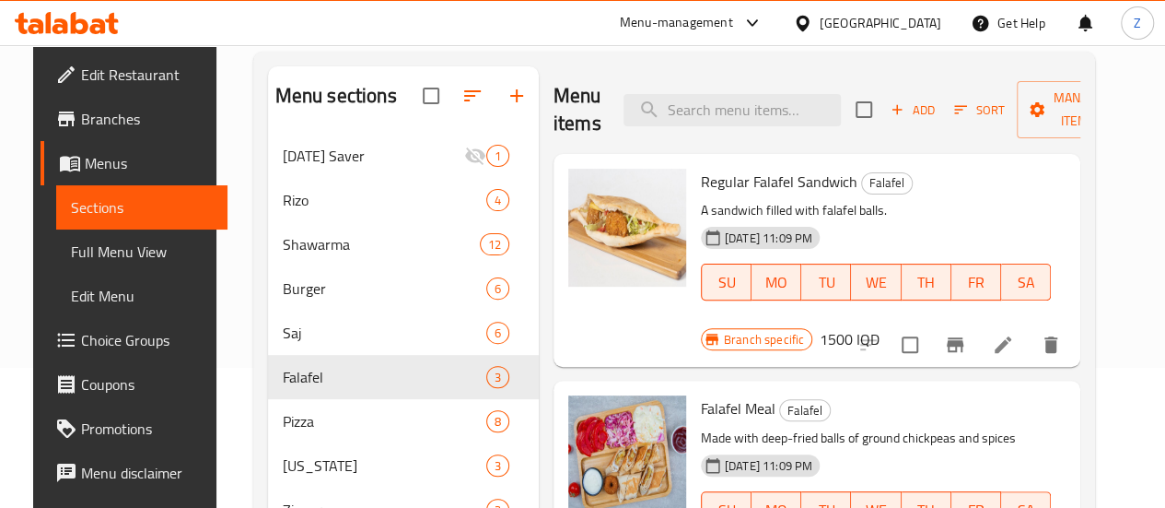
scroll to position [0, 0]
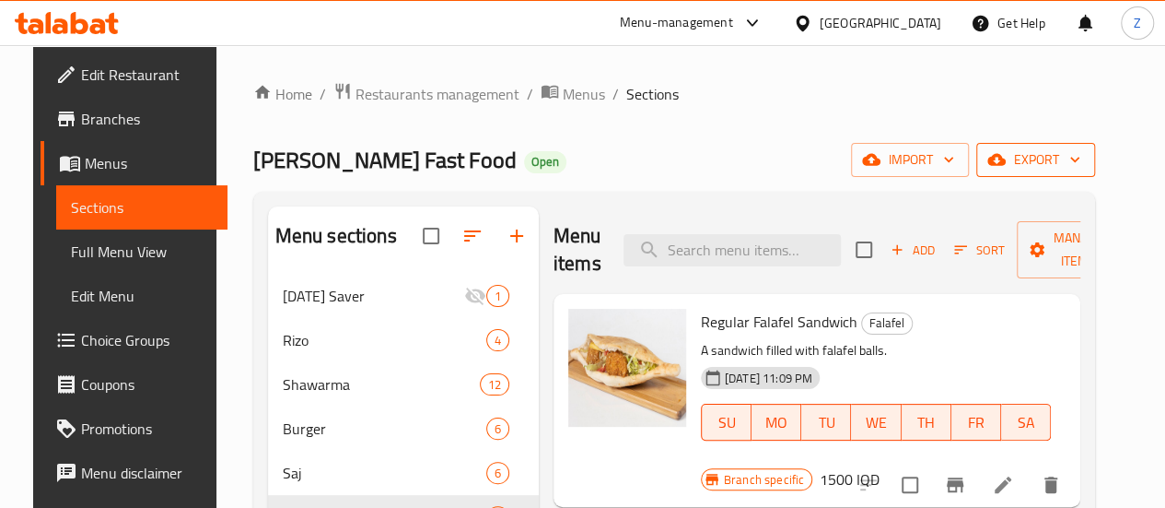
click at [1068, 167] on span "export" at bounding box center [1035, 159] width 89 height 23
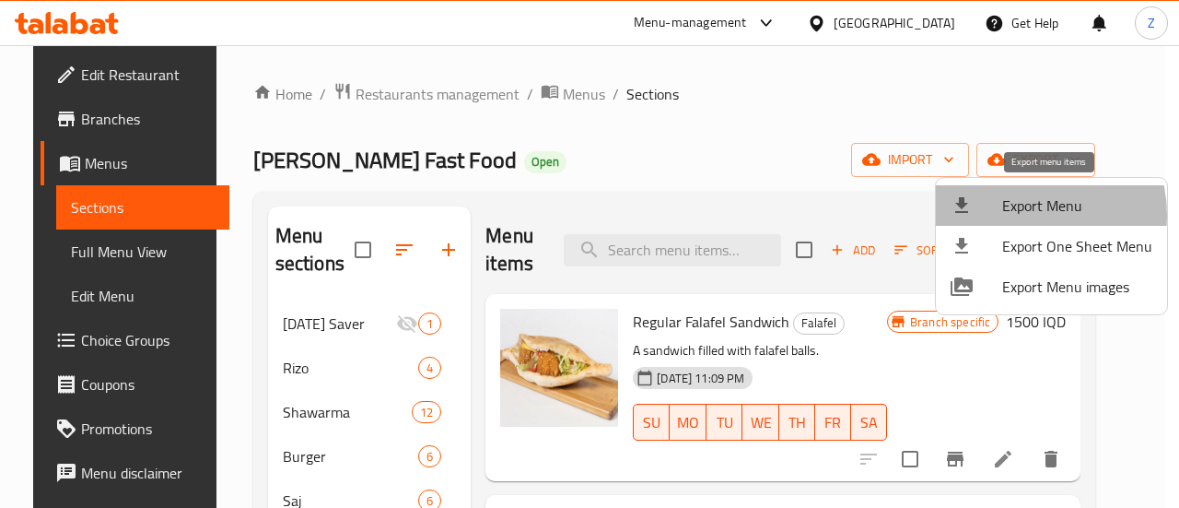
click at [1021, 215] on span "Export Menu" at bounding box center [1077, 205] width 150 height 22
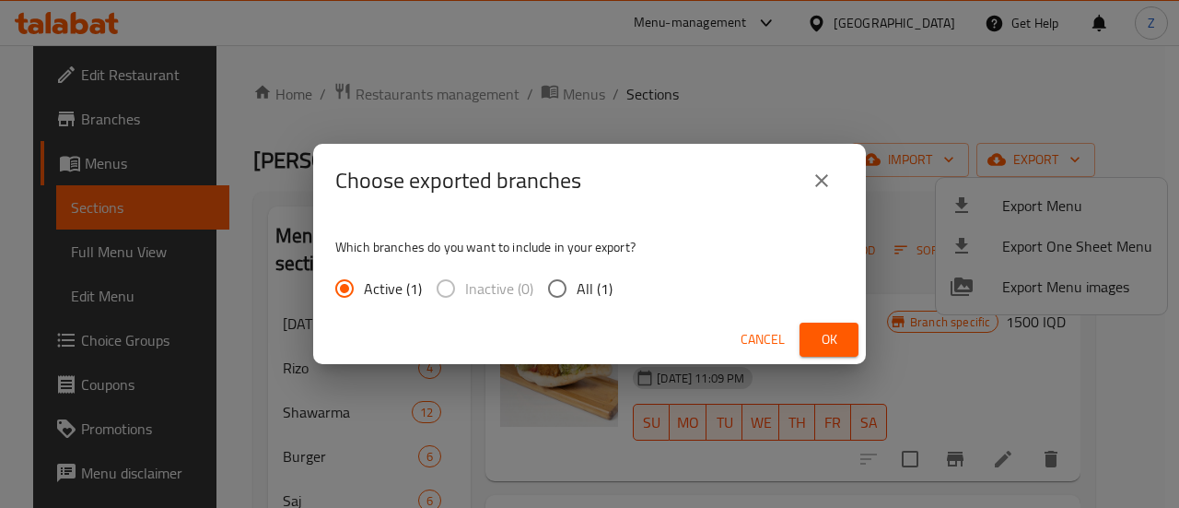
click at [833, 356] on button "Ok" at bounding box center [828, 339] width 59 height 34
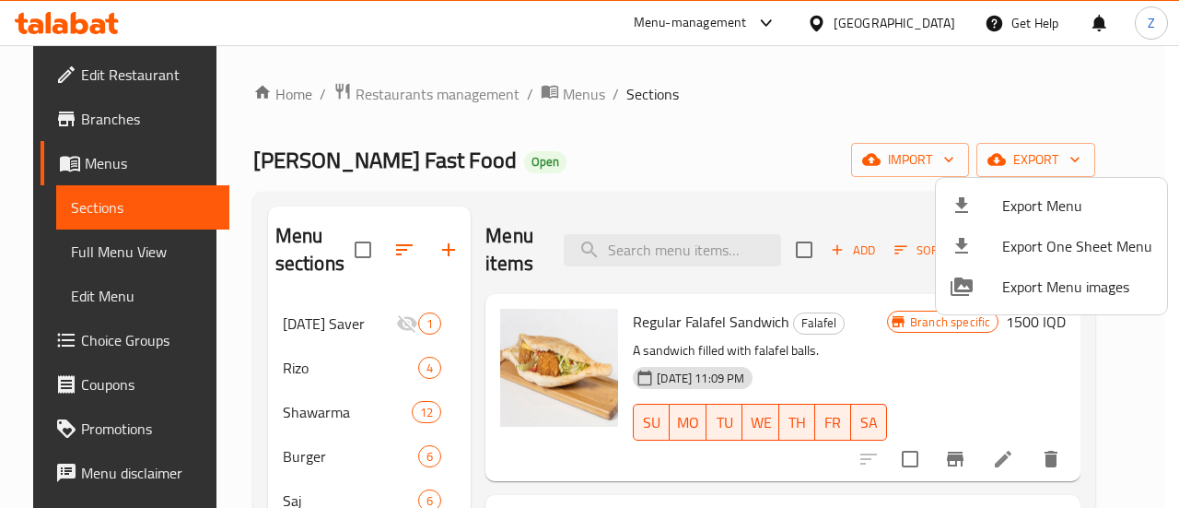
click at [556, 89] on div at bounding box center [589, 254] width 1179 height 508
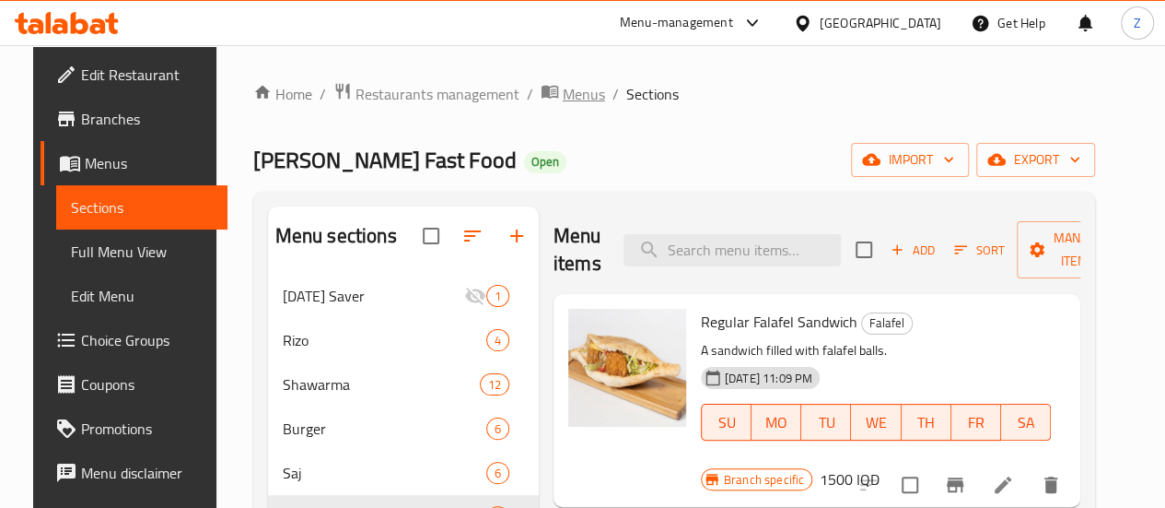
click at [563, 97] on span "Menus" at bounding box center [584, 94] width 42 height 22
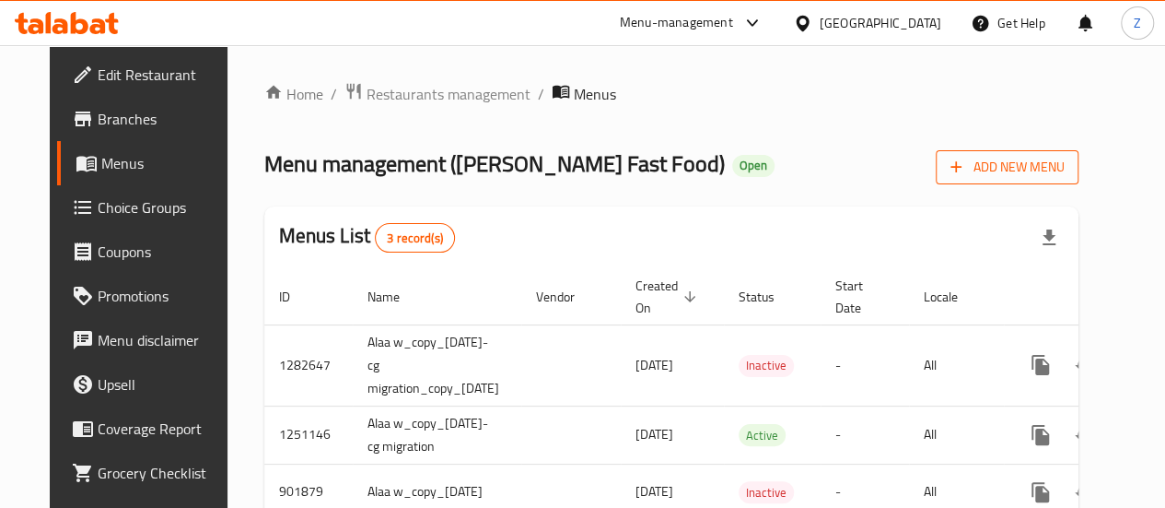
click at [1012, 179] on button "Add New Menu" at bounding box center [1007, 167] width 143 height 34
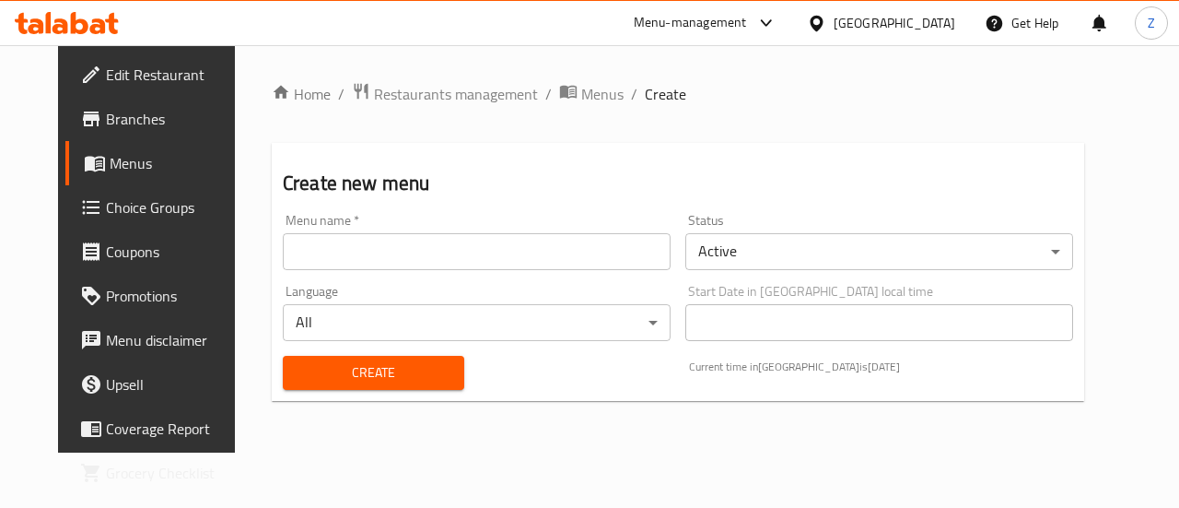
click at [449, 229] on div "Menu name   * Menu name *" at bounding box center [477, 242] width 388 height 56
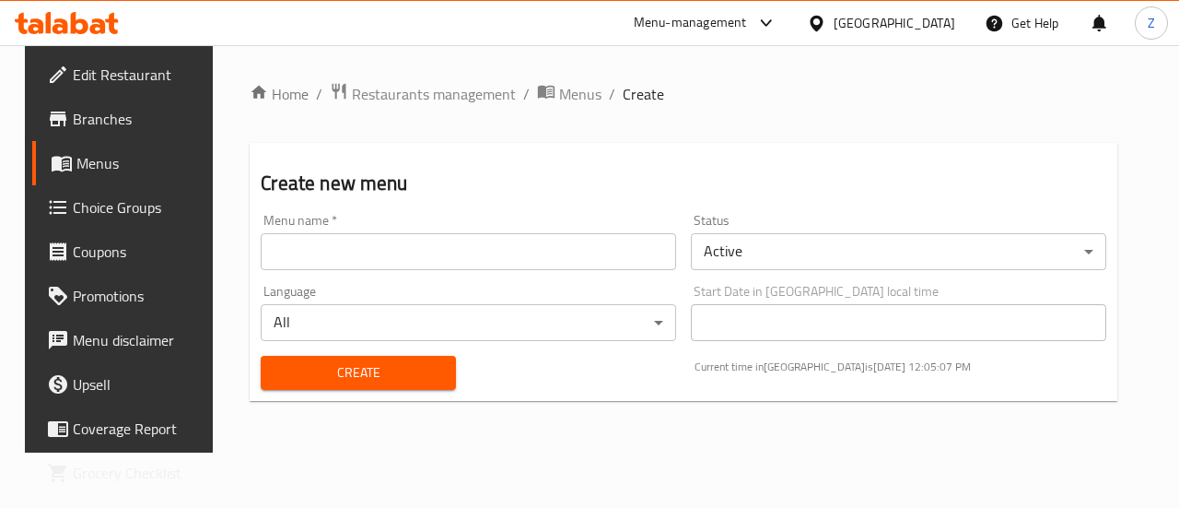
click at [450, 241] on input "text" at bounding box center [468, 251] width 415 height 37
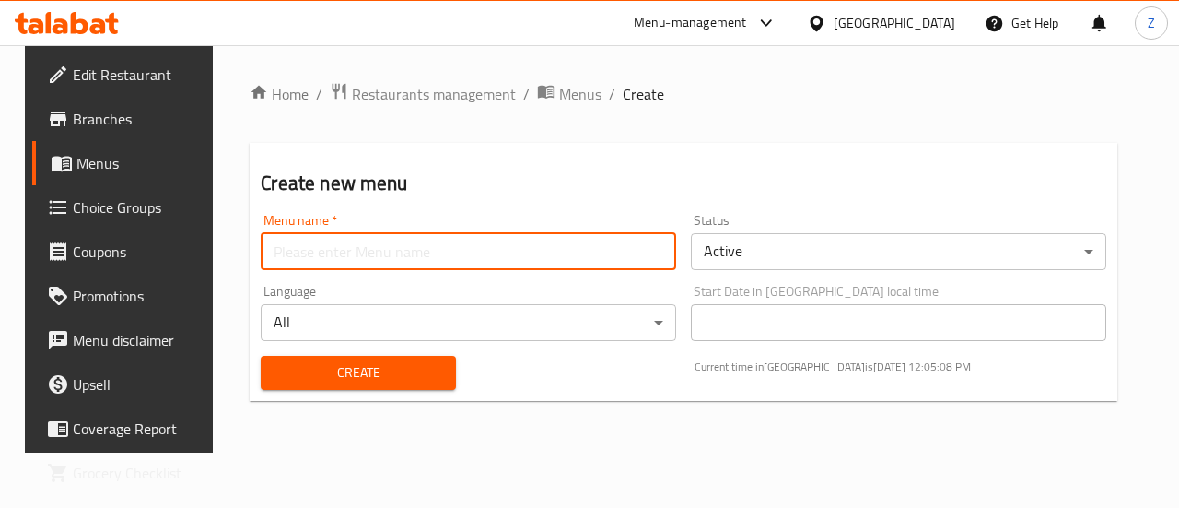
type input "Zahraa-price update"
click at [786, 248] on body "​ Menu-management Iraq Get Help Z Edit Restaurant Branches Menus Choice Groups …" at bounding box center [589, 276] width 1179 height 462
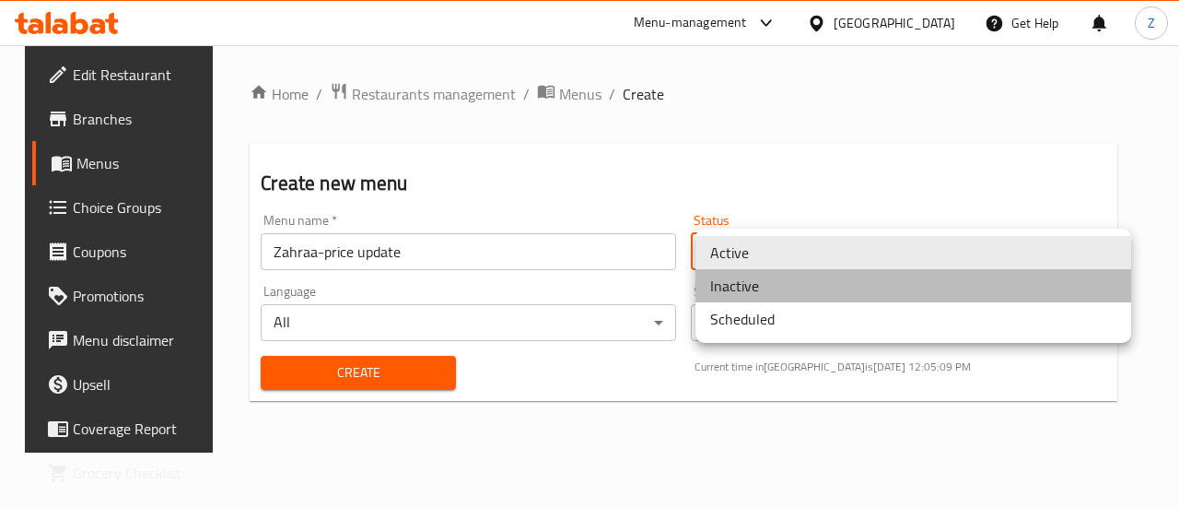
click at [753, 286] on li "Inactive" at bounding box center [913, 285] width 436 height 33
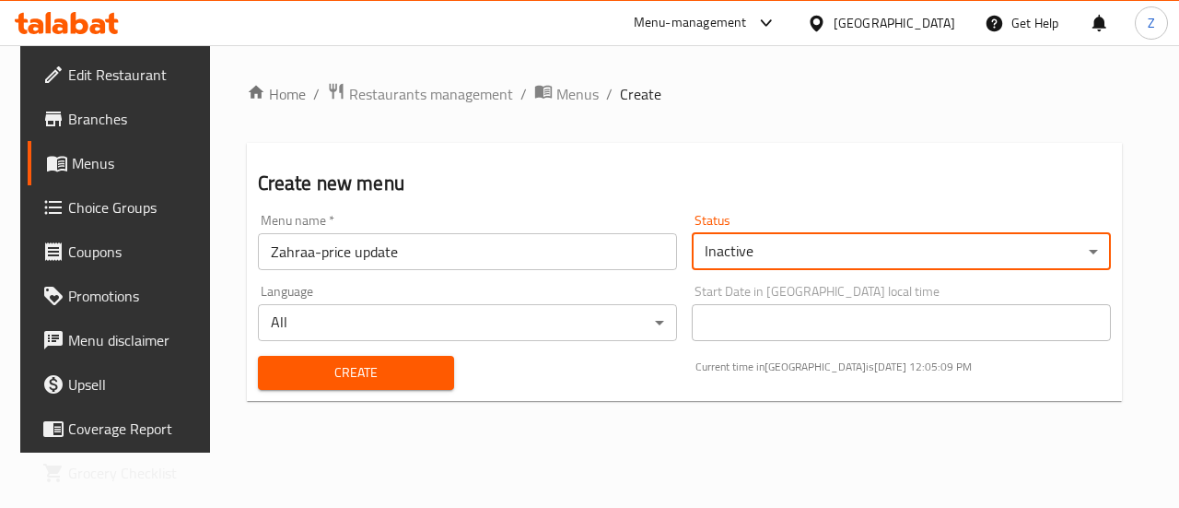
click at [350, 356] on button "Create" at bounding box center [356, 373] width 197 height 34
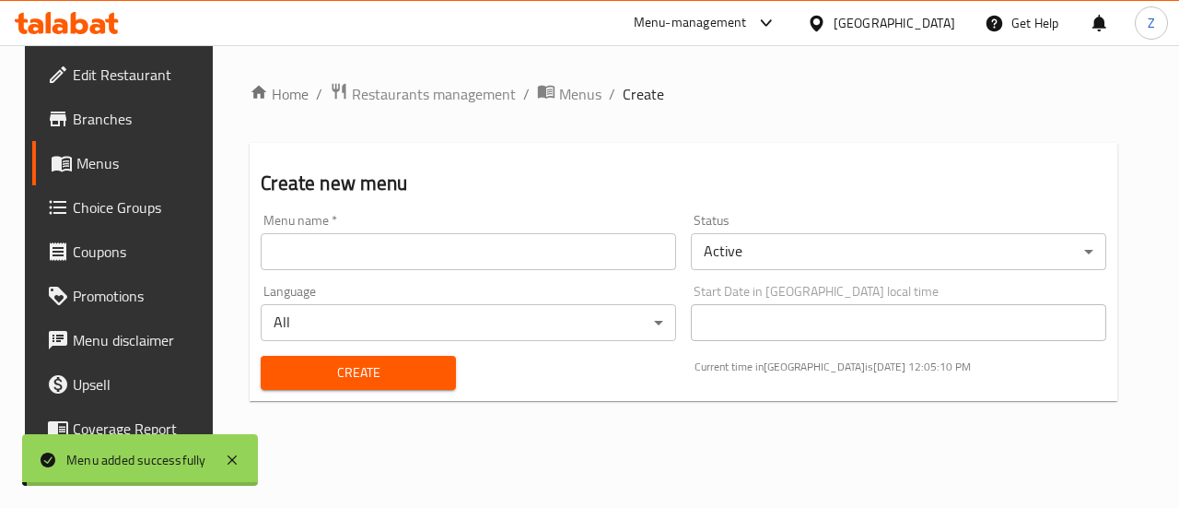
click at [559, 103] on span "Menus" at bounding box center [580, 94] width 42 height 22
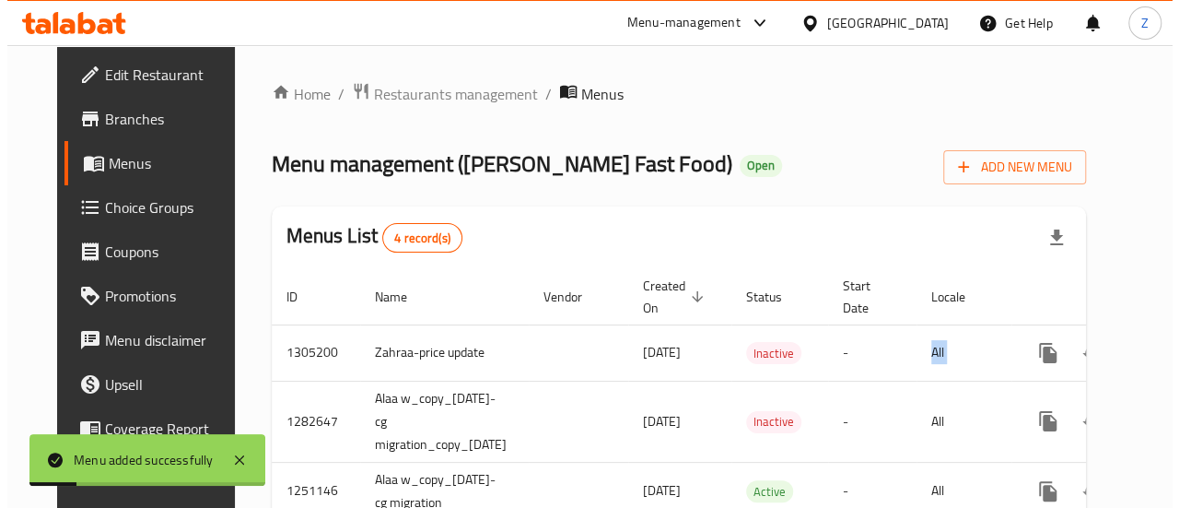
scroll to position [0, 78]
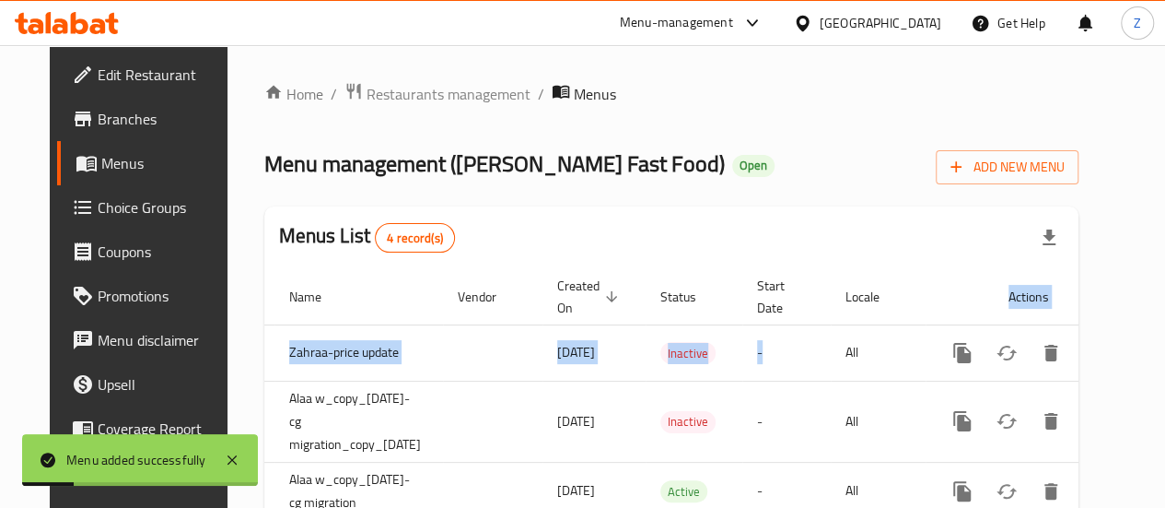
drag, startPoint x: 892, startPoint y: 344, endPoint x: 1178, endPoint y: 368, distance: 287.4
click at [1164, 368] on html "Menu added successfully ​ Menu-management Iraq Get Help Z Edit Restaurant Branc…" at bounding box center [582, 254] width 1165 height 508
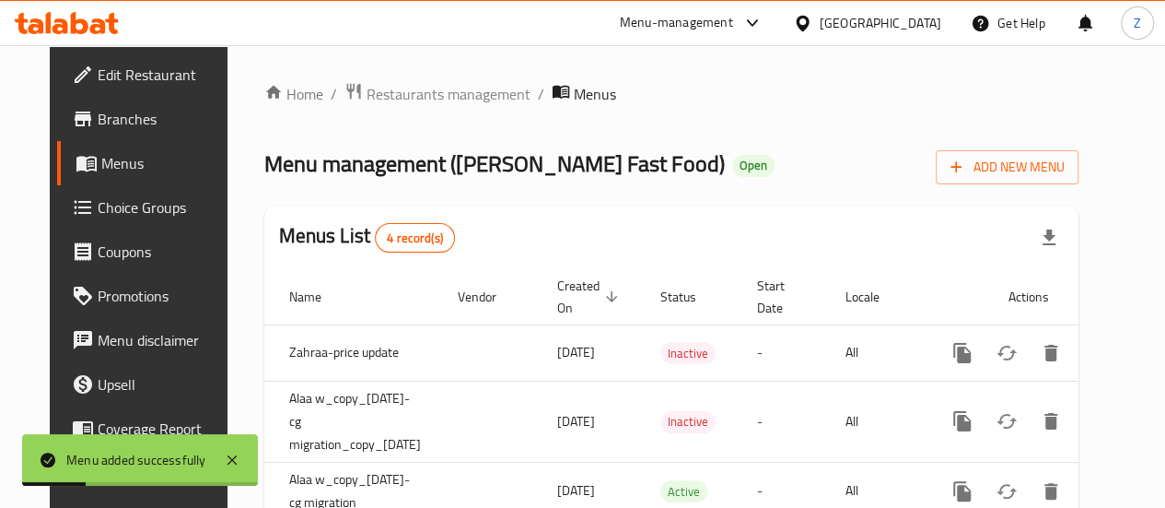
click at [1014, 244] on div "Menus List 4 record(s)" at bounding box center [671, 237] width 815 height 63
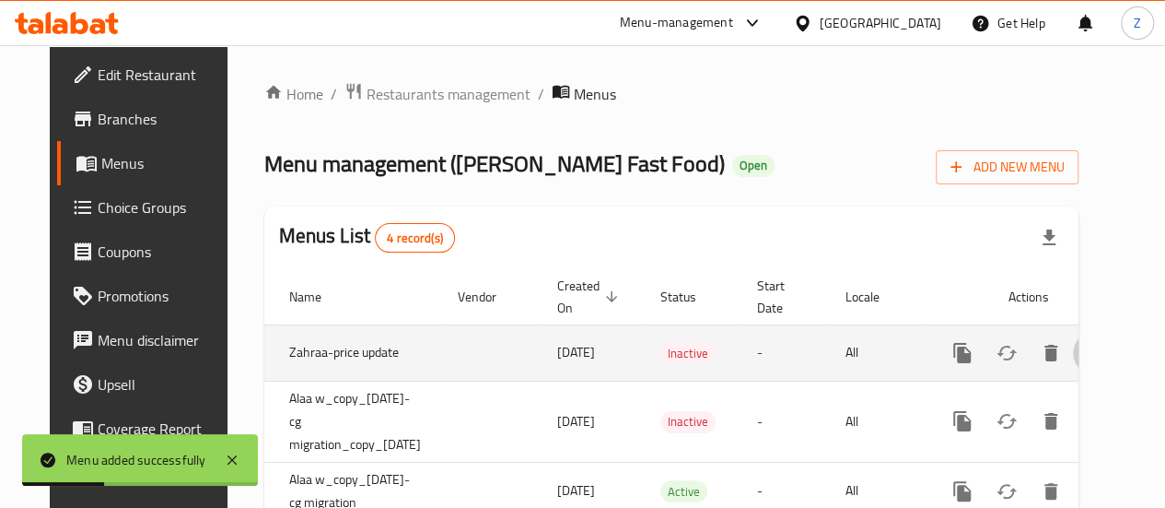
click at [1102, 358] on icon "enhanced table" at bounding box center [1095, 353] width 22 height 22
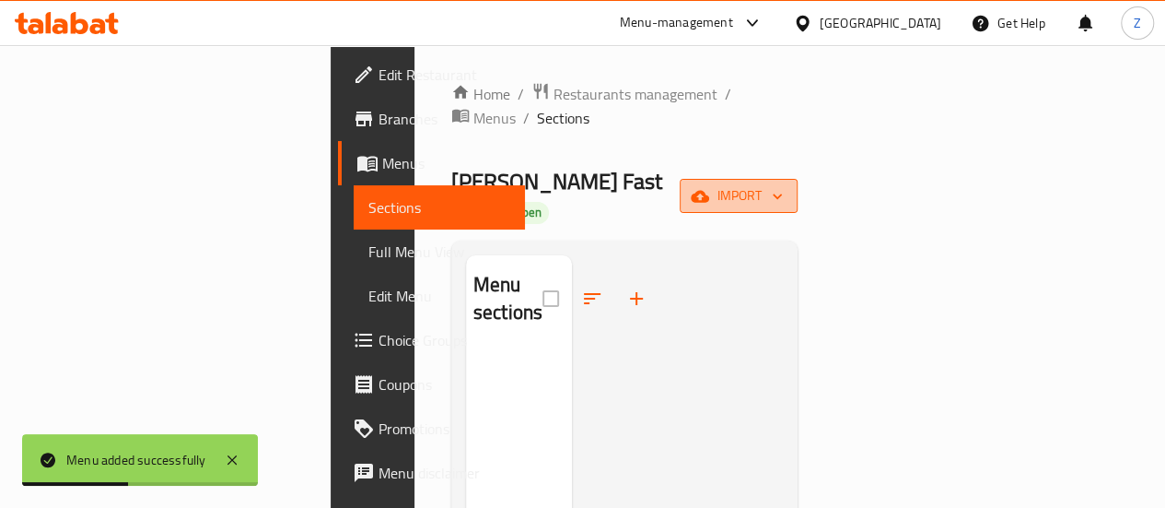
click at [783, 184] on span "import" at bounding box center [738, 195] width 88 height 23
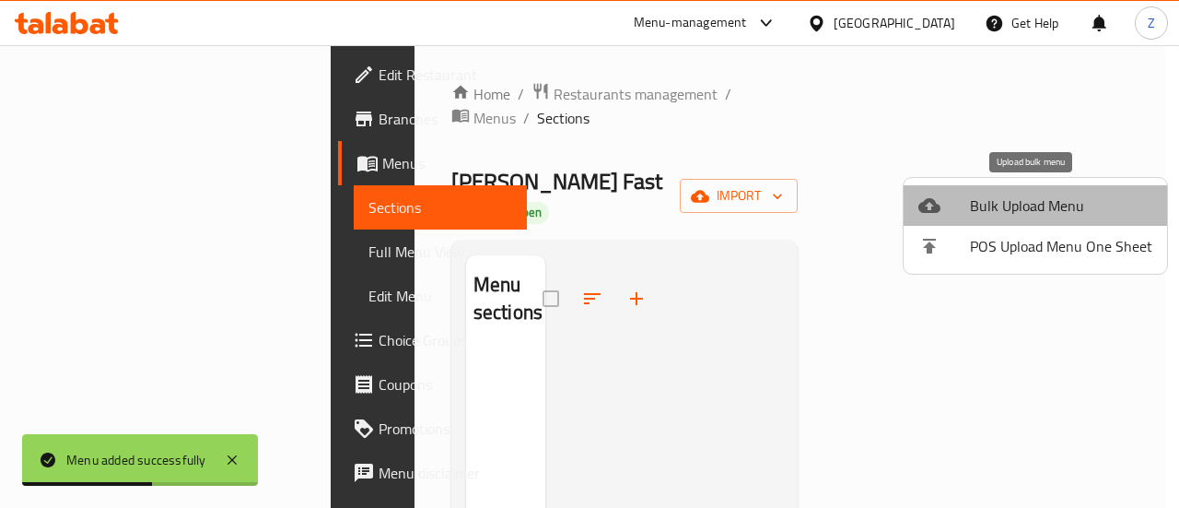
click at [1044, 218] on li "Bulk Upload Menu" at bounding box center [1035, 205] width 263 height 41
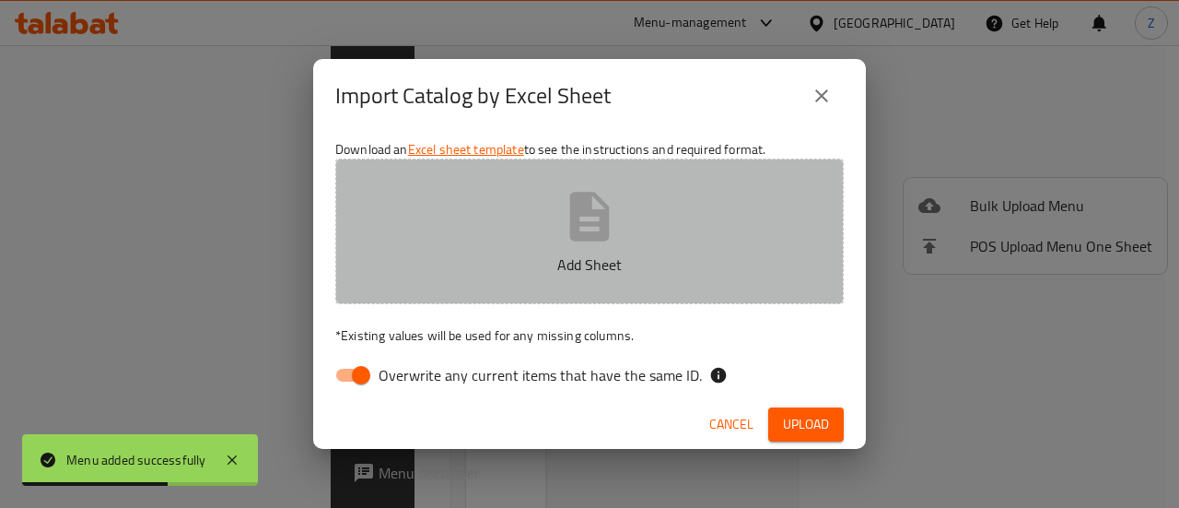
click at [601, 234] on icon "button" at bounding box center [590, 216] width 40 height 49
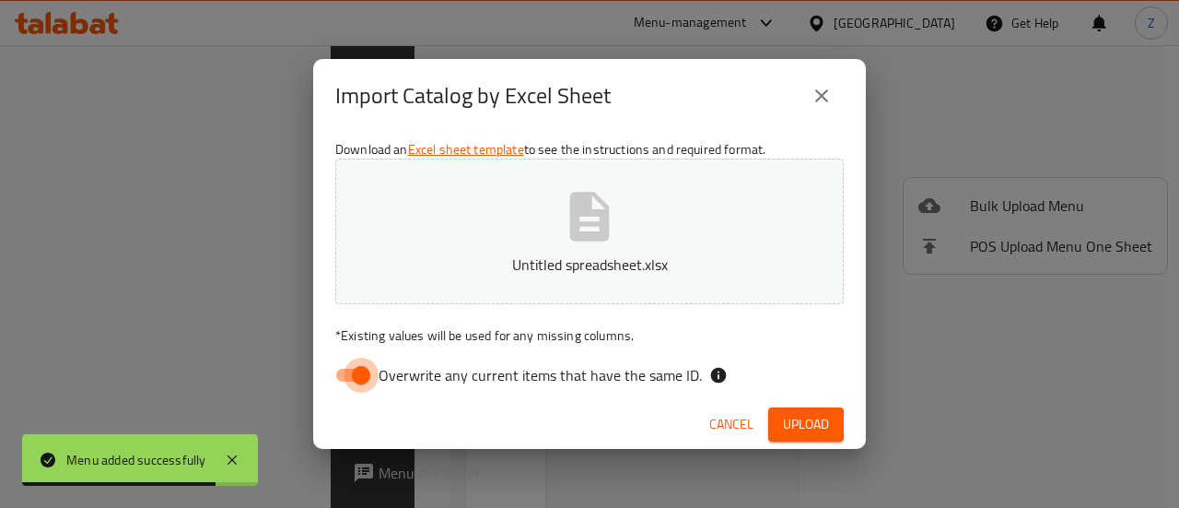
click at [351, 386] on input "Overwrite any current items that have the same ID." at bounding box center [361, 374] width 105 height 35
checkbox input "false"
click at [836, 410] on button "Upload" at bounding box center [806, 424] width 76 height 34
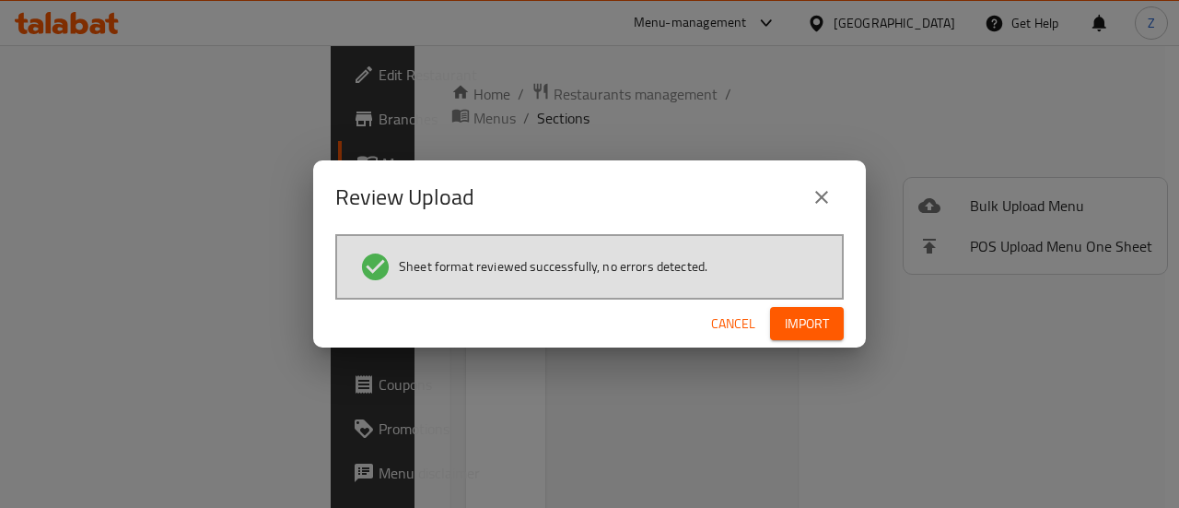
click at [829, 309] on button "Import" at bounding box center [807, 324] width 74 height 34
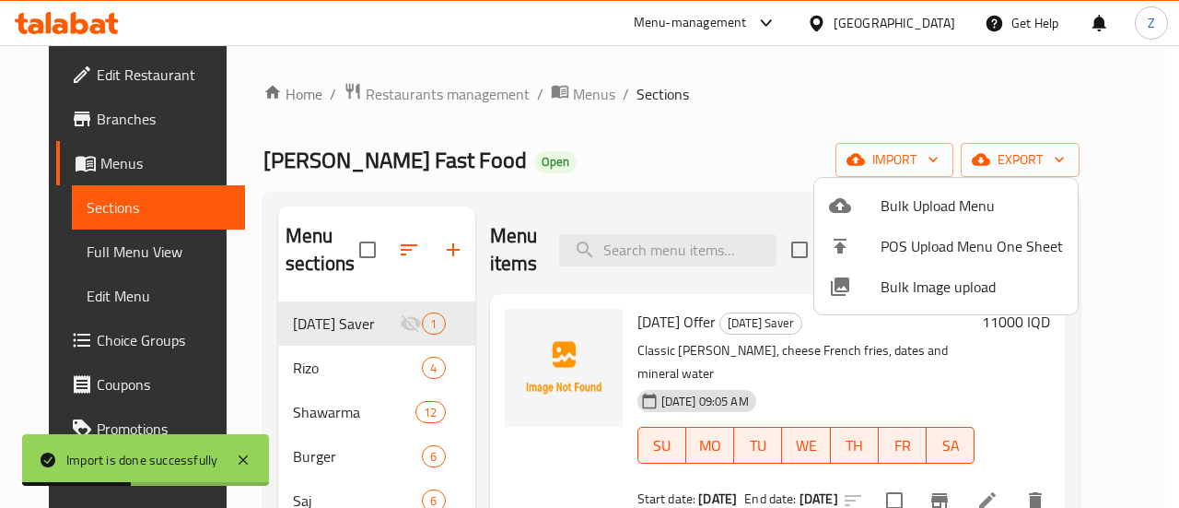
click at [687, 117] on div at bounding box center [589, 254] width 1179 height 508
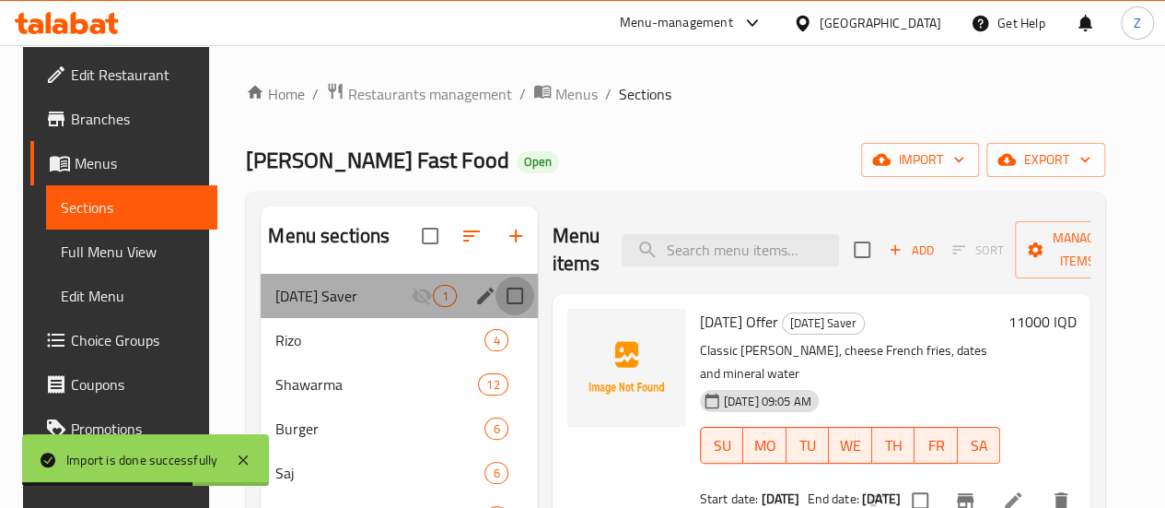
click at [496, 315] on input "Menu sections" at bounding box center [515, 295] width 39 height 39
checkbox input "true"
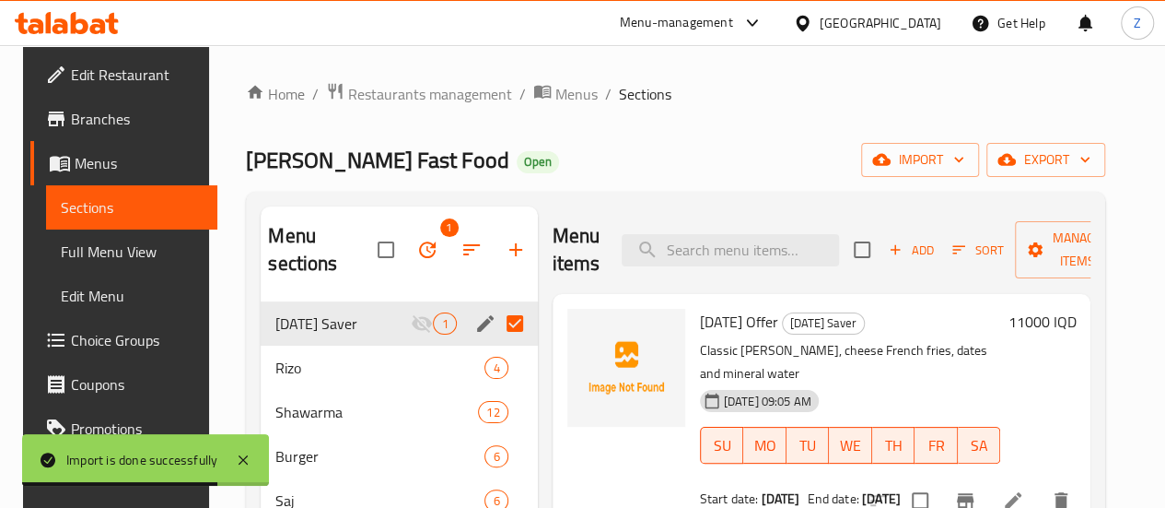
click at [405, 239] on button "button" at bounding box center [427, 250] width 44 height 44
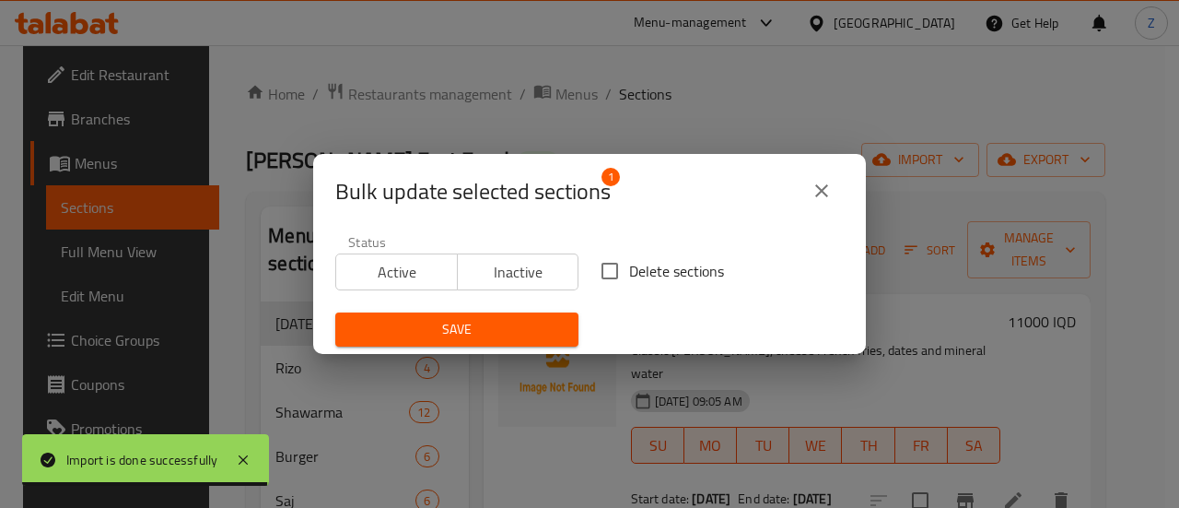
click at [629, 277] on span "Delete sections" at bounding box center [676, 271] width 95 height 22
click at [626, 277] on input "Delete sections" at bounding box center [609, 270] width 39 height 39
checkbox input "true"
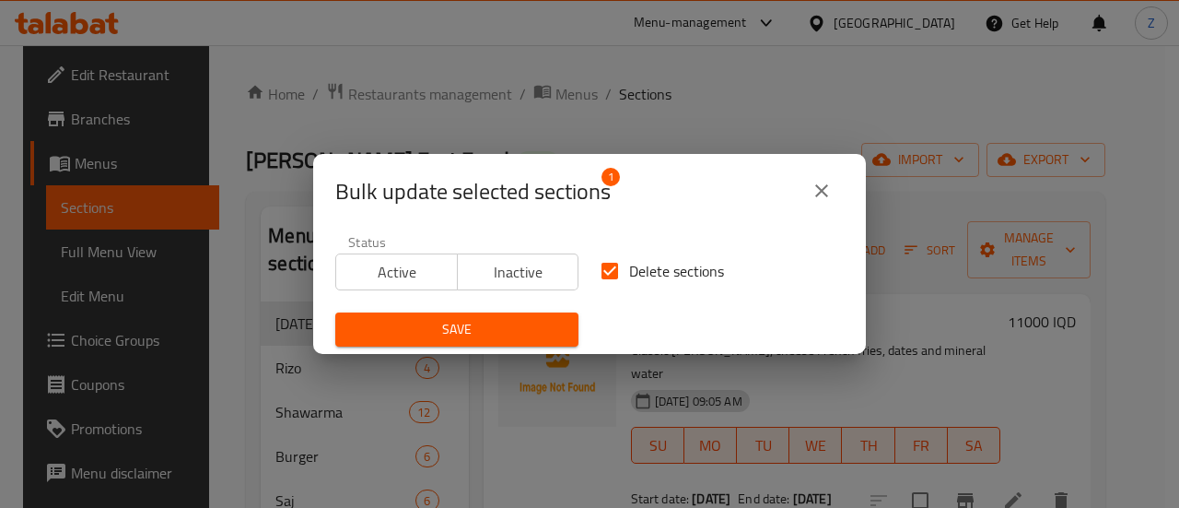
click at [503, 328] on span "Save" at bounding box center [457, 329] width 214 height 23
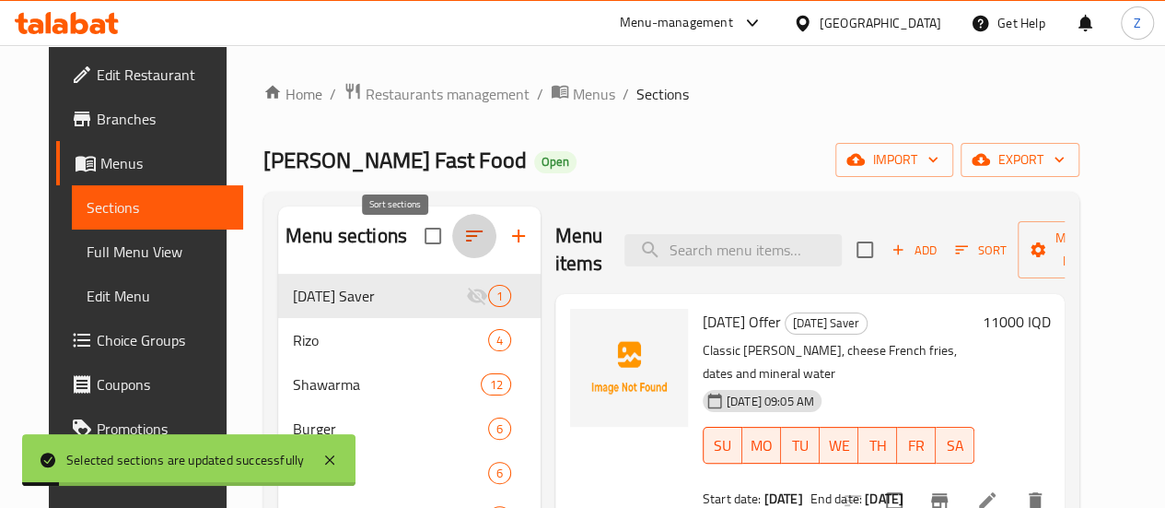
click at [452, 235] on button "button" at bounding box center [474, 236] width 44 height 44
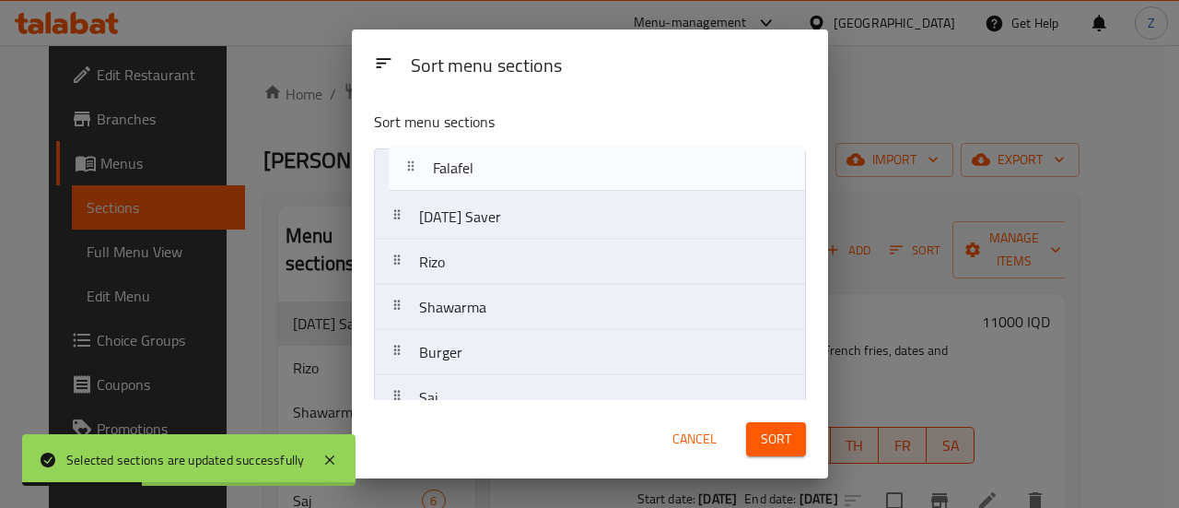
drag, startPoint x: 510, startPoint y: 304, endPoint x: 525, endPoint y: 169, distance: 136.2
click at [525, 169] on nav "Ramadan Saver Rizo Shawarma Burger Saj Falafel Pizza Kentucky Zinger French Fri…" at bounding box center [590, 442] width 432 height 589
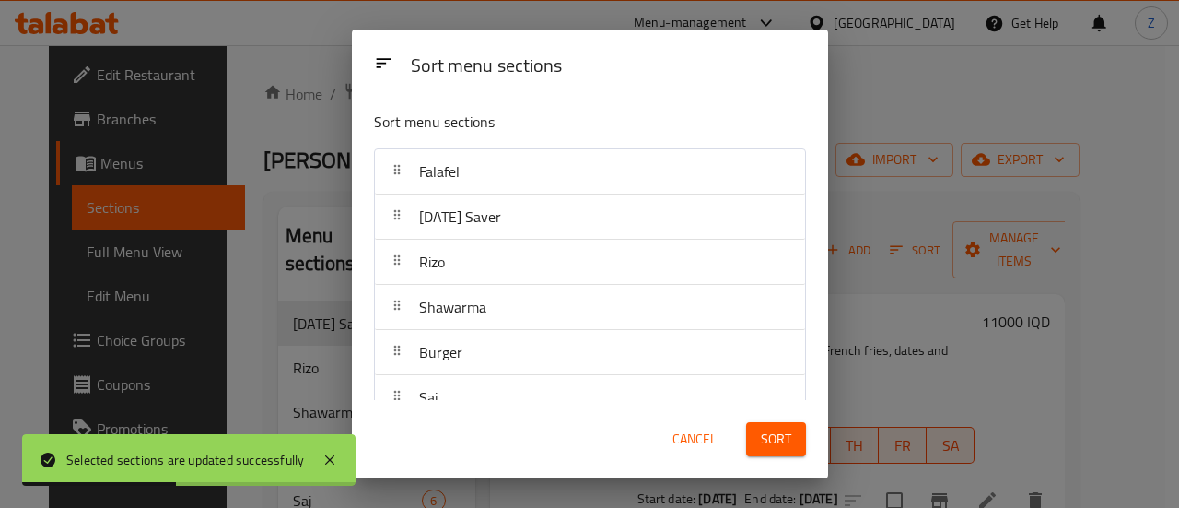
click at [787, 459] on div "Sort" at bounding box center [776, 439] width 82 height 56
click at [781, 447] on span "Sort" at bounding box center [776, 438] width 30 height 23
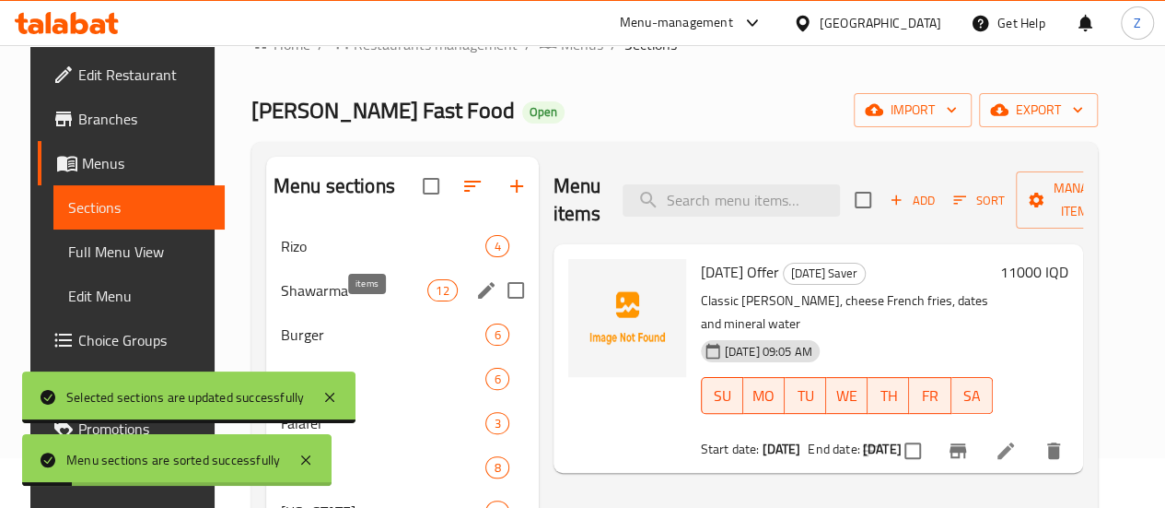
scroll to position [92, 0]
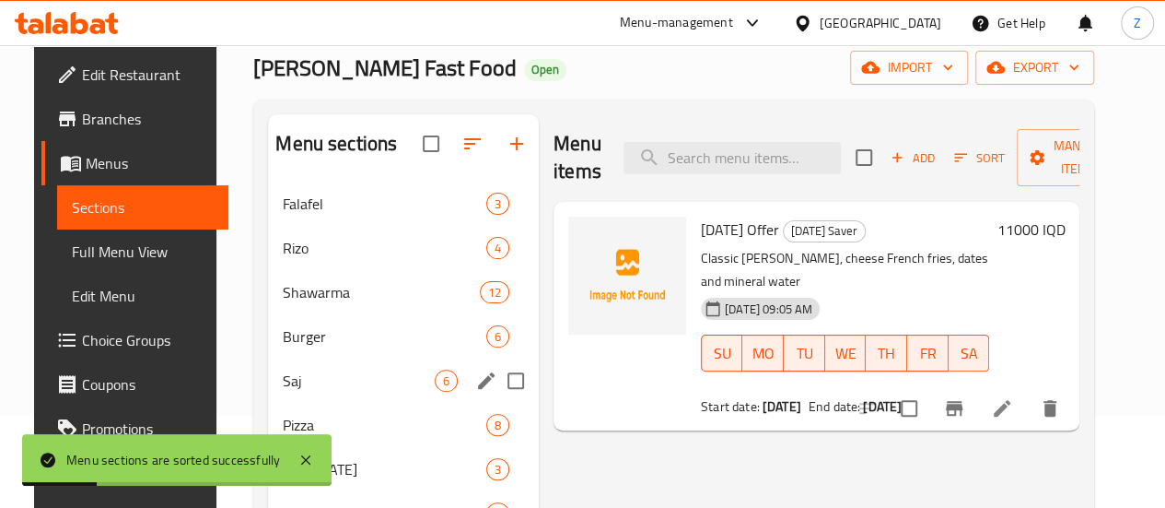
click at [335, 395] on div "Saj 6" at bounding box center [403, 380] width 271 height 44
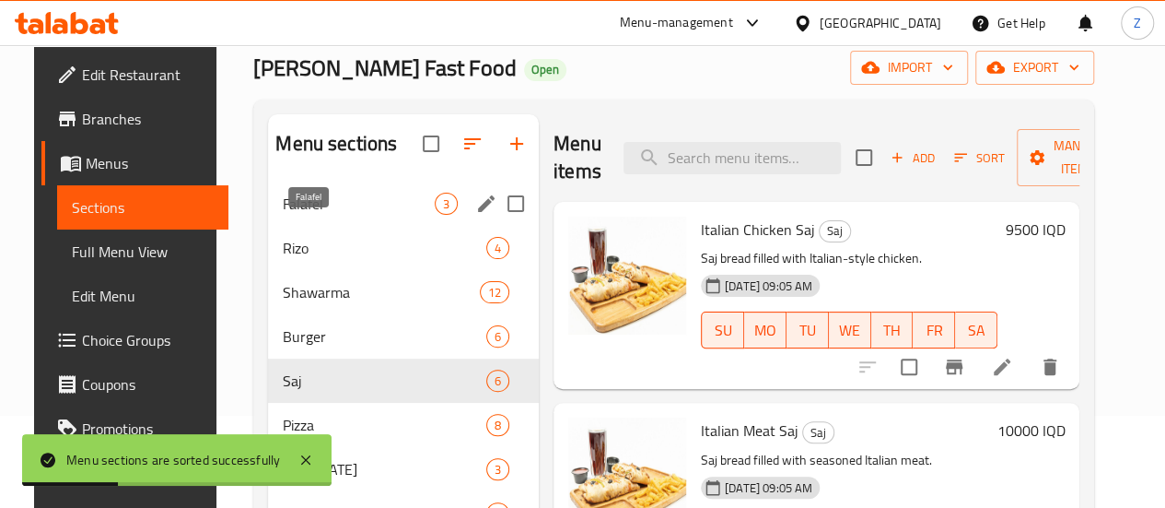
click at [330, 215] on span "Falafel" at bounding box center [359, 204] width 152 height 22
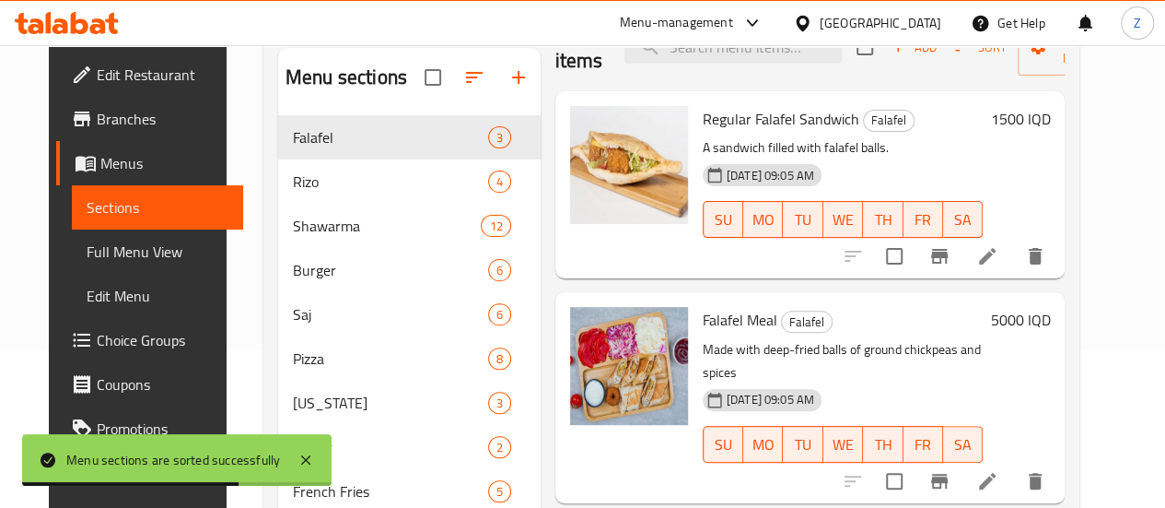
scroll to position [184, 0]
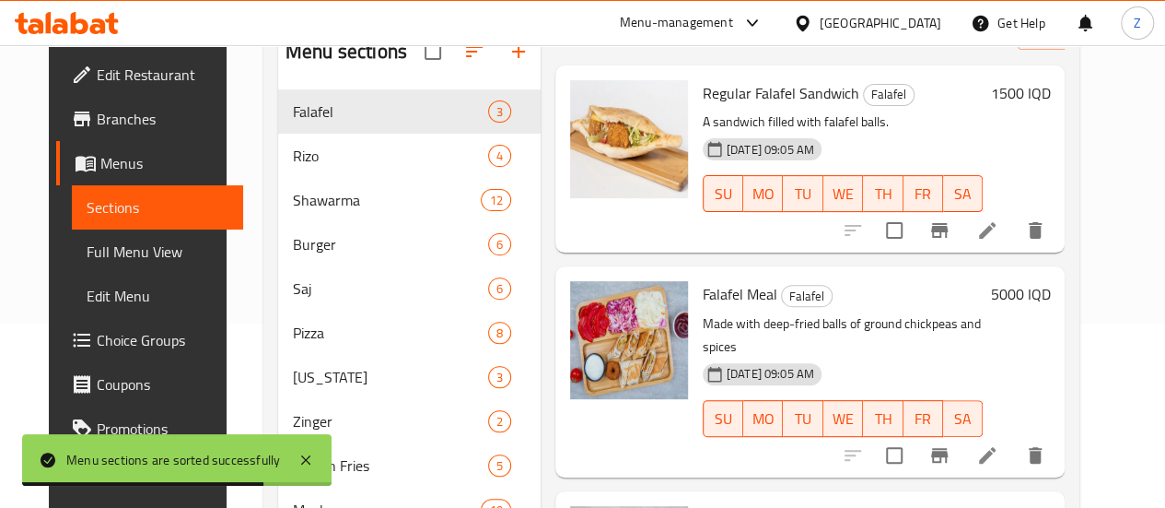
click at [1033, 277] on div "Falafel Meal Falafel Made with deep-fried balls of ground chickpeas and spices …" at bounding box center [876, 371] width 363 height 195
click at [1039, 293] on h6 "5000 IQD" at bounding box center [1020, 294] width 60 height 26
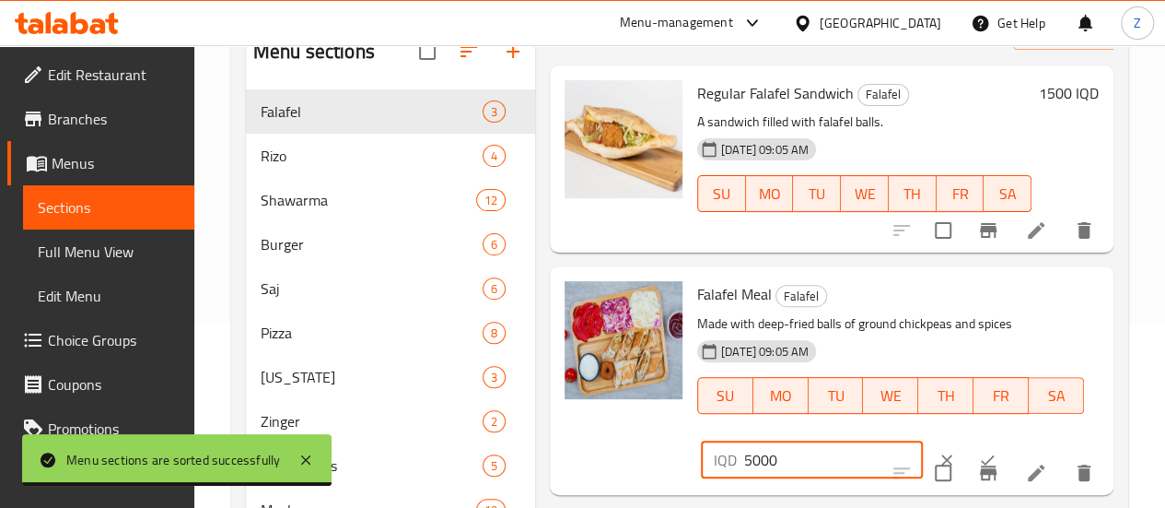
drag, startPoint x: 670, startPoint y: 460, endPoint x: 645, endPoint y: 461, distance: 24.9
click at [701, 461] on div "IQD 5000 ​" at bounding box center [812, 459] width 222 height 37
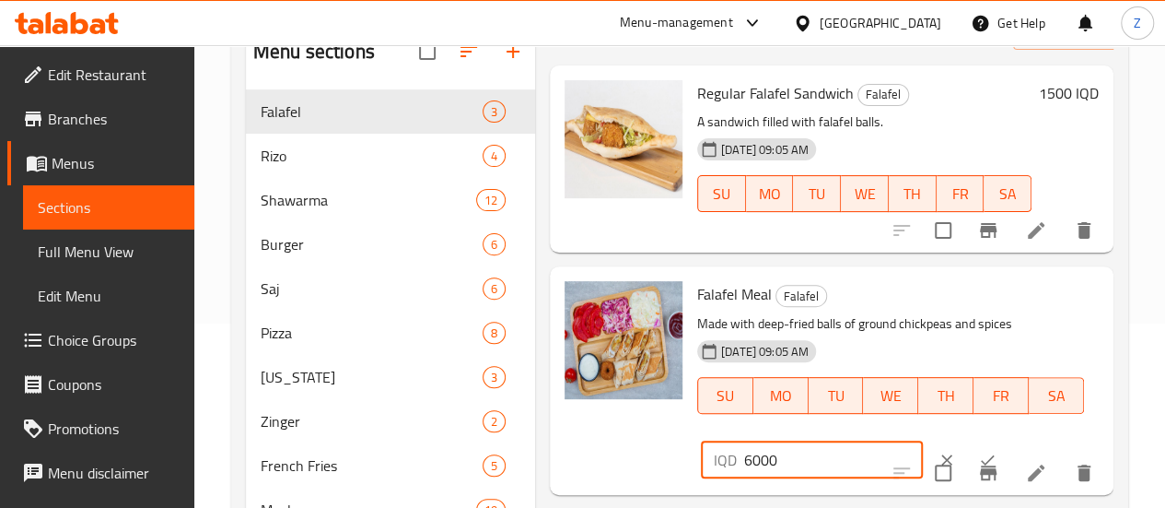
type input "6000"
click at [978, 450] on icon "ok" at bounding box center [987, 459] width 18 height 18
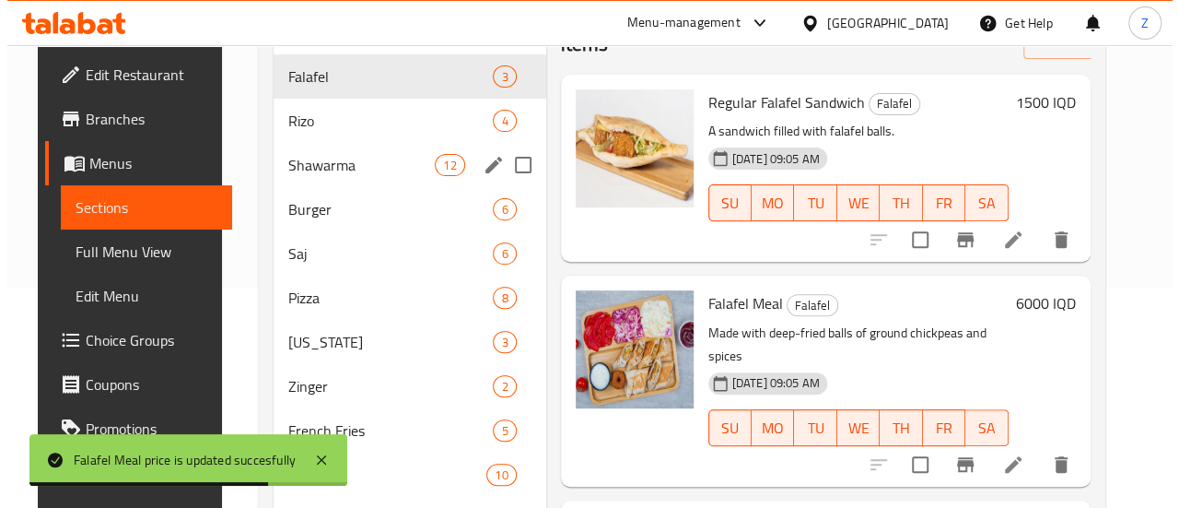
scroll to position [106, 0]
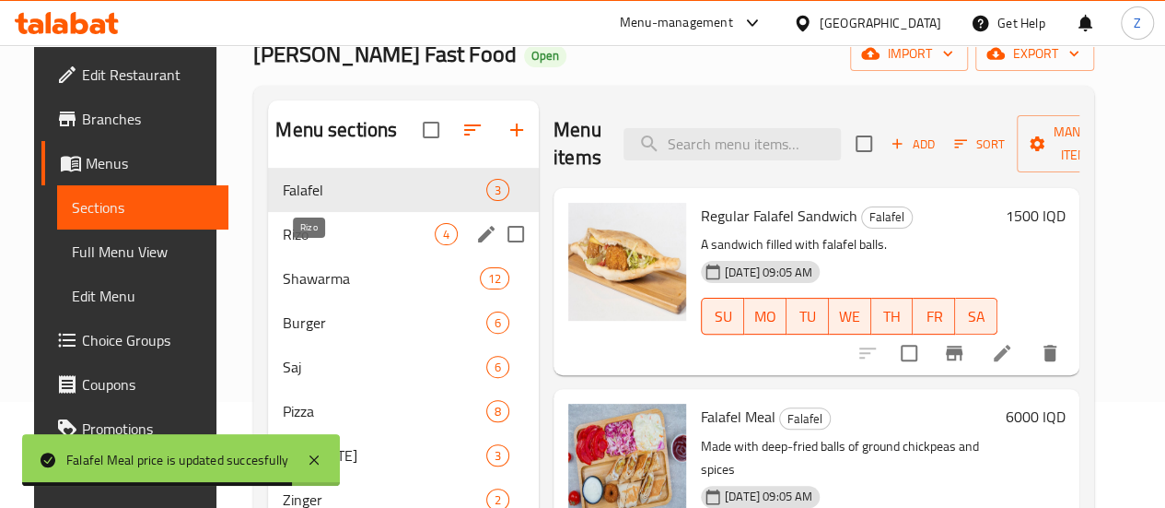
click at [345, 245] on span "Rizo" at bounding box center [359, 234] width 152 height 22
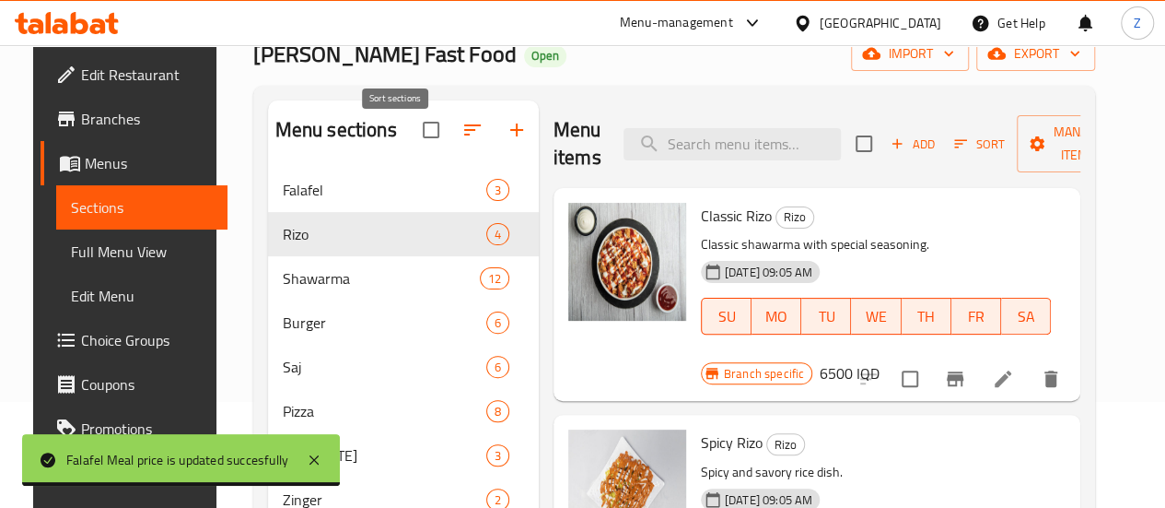
click at [461, 141] on icon "button" at bounding box center [472, 130] width 22 height 22
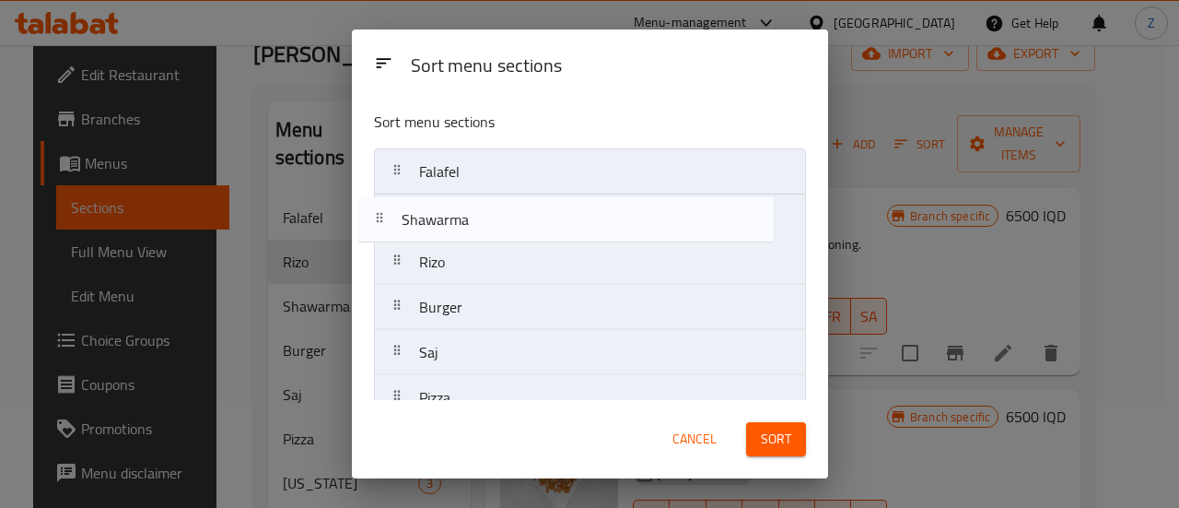
drag, startPoint x: 482, startPoint y: 279, endPoint x: 465, endPoint y: 231, distance: 50.7
click at [465, 231] on nav "Falafel Rizo Shawarma Burger Saj Pizza Kentucky Zinger French Fries Meals Sauce…" at bounding box center [590, 419] width 432 height 543
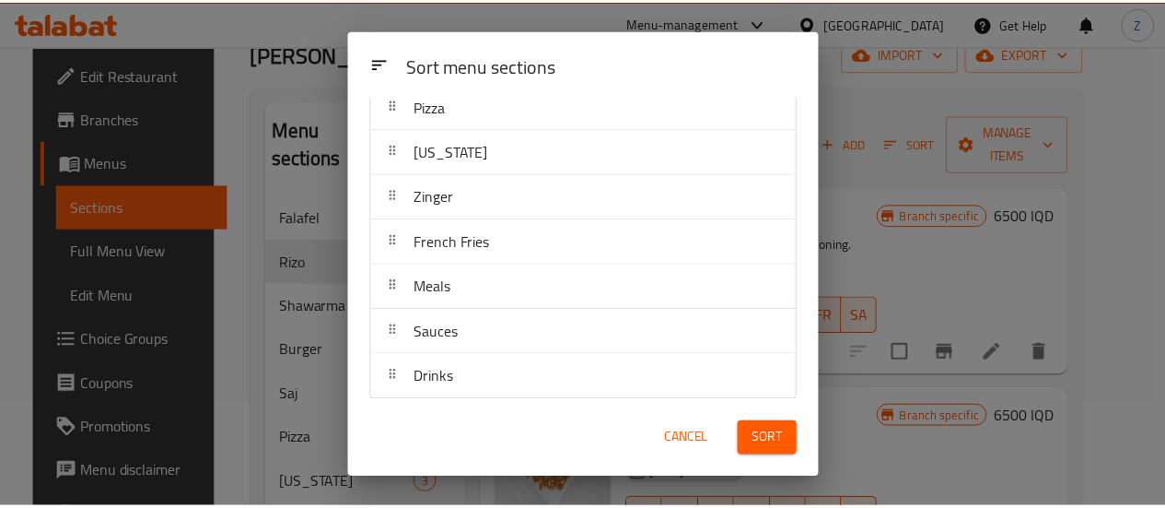
scroll to position [295, 0]
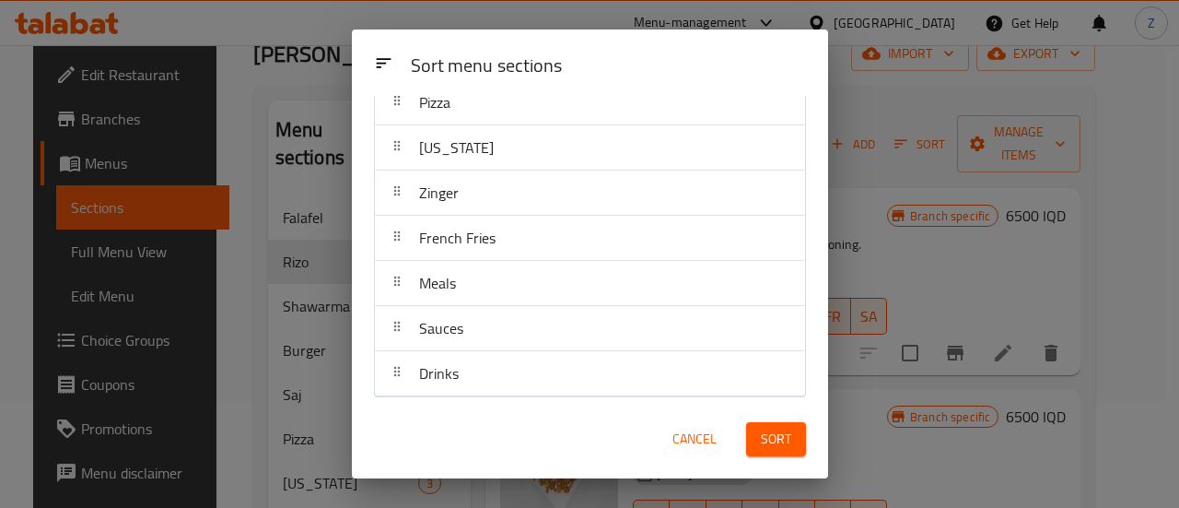
click at [796, 431] on button "Sort" at bounding box center [776, 439] width 60 height 34
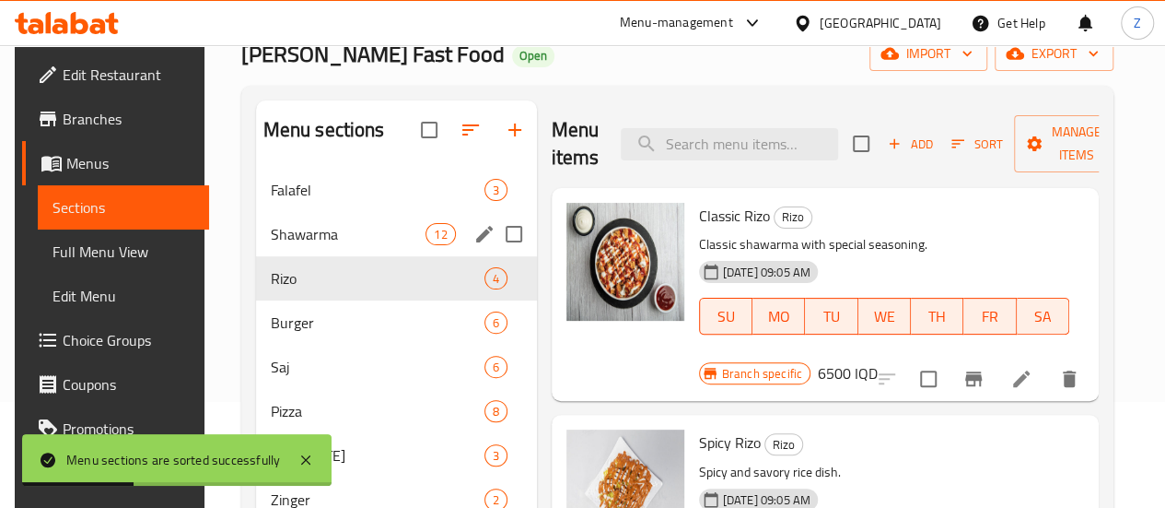
click at [321, 245] on span "Shawarma" at bounding box center [349, 234] width 156 height 22
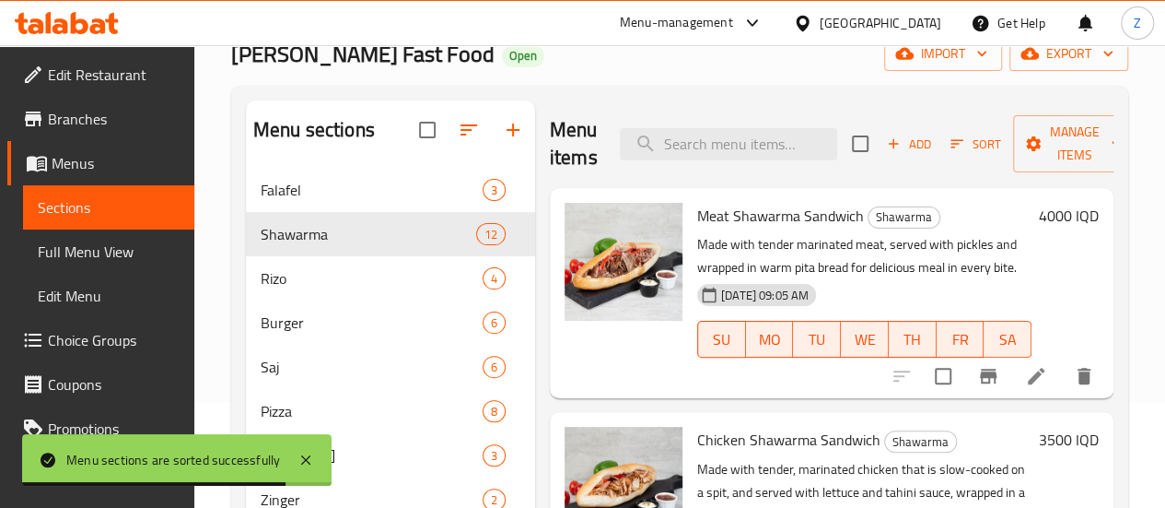
click at [1052, 217] on h6 "4000 IQD" at bounding box center [1069, 216] width 60 height 26
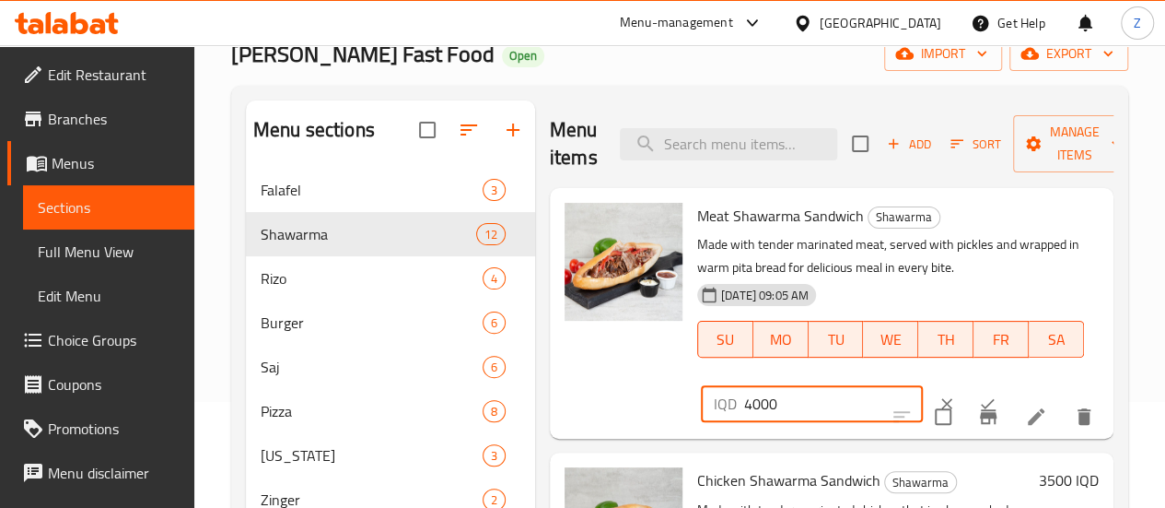
click at [744, 405] on input "4000" at bounding box center [833, 403] width 179 height 37
type input "6000"
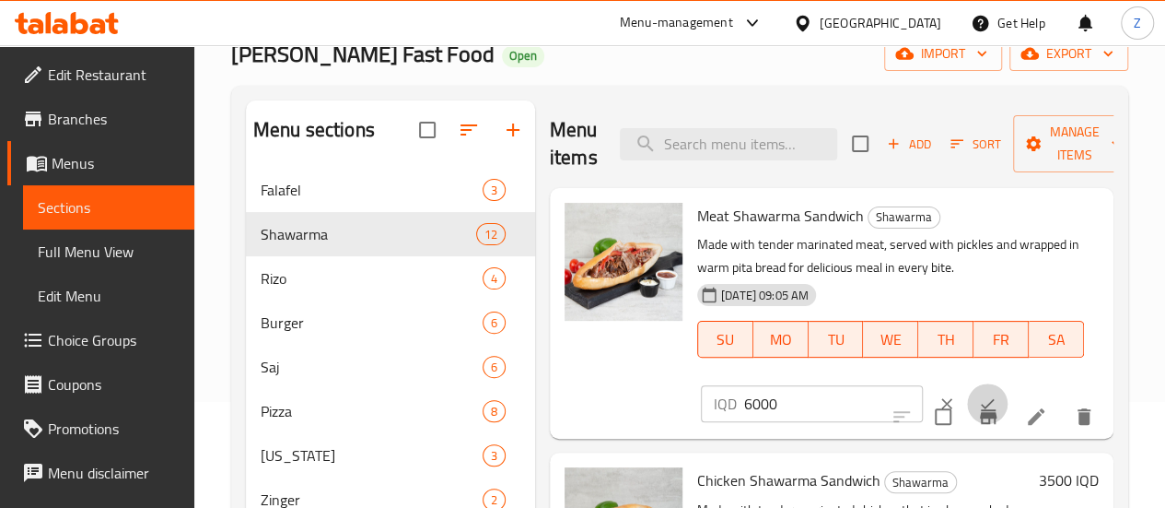
click at [967, 389] on button "ok" at bounding box center [987, 403] width 41 height 41
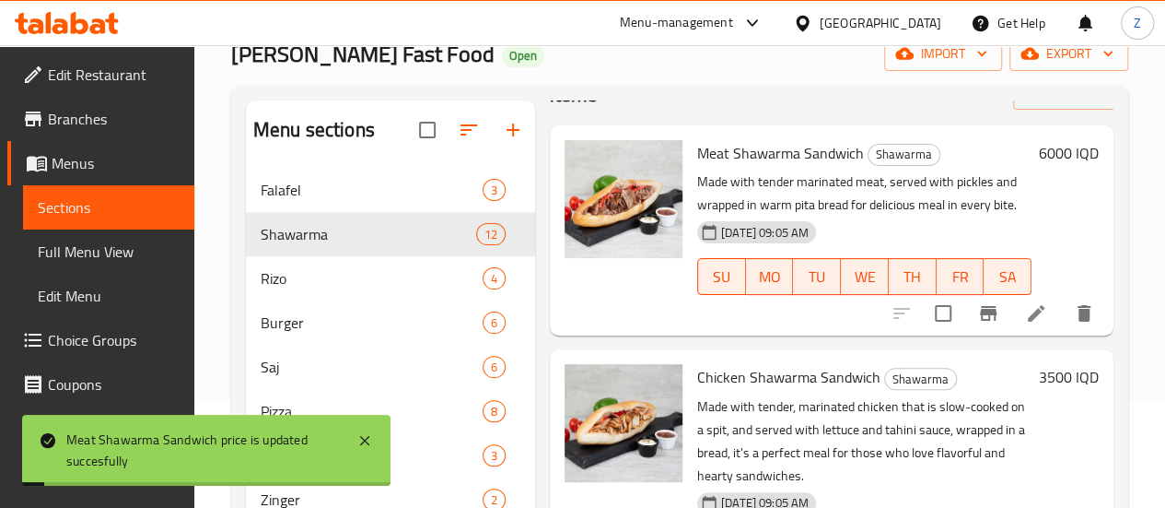
scroll to position [92, 0]
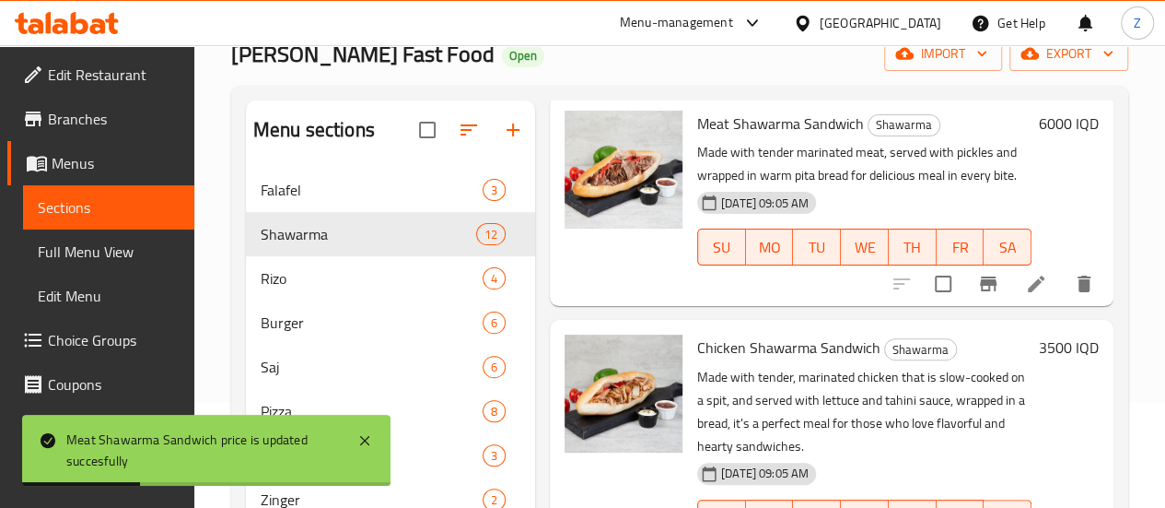
click at [1057, 361] on div "3500 IQD" at bounding box center [1065, 447] width 67 height 227
click at [1039, 349] on h6 "3500 IQD" at bounding box center [1069, 347] width 60 height 26
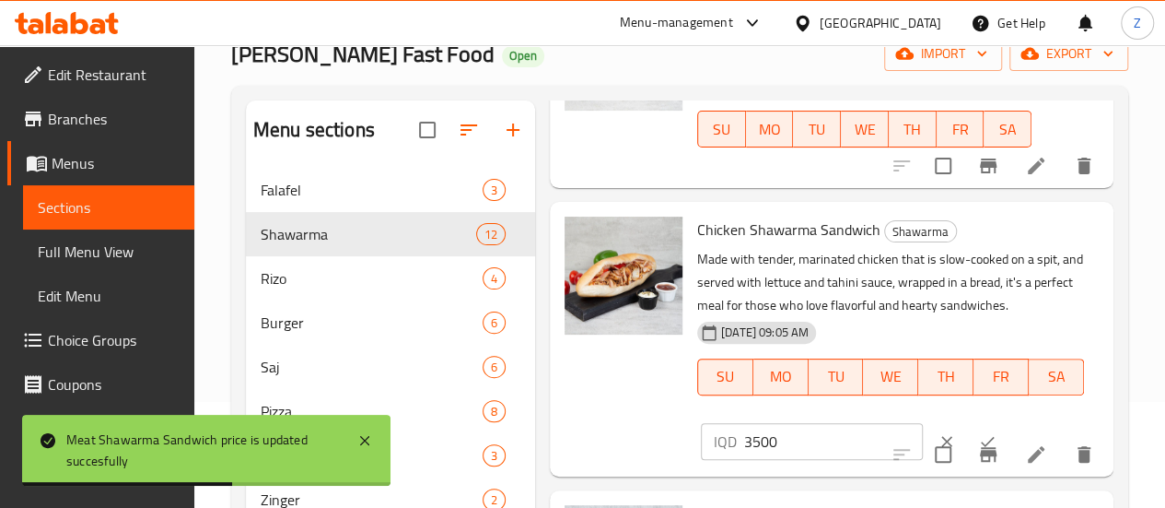
scroll to position [276, 0]
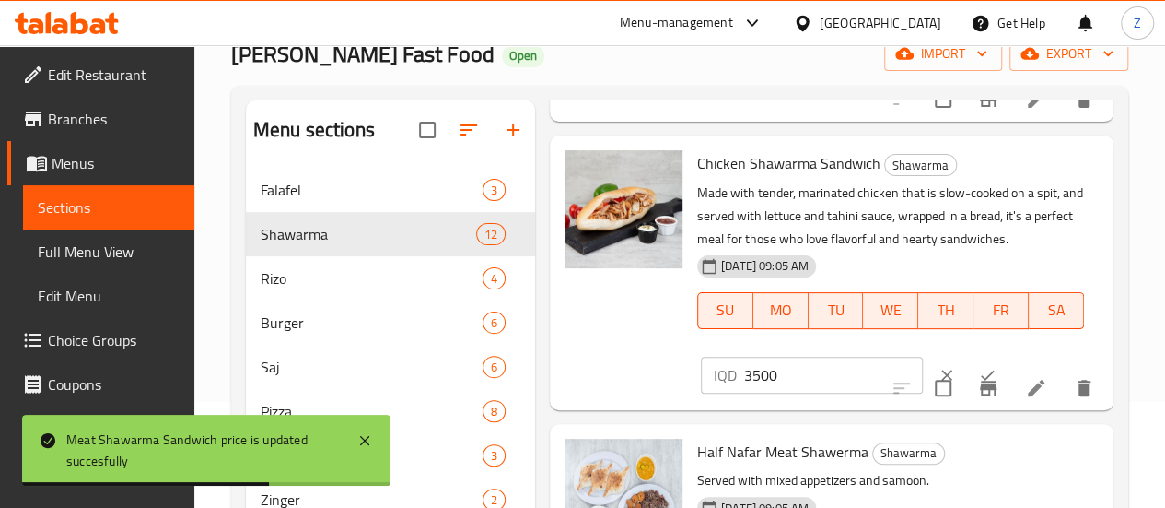
click at [744, 384] on input "3500" at bounding box center [833, 374] width 179 height 37
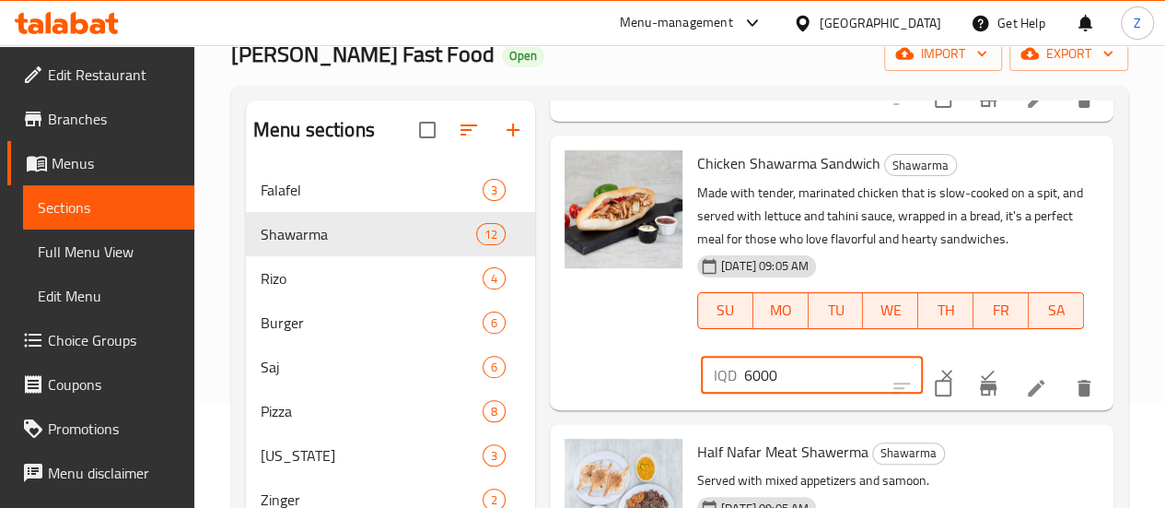
type input "6000"
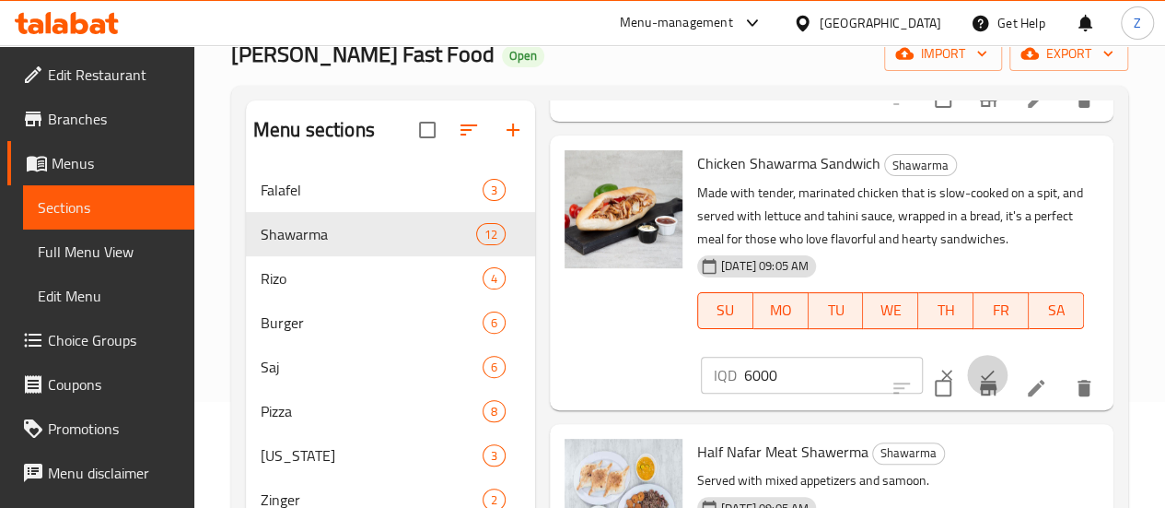
click at [967, 364] on button "ok" at bounding box center [987, 375] width 41 height 41
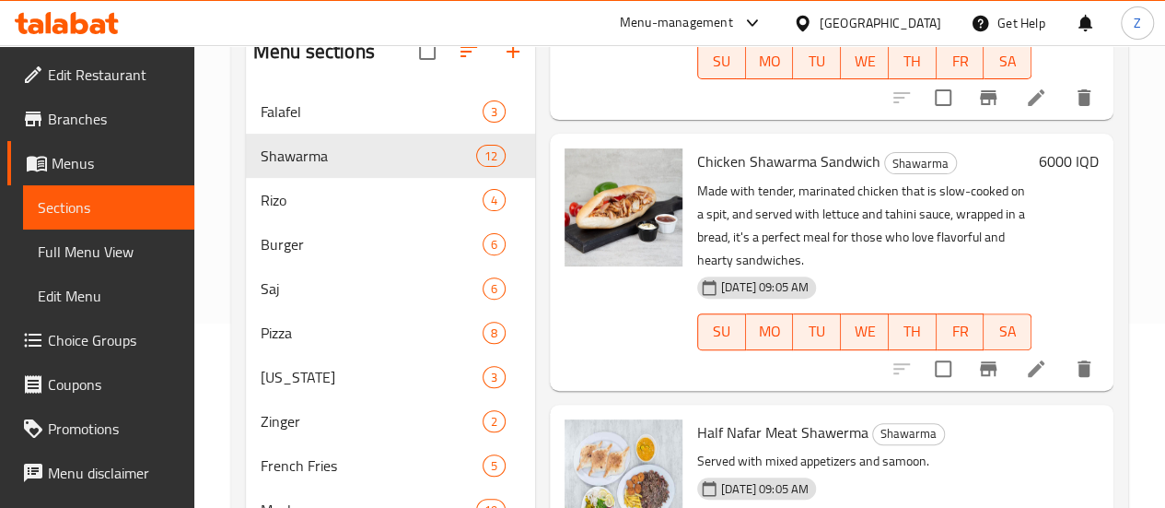
scroll to position [368, 0]
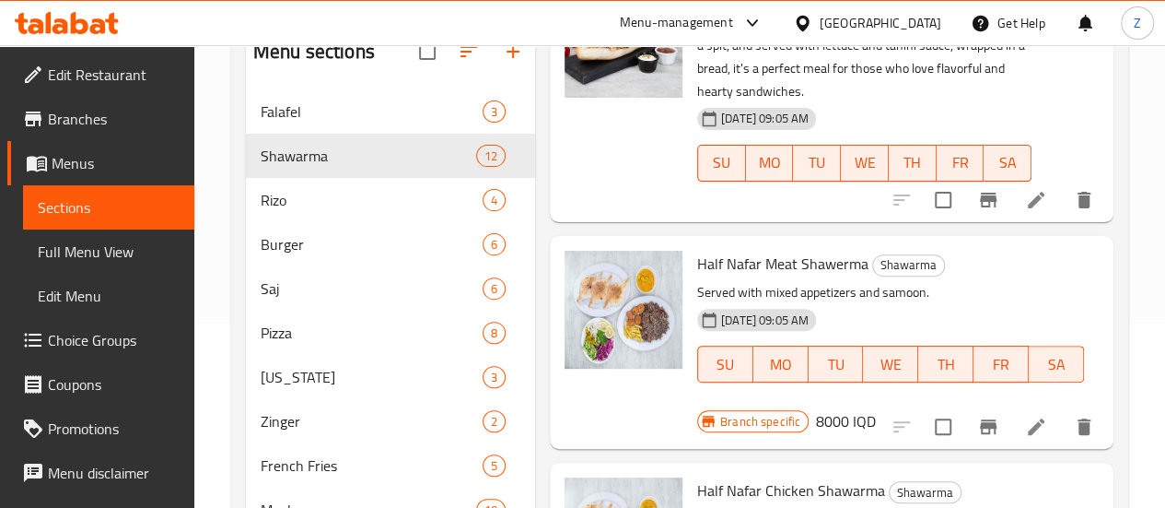
click at [876, 408] on h6 "8000 IQD" at bounding box center [846, 421] width 60 height 26
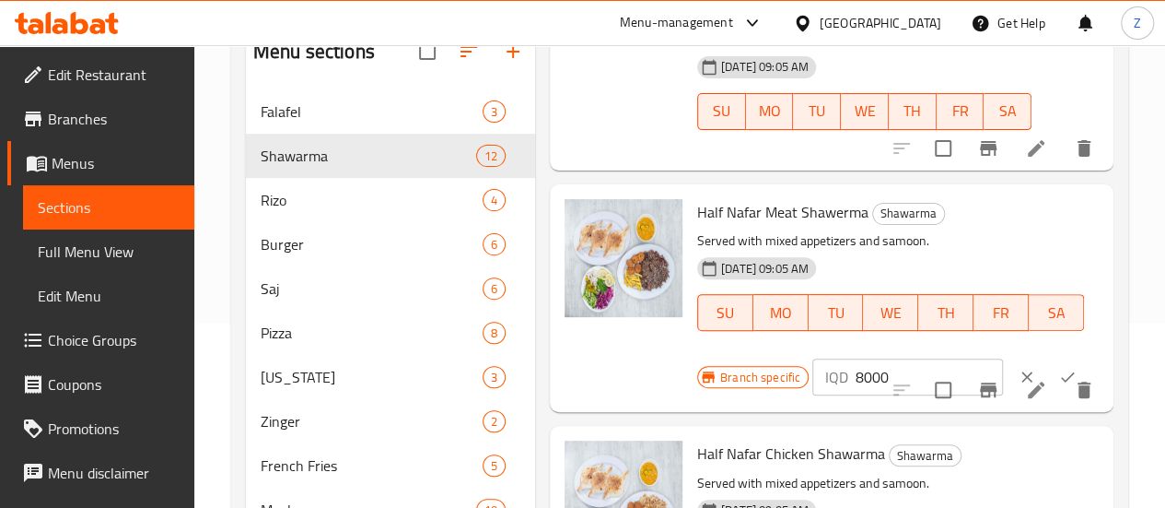
scroll to position [461, 0]
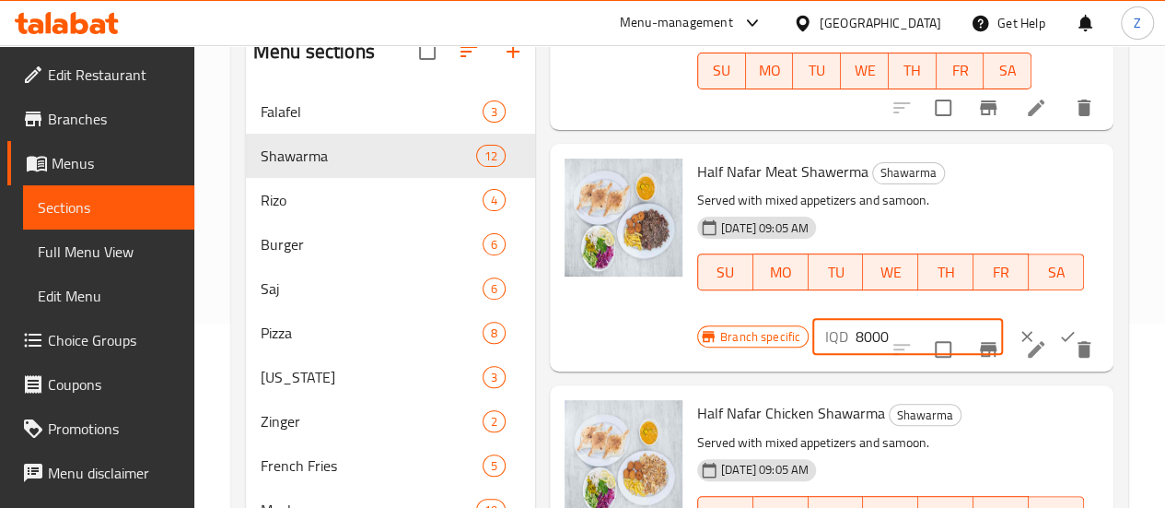
drag, startPoint x: 787, startPoint y: 310, endPoint x: 766, endPoint y: 309, distance: 20.3
click at [812, 318] on div "IQD 8000 ​" at bounding box center [907, 336] width 191 height 37
type input "12000"
click at [1047, 316] on button "ok" at bounding box center [1067, 336] width 41 height 41
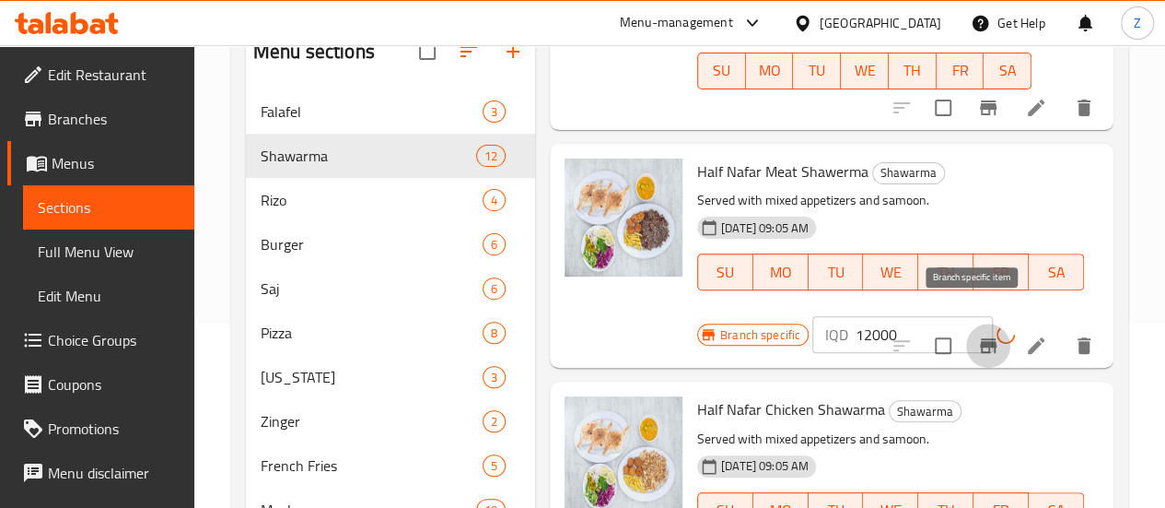
click at [982, 334] on icon "Branch-specific-item" at bounding box center [988, 345] width 22 height 22
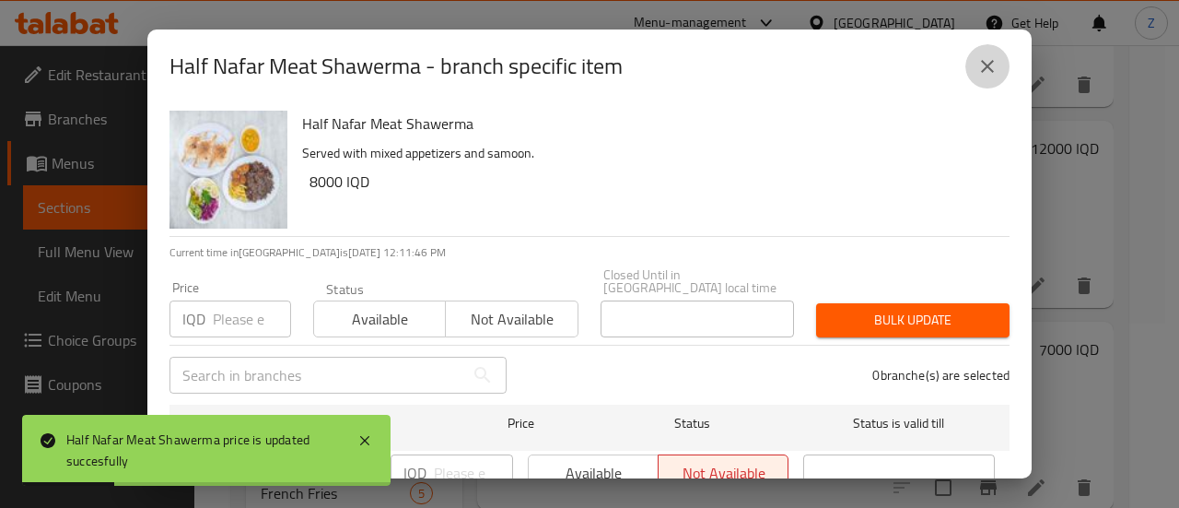
drag, startPoint x: 998, startPoint y: 56, endPoint x: 998, endPoint y: 73, distance: 16.6
click at [996, 56] on icon "close" at bounding box center [987, 66] width 22 height 22
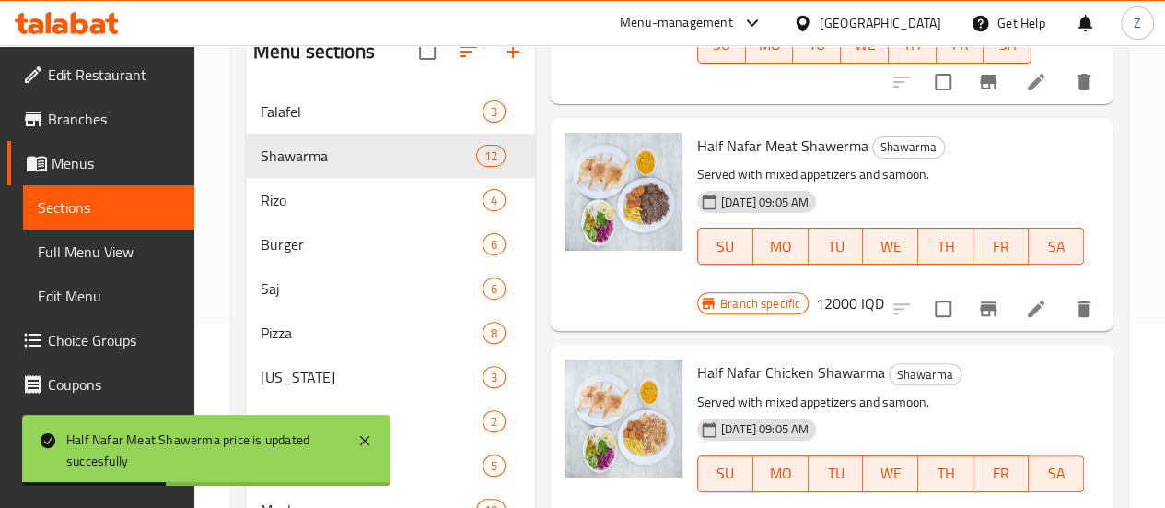
scroll to position [553, 0]
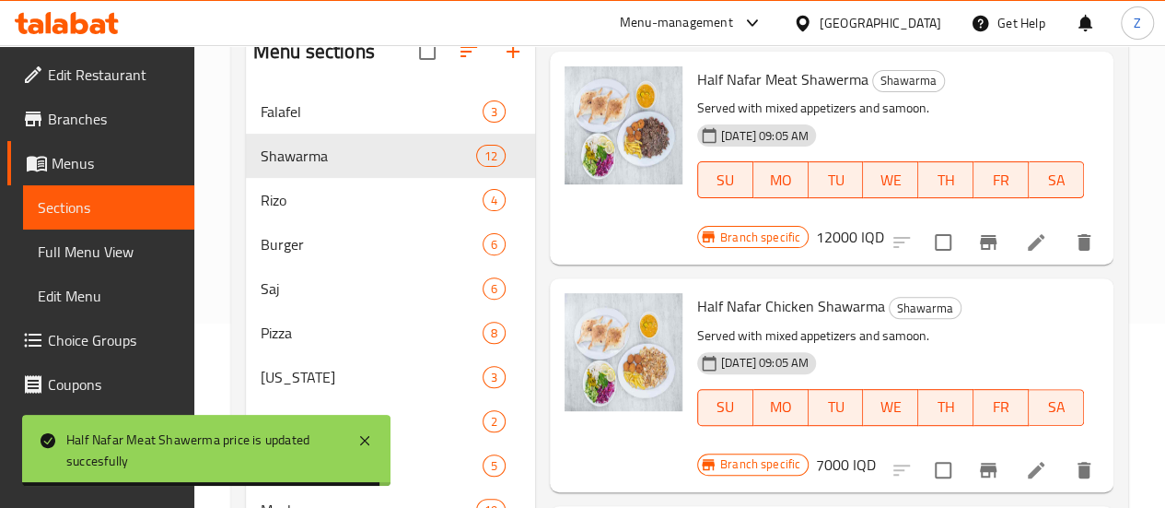
click at [876, 451] on h6 "7000 IQD" at bounding box center [846, 464] width 60 height 26
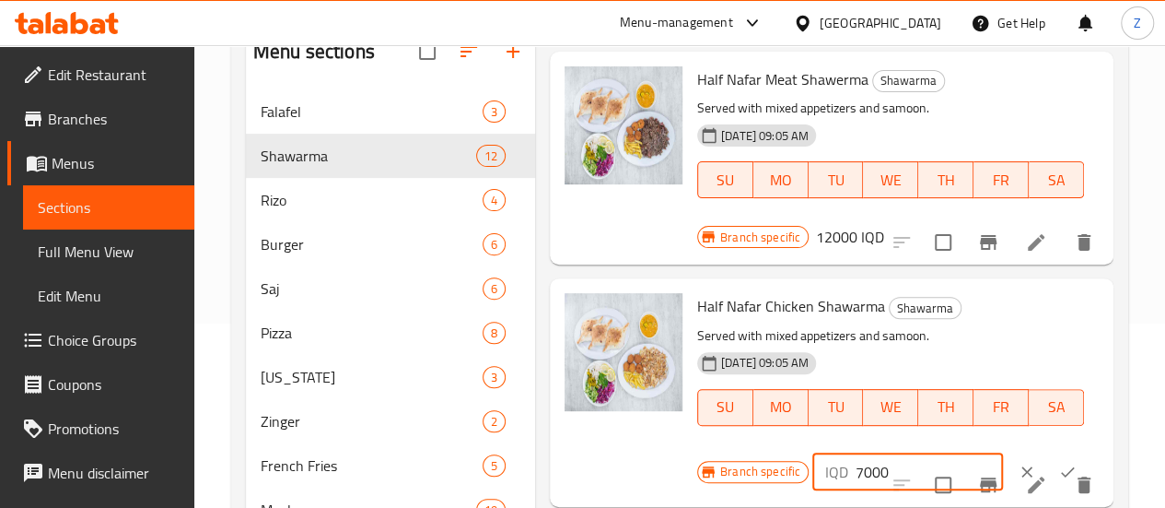
drag, startPoint x: 788, startPoint y: 422, endPoint x: 763, endPoint y: 419, distance: 25.9
click at [812, 453] on div "IQD 7000 ​" at bounding box center [907, 471] width 191 height 37
type input "10000"
click at [1047, 451] on button "ok" at bounding box center [1067, 471] width 41 height 41
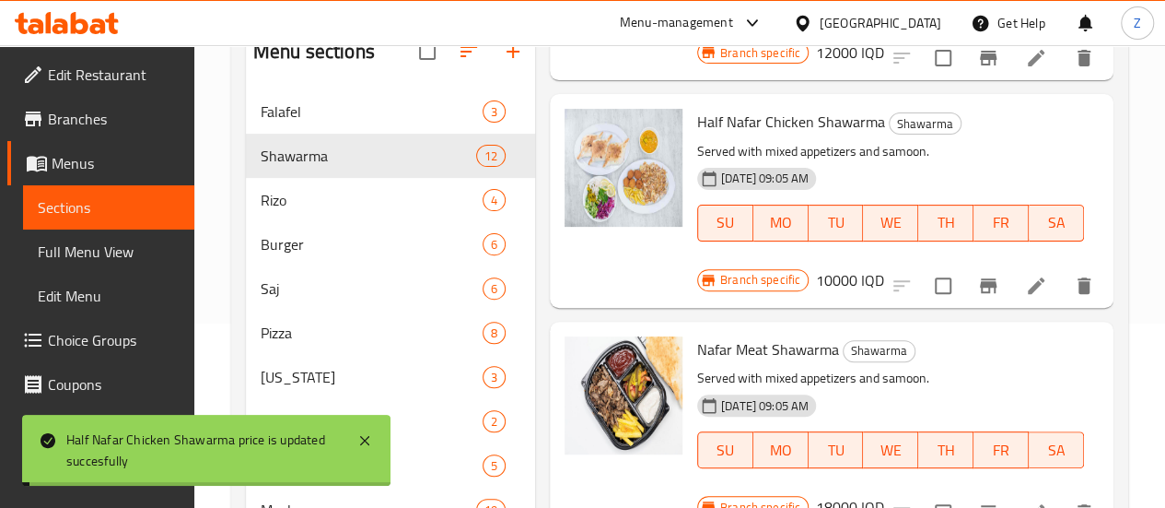
scroll to position [829, 0]
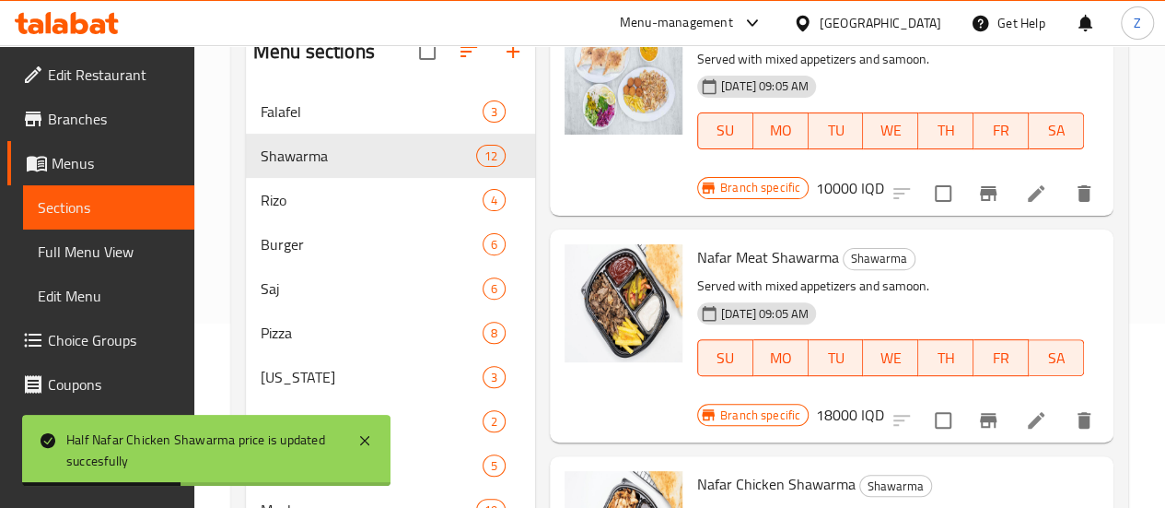
drag, startPoint x: 1046, startPoint y: 184, endPoint x: 1037, endPoint y: 191, distance: 11.2
click at [884, 402] on h6 "18000 IQD" at bounding box center [850, 415] width 68 height 26
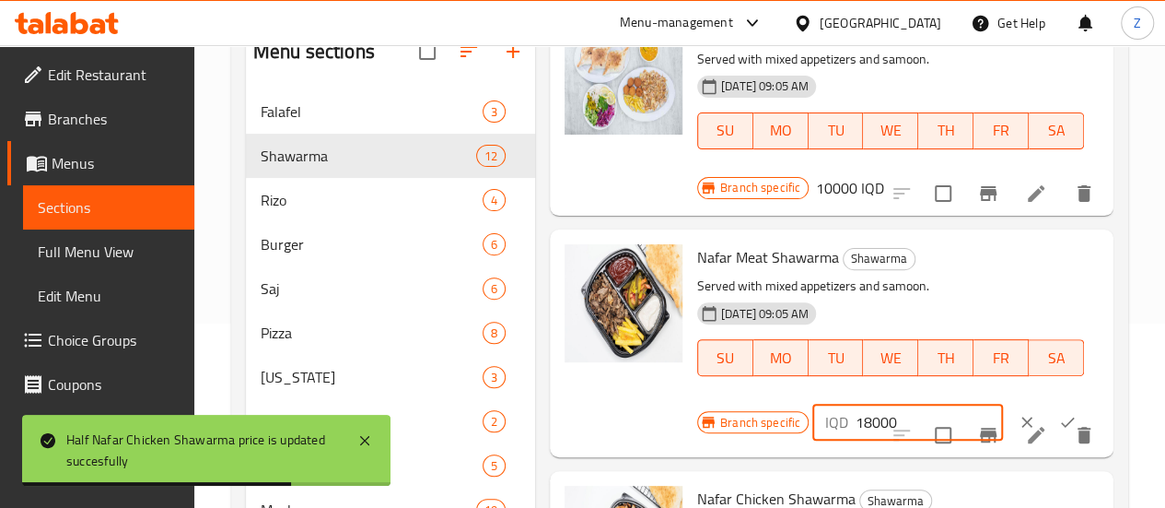
drag, startPoint x: 799, startPoint y: 340, endPoint x: 770, endPoint y: 339, distance: 28.6
click at [812, 403] on div "IQD 18000 ​" at bounding box center [907, 421] width 191 height 37
type input "24000"
click at [1058, 413] on icon "ok" at bounding box center [1067, 422] width 18 height 18
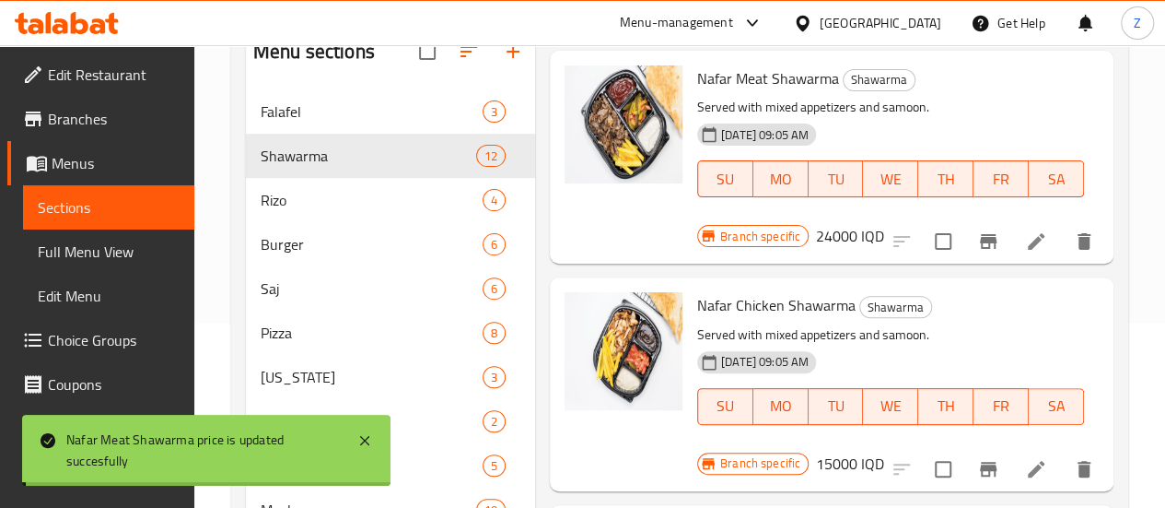
scroll to position [1013, 0]
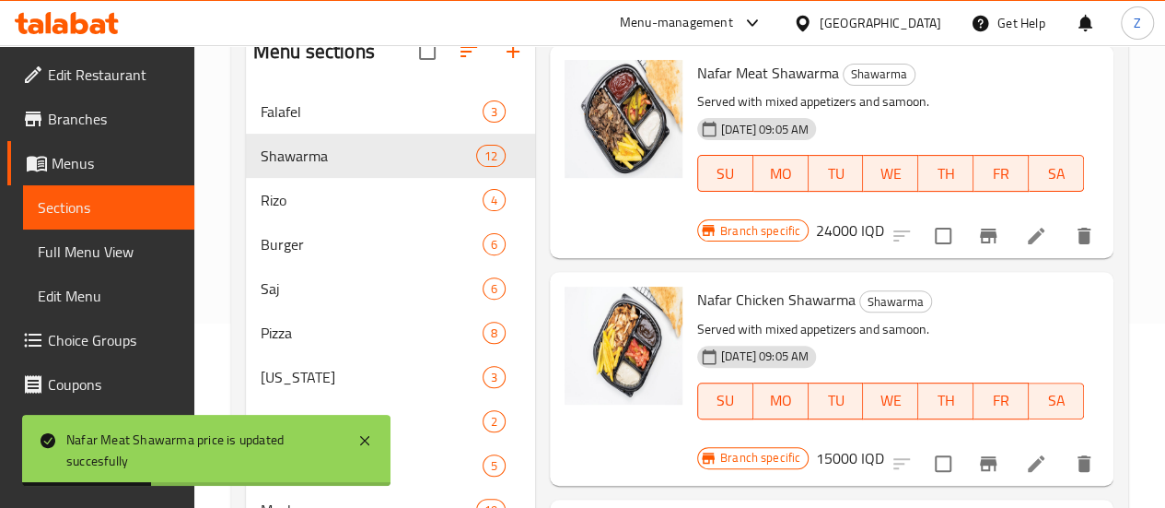
click at [884, 445] on h6 "15000 IQD" at bounding box center [850, 458] width 68 height 26
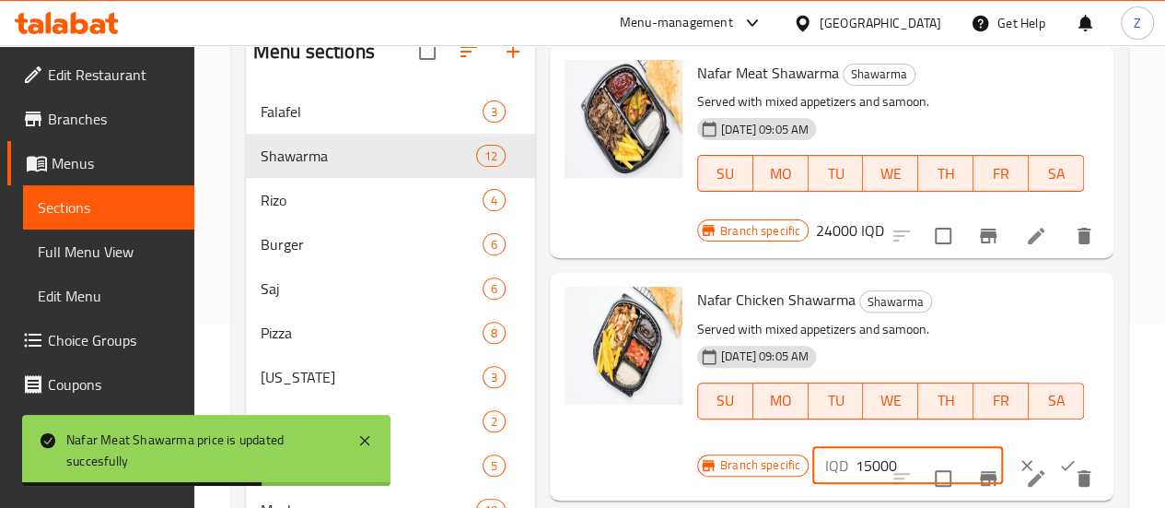
drag, startPoint x: 796, startPoint y: 368, endPoint x: 773, endPoint y: 368, distance: 23.0
click at [812, 447] on div "IQD 15000 ​" at bounding box center [907, 465] width 191 height 37
type input "22000"
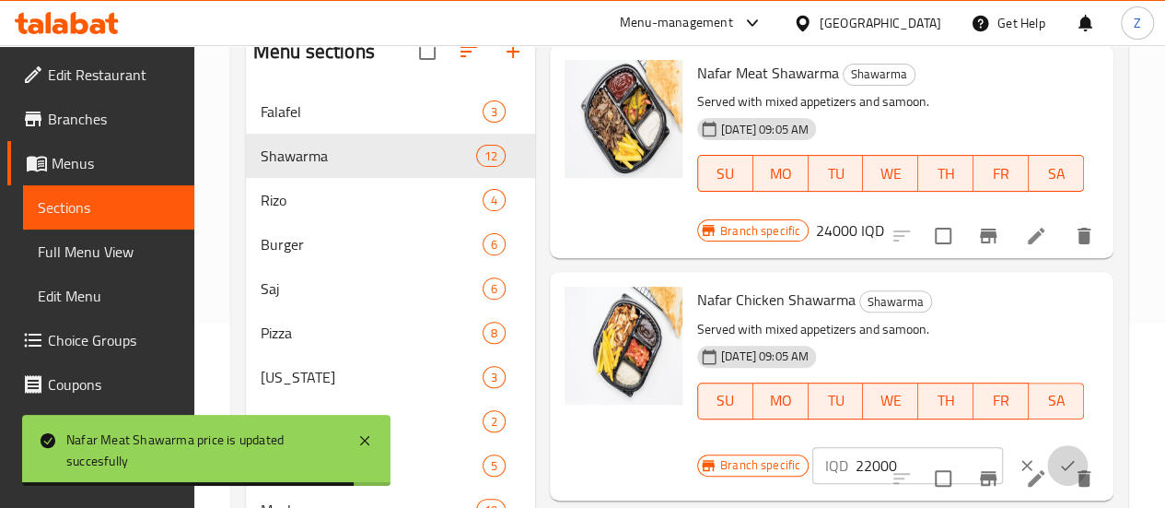
click at [1058, 456] on icon "ok" at bounding box center [1067, 465] width 18 height 18
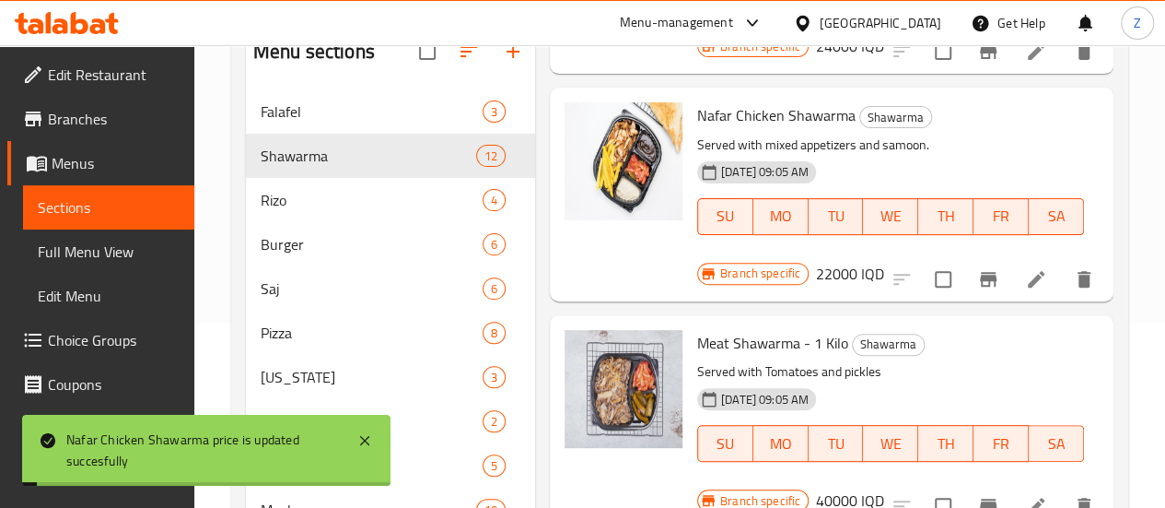
scroll to position [1289, 0]
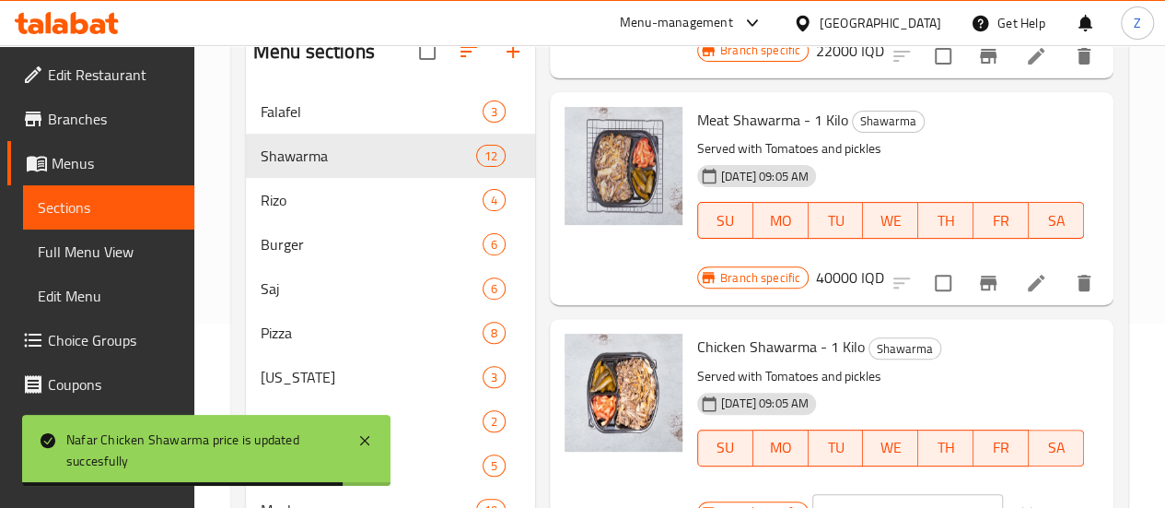
scroll to position [1474, 0]
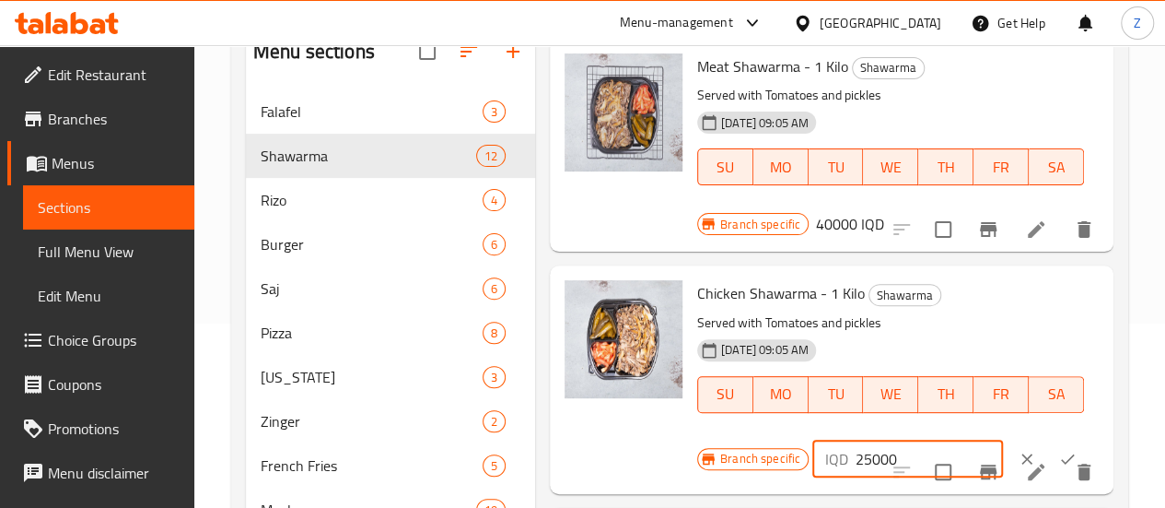
drag, startPoint x: 794, startPoint y: 313, endPoint x: 733, endPoint y: 325, distance: 62.0
click at [733, 438] on div "Branch specific IQD 25000 ​" at bounding box center [898, 458] width 402 height 41
type input "40000"
drag, startPoint x: 998, startPoint y: 303, endPoint x: 960, endPoint y: 276, distance: 47.0
click at [1058, 449] on icon "ok" at bounding box center [1067, 458] width 18 height 18
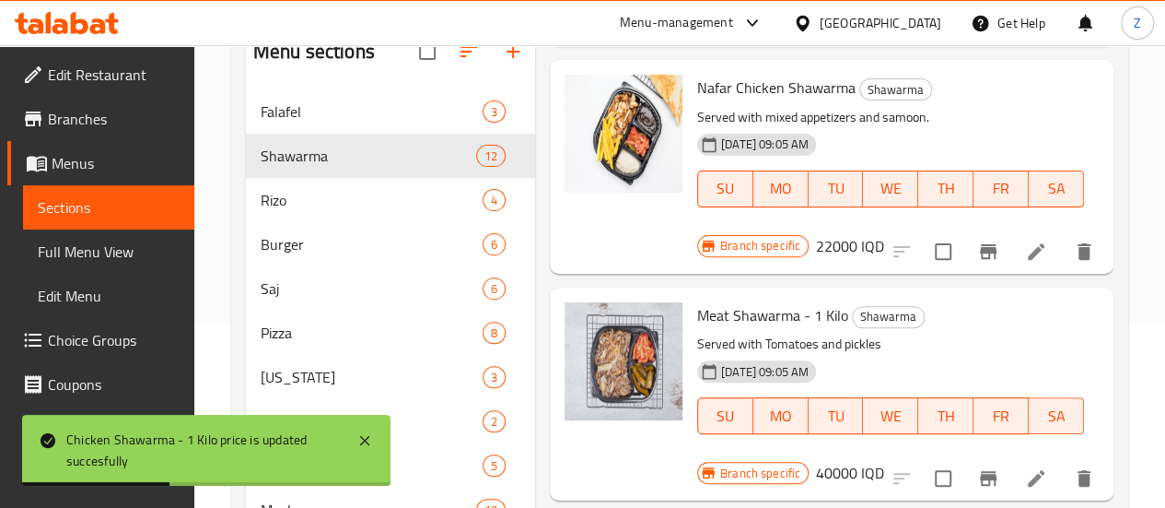
scroll to position [1197, 0]
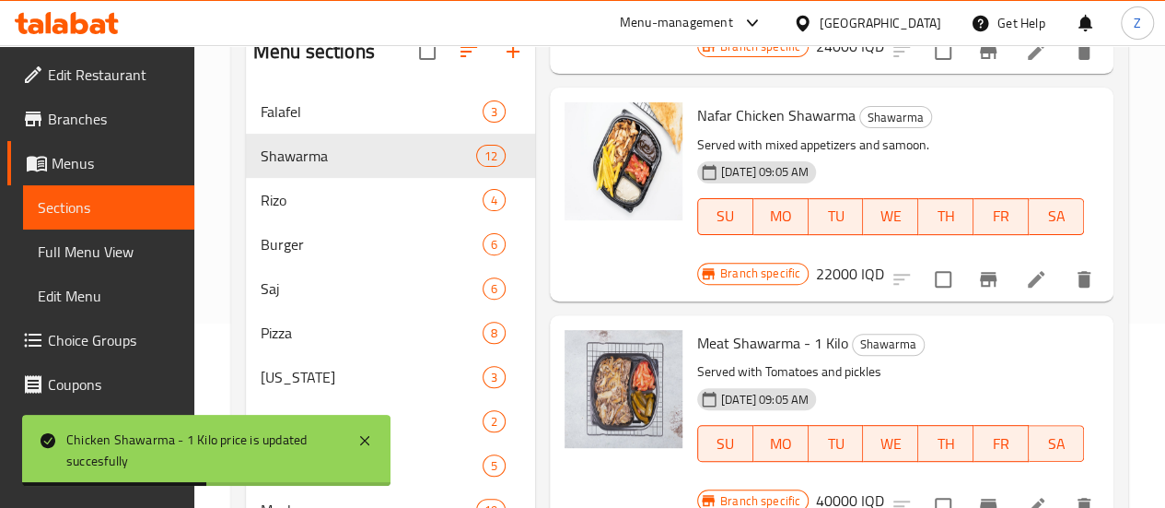
drag, startPoint x: 1056, startPoint y: 226, endPoint x: 984, endPoint y: 253, distance: 77.0
click at [884, 487] on h6 "40000 IQD" at bounding box center [850, 500] width 68 height 26
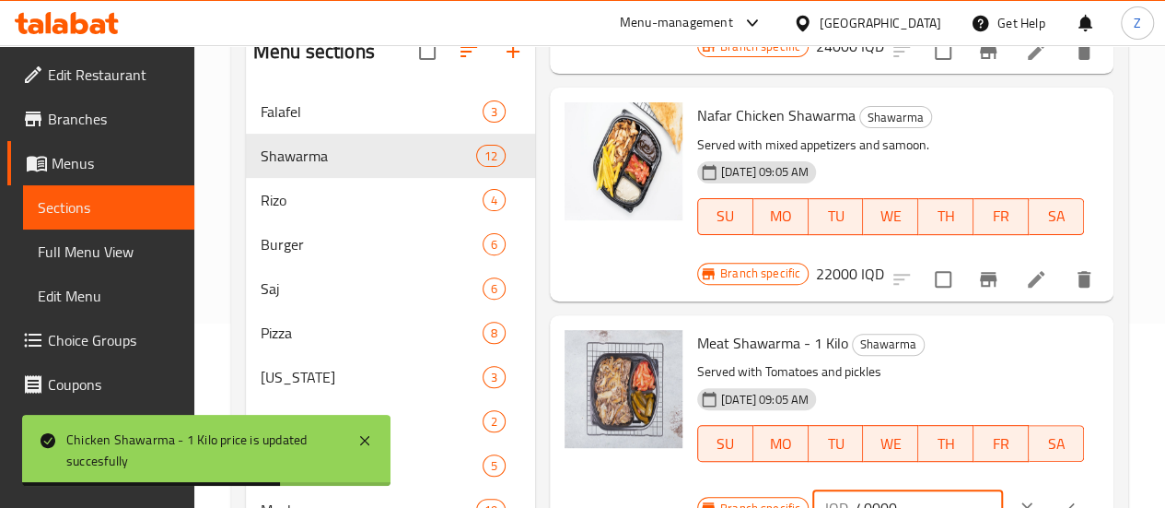
drag, startPoint x: 788, startPoint y: 386, endPoint x: 764, endPoint y: 379, distance: 24.8
click at [812, 489] on div "IQD 40000 ​" at bounding box center [907, 507] width 191 height 37
type input "50000"
click at [1047, 487] on button "ok" at bounding box center [1067, 507] width 41 height 41
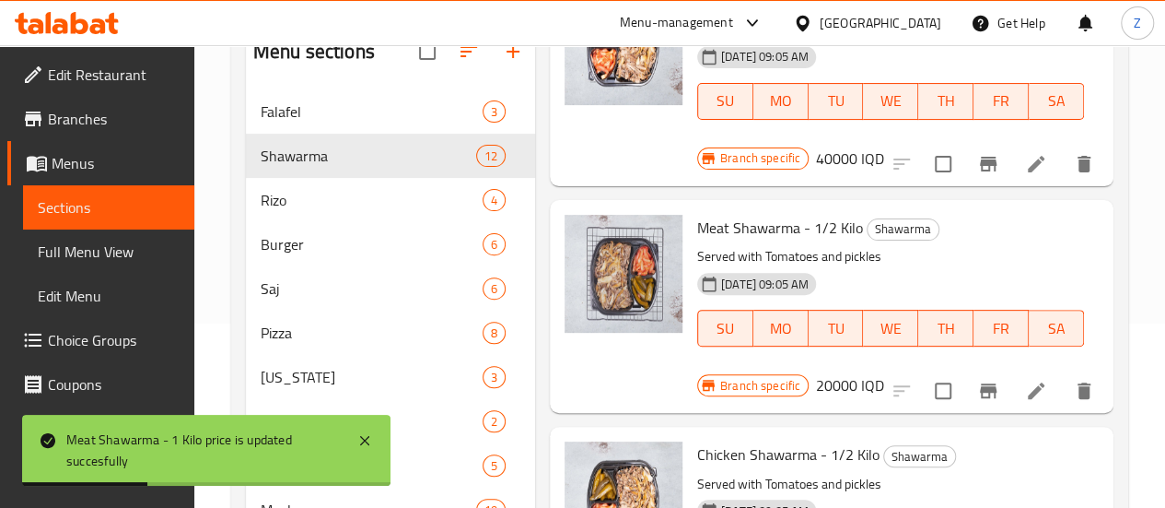
scroll to position [1750, 0]
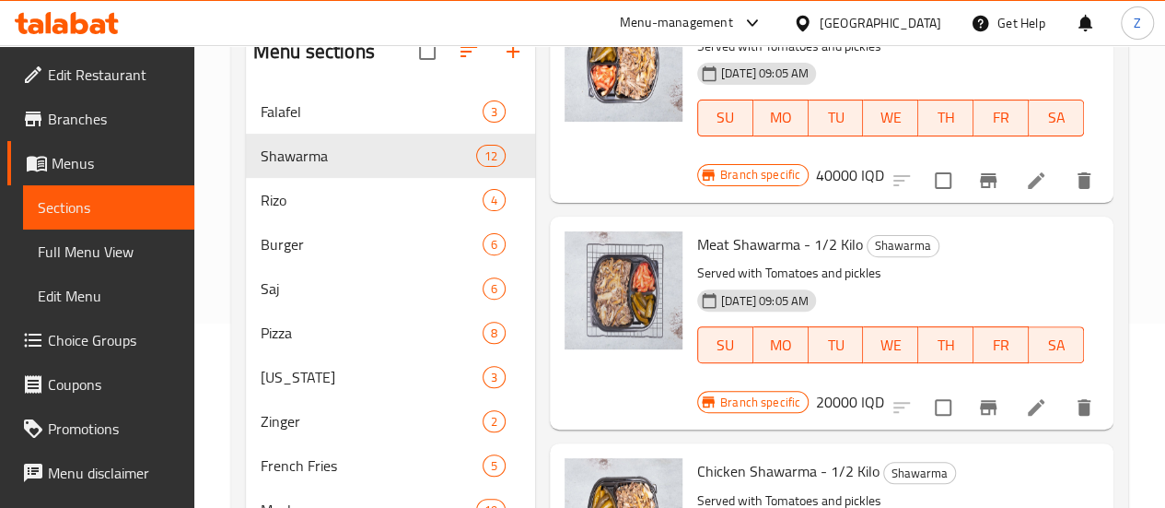
drag, startPoint x: 794, startPoint y: 445, endPoint x: 761, endPoint y: 442, distance: 33.3
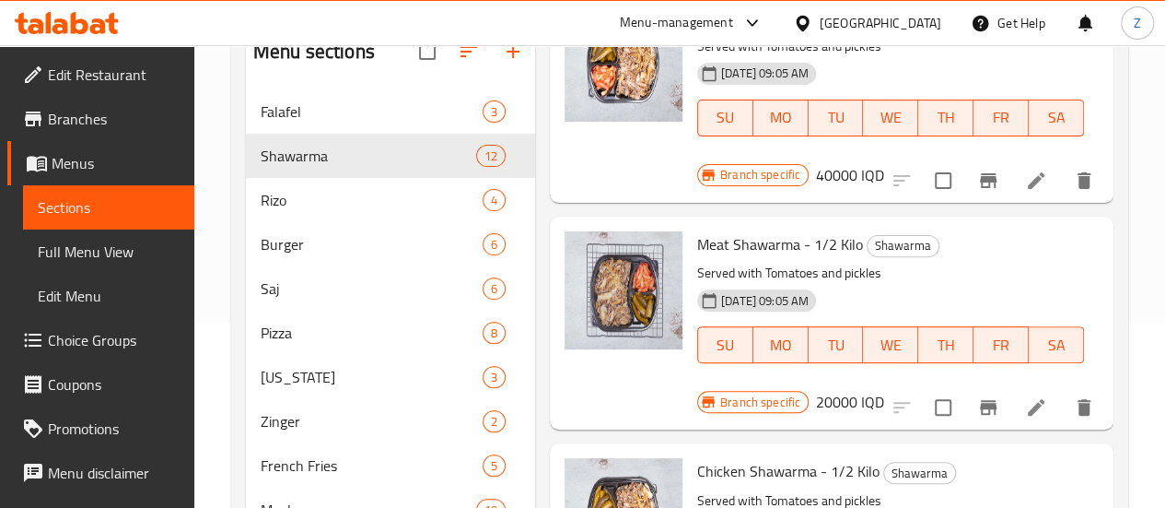
type input "20000"
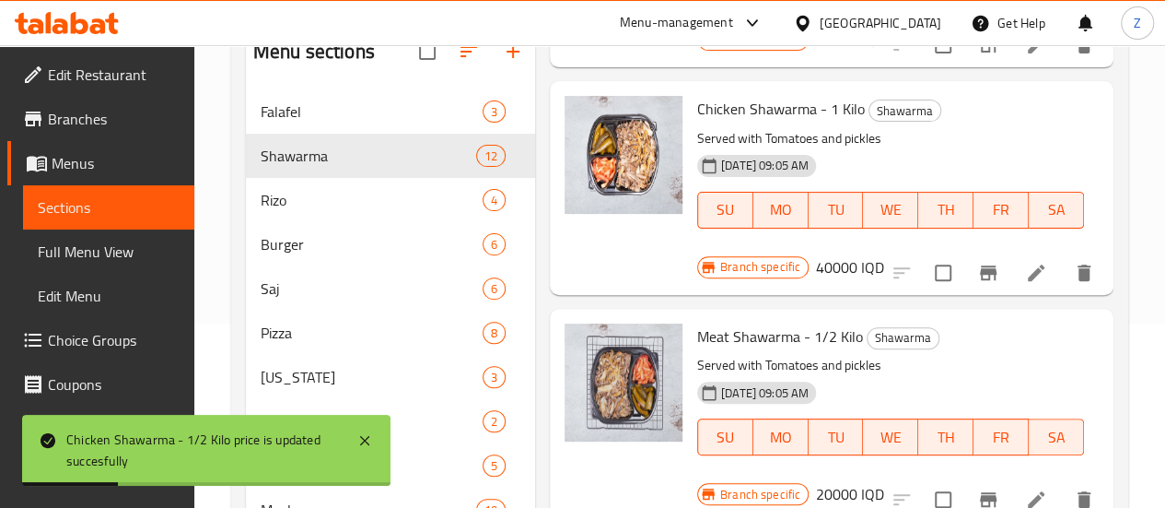
click at [884, 481] on h6 "20000 IQD" at bounding box center [850, 494] width 68 height 26
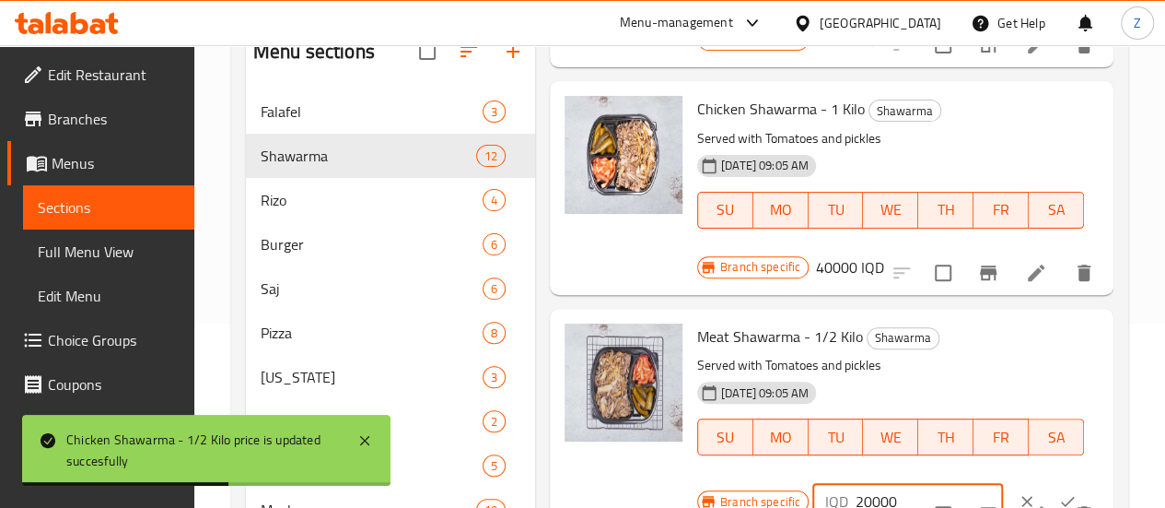
click at [856, 483] on input "20000" at bounding box center [929, 501] width 147 height 37
type input "25000"
click at [1047, 481] on button "ok" at bounding box center [1067, 501] width 41 height 41
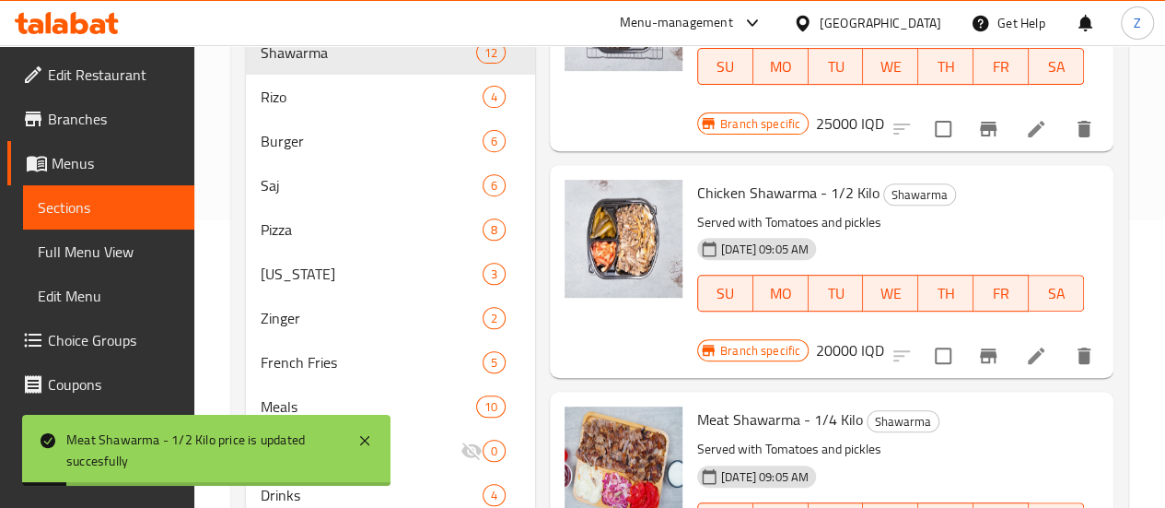
scroll to position [368, 0]
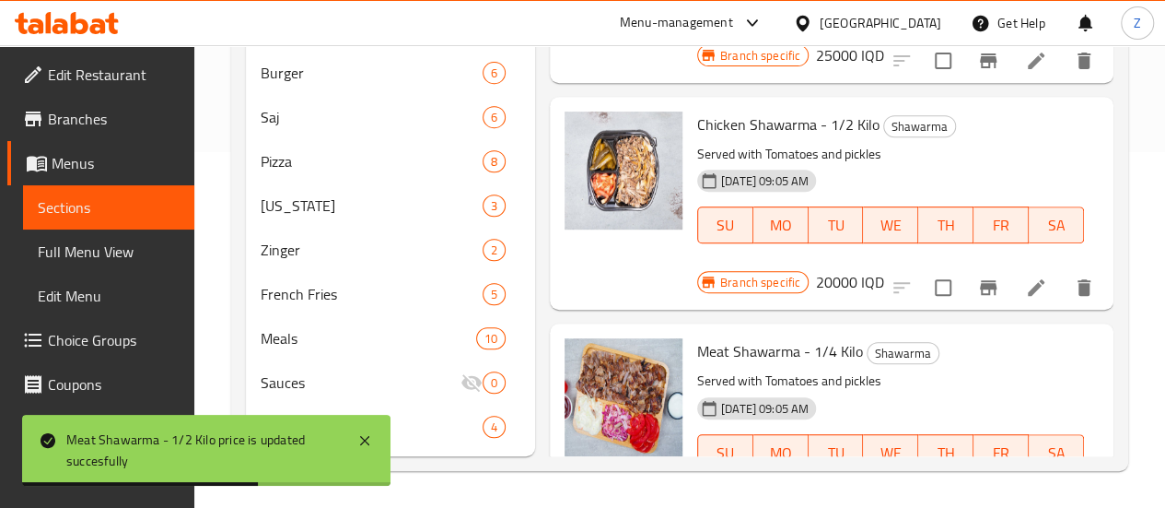
click at [884, 496] on h6 "10000 IQD" at bounding box center [850, 509] width 68 height 26
drag, startPoint x: 800, startPoint y: 277, endPoint x: 787, endPoint y: 275, distance: 13.9
click at [856, 498] on input "10000" at bounding box center [929, 516] width 147 height 37
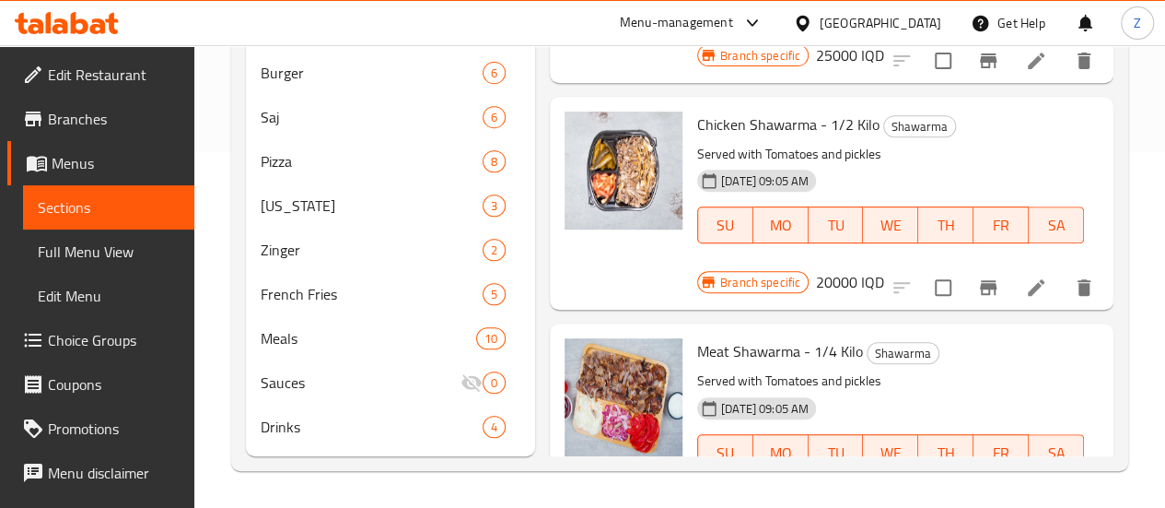
type input "13000"
click at [1058, 507] on icon "ok" at bounding box center [1067, 517] width 18 height 18
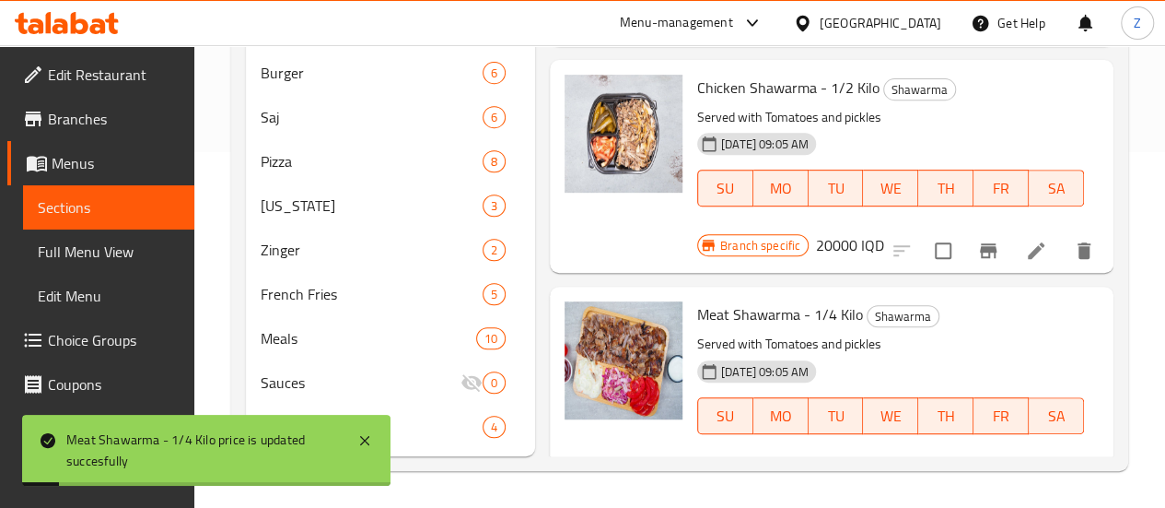
scroll to position [1966, 0]
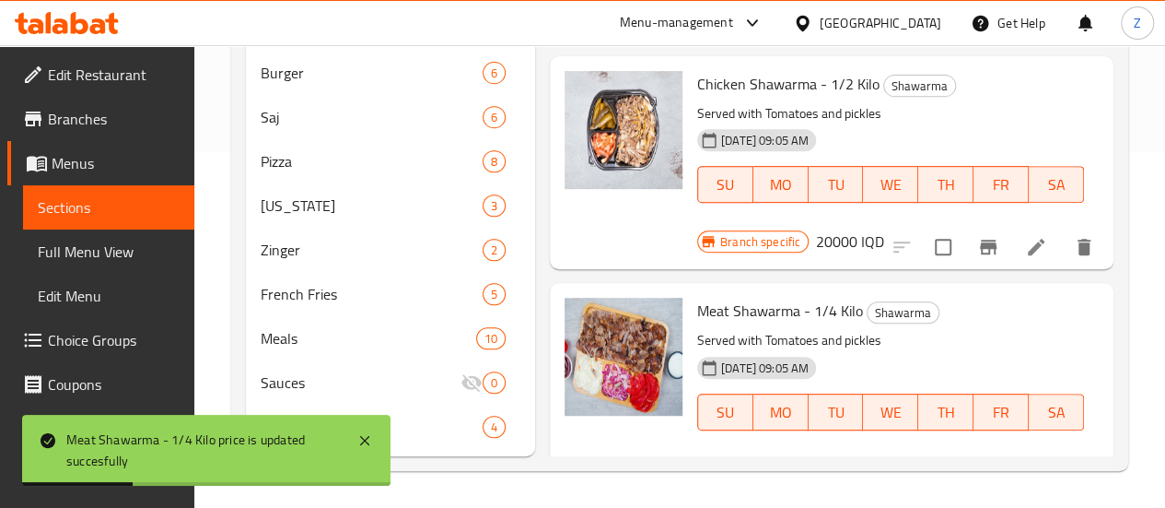
drag, startPoint x: 787, startPoint y: 435, endPoint x: 755, endPoint y: 435, distance: 31.3
type input "11000"
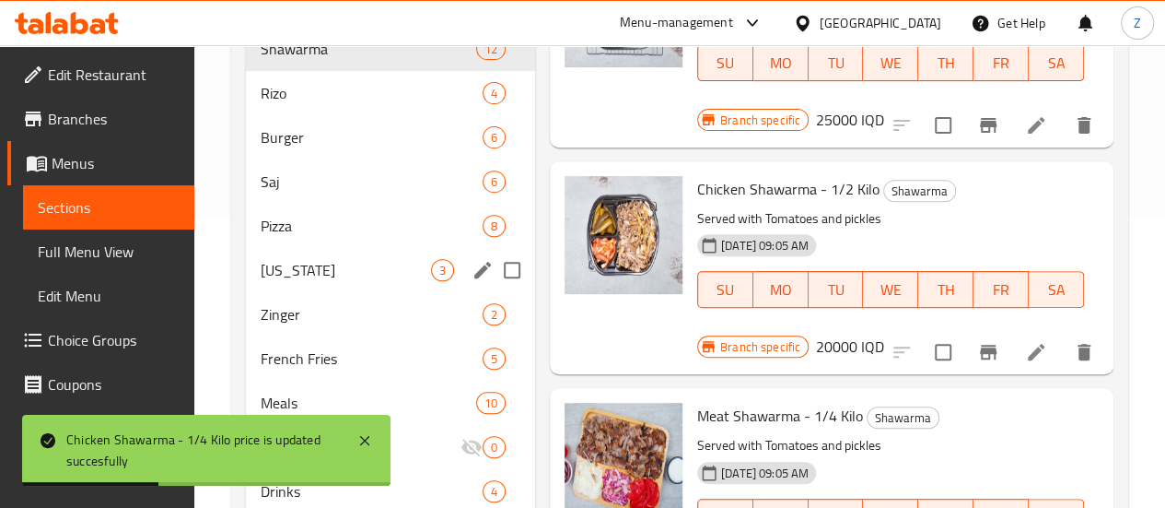
scroll to position [184, 0]
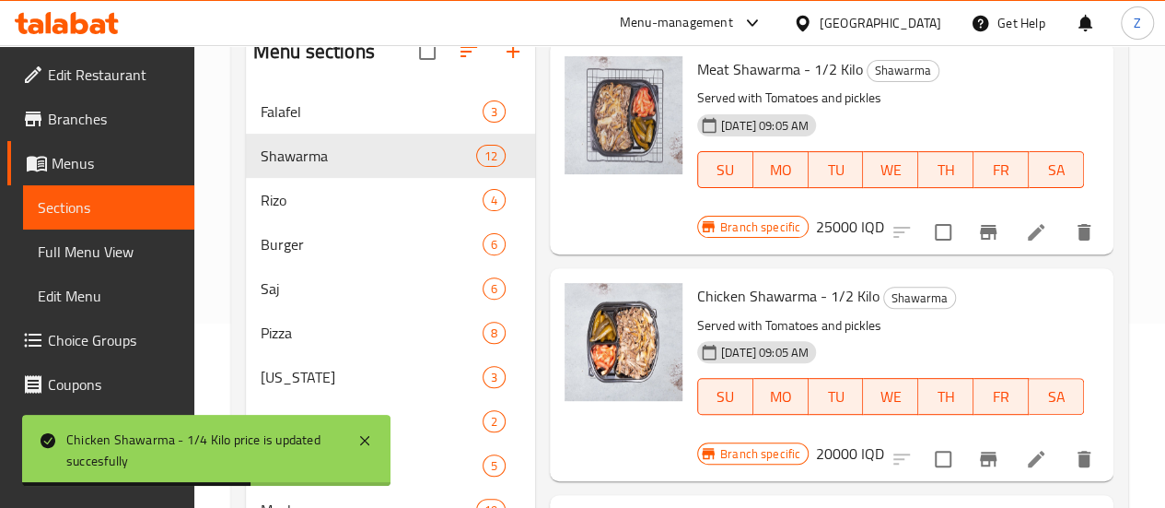
click at [447, 63] on button "button" at bounding box center [469, 51] width 44 height 44
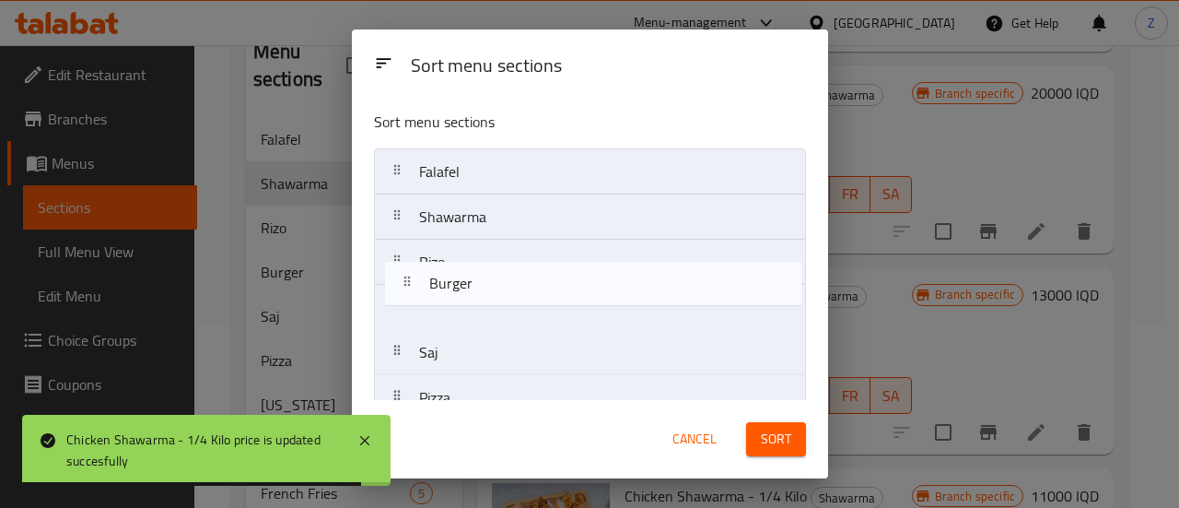
drag, startPoint x: 513, startPoint y: 308, endPoint x: 523, endPoint y: 268, distance: 40.9
click at [523, 268] on nav "Falafel Shawarma Rizo Burger Saj Pizza Kentucky Zinger French Fries Meals Sauce…" at bounding box center [590, 419] width 432 height 543
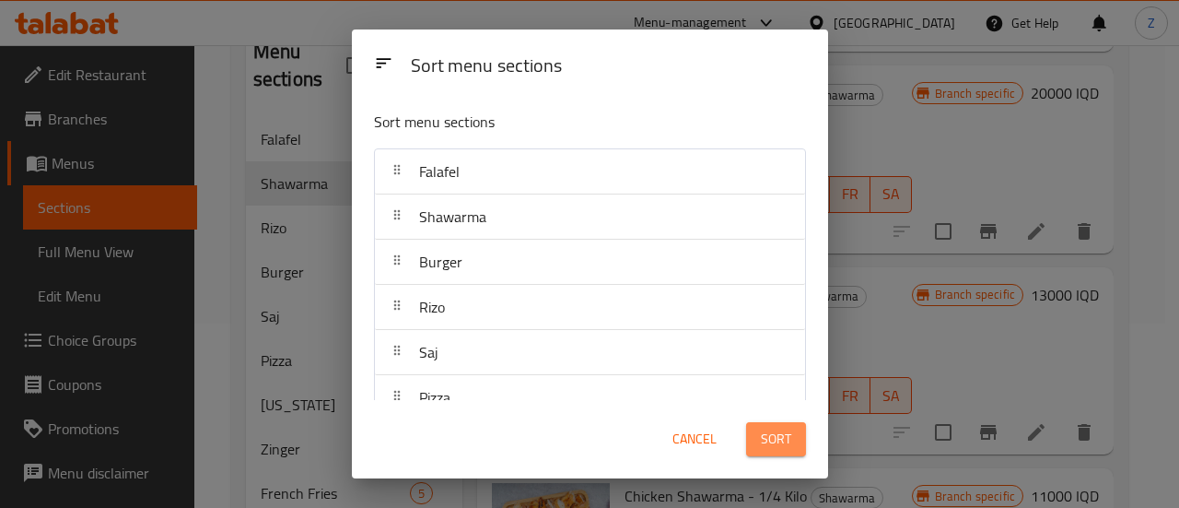
click at [790, 449] on button "Sort" at bounding box center [776, 439] width 60 height 34
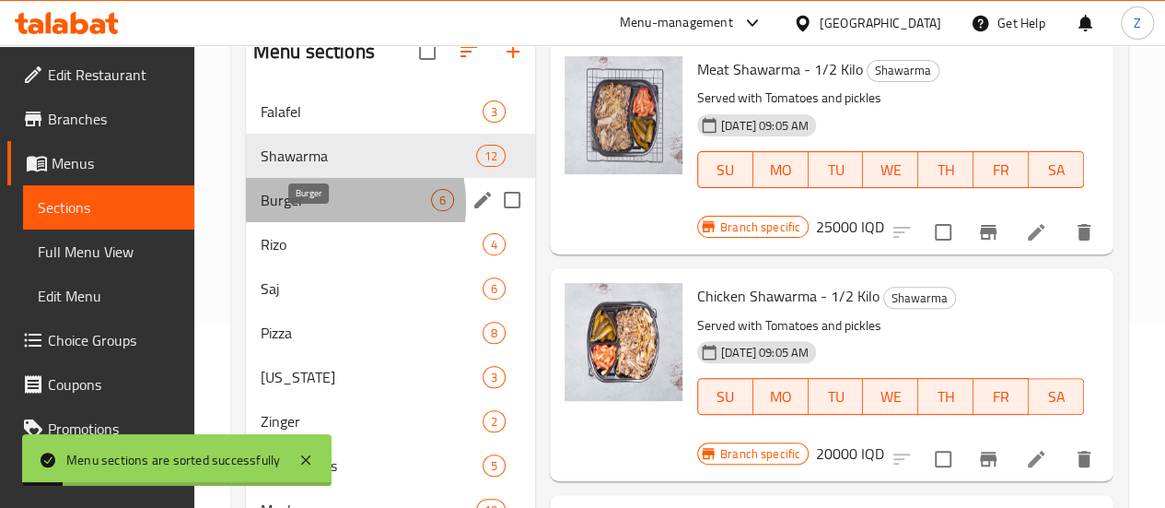
click at [323, 211] on span "Burger" at bounding box center [346, 200] width 170 height 22
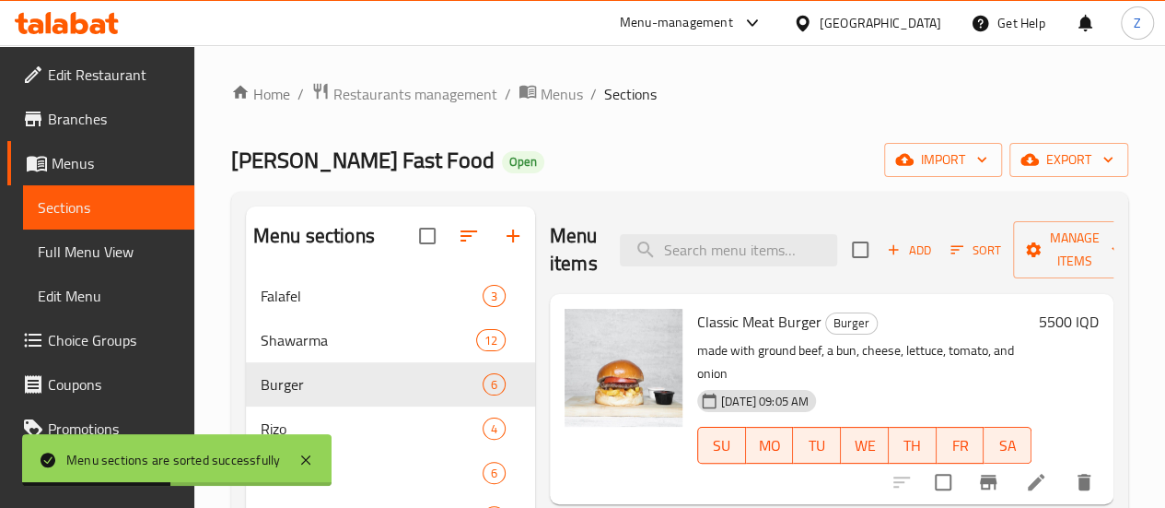
click at [1047, 312] on h6 "5500 IQD" at bounding box center [1069, 322] width 60 height 26
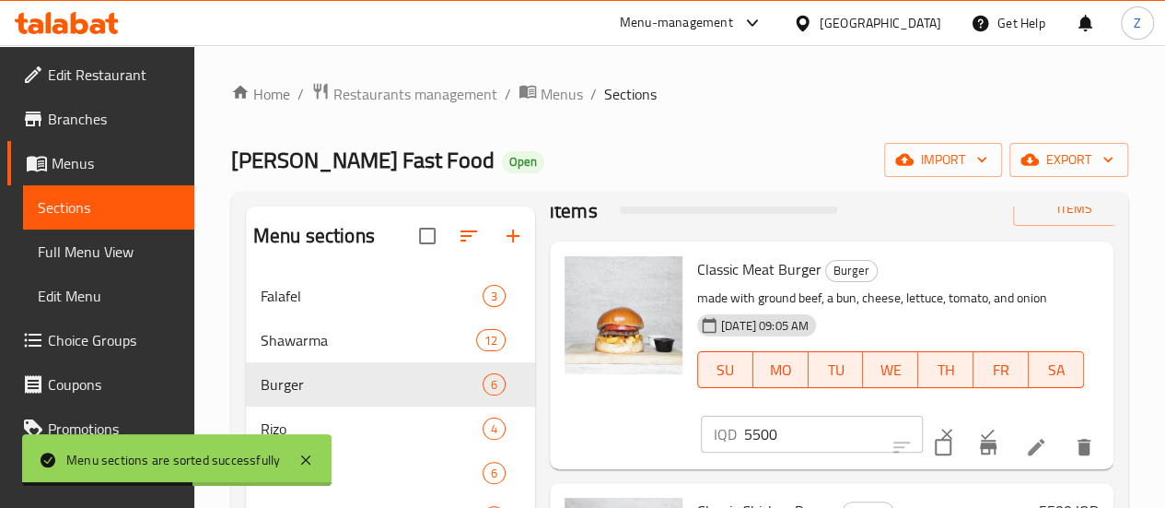
scroll to position [92, 0]
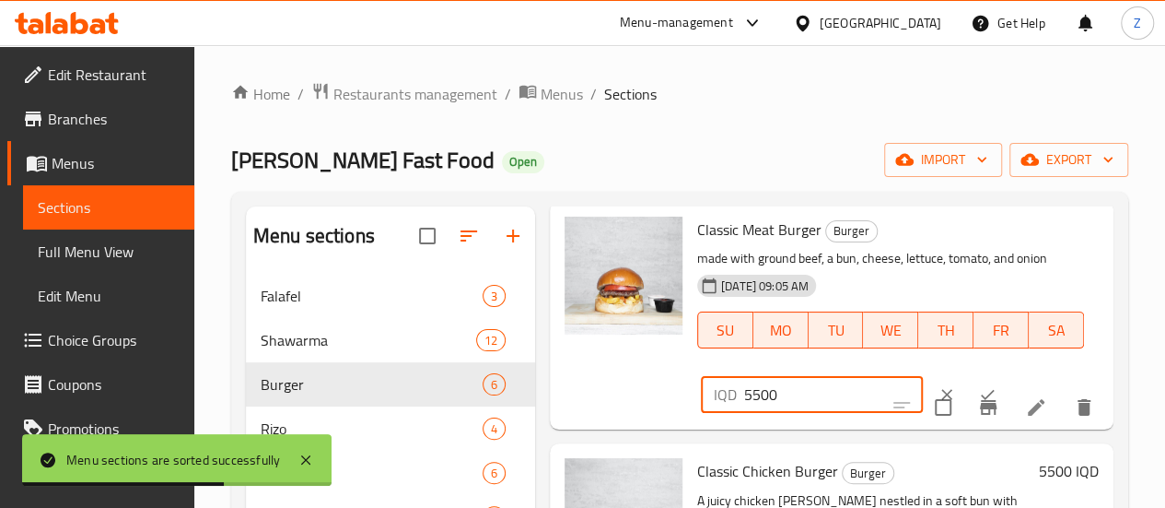
drag, startPoint x: 682, startPoint y: 393, endPoint x: 655, endPoint y: 386, distance: 27.7
click at [701, 386] on div "IQD 5500 ​" at bounding box center [812, 394] width 222 height 37
type input "7500"
click at [967, 380] on button "ok" at bounding box center [987, 394] width 41 height 41
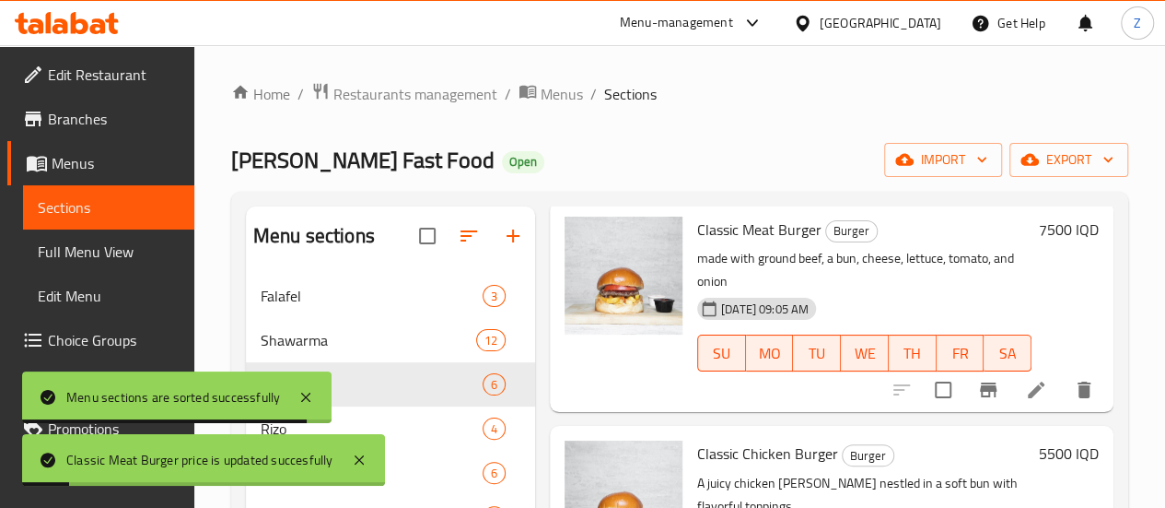
scroll to position [184, 0]
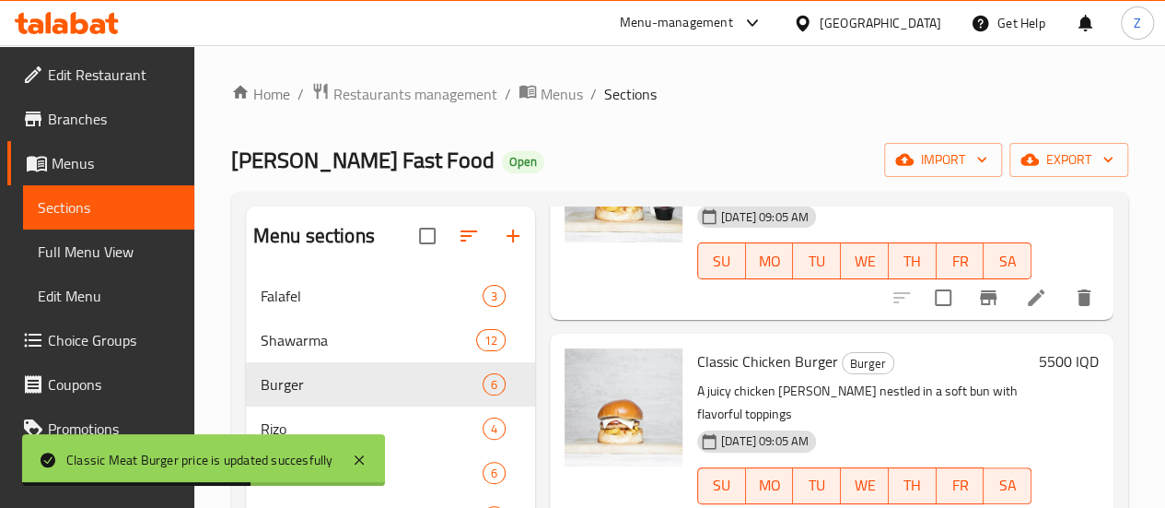
drag, startPoint x: 1051, startPoint y: 334, endPoint x: 1004, endPoint y: 356, distance: 51.9
click at [1050, 348] on h6 "5500 IQD" at bounding box center [1069, 361] width 60 height 26
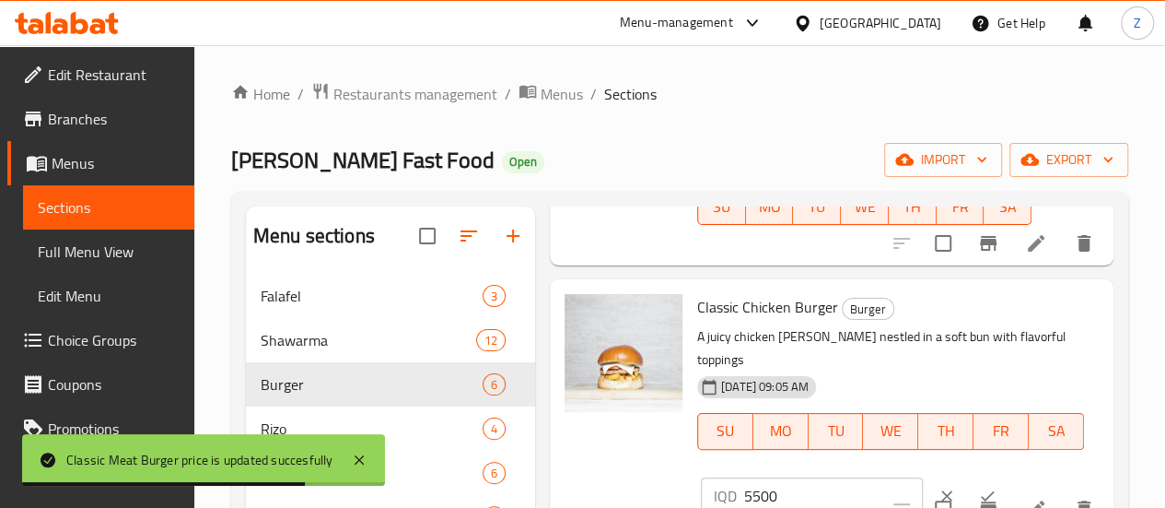
scroll to position [276, 0]
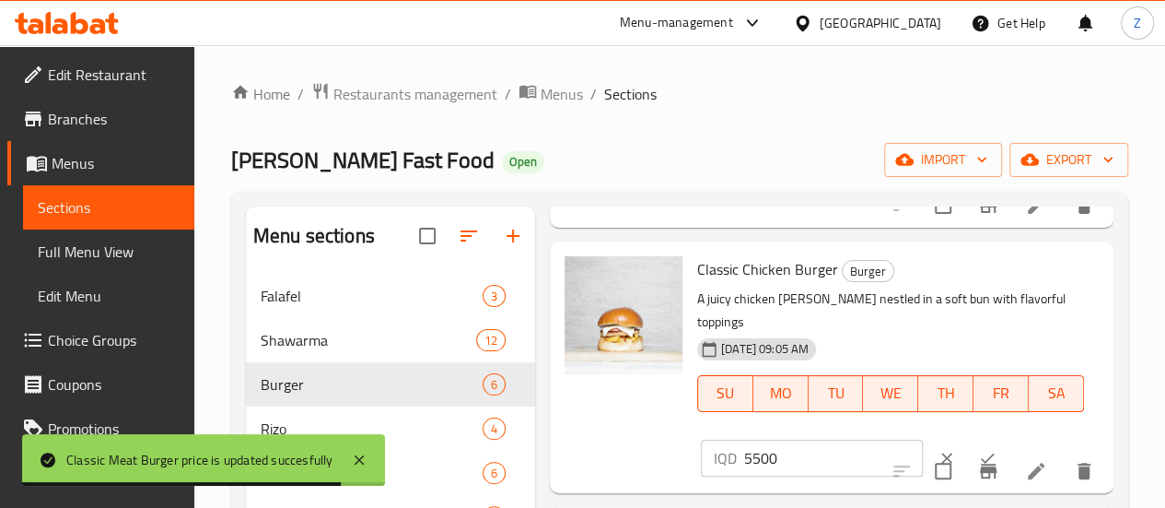
click at [744, 439] on input "5500" at bounding box center [833, 457] width 179 height 37
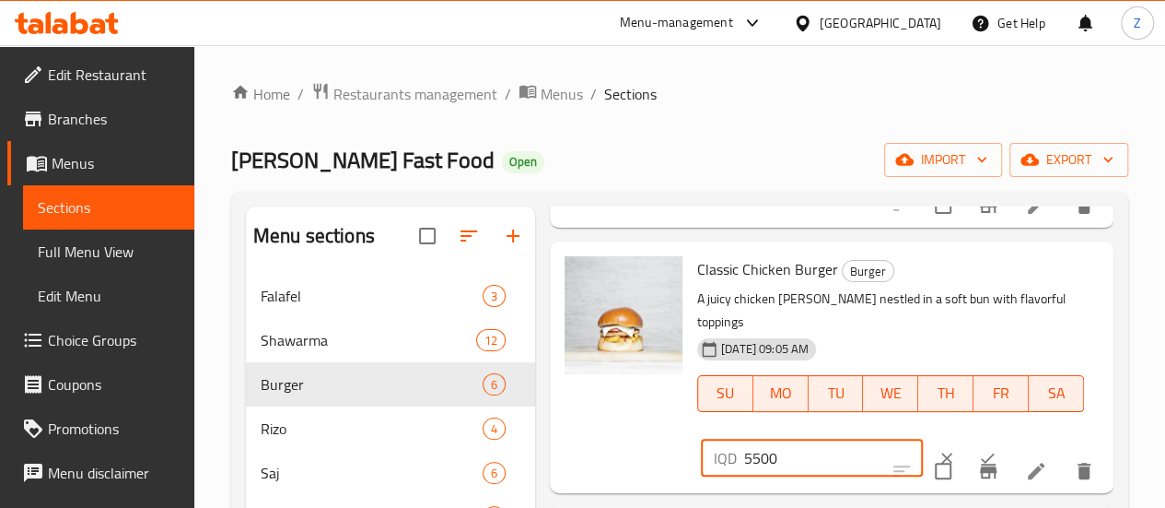
click at [927, 438] on button "clear" at bounding box center [947, 458] width 41 height 41
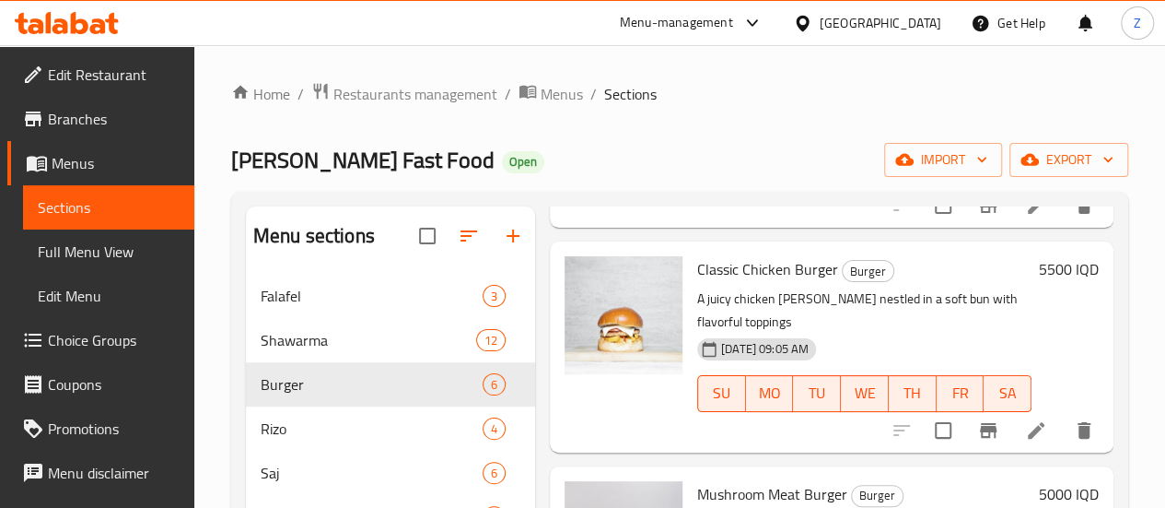
click at [1062, 249] on div "Classic Chicken Burger Burger A juicy chicken patty nestled in a soft bun with …" at bounding box center [898, 346] width 416 height 195
click at [1040, 256] on h6 "5500 IQD" at bounding box center [1069, 269] width 60 height 26
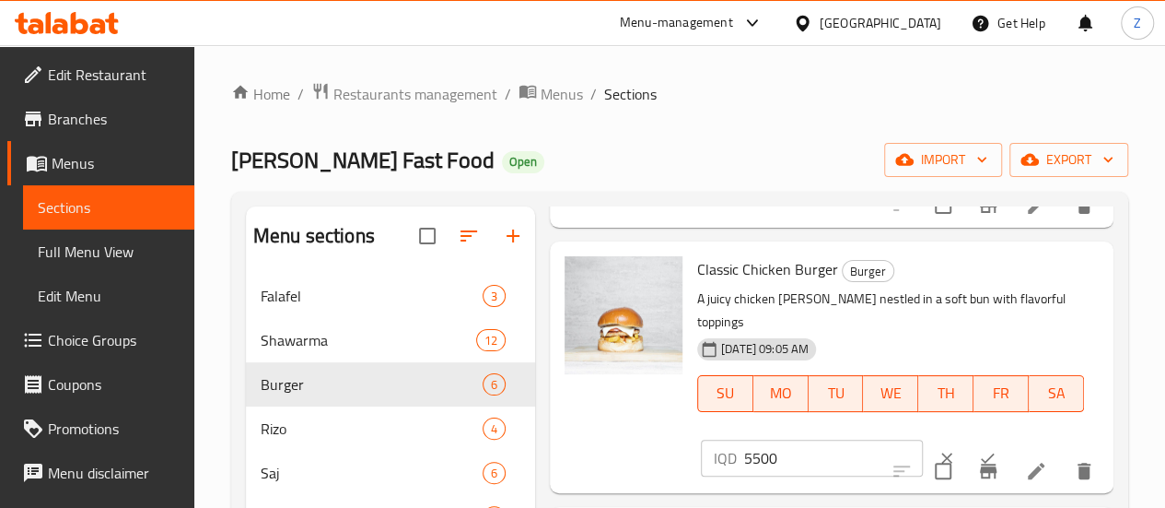
click at [758, 439] on input "5500" at bounding box center [833, 457] width 179 height 37
click at [761, 439] on input "5500800" at bounding box center [833, 457] width 179 height 37
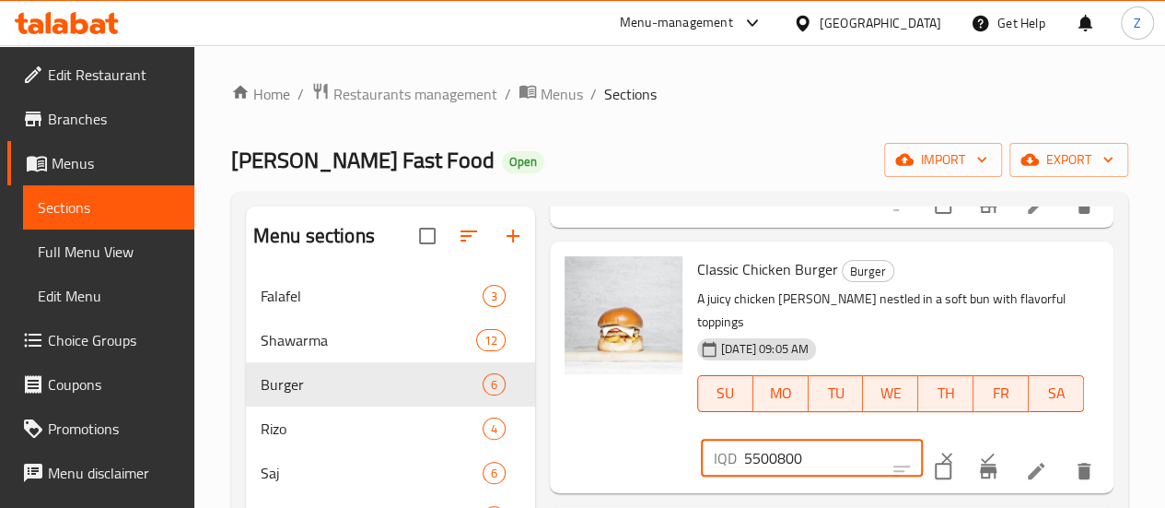
click at [761, 439] on input "5500800" at bounding box center [833, 457] width 179 height 37
type input "8000"
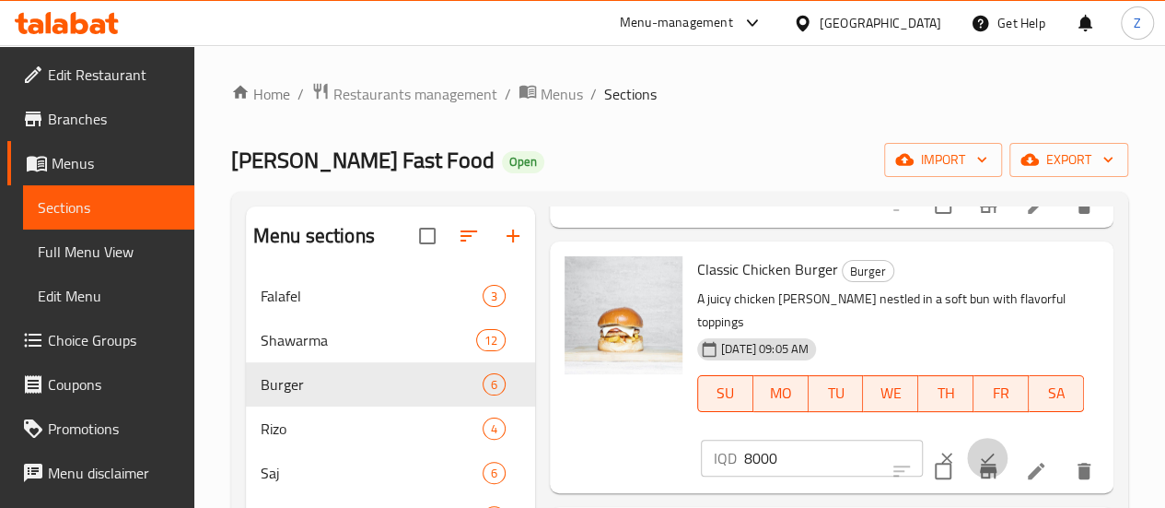
click at [978, 449] on icon "ok" at bounding box center [987, 458] width 18 height 18
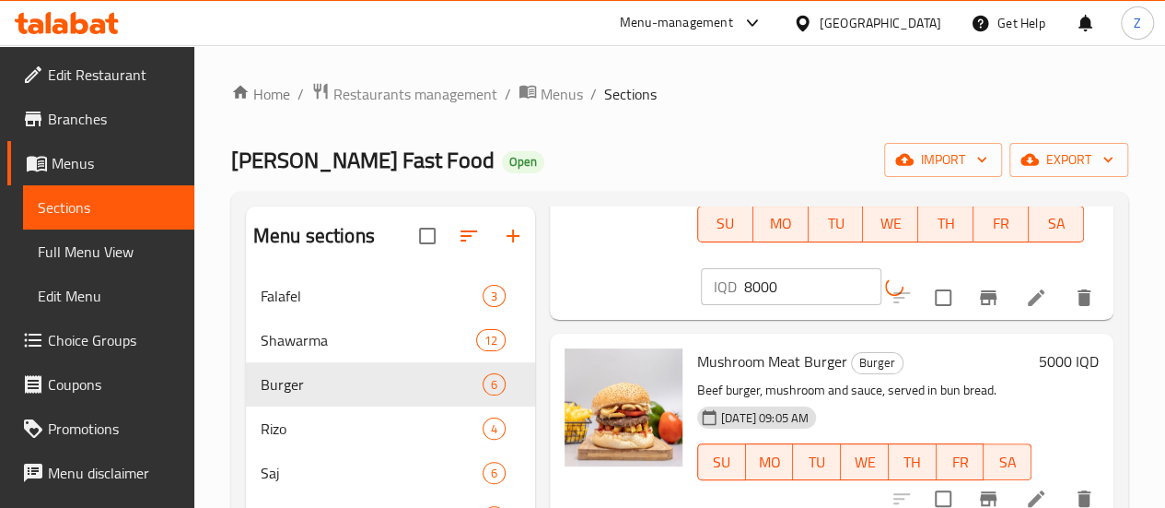
scroll to position [461, 0]
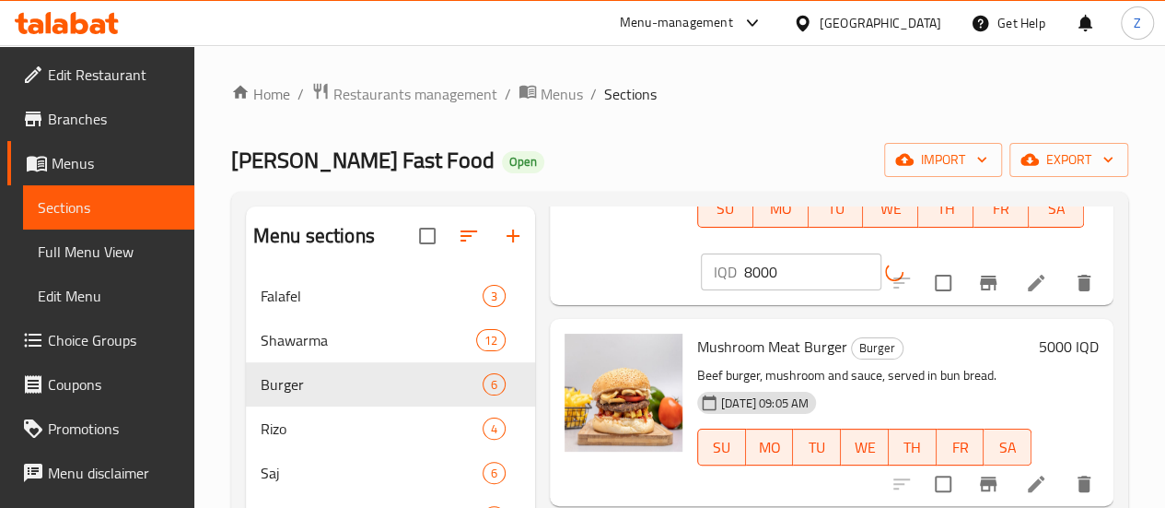
drag, startPoint x: 1046, startPoint y: 303, endPoint x: 1022, endPoint y: 321, distance: 29.7
click at [1044, 333] on h6 "5000 IQD" at bounding box center [1069, 346] width 60 height 26
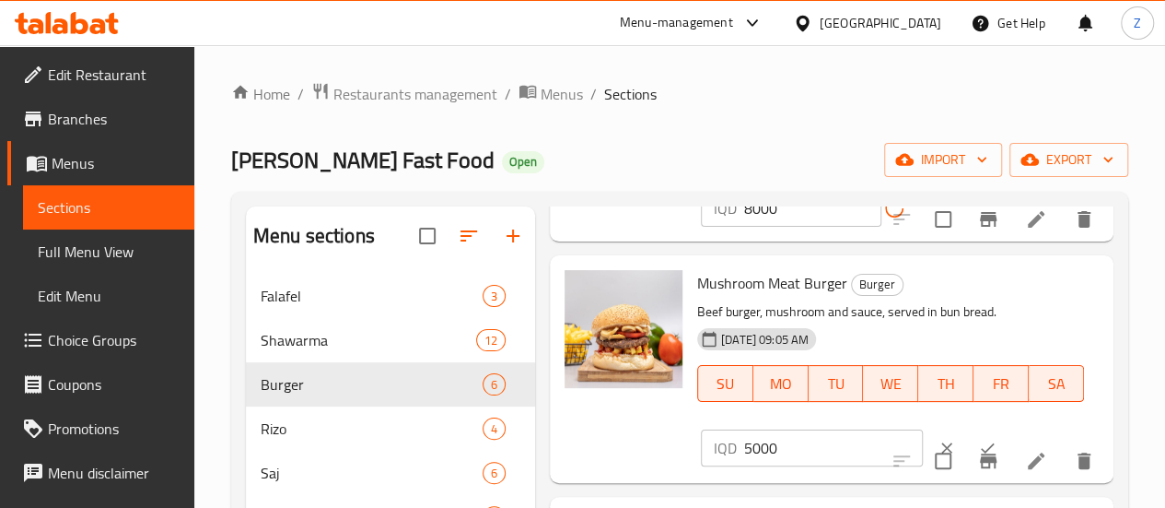
scroll to position [553, 0]
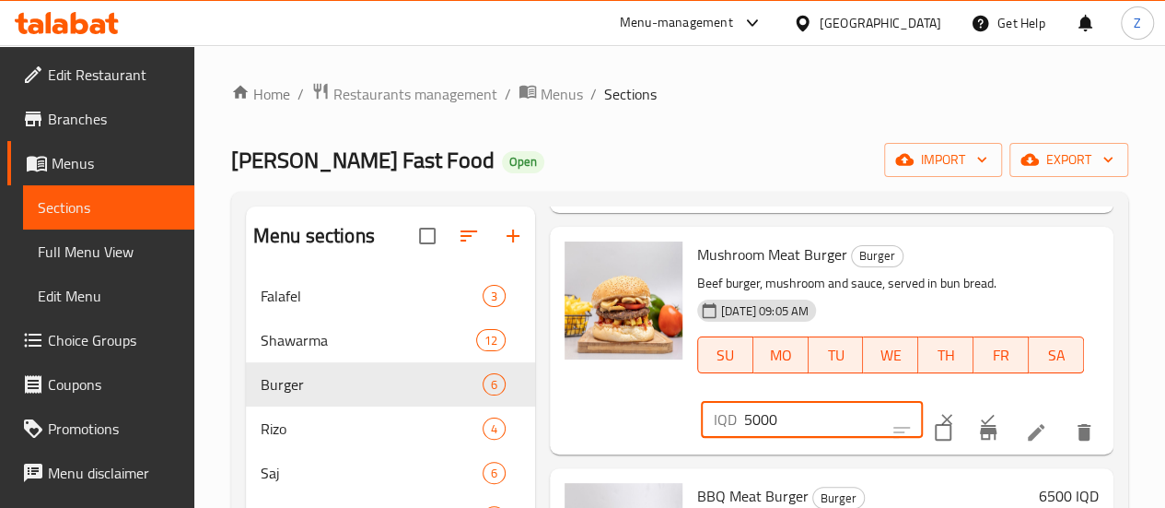
drag, startPoint x: 676, startPoint y: 373, endPoint x: 662, endPoint y: 370, distance: 14.1
click at [701, 401] on div "IQD 5000 ​" at bounding box center [812, 419] width 222 height 37
type input "8000"
click at [978, 410] on icon "ok" at bounding box center [987, 419] width 18 height 18
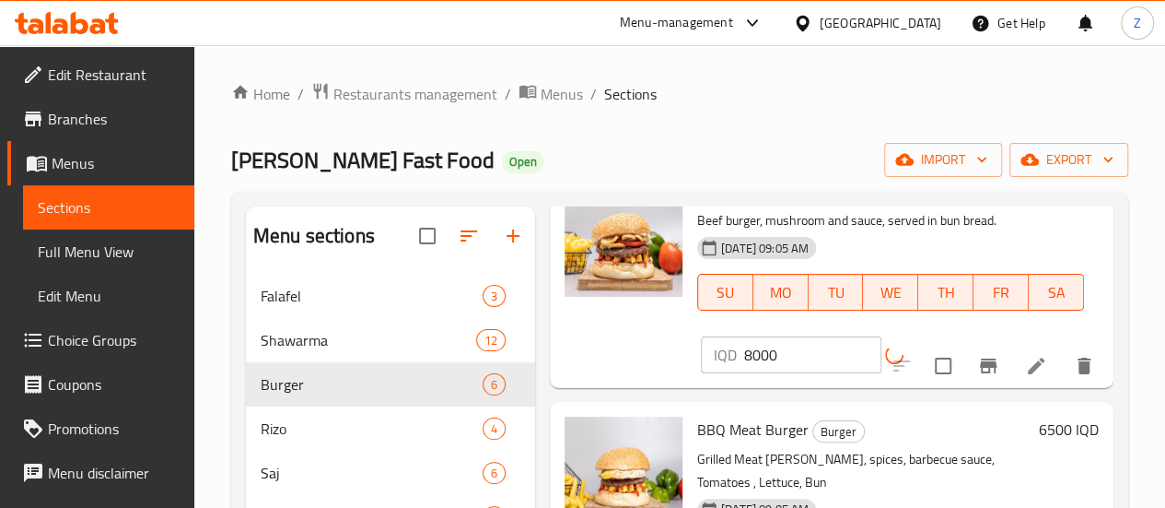
scroll to position [645, 0]
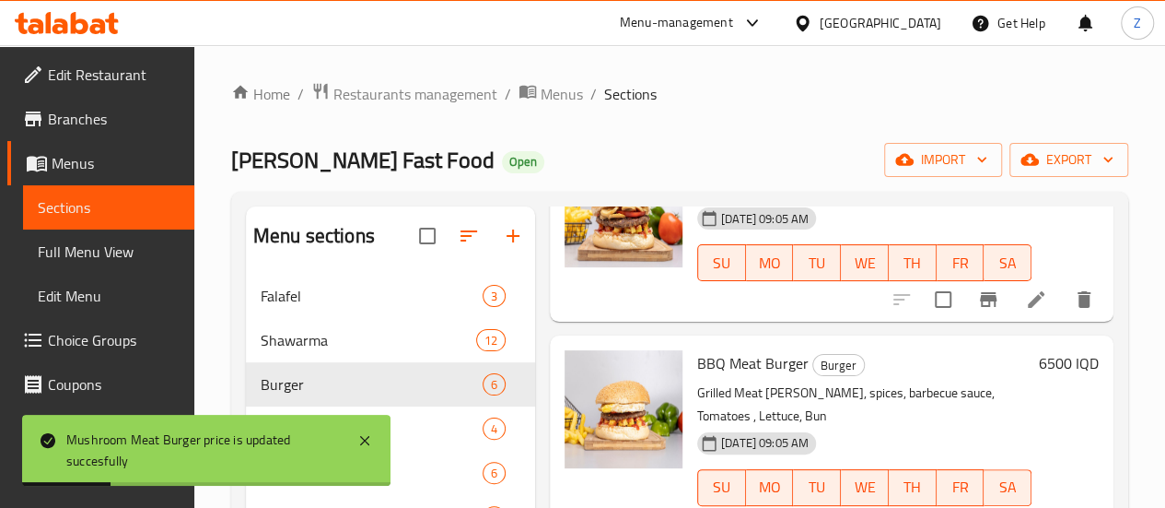
drag, startPoint x: 1054, startPoint y: 309, endPoint x: 977, endPoint y: 365, distance: 94.9
click at [1052, 350] on h6 "6500 IQD" at bounding box center [1069, 363] width 60 height 26
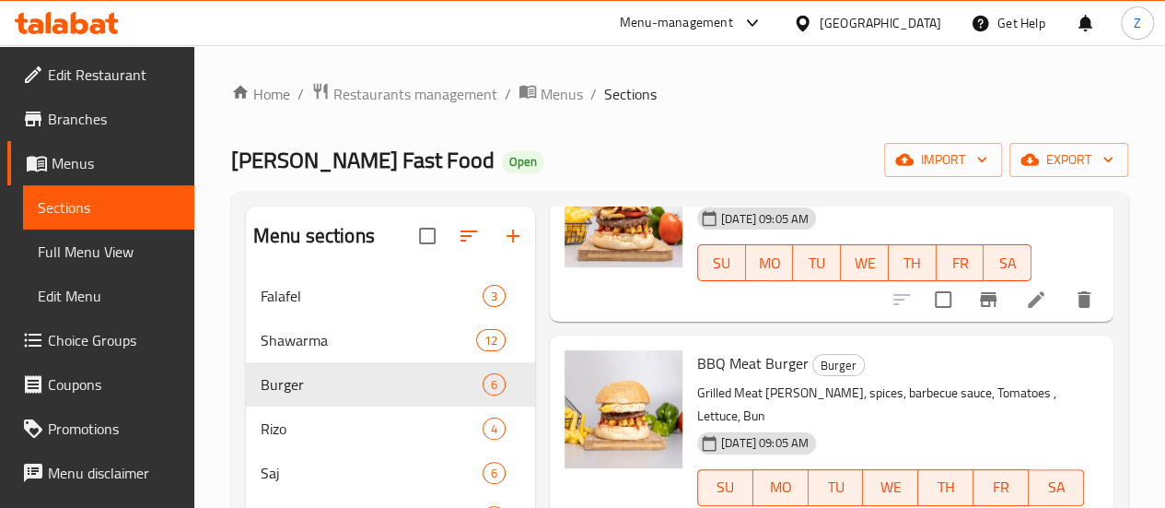
type input "8000"
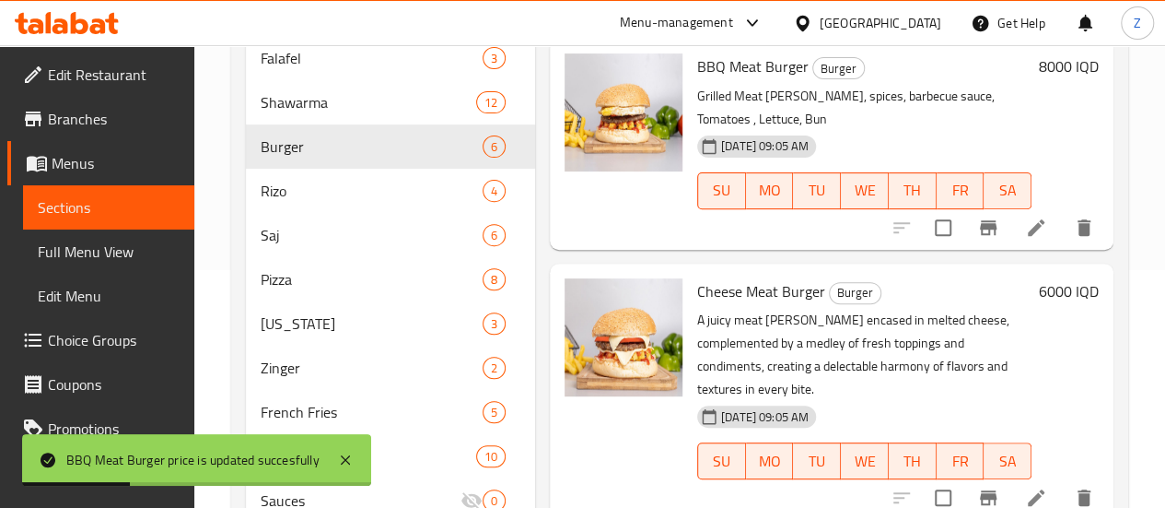
scroll to position [276, 0]
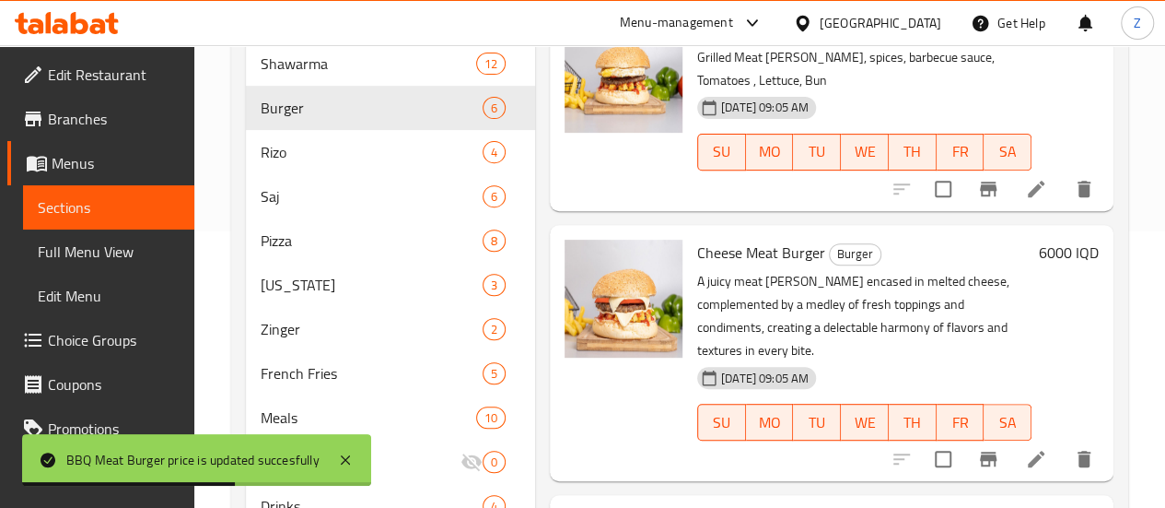
click at [1045, 239] on h6 "6000 IQD" at bounding box center [1069, 252] width 60 height 26
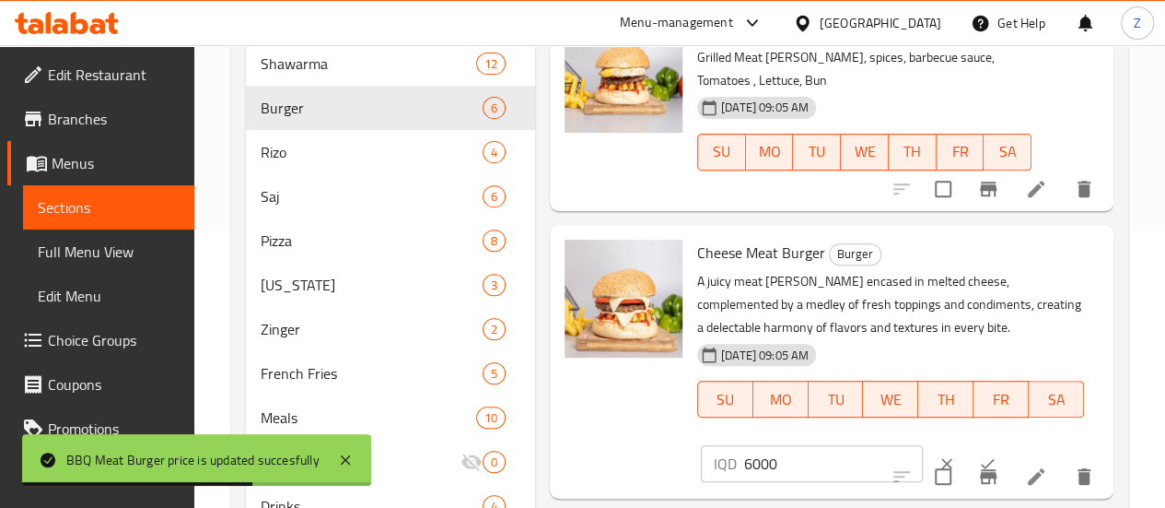
scroll to position [719, 0]
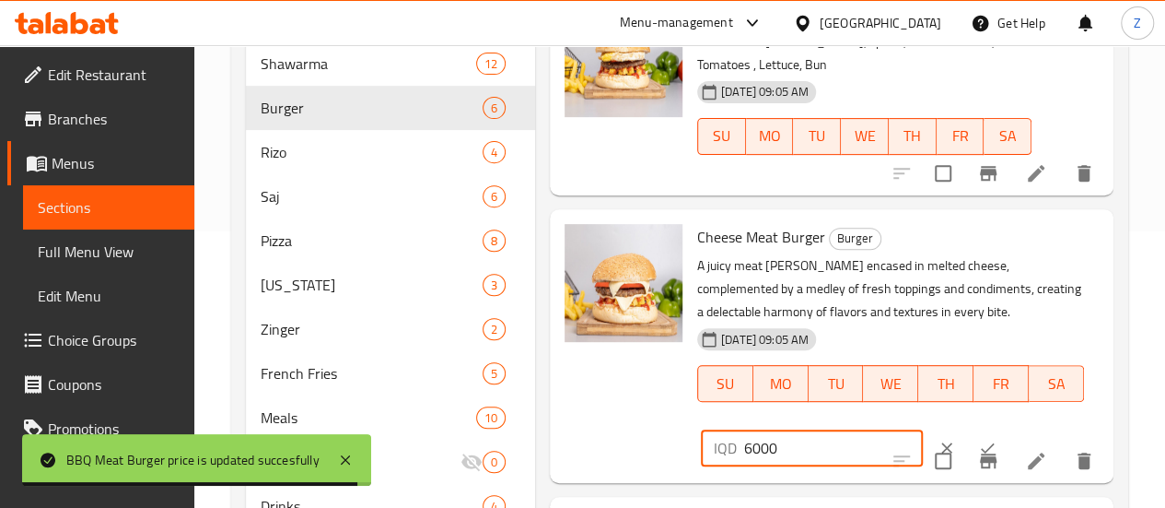
drag, startPoint x: 671, startPoint y: 379, endPoint x: 683, endPoint y: 383, distance: 13.7
click at [744, 429] on input "6000" at bounding box center [833, 447] width 179 height 37
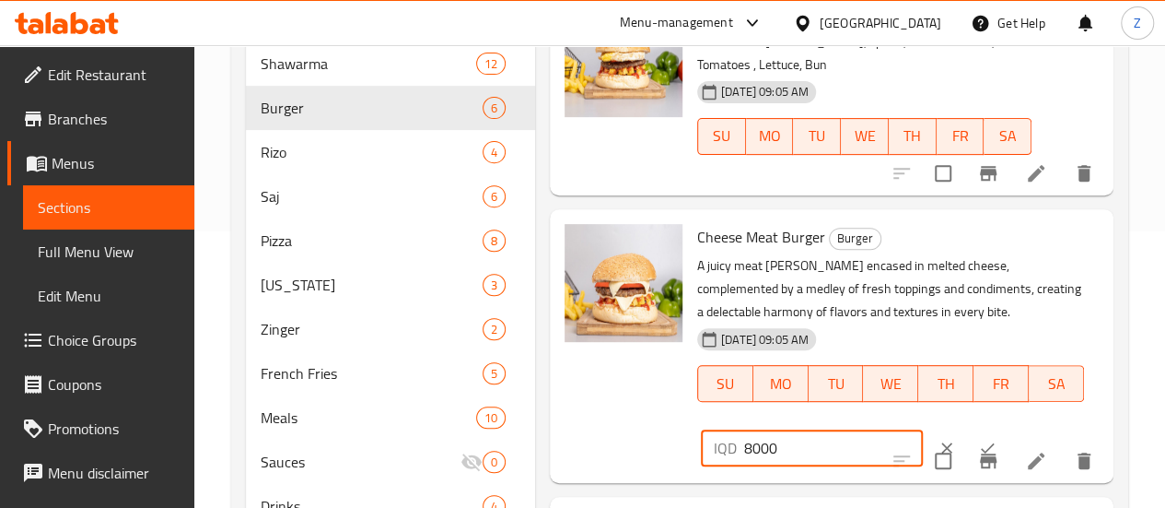
type input "8000"
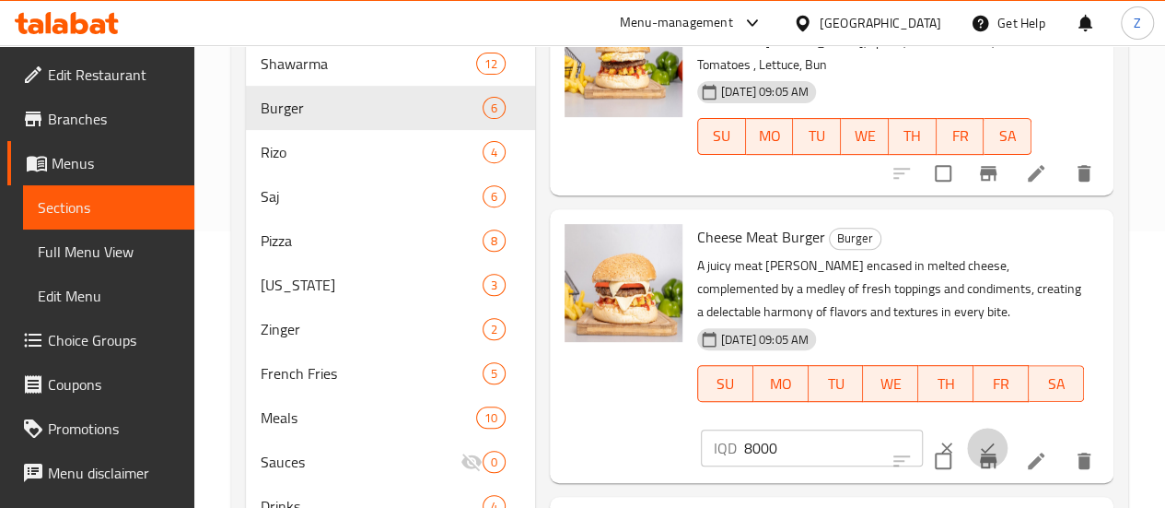
click at [978, 438] on icon "ok" at bounding box center [987, 447] width 18 height 18
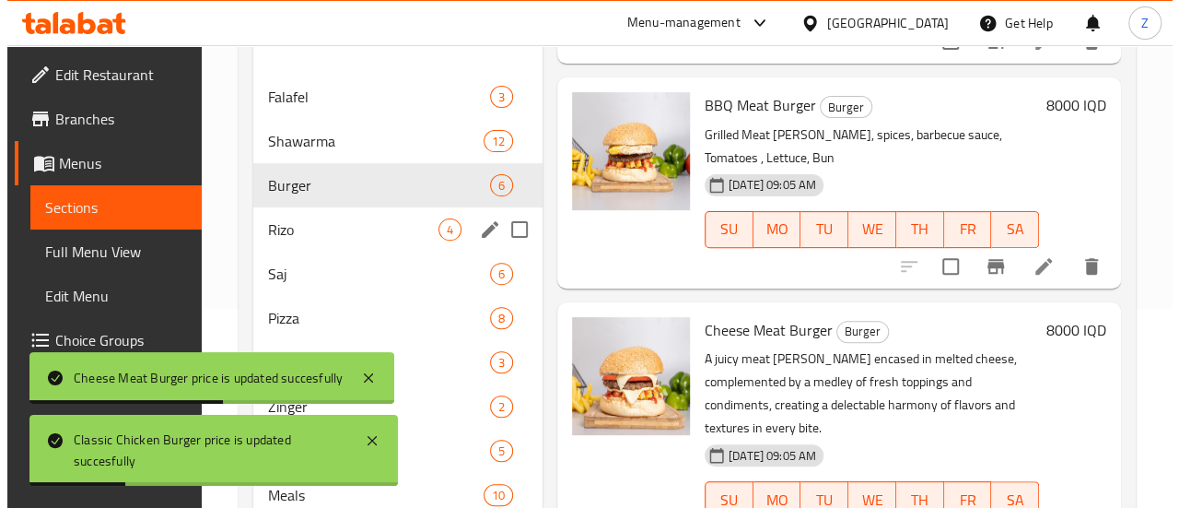
scroll to position [198, 0]
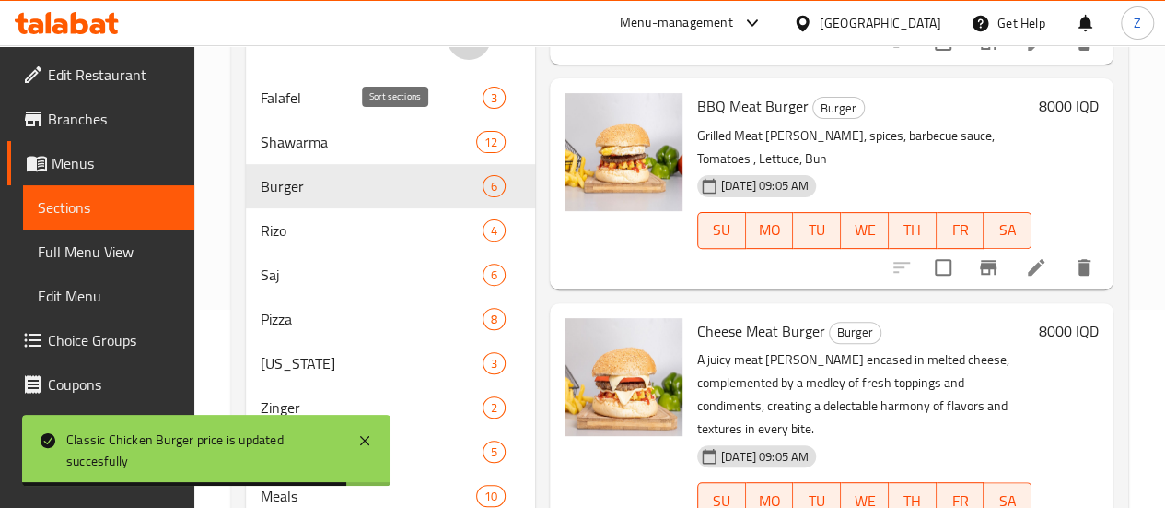
click at [458, 49] on icon "button" at bounding box center [469, 38] width 22 height 22
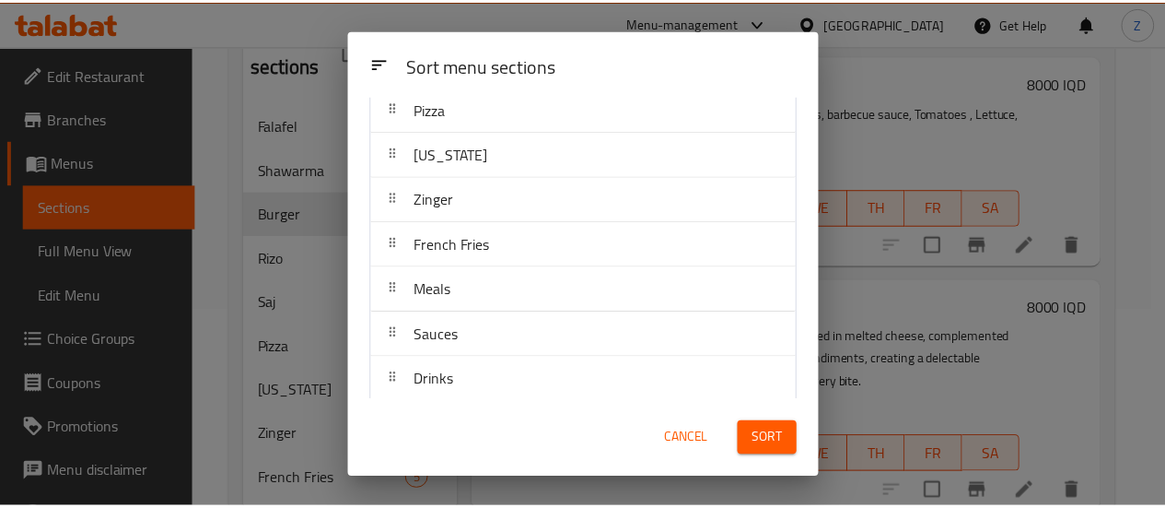
scroll to position [295, 0]
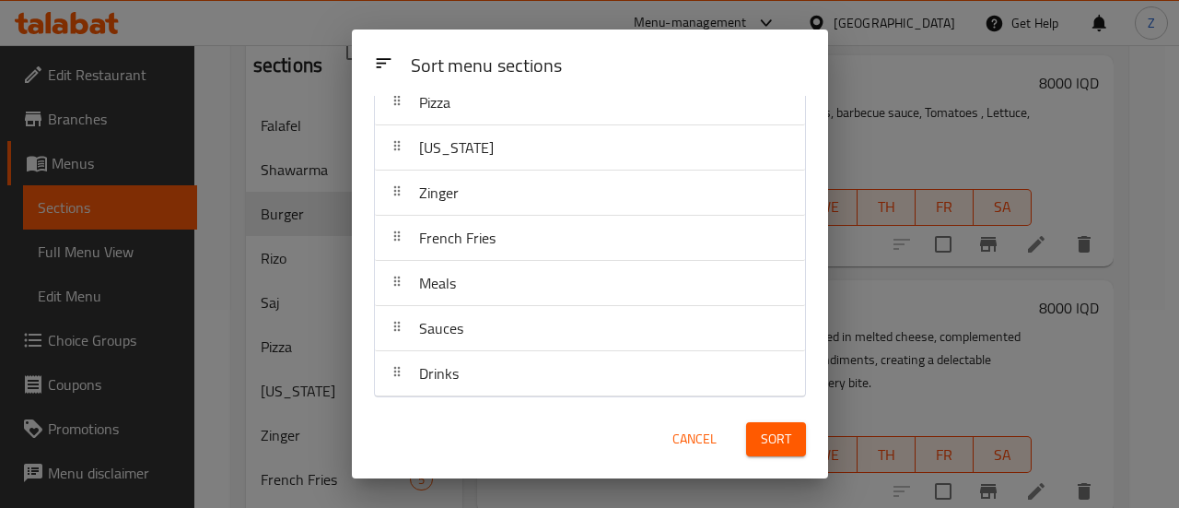
click at [708, 441] on span "Cancel" at bounding box center [694, 438] width 44 height 23
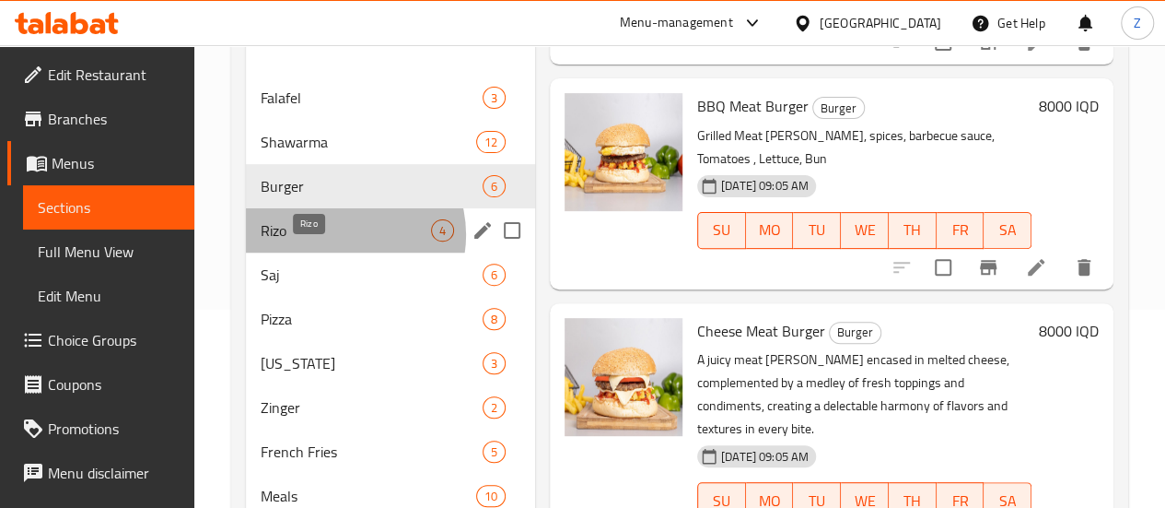
click at [344, 241] on span "Rizo" at bounding box center [346, 230] width 170 height 22
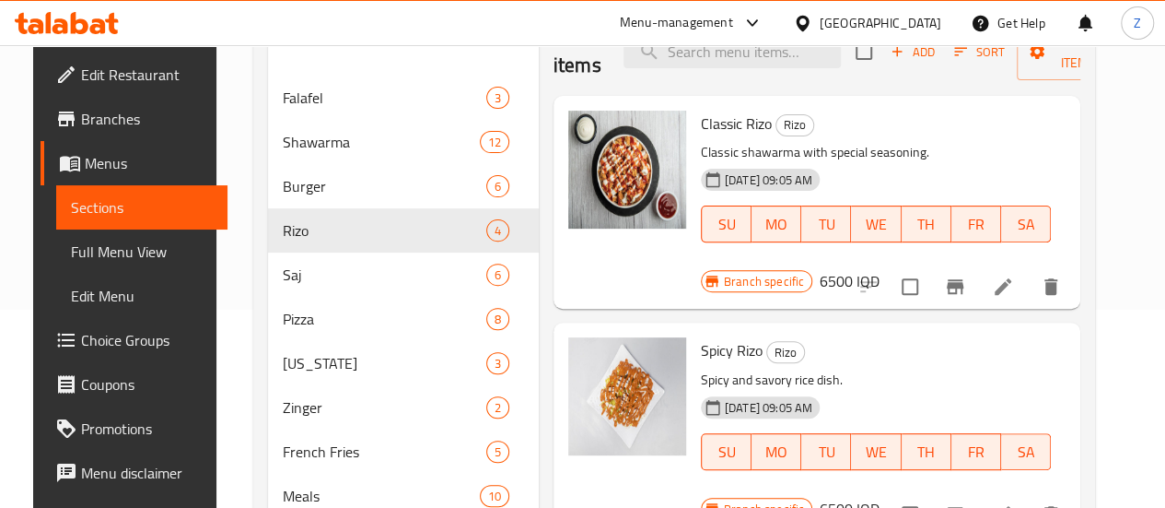
click at [880, 268] on h6 "6500 IQD" at bounding box center [850, 281] width 60 height 26
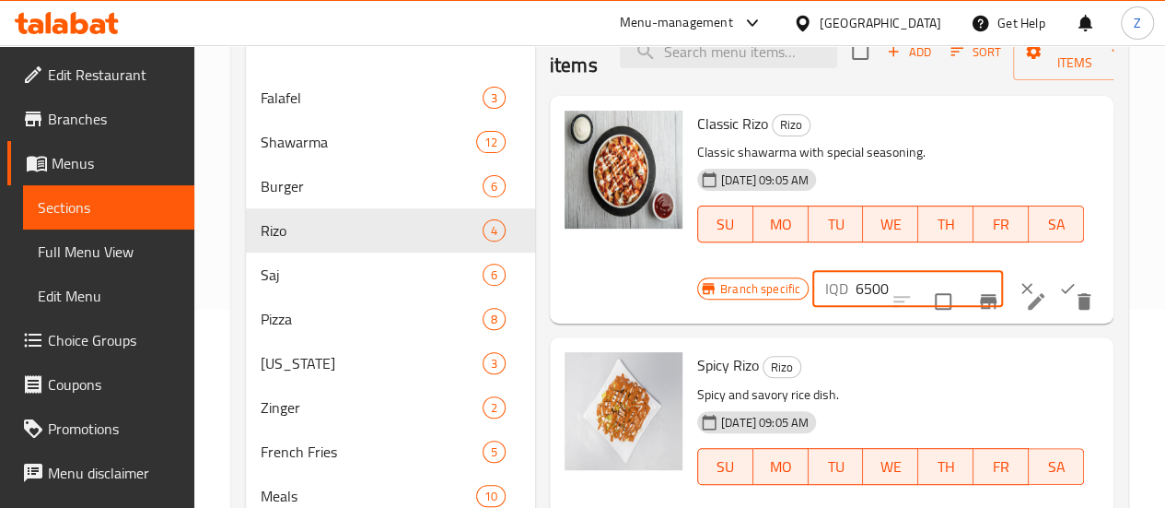
click at [856, 281] on input "6500" at bounding box center [929, 288] width 147 height 37
type input "8000"
click at [1047, 281] on button "ok" at bounding box center [1067, 288] width 41 height 41
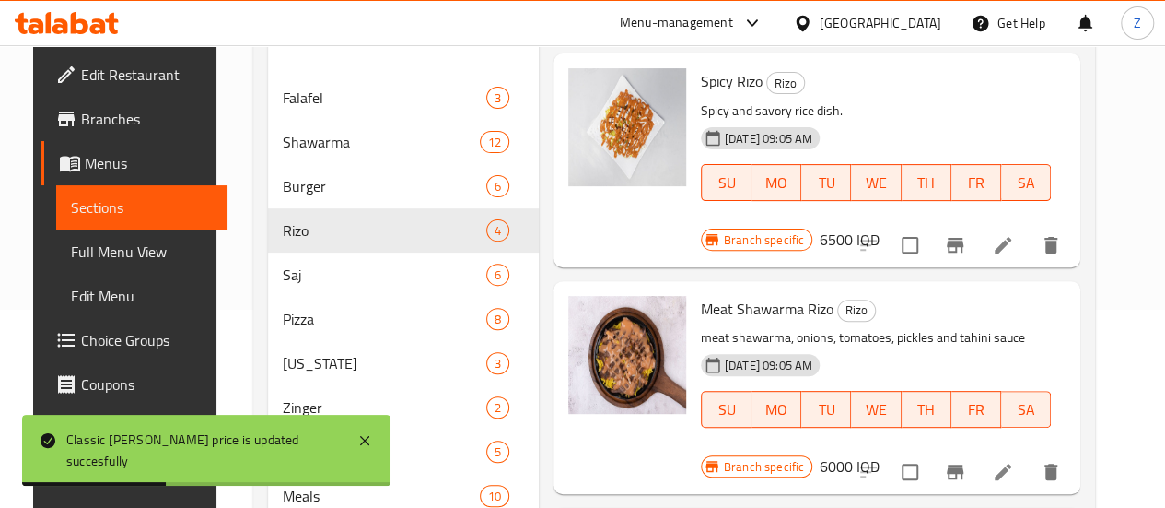
click at [880, 453] on h6 "6000 IQD" at bounding box center [850, 466] width 60 height 26
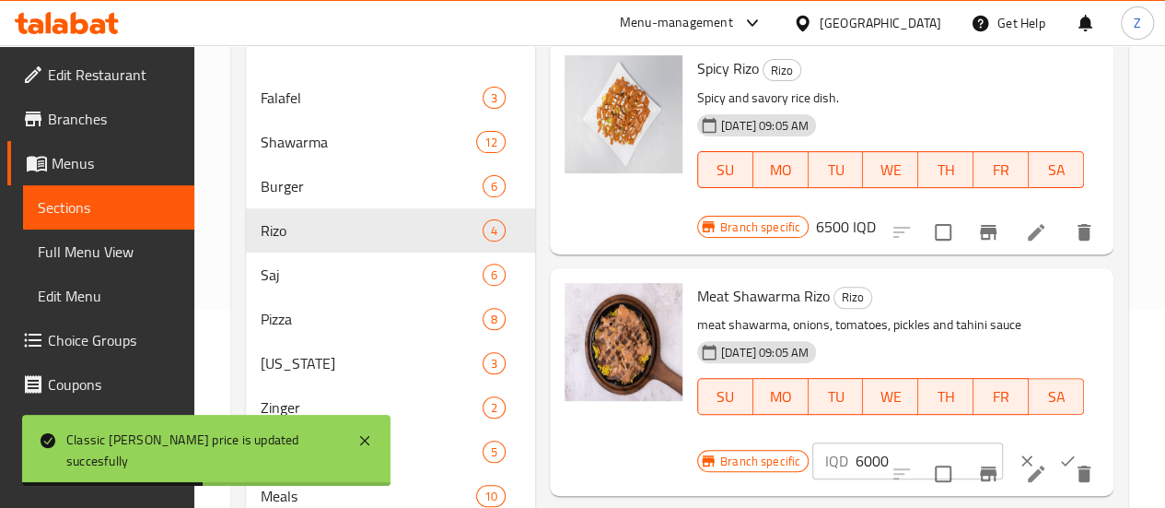
scroll to position [286, 0]
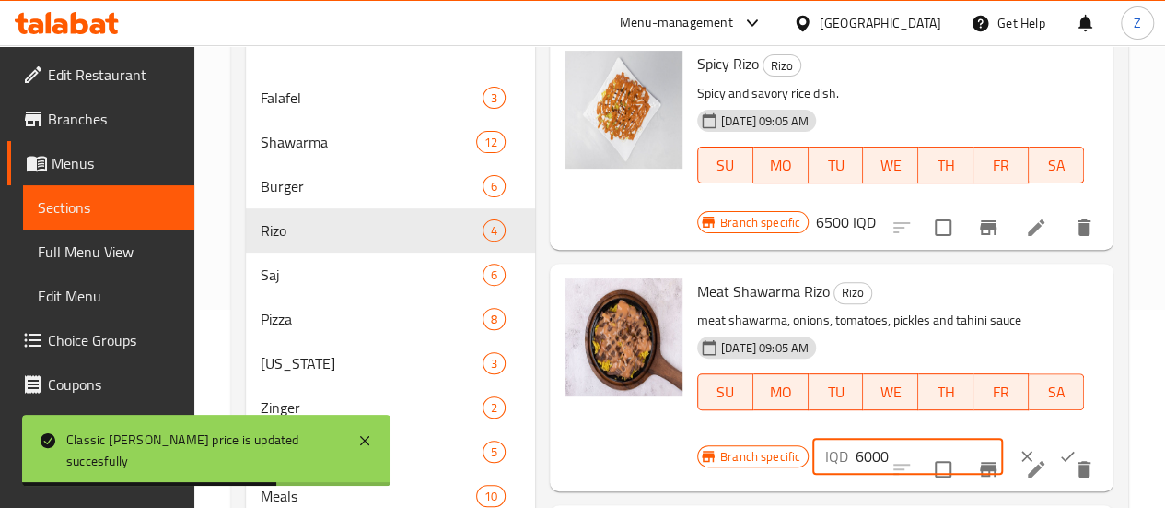
drag, startPoint x: 790, startPoint y: 400, endPoint x: 763, endPoint y: 390, distance: 29.4
click at [812, 438] on div "IQD 6000 ​" at bounding box center [907, 456] width 191 height 37
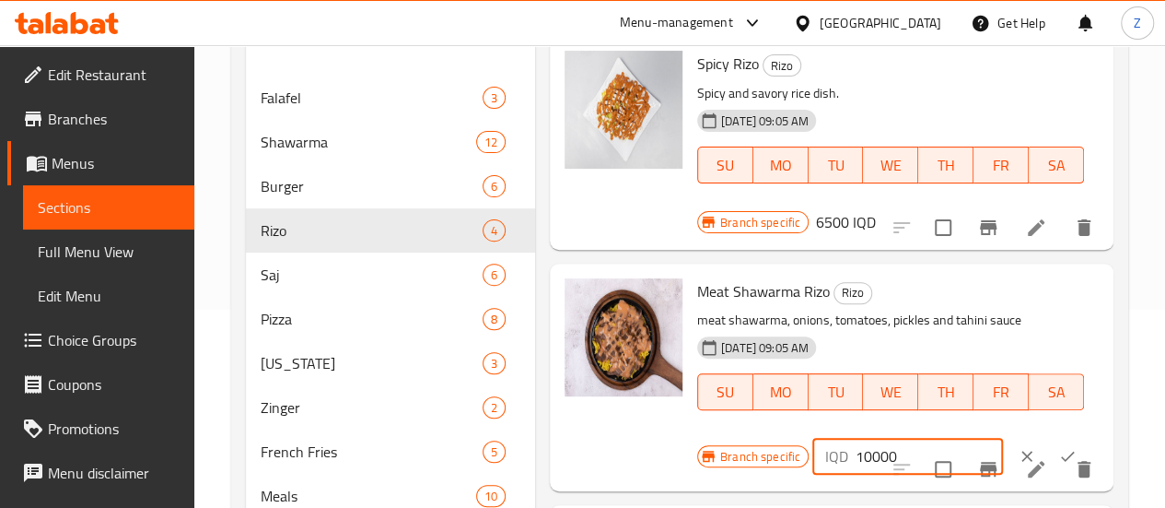
type input "10000"
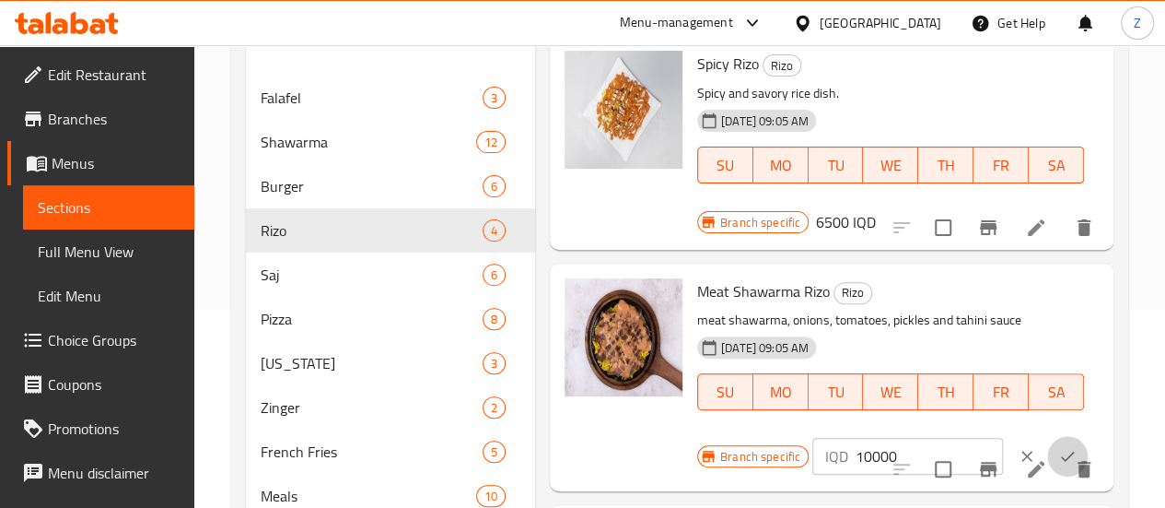
click at [1058, 447] on icon "ok" at bounding box center [1067, 456] width 18 height 18
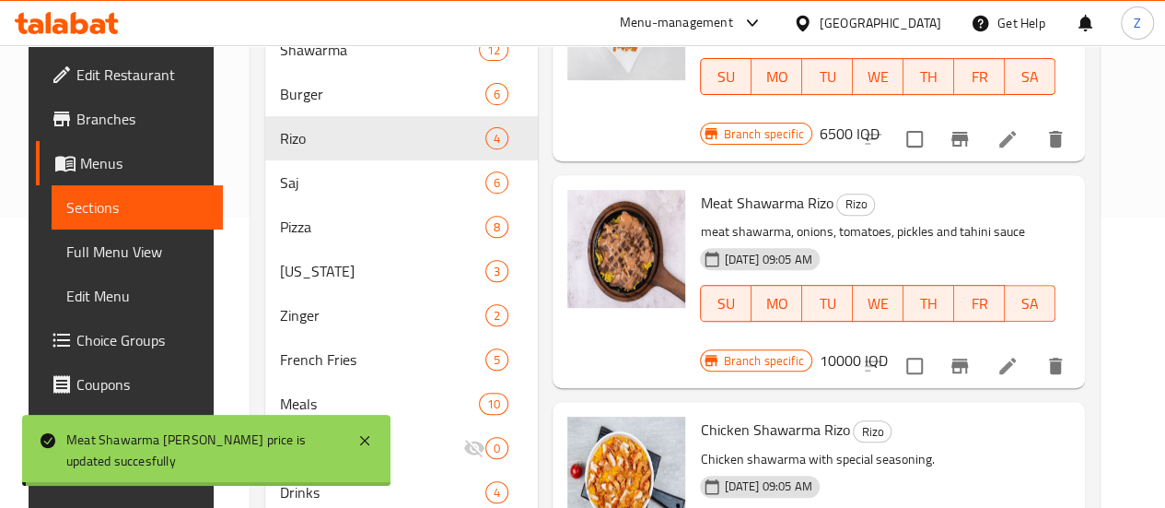
scroll to position [269, 0]
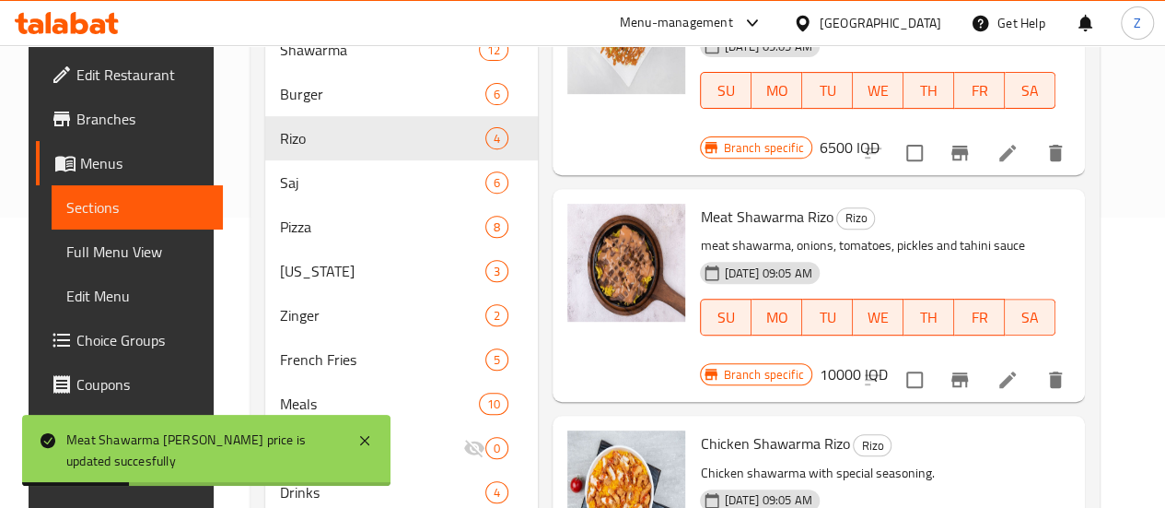
drag, startPoint x: 1033, startPoint y: 388, endPoint x: 993, endPoint y: 394, distance: 41.0
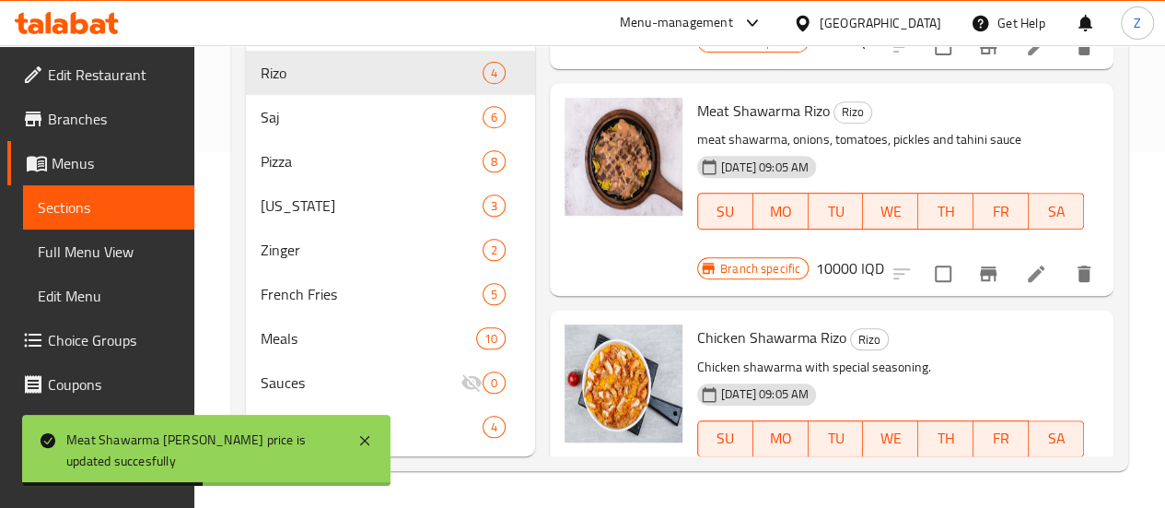
scroll to position [382, 0]
drag, startPoint x: 786, startPoint y: 425, endPoint x: 759, endPoint y: 423, distance: 26.8
click at [812, 484] on div "IQD 6000 ​" at bounding box center [907, 502] width 191 height 37
type input "9000"
click at [1058, 494] on icon "ok" at bounding box center [1067, 503] width 18 height 18
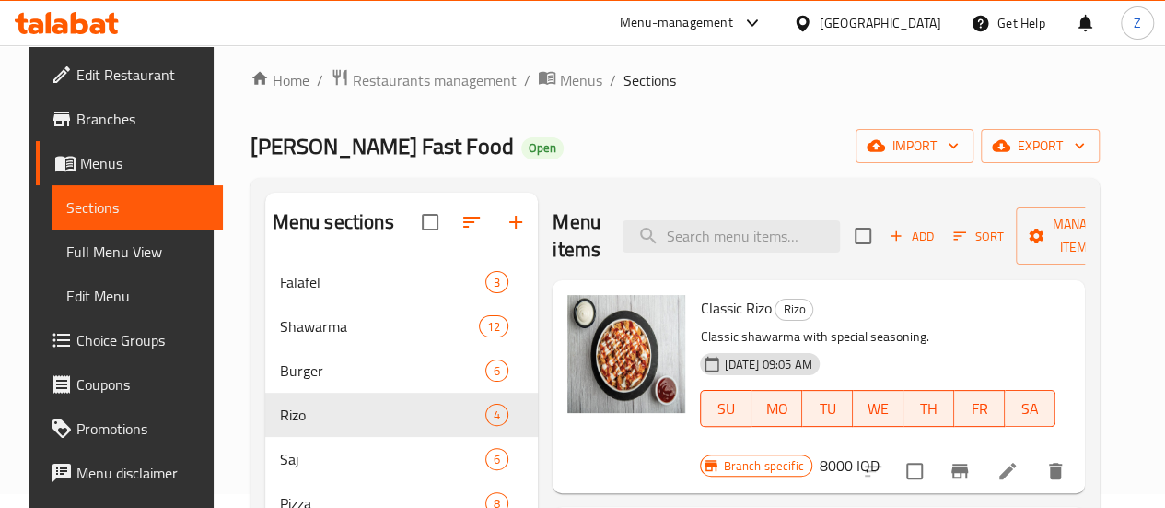
scroll to position [198, 0]
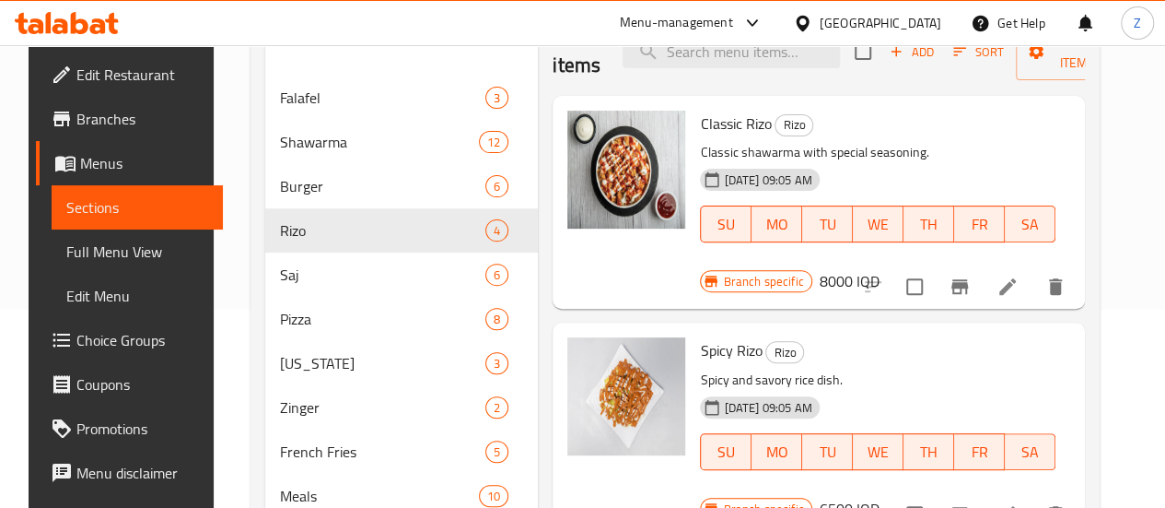
drag, startPoint x: 1061, startPoint y: 327, endPoint x: 970, endPoint y: 350, distance: 94.0
click at [880, 496] on h6 "6500 IQD" at bounding box center [850, 509] width 60 height 26
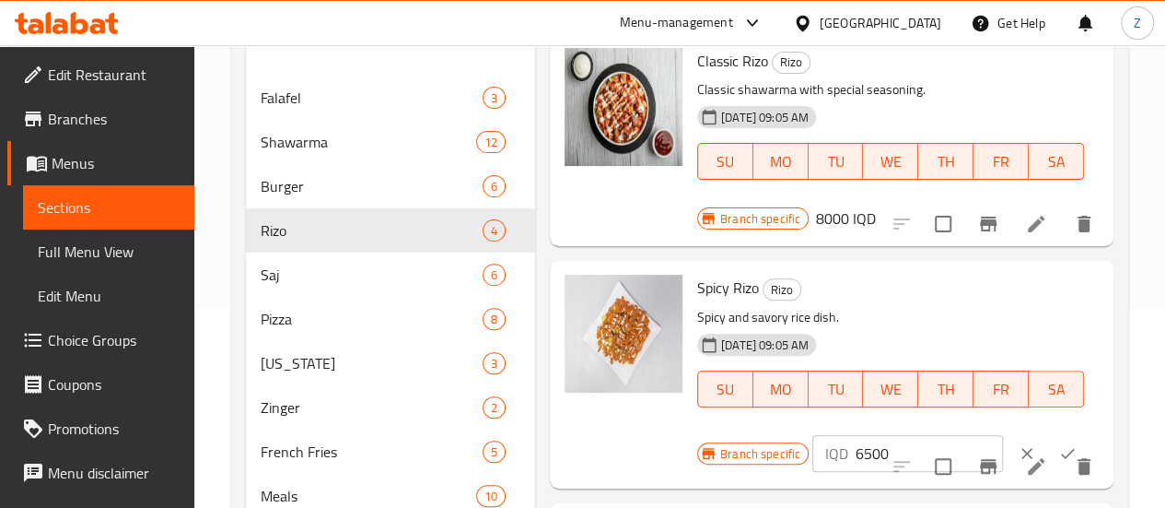
scroll to position [92, 0]
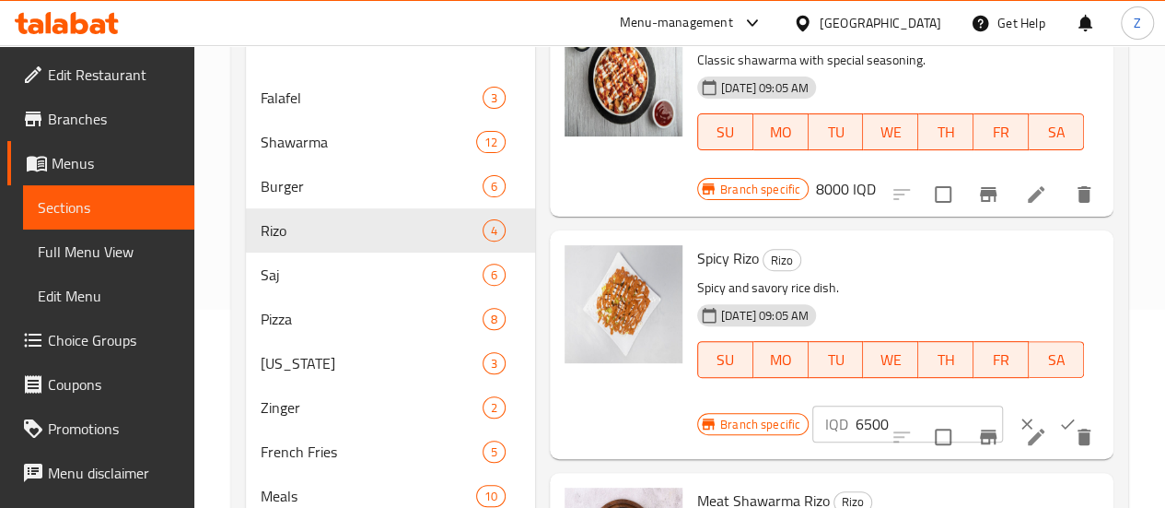
click at [856, 405] on input "6500" at bounding box center [929, 423] width 147 height 37
type input "8000"
click at [1058, 414] on icon "ok" at bounding box center [1067, 423] width 18 height 18
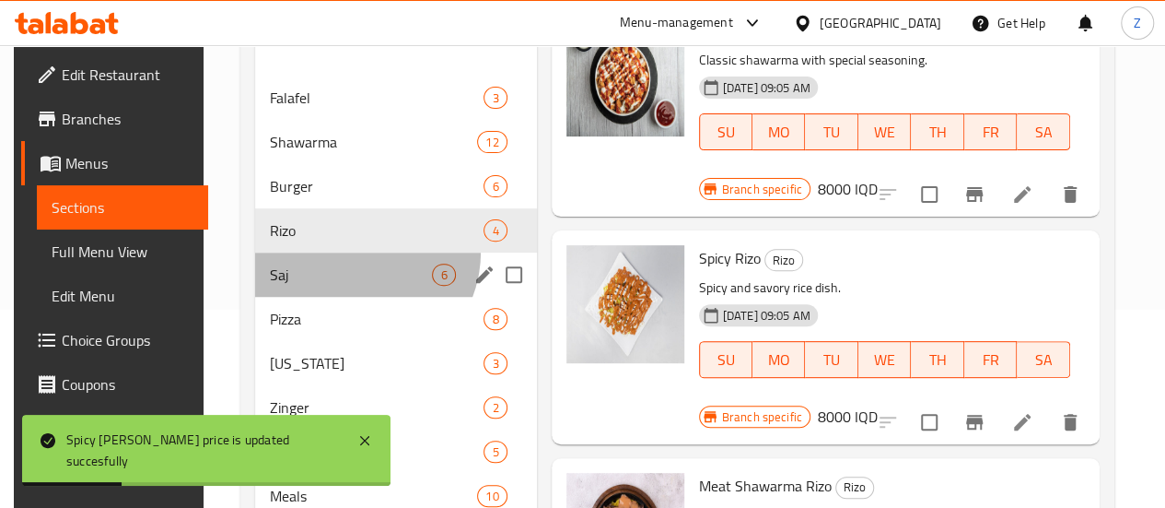
drag, startPoint x: 344, startPoint y: 279, endPoint x: 342, endPoint y: 291, distance: 12.1
click at [343, 283] on div "Saj 6" at bounding box center [396, 274] width 282 height 44
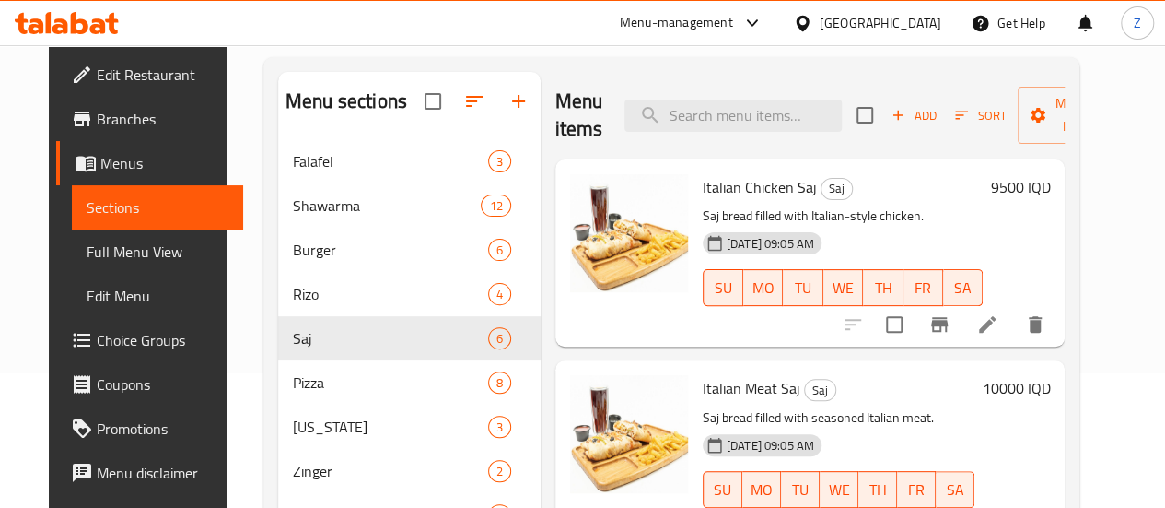
scroll to position [106, 0]
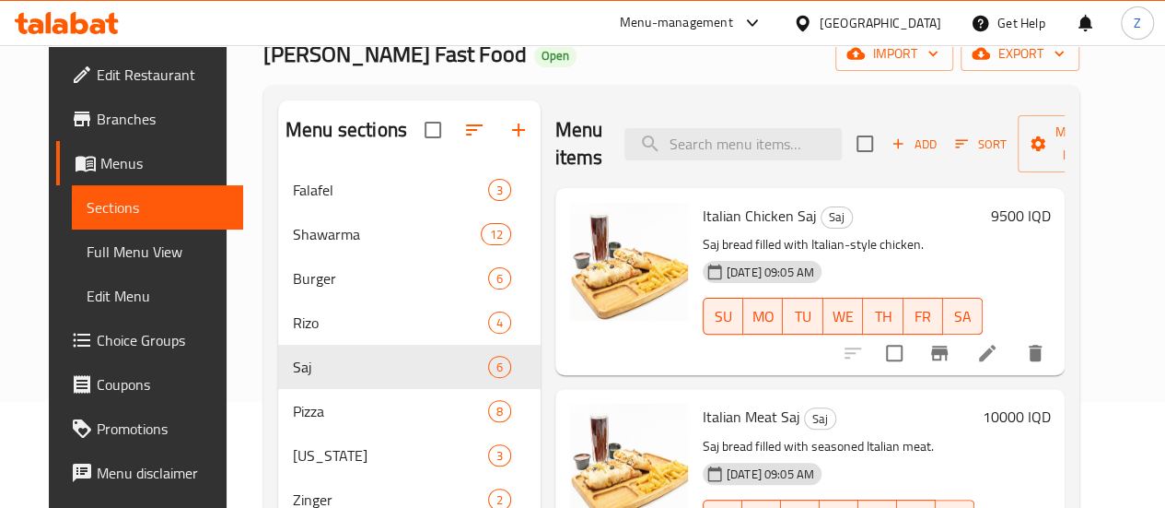
click at [1038, 218] on h6 "9500 IQD" at bounding box center [1020, 216] width 60 height 26
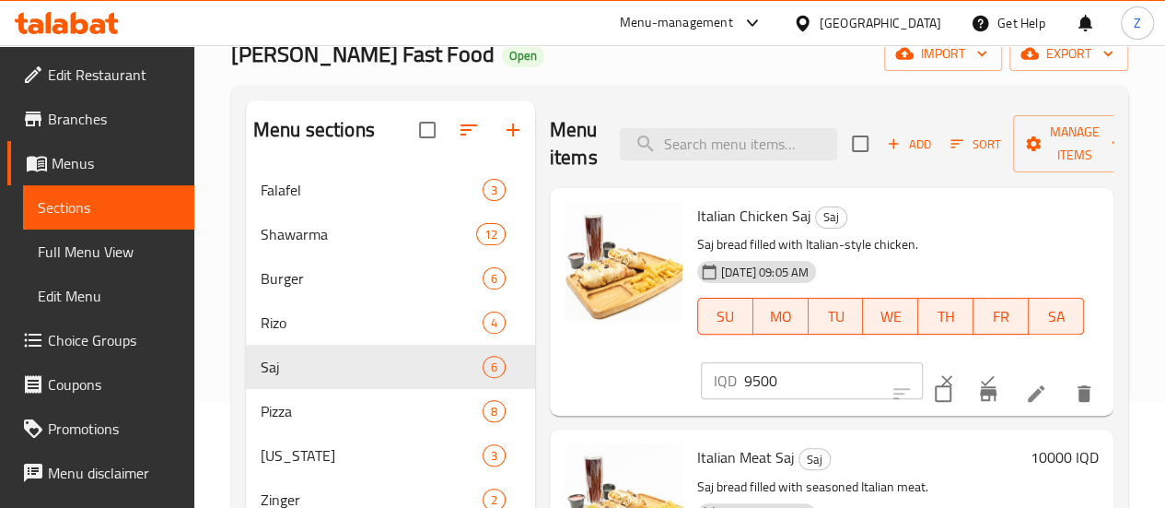
click at [770, 382] on input "9500" at bounding box center [833, 380] width 179 height 37
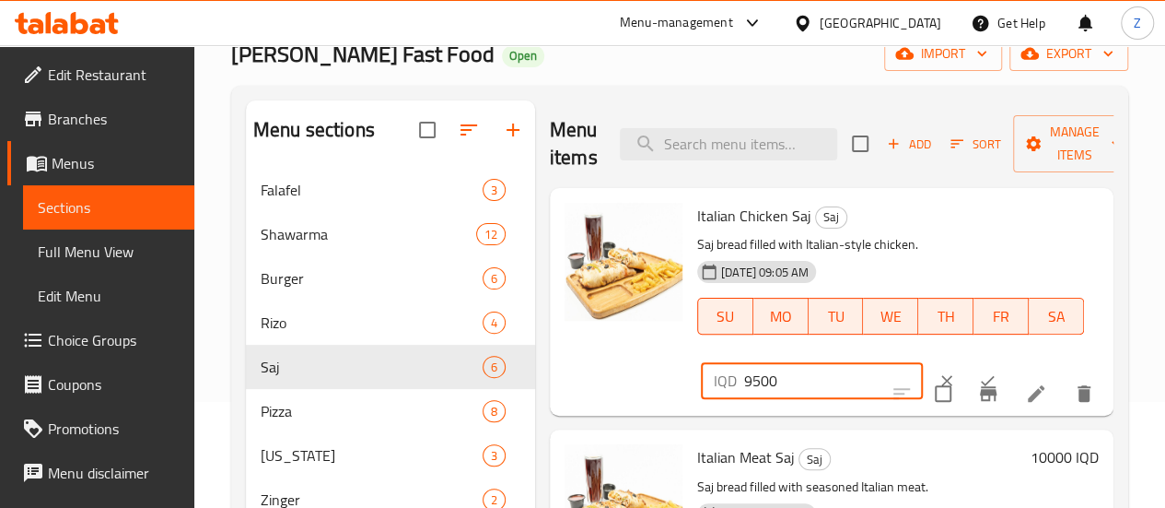
click at [770, 382] on input "9500" at bounding box center [833, 380] width 179 height 37
click at [770, 381] on input "11000" at bounding box center [833, 380] width 179 height 37
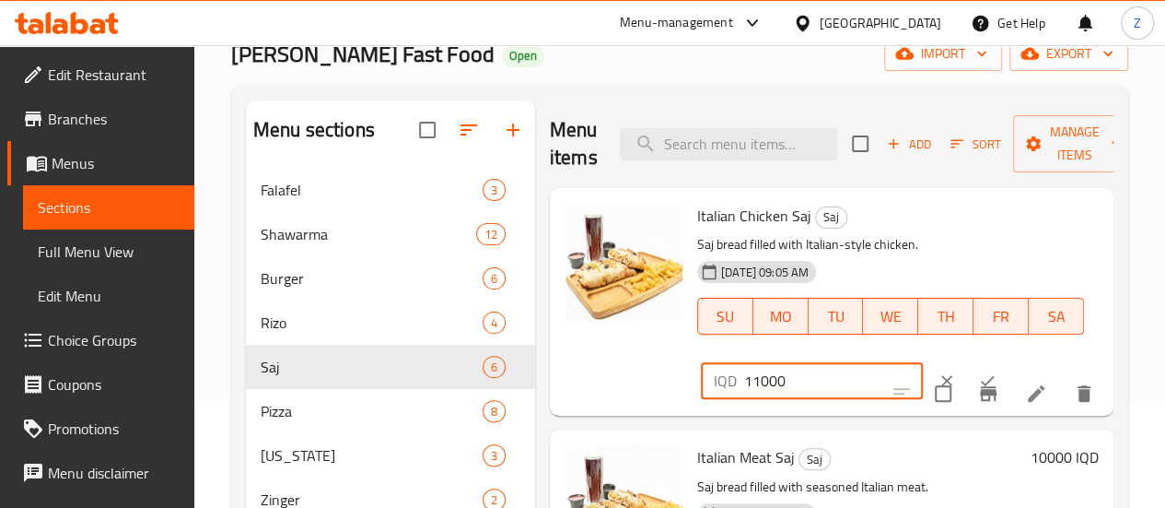
type input "11000"
click at [978, 373] on icon "ok" at bounding box center [987, 380] width 18 height 18
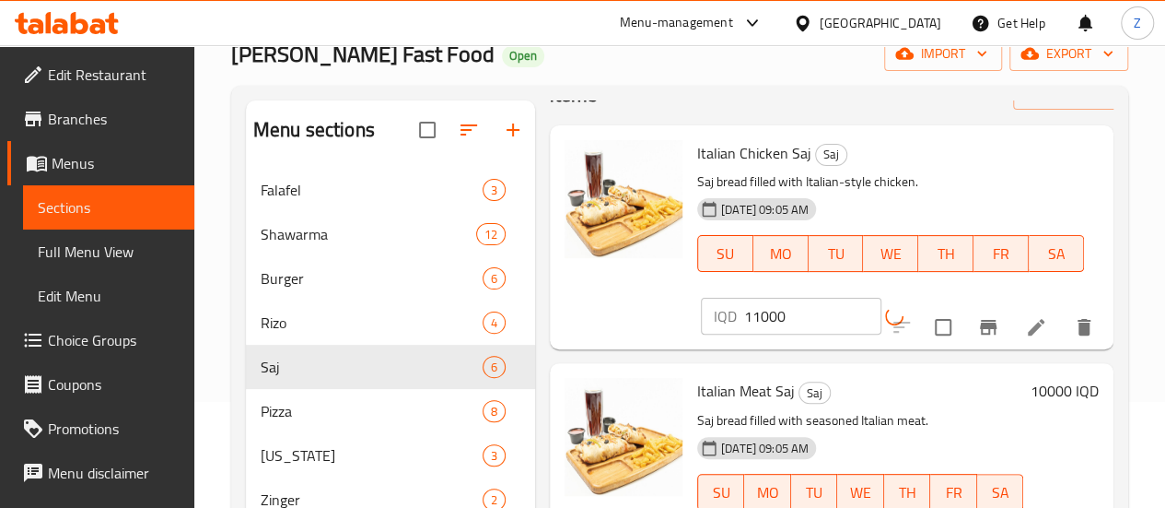
scroll to position [92, 0]
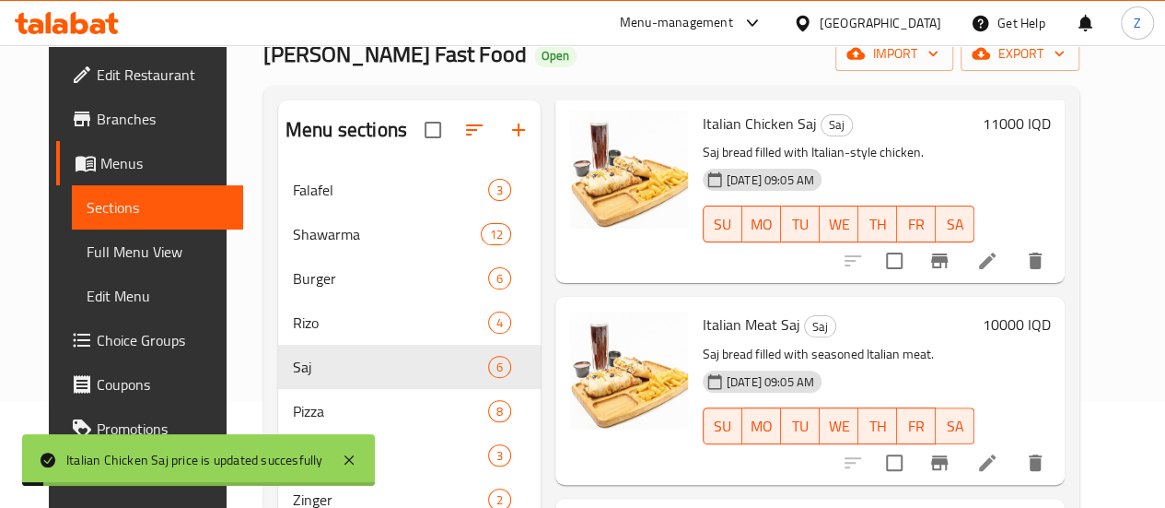
click at [1050, 334] on h6 "10000 IQD" at bounding box center [1016, 324] width 68 height 26
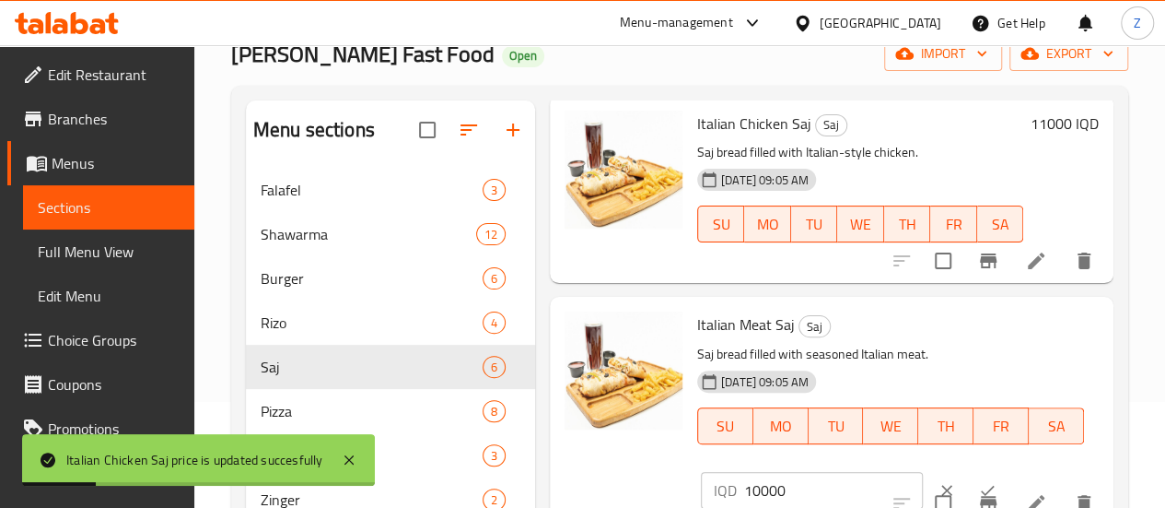
click at [744, 484] on input "10000" at bounding box center [833, 490] width 179 height 37
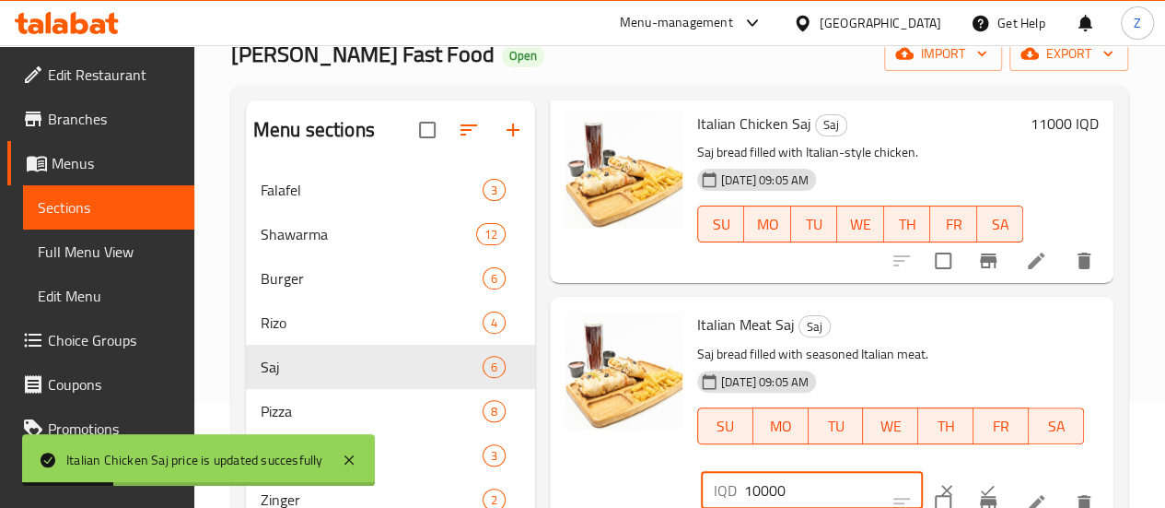
click at [744, 484] on input "10000" at bounding box center [833, 490] width 179 height 37
paste input "1"
type input "11000"
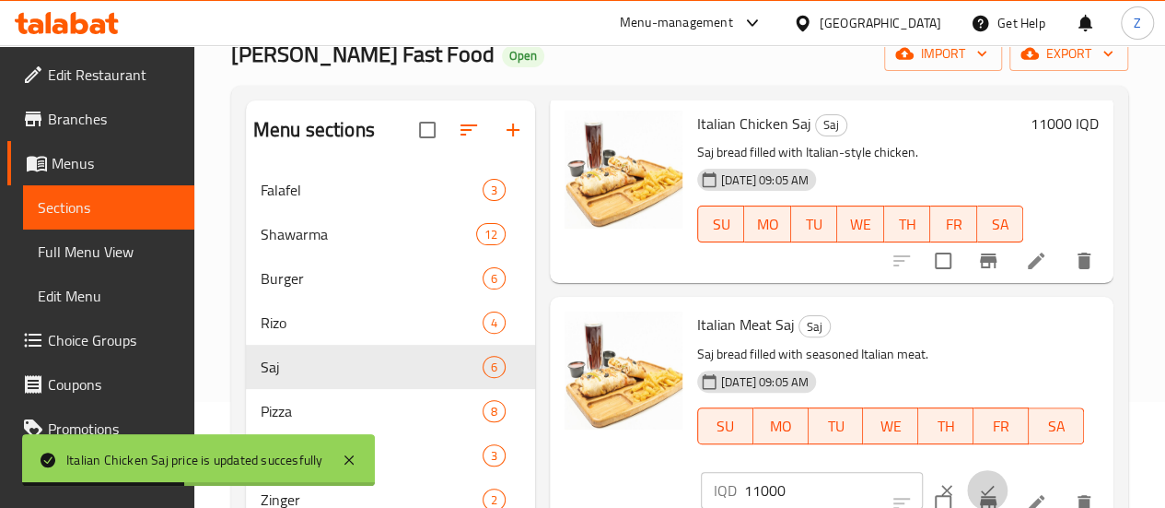
click at [978, 483] on icon "ok" at bounding box center [987, 490] width 18 height 18
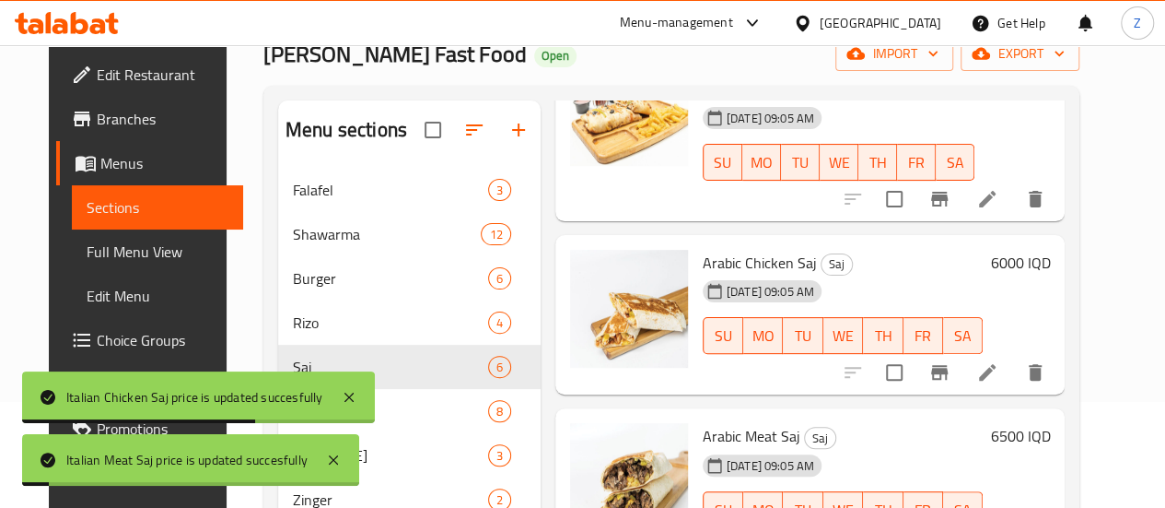
scroll to position [368, 0]
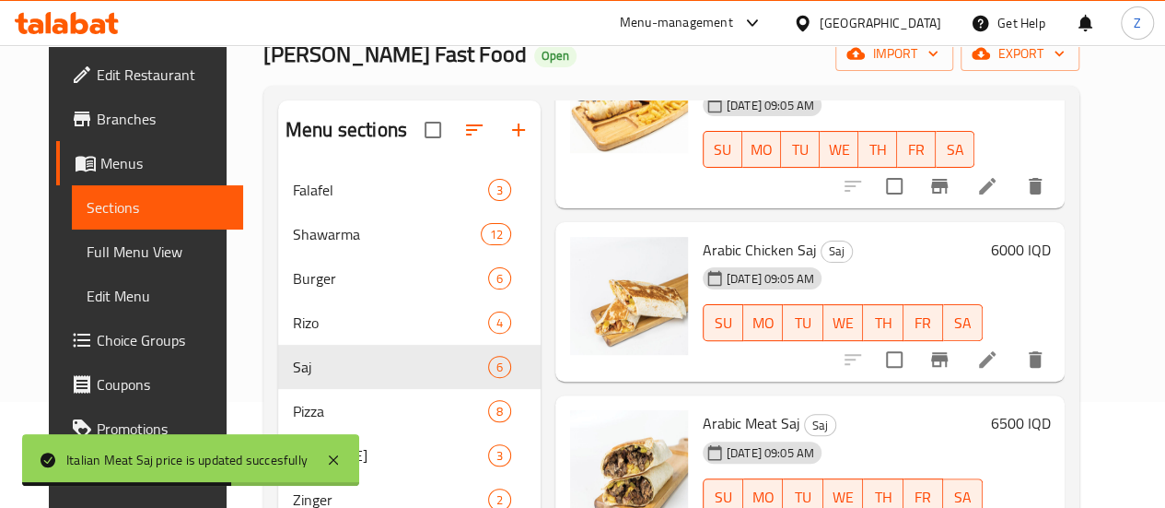
click at [1035, 253] on h6 "6000 IQD" at bounding box center [1020, 250] width 60 height 26
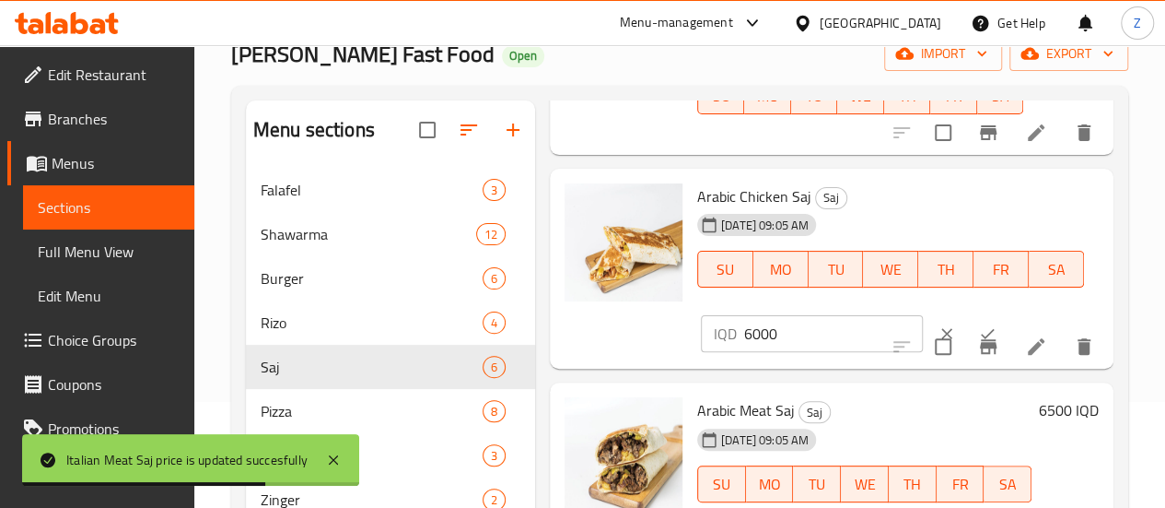
scroll to position [461, 0]
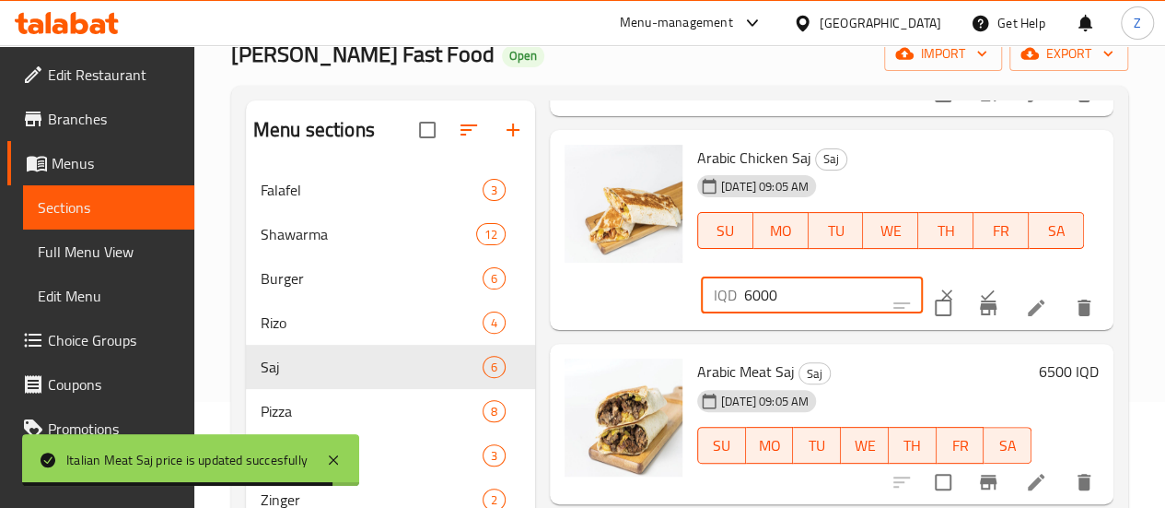
click at [701, 297] on div "IQD 6000 ​" at bounding box center [812, 294] width 222 height 37
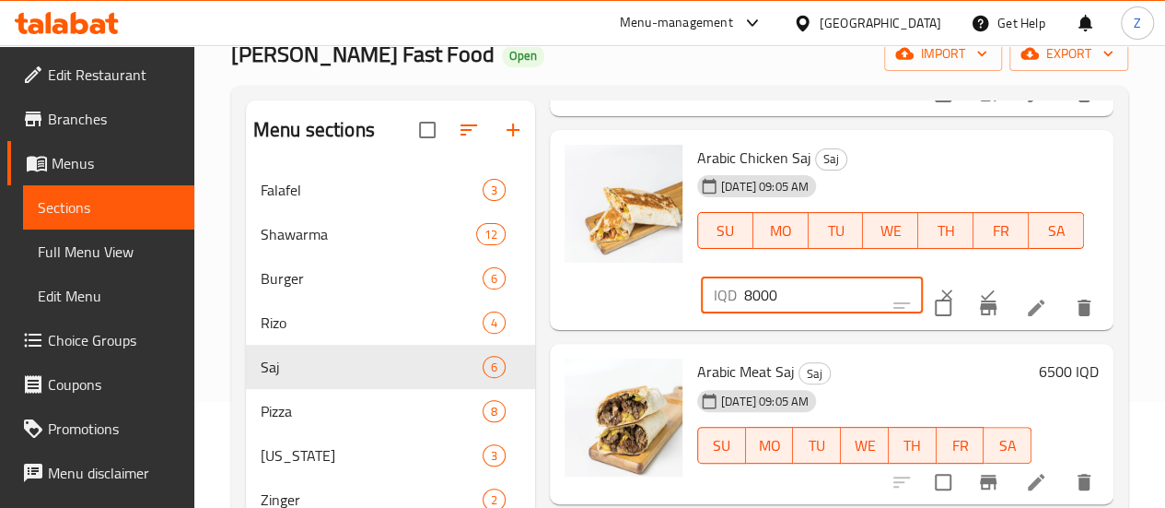
type input "8000"
click at [978, 294] on icon "ok" at bounding box center [987, 295] width 18 height 18
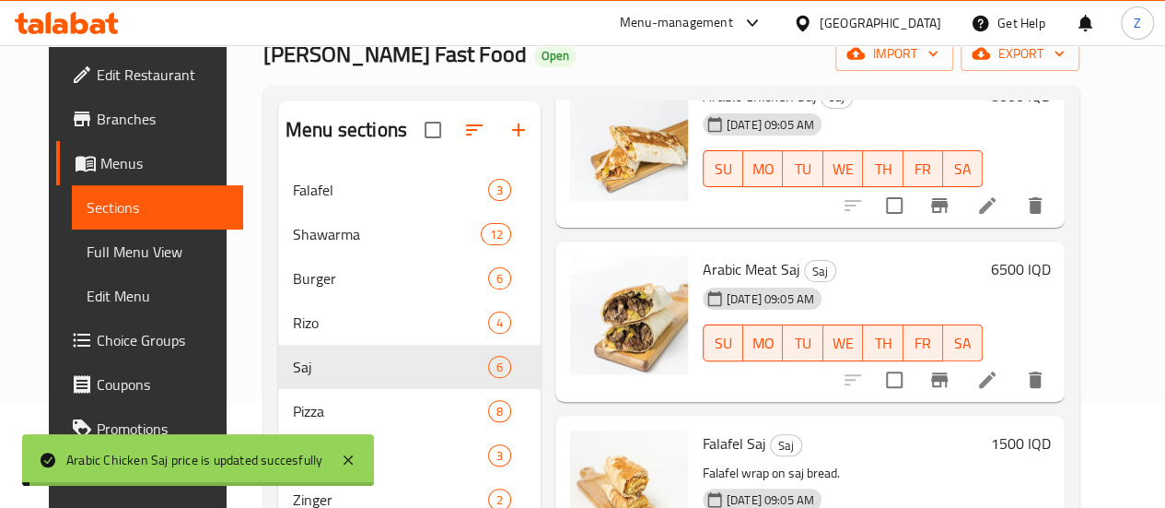
scroll to position [553, 0]
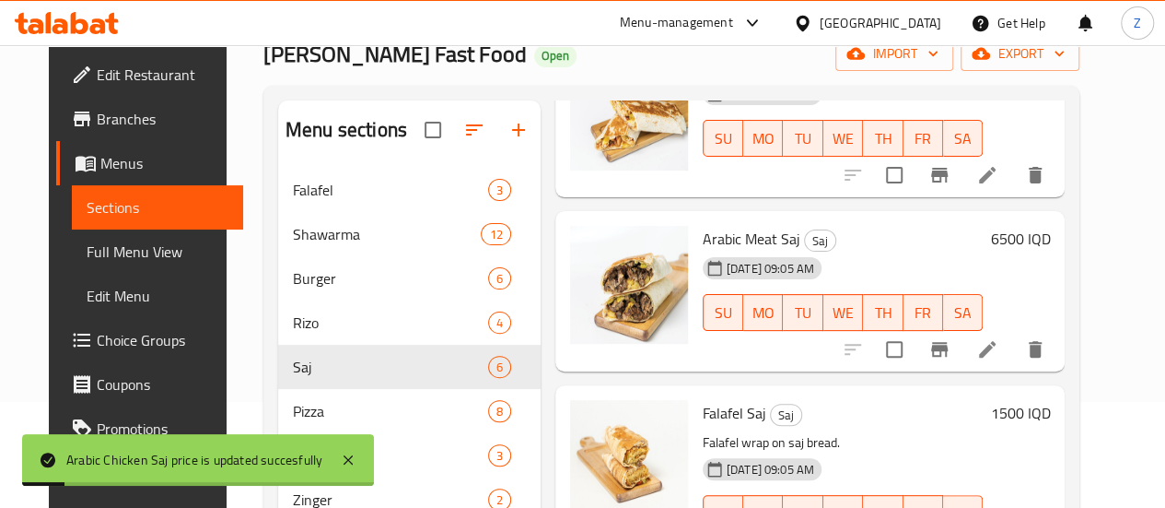
drag, startPoint x: 1042, startPoint y: 233, endPoint x: 1023, endPoint y: 247, distance: 23.0
click at [1042, 233] on h6 "6500 IQD" at bounding box center [1020, 239] width 60 height 26
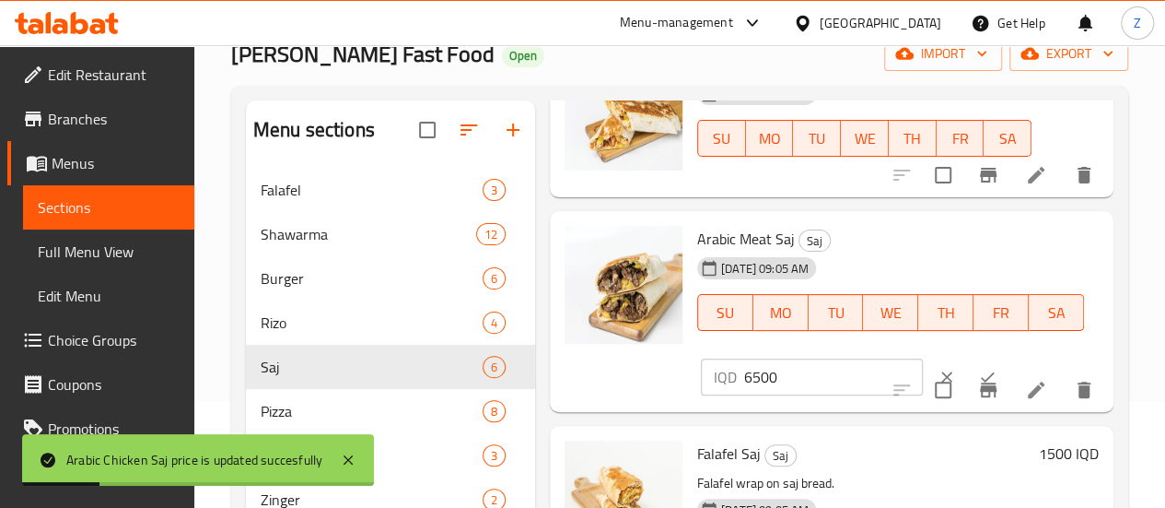
click at [755, 388] on input "6500" at bounding box center [833, 376] width 179 height 37
click at [755, 387] on input "6500" at bounding box center [833, 376] width 179 height 37
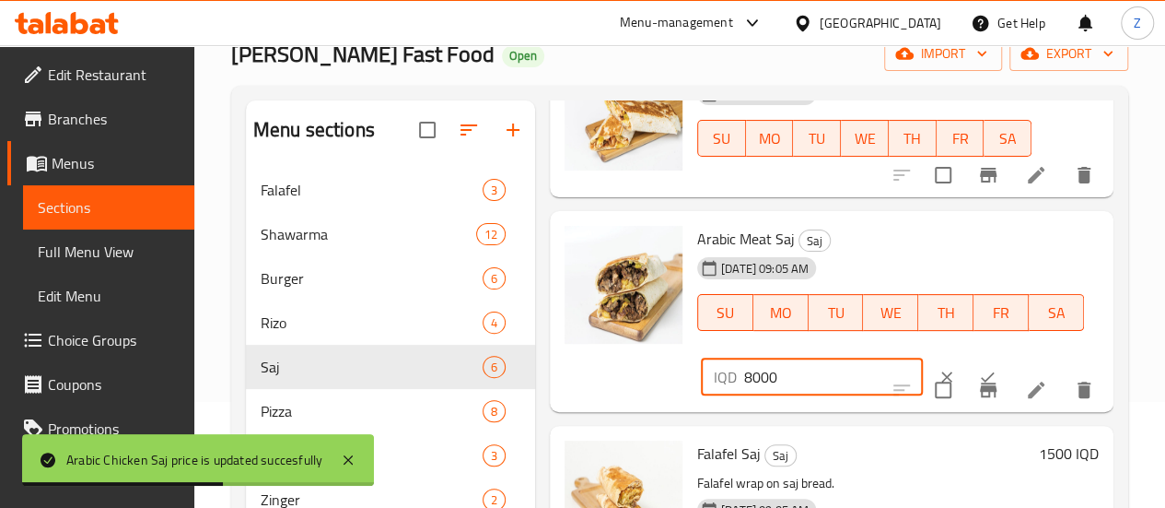
type input "8000"
click at [927, 356] on div at bounding box center [967, 376] width 81 height 41
click at [978, 368] on icon "ok" at bounding box center [987, 377] width 18 height 18
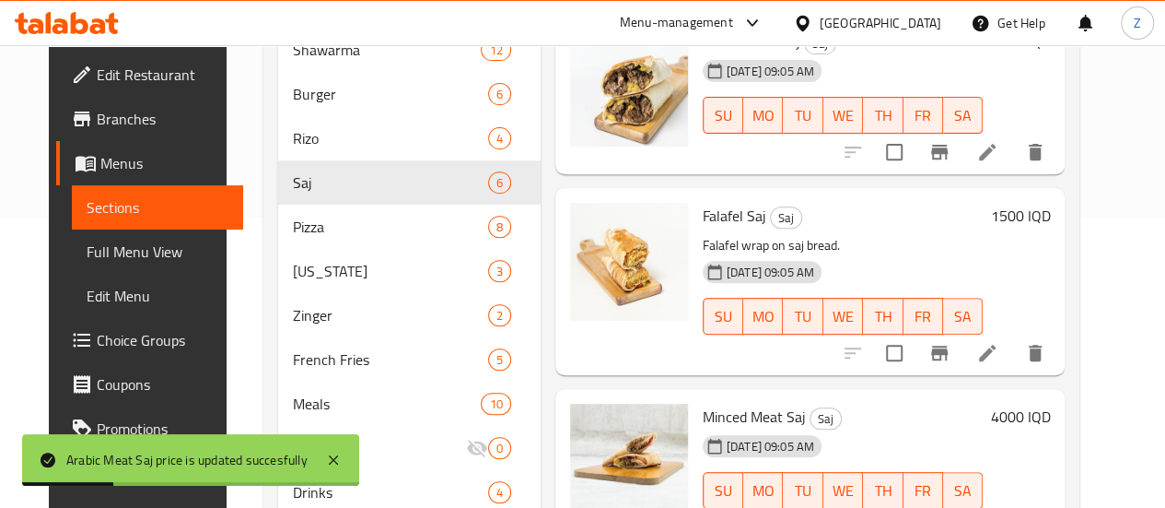
scroll to position [382, 0]
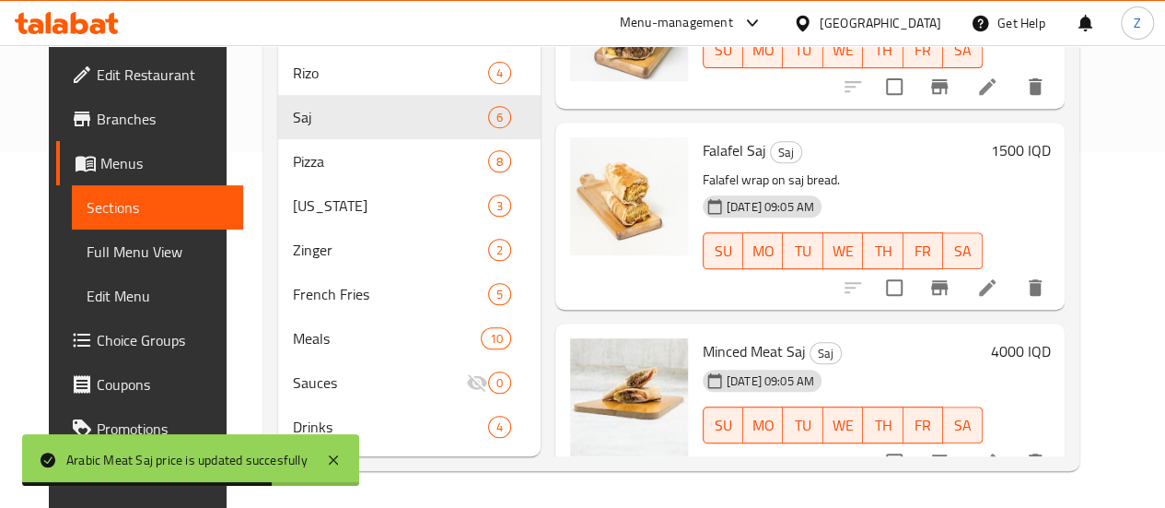
click at [1050, 137] on h6 "1500 IQD" at bounding box center [1020, 150] width 60 height 26
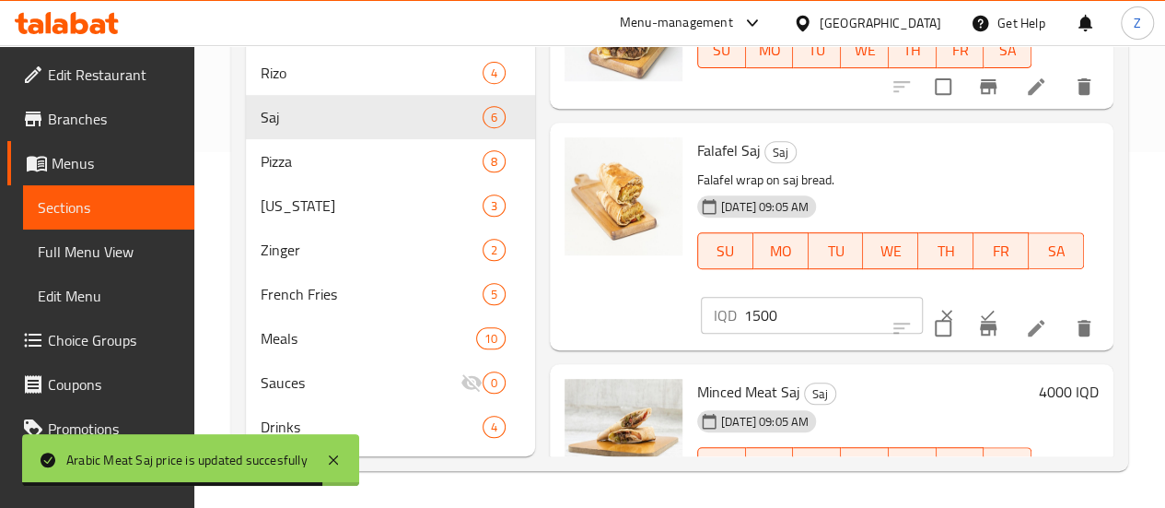
click at [744, 297] on input "1500" at bounding box center [833, 315] width 179 height 37
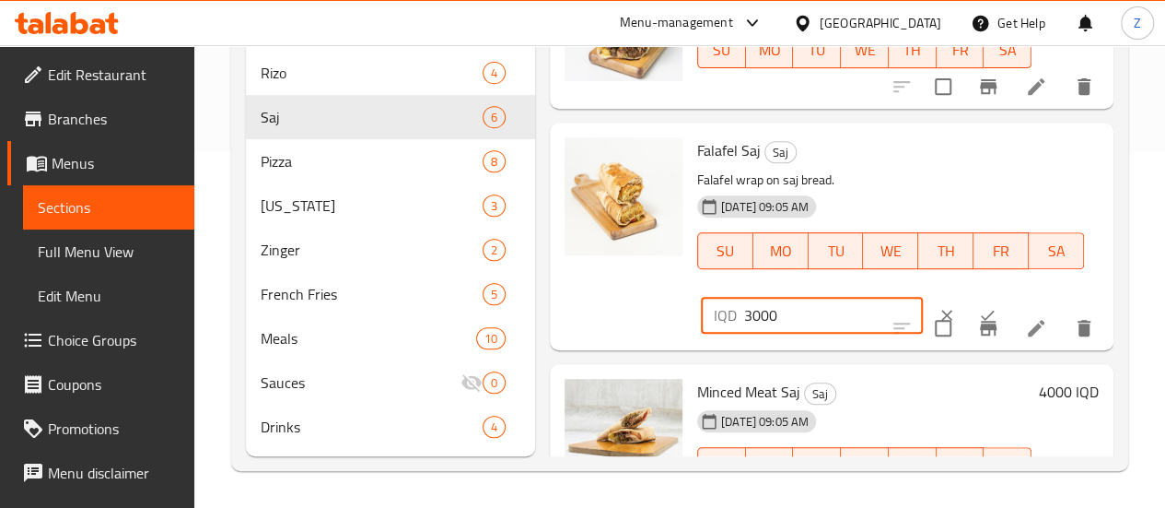
type input "3000"
click at [967, 295] on button "ok" at bounding box center [987, 315] width 41 height 41
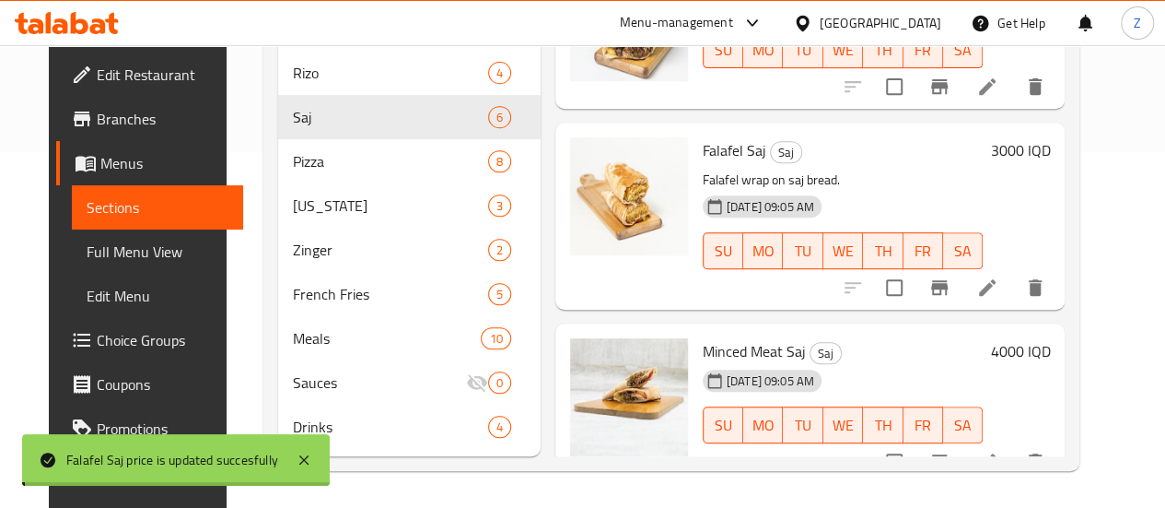
click at [823, 507] on div "Home / Restaurants management / Menus / Sections Al Ghanam Fast Food Open impor…" at bounding box center [672, 99] width 890 height 818
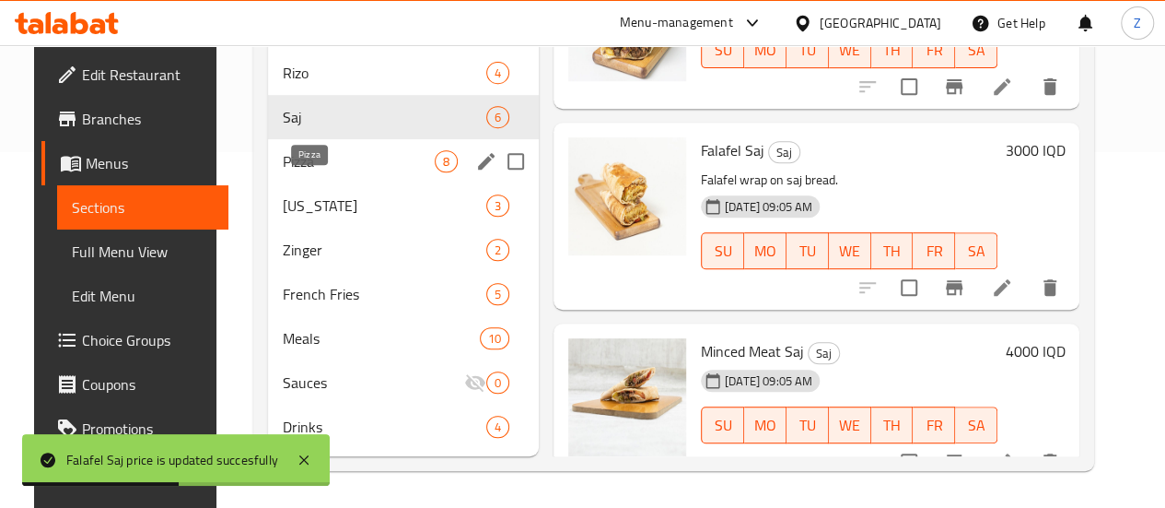
click at [314, 169] on span "Pizza" at bounding box center [359, 161] width 152 height 22
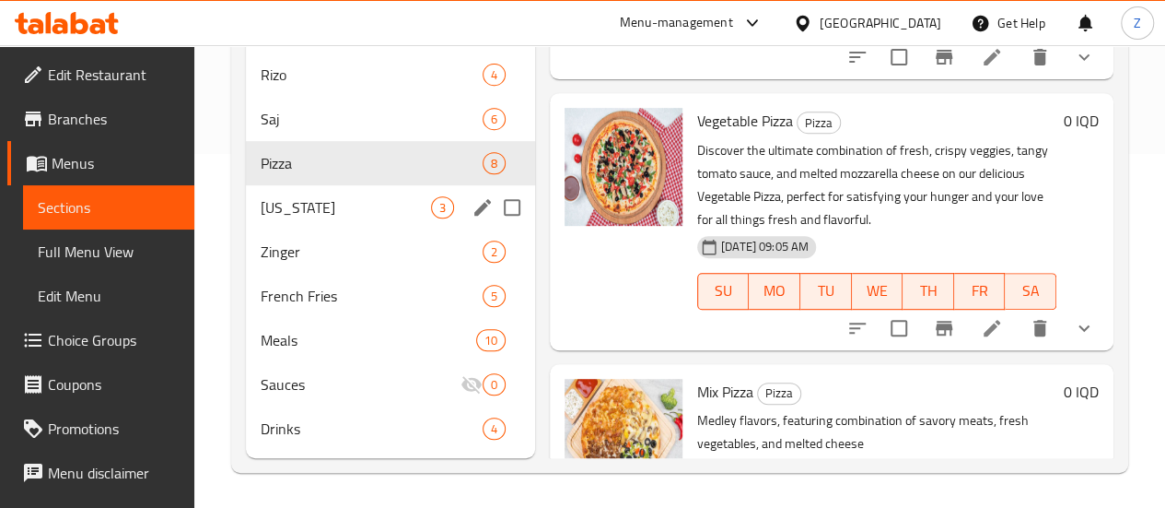
scroll to position [382, 0]
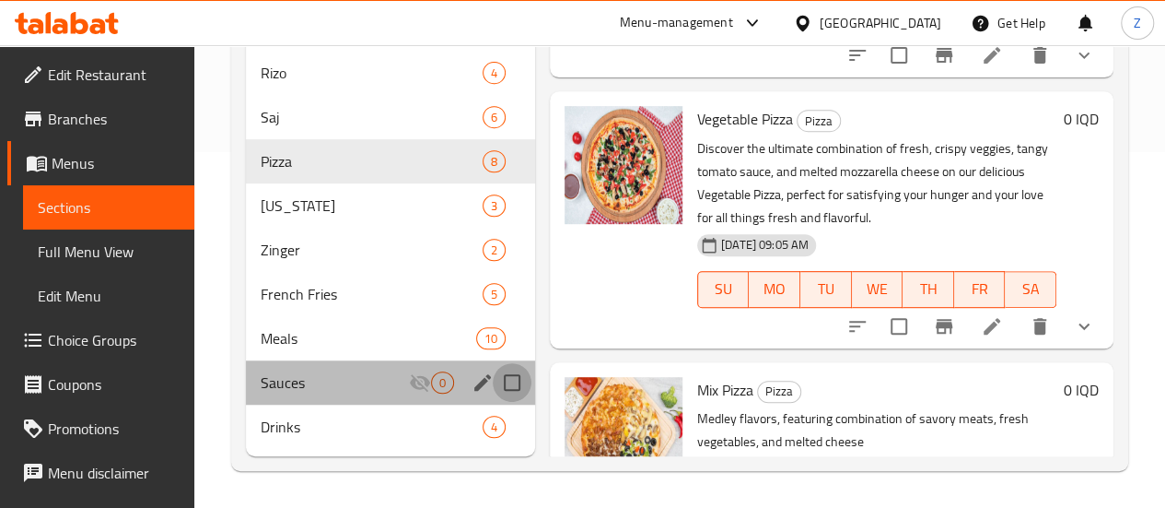
click at [493, 372] on input "Menu sections" at bounding box center [512, 382] width 39 height 39
checkbox input "true"
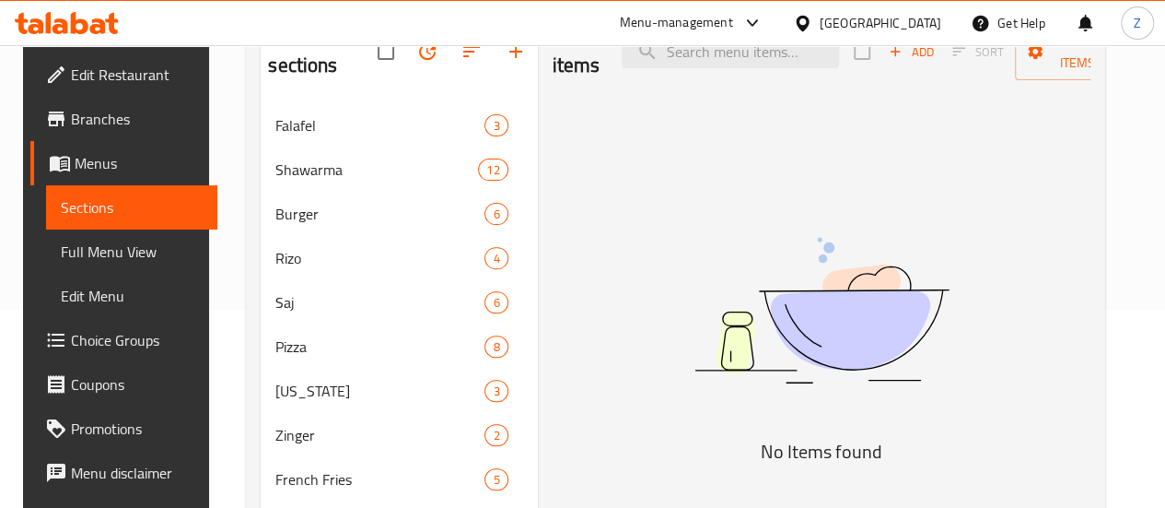
scroll to position [14, 0]
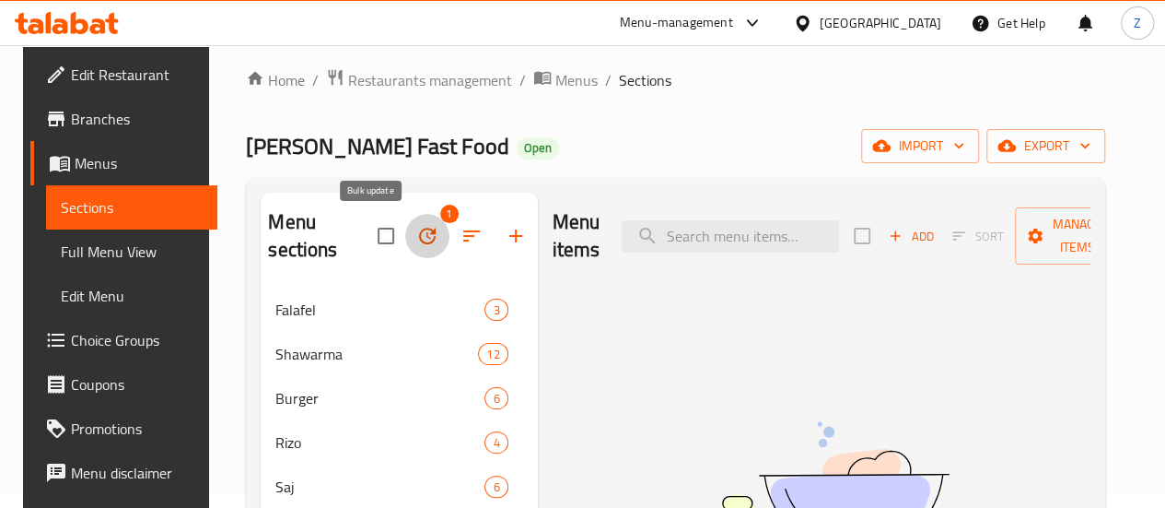
click at [416, 227] on icon "button" at bounding box center [427, 236] width 22 height 22
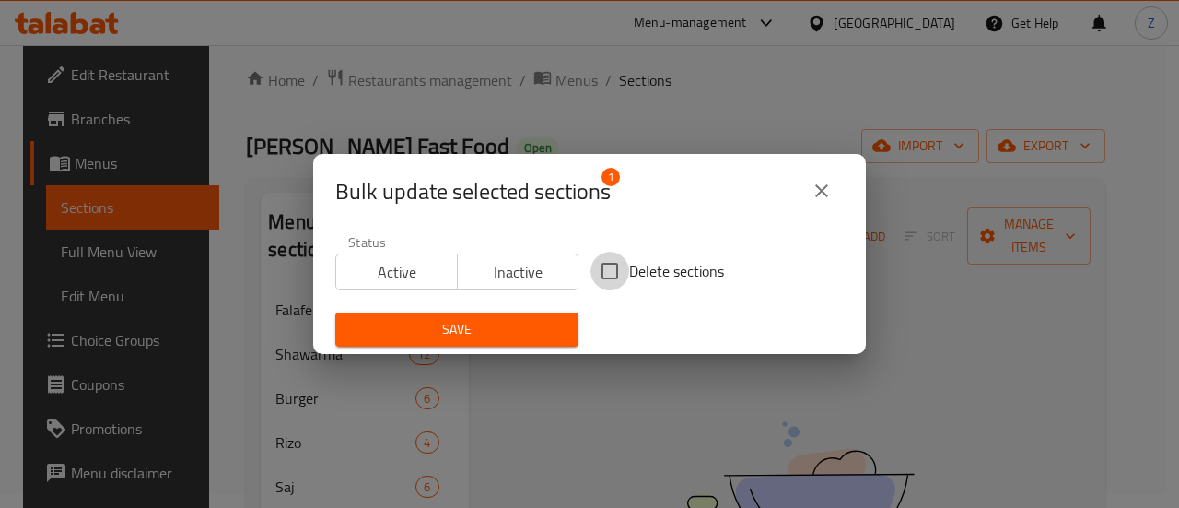
click at [612, 262] on input "Delete sections" at bounding box center [609, 270] width 39 height 39
checkbox input "true"
click at [536, 324] on span "Save" at bounding box center [457, 329] width 214 height 23
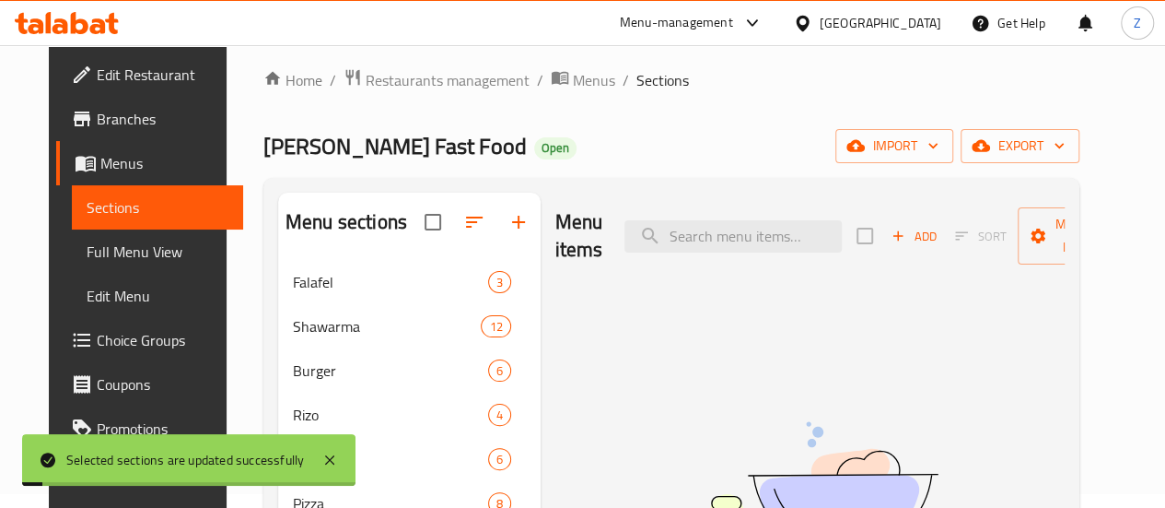
scroll to position [290, 0]
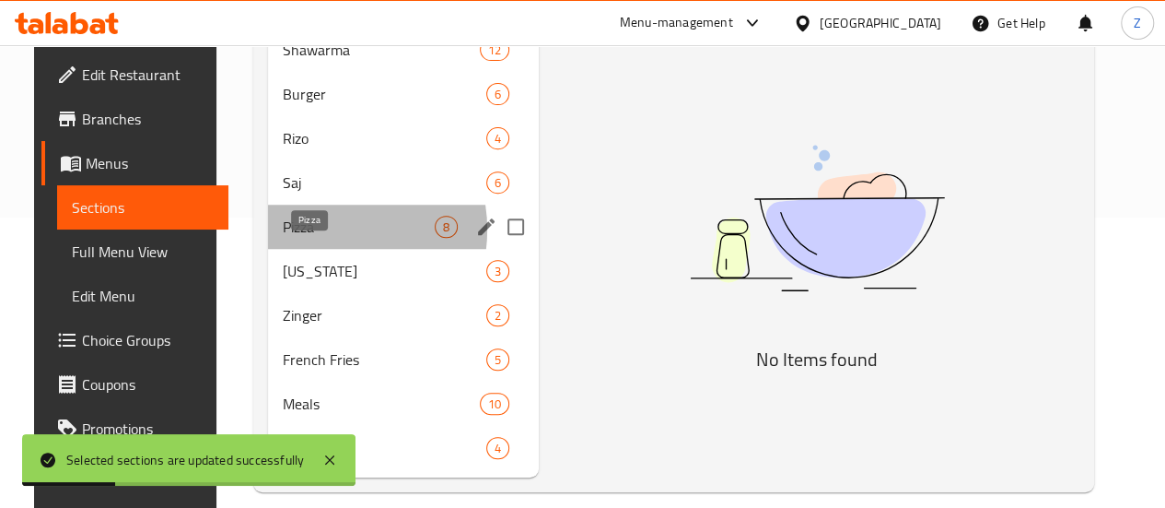
click at [299, 238] on span "Pizza" at bounding box center [359, 227] width 152 height 22
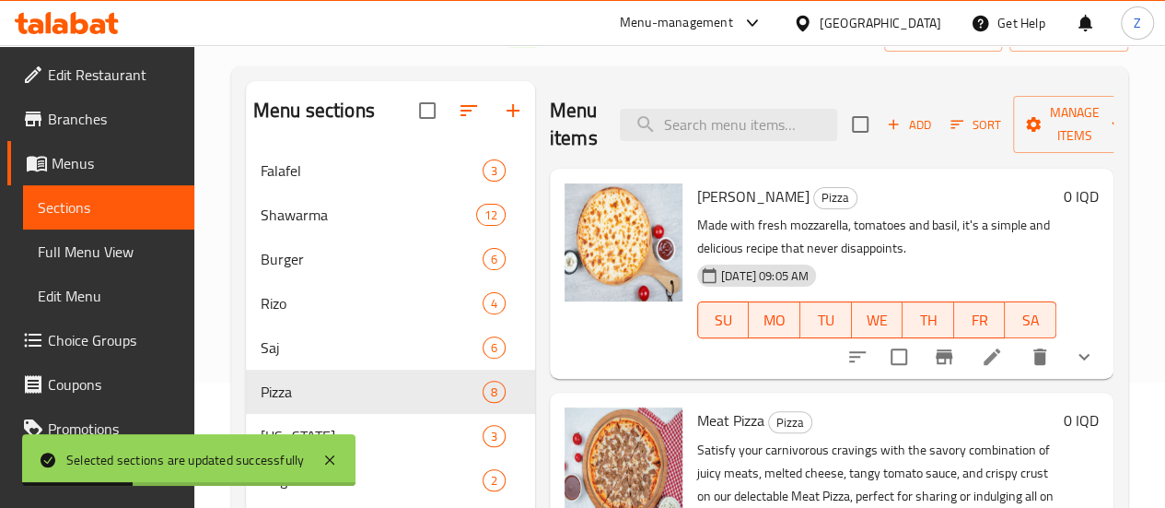
scroll to position [14, 0]
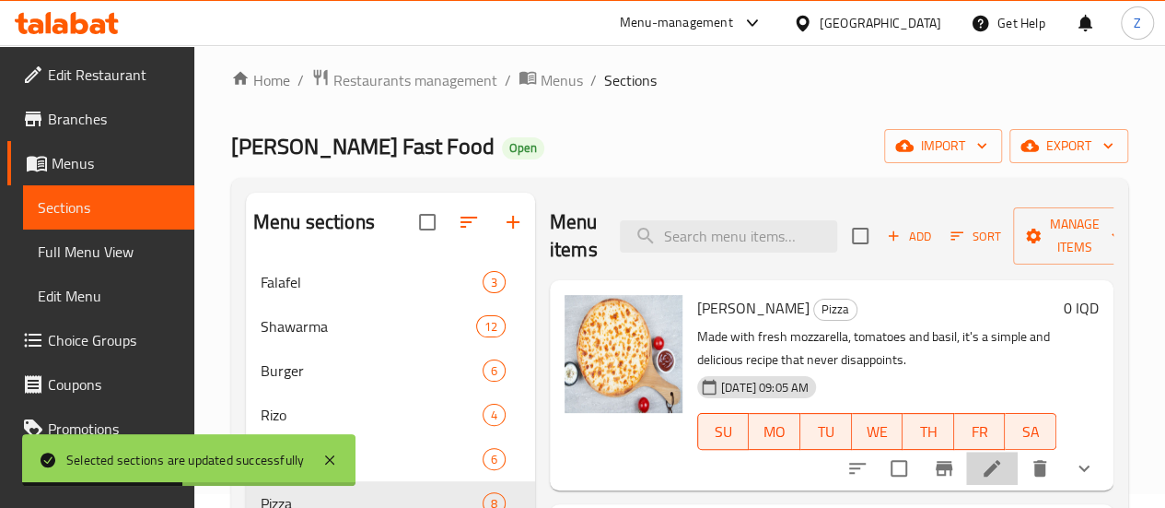
click at [982, 455] on li at bounding box center [992, 467] width 52 height 33
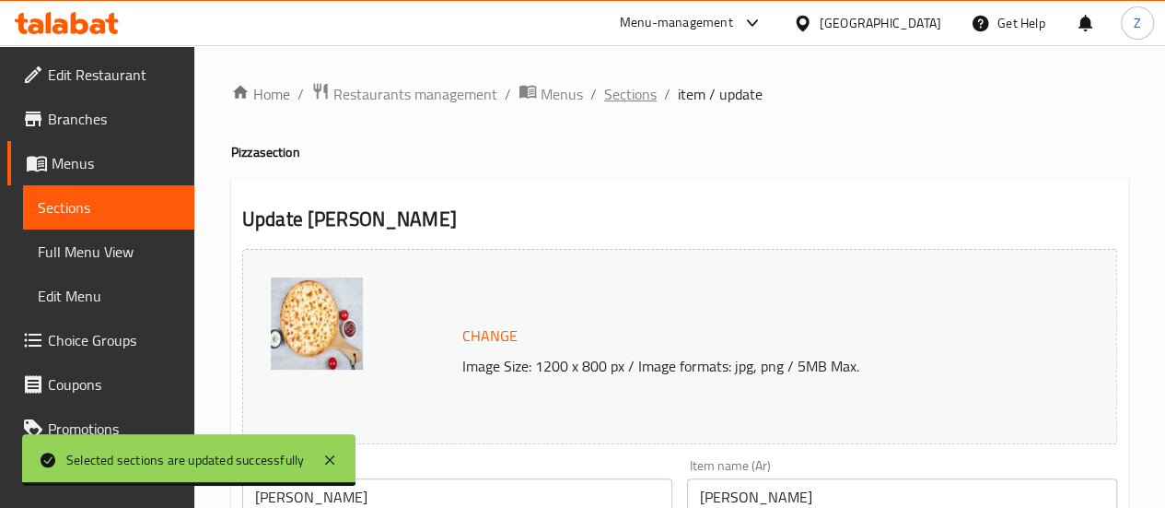
click at [634, 96] on span "Sections" at bounding box center [630, 94] width 53 height 22
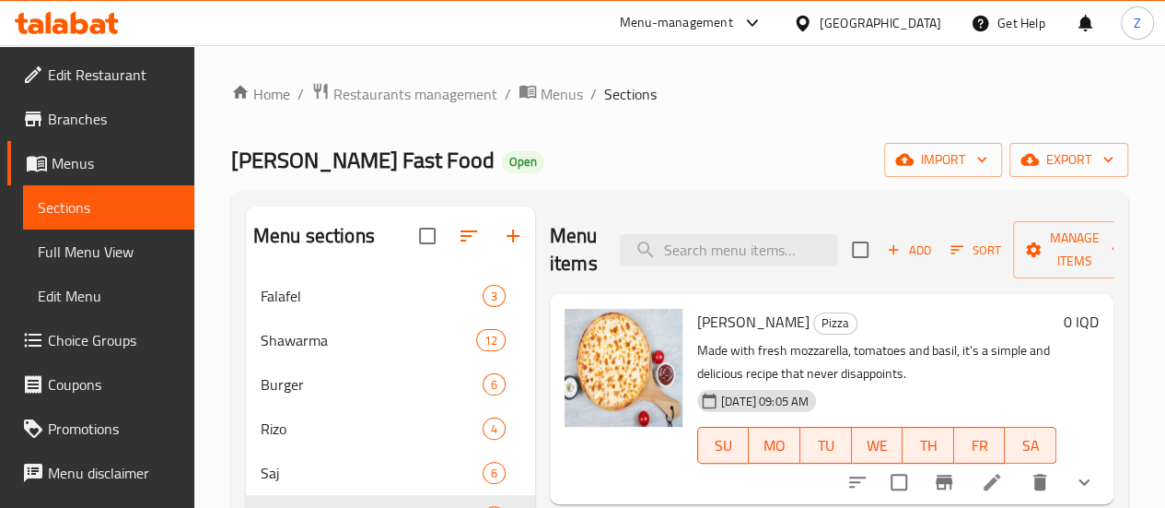
scroll to position [276, 0]
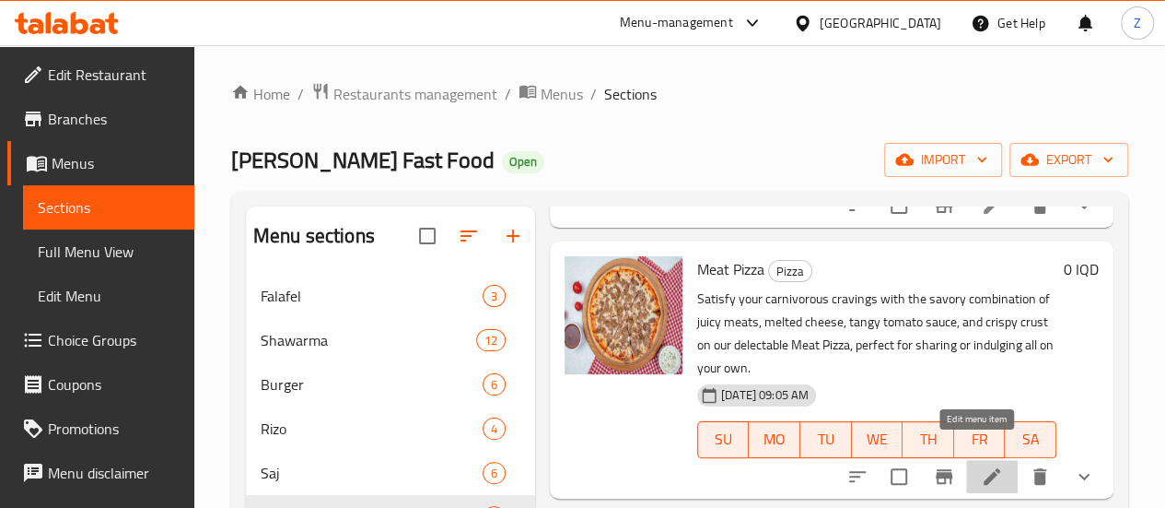
click at [984, 468] on icon at bounding box center [992, 476] width 17 height 17
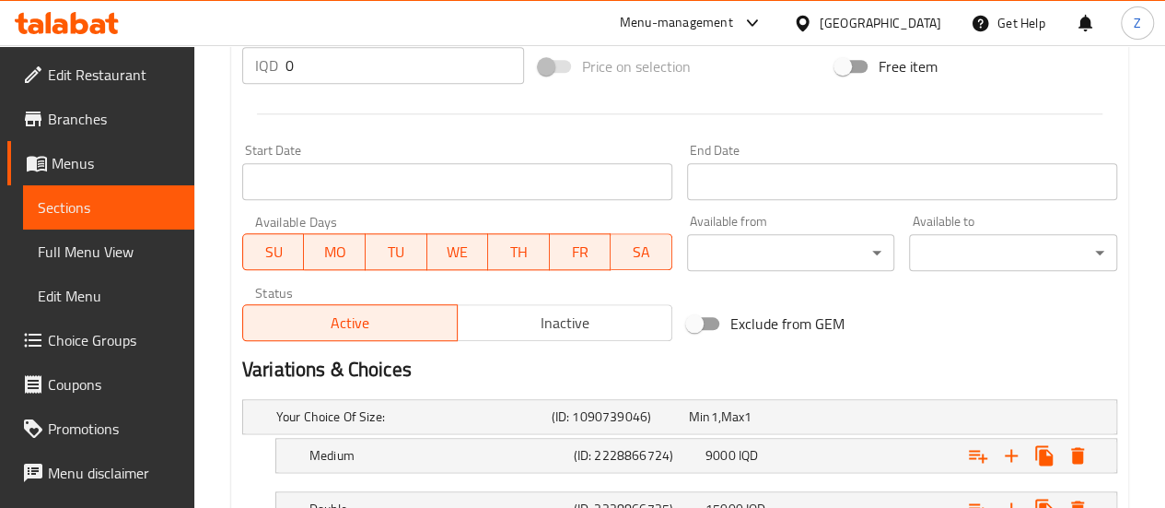
scroll to position [1071, 0]
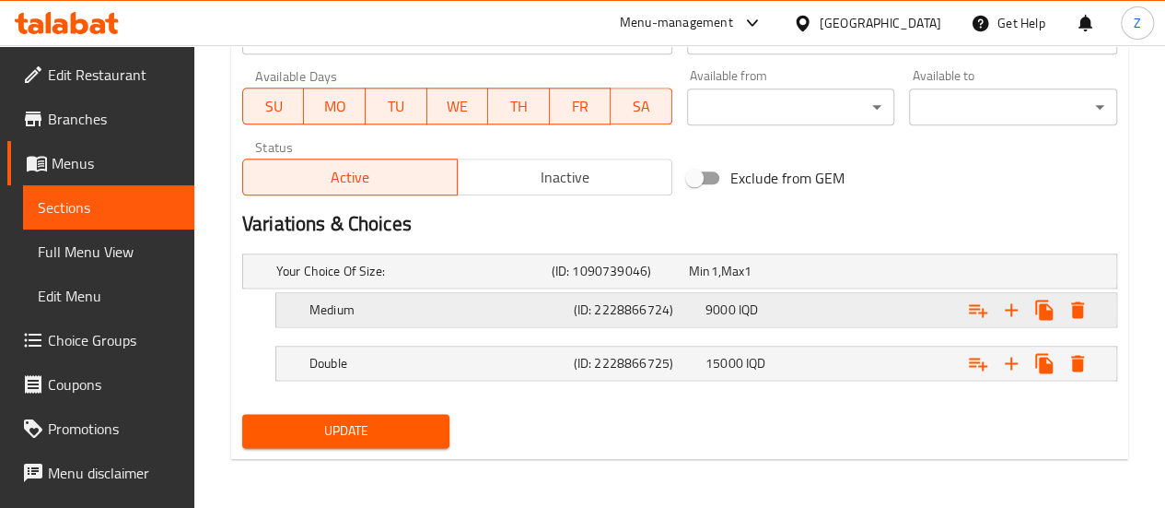
click at [659, 284] on div "(ID: 2228866724)" at bounding box center [616, 271] width 137 height 26
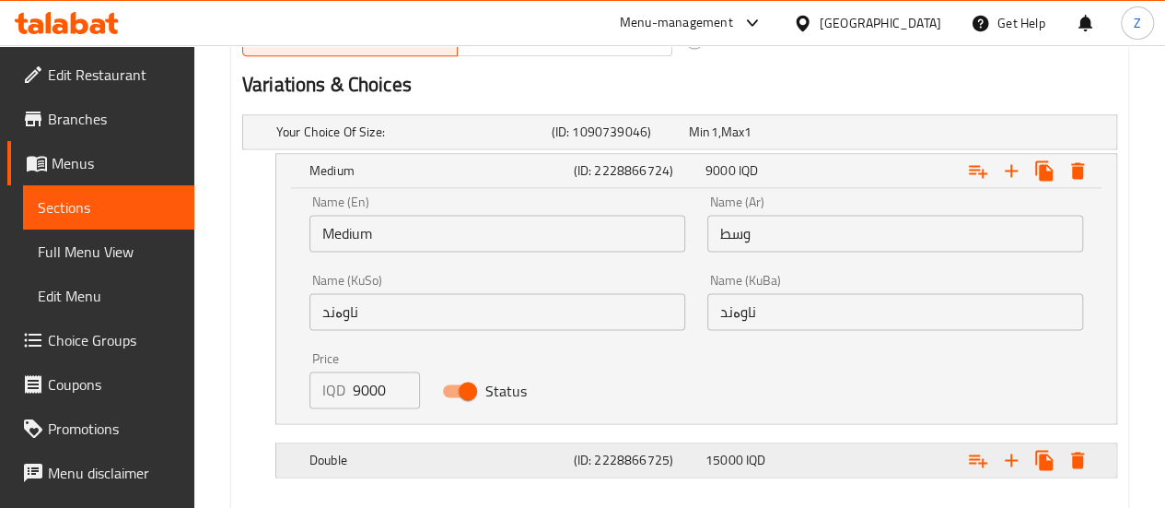
scroll to position [1303, 0]
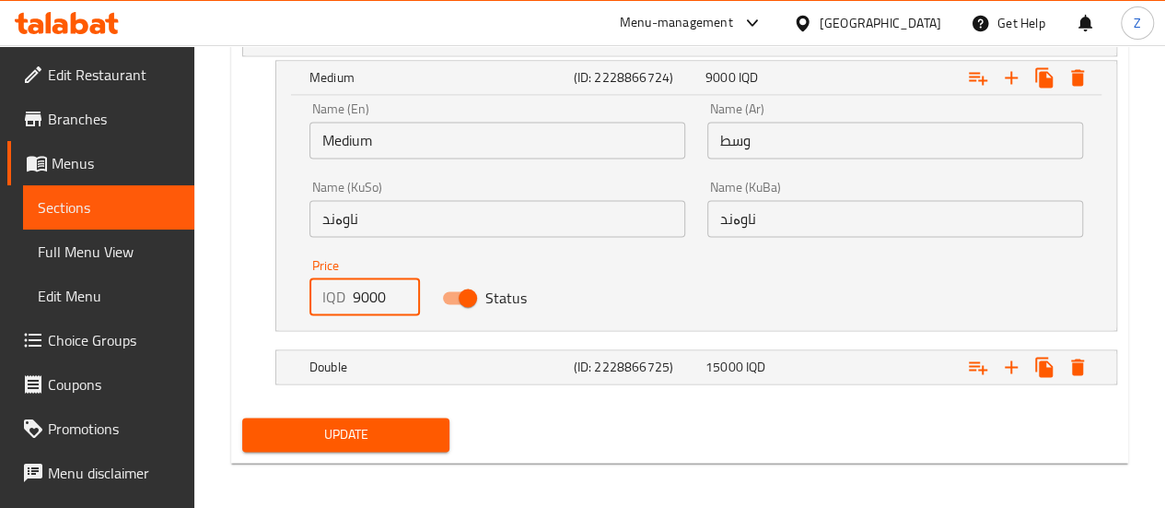
click at [348, 298] on div "IQD 9000 Price" at bounding box center [364, 296] width 111 height 37
type input "12000"
click at [434, 48] on h5 "Double" at bounding box center [410, 38] width 268 height 18
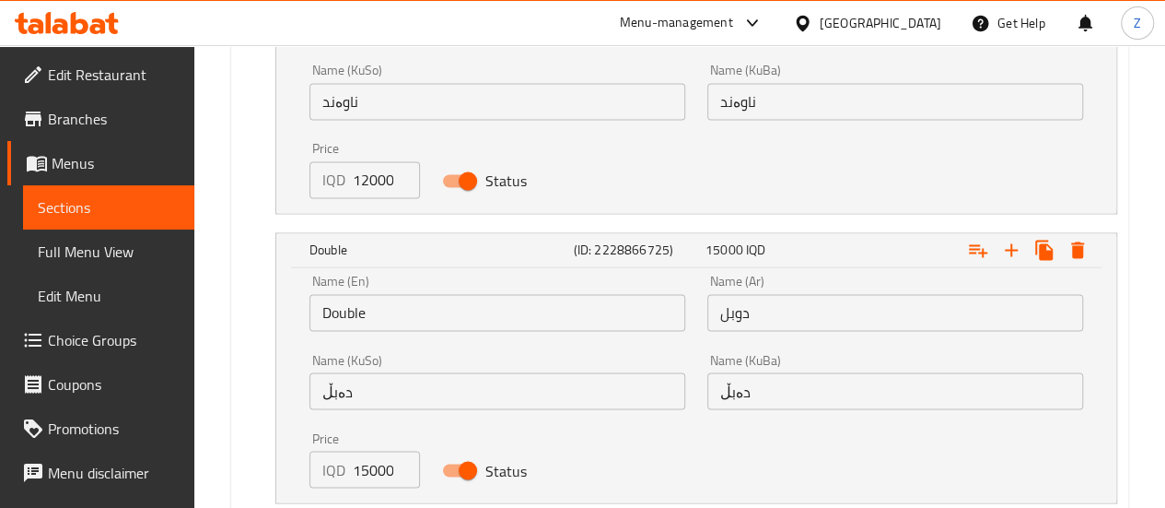
scroll to position [1488, 0]
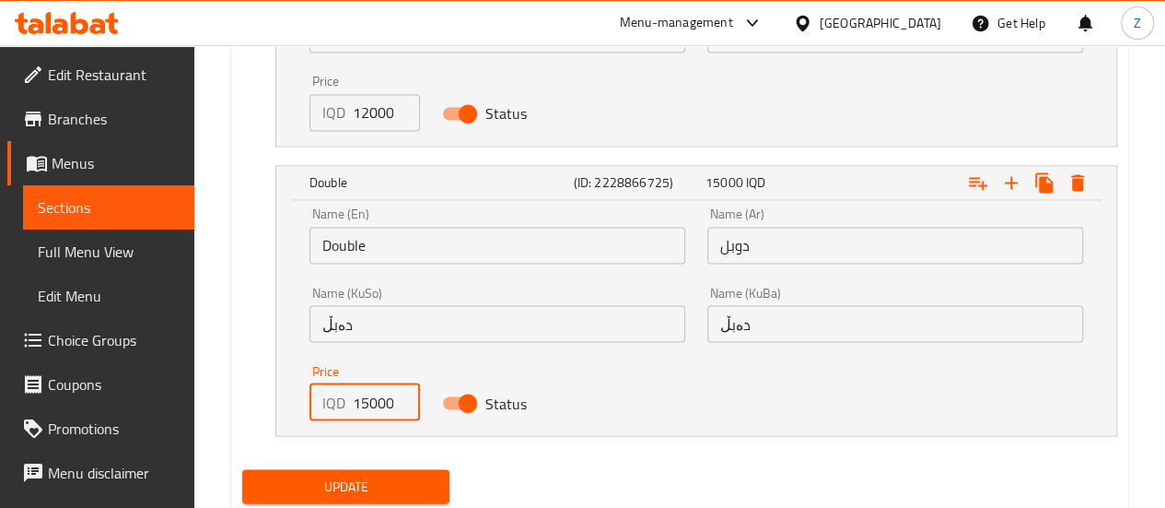
drag, startPoint x: 368, startPoint y: 406, endPoint x: 340, endPoint y: 393, distance: 30.5
click at [340, 393] on div "IQD 15000 Price" at bounding box center [364, 401] width 111 height 37
type input "22000"
click at [387, 469] on button "Update" at bounding box center [346, 486] width 208 height 34
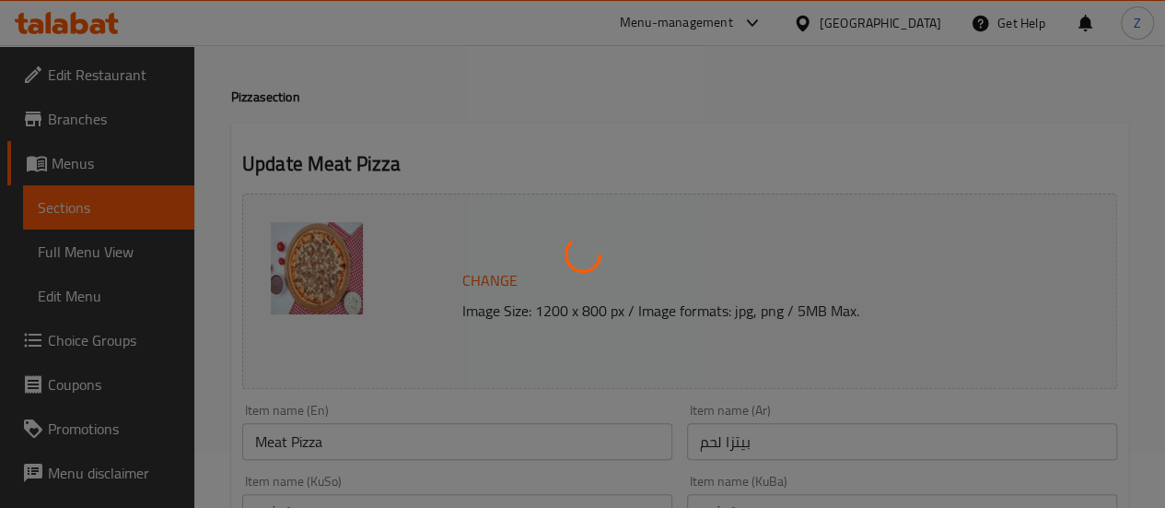
scroll to position [0, 0]
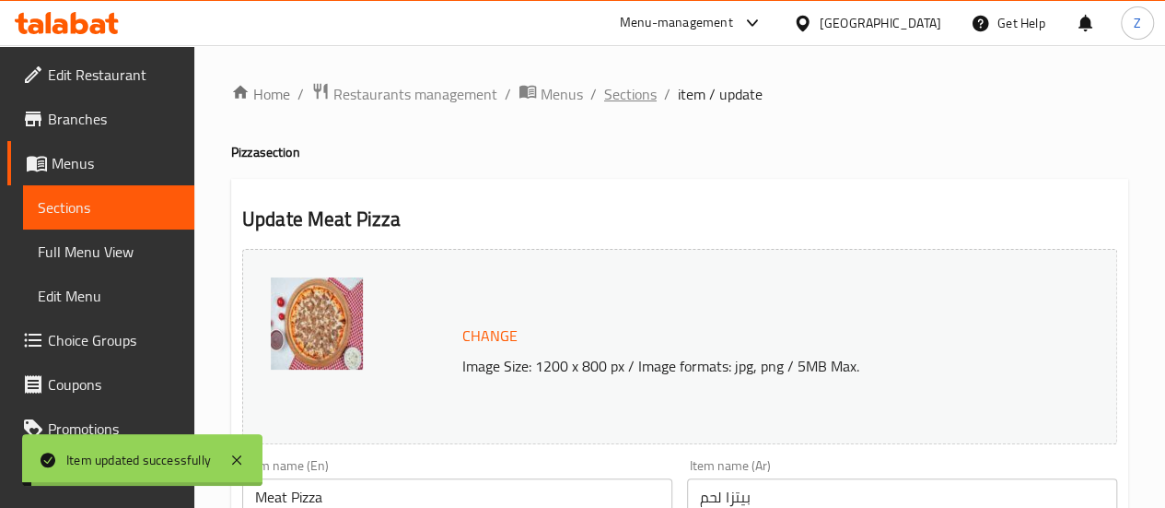
click at [625, 99] on span "Sections" at bounding box center [630, 94] width 53 height 22
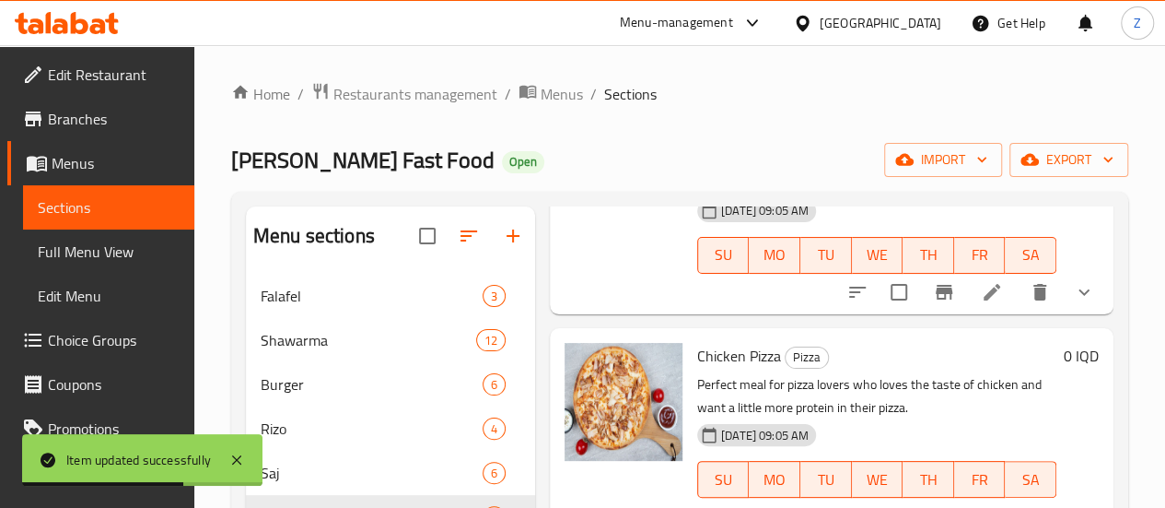
scroll to position [553, 0]
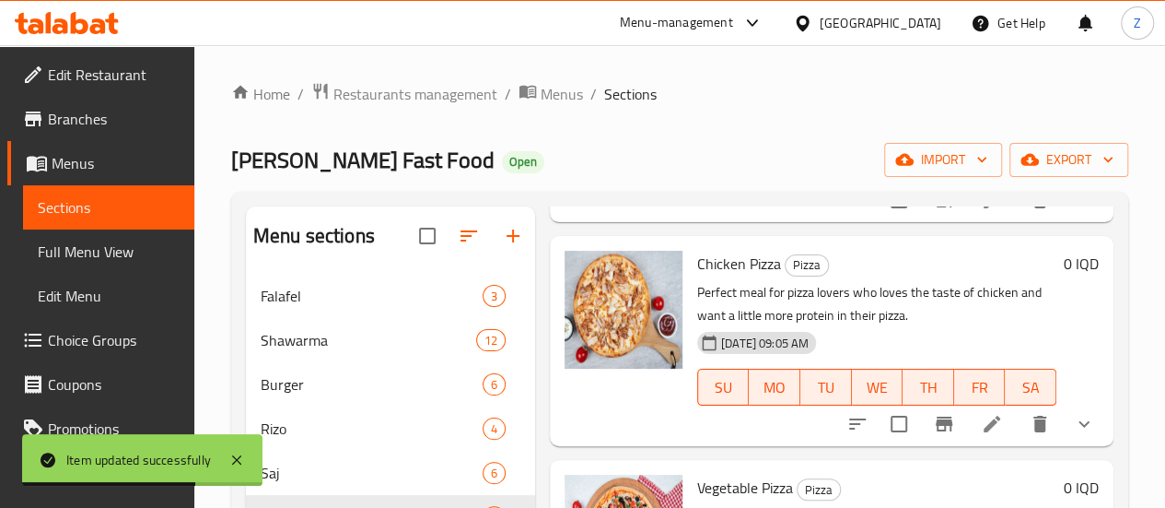
click at [984, 415] on icon at bounding box center [992, 423] width 17 height 17
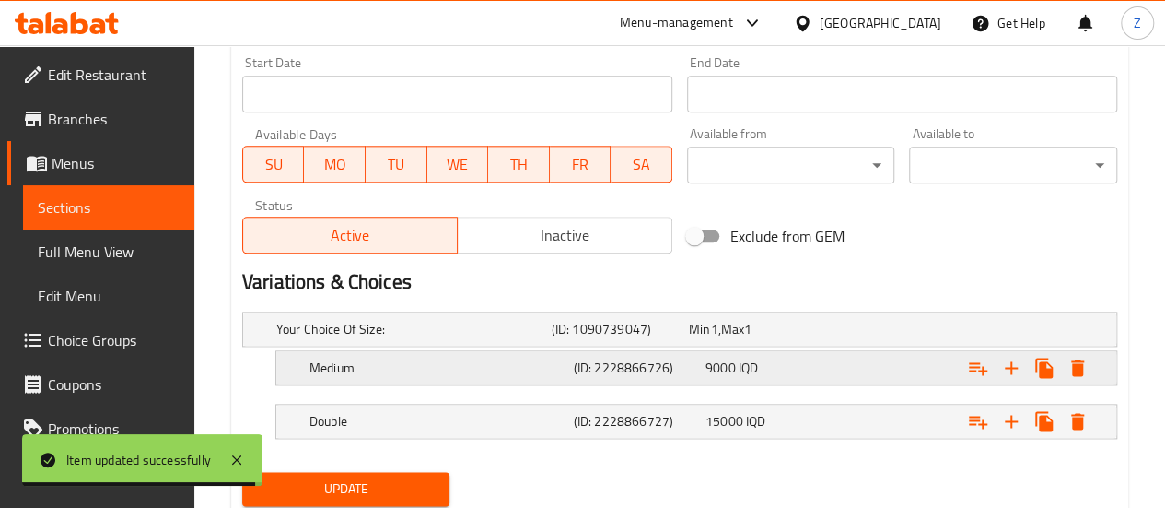
click at [475, 338] on h5 "Medium" at bounding box center [410, 329] width 268 height 18
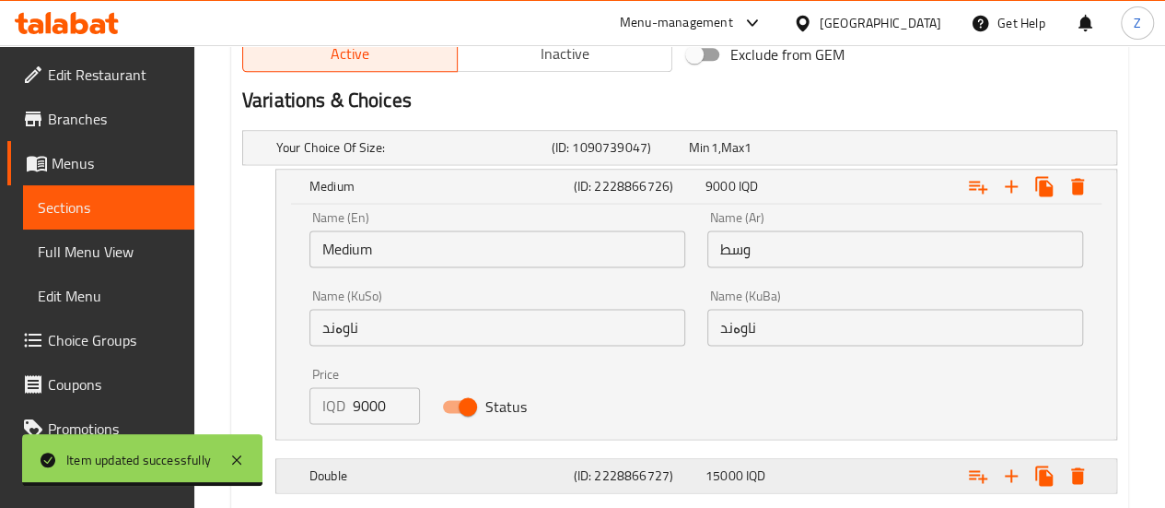
scroll to position [1280, 0]
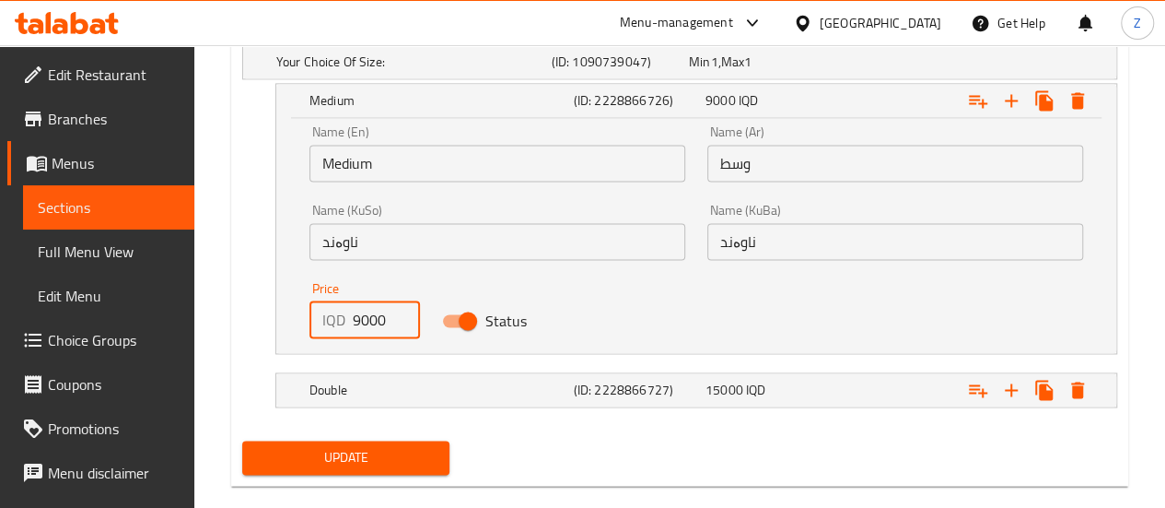
drag, startPoint x: 358, startPoint y: 322, endPoint x: 336, endPoint y: 327, distance: 22.6
click at [336, 327] on div "IQD 9000 Price" at bounding box center [364, 319] width 111 height 37
type input "12000"
click at [362, 71] on h5 "Double" at bounding box center [410, 62] width 268 height 18
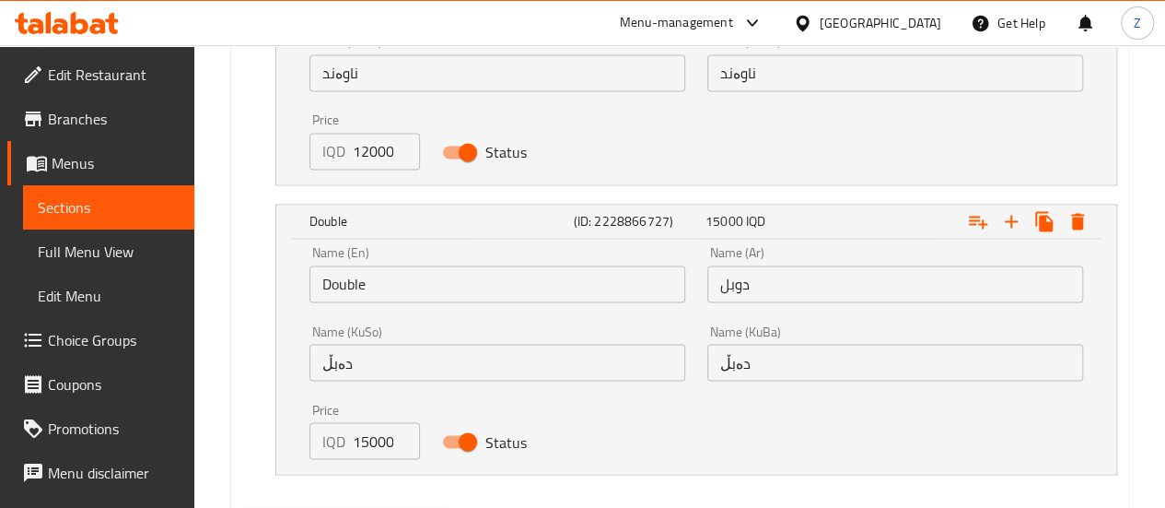
scroll to position [1539, 0]
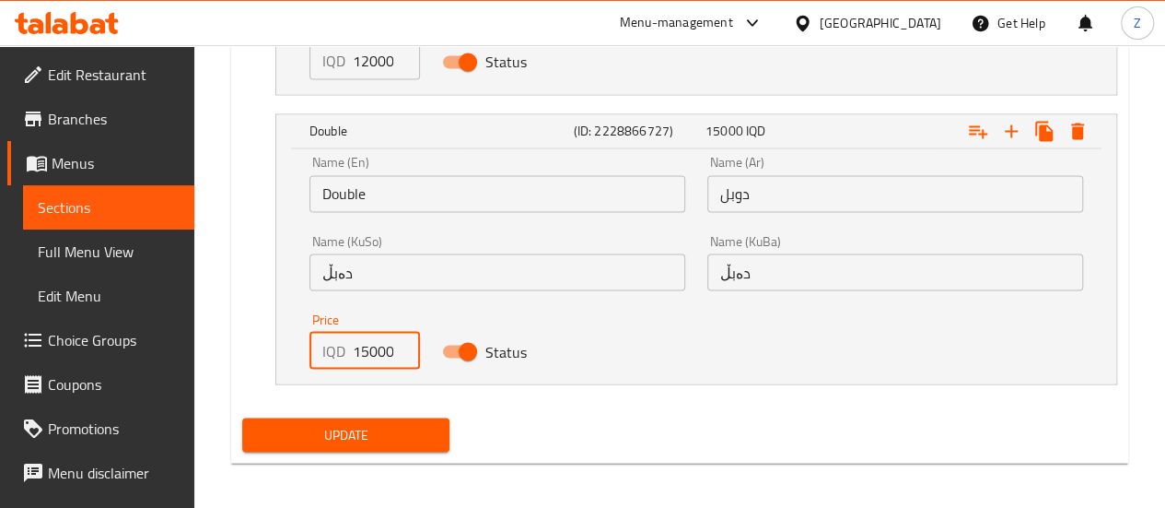
drag, startPoint x: 367, startPoint y: 353, endPoint x: 347, endPoint y: 355, distance: 19.4
click at [347, 355] on div "IQD 15000 Price" at bounding box center [364, 350] width 111 height 37
type input "22000"
click at [365, 423] on span "Update" at bounding box center [346, 434] width 179 height 23
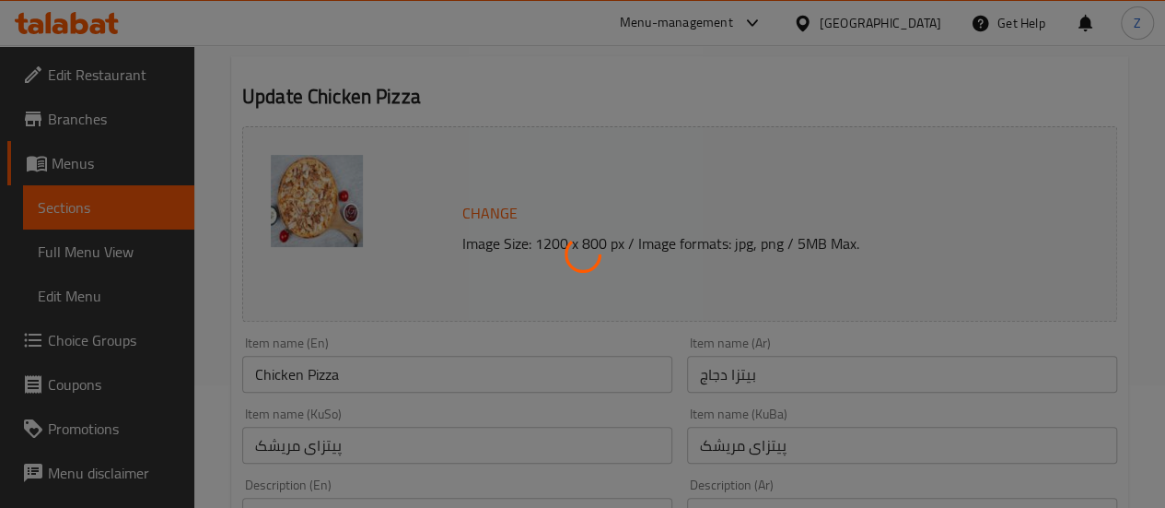
scroll to position [0, 0]
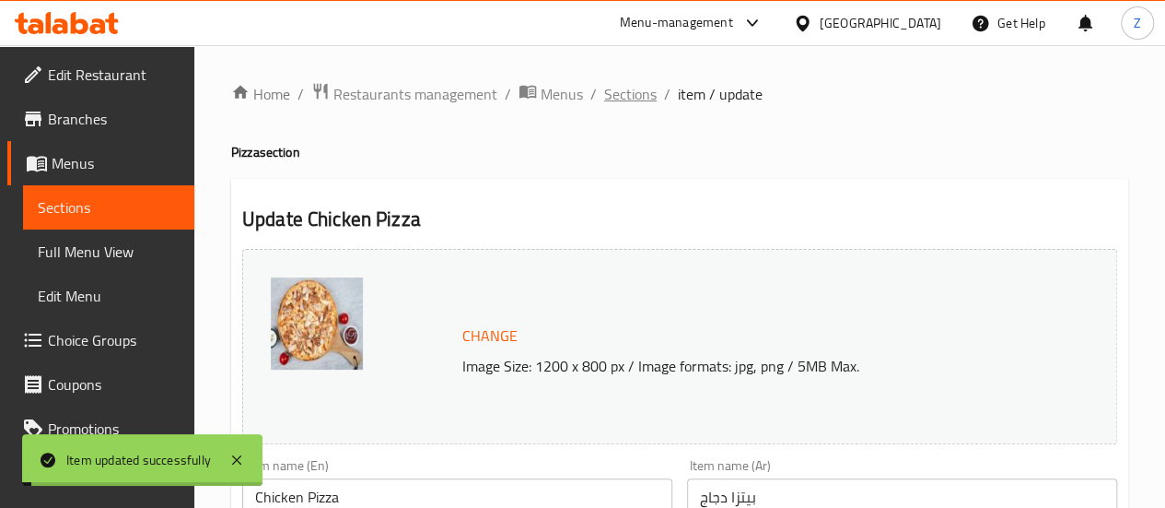
click at [626, 100] on span "Sections" at bounding box center [630, 94] width 53 height 22
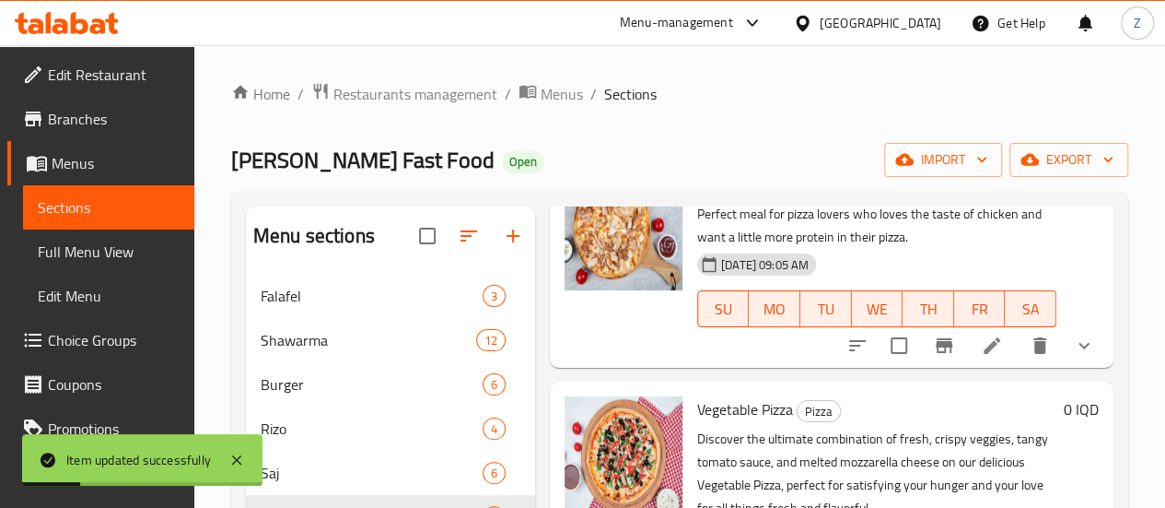
scroll to position [737, 0]
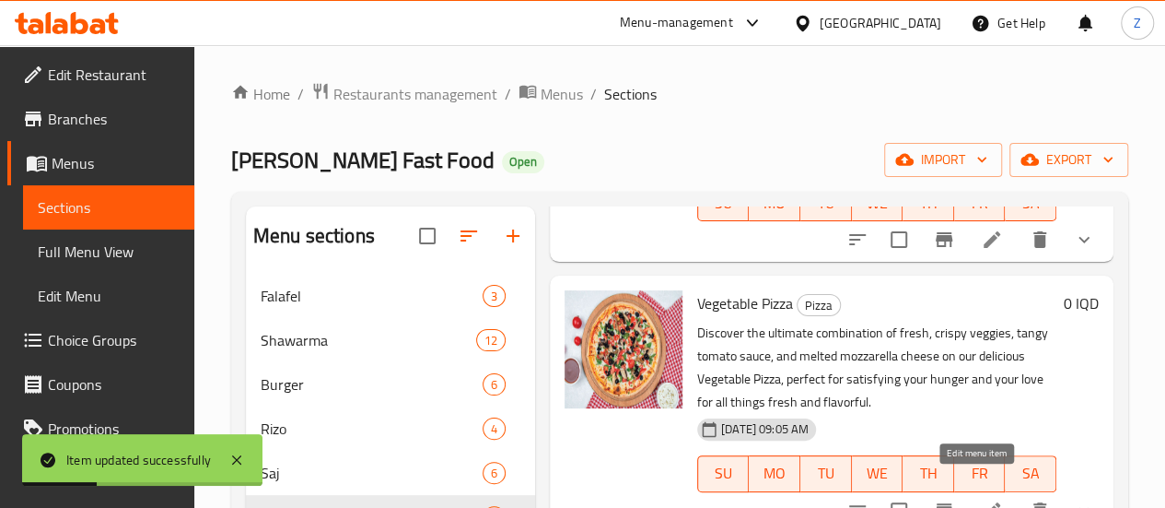
click at [984, 502] on icon at bounding box center [992, 510] width 17 height 17
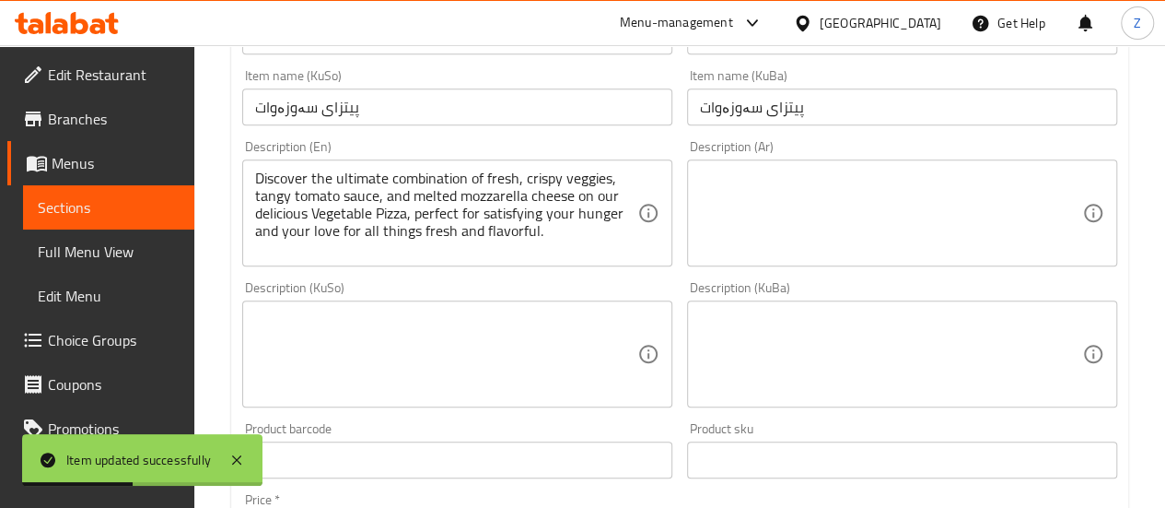
scroll to position [1071, 0]
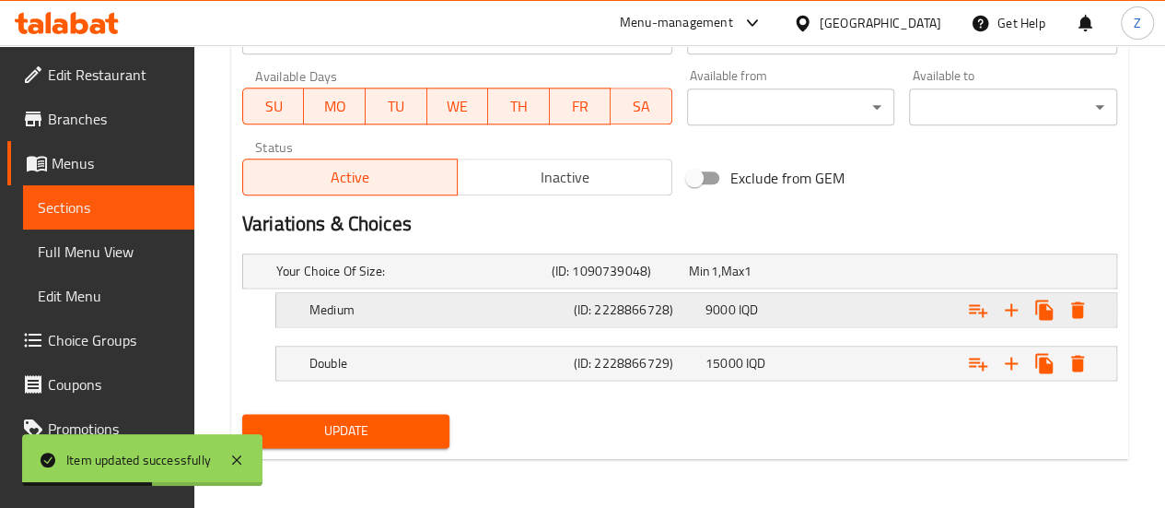
click at [700, 291] on div "Medium (ID: 2228866728) 9000 IQD" at bounding box center [685, 271] width 825 height 41
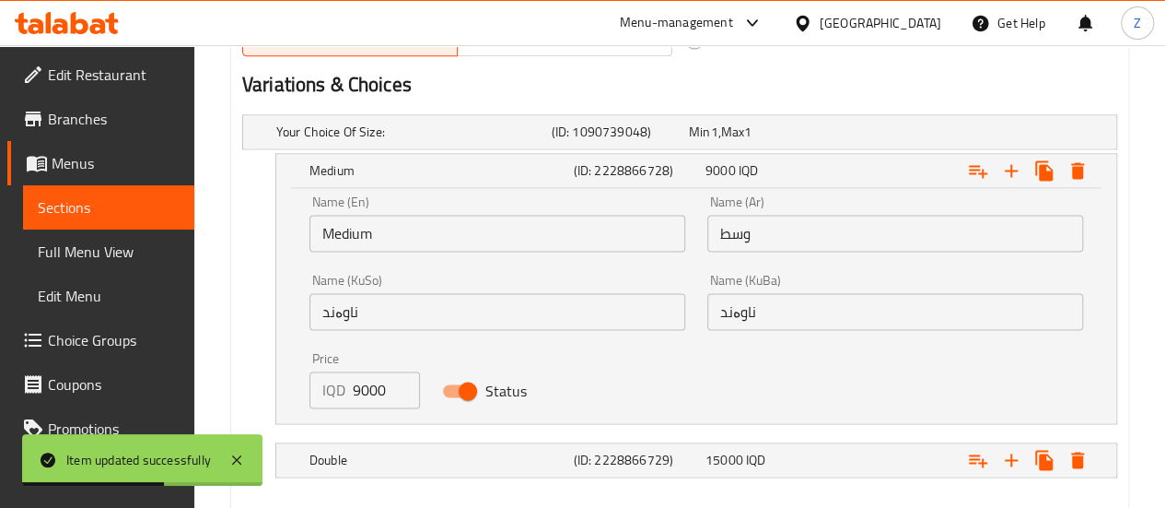
scroll to position [1306, 0]
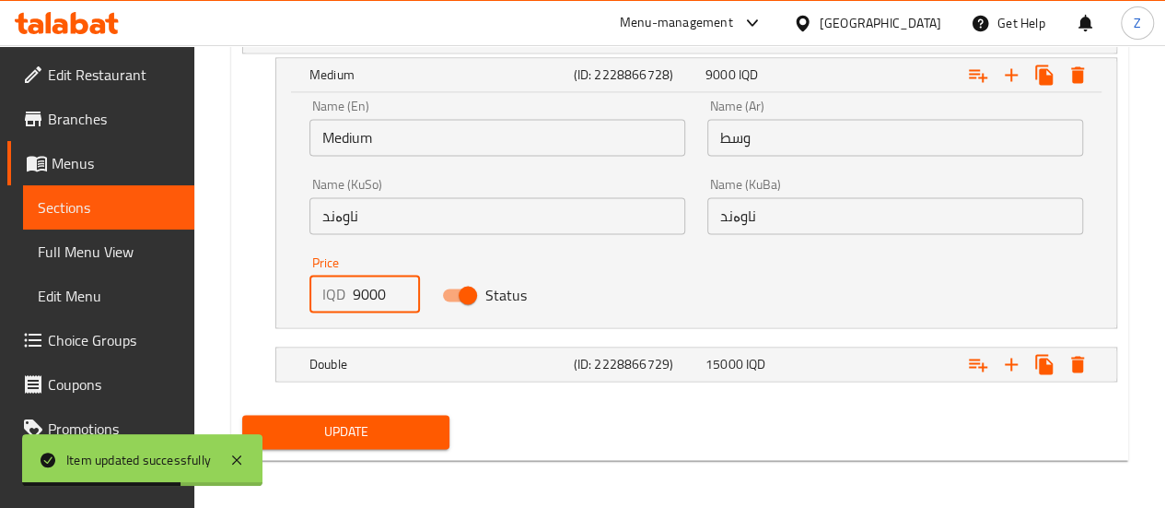
drag, startPoint x: 359, startPoint y: 290, endPoint x: 333, endPoint y: 288, distance: 26.8
click at [333, 288] on div "IQD 9000 Price" at bounding box center [364, 293] width 111 height 37
click at [348, 296] on div "IQD 2000 Price" at bounding box center [364, 293] width 111 height 37
click at [354, 290] on input "2000" at bounding box center [386, 293] width 67 height 37
type input "12000"
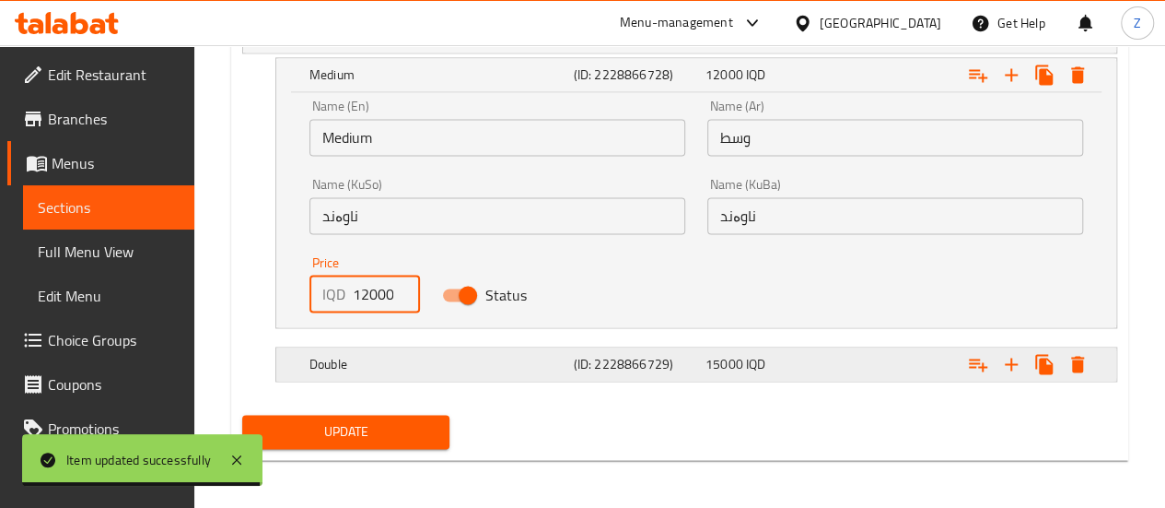
click at [376, 49] on div "Double" at bounding box center [410, 36] width 275 height 26
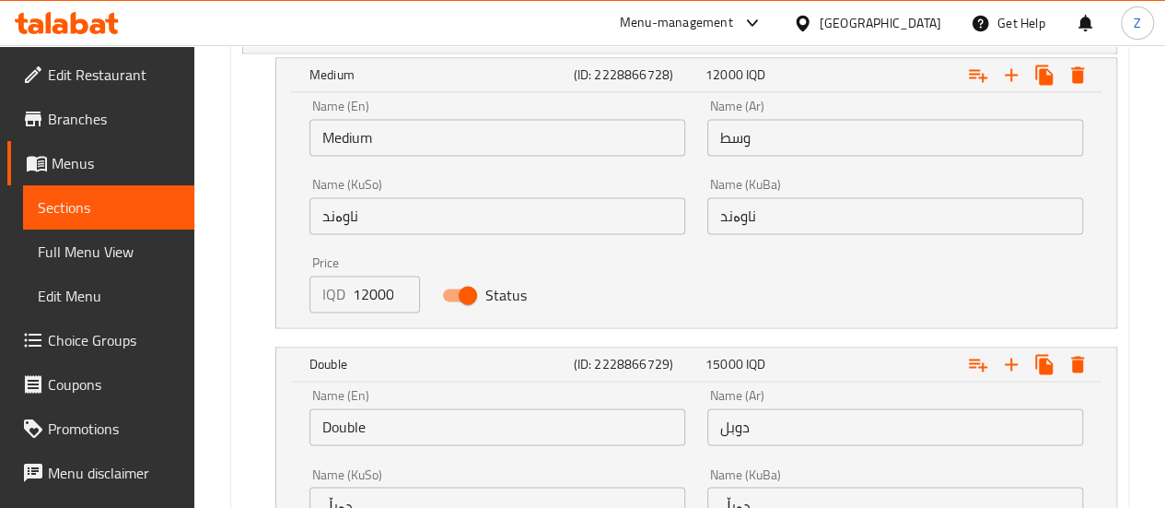
scroll to position [1531, 0]
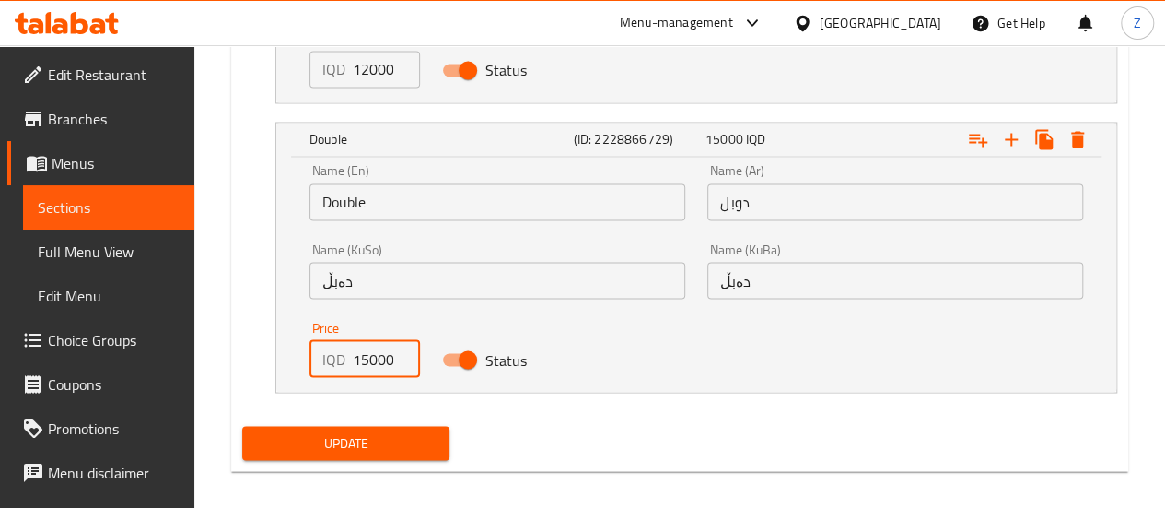
drag, startPoint x: 365, startPoint y: 356, endPoint x: 341, endPoint y: 353, distance: 24.2
click at [340, 353] on div "IQD 15000 Price" at bounding box center [364, 358] width 111 height 37
type input "22000"
click at [366, 432] on span "Update" at bounding box center [346, 442] width 179 height 23
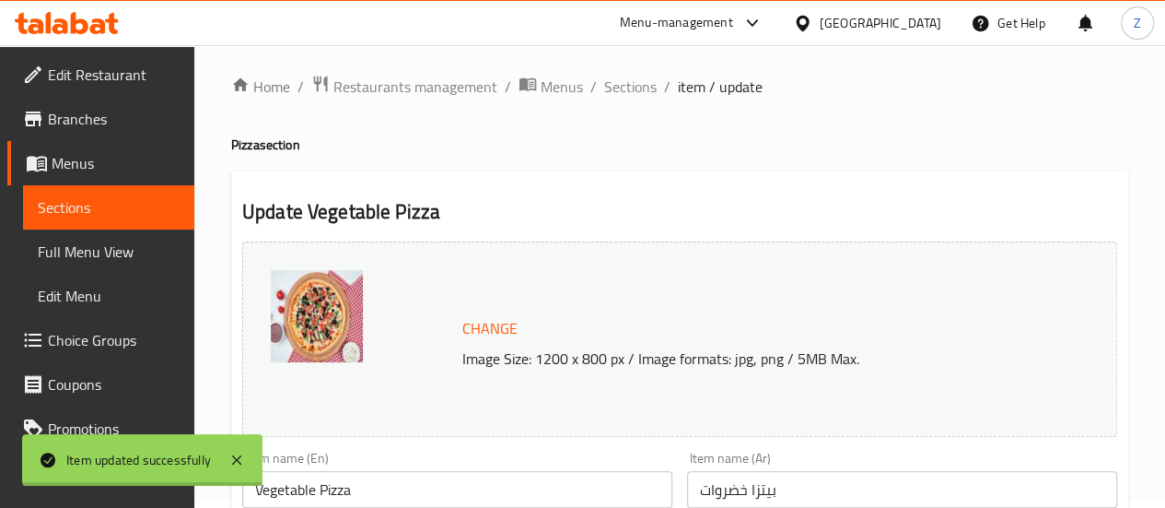
scroll to position [0, 0]
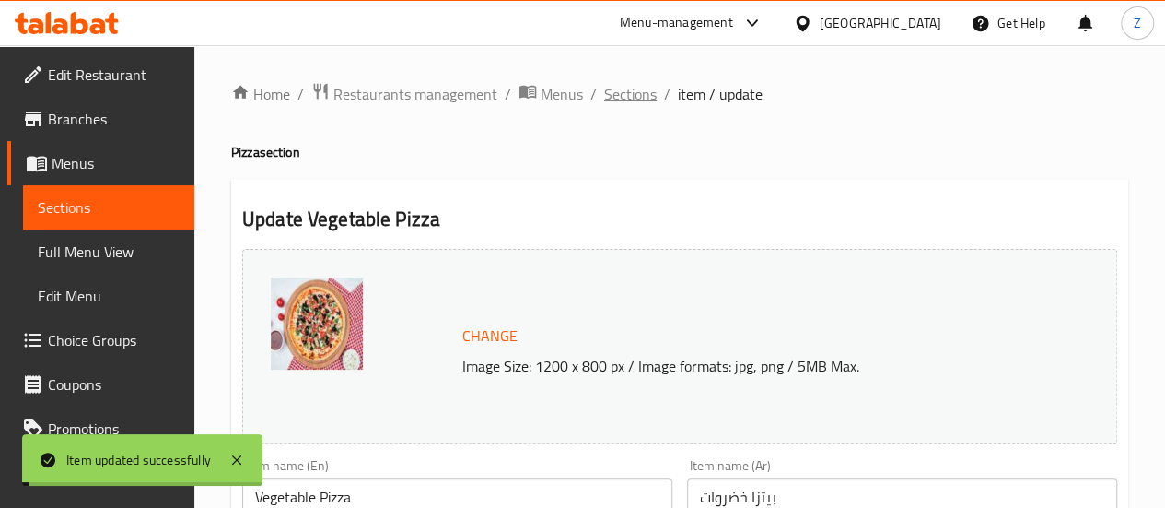
click at [632, 99] on span "Sections" at bounding box center [630, 94] width 53 height 22
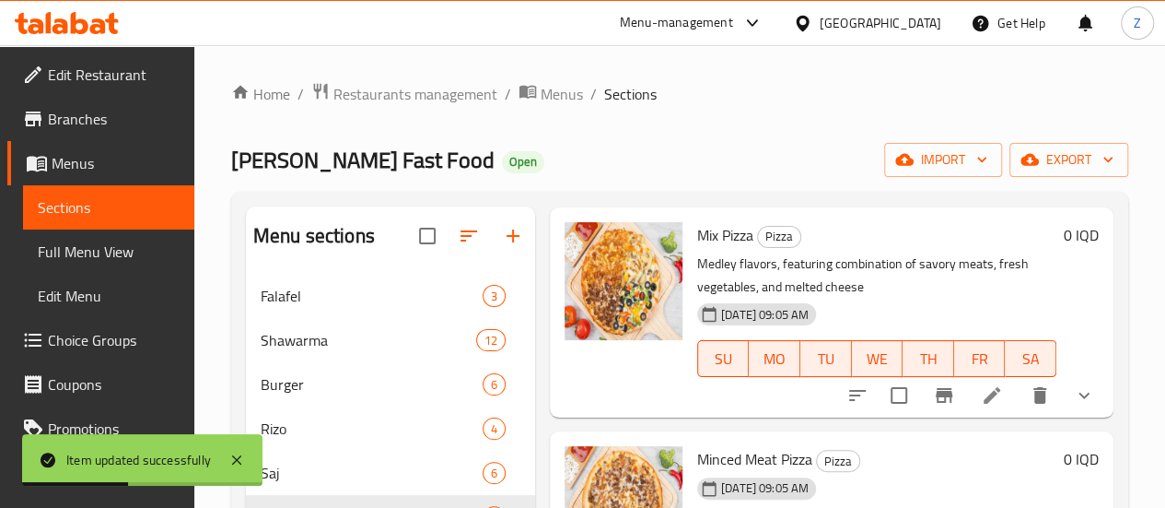
scroll to position [1105, 0]
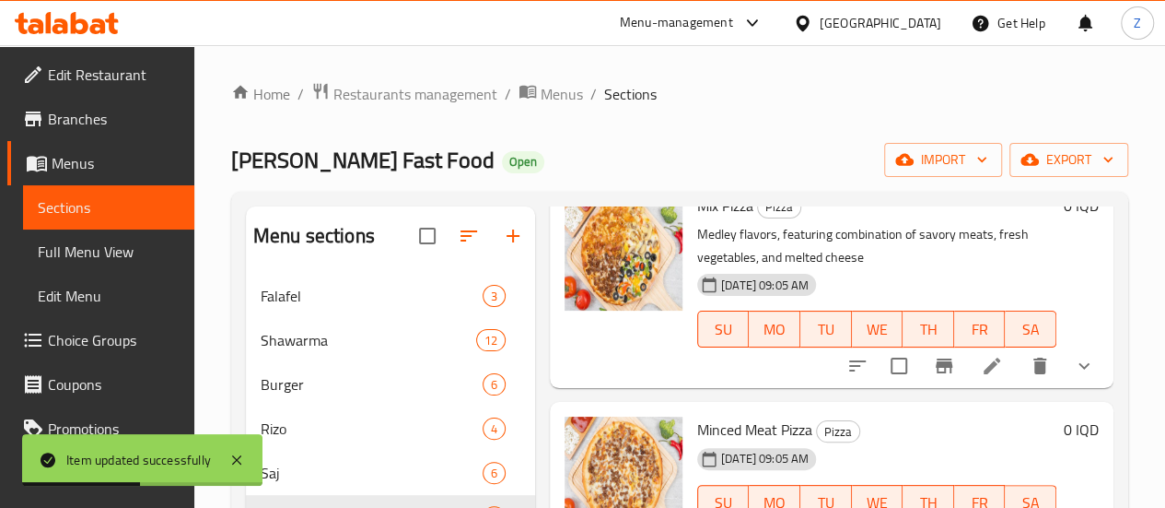
click at [981, 355] on icon at bounding box center [992, 366] width 22 height 22
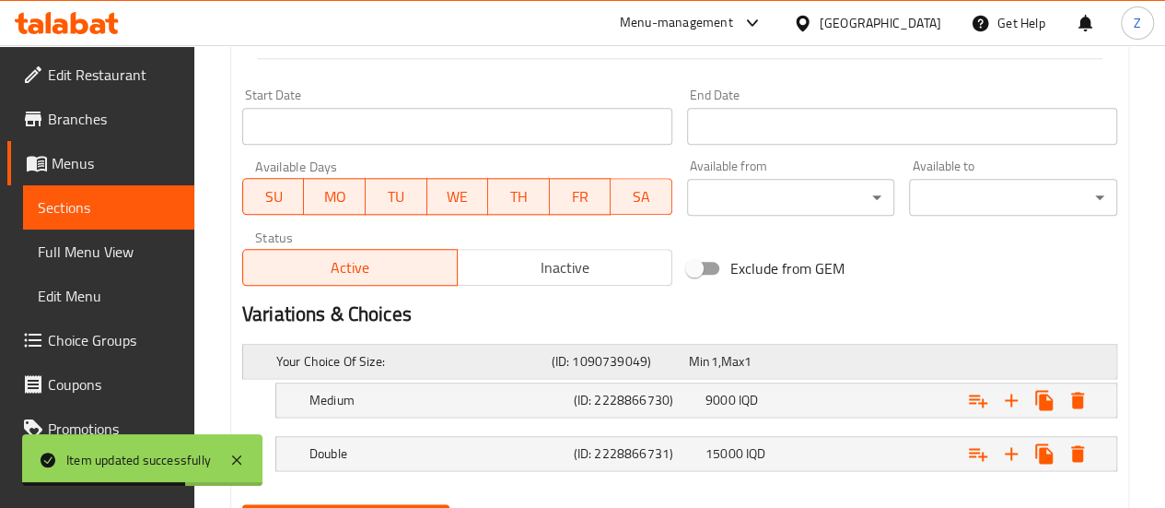
scroll to position [1071, 0]
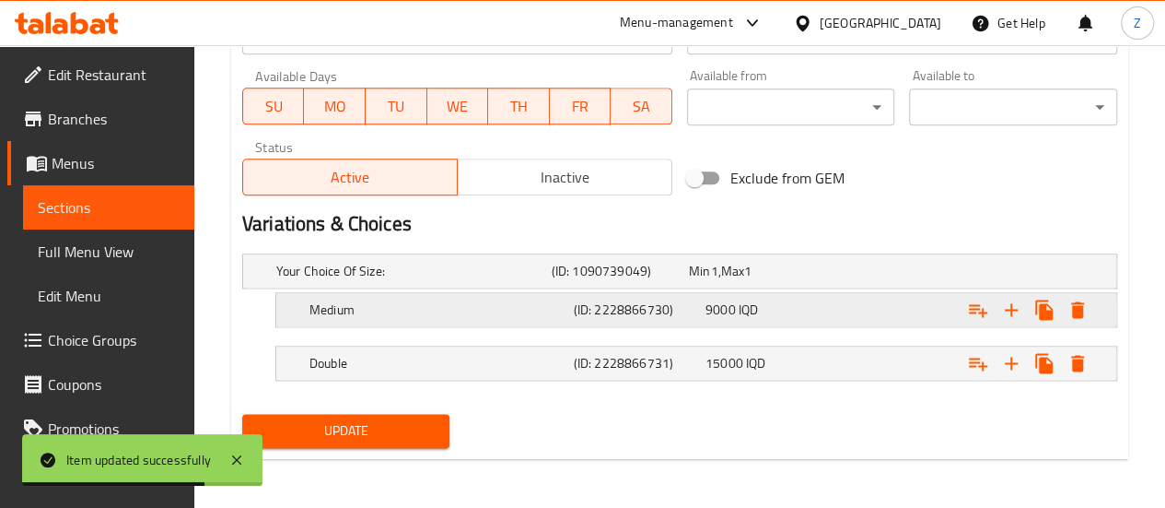
click at [544, 280] on h5 "Medium" at bounding box center [410, 271] width 268 height 18
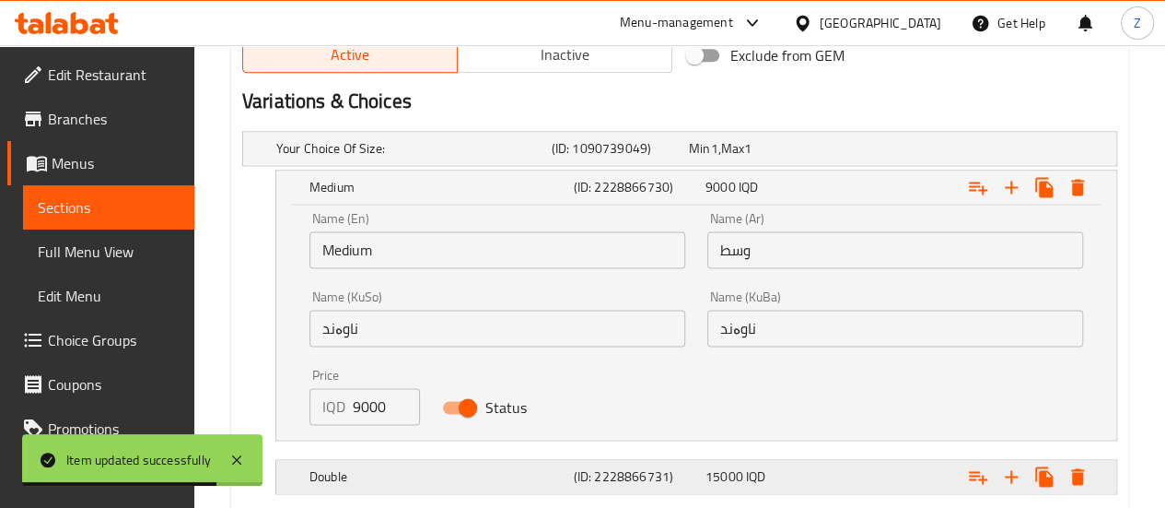
scroll to position [1305, 0]
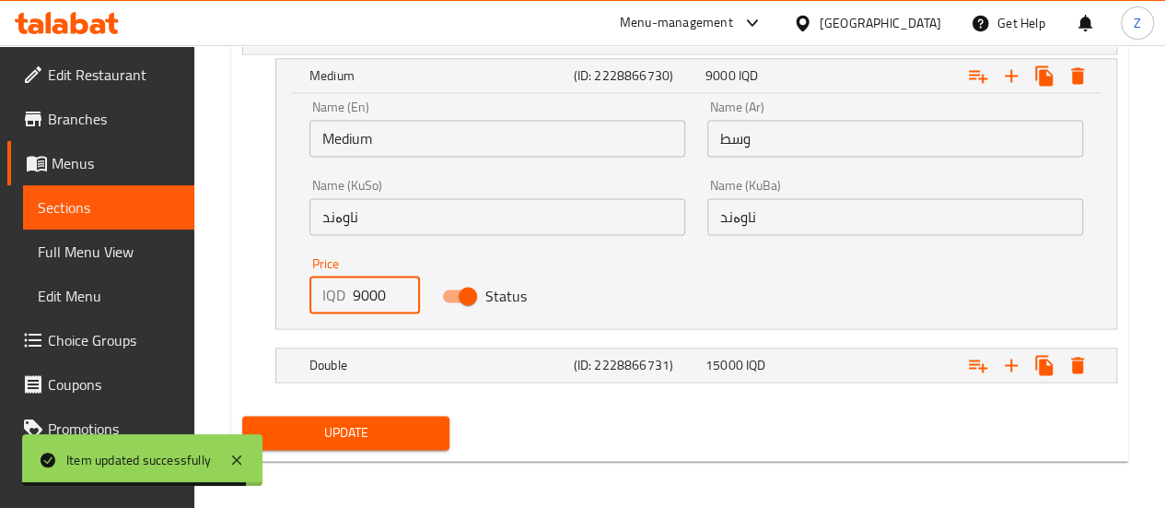
drag, startPoint x: 360, startPoint y: 295, endPoint x: 329, endPoint y: 288, distance: 32.0
click at [329, 289] on div "IQD 9000 Price" at bounding box center [364, 294] width 111 height 37
type input "12000"
click at [419, 46] on h5 "Double" at bounding box center [410, 37] width 268 height 18
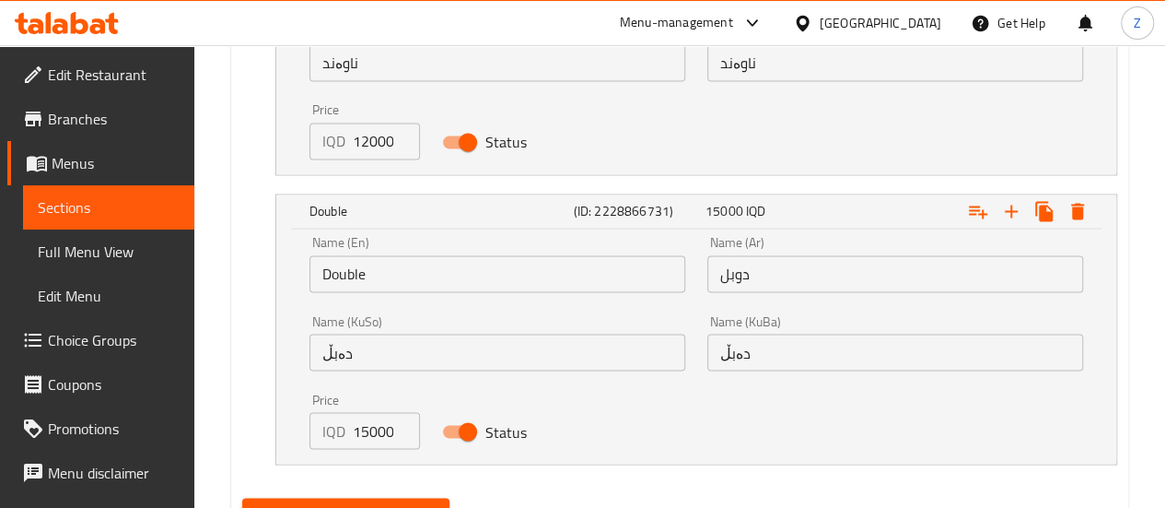
scroll to position [1541, 0]
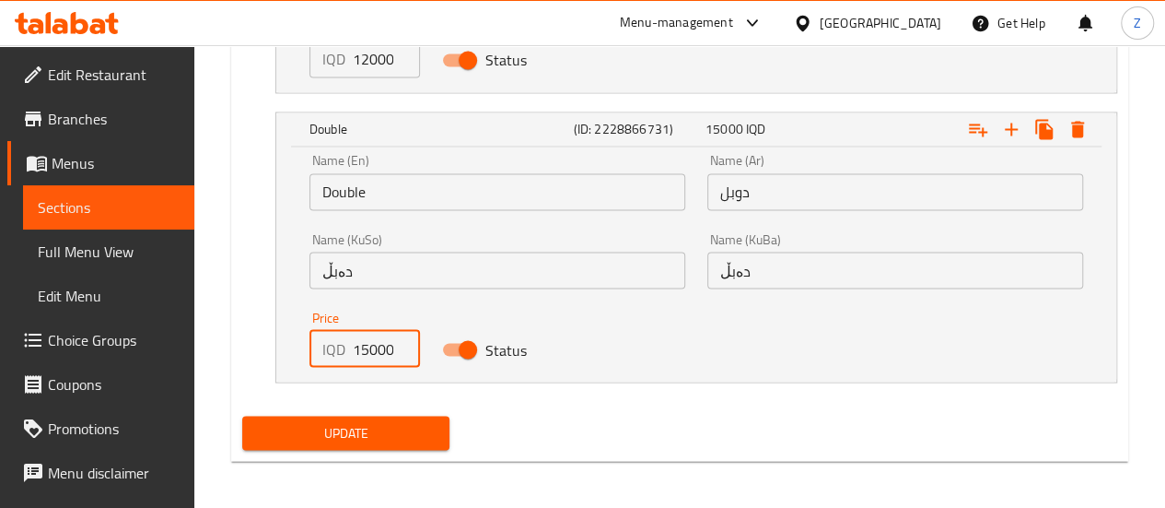
drag, startPoint x: 368, startPoint y: 347, endPoint x: 337, endPoint y: 345, distance: 30.5
click at [337, 345] on div "IQD 15000 Price" at bounding box center [364, 348] width 111 height 37
type input "22000"
click at [373, 421] on span "Update" at bounding box center [346, 432] width 179 height 23
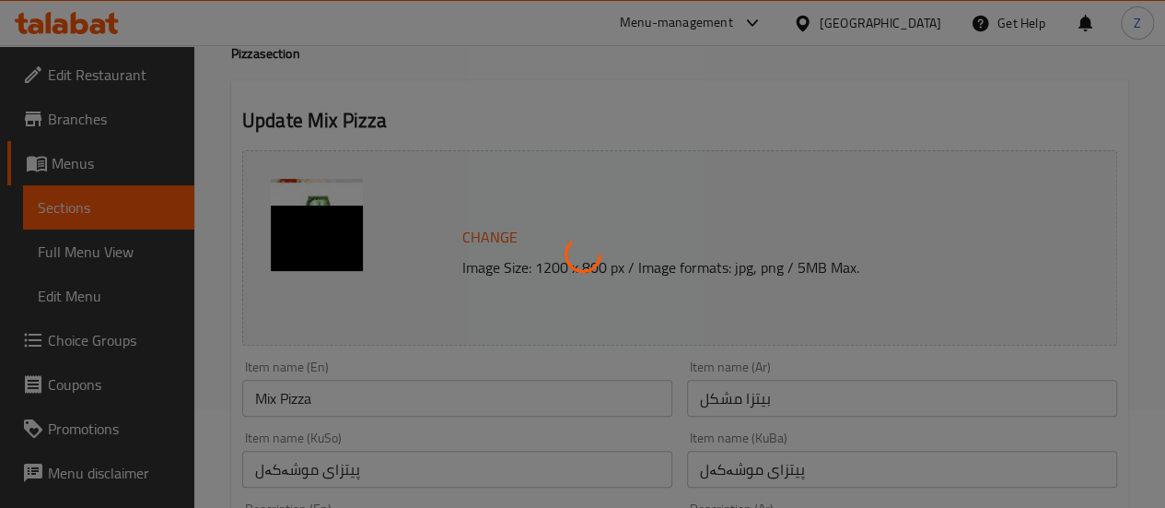
scroll to position [0, 0]
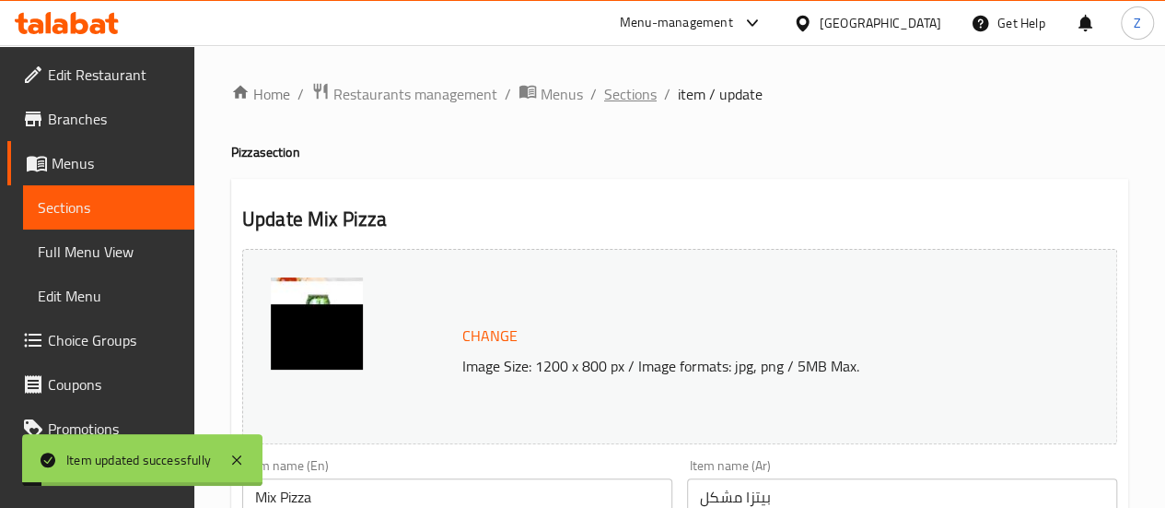
click at [629, 88] on span "Sections" at bounding box center [630, 94] width 53 height 22
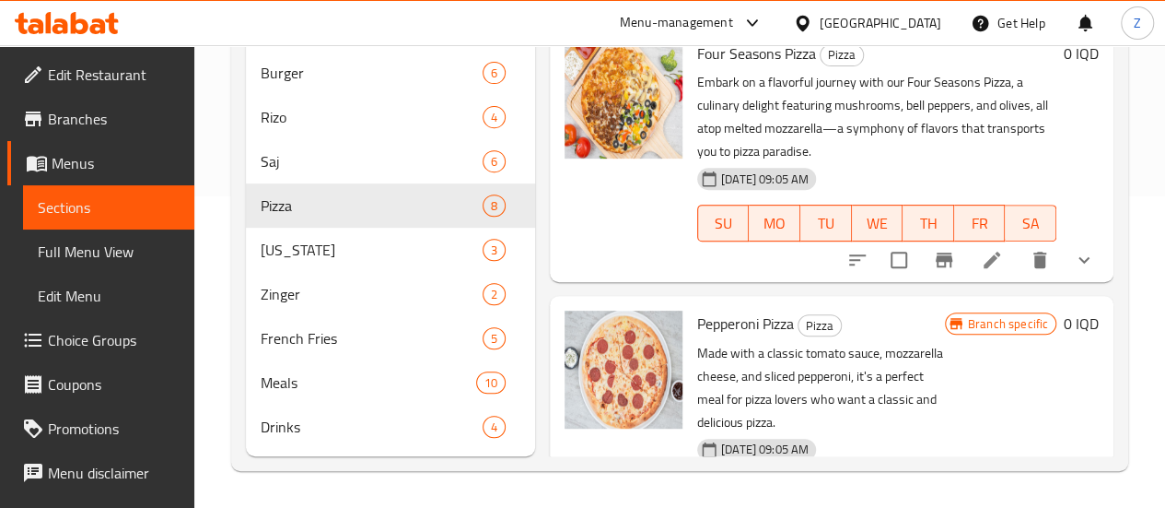
scroll to position [338, 0]
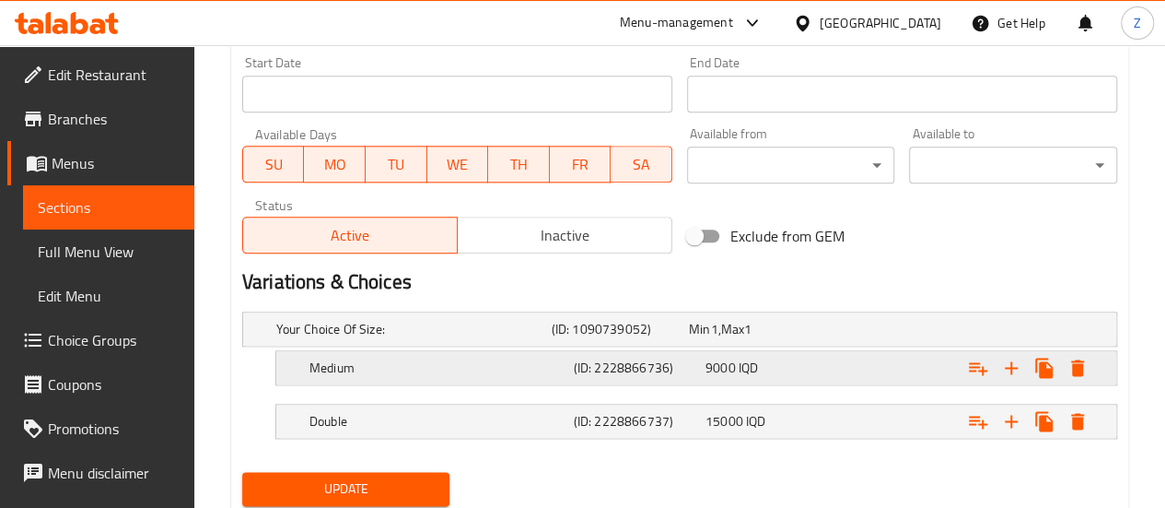
click at [511, 338] on h5 "Medium" at bounding box center [410, 329] width 268 height 18
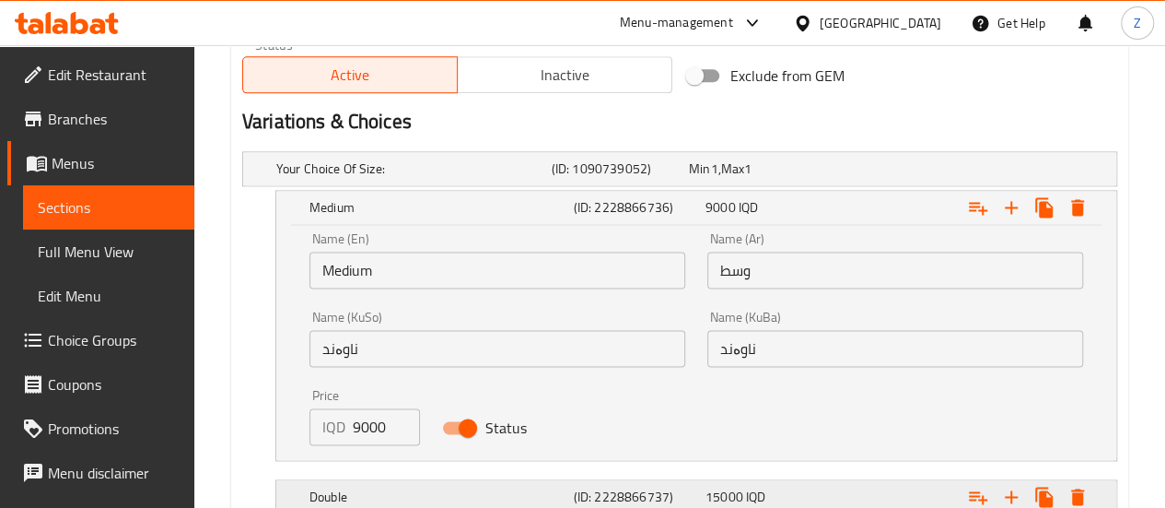
scroll to position [1280, 0]
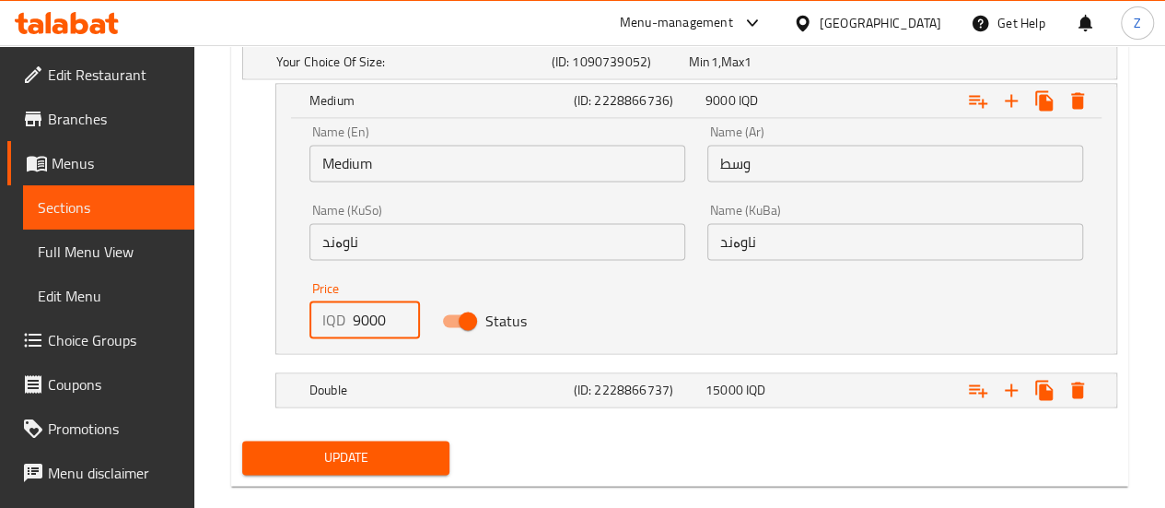
drag, startPoint x: 354, startPoint y: 321, endPoint x: 336, endPoint y: 319, distance: 17.7
click at [336, 319] on div "IQD 9000 Price" at bounding box center [364, 319] width 111 height 37
type input "12000"
click at [380, 71] on h5 "Double" at bounding box center [410, 62] width 268 height 18
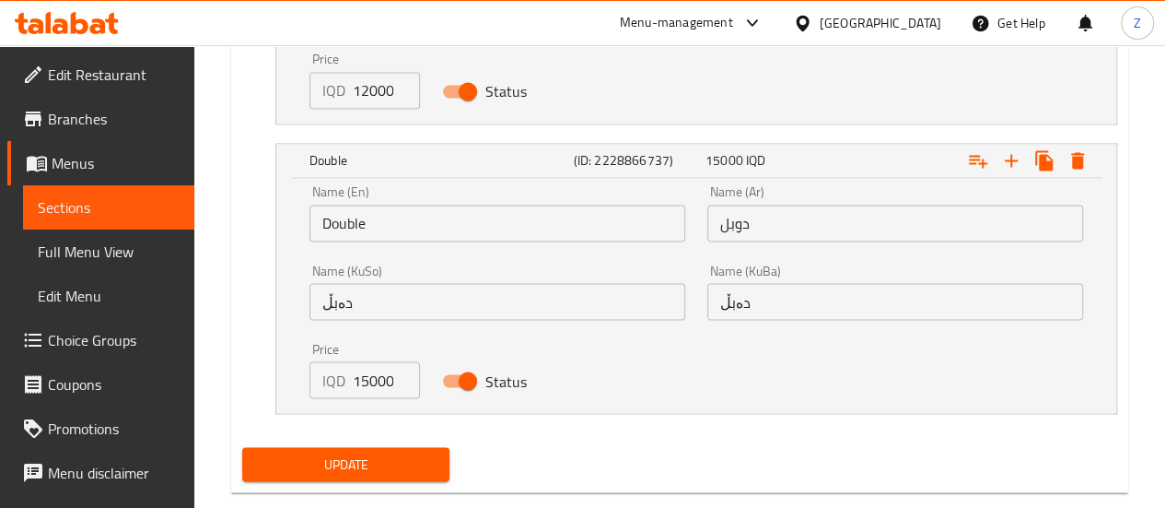
scroll to position [1543, 0]
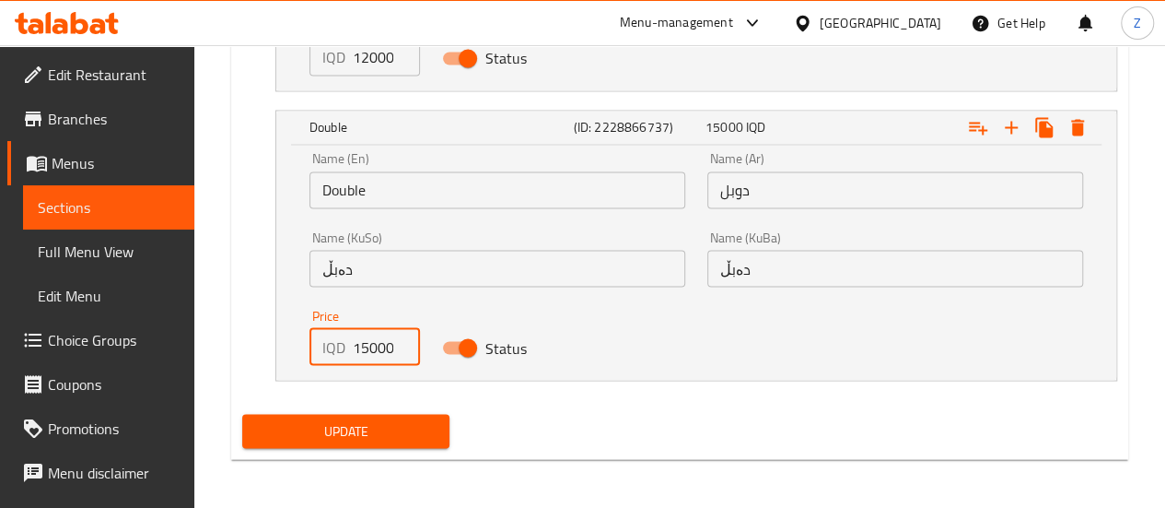
drag, startPoint x: 368, startPoint y: 351, endPoint x: 330, endPoint y: 343, distance: 38.7
click at [330, 343] on div "IQD 15000 Price" at bounding box center [364, 346] width 111 height 37
type input "22000"
click at [368, 419] on span "Update" at bounding box center [346, 430] width 179 height 23
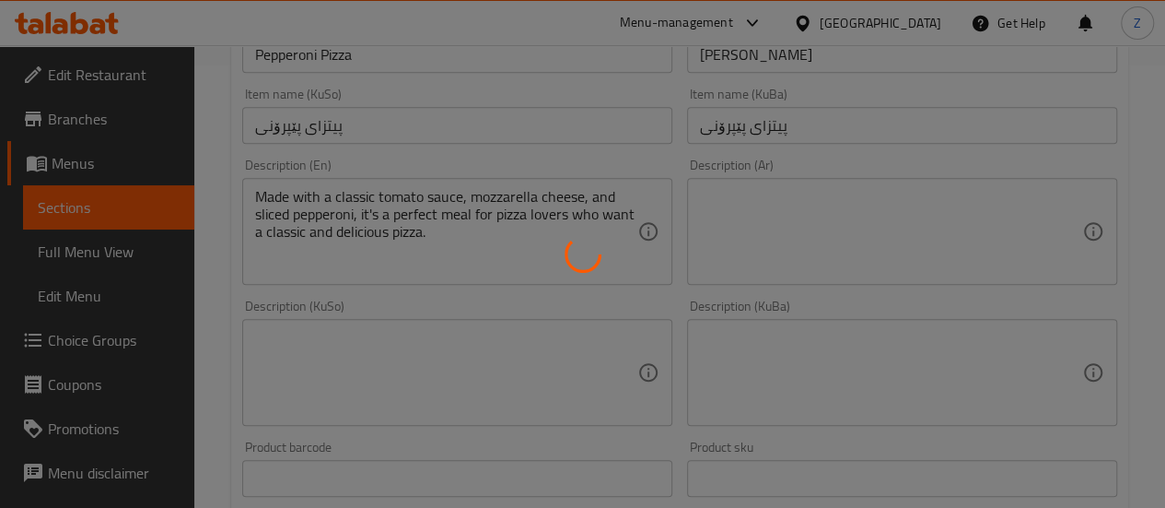
scroll to position [0, 0]
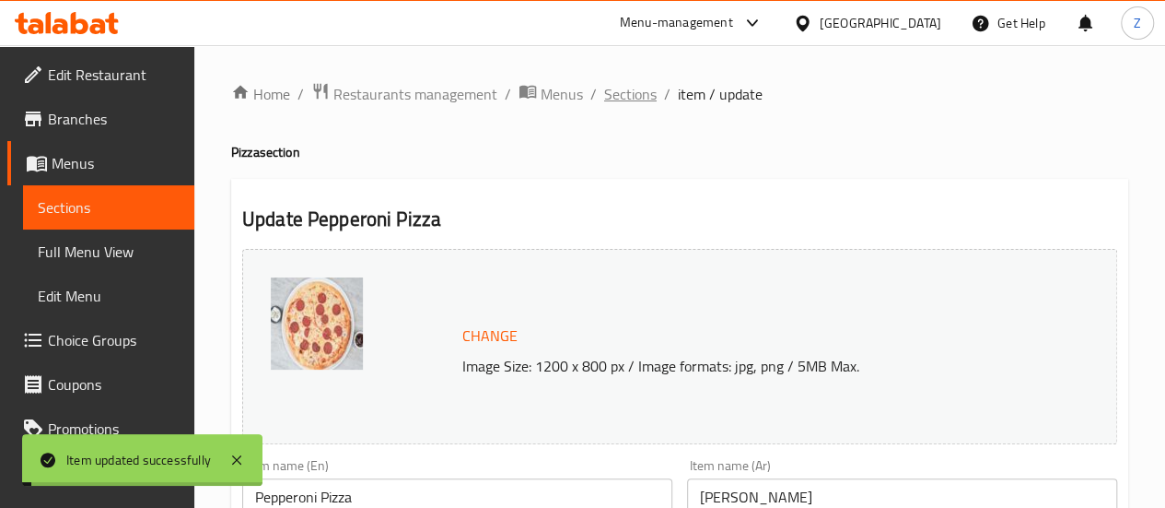
click at [636, 90] on span "Sections" at bounding box center [630, 94] width 53 height 22
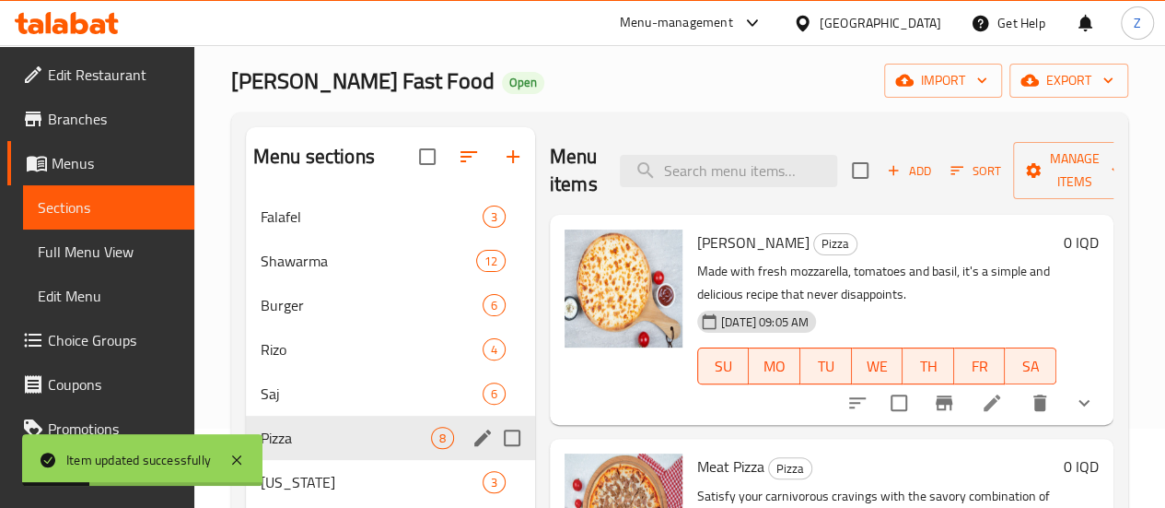
scroll to position [184, 0]
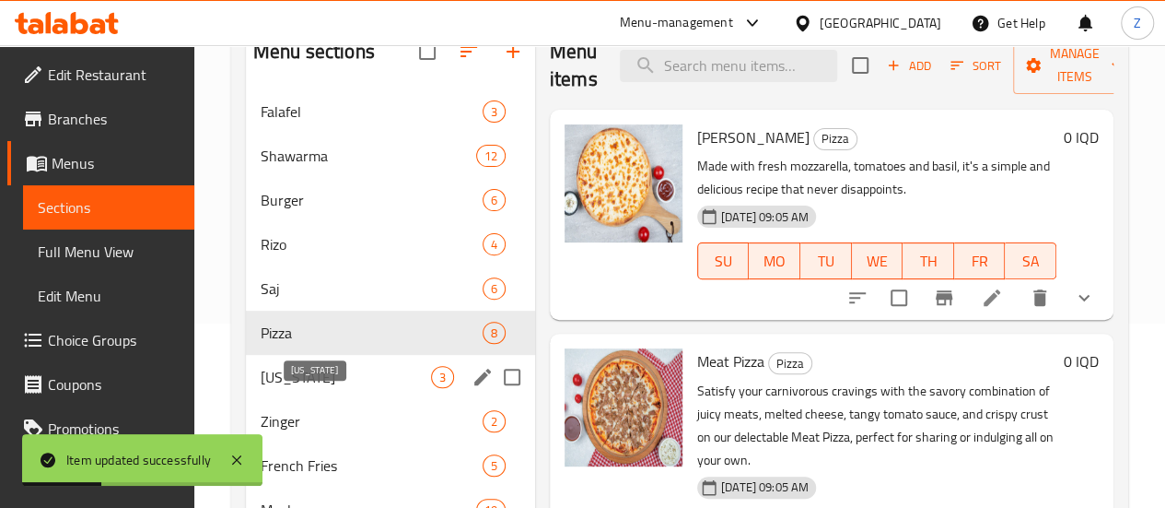
click at [316, 388] on span "Kentucky" at bounding box center [346, 377] width 170 height 22
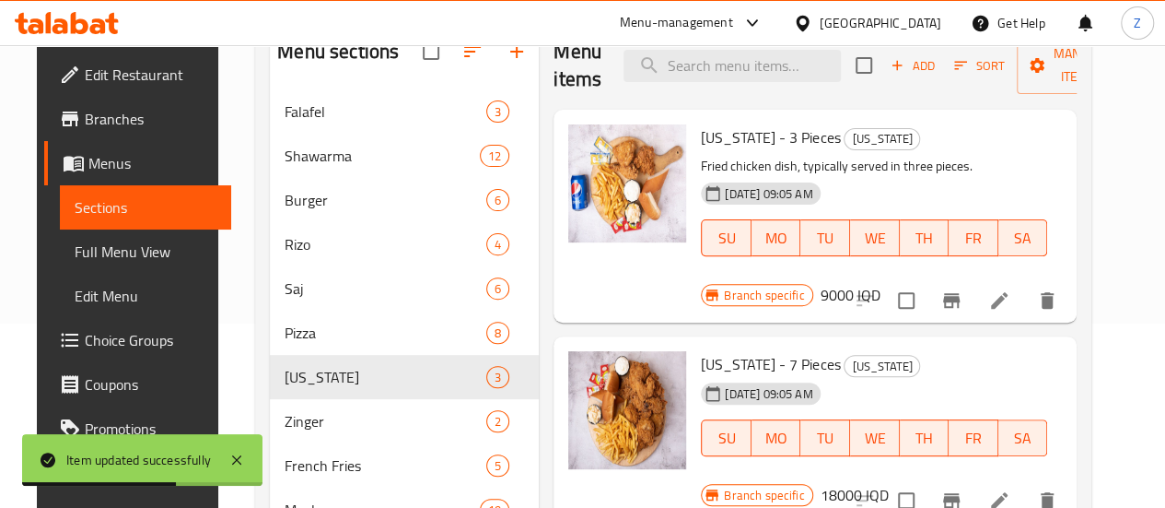
click at [881, 282] on h6 "9000 IQD" at bounding box center [851, 295] width 60 height 26
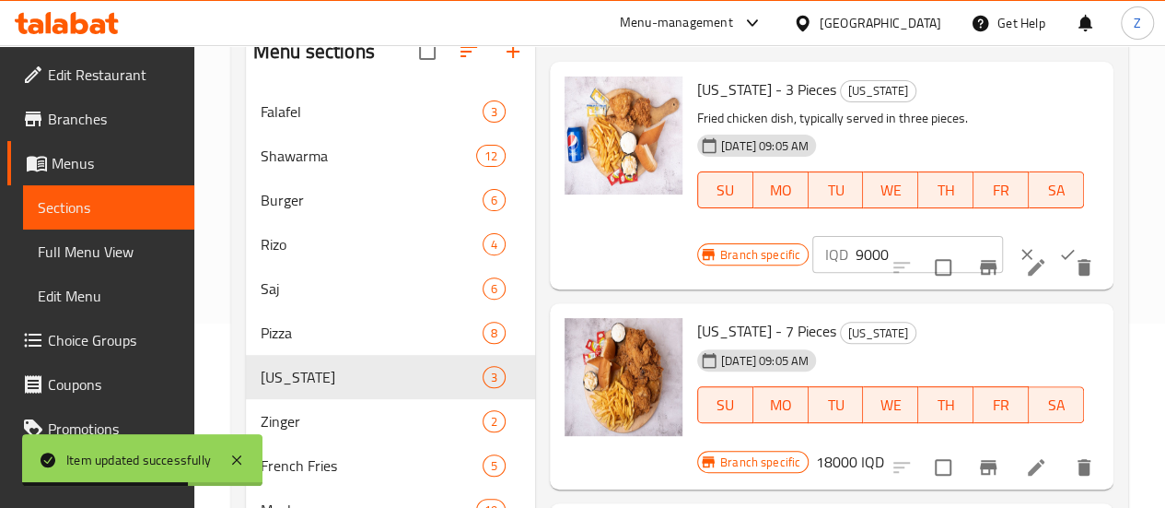
scroll to position [74, 0]
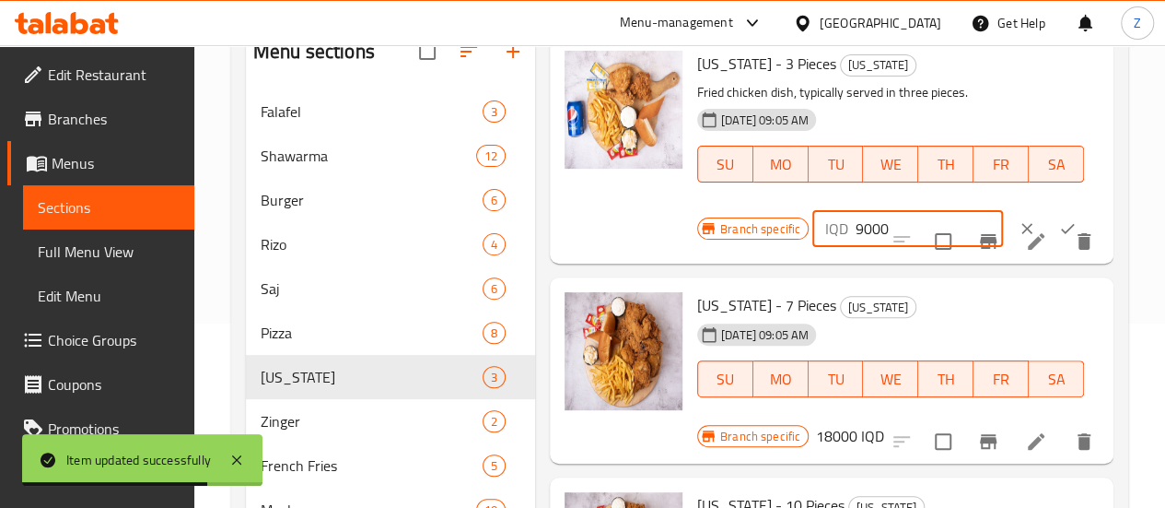
drag, startPoint x: 786, startPoint y: 234, endPoint x: 759, endPoint y: 230, distance: 27.0
click at [812, 230] on div "IQD 9000 ​" at bounding box center [907, 228] width 191 height 37
type input "12000"
click at [1047, 228] on button "ok" at bounding box center [1067, 228] width 41 height 41
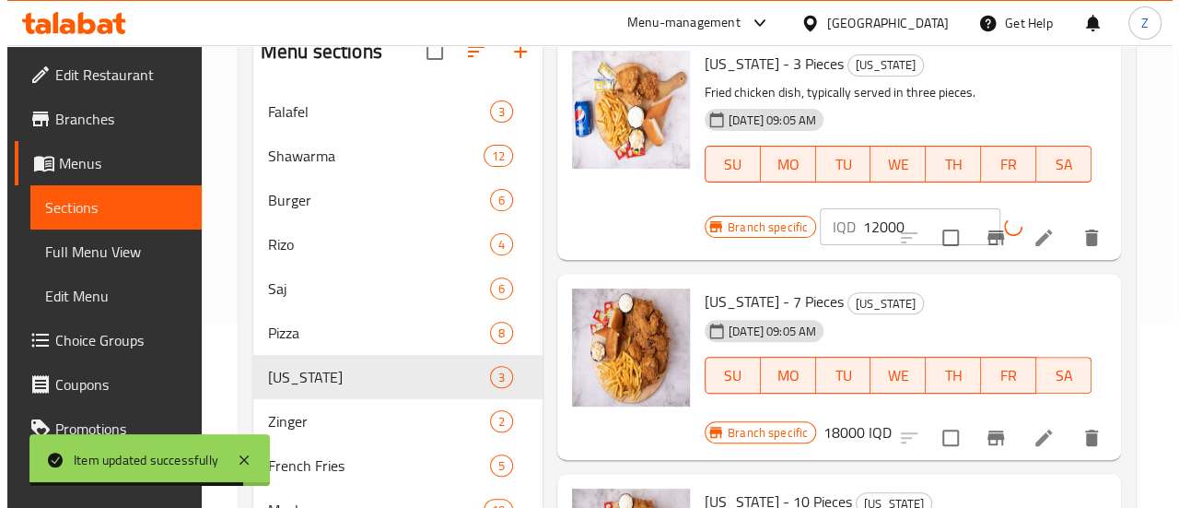
scroll to position [70, 0]
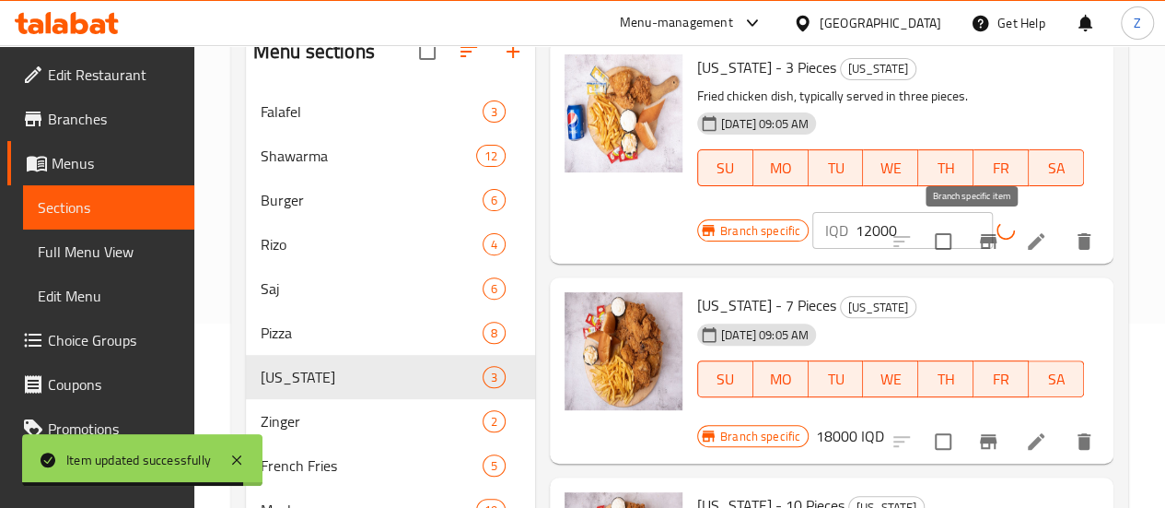
click at [982, 236] on icon "Branch-specific-item" at bounding box center [988, 241] width 22 height 22
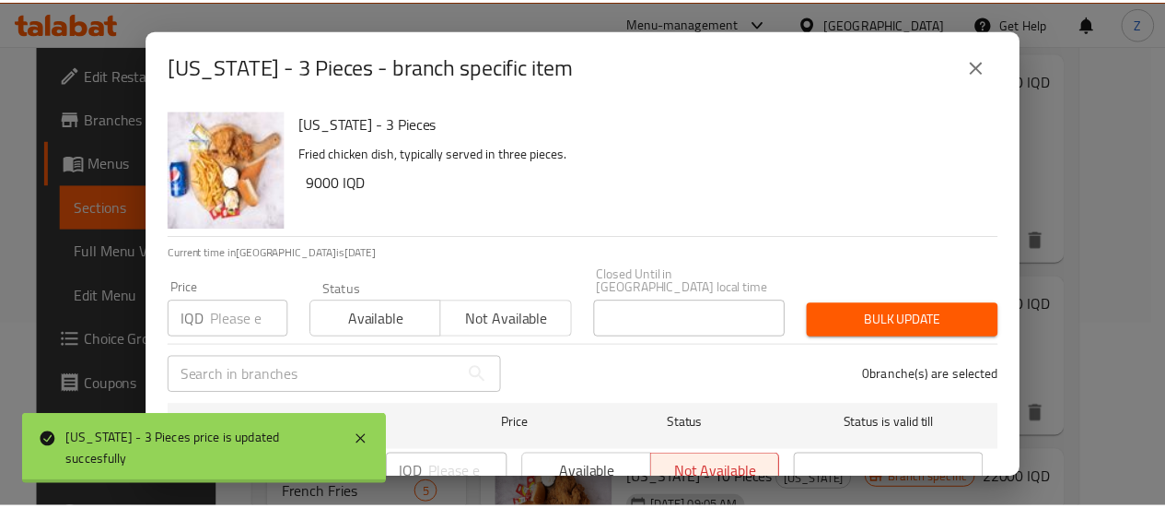
scroll to position [33, 0]
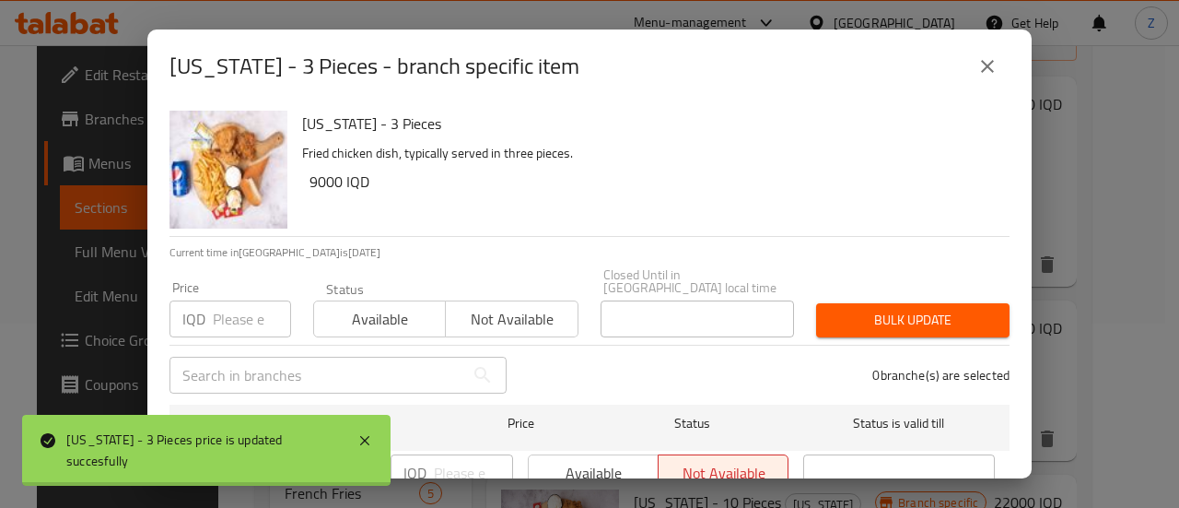
click at [993, 70] on icon "close" at bounding box center [987, 66] width 22 height 22
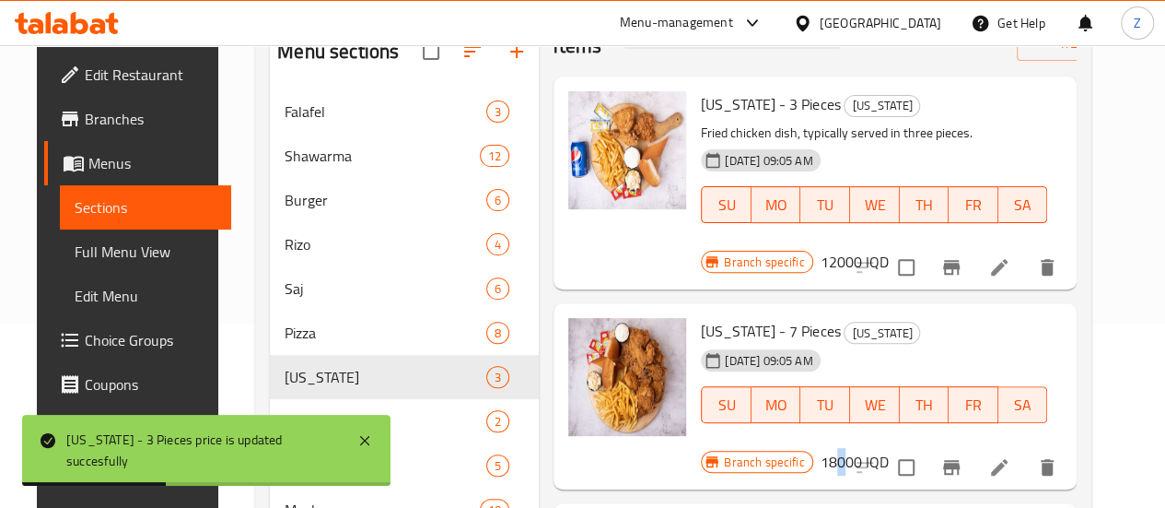
click at [889, 449] on h6 "18000 IQD" at bounding box center [855, 462] width 68 height 26
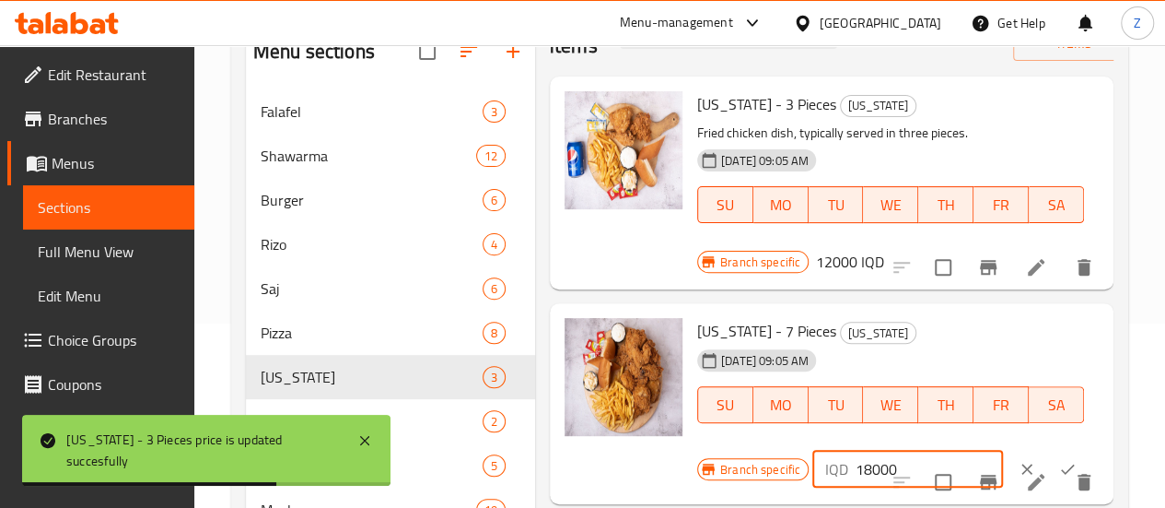
drag, startPoint x: 785, startPoint y: 445, endPoint x: 767, endPoint y: 442, distance: 17.7
click at [812, 450] on div "IQD 18000 ​" at bounding box center [907, 468] width 191 height 37
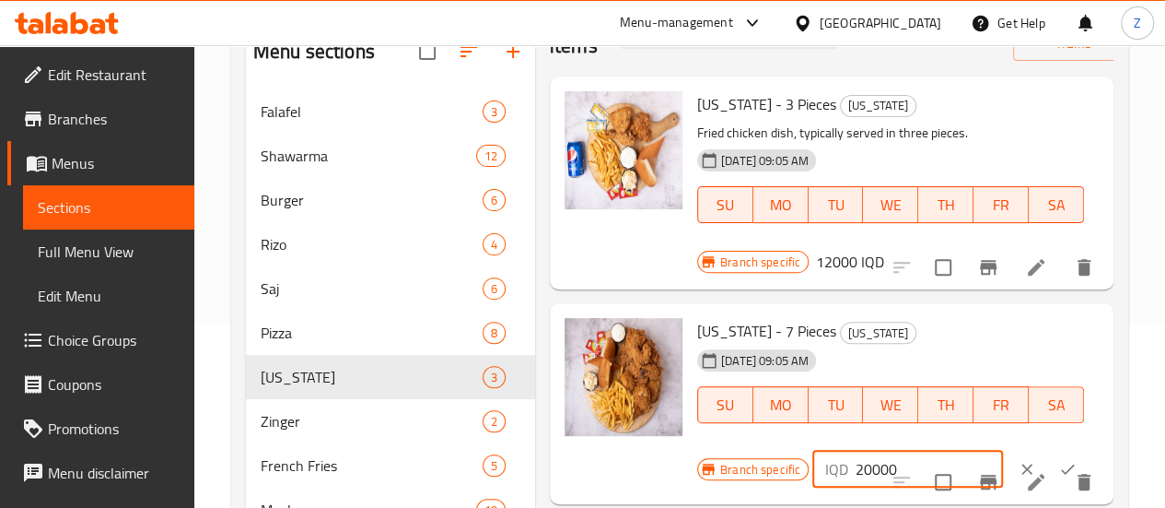
type input "20000"
click at [1058, 460] on icon "ok" at bounding box center [1067, 469] width 18 height 18
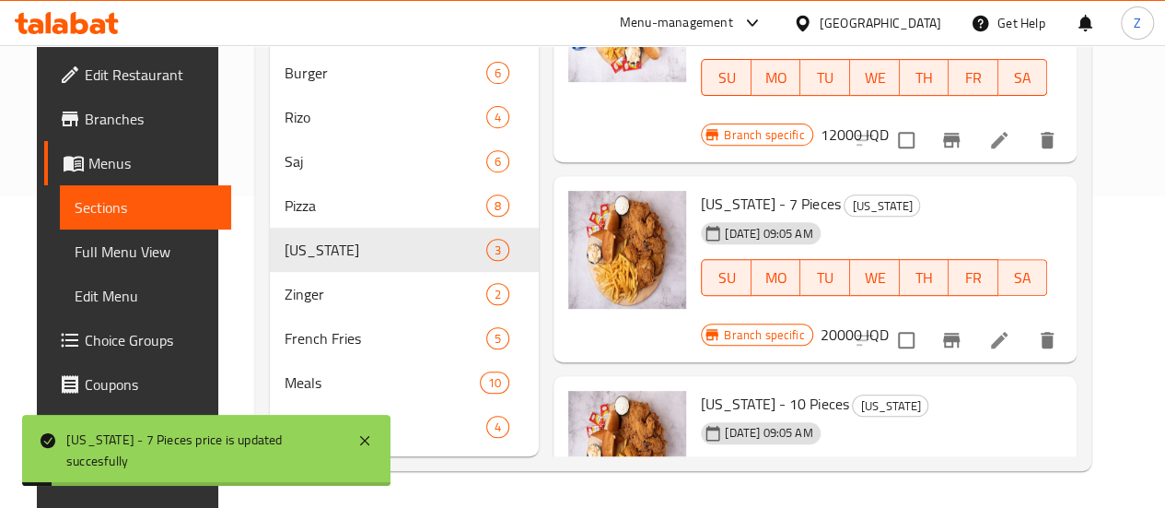
scroll to position [338, 0]
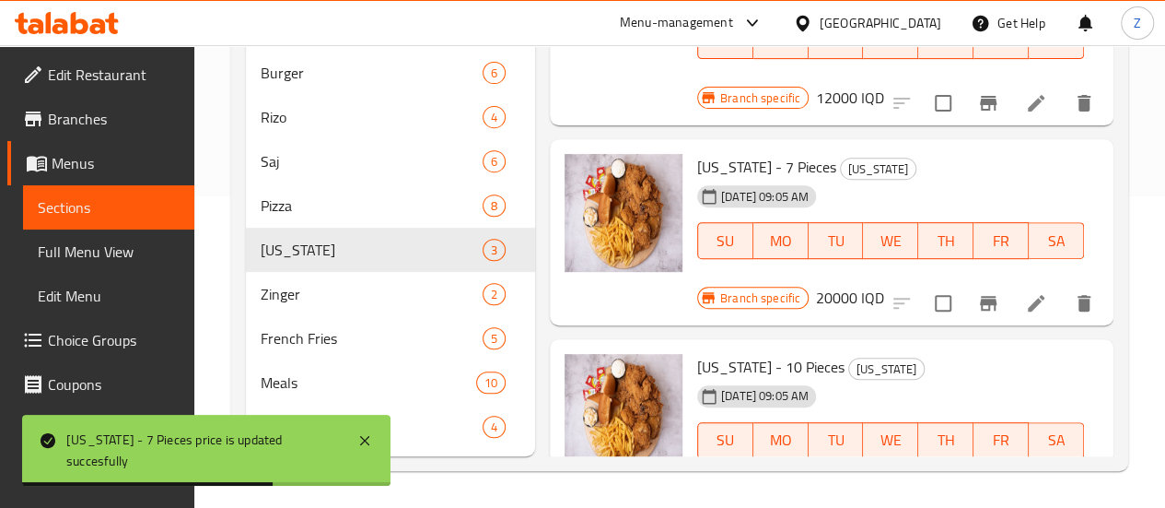
scroll to position [74, 0]
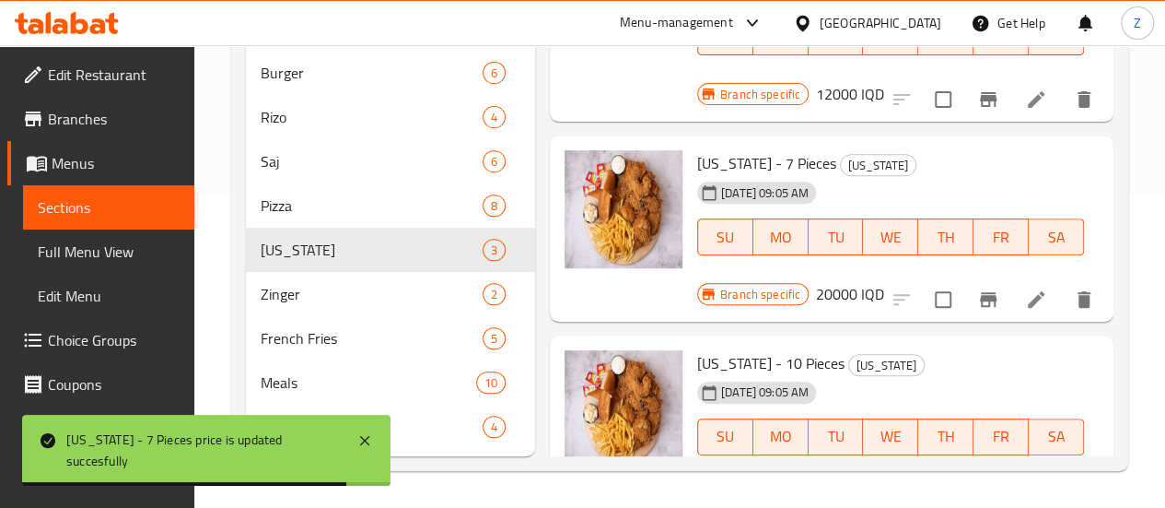
drag, startPoint x: 795, startPoint y: 426, endPoint x: 767, endPoint y: 401, distance: 37.2
click at [812, 483] on div "IQD 22000 ​" at bounding box center [907, 501] width 191 height 37
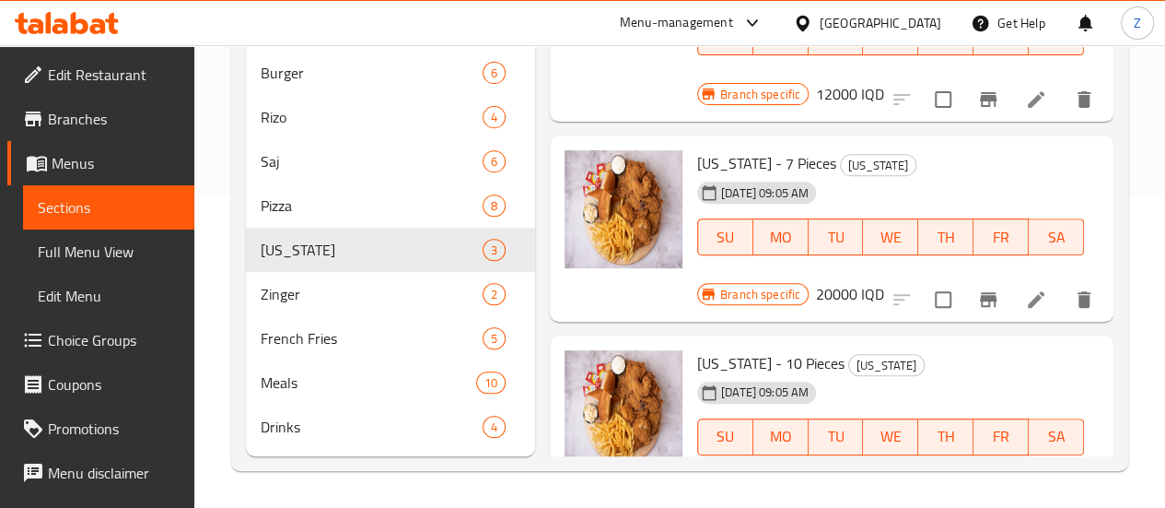
type input "30000"
click at [997, 400] on div "Kentucky - 10 Pieces Kentucky 12-08-2025 09:05 AM SU MO TU WE TH FR SA" at bounding box center [891, 416] width 402 height 146
click at [1058, 492] on icon "ok" at bounding box center [1067, 501] width 18 height 18
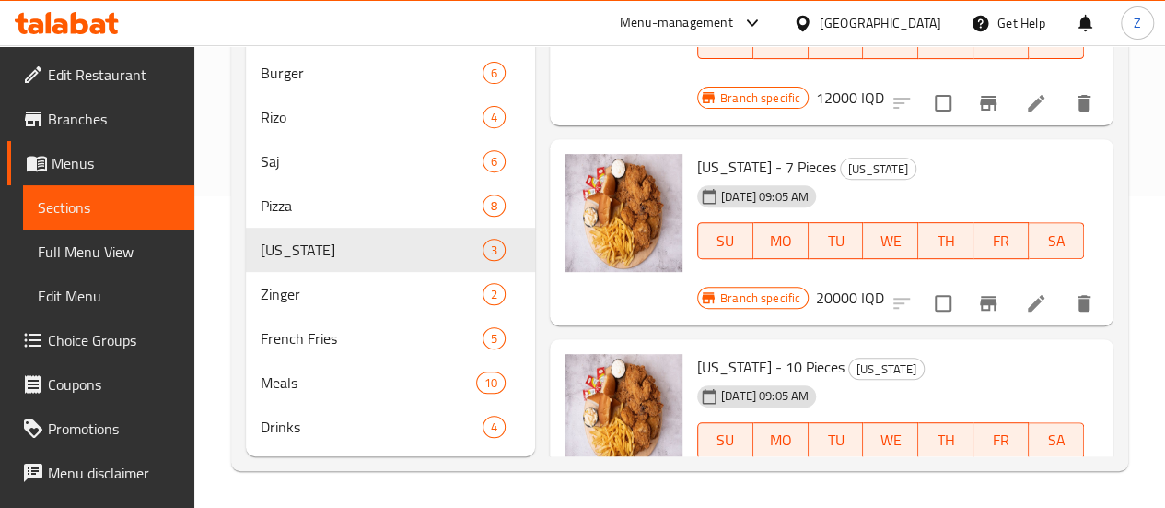
scroll to position [33, 0]
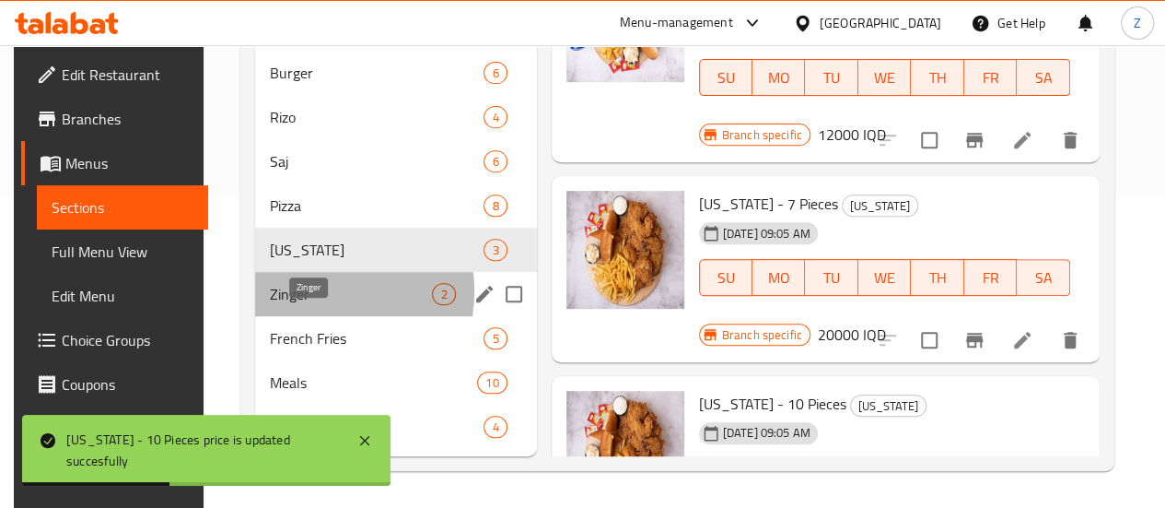
click at [298, 292] on span "Zinger" at bounding box center [351, 294] width 162 height 22
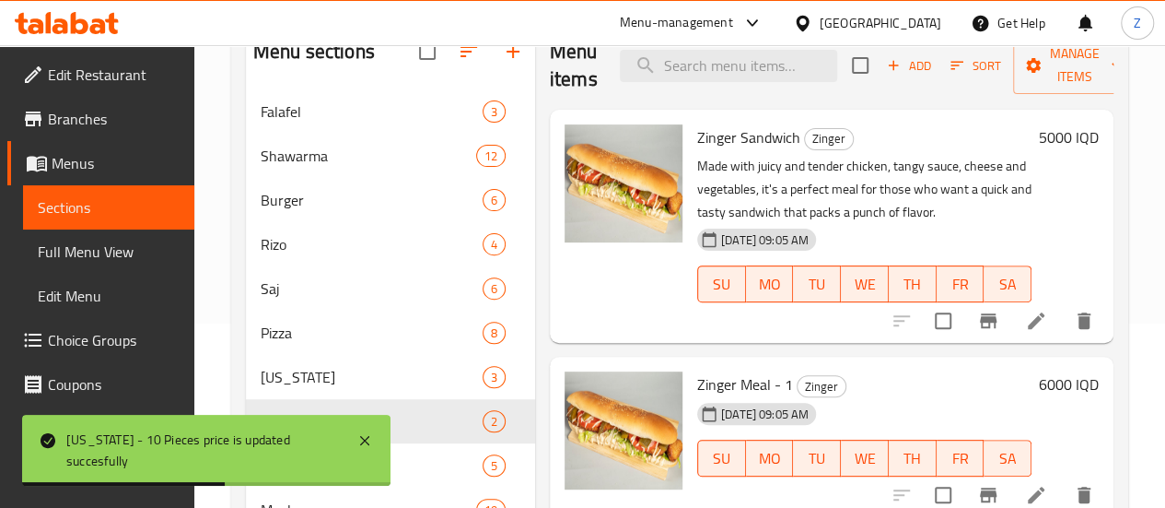
scroll to position [154, 0]
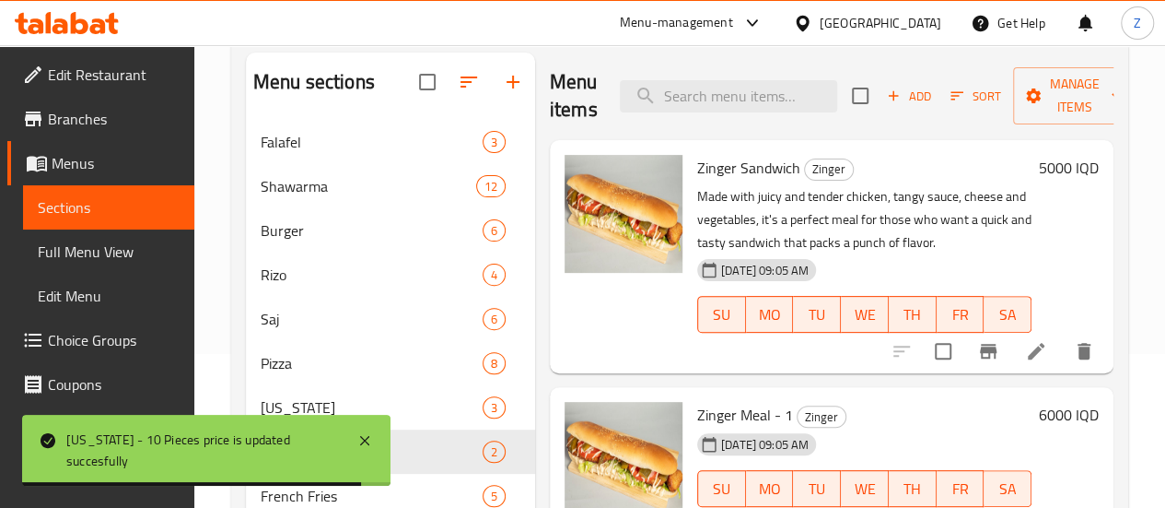
click at [1079, 172] on h6 "5000 IQD" at bounding box center [1069, 168] width 60 height 26
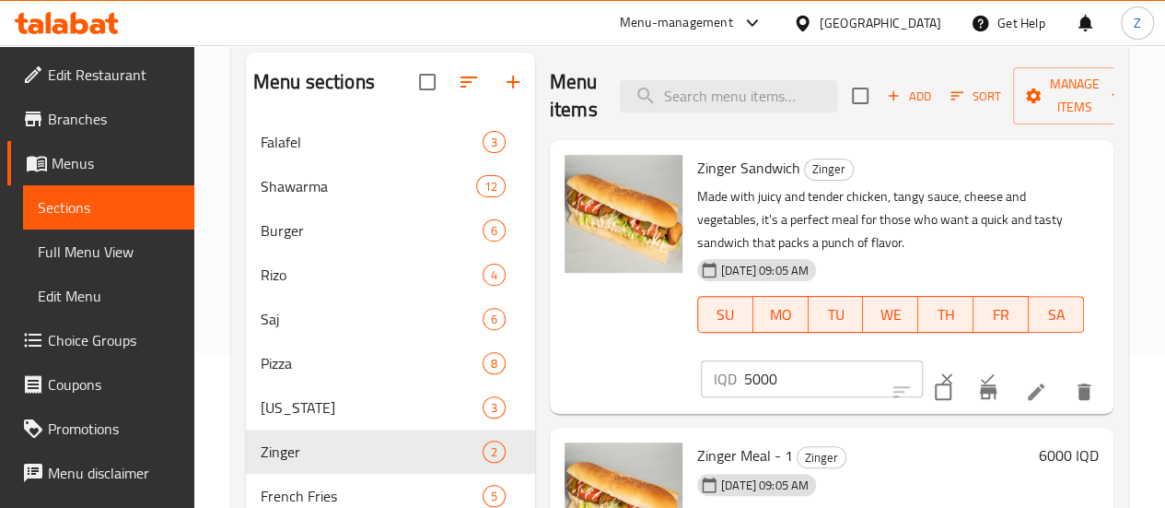
click at [744, 385] on input "5000" at bounding box center [833, 378] width 179 height 37
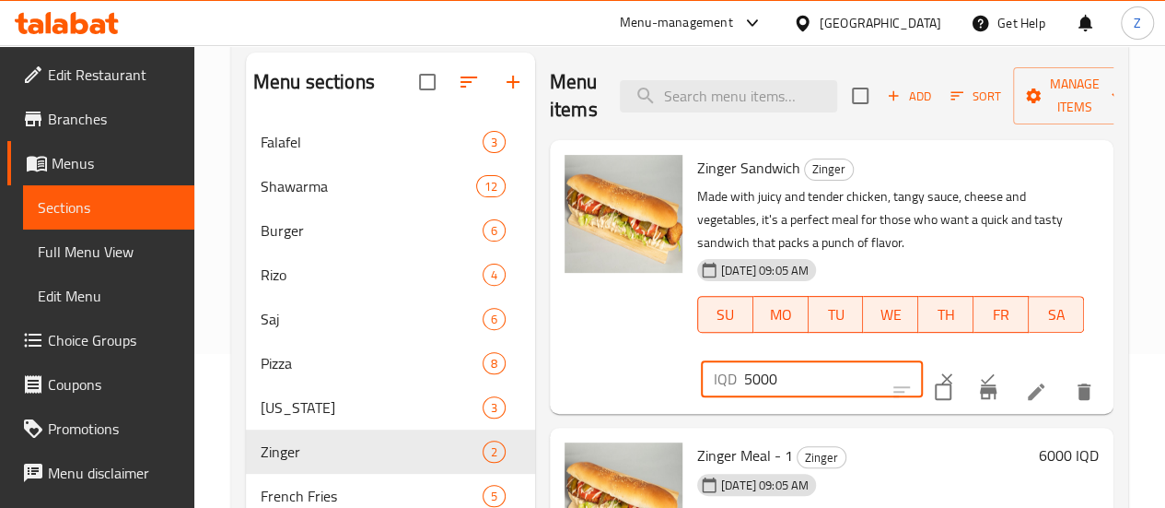
click at [744, 384] on input "5000" at bounding box center [833, 378] width 179 height 37
type input "7500"
click at [978, 371] on icon "ok" at bounding box center [987, 378] width 18 height 18
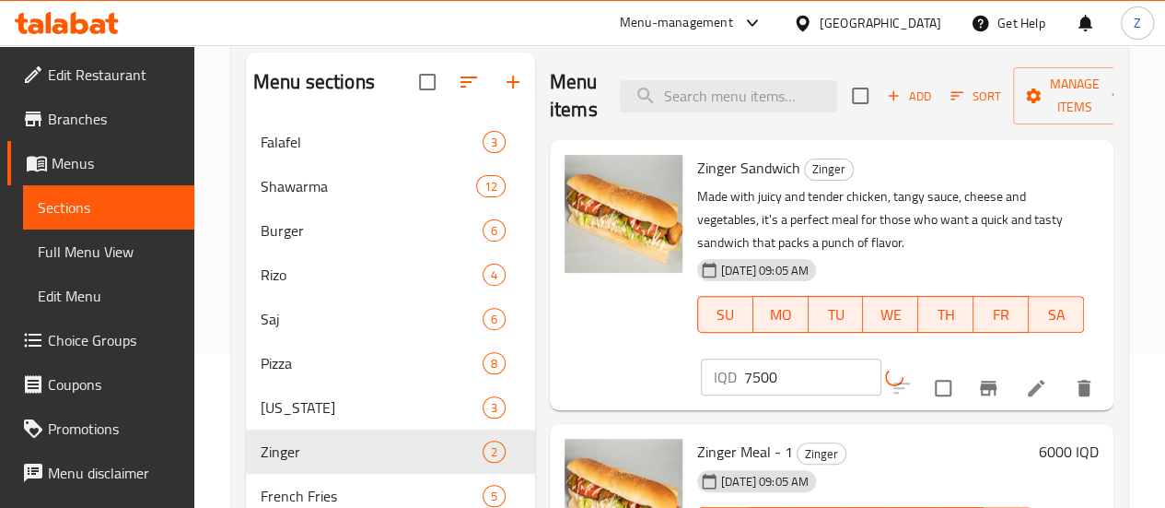
scroll to position [246, 0]
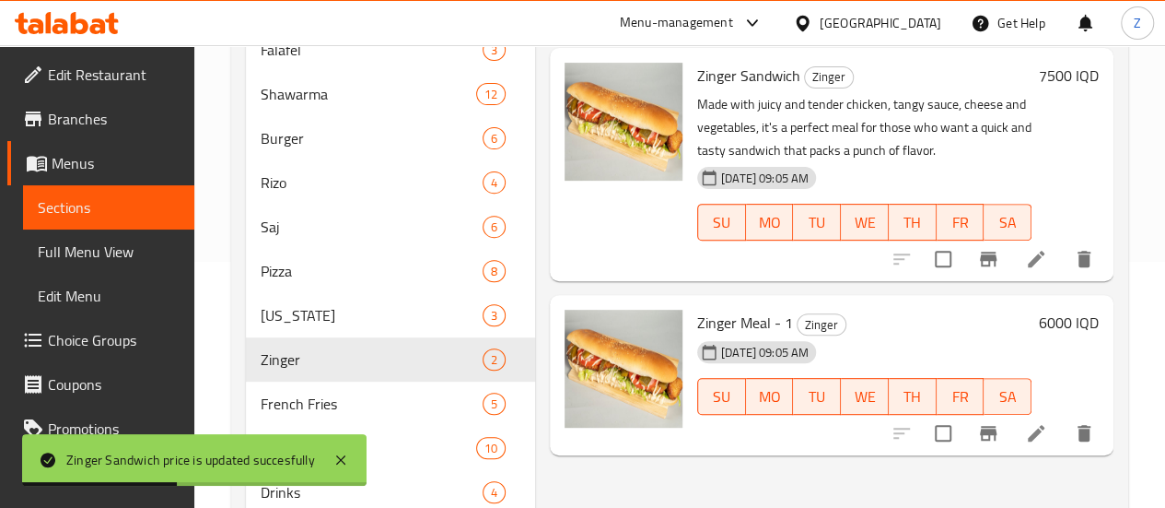
click at [1074, 432] on icon "delete" at bounding box center [1084, 433] width 22 height 22
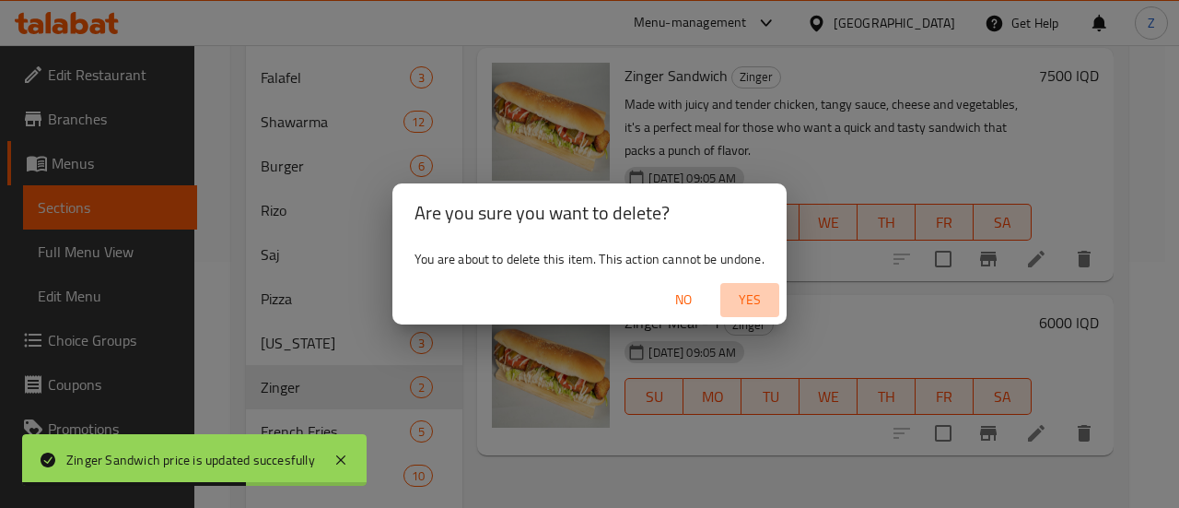
click at [746, 296] on span "Yes" at bounding box center [750, 299] width 44 height 23
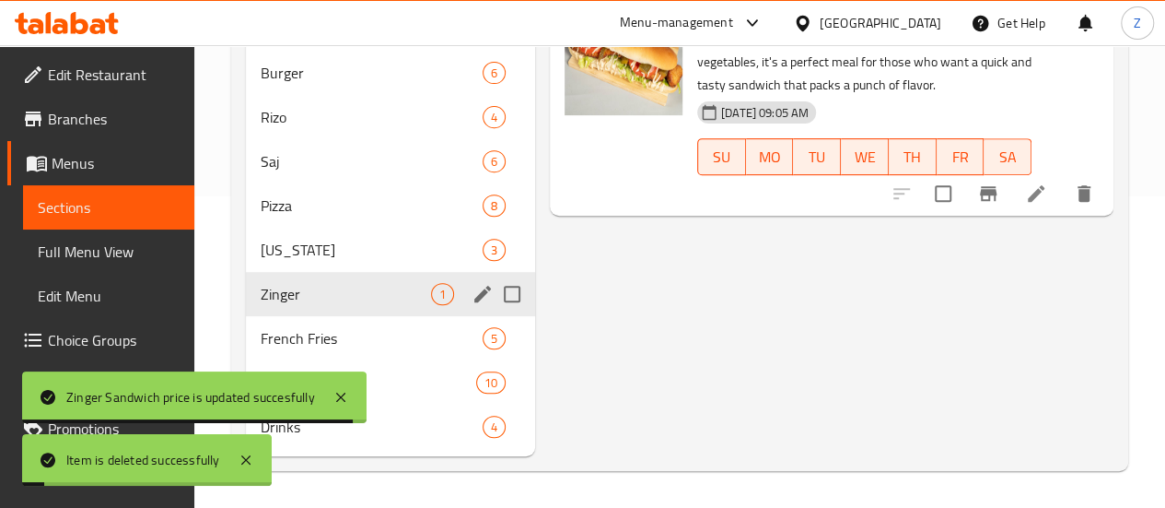
scroll to position [338, 0]
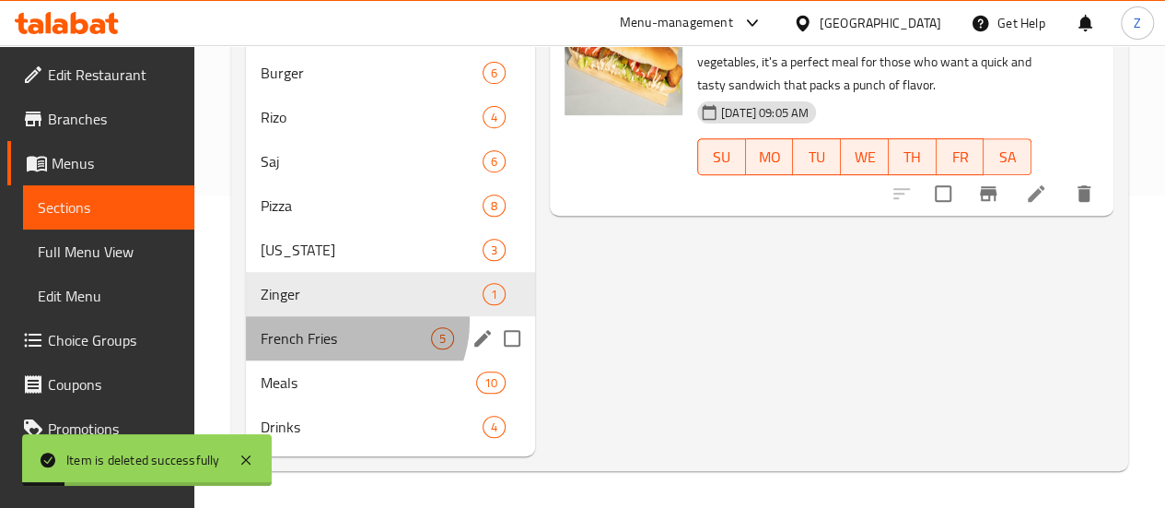
click at [342, 321] on div "French Fries 5" at bounding box center [390, 338] width 289 height 44
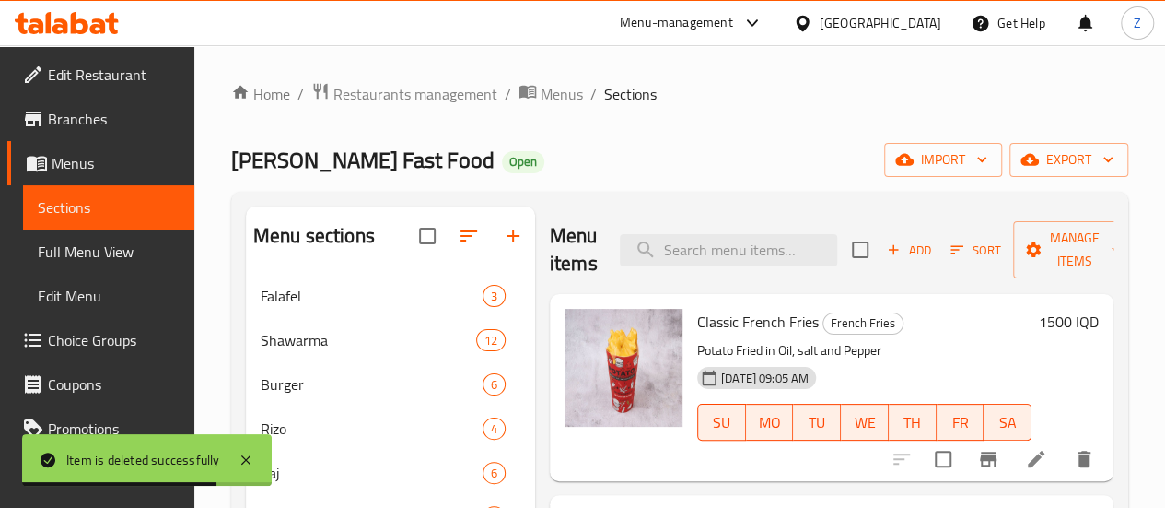
click at [1039, 320] on h6 "1500 IQD" at bounding box center [1069, 322] width 60 height 26
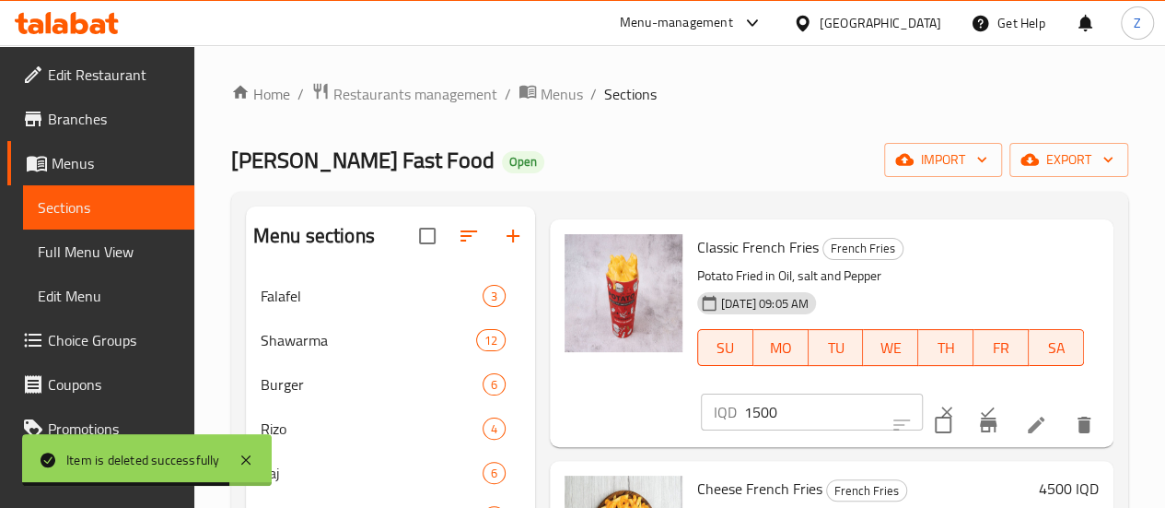
scroll to position [92, 0]
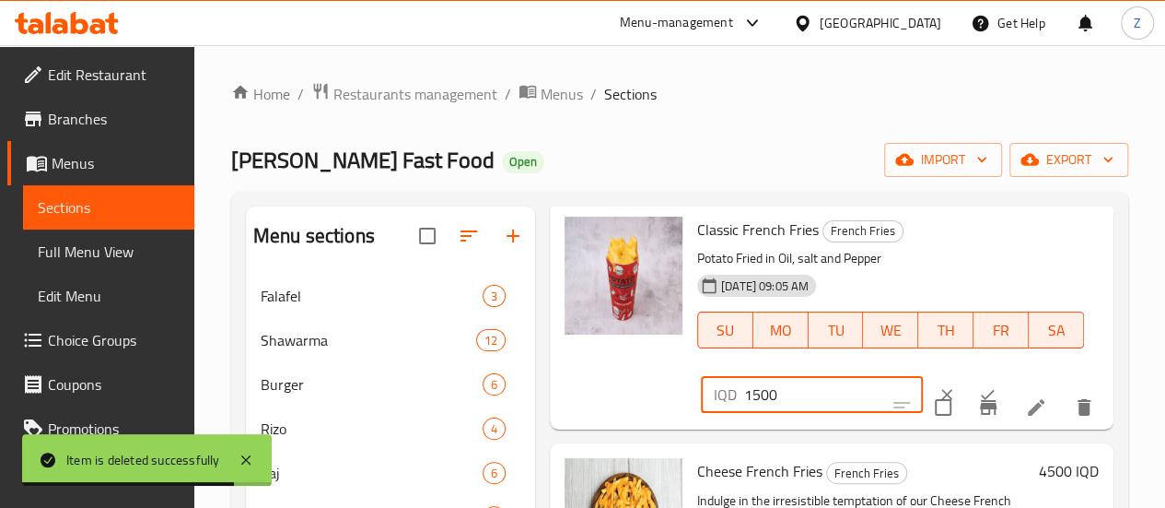
click at [744, 388] on input "1500" at bounding box center [833, 394] width 179 height 37
click at [744, 387] on input "1500" at bounding box center [833, 394] width 179 height 37
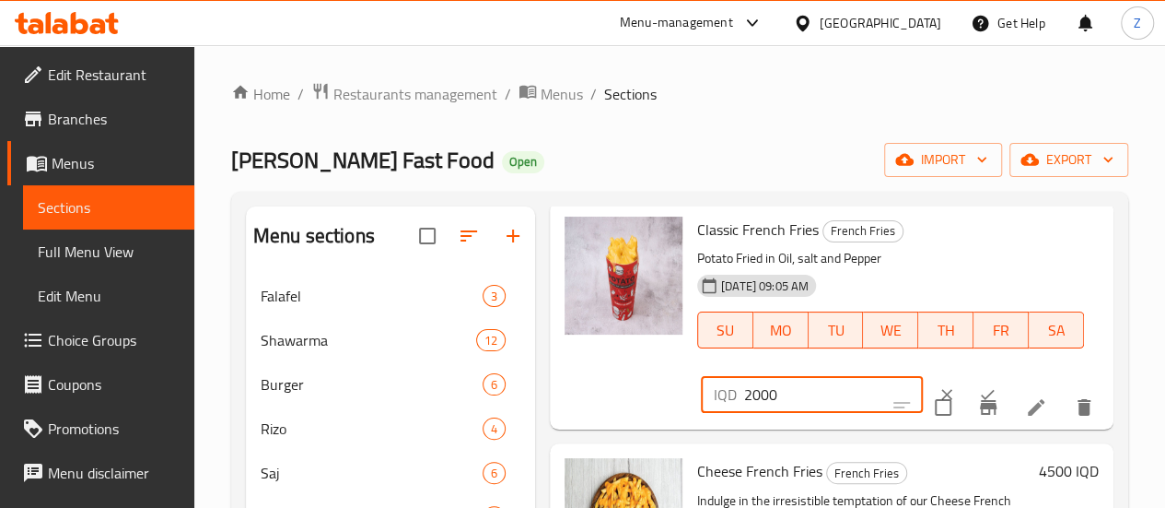
type input "2000"
click at [967, 382] on button "ok" at bounding box center [987, 394] width 41 height 41
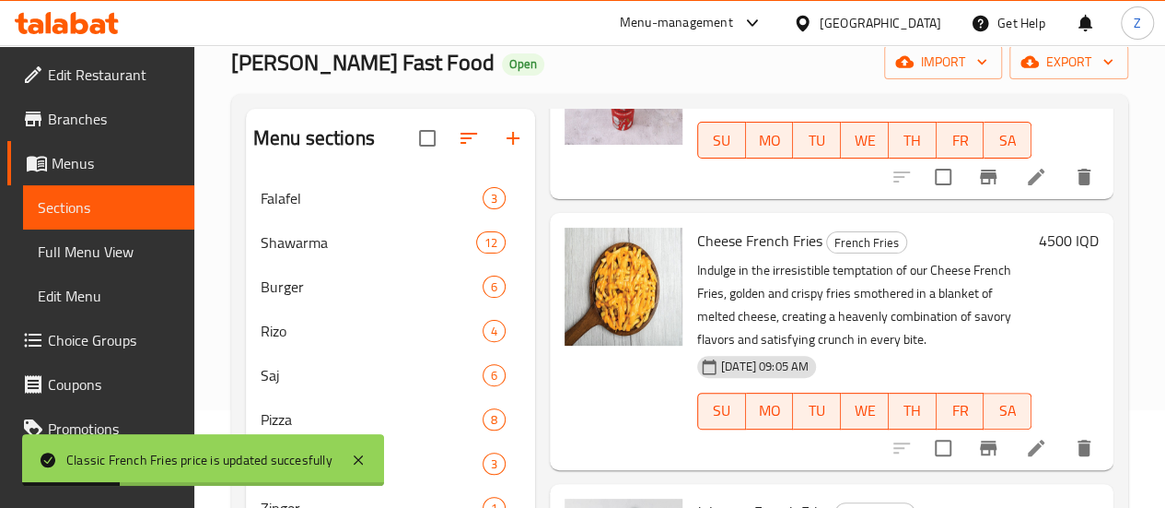
scroll to position [230, 0]
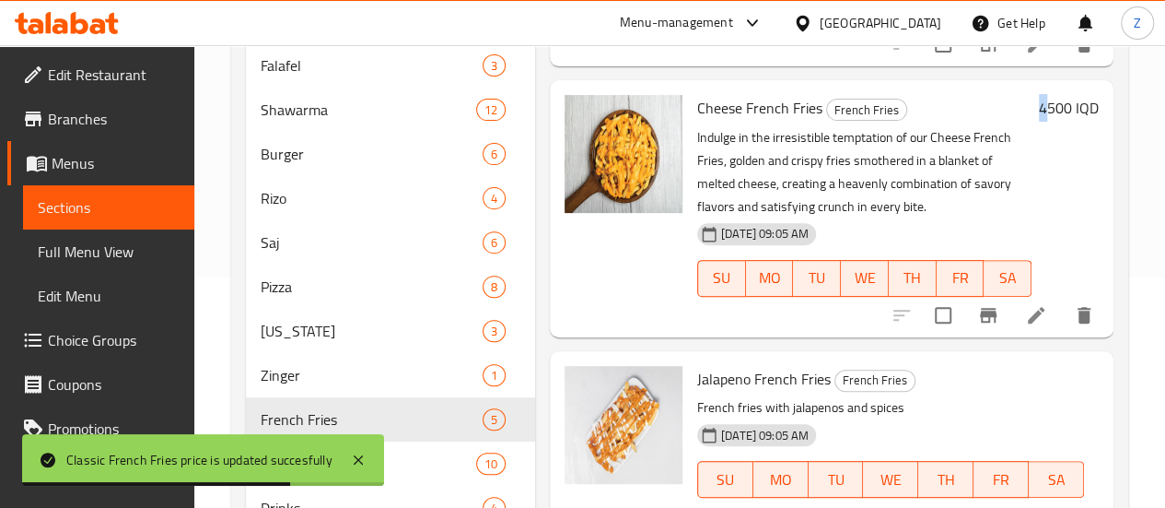
click at [1039, 112] on h6 "4500 IQD" at bounding box center [1069, 108] width 60 height 26
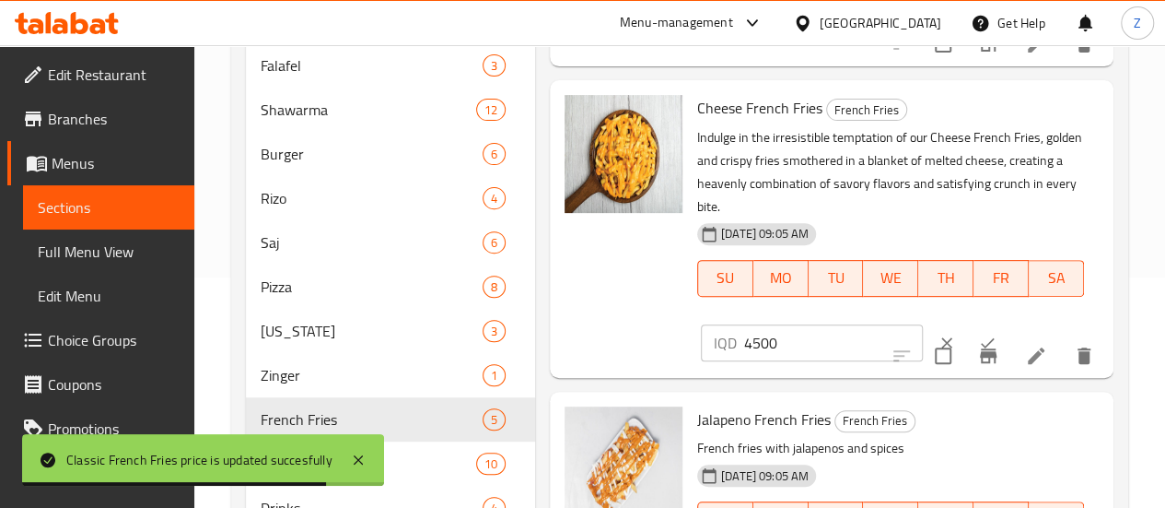
click at [787, 324] on input "4500" at bounding box center [833, 342] width 179 height 37
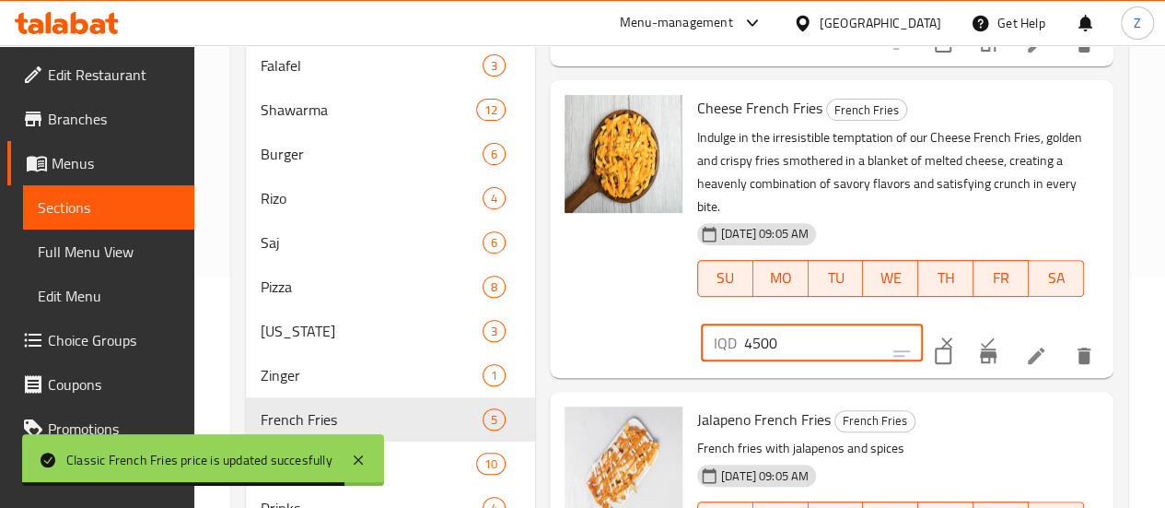
click at [786, 324] on input "4500" at bounding box center [833, 342] width 179 height 37
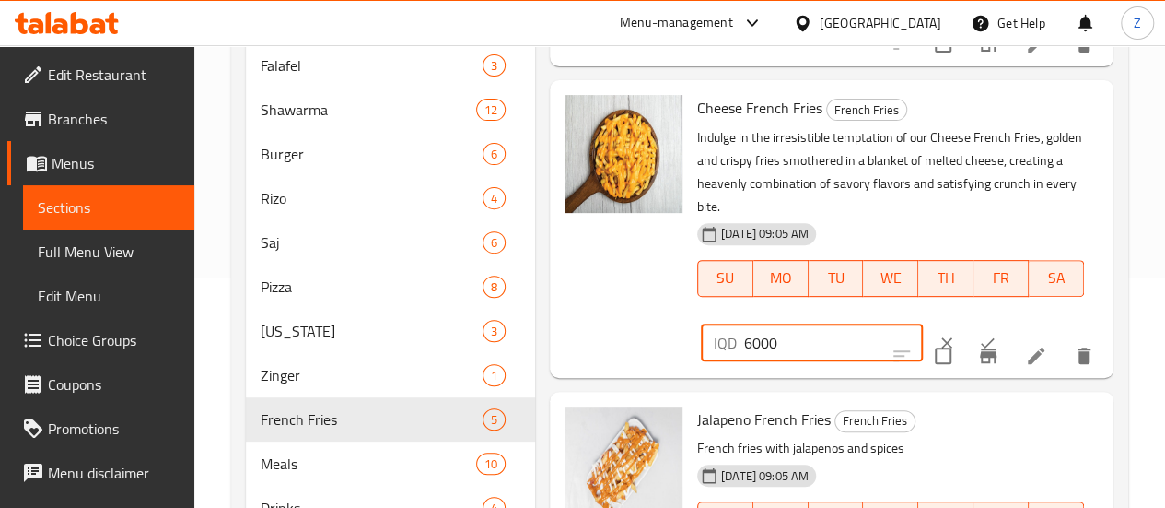
type input "6000"
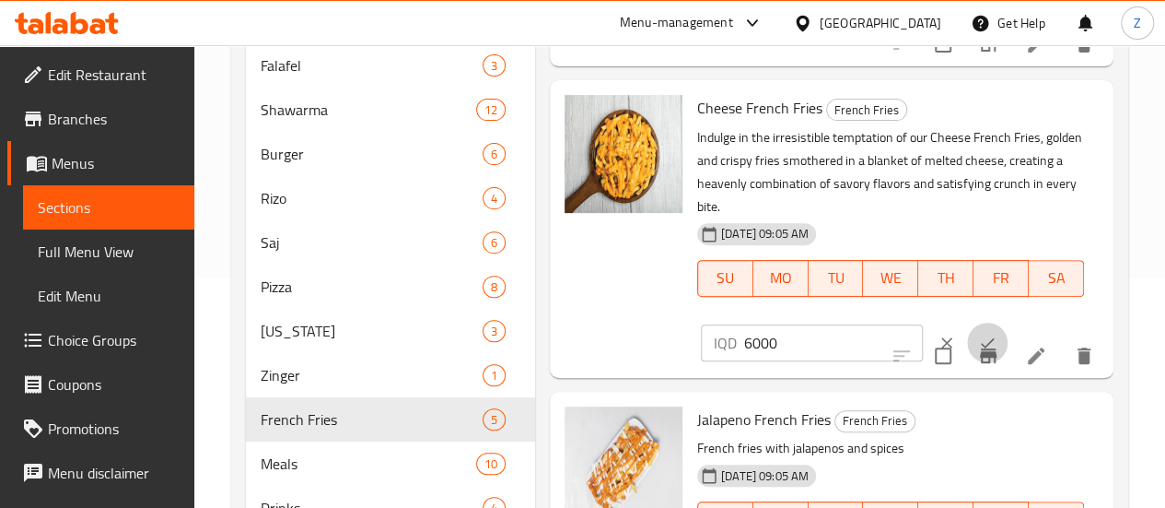
click at [967, 322] on button "ok" at bounding box center [987, 342] width 41 height 41
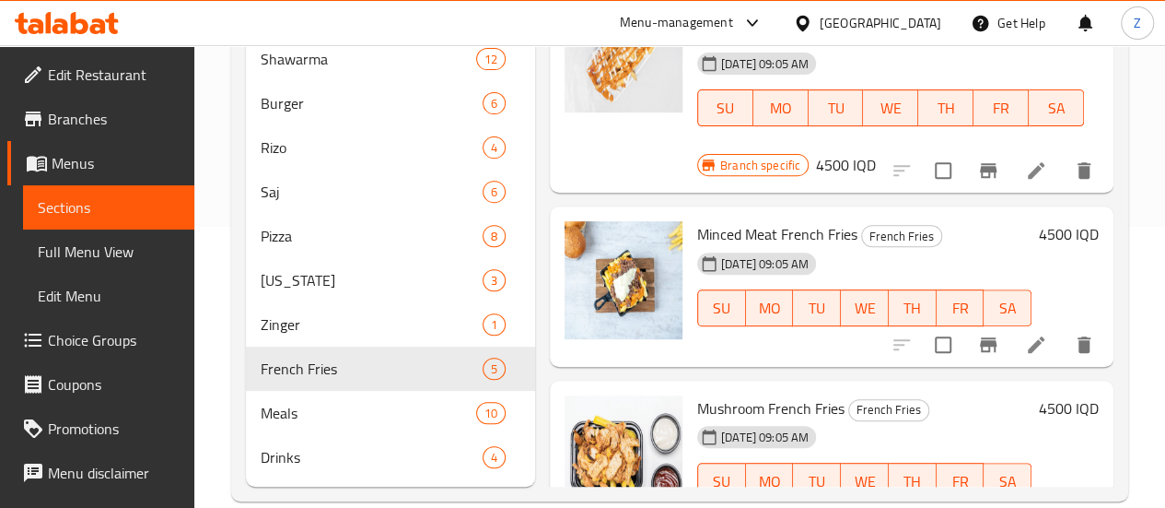
scroll to position [322, 0]
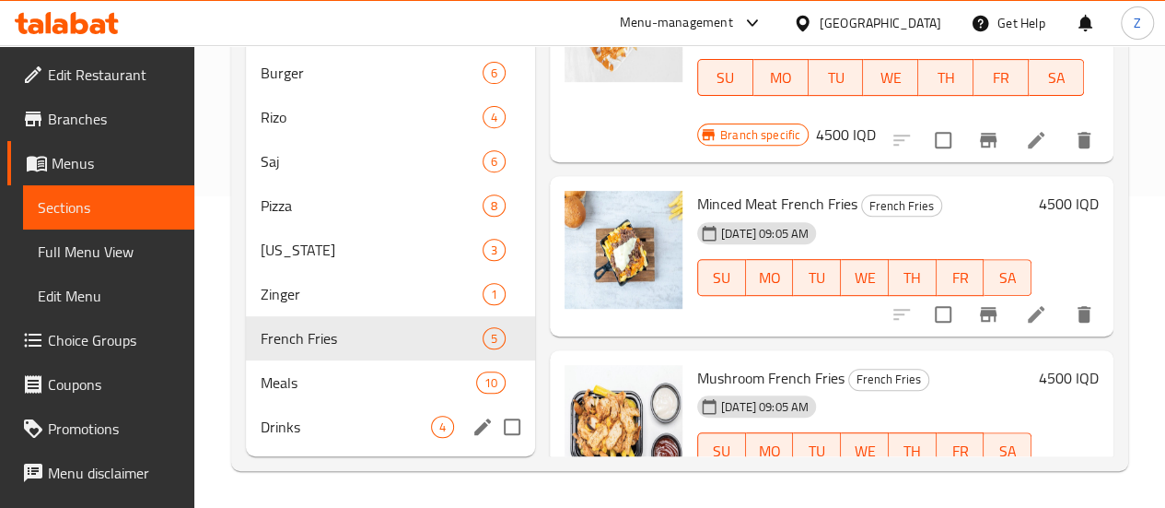
click at [337, 438] on span "Drinks" at bounding box center [346, 426] width 170 height 22
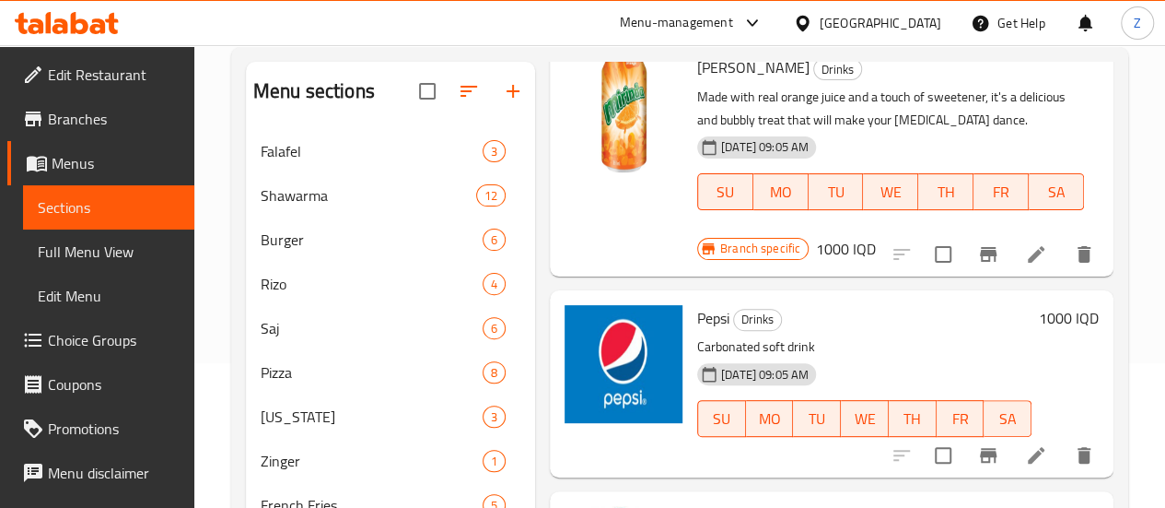
scroll to position [338, 0]
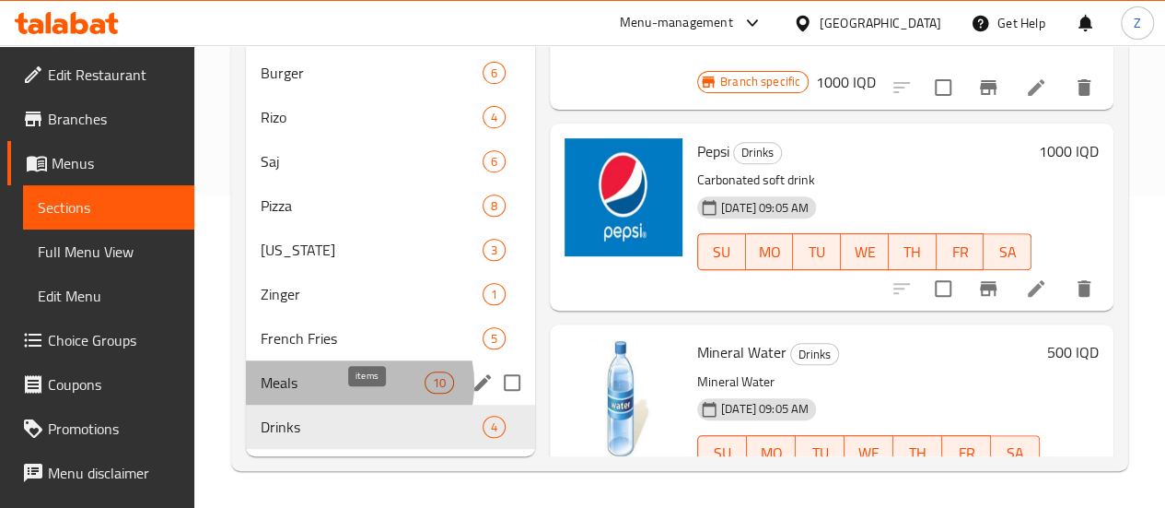
click at [426, 384] on span "10" at bounding box center [440, 383] width 28 height 18
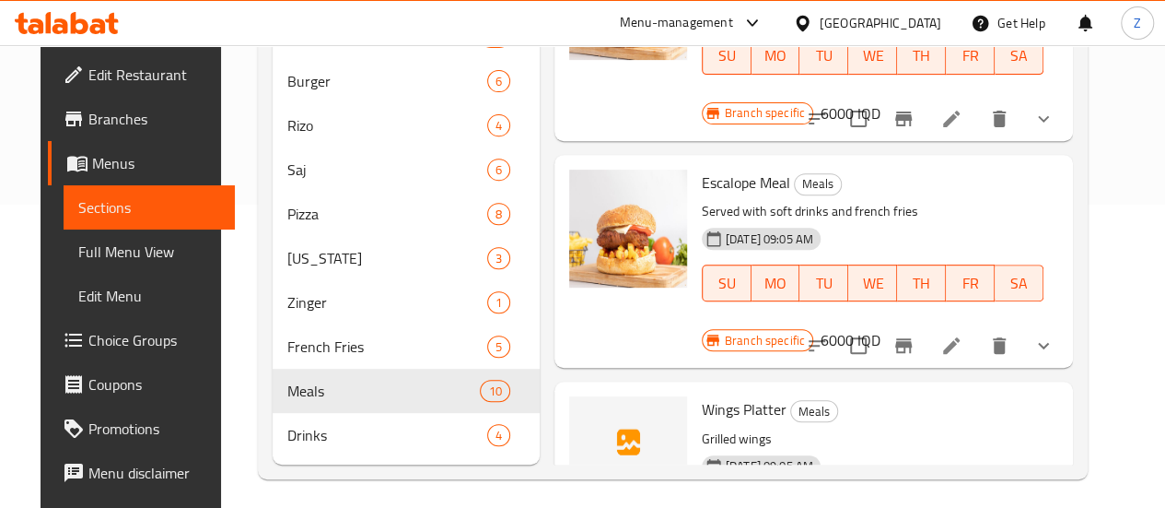
scroll to position [338, 0]
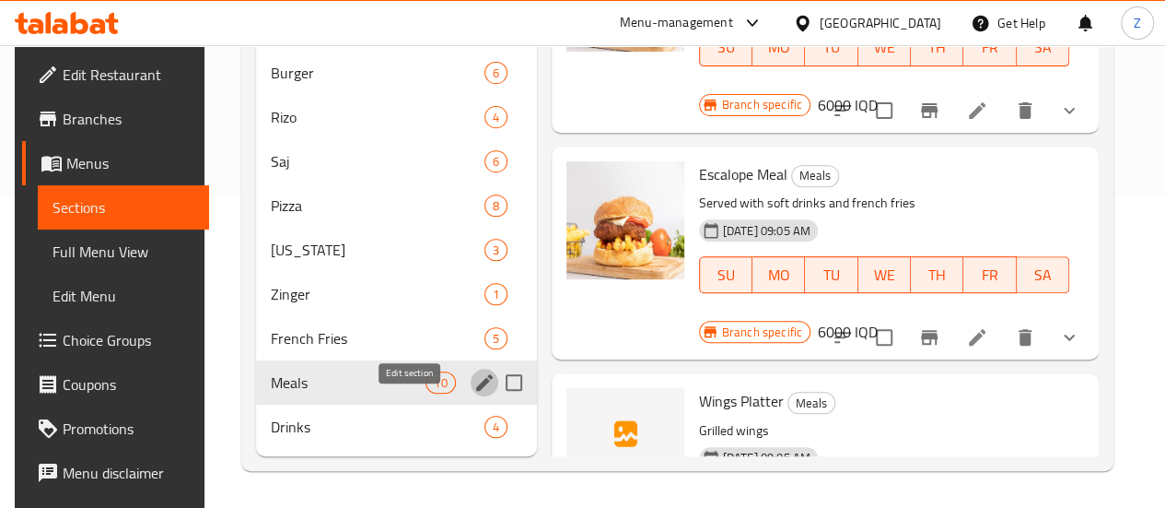
click at [473, 382] on icon "edit" at bounding box center [484, 382] width 22 height 22
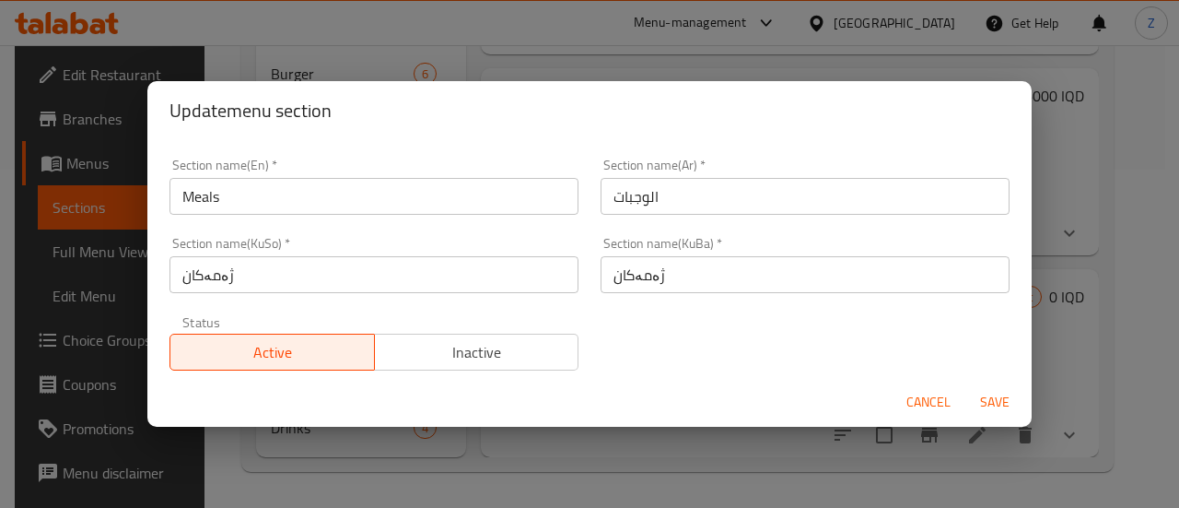
click at [508, 333] on div "Active Inactive" at bounding box center [373, 342] width 409 height 55
click at [505, 336] on button "Inactive" at bounding box center [476, 351] width 205 height 37
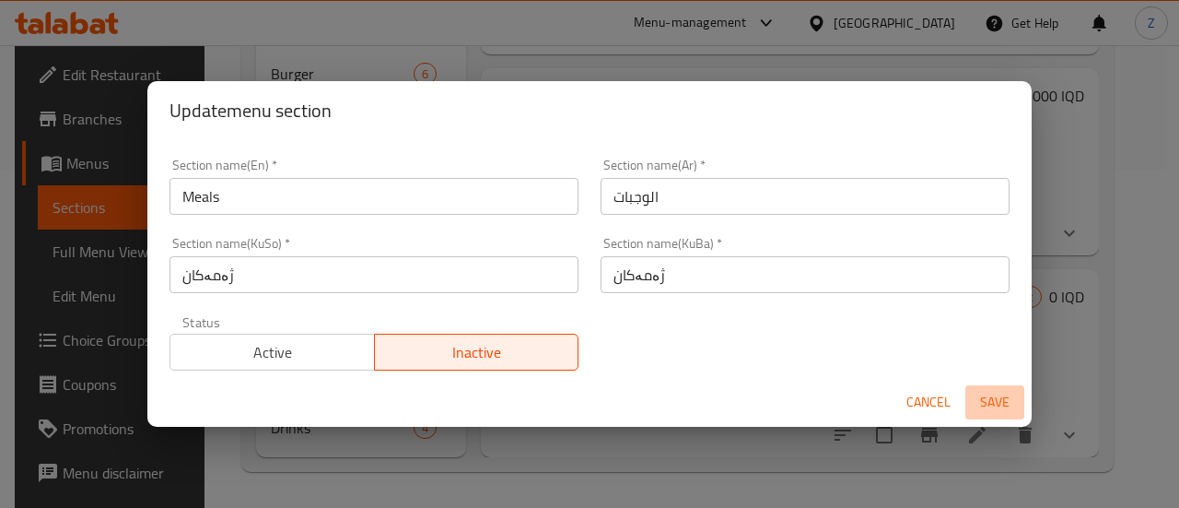
click at [984, 389] on button "Save" at bounding box center [994, 402] width 59 height 34
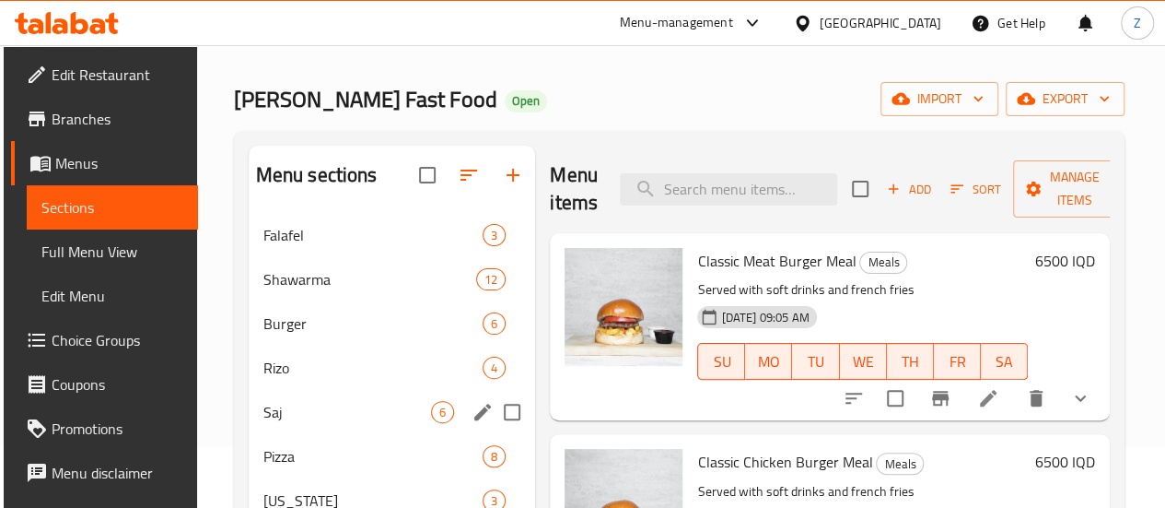
scroll to position [0, 0]
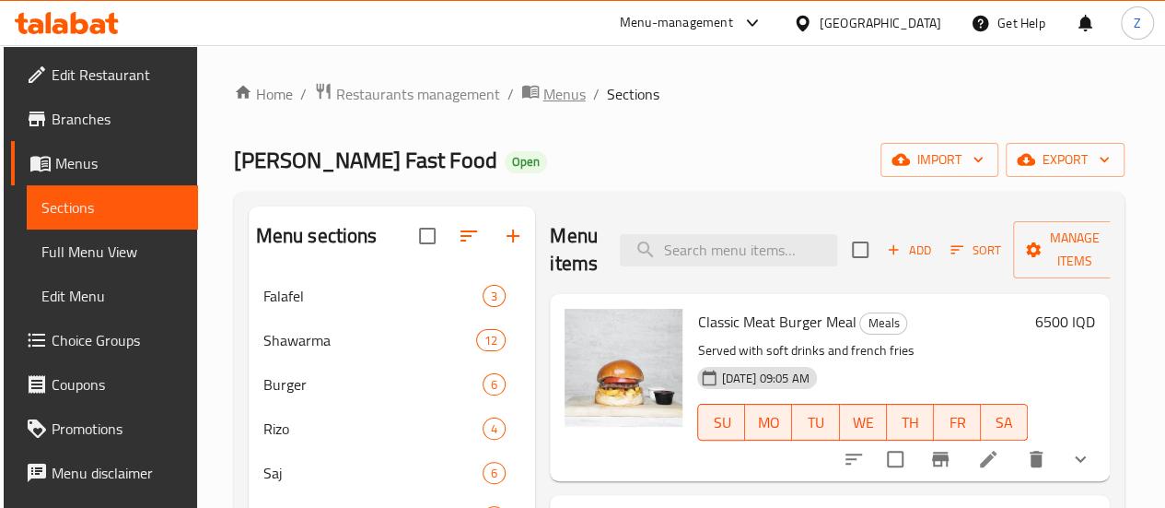
click at [562, 99] on span "Menus" at bounding box center [564, 94] width 42 height 22
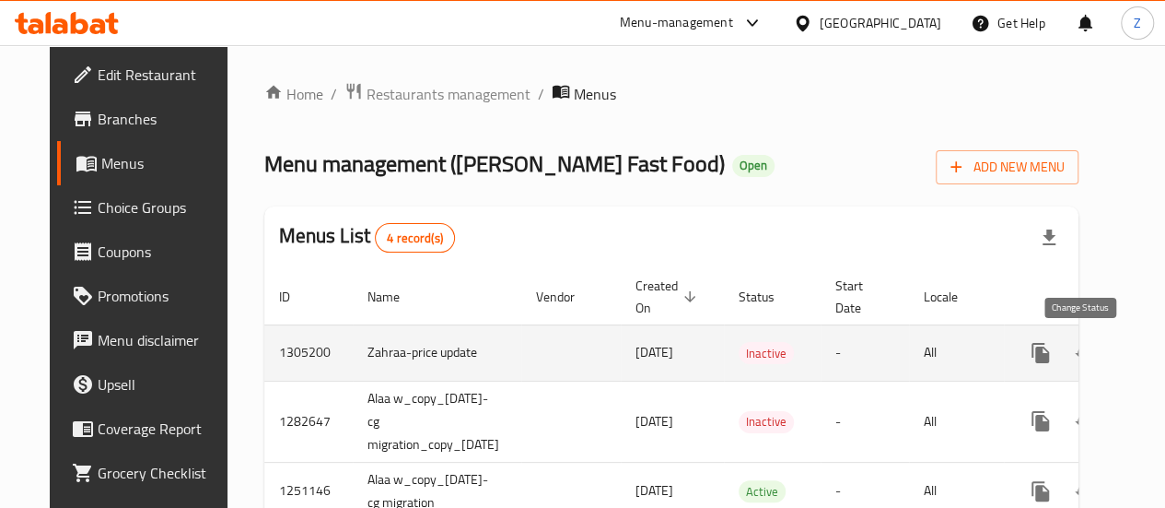
click at [1068, 357] on button "enhanced table" at bounding box center [1085, 353] width 44 height 44
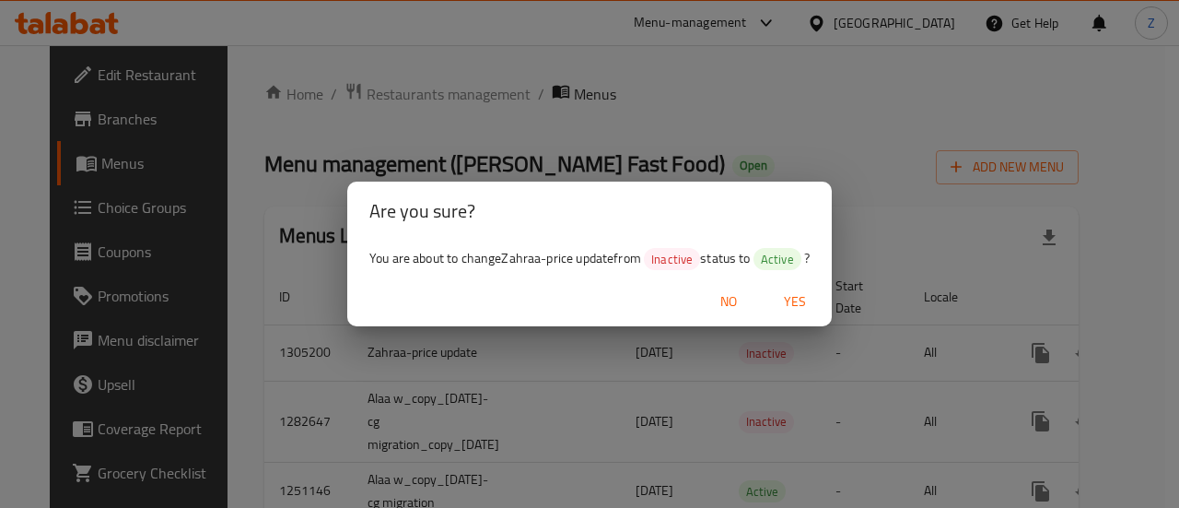
click at [777, 294] on span "Yes" at bounding box center [795, 301] width 44 height 23
